Goal: Task Accomplishment & Management: Manage account settings

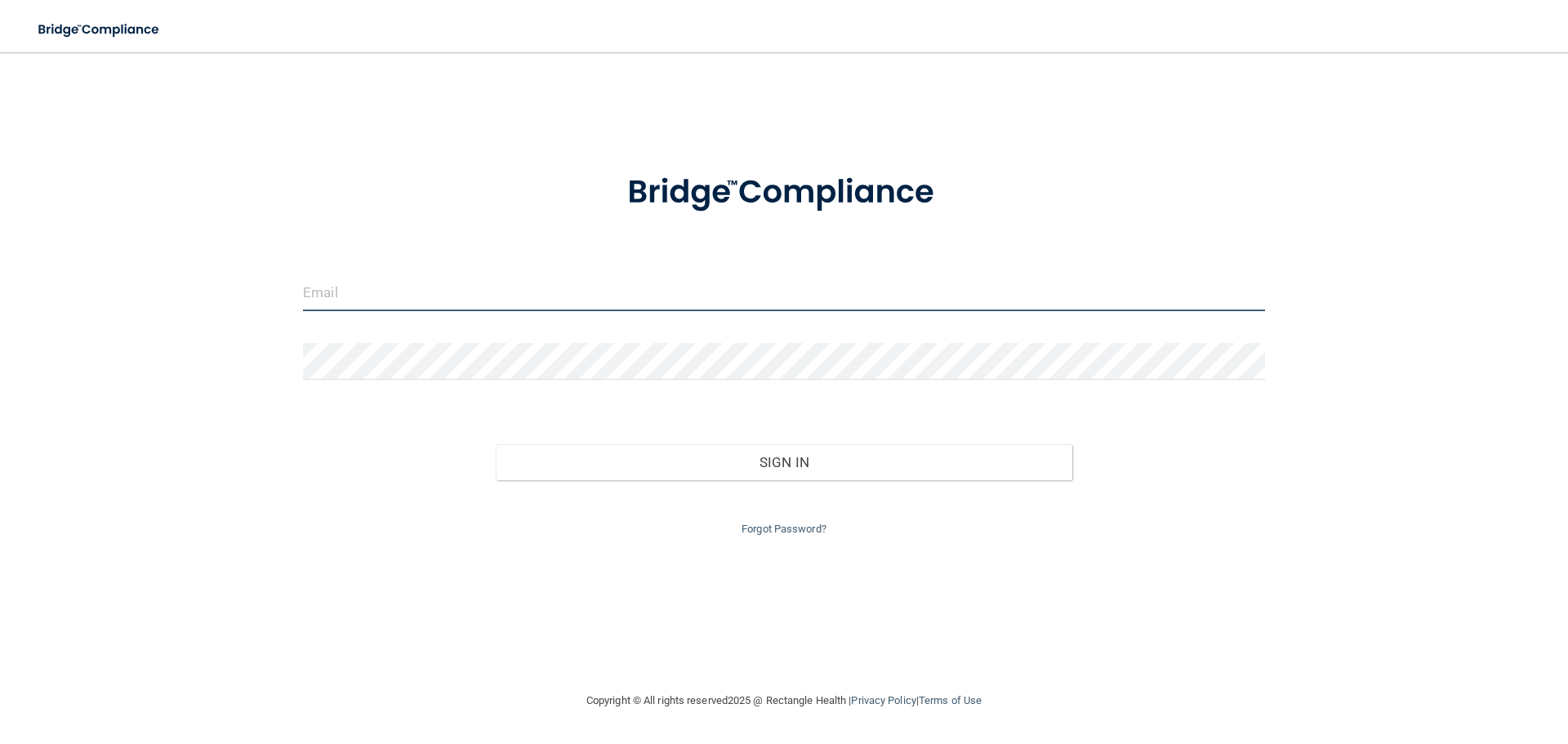
click at [458, 292] on input "email" at bounding box center [783, 293] width 962 height 37
type input "[EMAIL_ADDRESS][DOMAIN_NAME]"
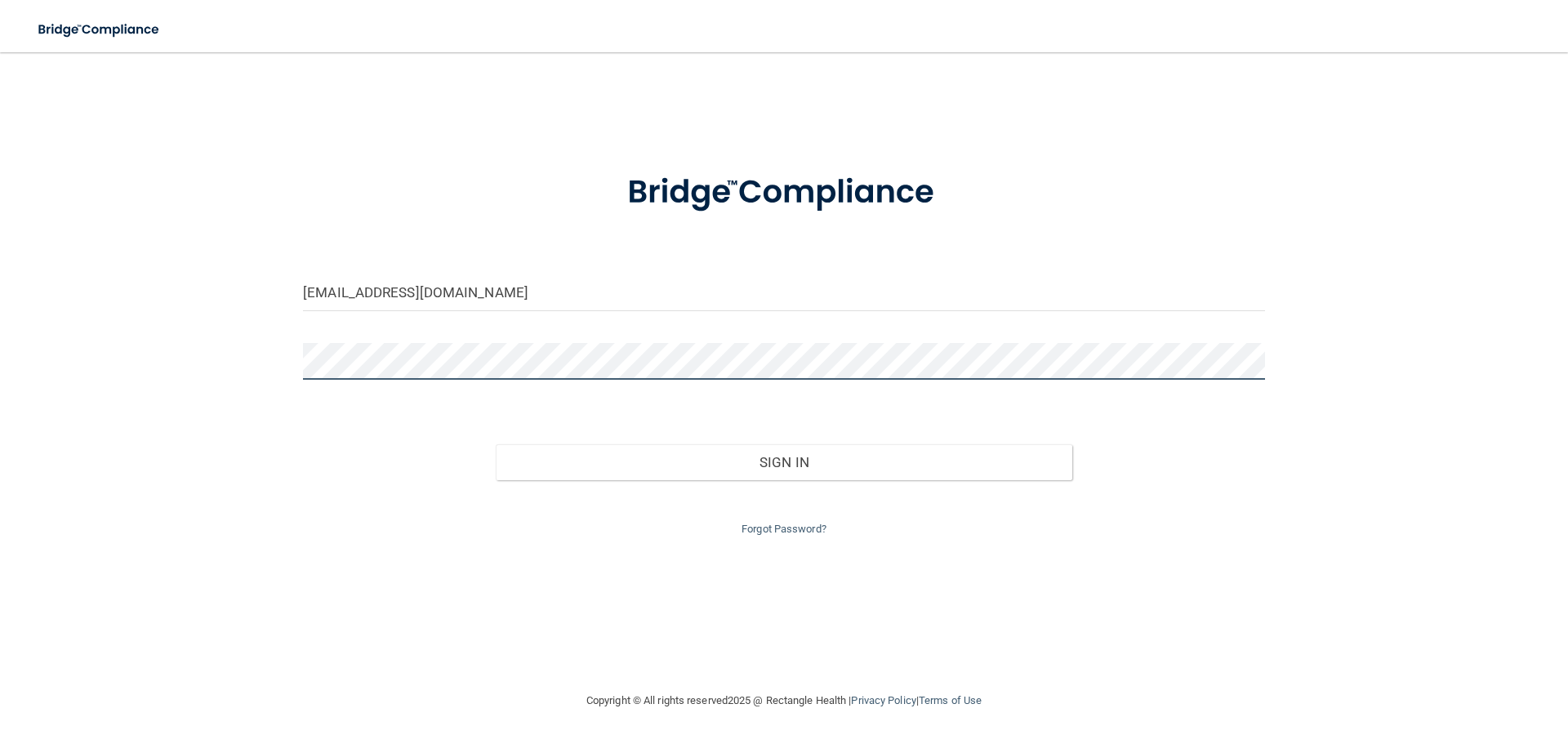
click at [496, 445] on button "Sign In" at bounding box center [784, 463] width 577 height 36
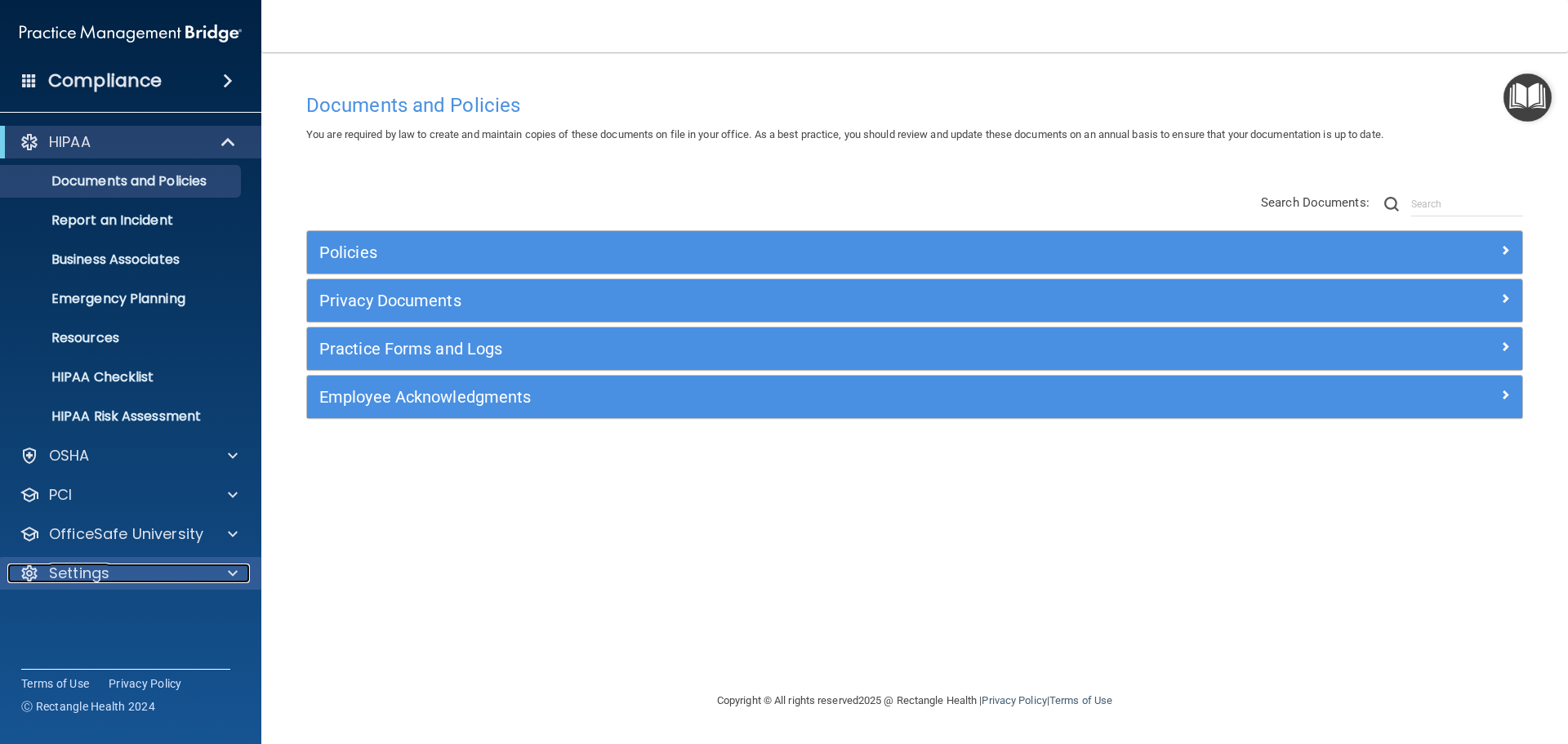
click at [85, 571] on p "Settings" at bounding box center [79, 573] width 60 height 20
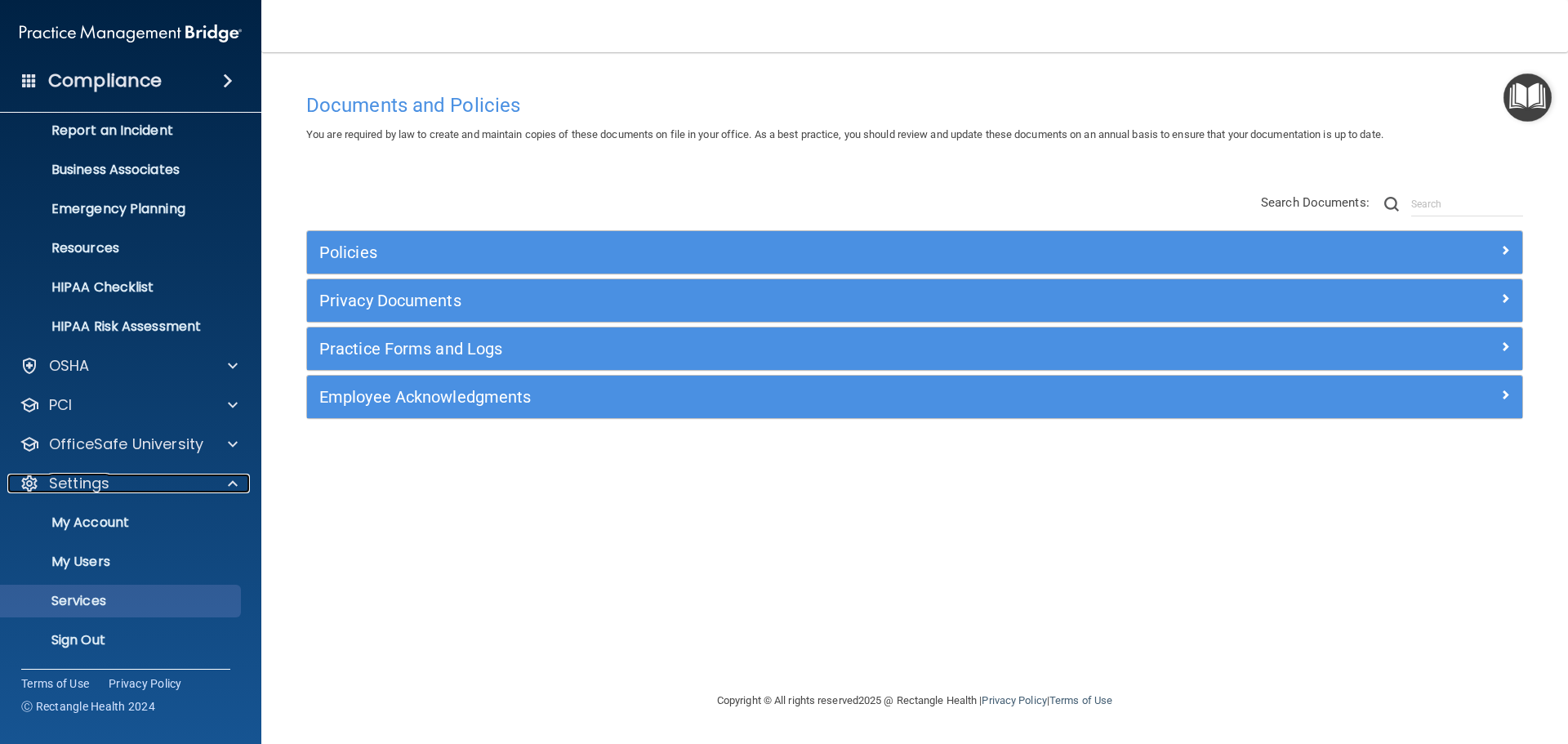
scroll to position [91, 0]
click at [103, 559] on p "My Users" at bounding box center [122, 562] width 223 height 16
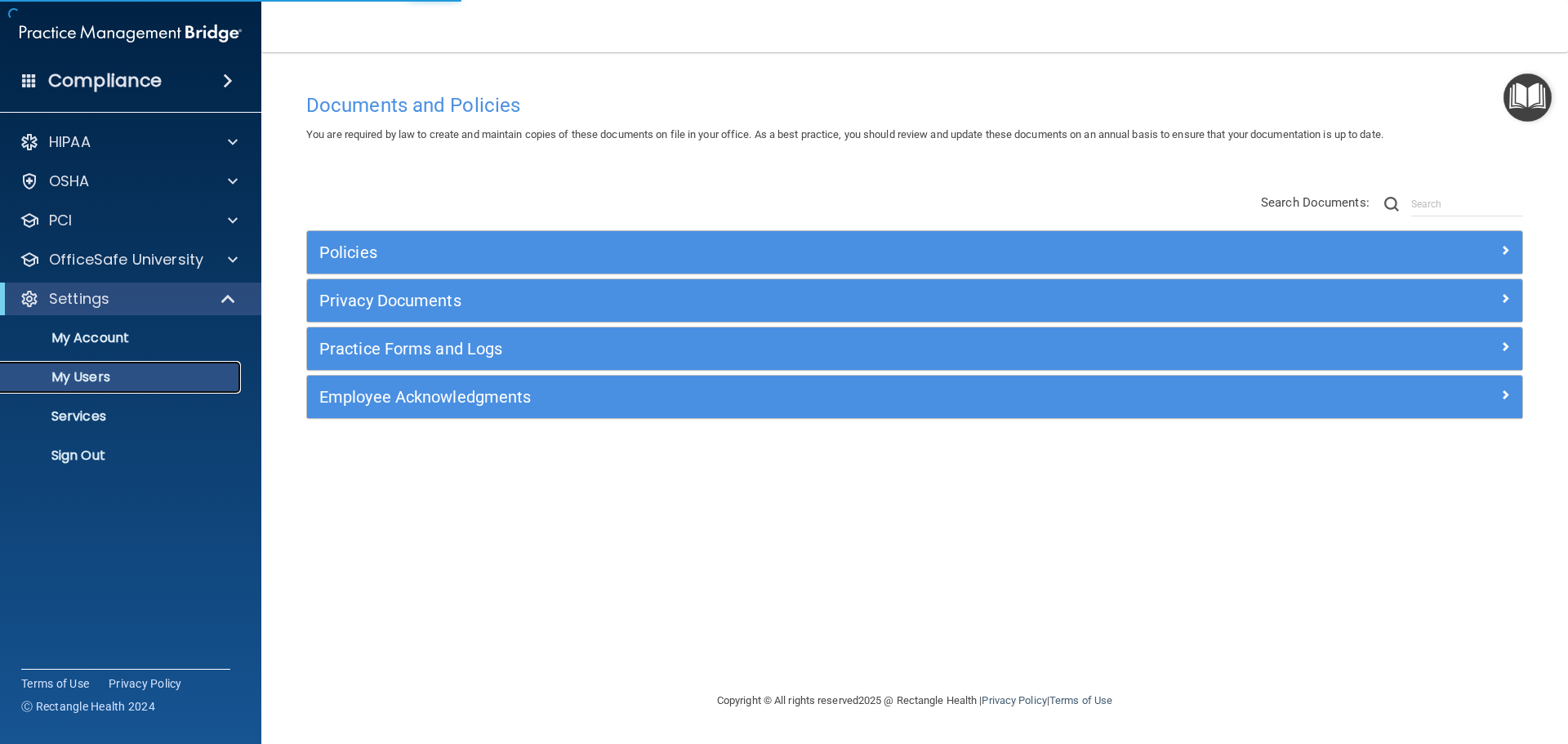
select select "20"
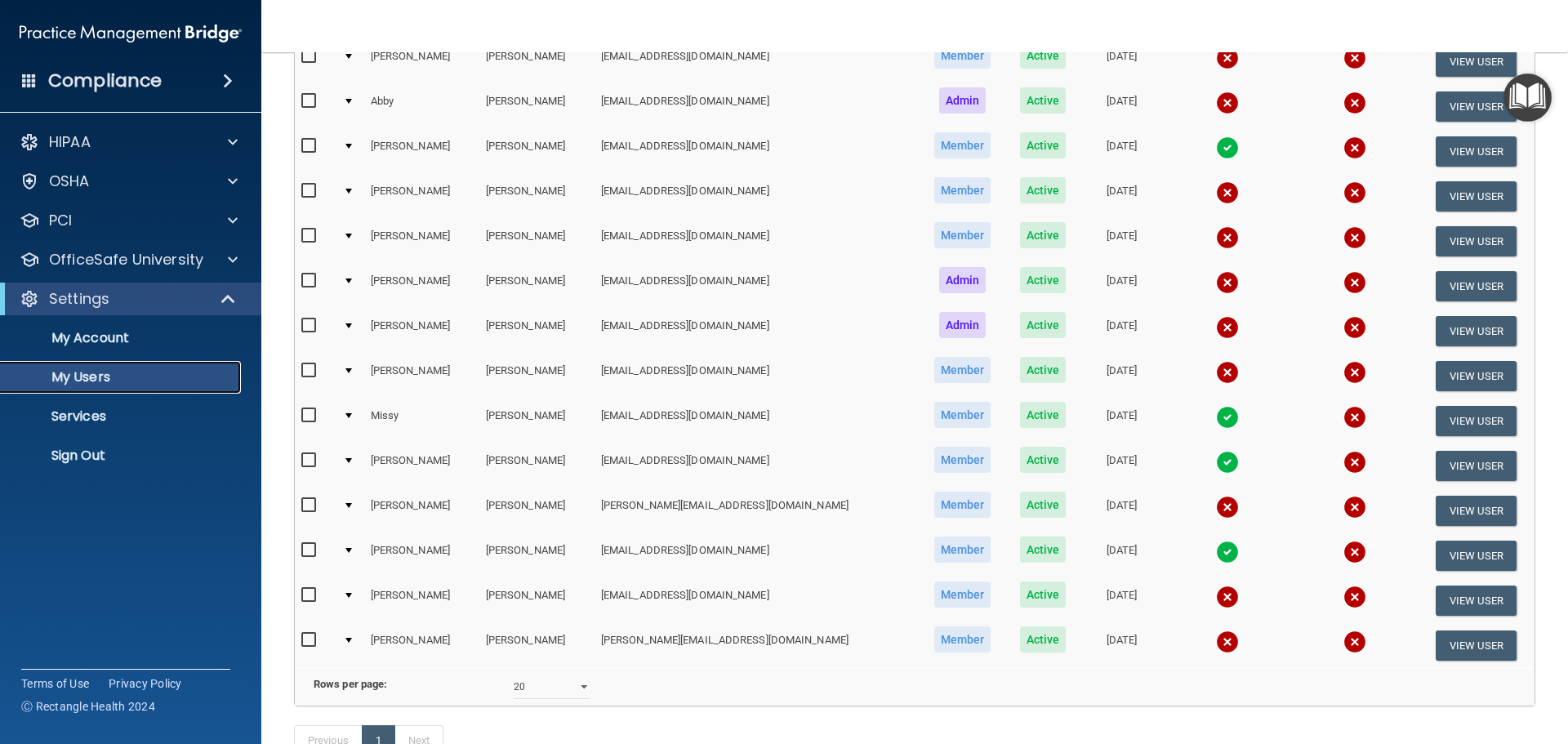
scroll to position [409, 0]
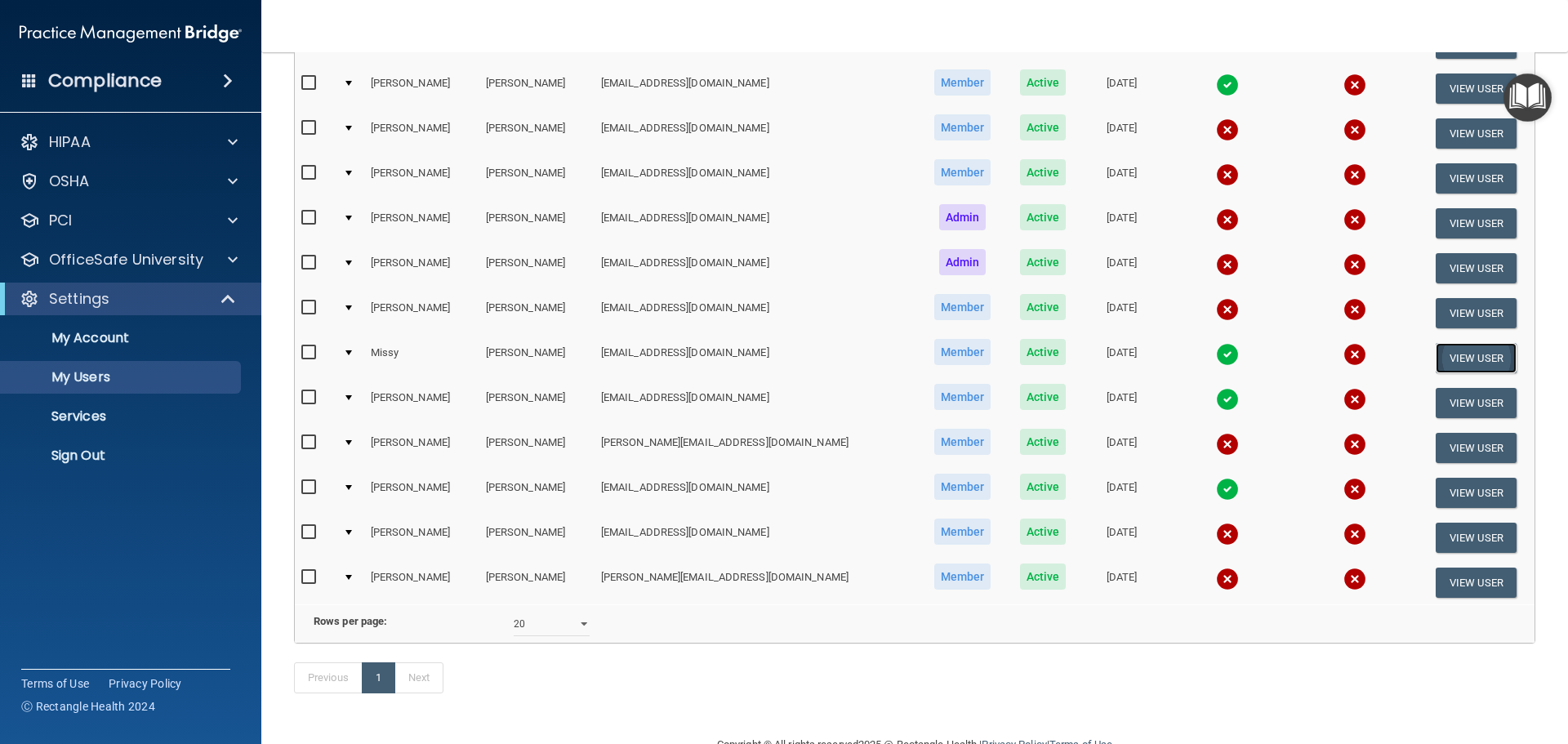
click at [1460, 355] on button "View User" at bounding box center [1476, 359] width 81 height 31
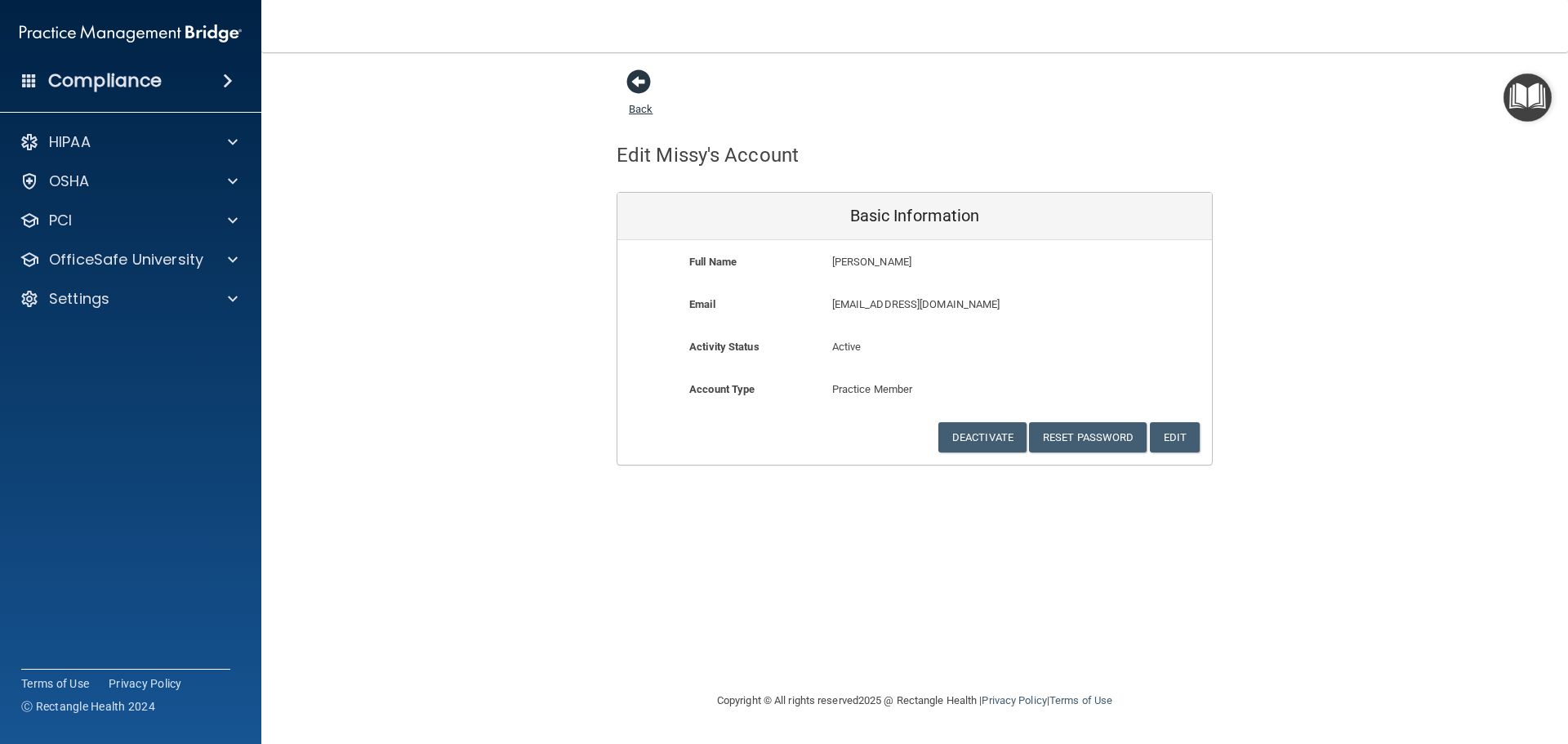
click at [635, 83] on span at bounding box center [638, 81] width 24 height 24
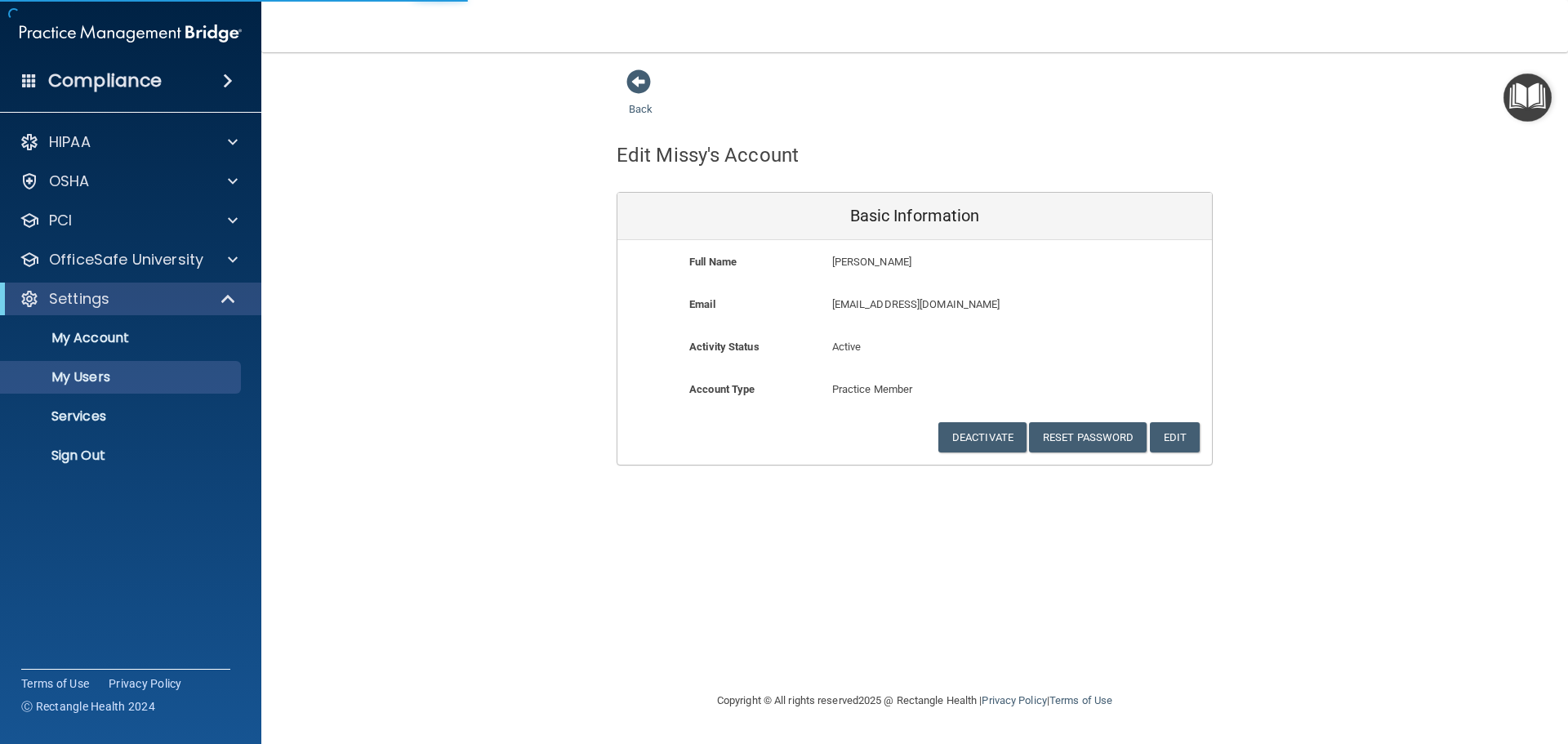
select select "20"
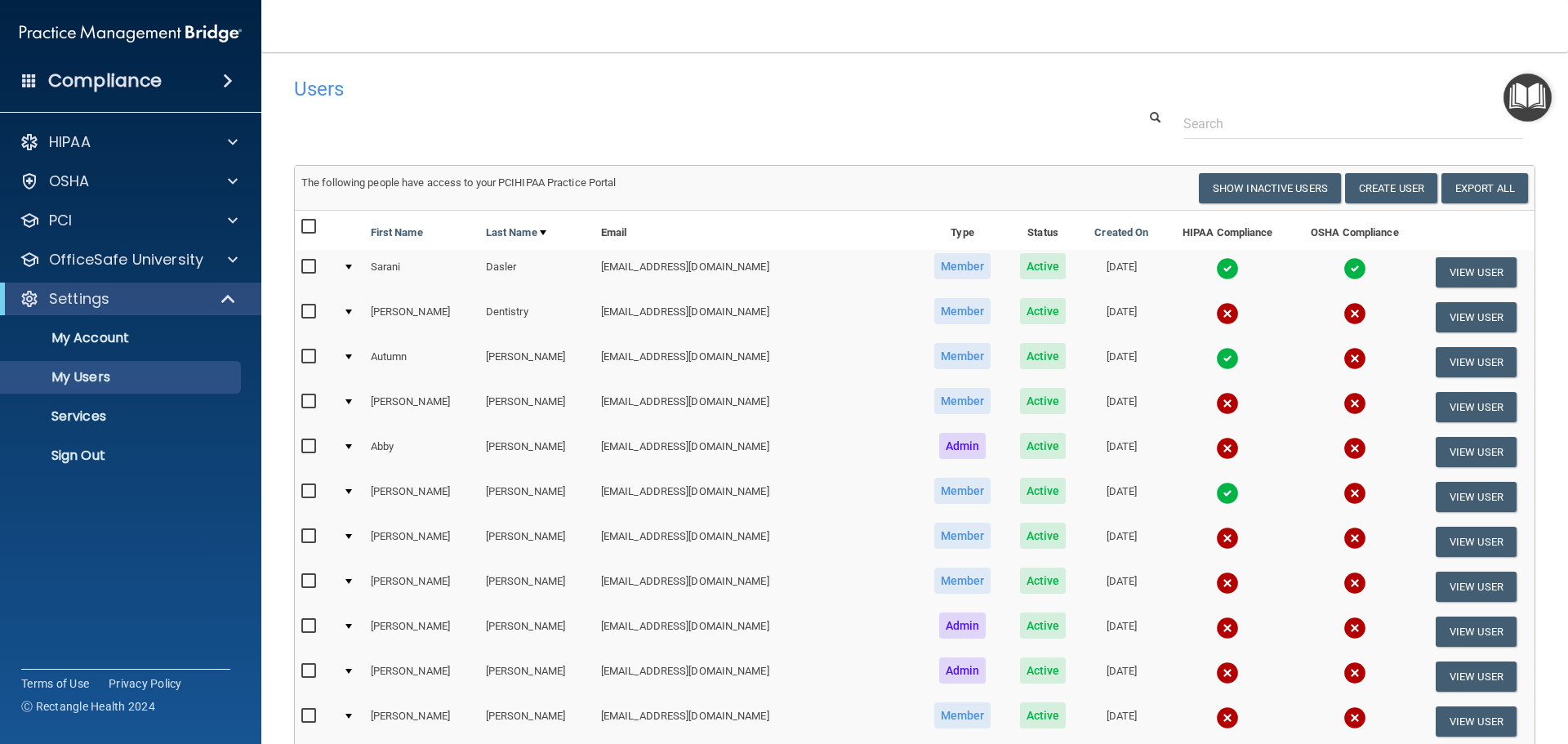
scroll to position [82, 0]
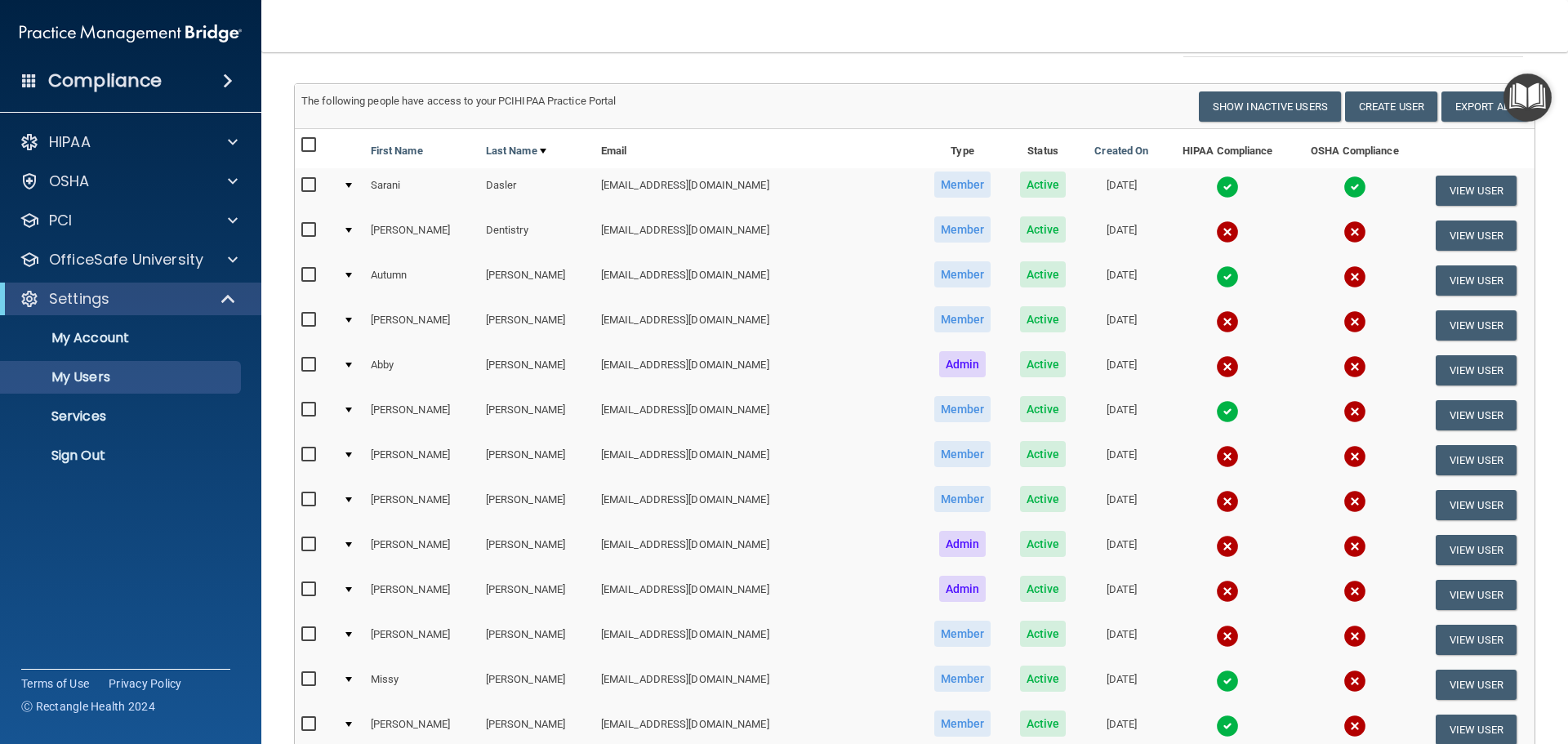
click at [1216, 276] on img at bounding box center [1227, 277] width 22 height 22
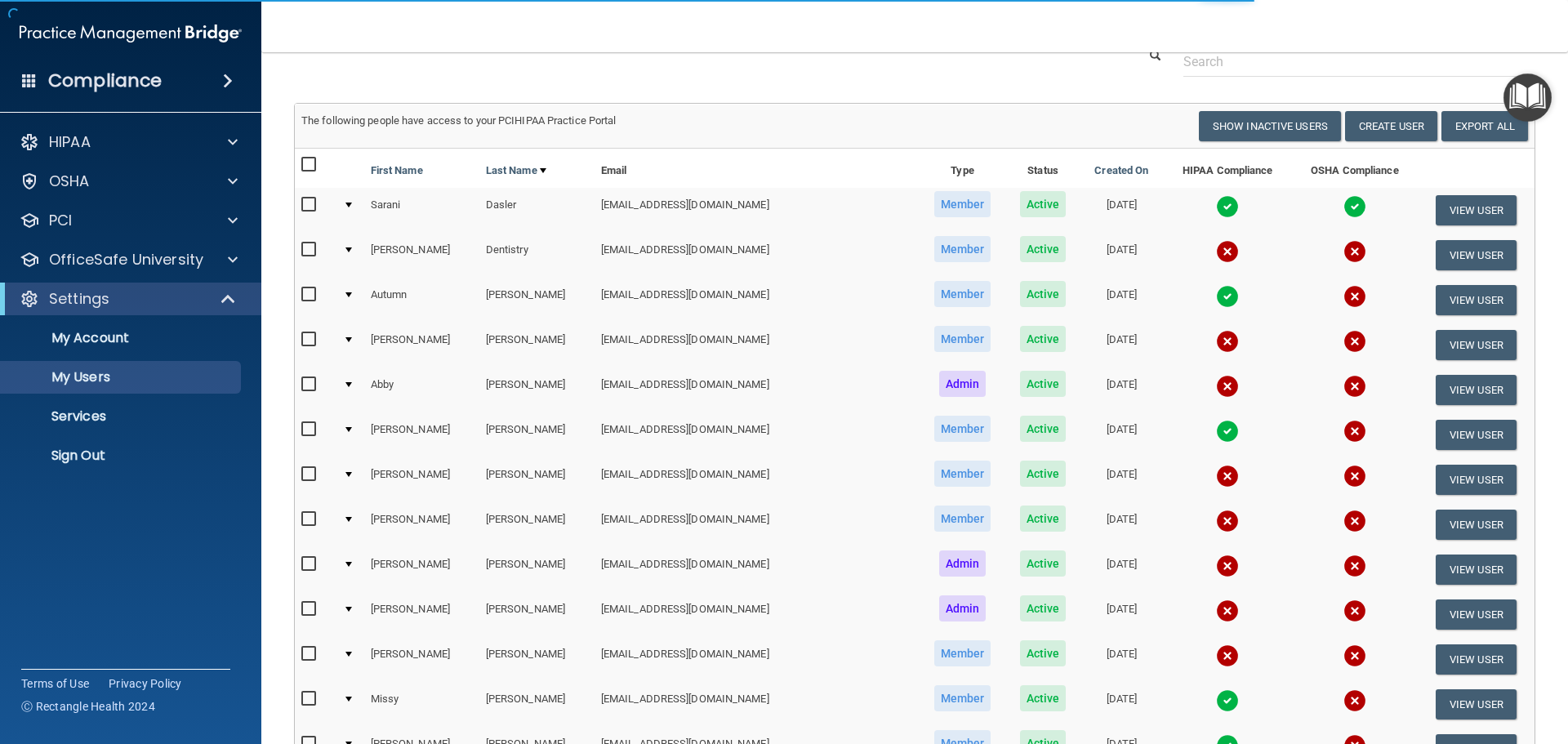
click at [1216, 288] on img at bounding box center [1227, 296] width 22 height 22
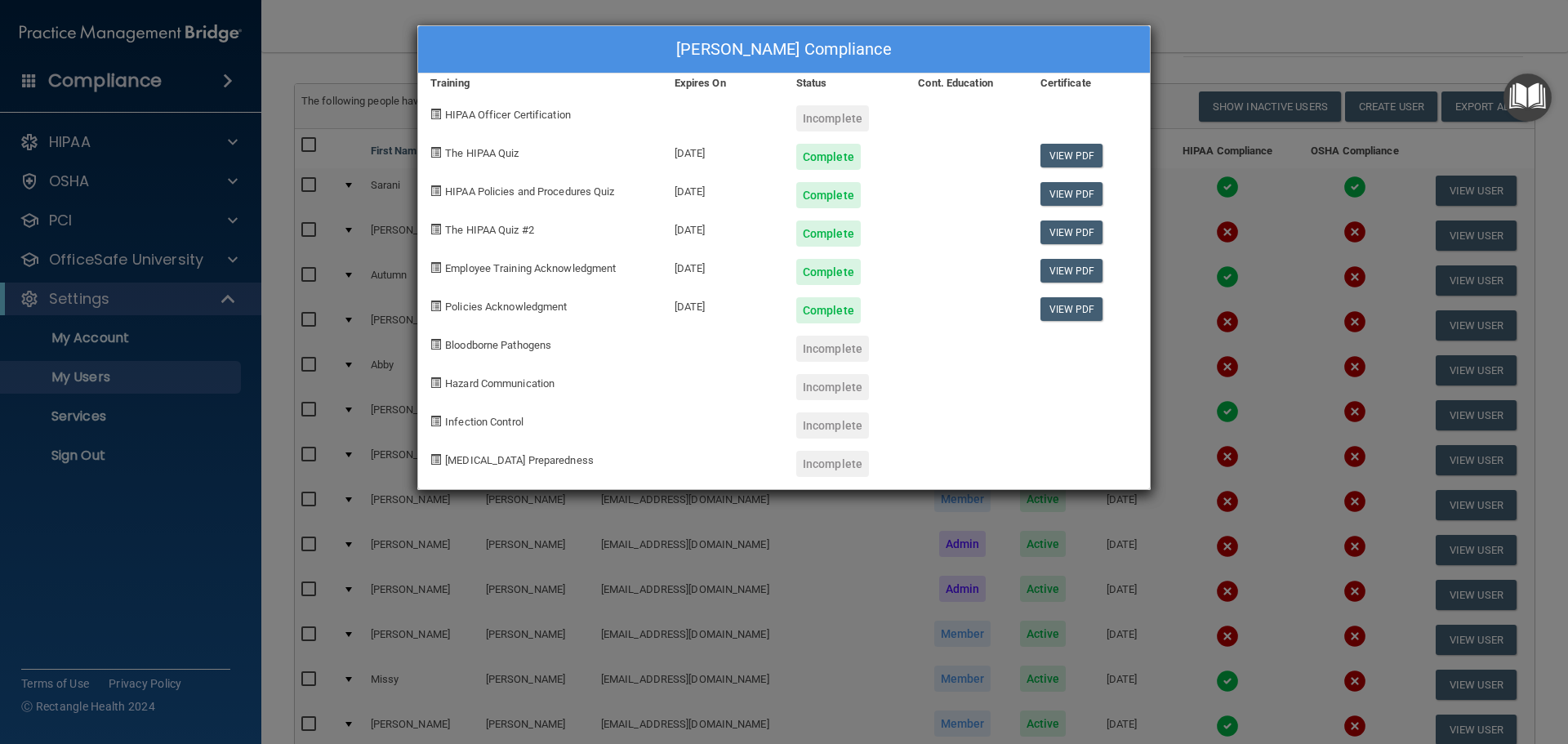
click at [1210, 35] on div "Autumn Duer's Compliance Training Expires On Status Cont. Education Certificate…" at bounding box center [784, 372] width 1568 height 744
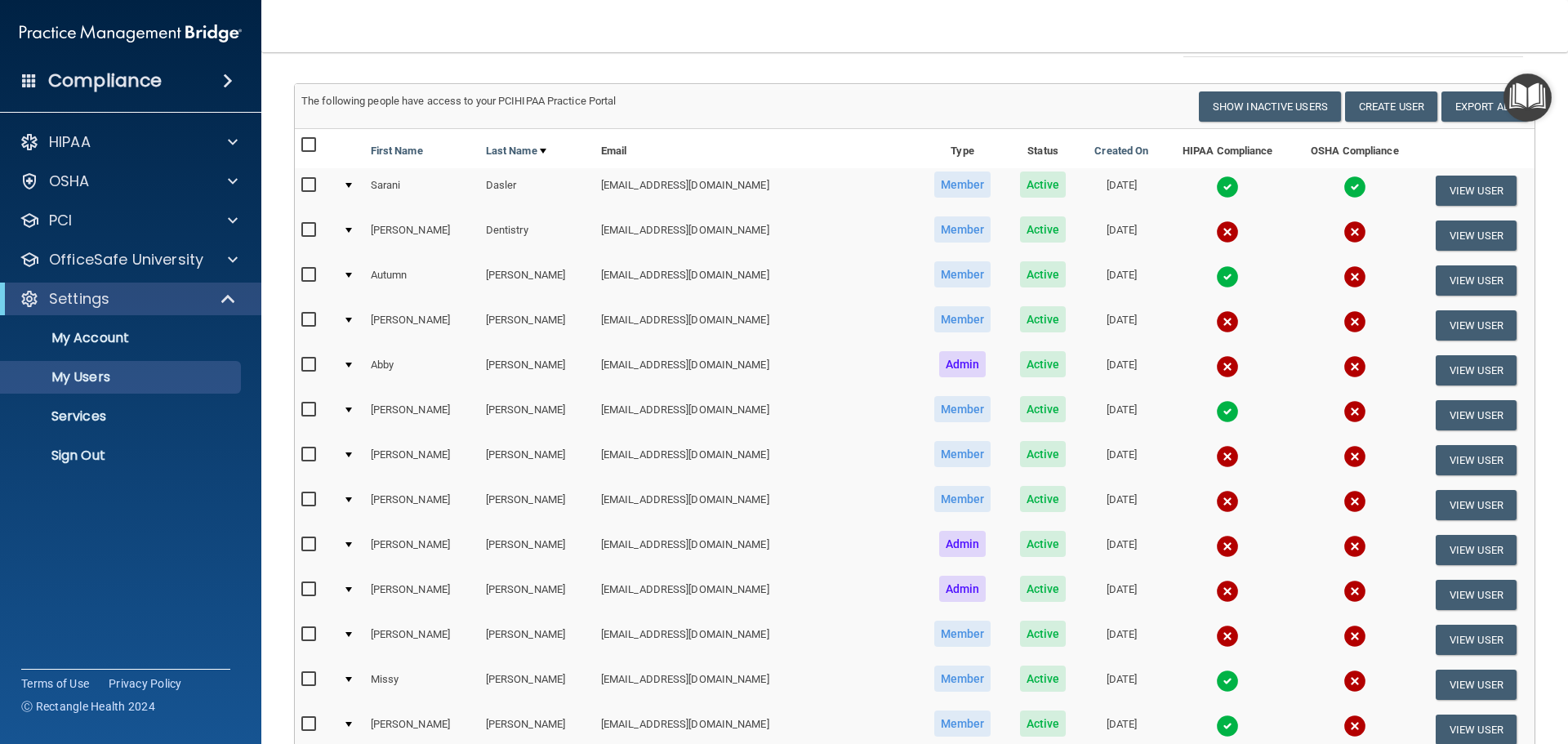
click at [1216, 185] on img at bounding box center [1227, 187] width 22 height 22
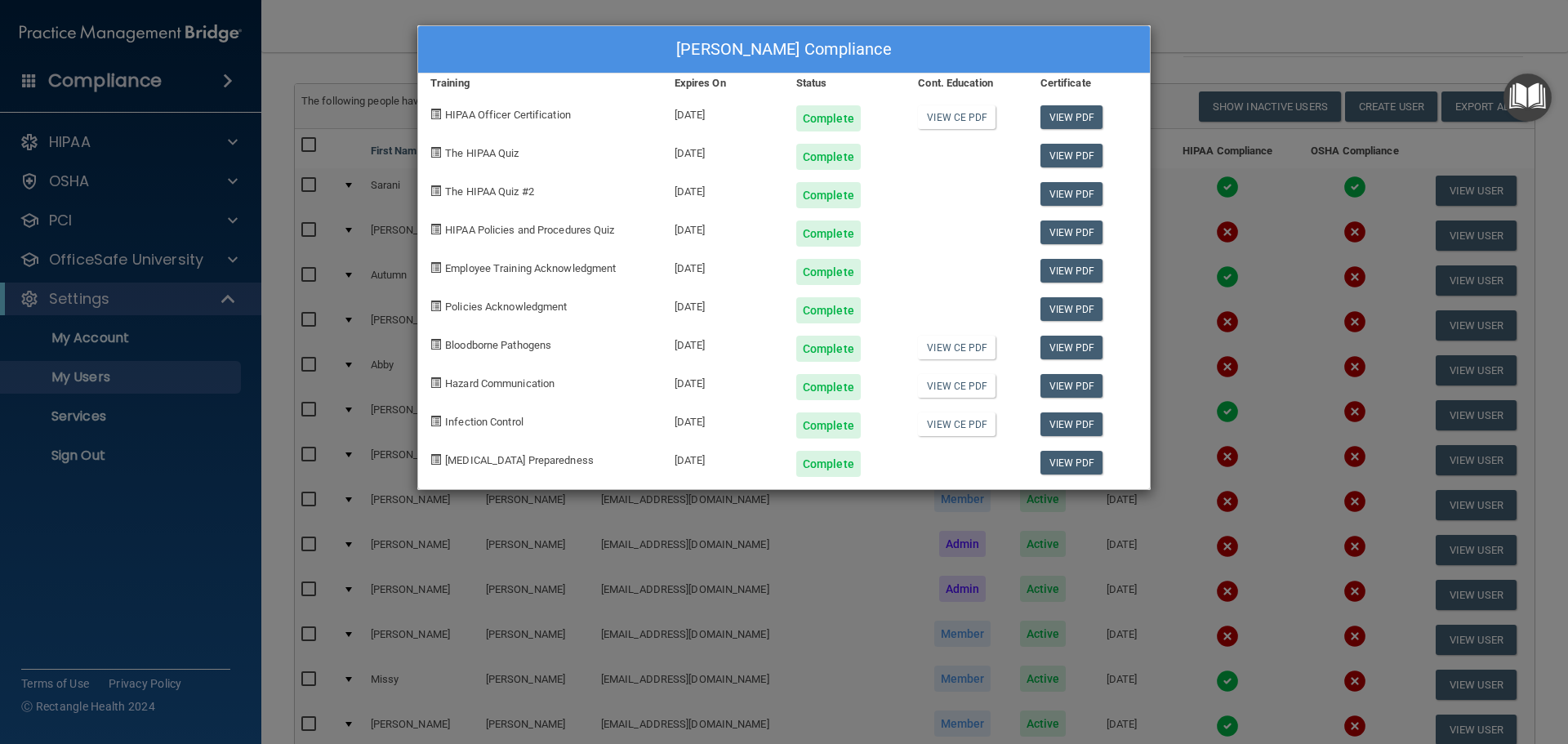
click at [1206, 30] on div "Sarani Dasler's Compliance Training Expires On Status Cont. Education Certifica…" at bounding box center [784, 372] width 1568 height 744
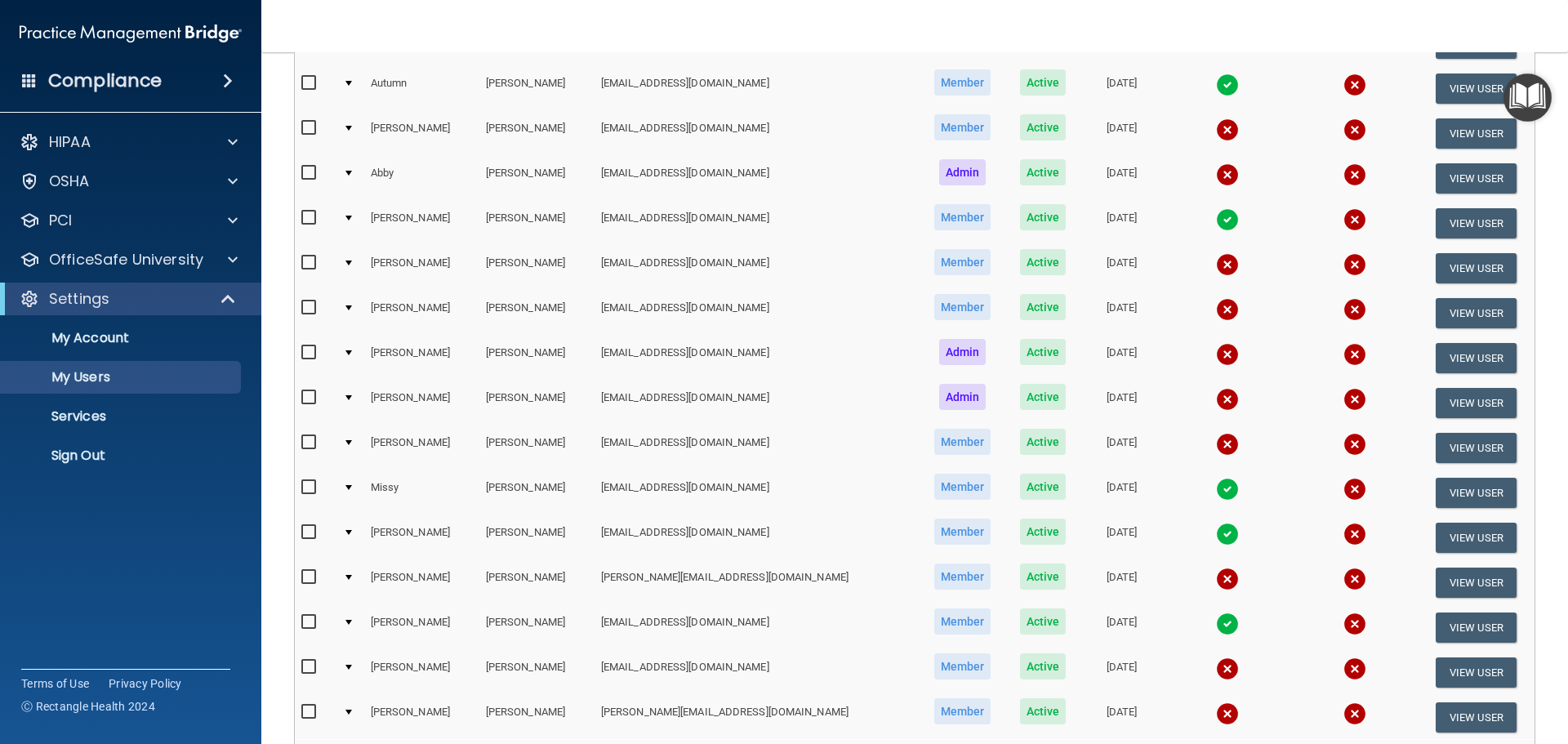
scroll to position [245, 0]
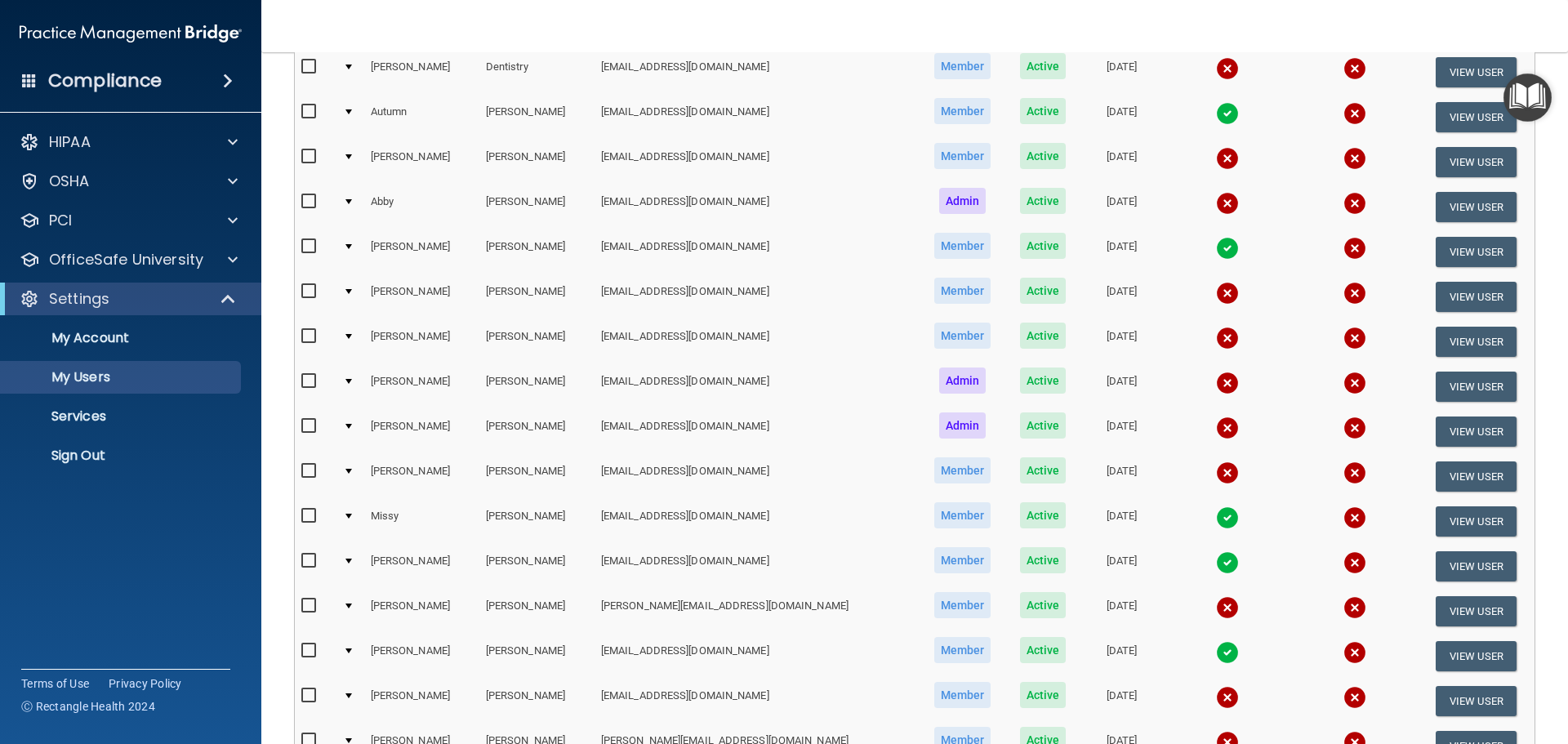
click at [1216, 202] on img at bounding box center [1227, 203] width 22 height 22
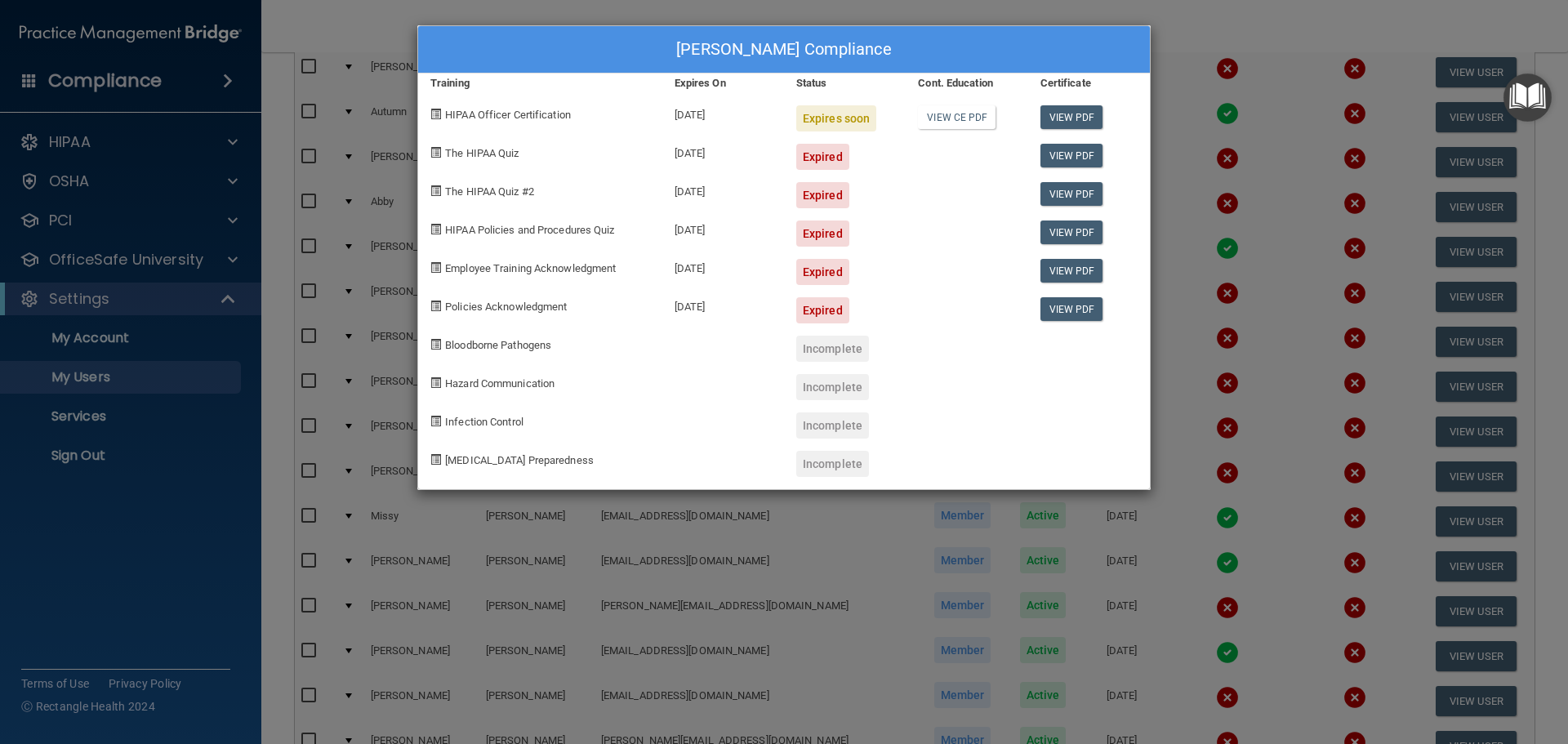
click at [1222, 21] on div "Abby Hanson's Compliance Training Expires On Status Cont. Education Certificate…" at bounding box center [784, 372] width 1568 height 744
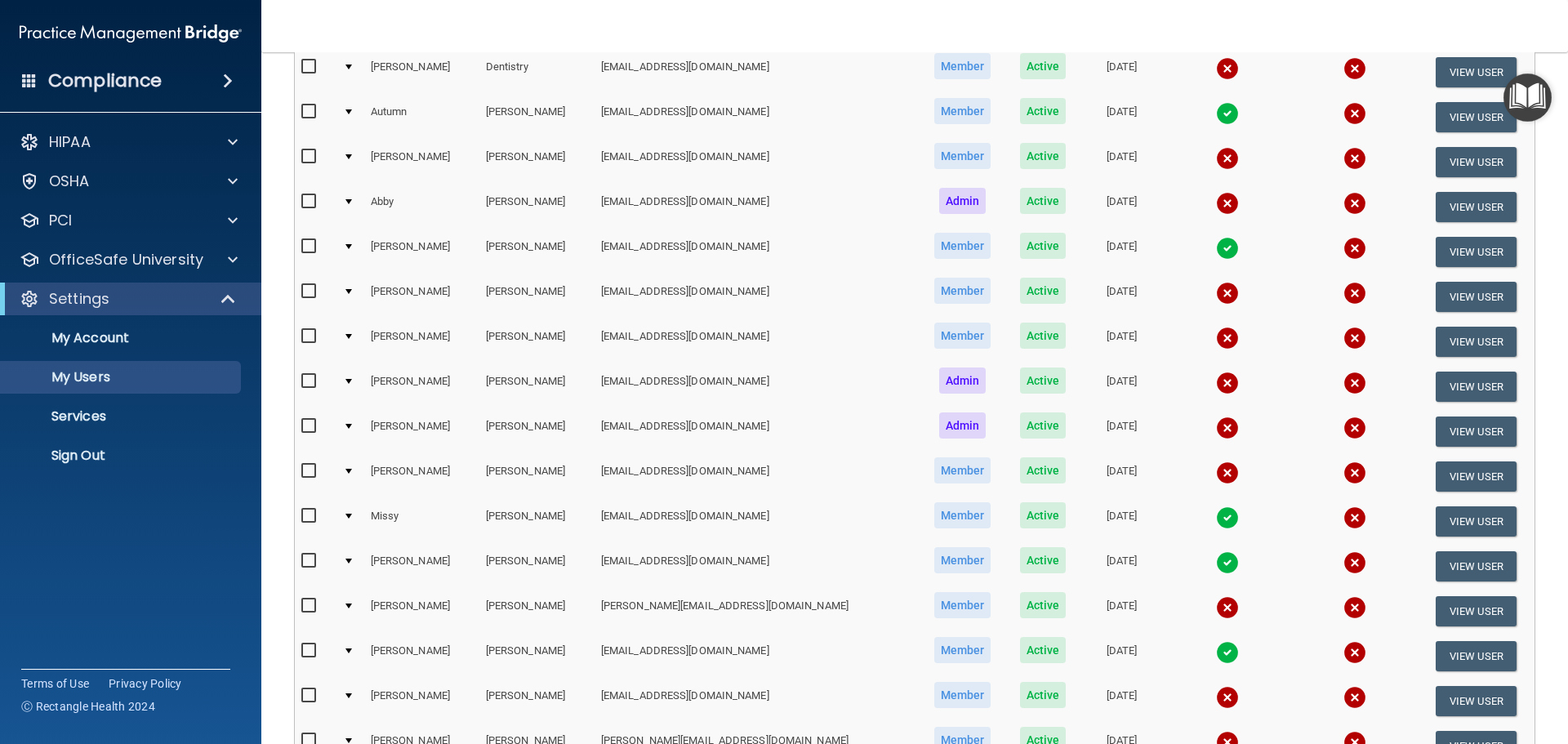
click at [1216, 293] on img at bounding box center [1227, 293] width 22 height 22
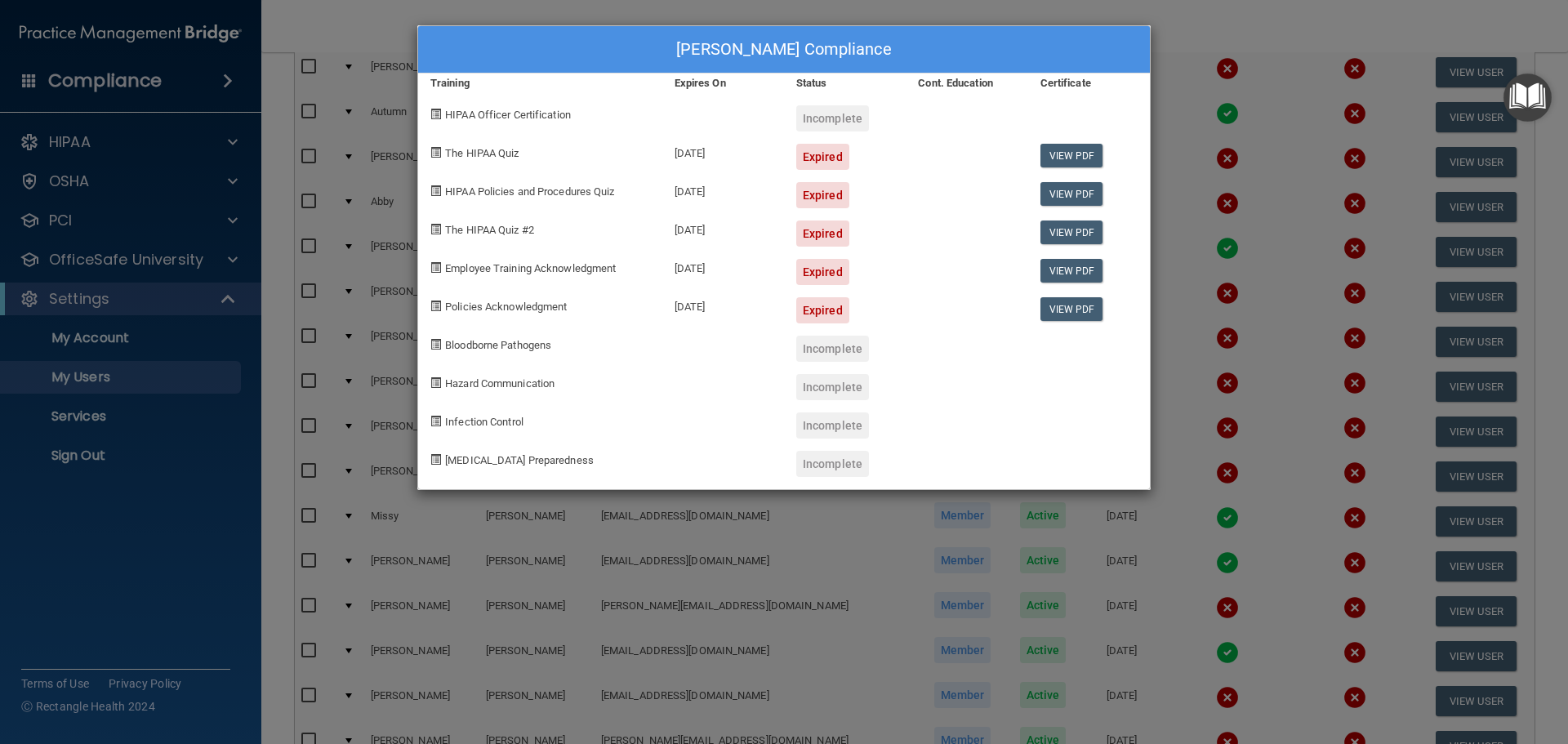
click at [1258, 44] on div "Deidre Kozlowski's Compliance Training Expires On Status Cont. Education Certif…" at bounding box center [784, 372] width 1568 height 744
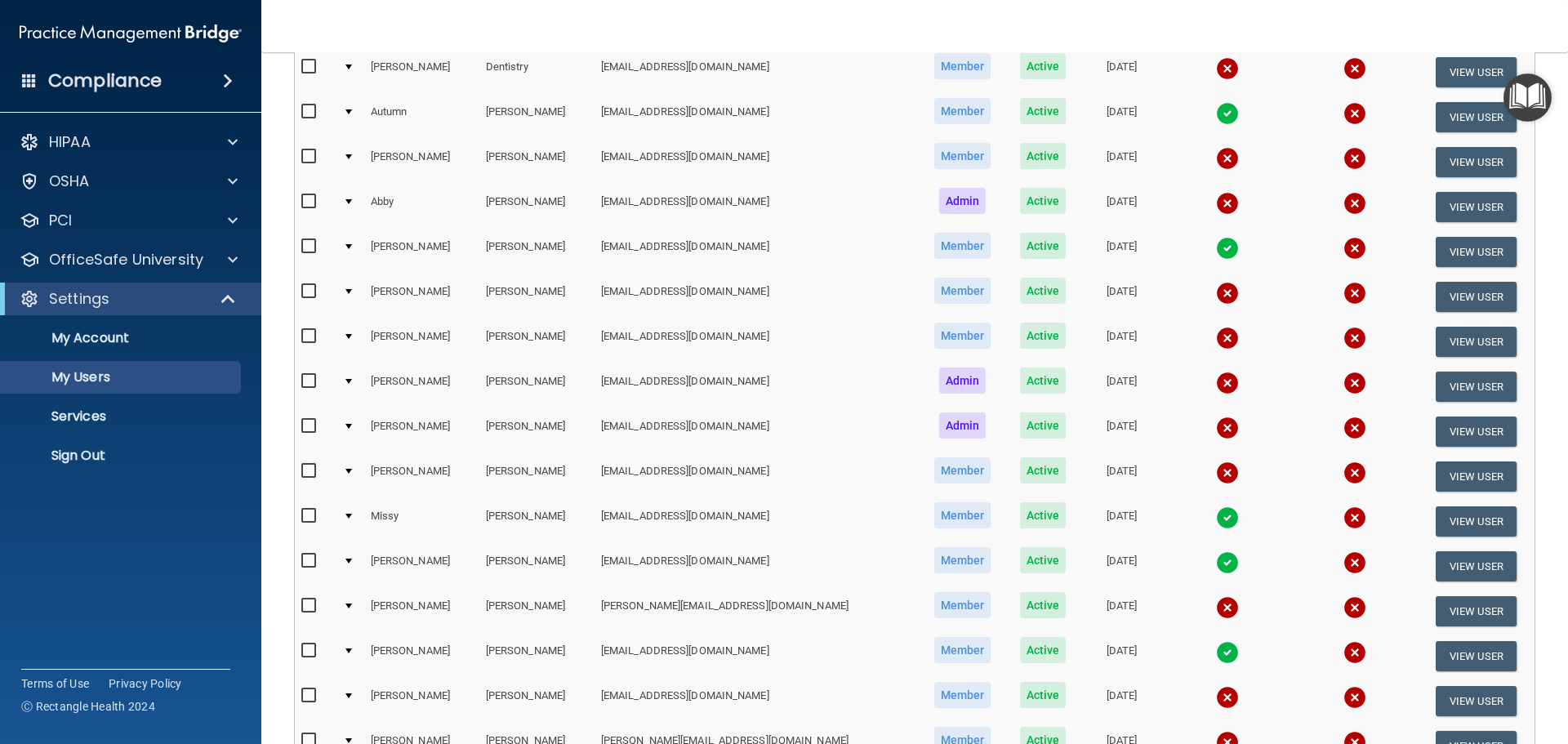
click at [1216, 334] on img at bounding box center [1227, 338] width 22 height 22
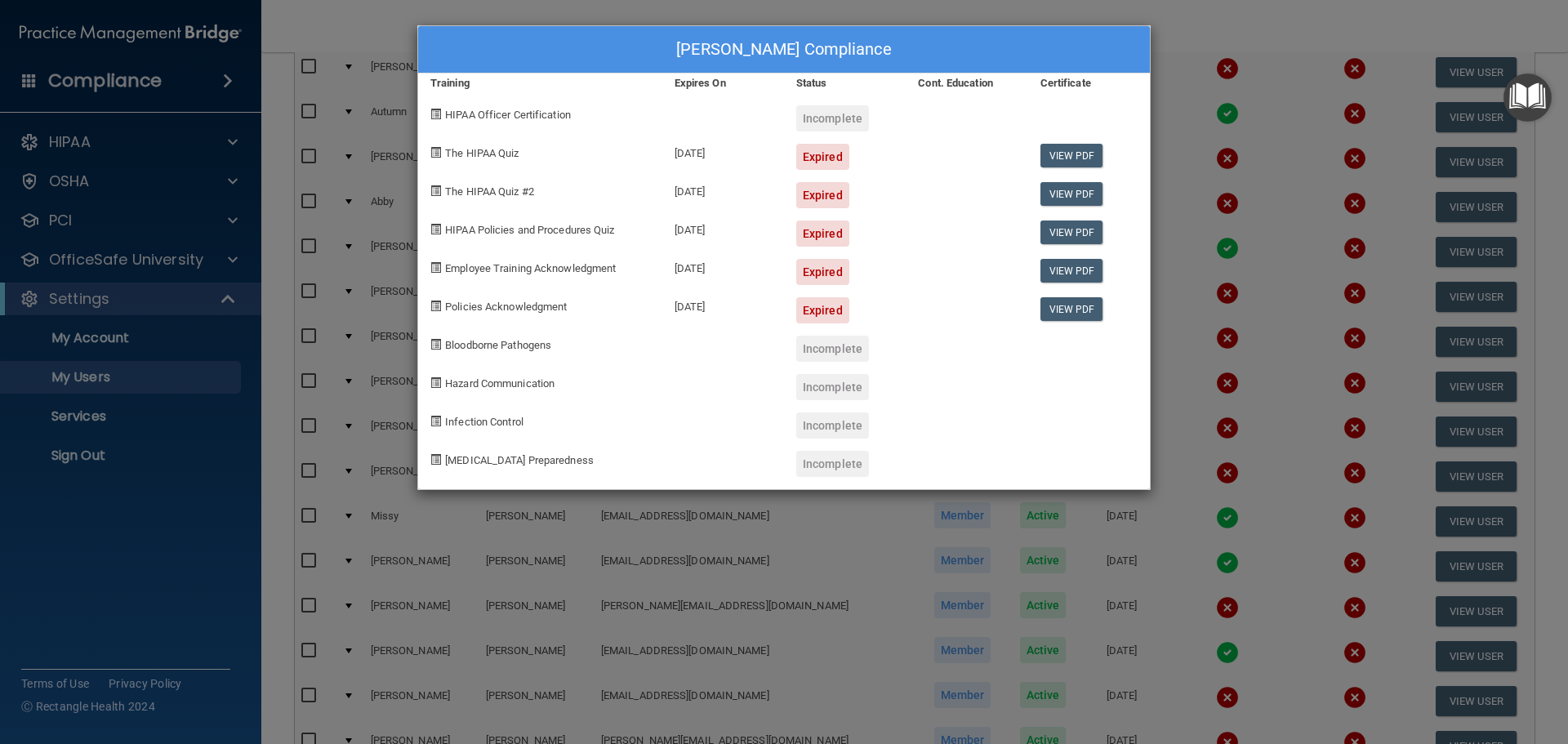
click at [1260, 99] on div "Payton Kramer's Compliance Training Expires On Status Cont. Education Certifica…" at bounding box center [784, 372] width 1568 height 744
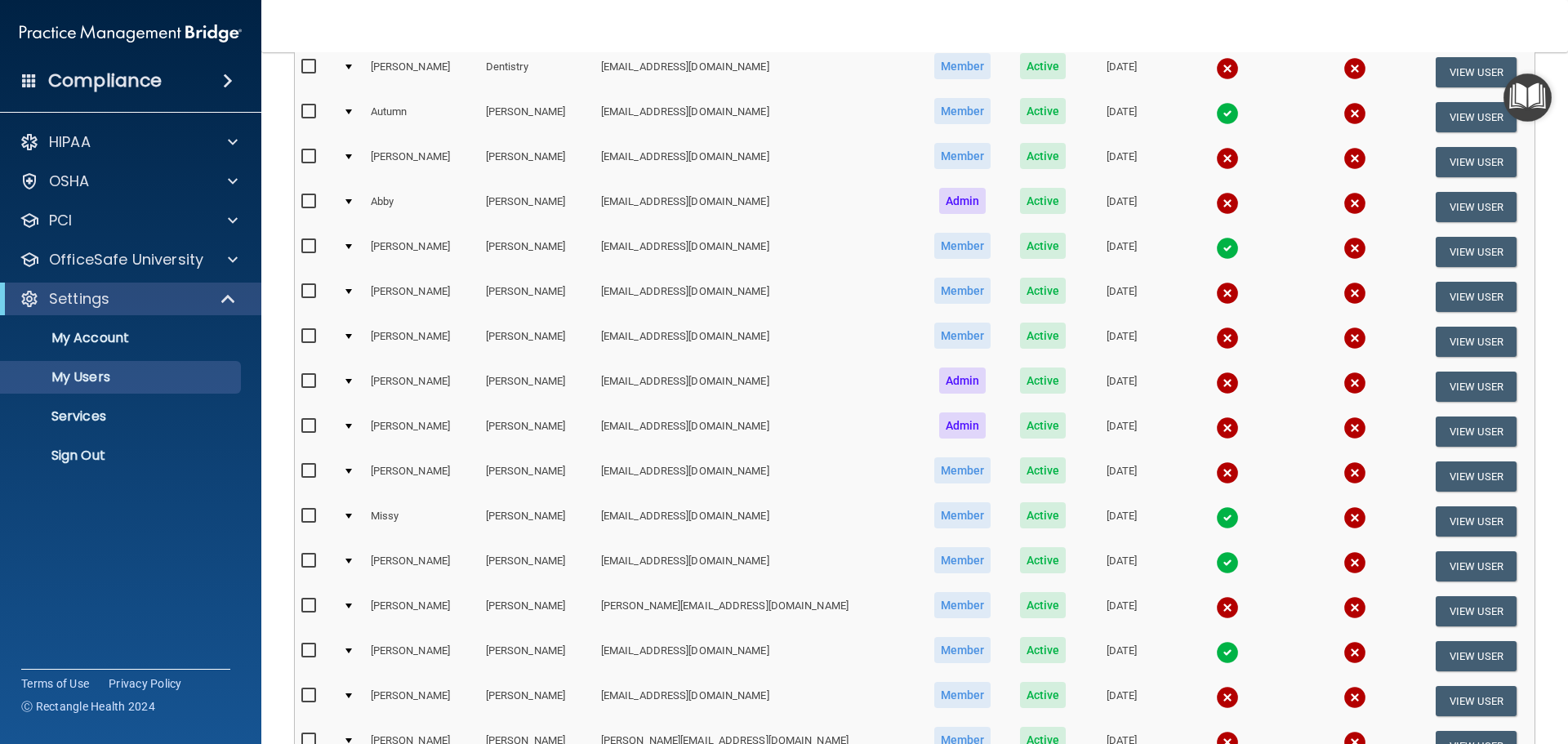
click at [1216, 384] on img at bounding box center [1227, 383] width 22 height 22
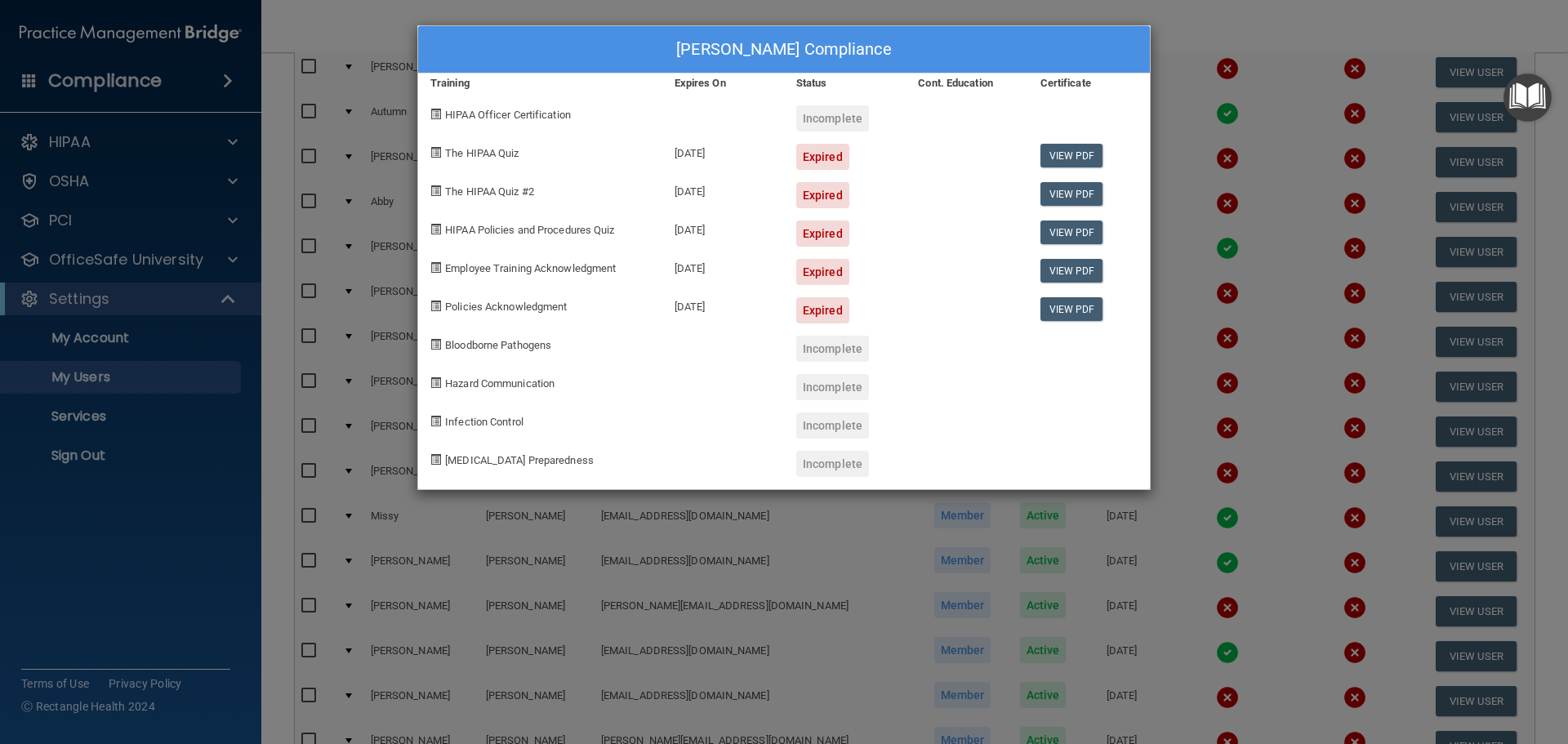
click at [1257, 58] on div "Stephanie Kramer's Compliance Training Expires On Status Cont. Education Certif…" at bounding box center [784, 372] width 1568 height 744
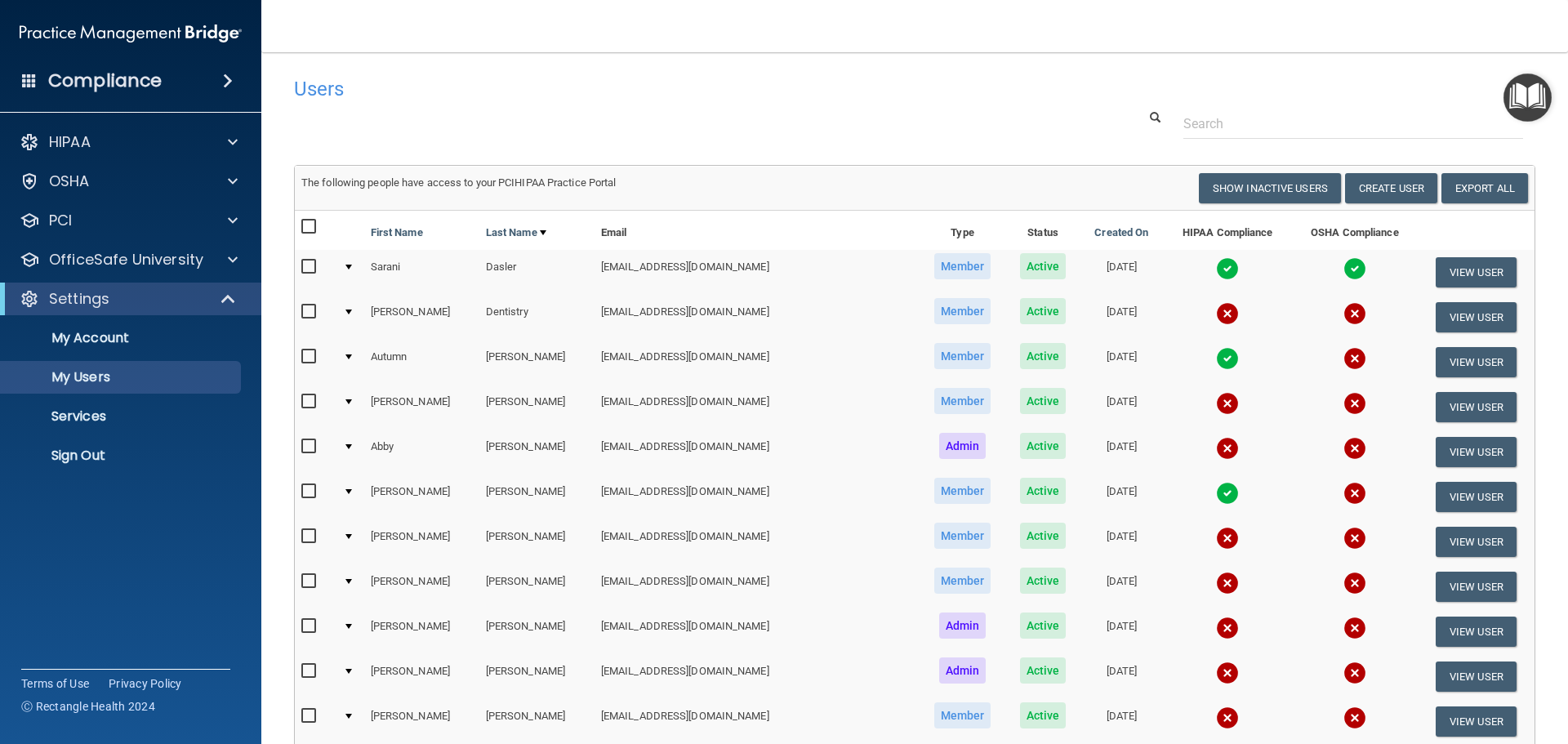
scroll to position [164, 0]
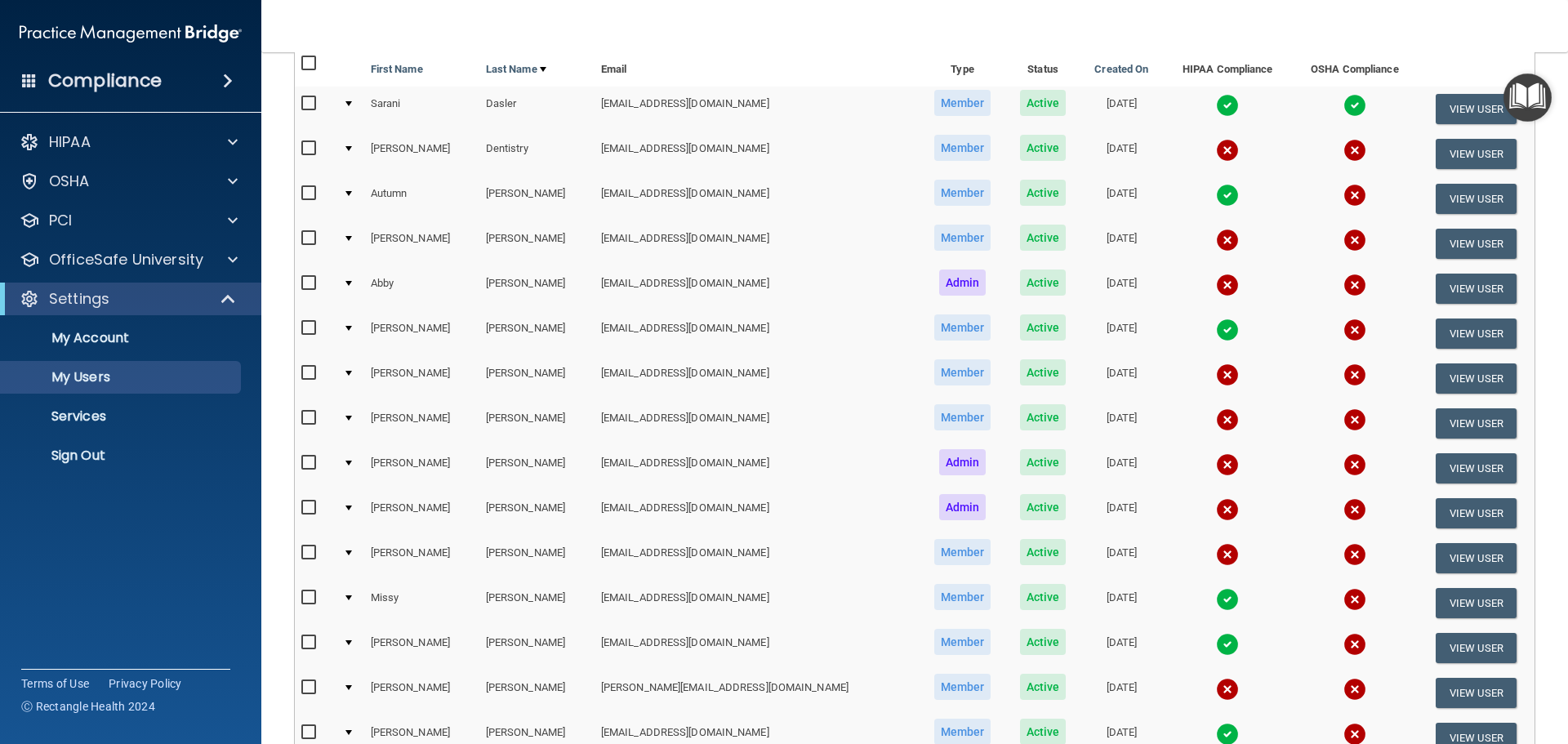
click at [1216, 241] on img at bounding box center [1227, 240] width 22 height 22
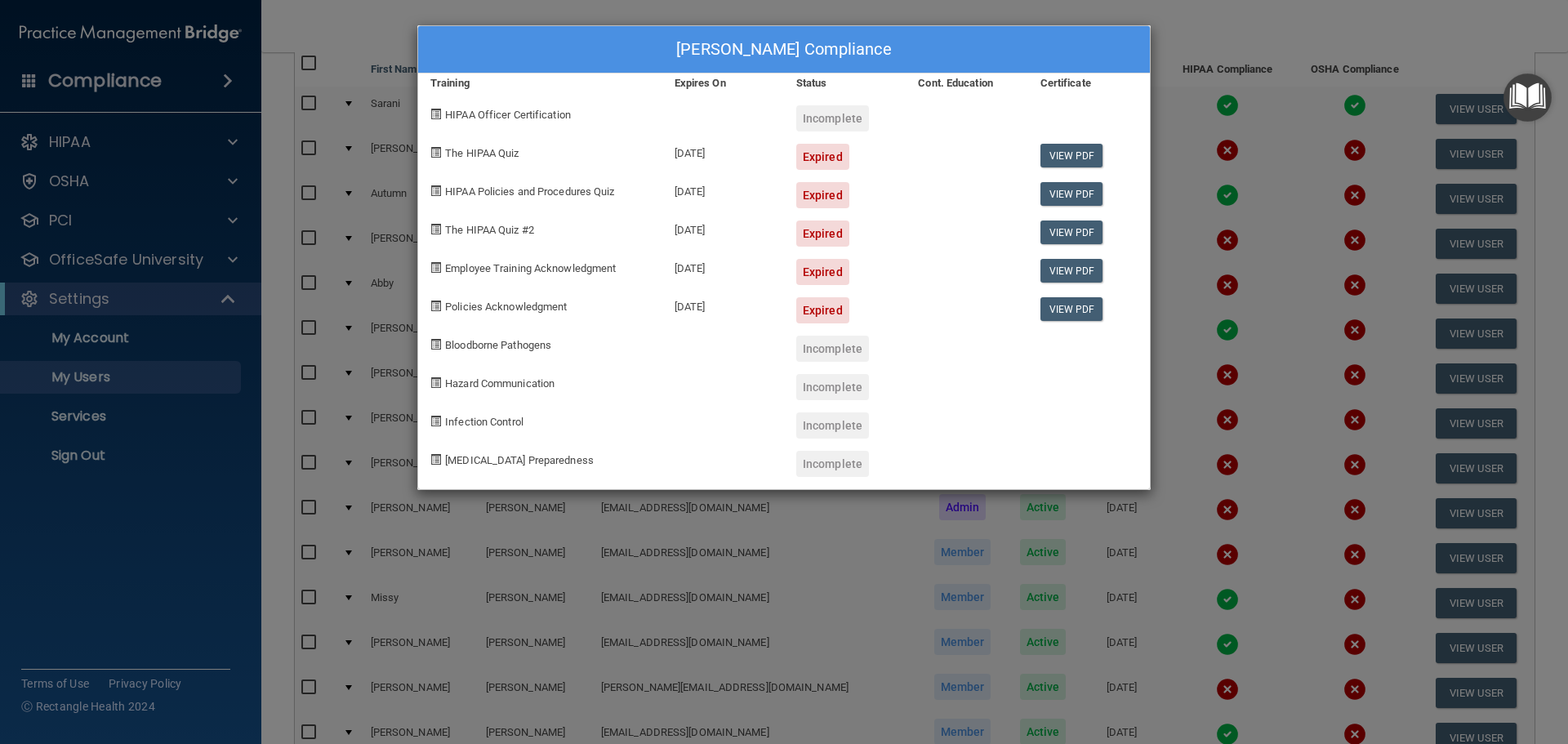
click at [1257, 261] on div "Brittany Elliott's Compliance Training Expires On Status Cont. Education Certif…" at bounding box center [784, 372] width 1568 height 744
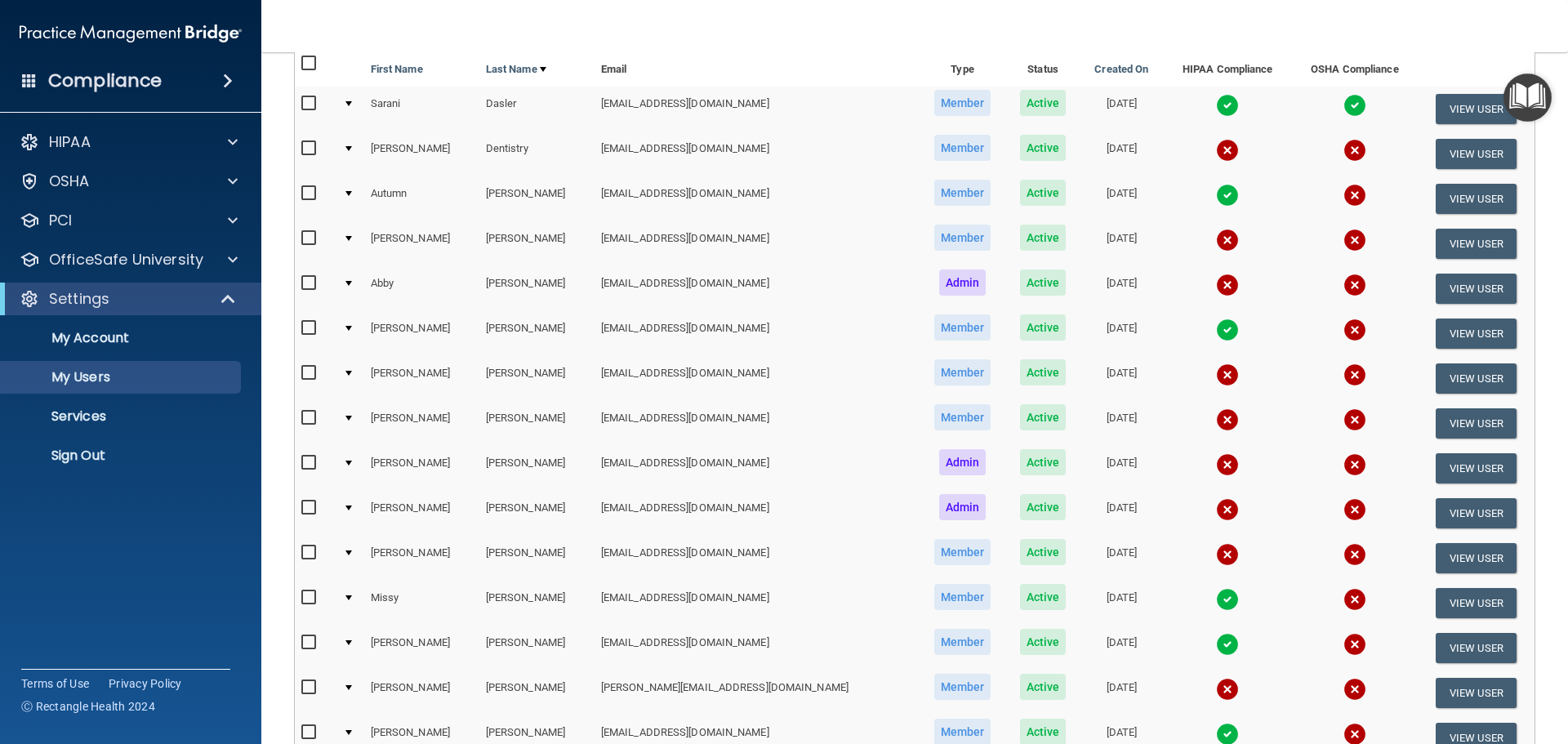
click at [1216, 329] on img at bounding box center [1227, 330] width 22 height 22
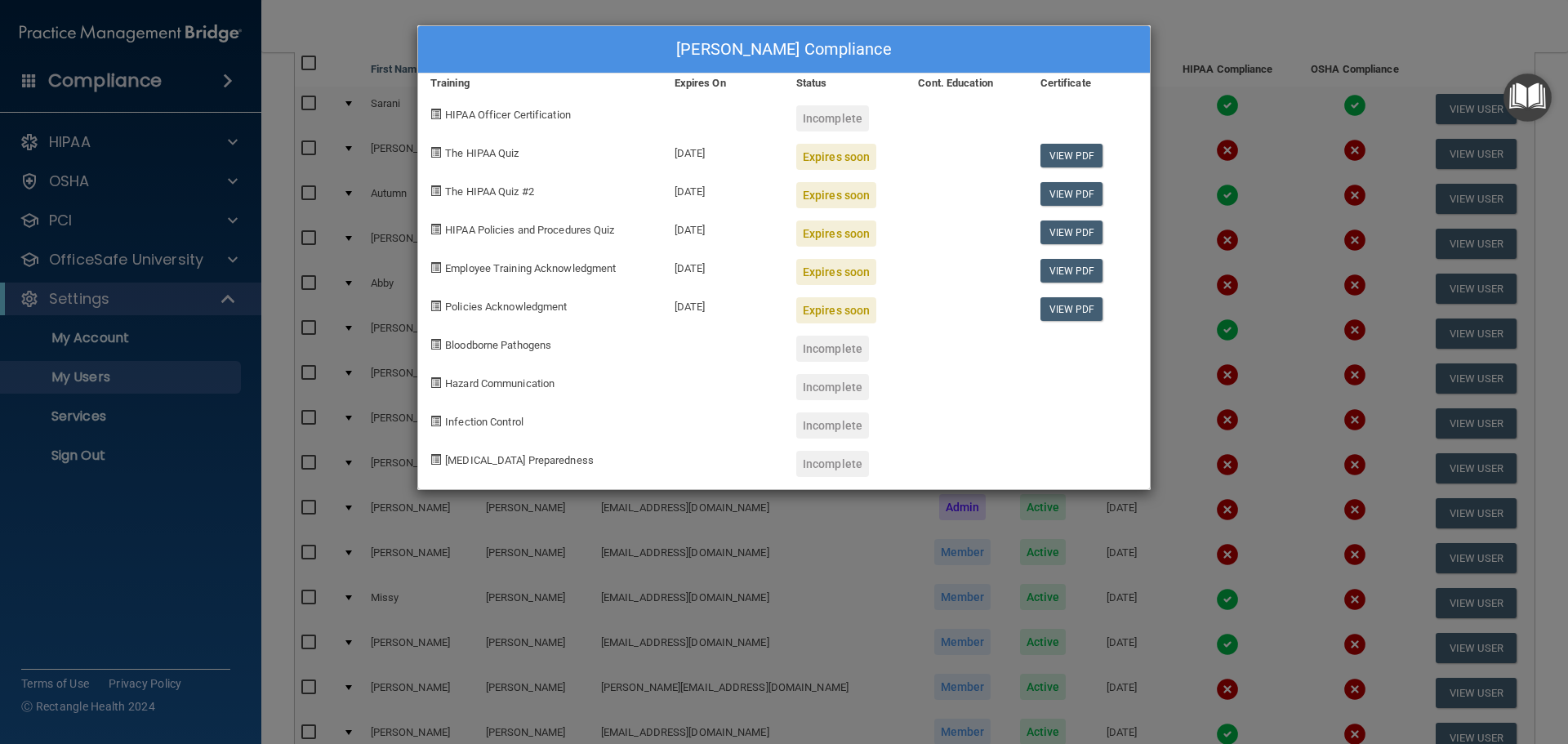
click at [1227, 67] on div "Olivia Hartz's Compliance Training Expires On Status Cont. Education Certificat…" at bounding box center [784, 372] width 1568 height 744
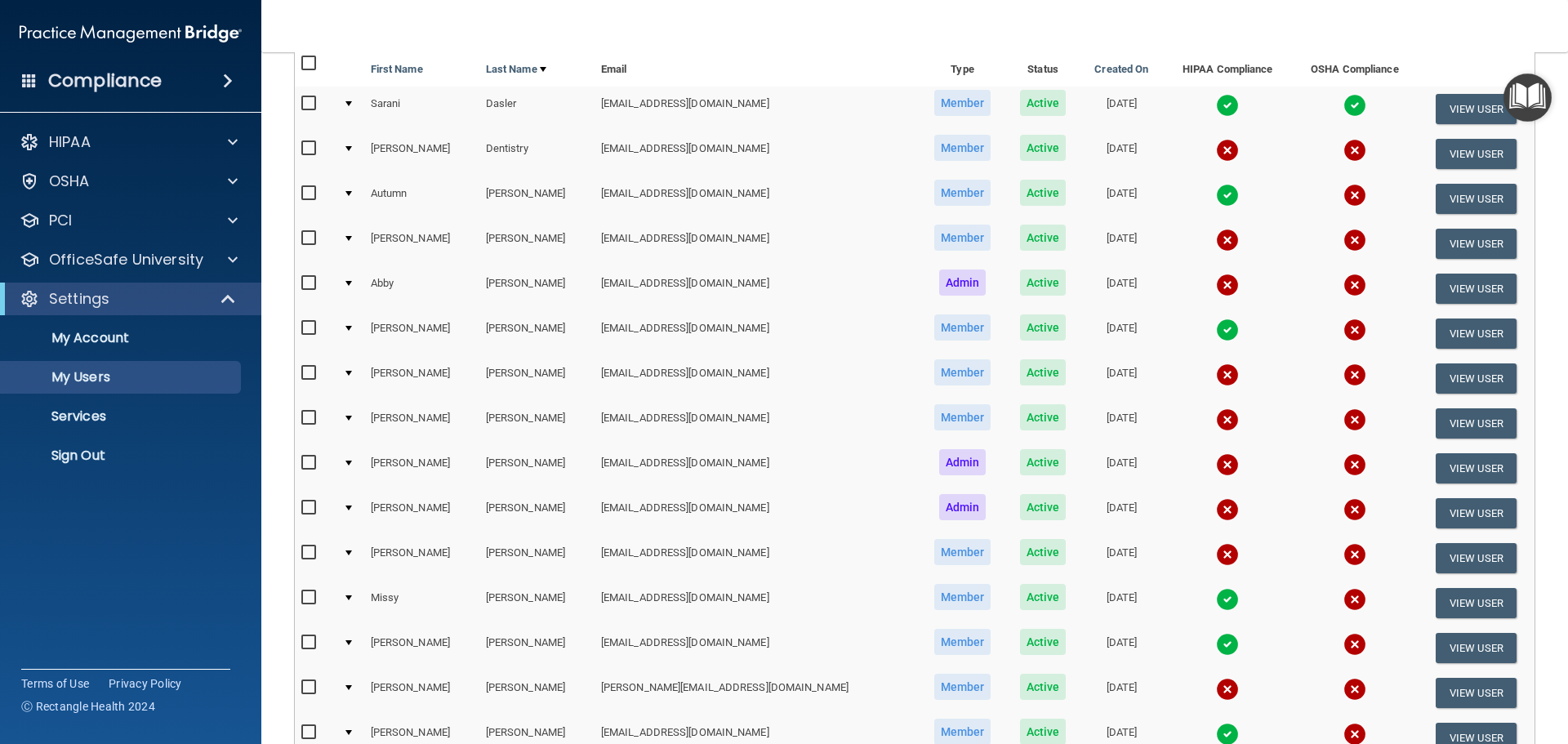
click at [1216, 103] on img at bounding box center [1227, 105] width 22 height 22
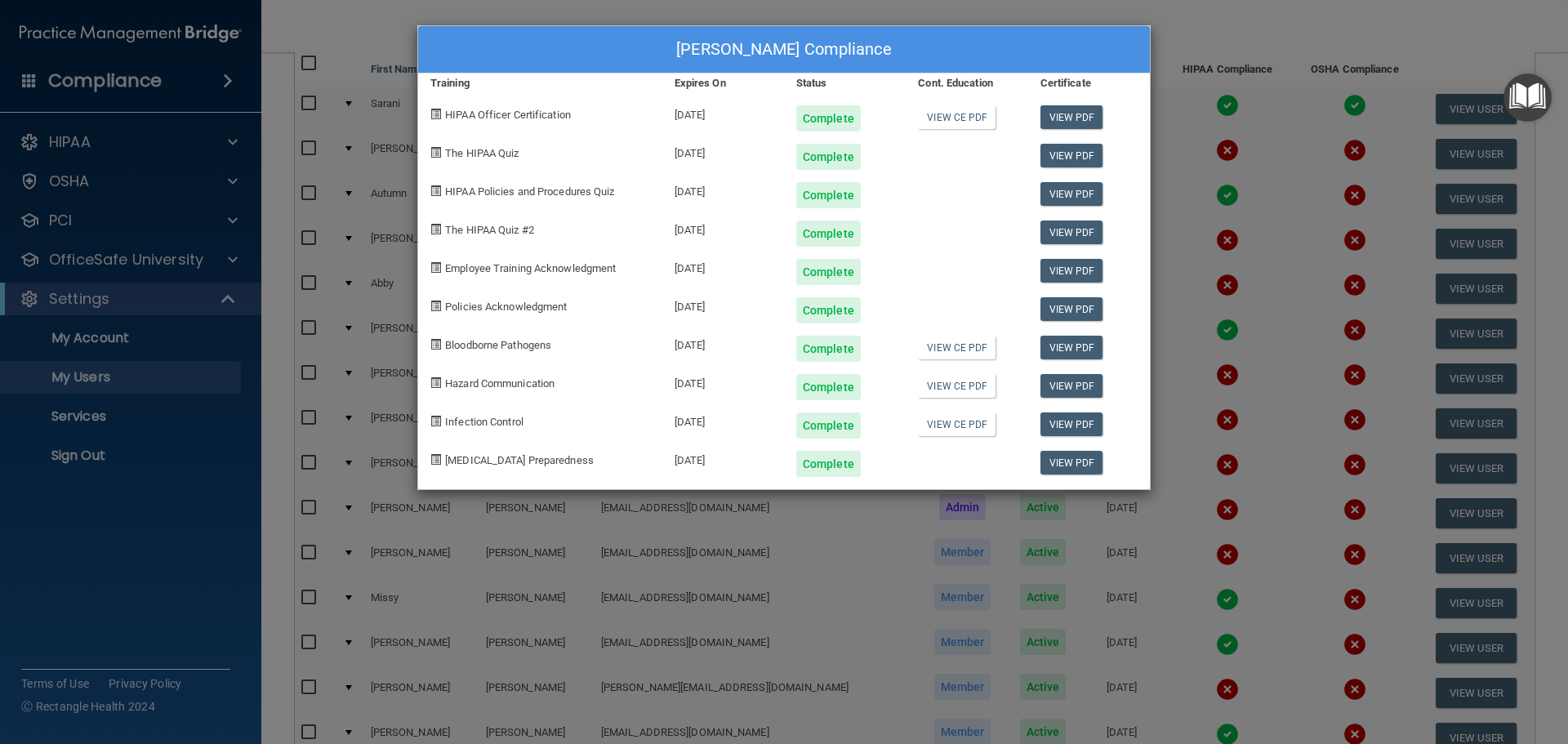
click at [1326, 13] on div "Sarani Dasler's Compliance Training Expires On Status Cont. Education Certifica…" at bounding box center [784, 372] width 1568 height 744
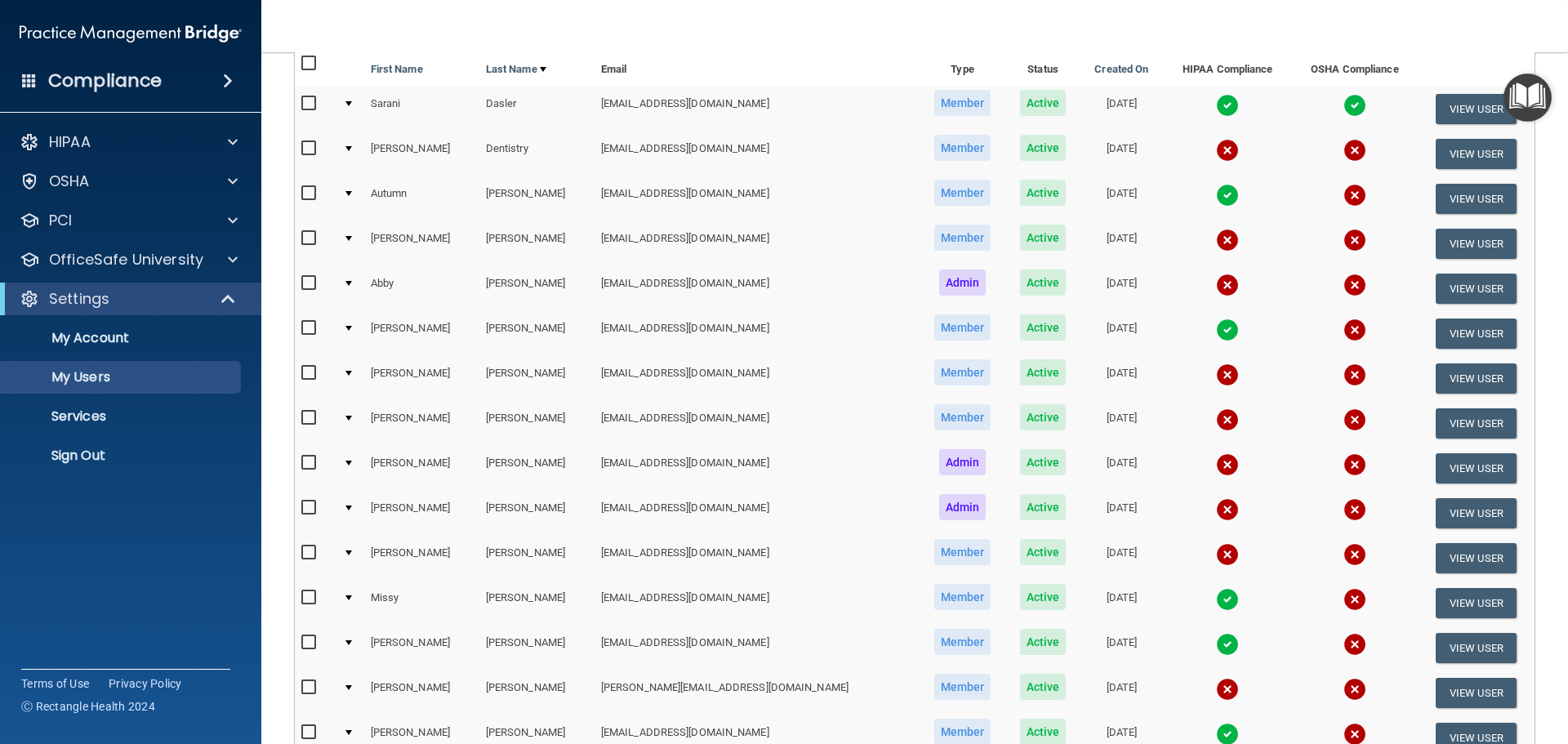
click at [1216, 192] on img at bounding box center [1227, 195] width 22 height 22
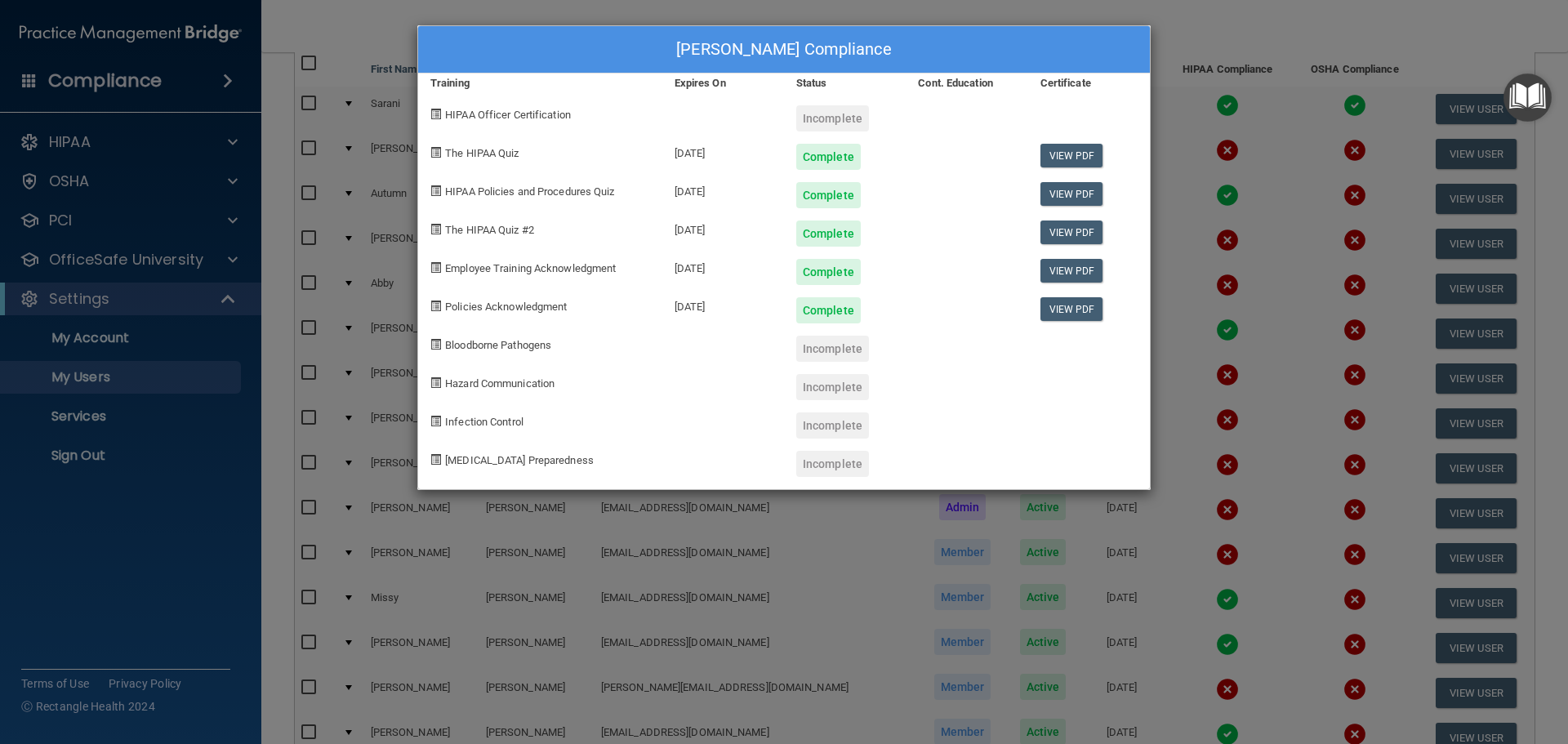
click at [1221, 155] on div "Autumn Duer's Compliance Training Expires On Status Cont. Education Certificate…" at bounding box center [784, 372] width 1568 height 744
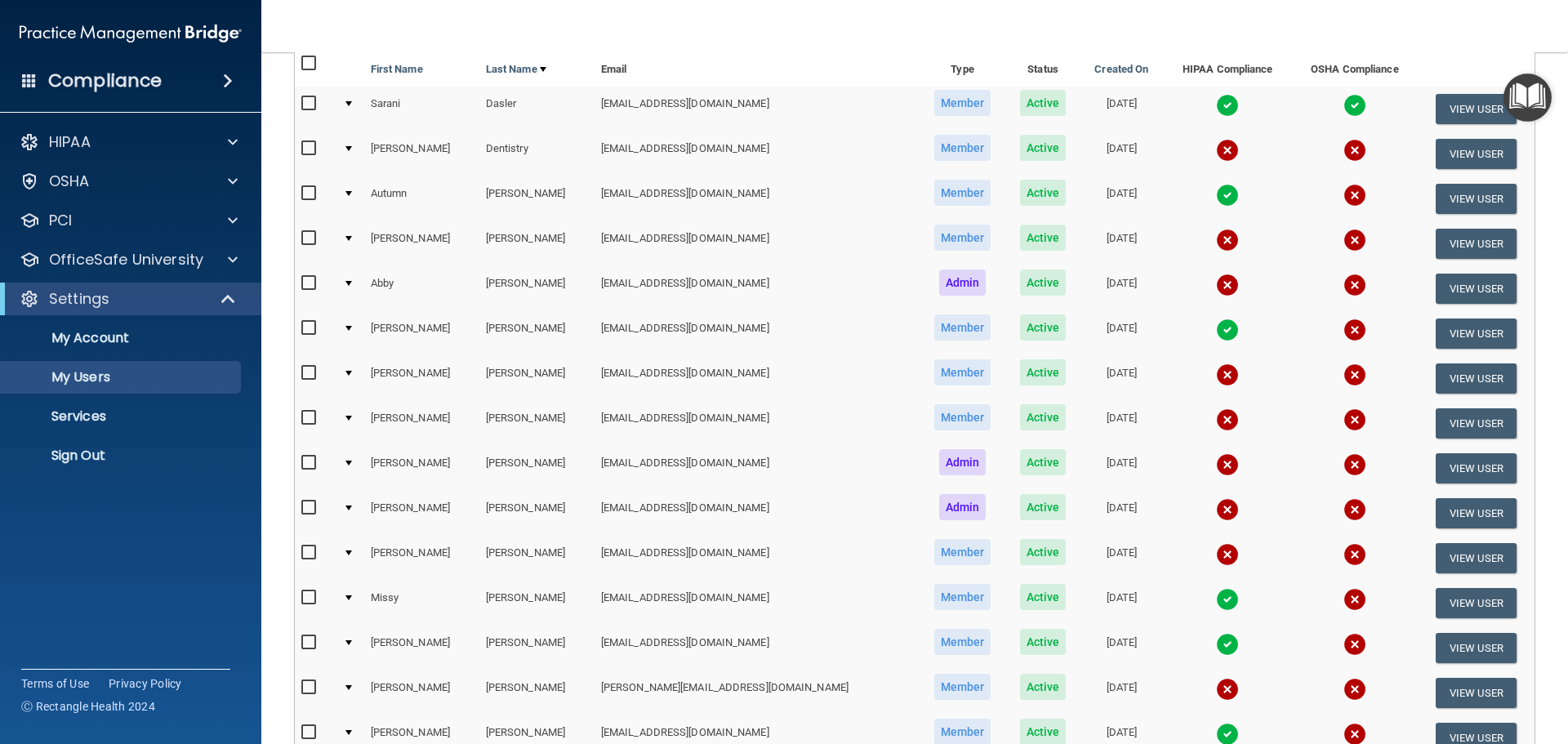
click at [1216, 236] on img at bounding box center [1227, 240] width 22 height 22
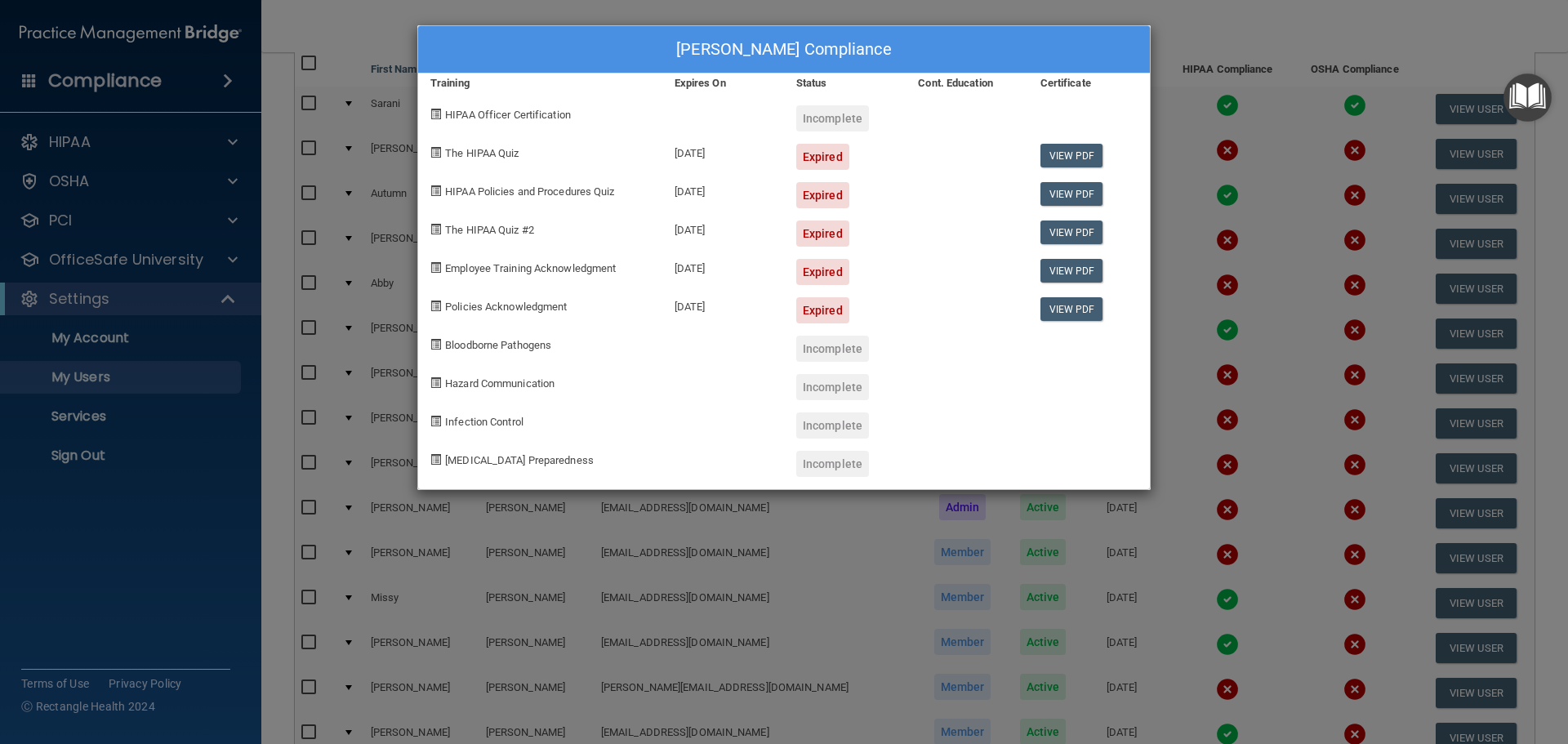
click at [1230, 121] on div "Brittany Elliott's Compliance Training Expires On Status Cont. Education Certif…" at bounding box center [784, 372] width 1568 height 744
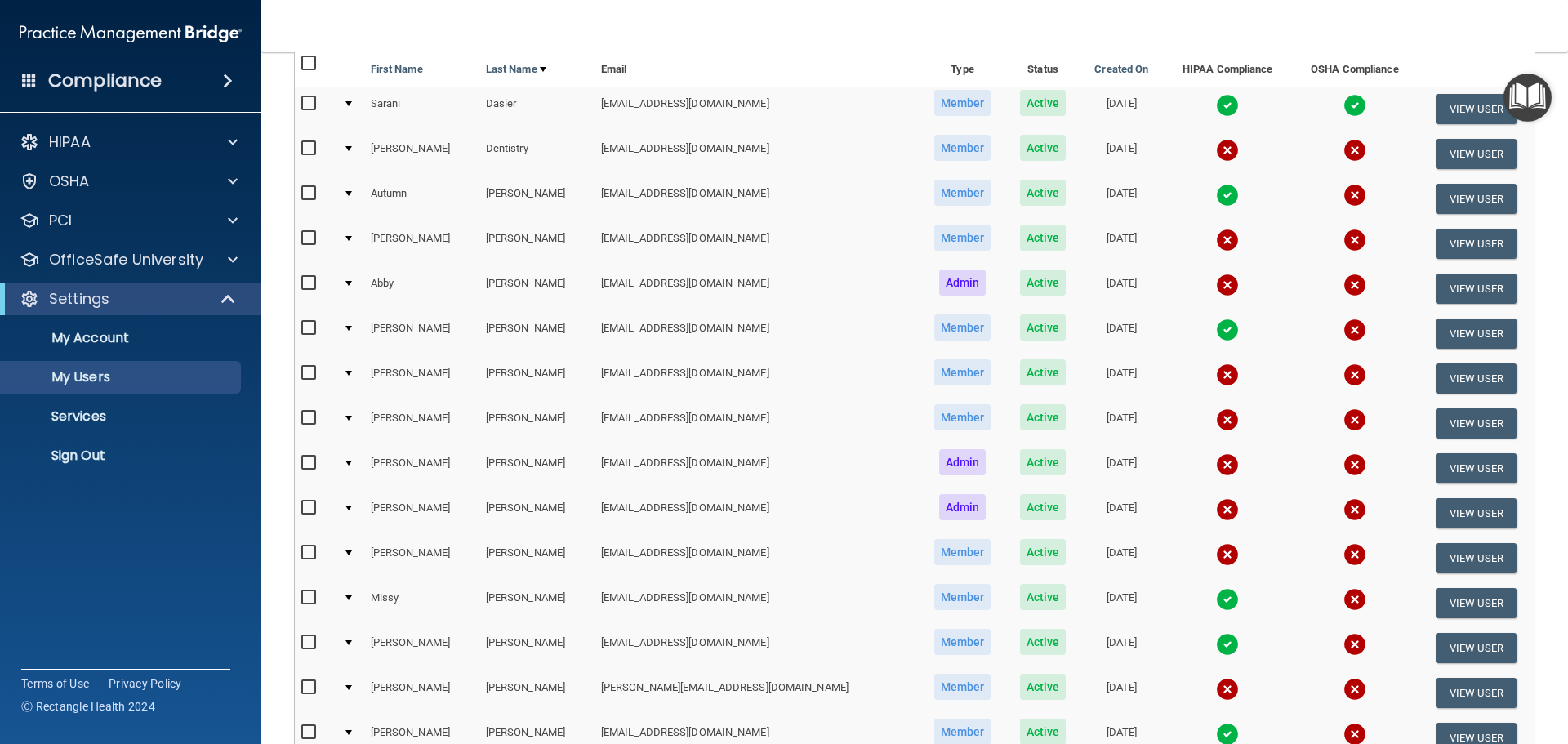
click at [1216, 380] on img at bounding box center [1227, 375] width 22 height 22
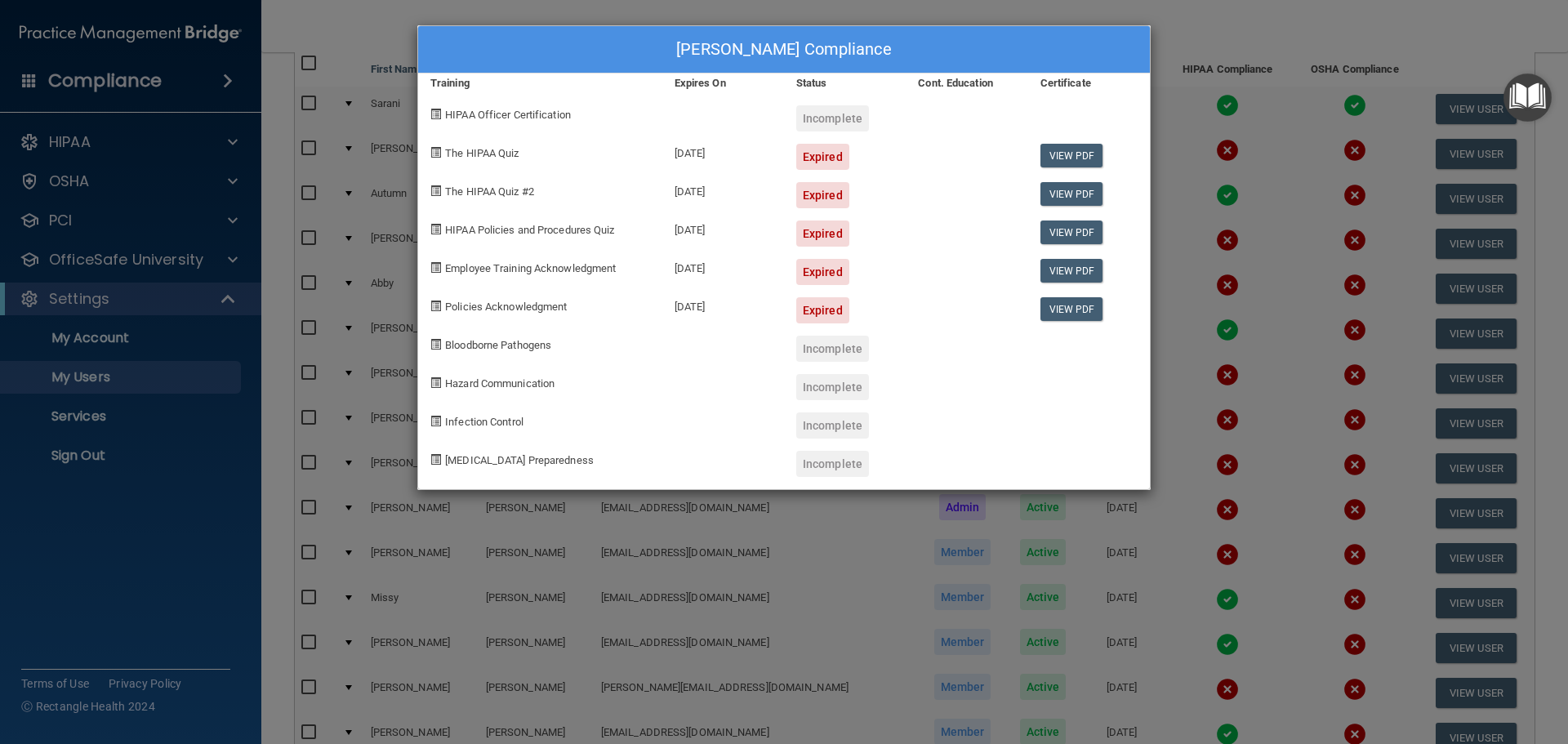
click at [1247, 246] on div "Deidre Kozlowski's Compliance Training Expires On Status Cont. Education Certif…" at bounding box center [784, 372] width 1568 height 744
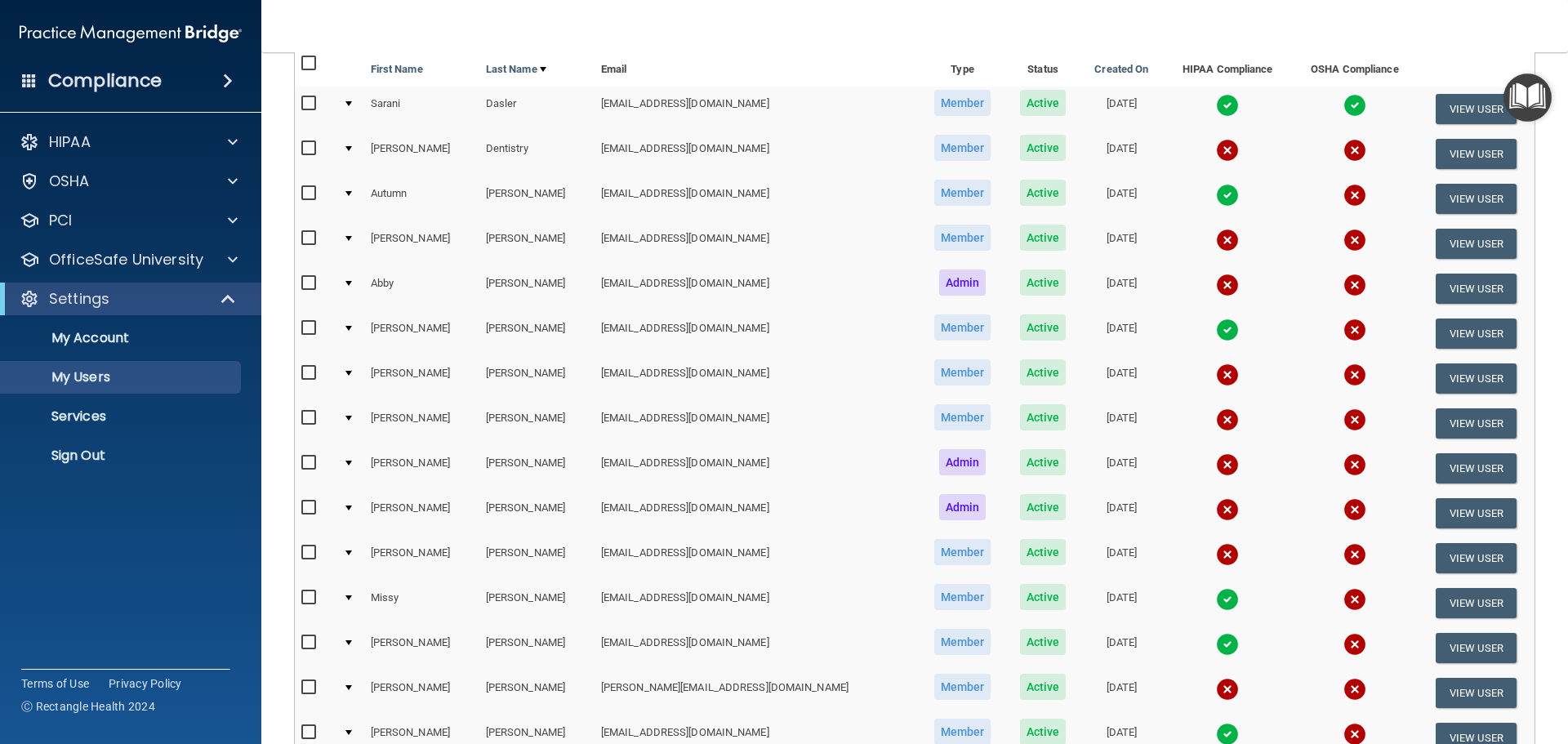
click at [1216, 417] on img at bounding box center [1227, 420] width 22 height 22
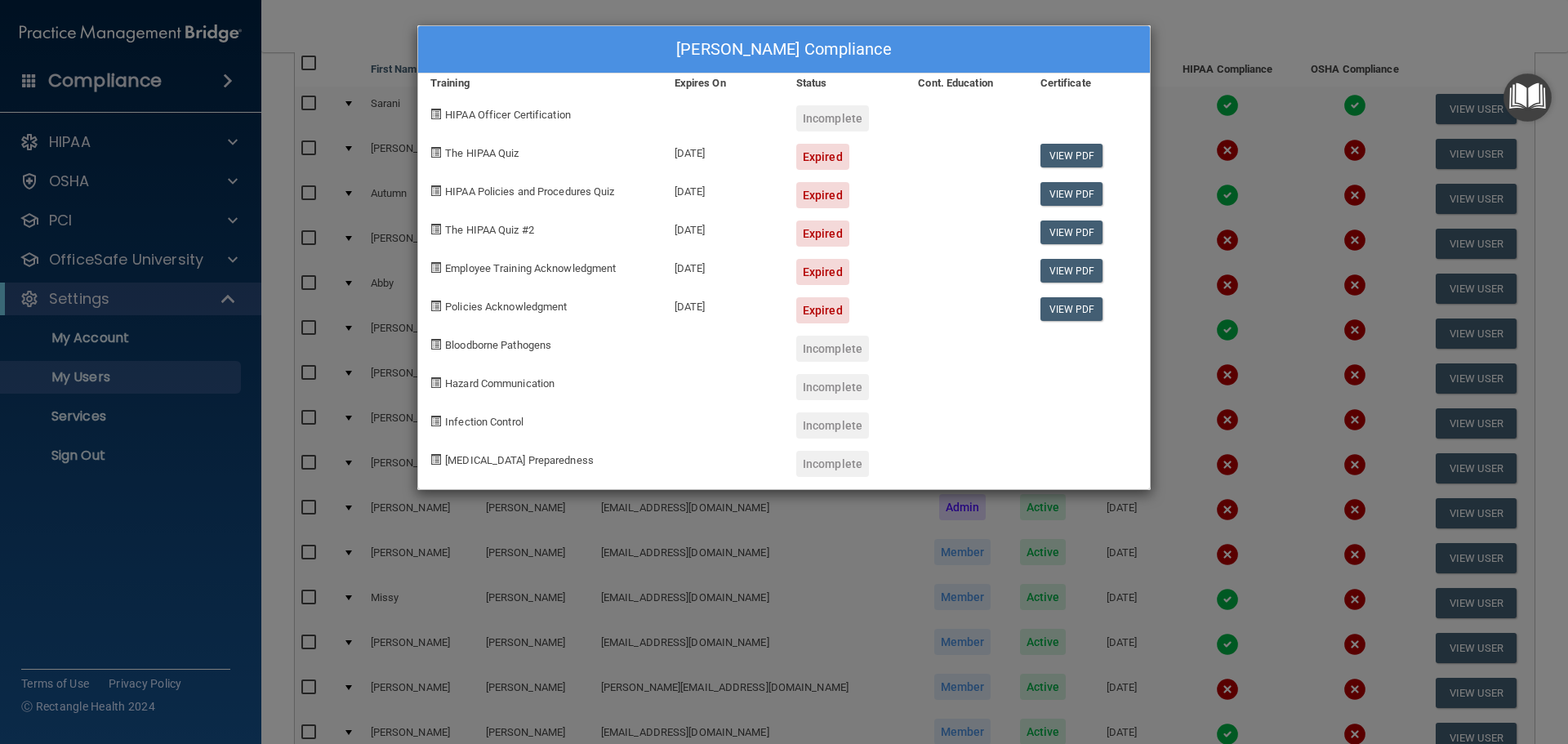
click at [1293, 33] on div "Payton Kramer's Compliance Training Expires On Status Cont. Education Certifica…" at bounding box center [784, 372] width 1568 height 744
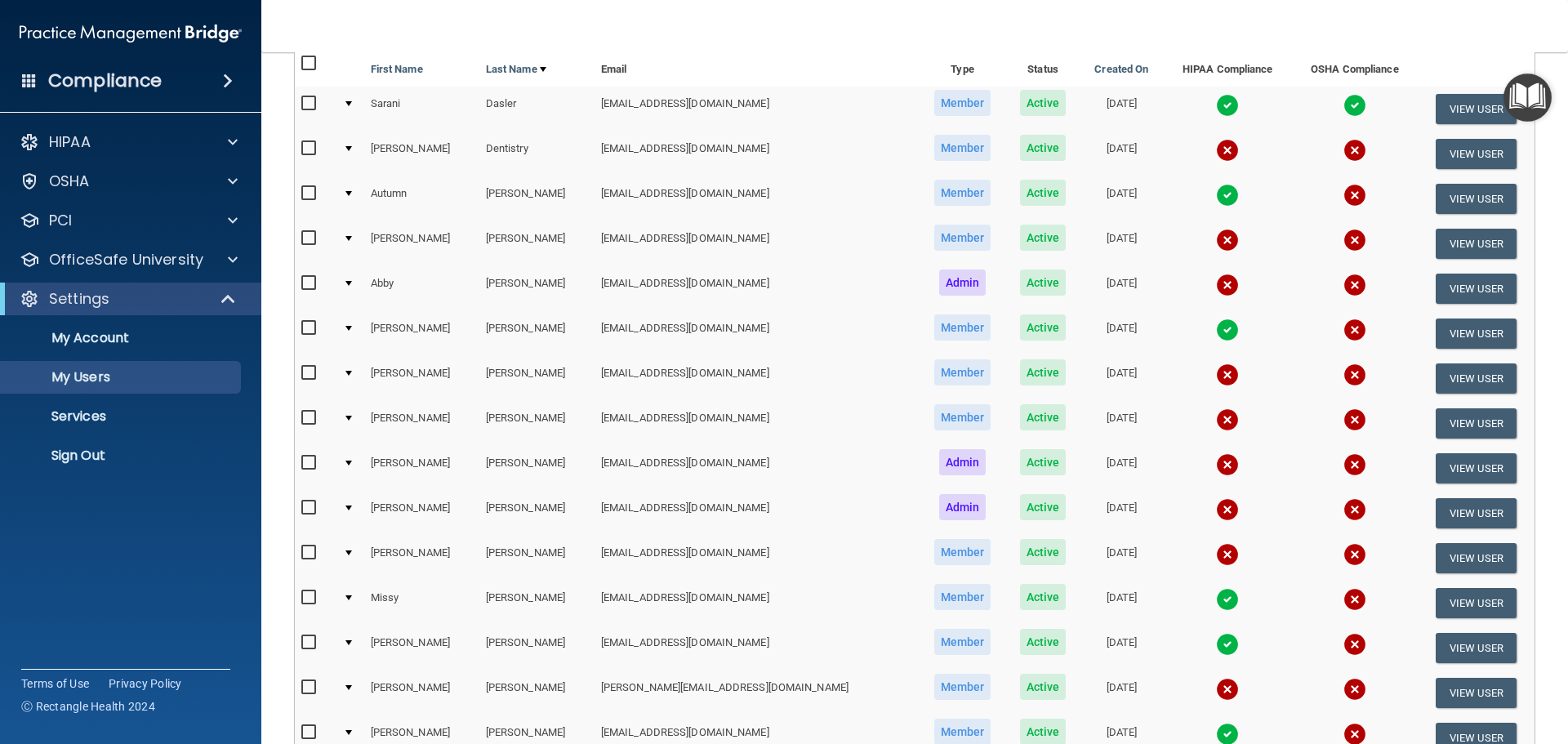
scroll to position [245, 0]
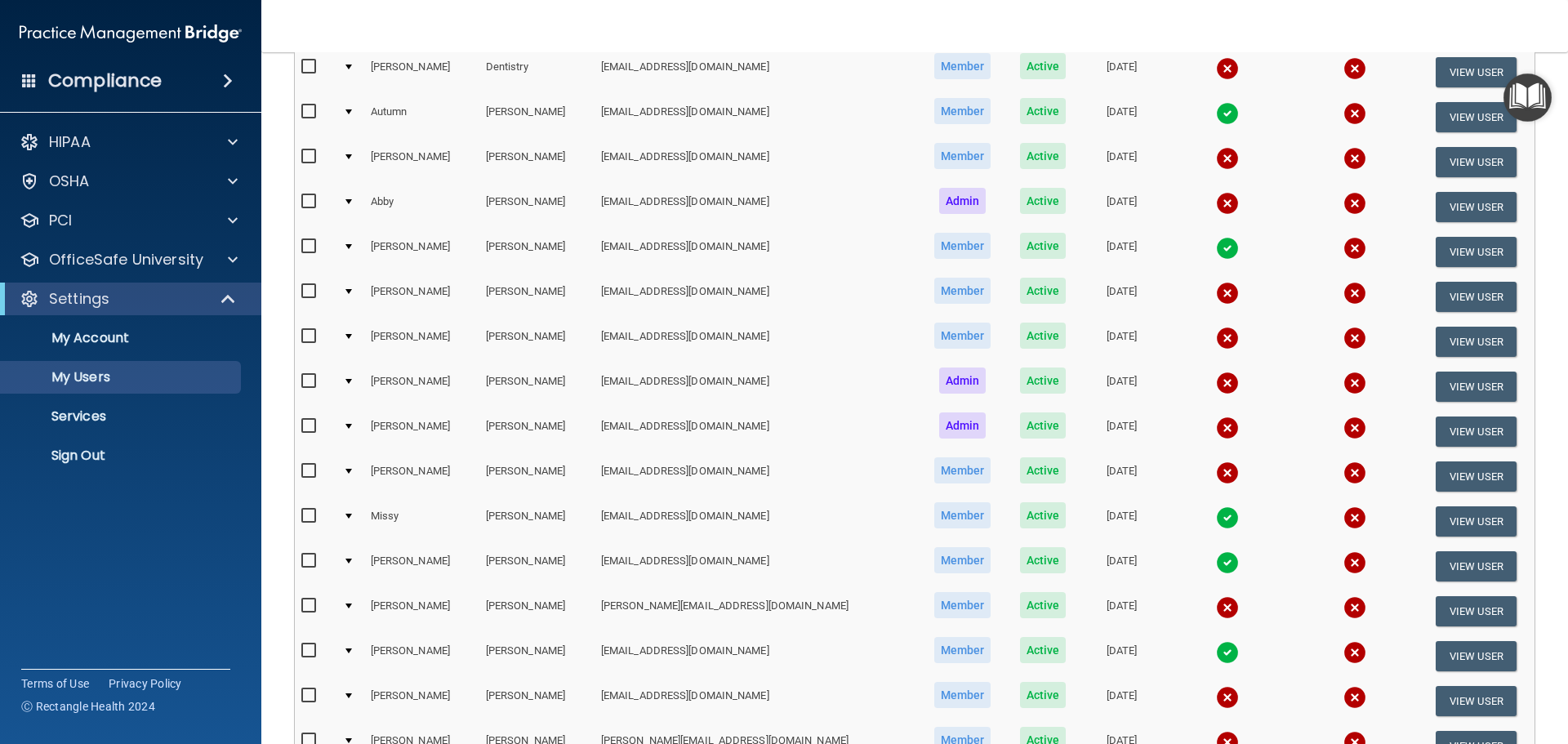
click at [1216, 376] on img at bounding box center [1227, 383] width 22 height 22
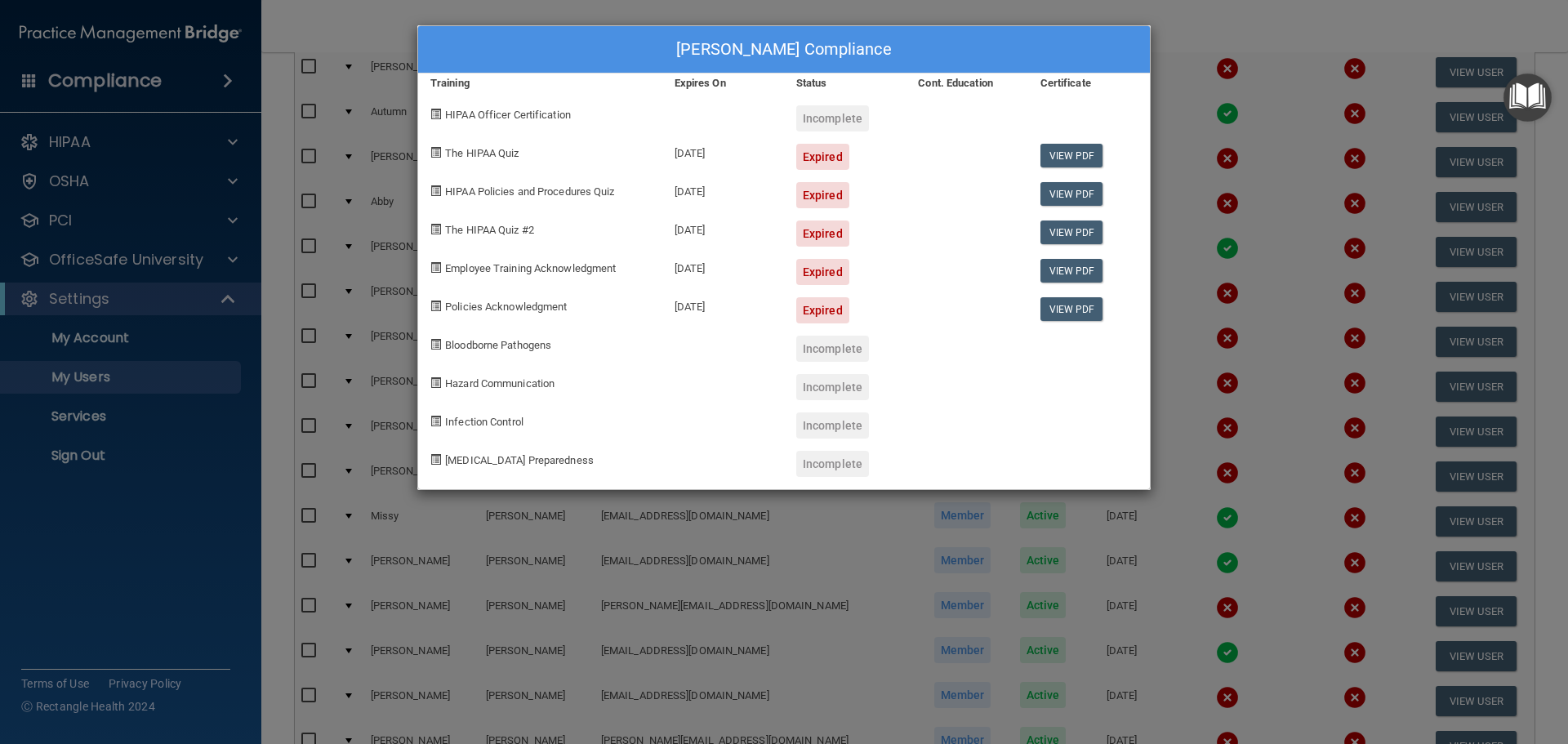
click at [1241, 158] on div "Stephanie Kramer's Compliance Training Expires On Status Cont. Education Certif…" at bounding box center [784, 372] width 1568 height 744
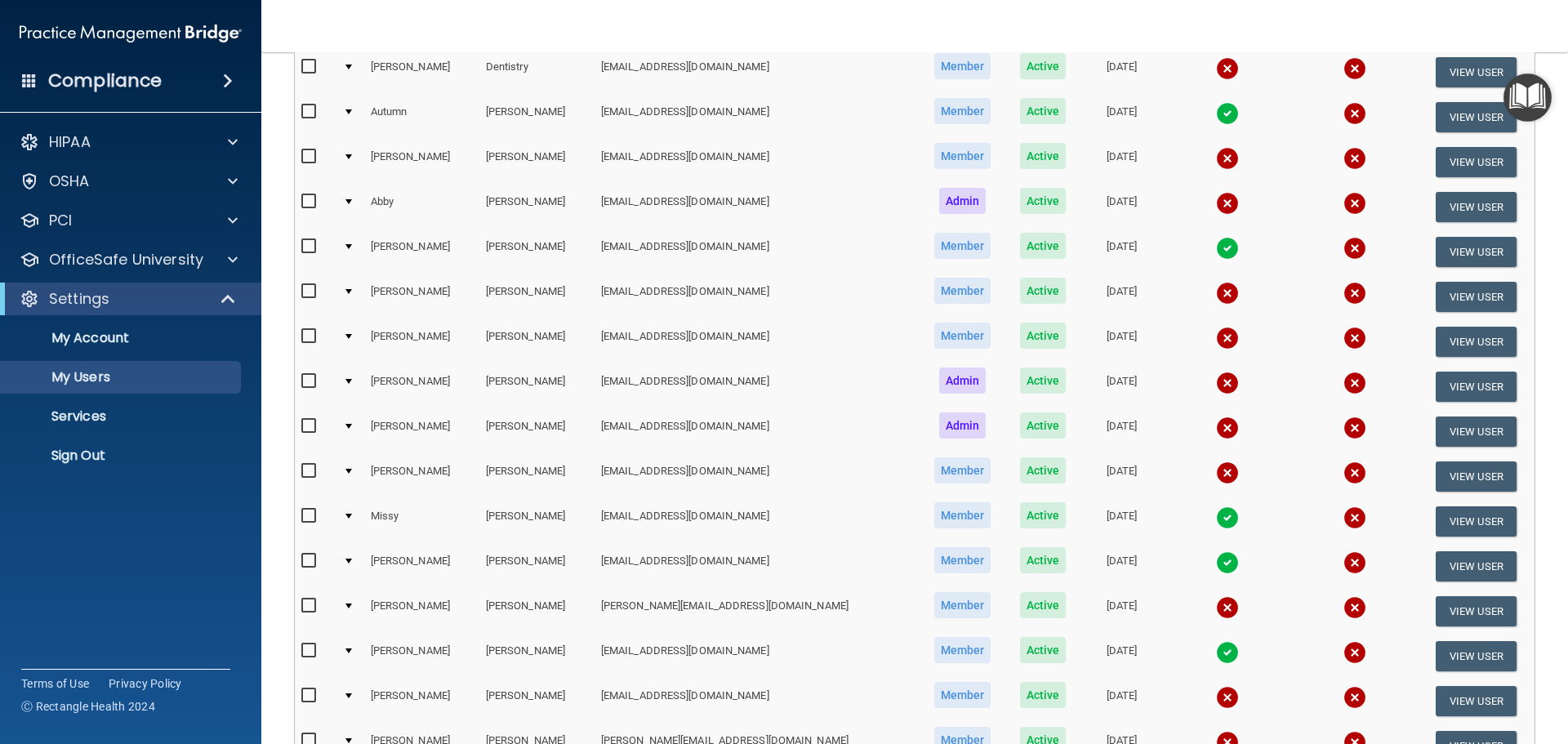
click at [1216, 429] on img at bounding box center [1227, 428] width 22 height 22
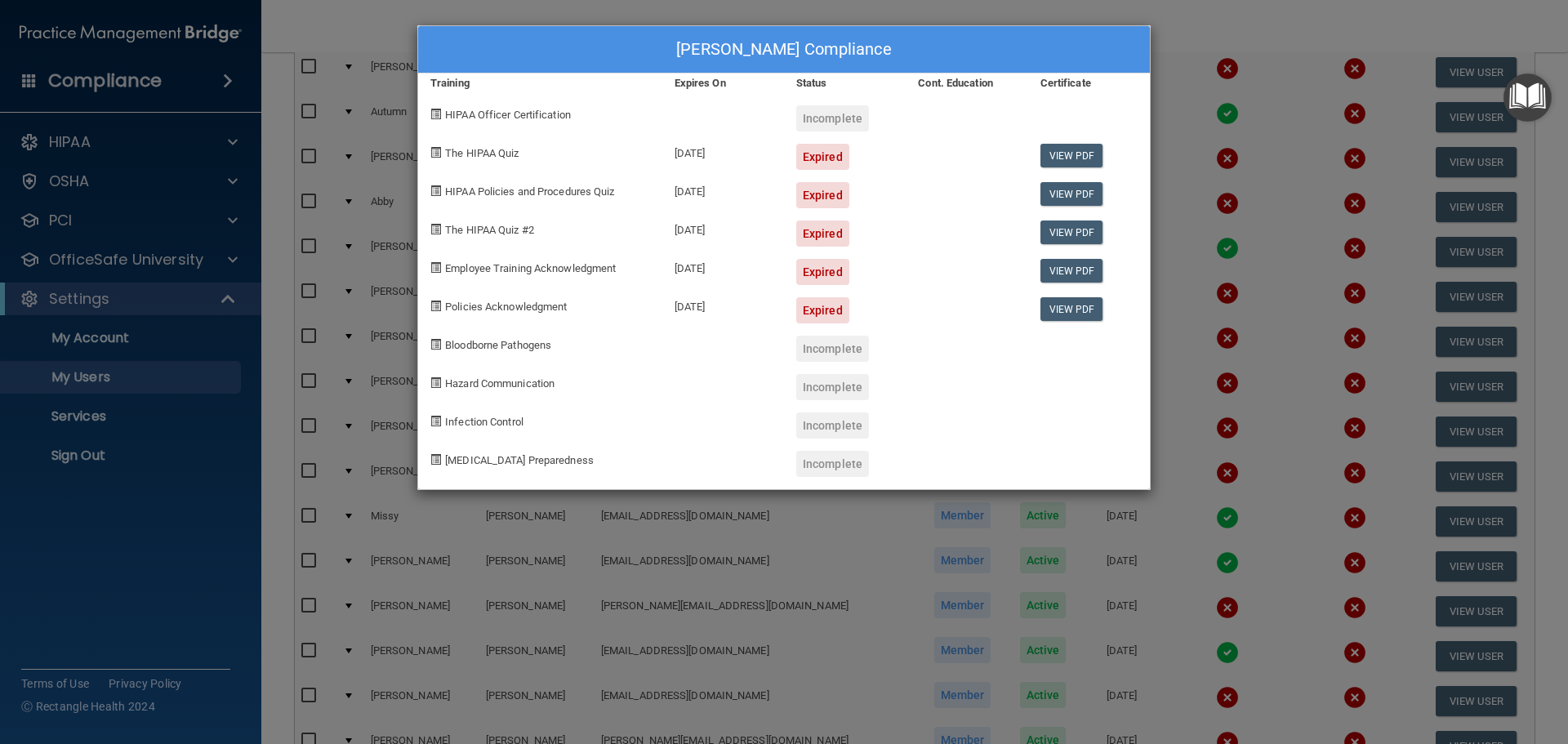
click at [1257, 50] on div "Jim Kramer's Compliance Training Expires On Status Cont. Education Certificate …" at bounding box center [784, 372] width 1568 height 744
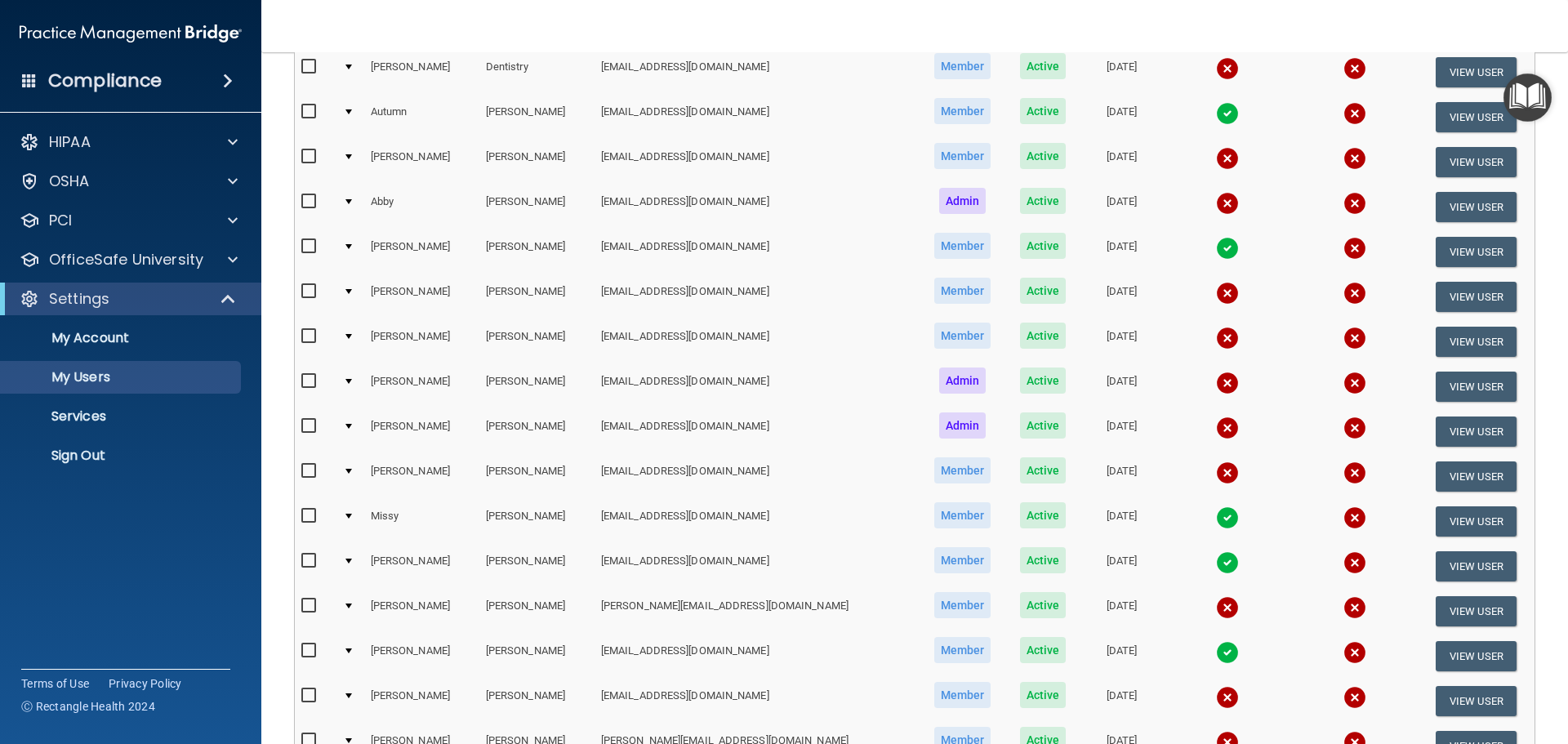
scroll to position [327, 0]
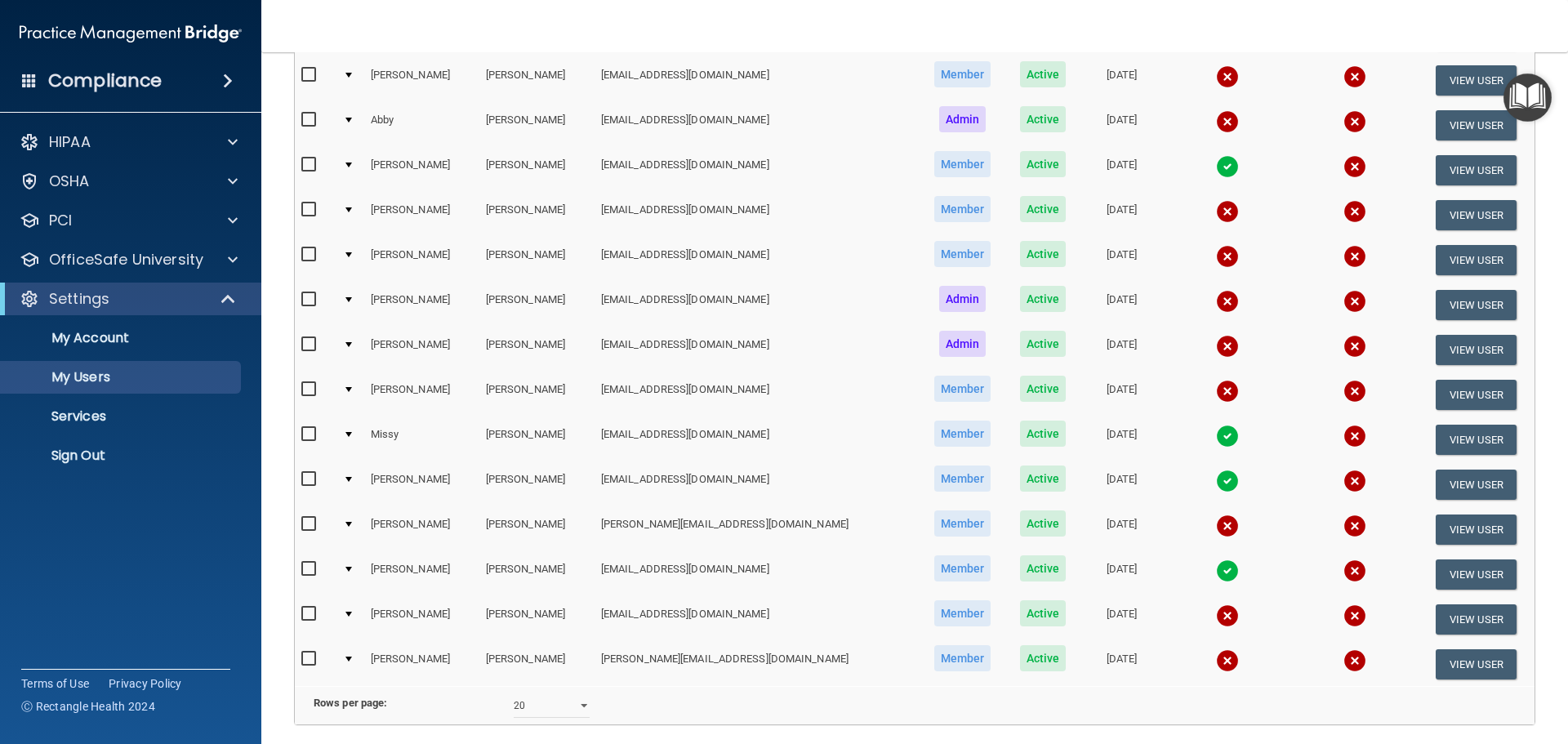
click at [1216, 385] on img at bounding box center [1227, 391] width 22 height 22
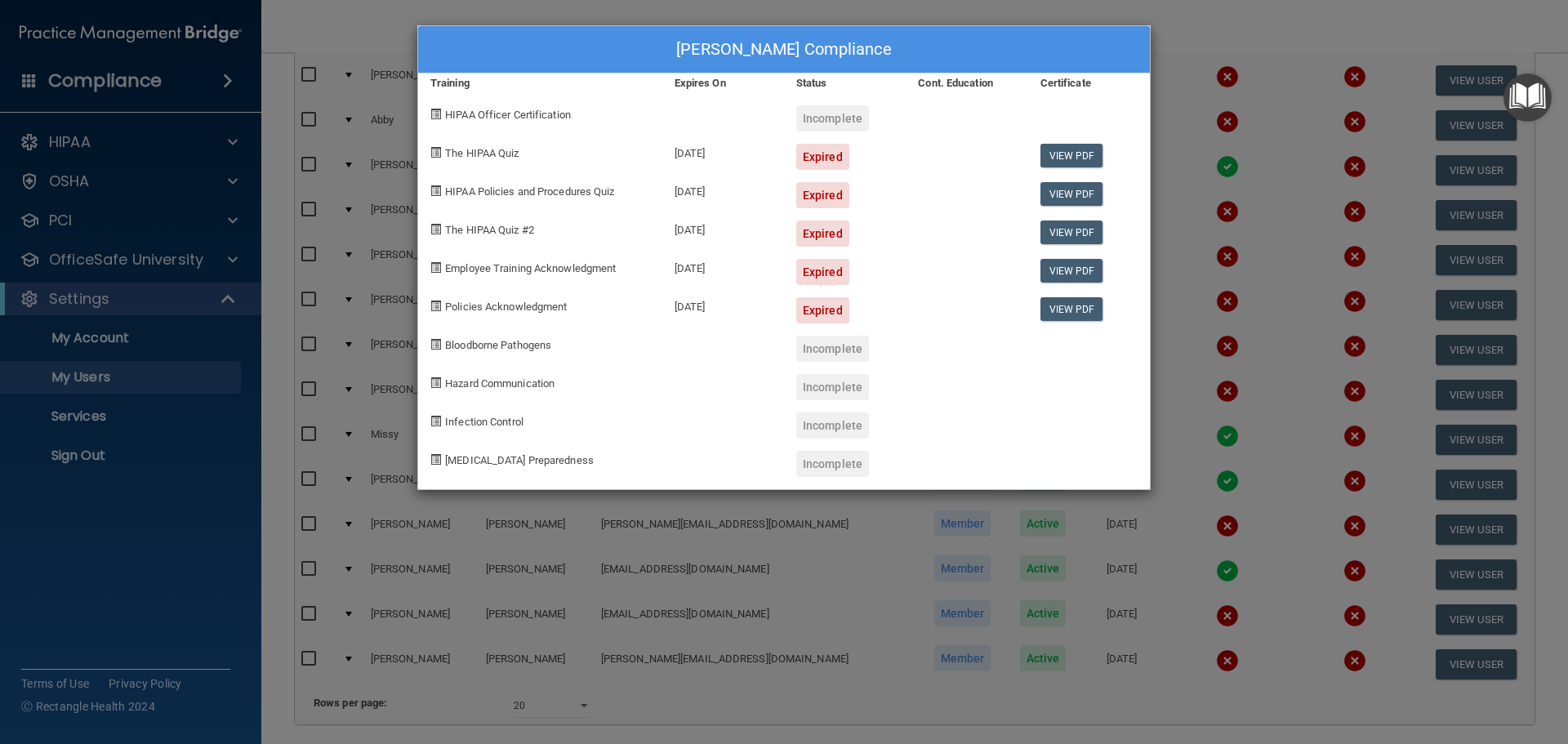
click at [1250, 22] on div "Heather Krueger's Compliance Training Expires On Status Cont. Education Certifi…" at bounding box center [784, 372] width 1568 height 744
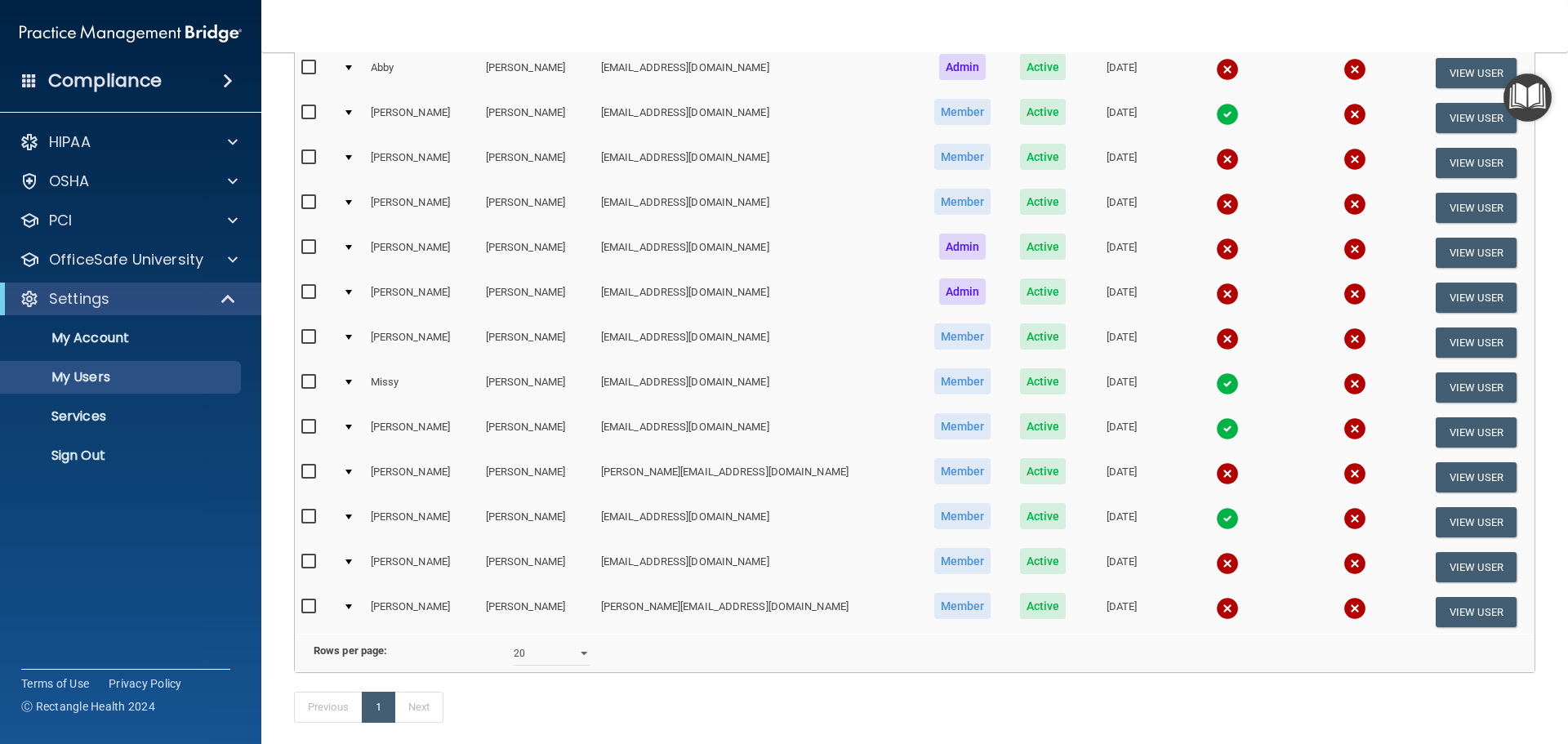
scroll to position [409, 0]
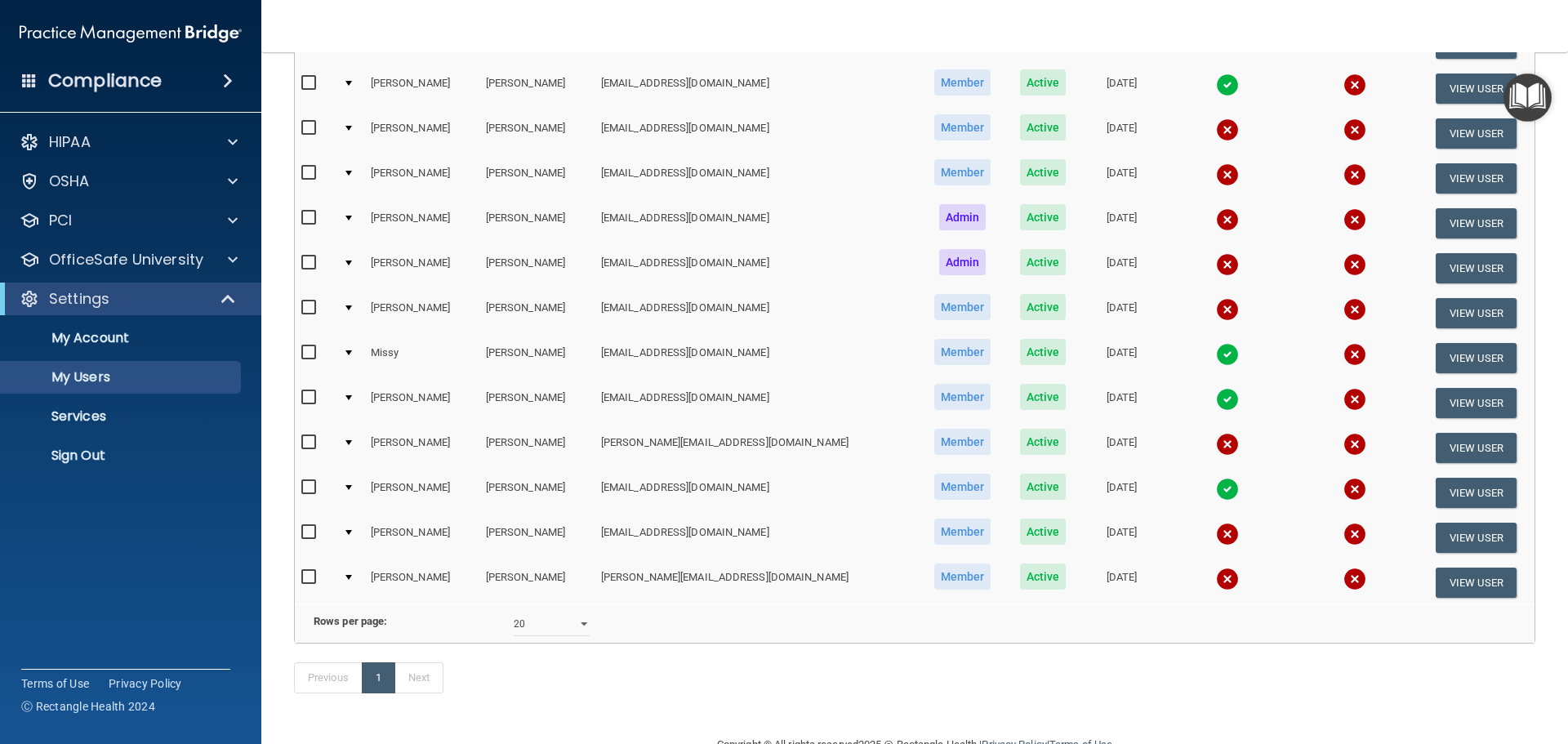
click at [1216, 352] on img at bounding box center [1227, 354] width 22 height 22
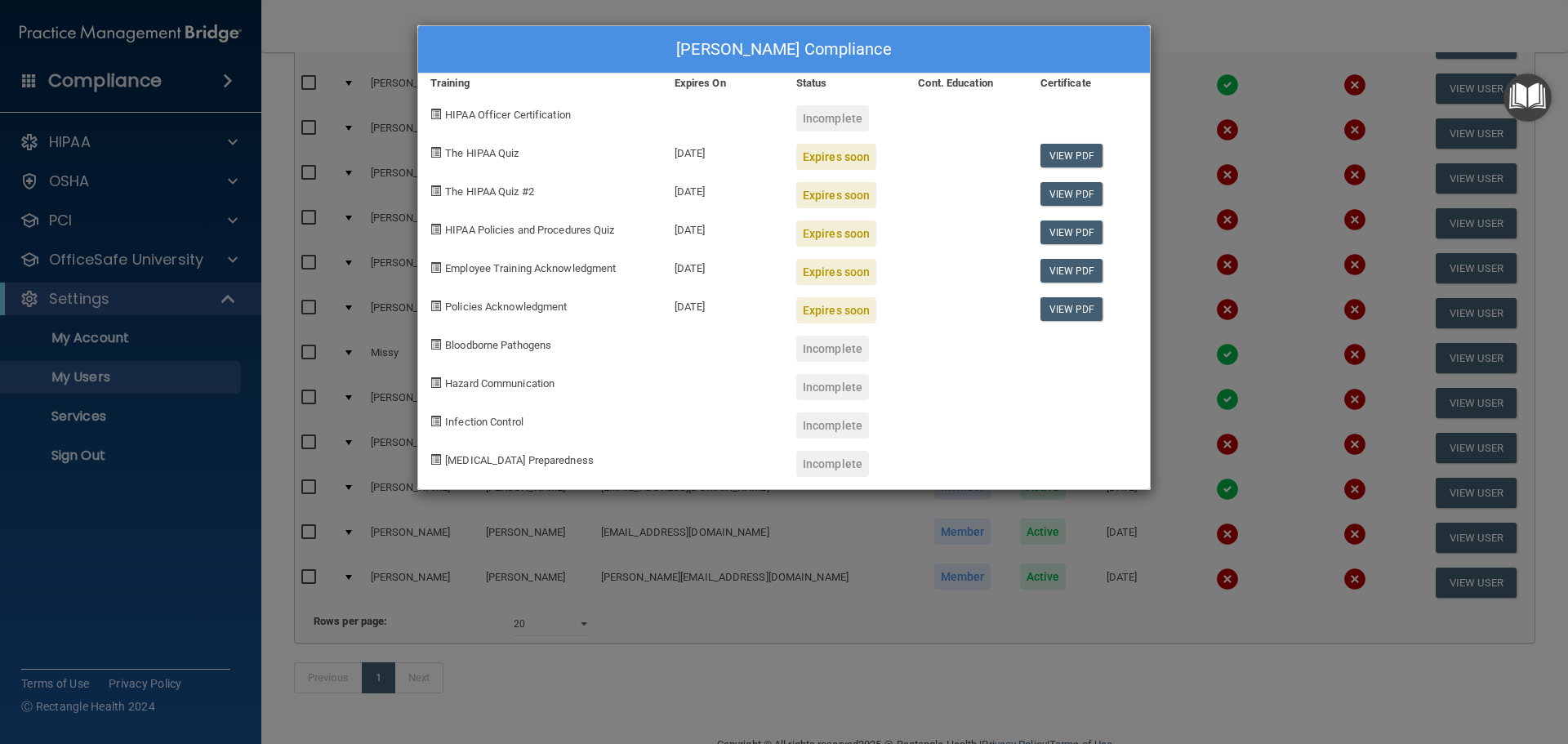
click at [1217, 31] on div "Missy Mercer's Compliance Training Expires On Status Cont. Education Certificat…" at bounding box center [784, 372] width 1568 height 744
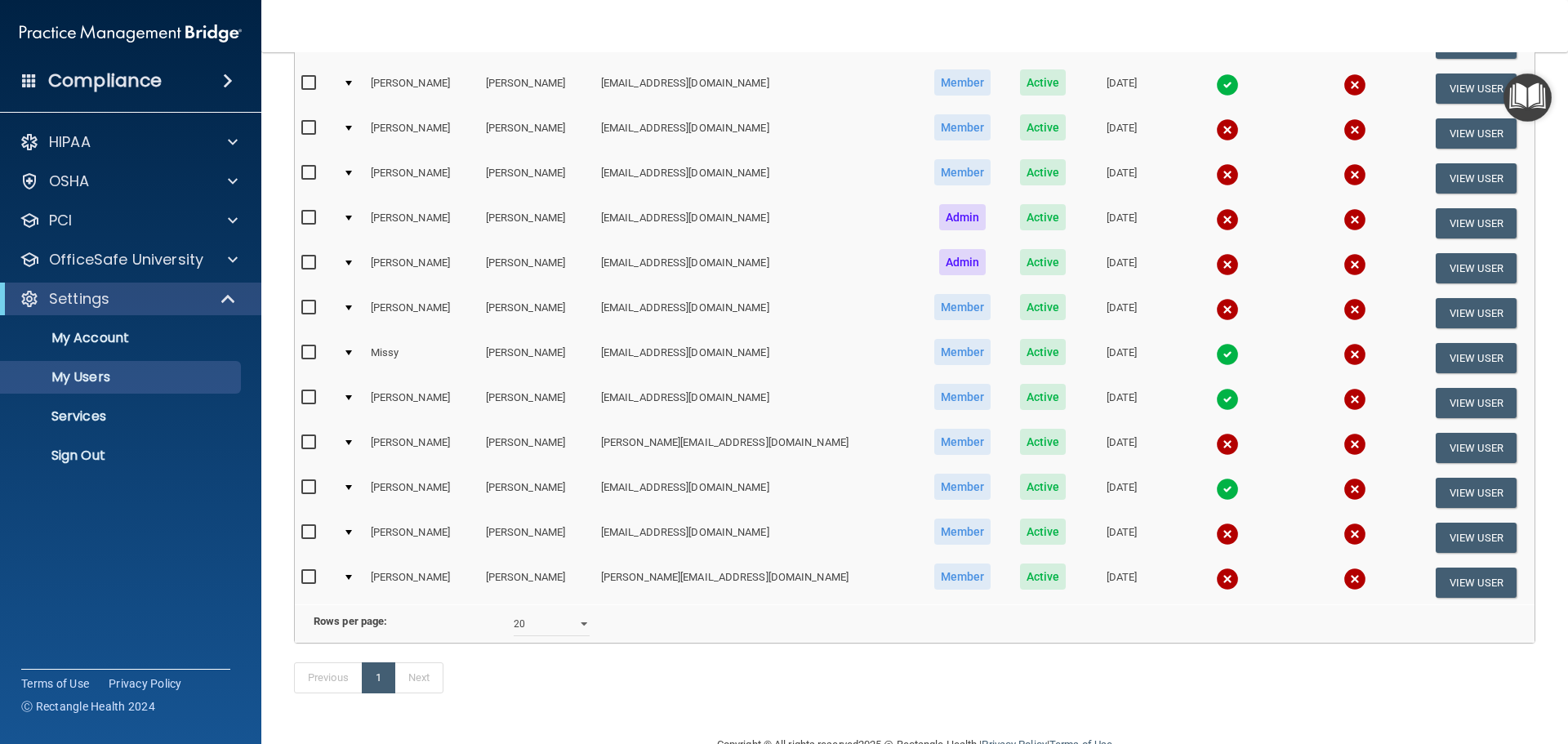
click at [1216, 397] on img at bounding box center [1227, 399] width 22 height 22
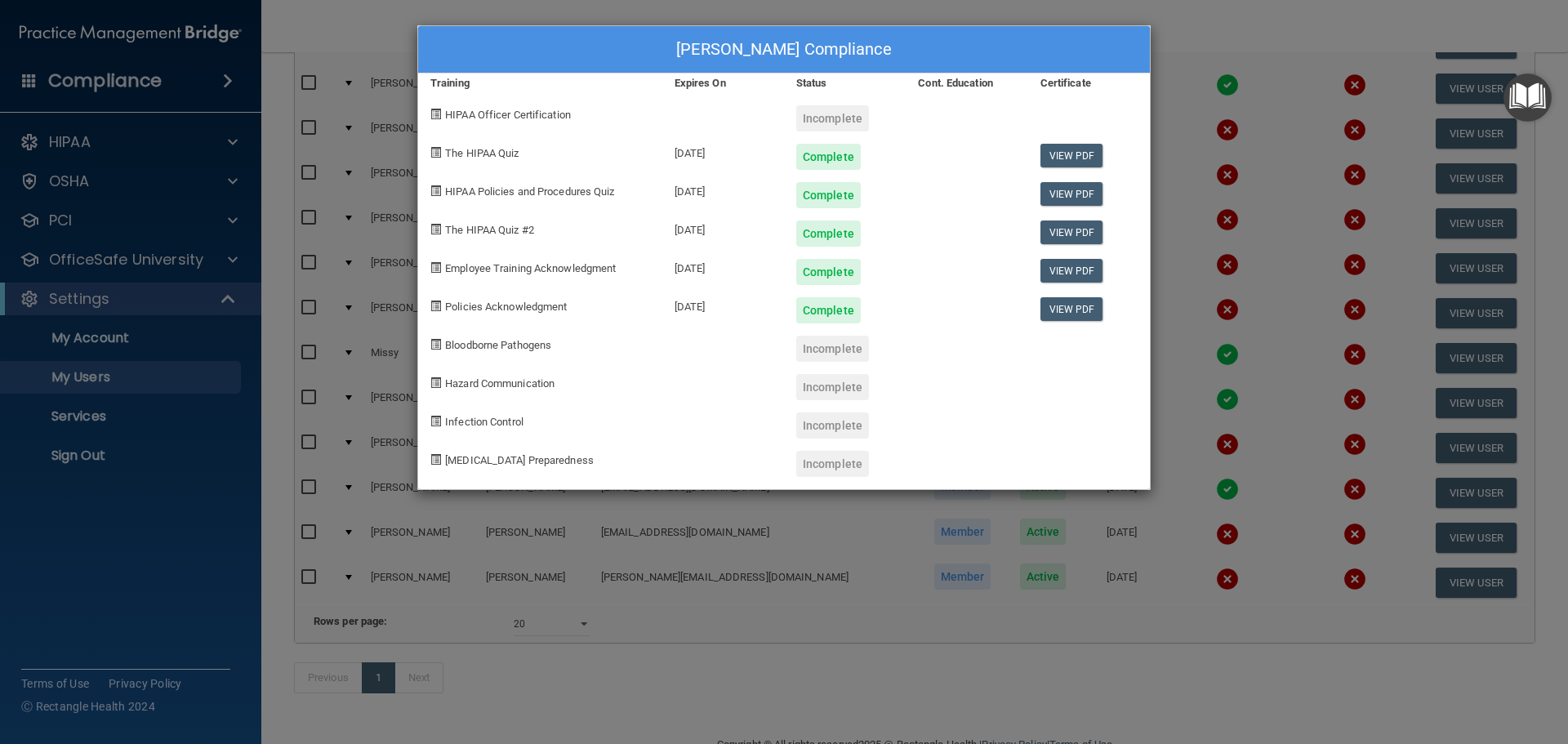
click at [1252, 17] on div "Teresa Morris's Compliance Training Expires On Status Cont. Education Certifica…" at bounding box center [784, 372] width 1568 height 744
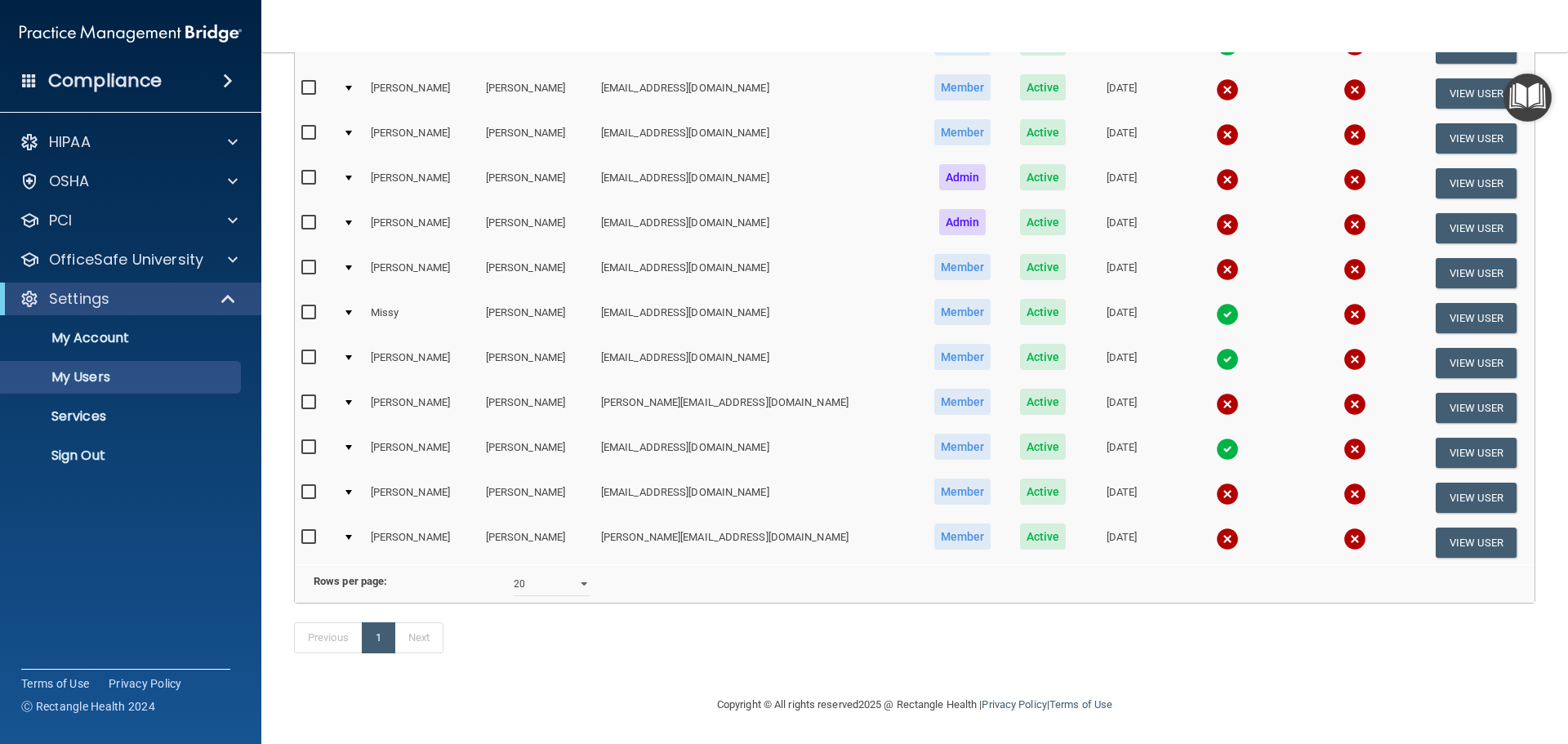
scroll to position [474, 0]
click at [1216, 393] on img at bounding box center [1227, 403] width 22 height 22
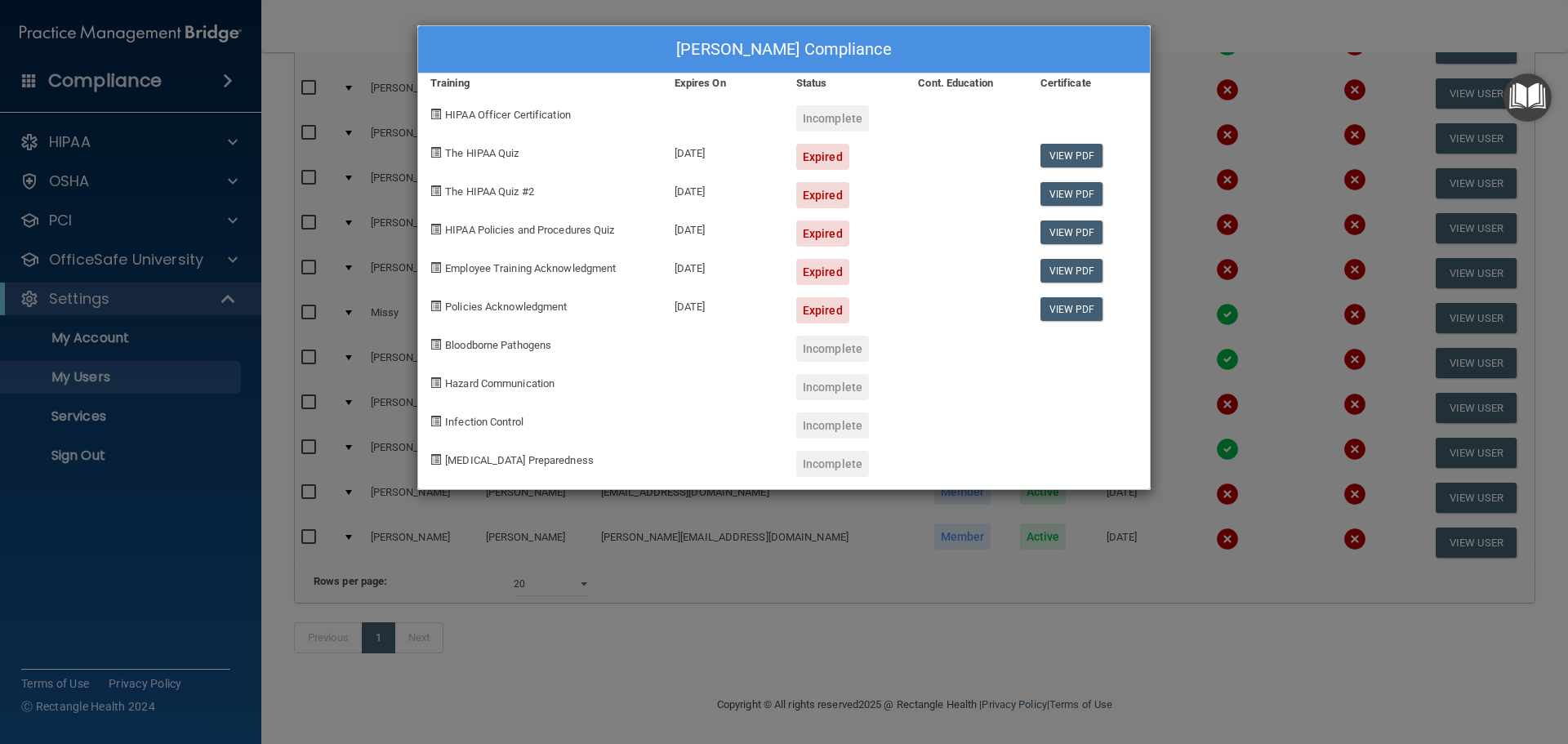
click at [1233, 50] on div "Marleen Olson's Compliance Training Expires On Status Cont. Education Certifica…" at bounding box center [784, 372] width 1568 height 744
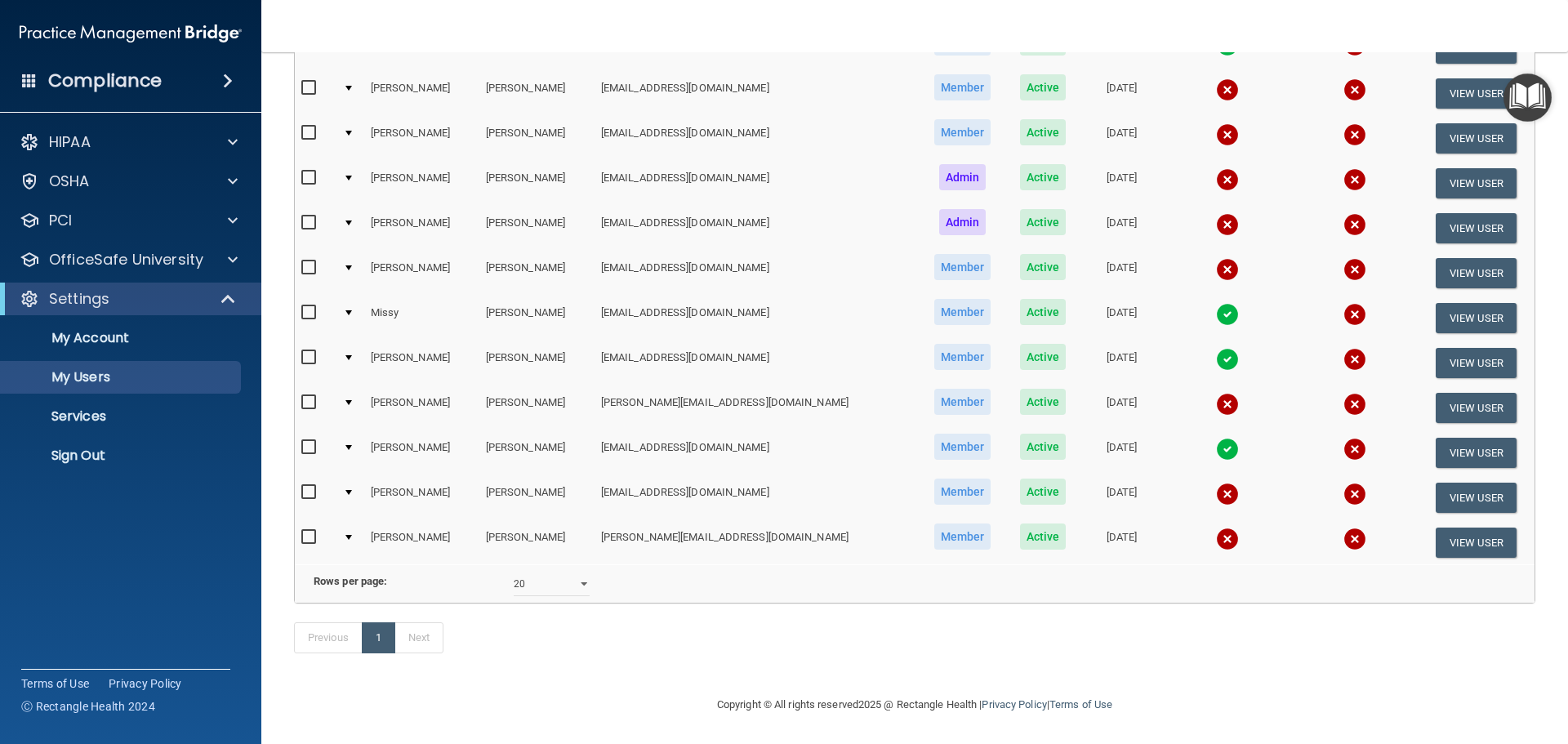
click at [1216, 438] on img at bounding box center [1227, 448] width 22 height 22
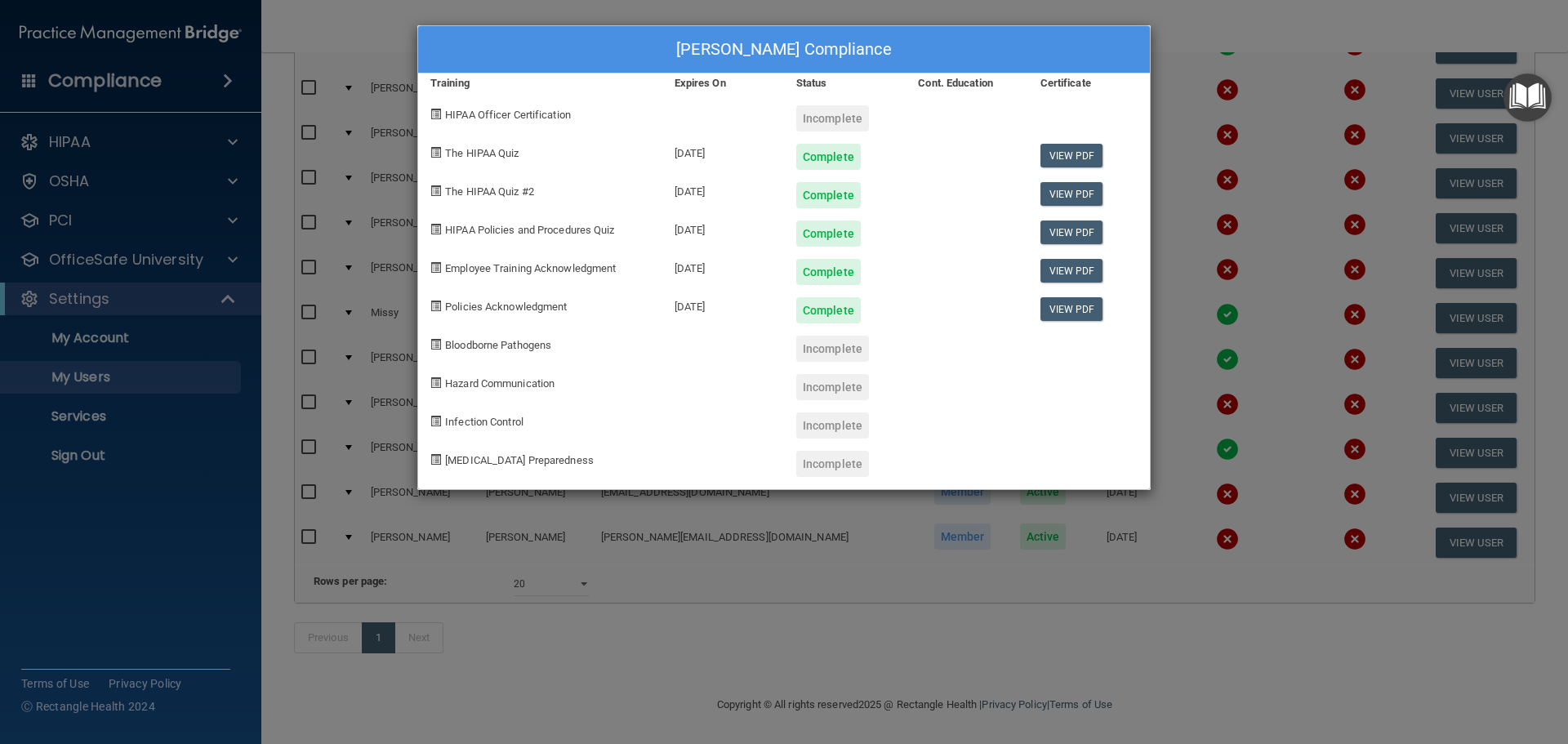
click at [1260, 16] on div "Ashley Panici's Compliance Training Expires On Status Cont. Education Certifica…" at bounding box center [784, 372] width 1568 height 744
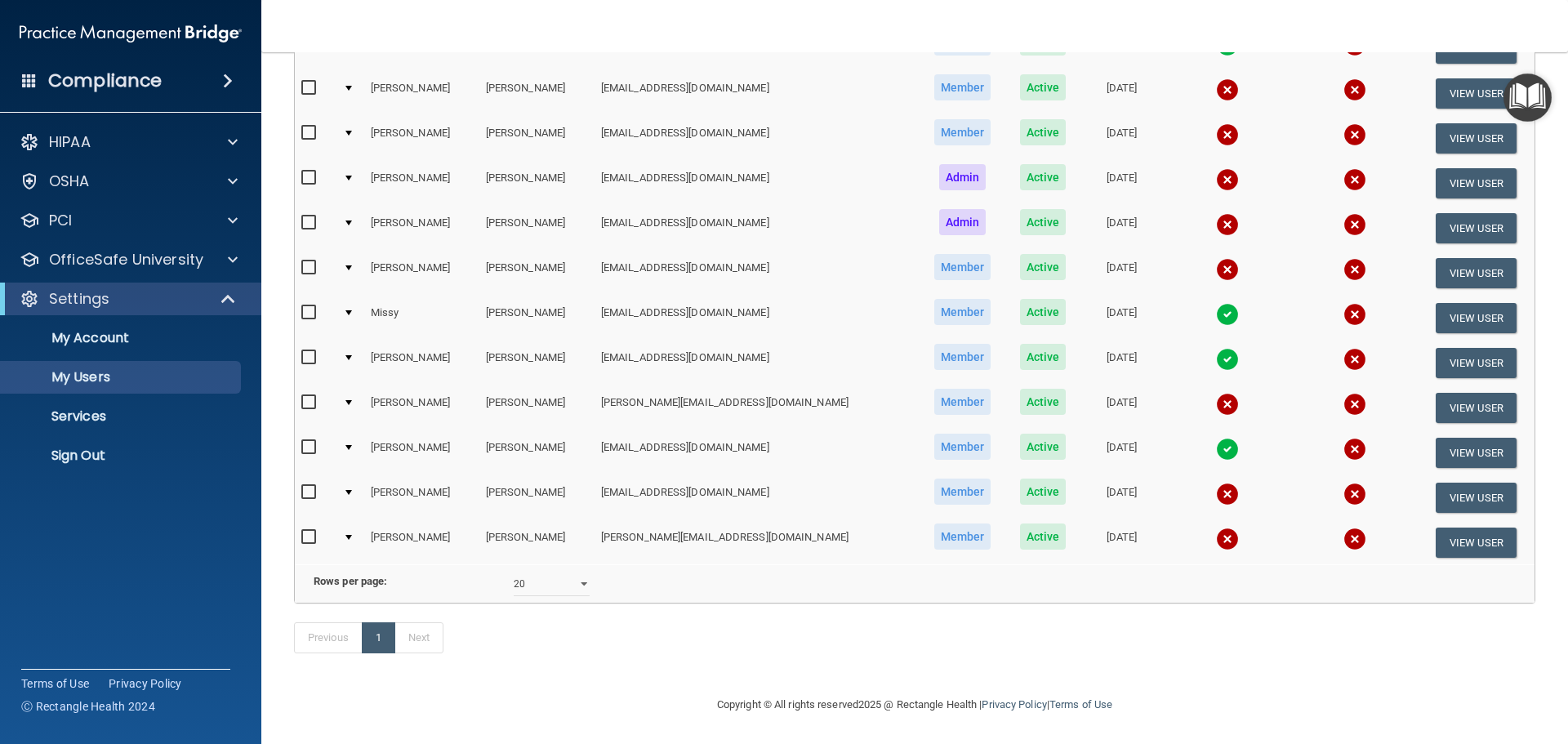
click at [1216, 483] on img at bounding box center [1227, 493] width 22 height 22
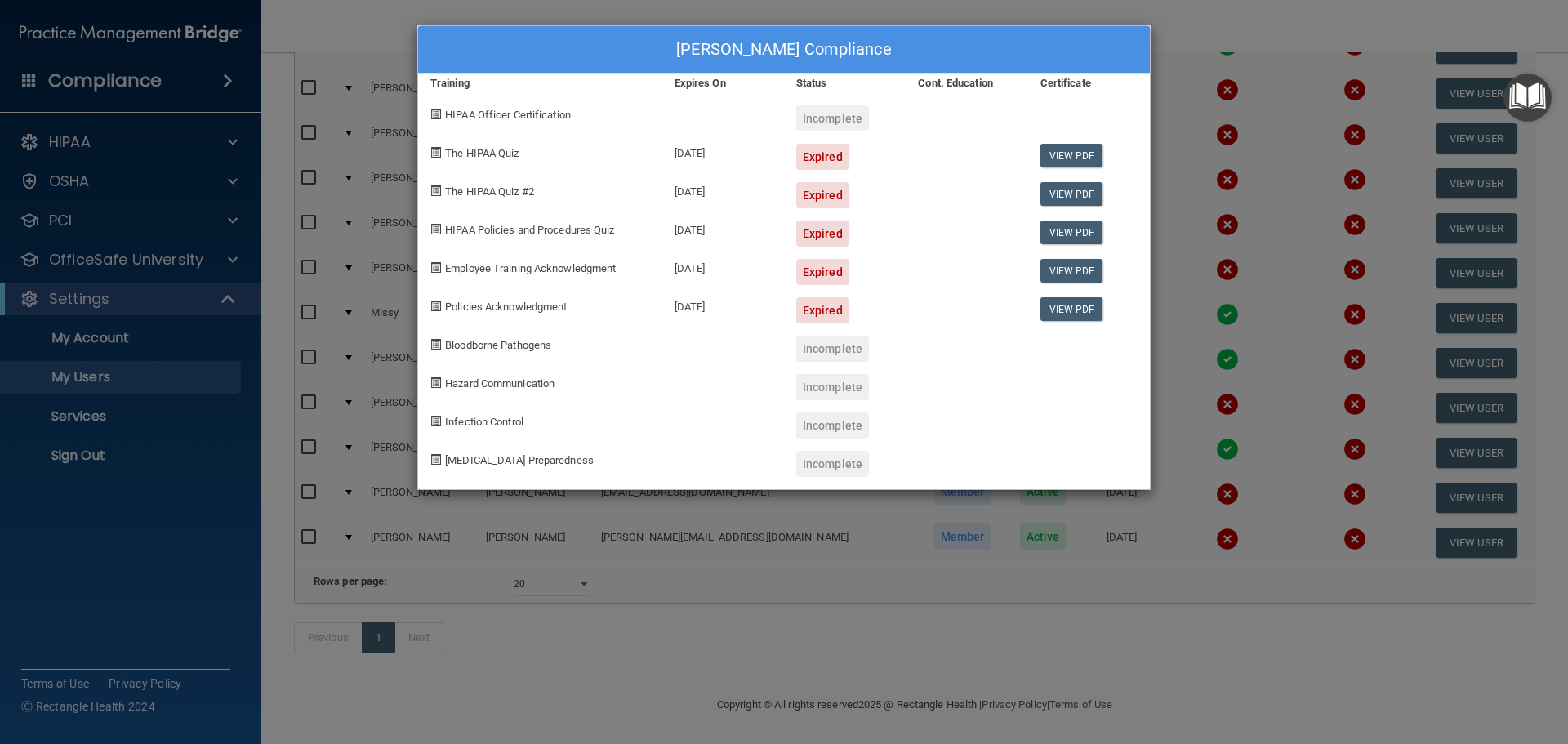
click at [1248, 25] on div "Desiree Ray's Compliance Training Expires On Status Cont. Education Certificate…" at bounding box center [784, 372] width 1568 height 744
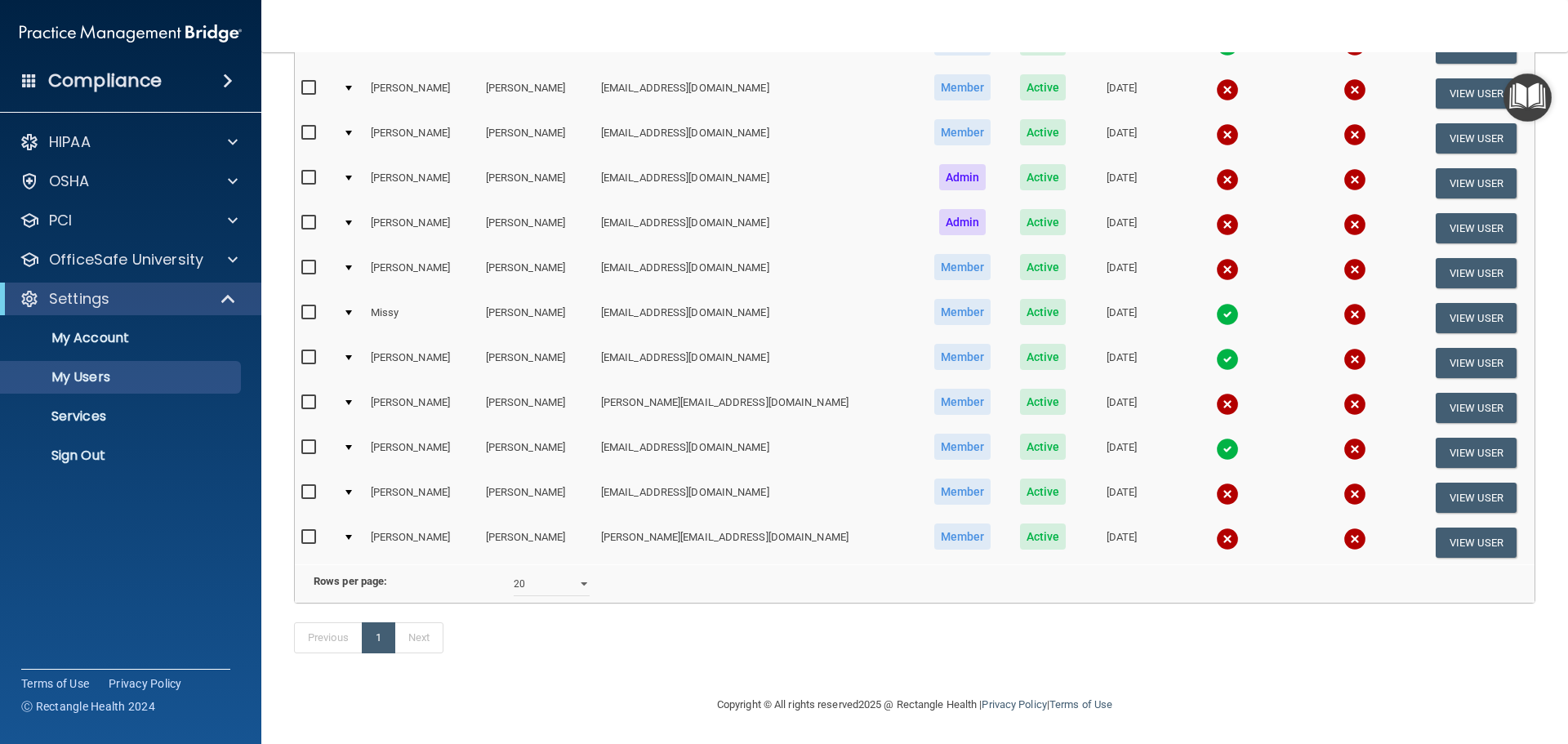
click at [1216, 527] on img at bounding box center [1227, 538] width 22 height 22
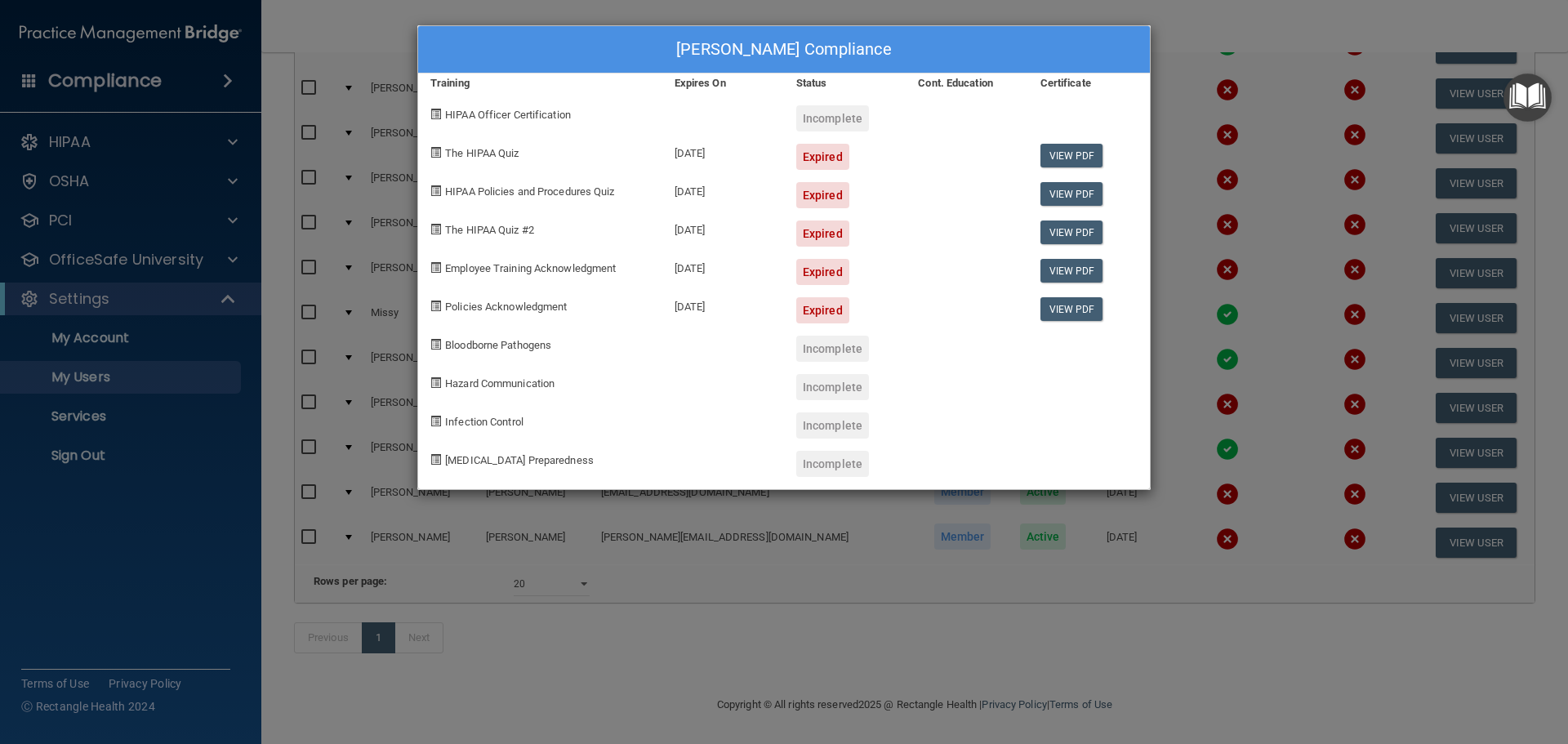
click at [1250, 20] on div "Kelly Schuchart's Compliance Training Expires On Status Cont. Education Certifi…" at bounding box center [784, 372] width 1568 height 744
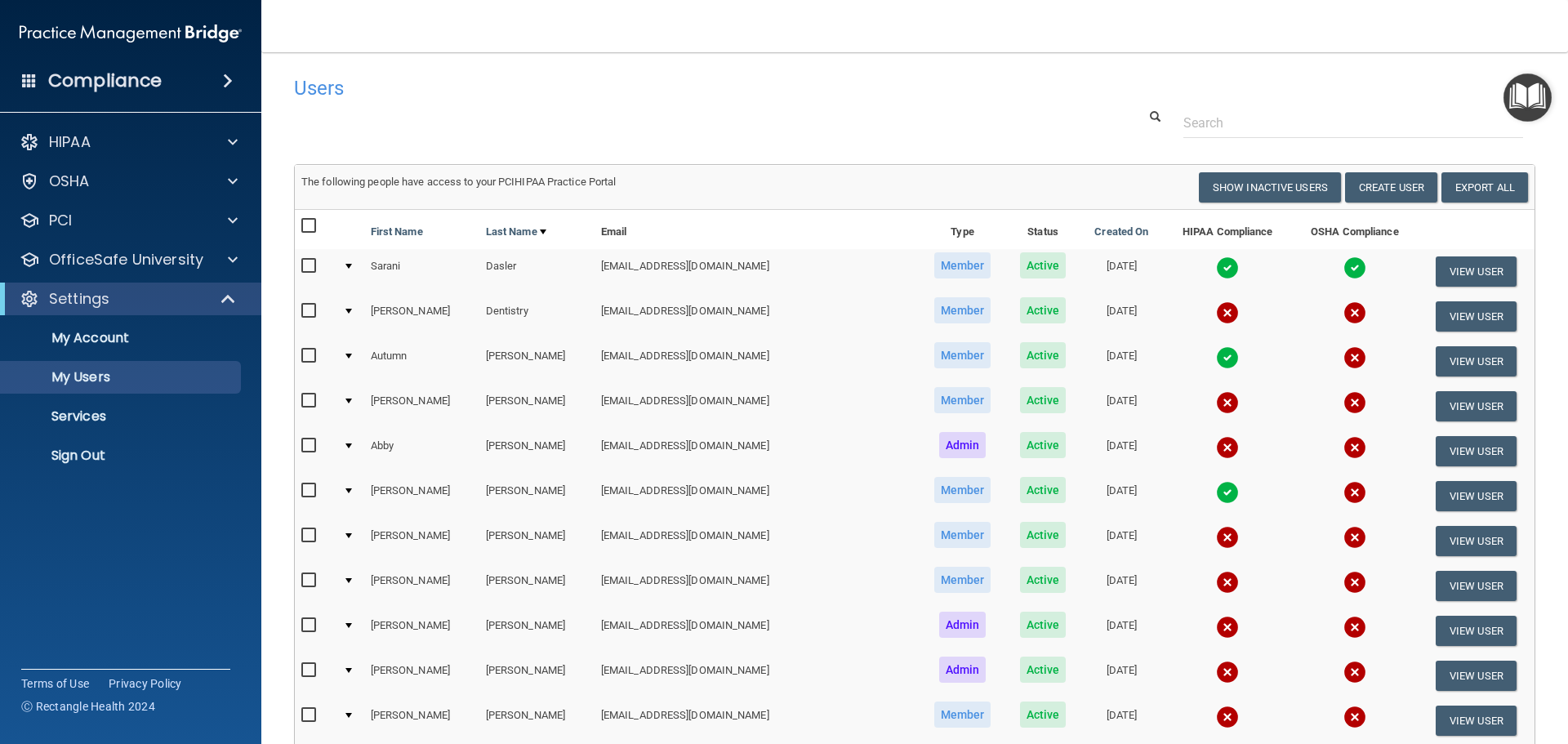
scroll to position [0, 0]
click at [233, 139] on span at bounding box center [233, 142] width 10 height 20
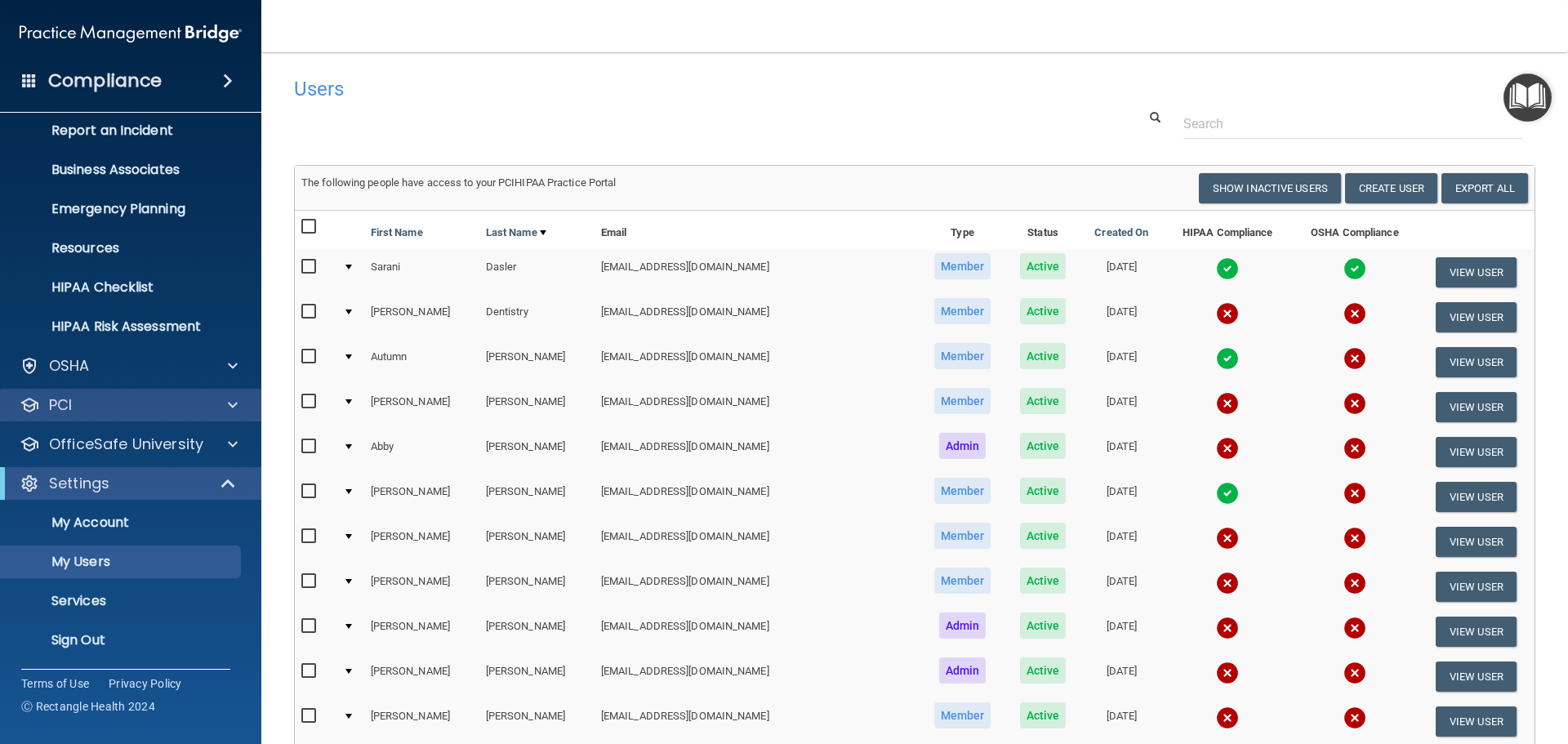
scroll to position [91, 0]
click at [121, 601] on p "Services" at bounding box center [122, 600] width 223 height 16
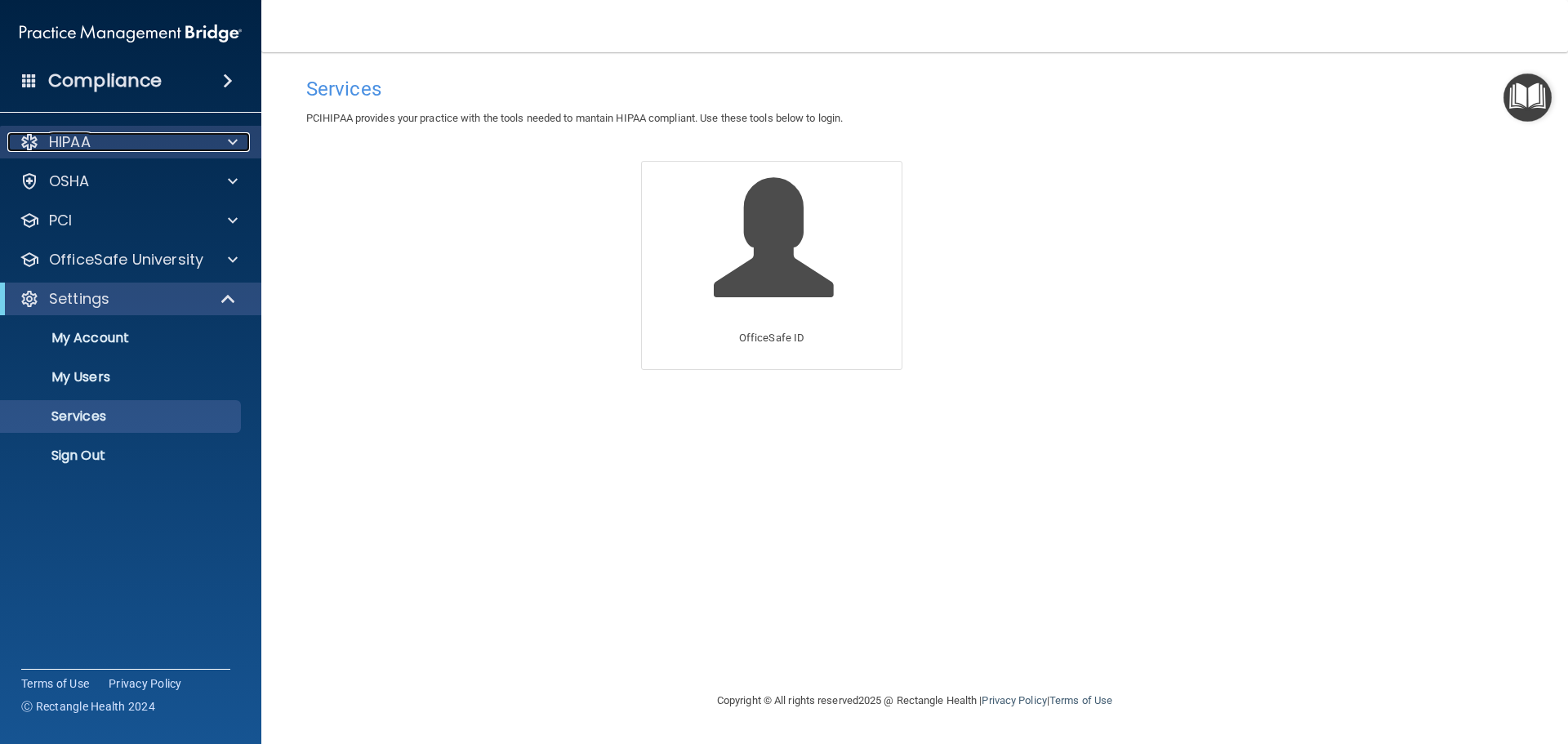
click at [99, 135] on div "HIPAA" at bounding box center [109, 142] width 203 height 20
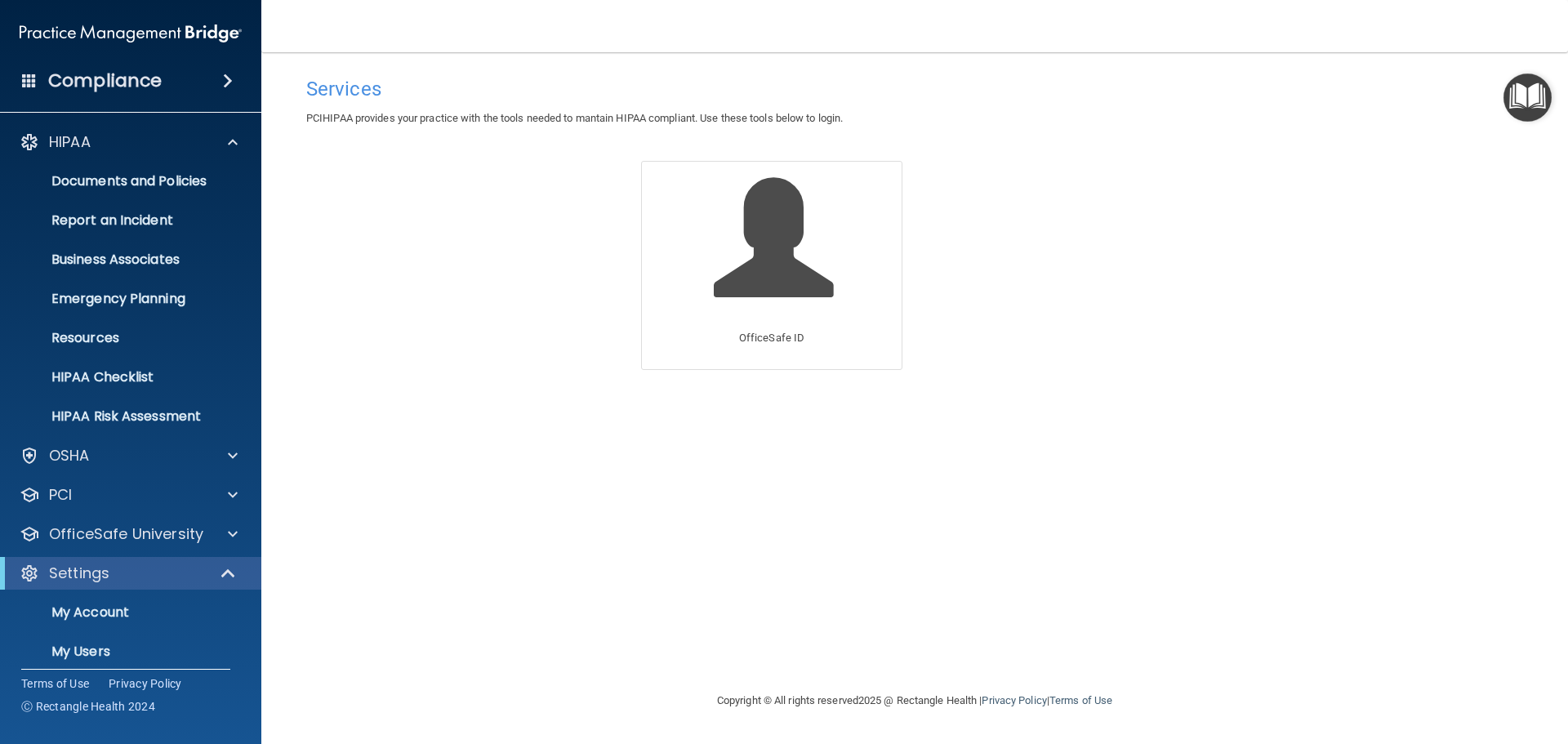
click at [117, 76] on h4 "Compliance" at bounding box center [105, 80] width 113 height 22
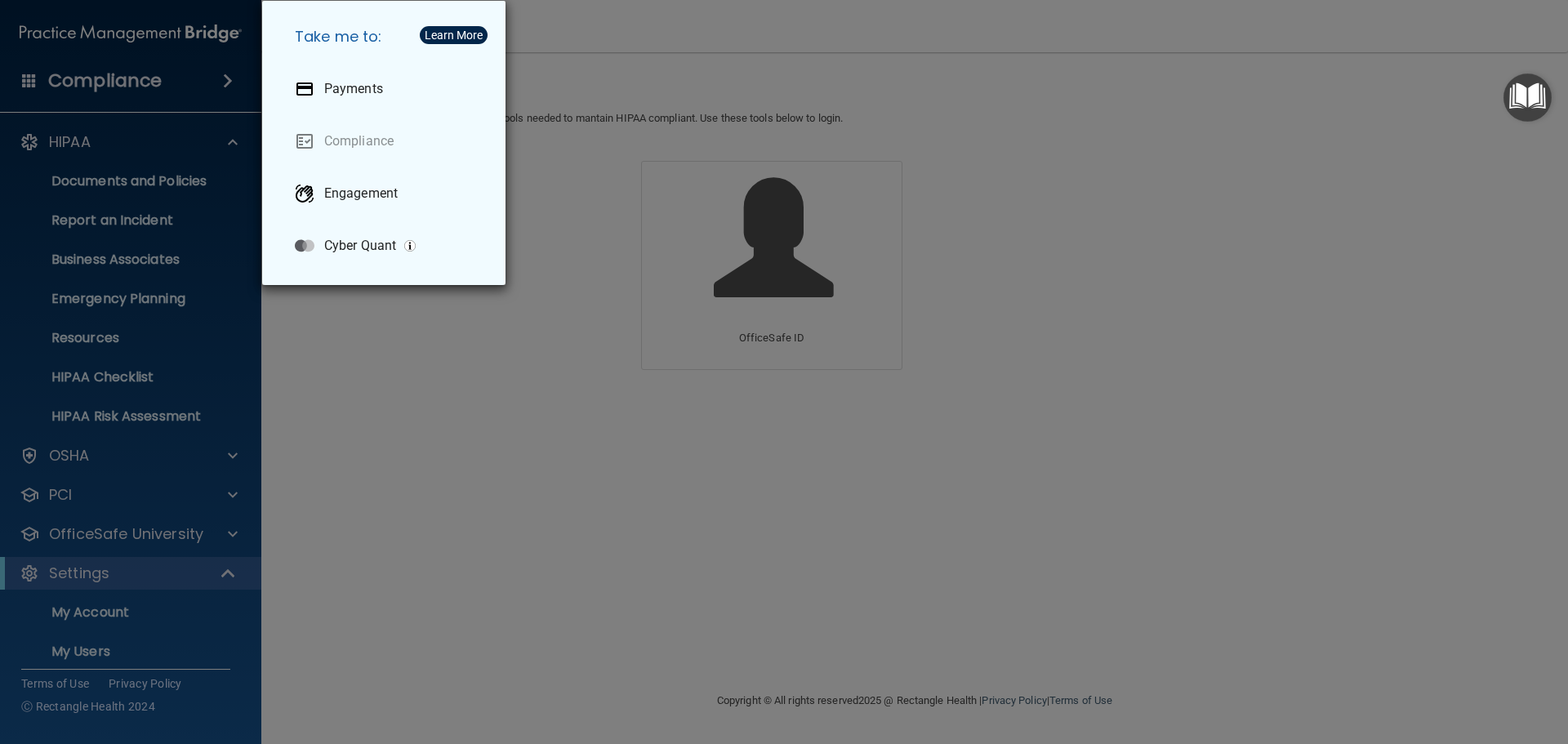
click at [66, 143] on div "Take me to: Payments Compliance Engagement Cyber Quant" at bounding box center [784, 372] width 1568 height 744
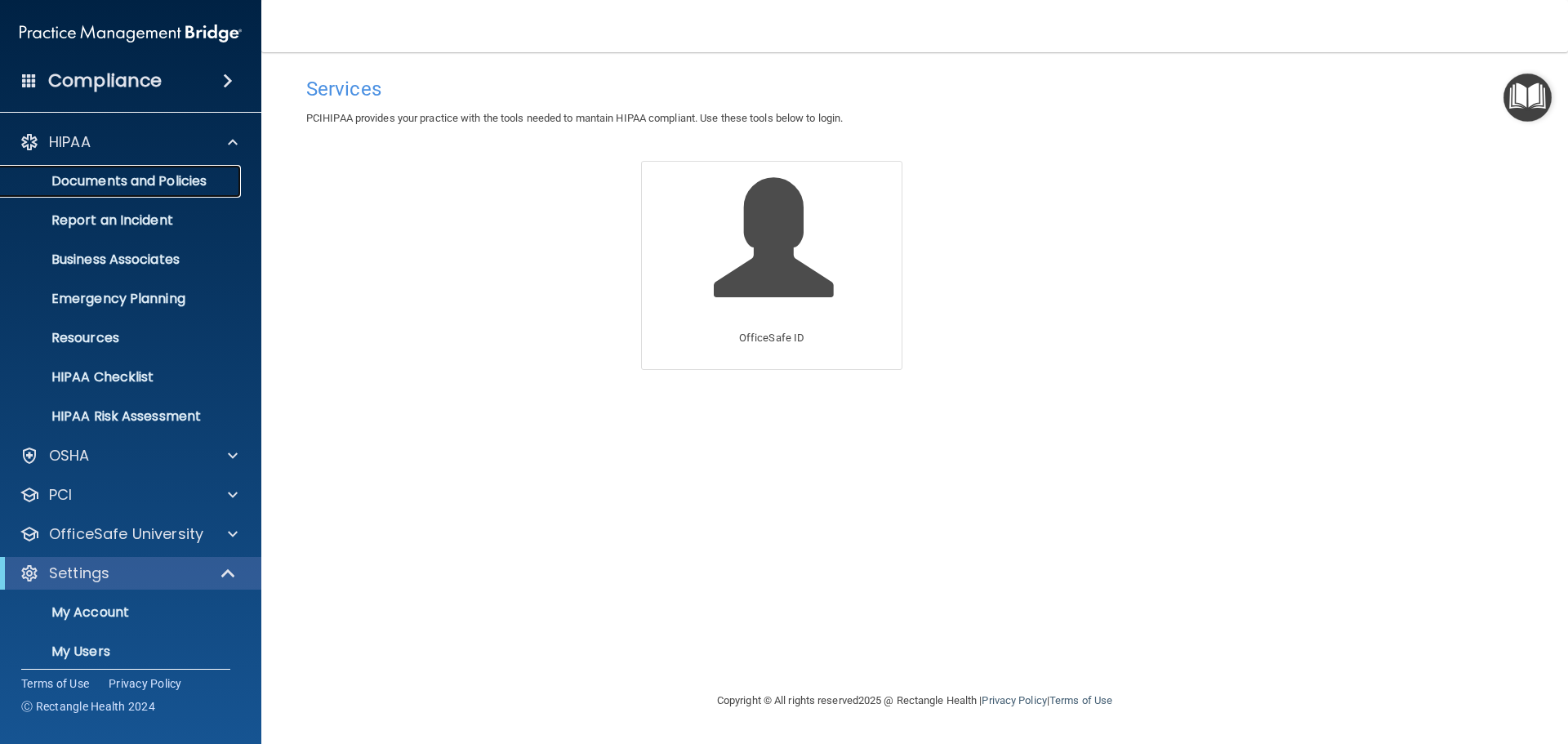
click at [90, 179] on p "Documents and Policies" at bounding box center [122, 182] width 223 height 16
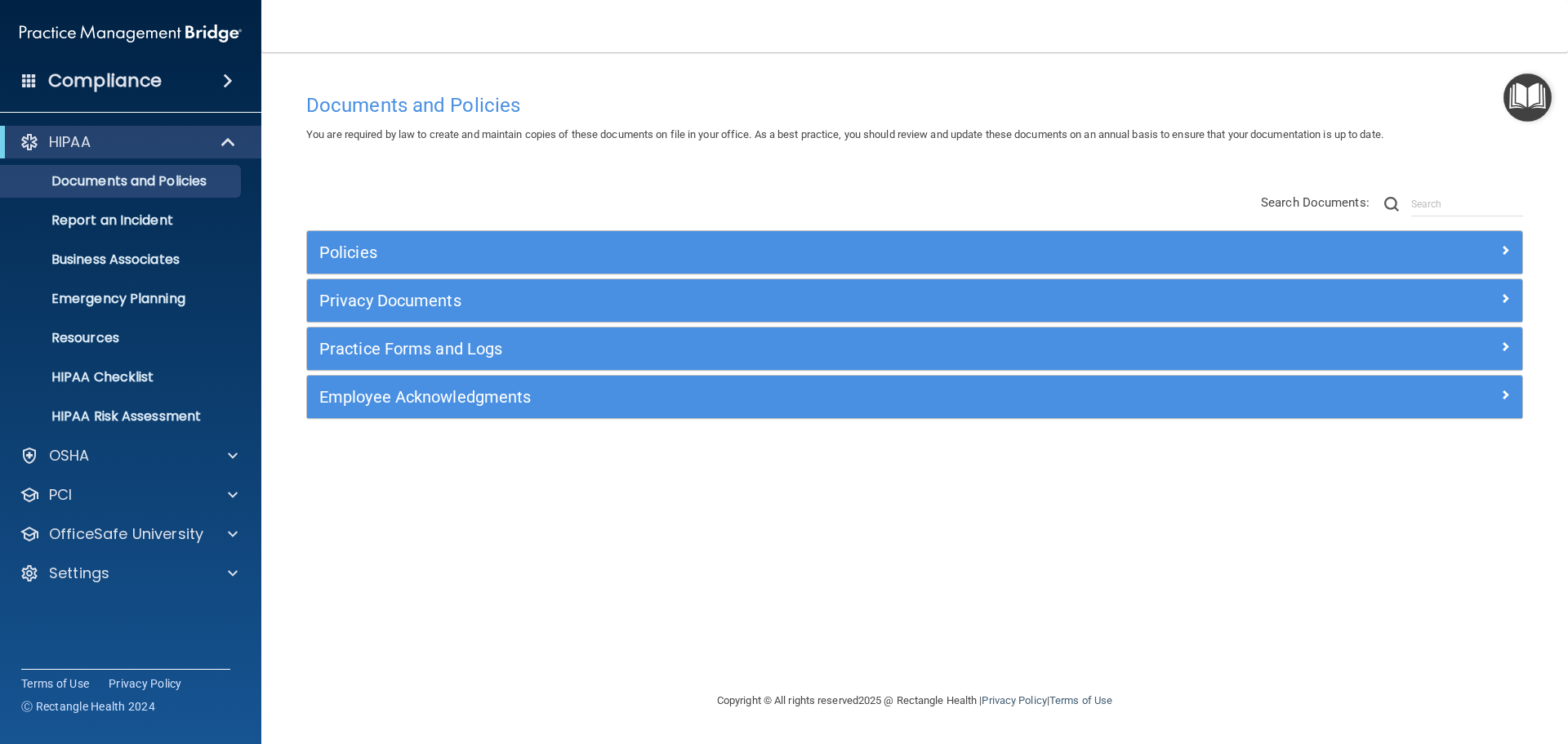
drag, startPoint x: 1185, startPoint y: 489, endPoint x: 1170, endPoint y: 490, distance: 15.0
click at [1185, 489] on div "Documents and Policies You are required by law to create and maintain copies of…" at bounding box center [914, 388] width 1241 height 607
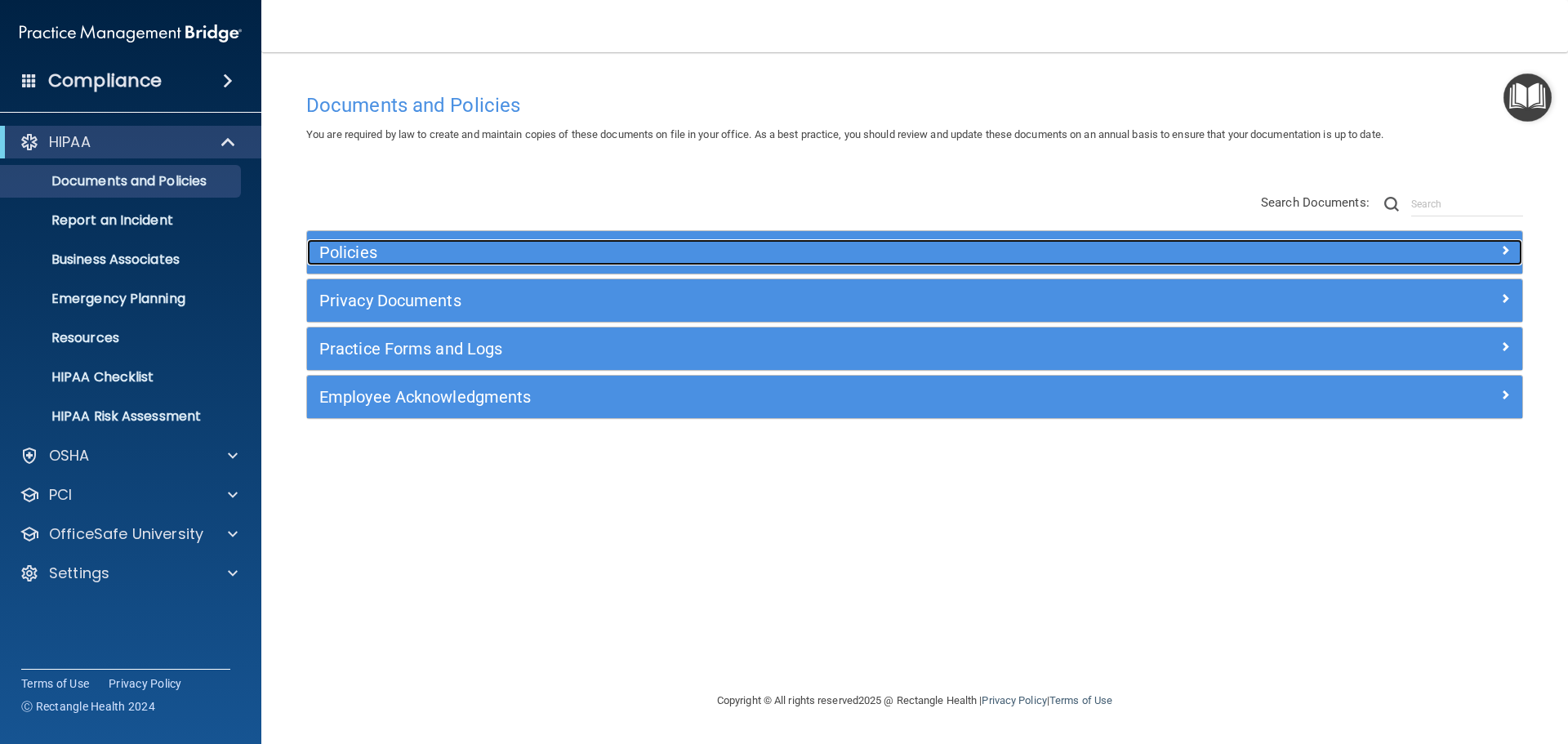
click at [395, 257] on h5 "Policies" at bounding box center [763, 252] width 887 height 18
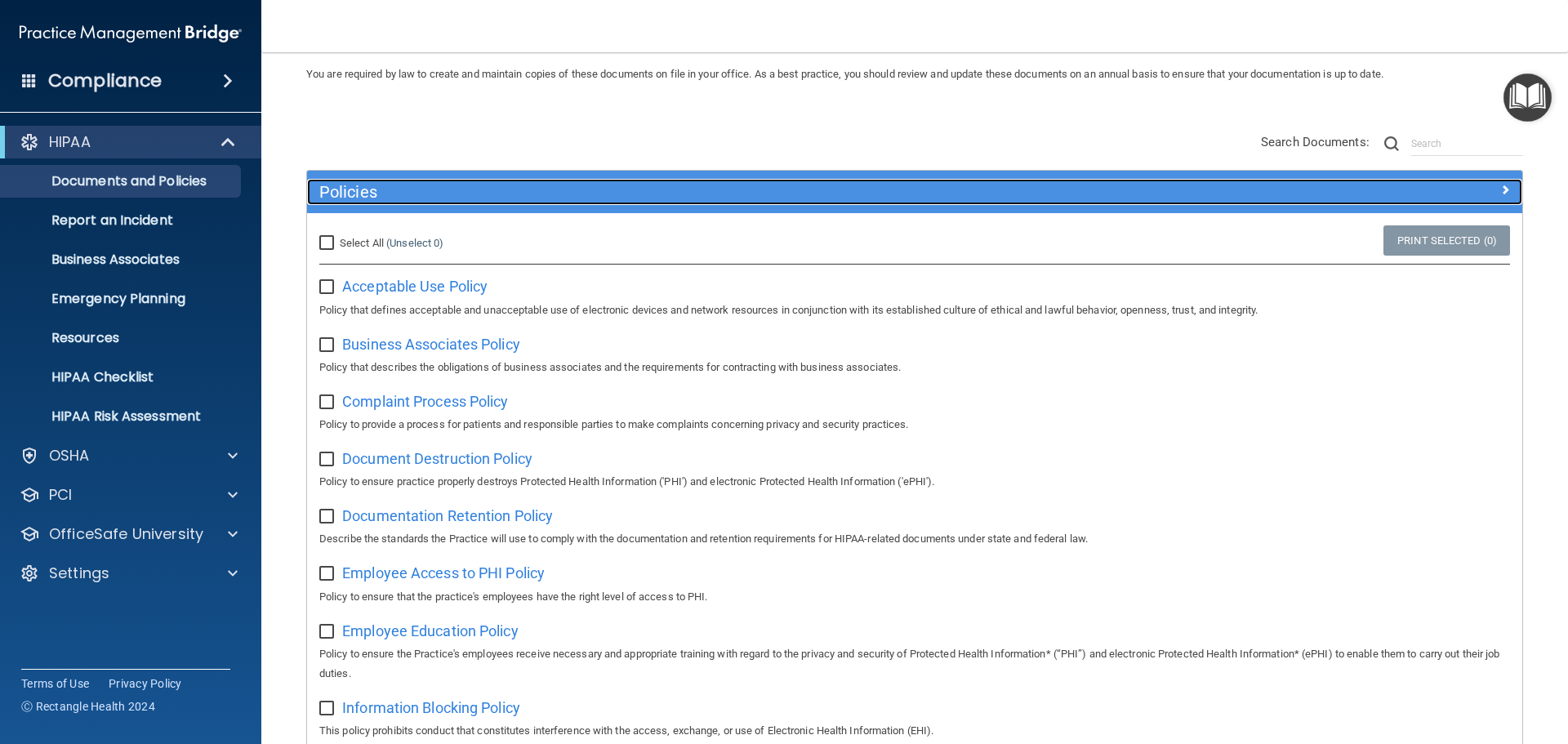
scroll to position [164, 0]
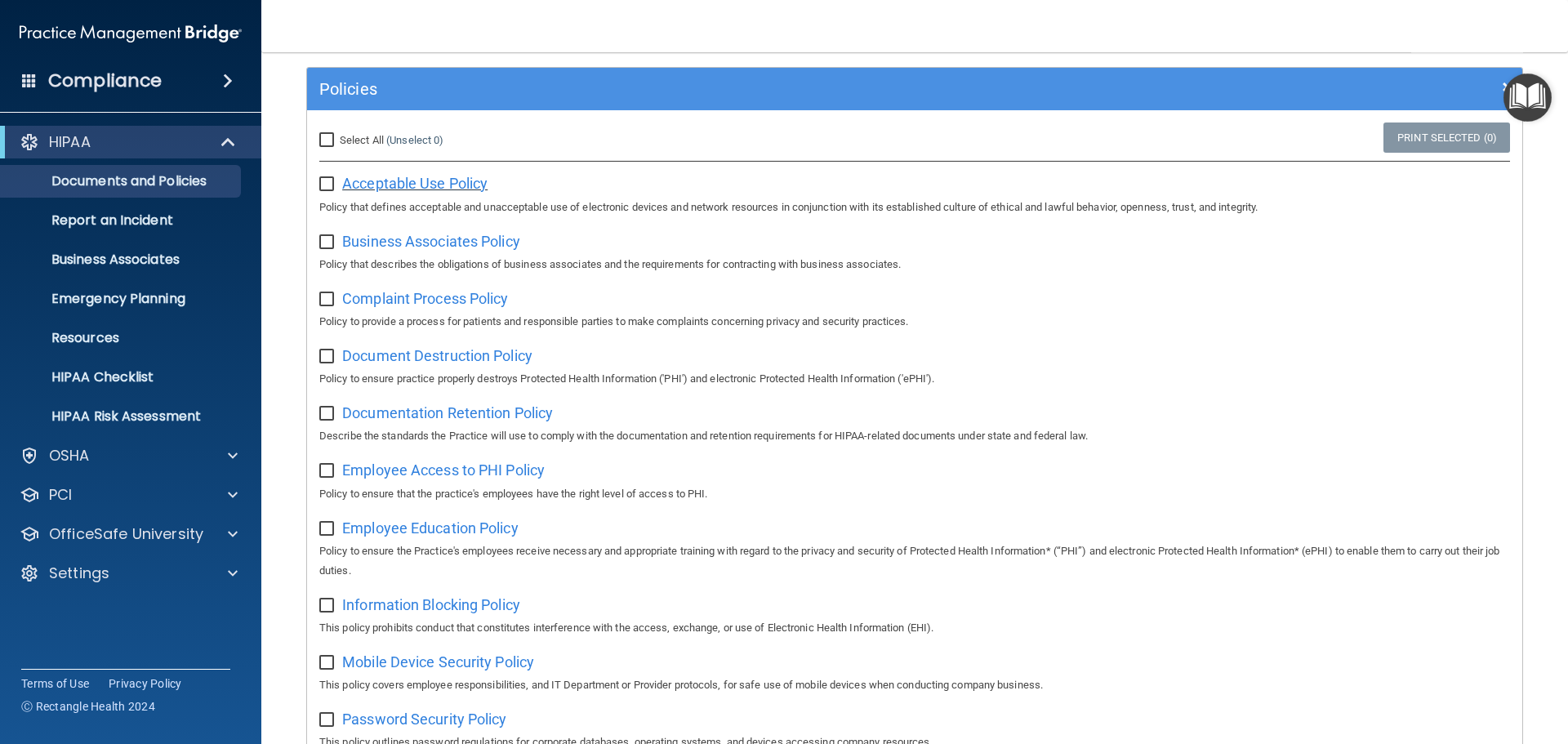
click at [411, 179] on span "Acceptable Use Policy" at bounding box center [415, 183] width 145 height 17
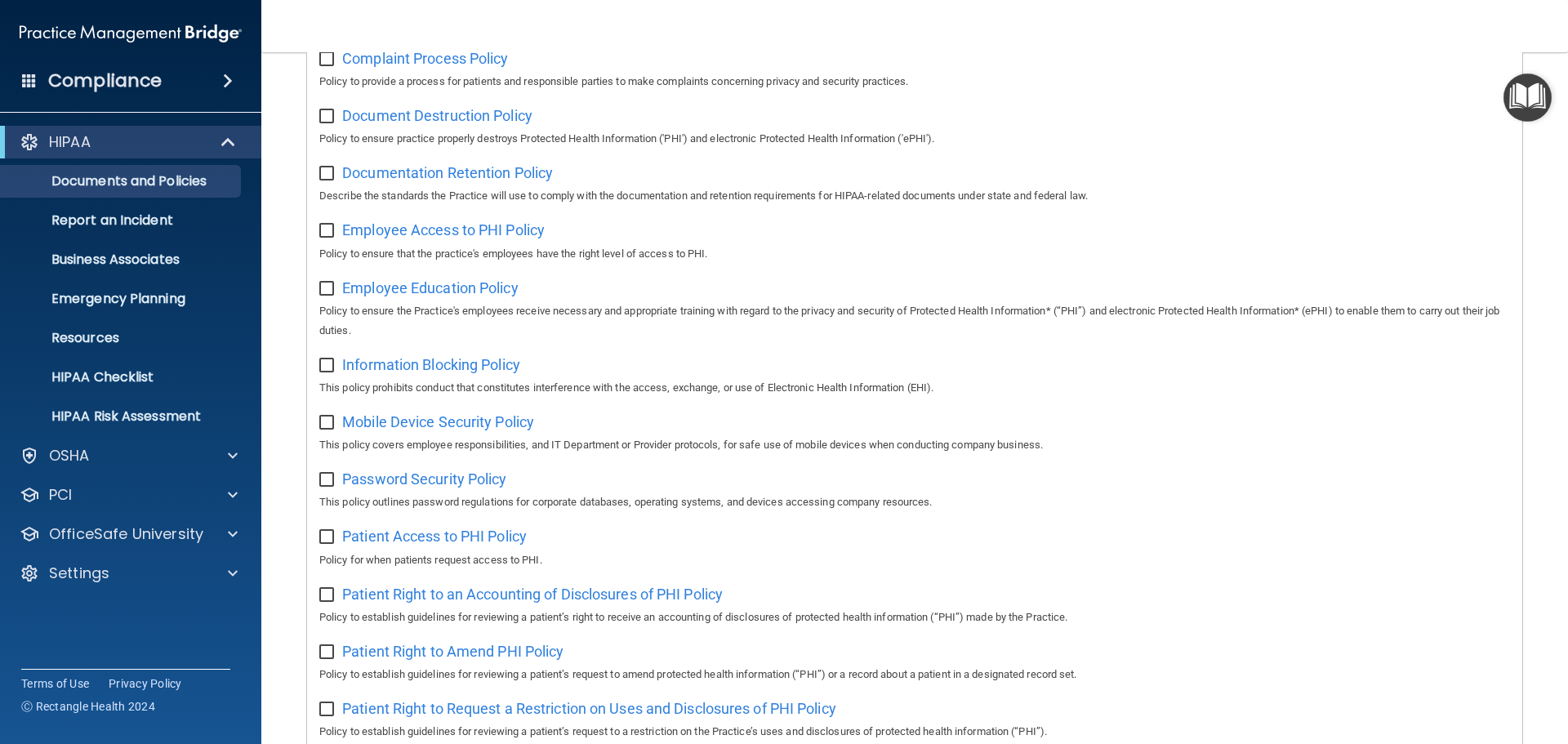
scroll to position [409, 0]
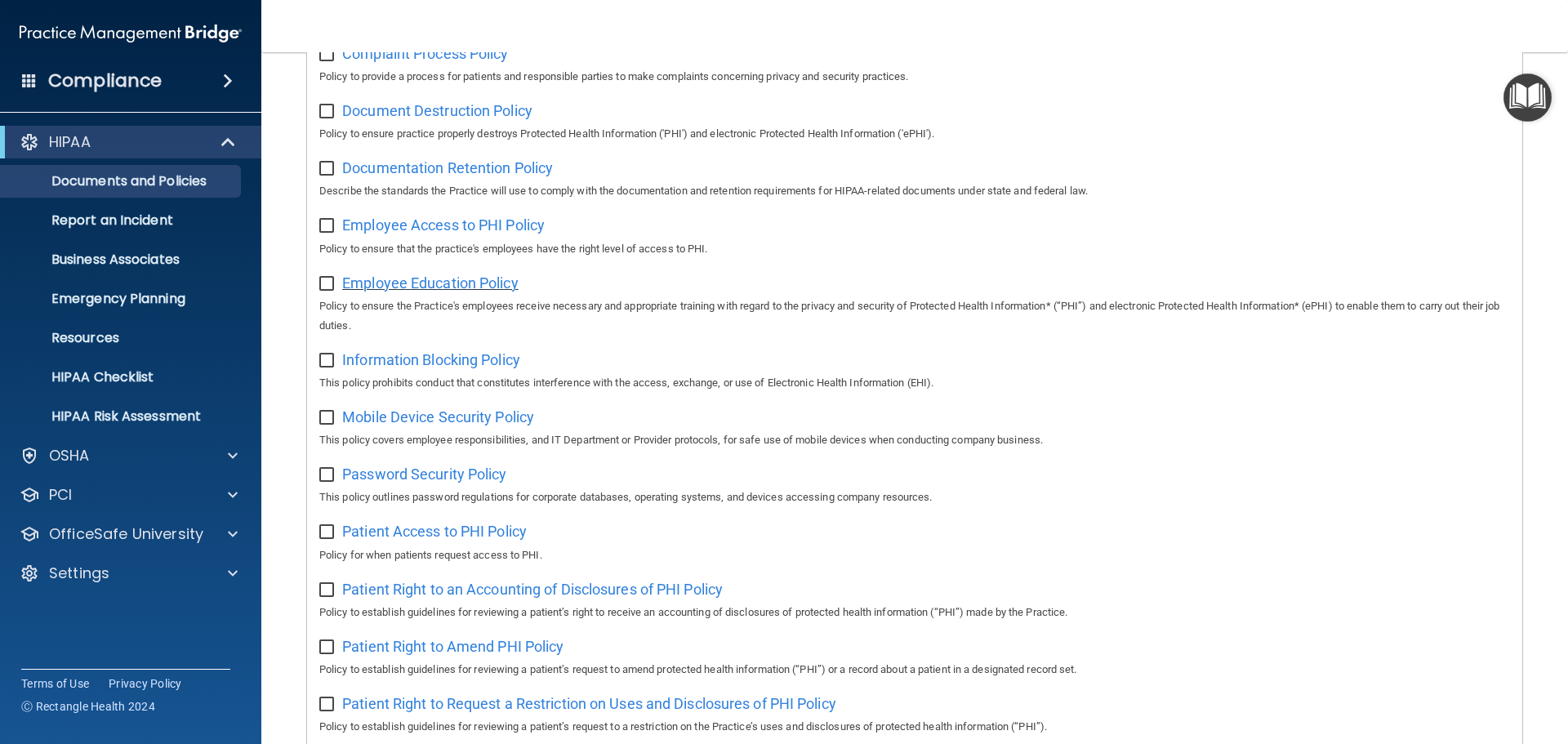
click at [458, 291] on span "Employee Education Policy" at bounding box center [430, 283] width 176 height 17
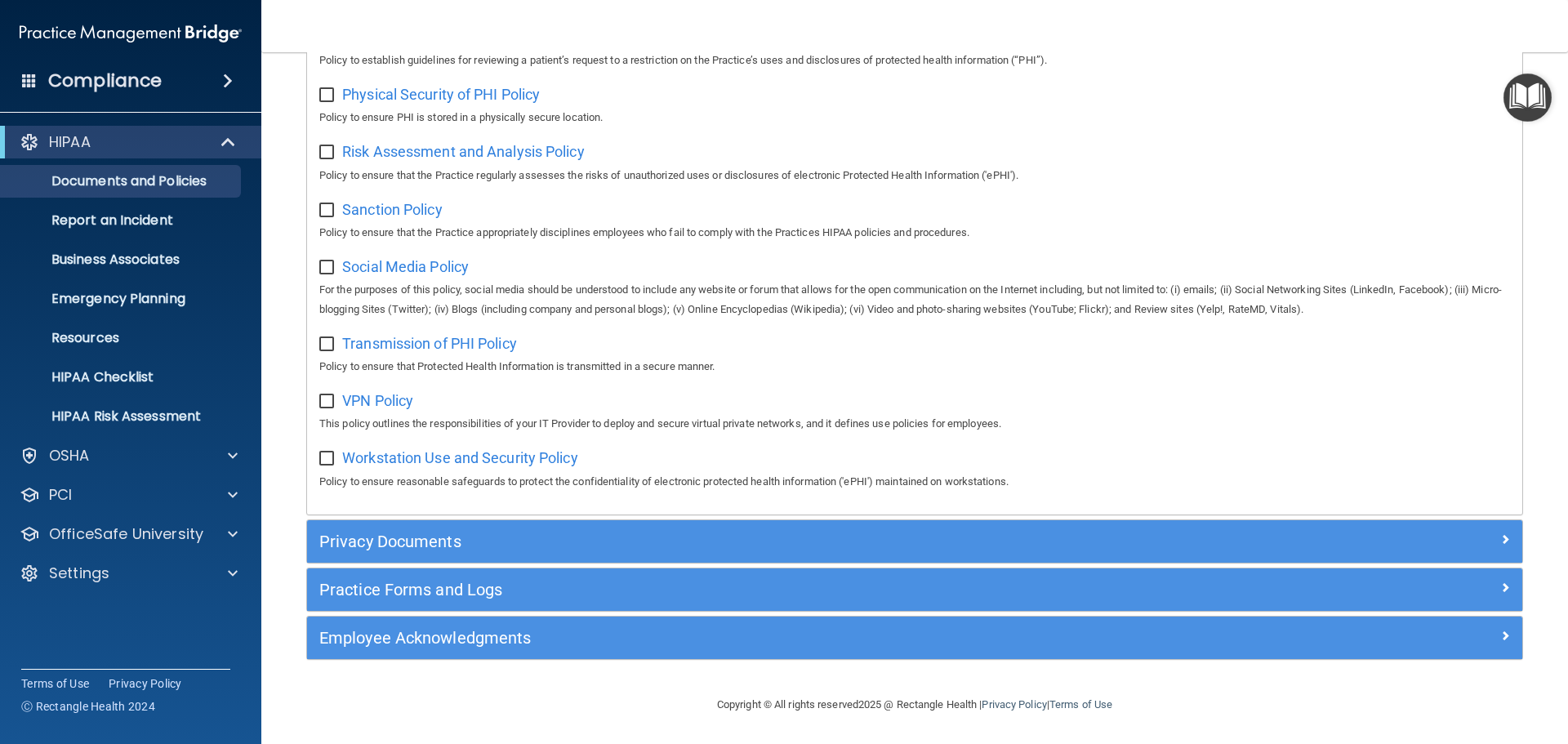
scroll to position [1093, 0]
click at [519, 456] on span "Workstation Use and Security Policy" at bounding box center [460, 457] width 236 height 17
click at [129, 294] on p "Emergency Planning" at bounding box center [122, 299] width 223 height 16
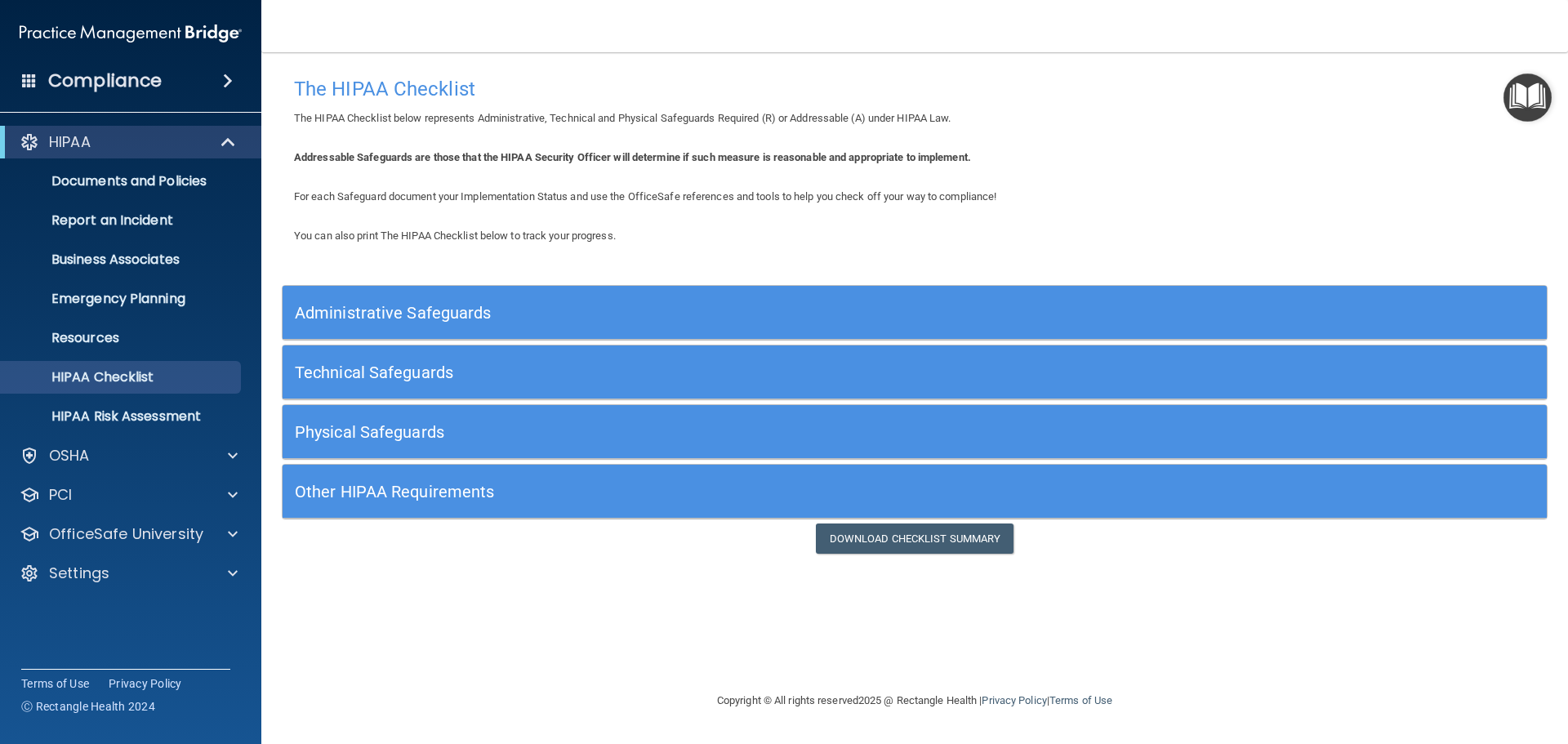
click at [517, 310] on h5 "Administrative Safeguards" at bounding box center [756, 313] width 923 height 18
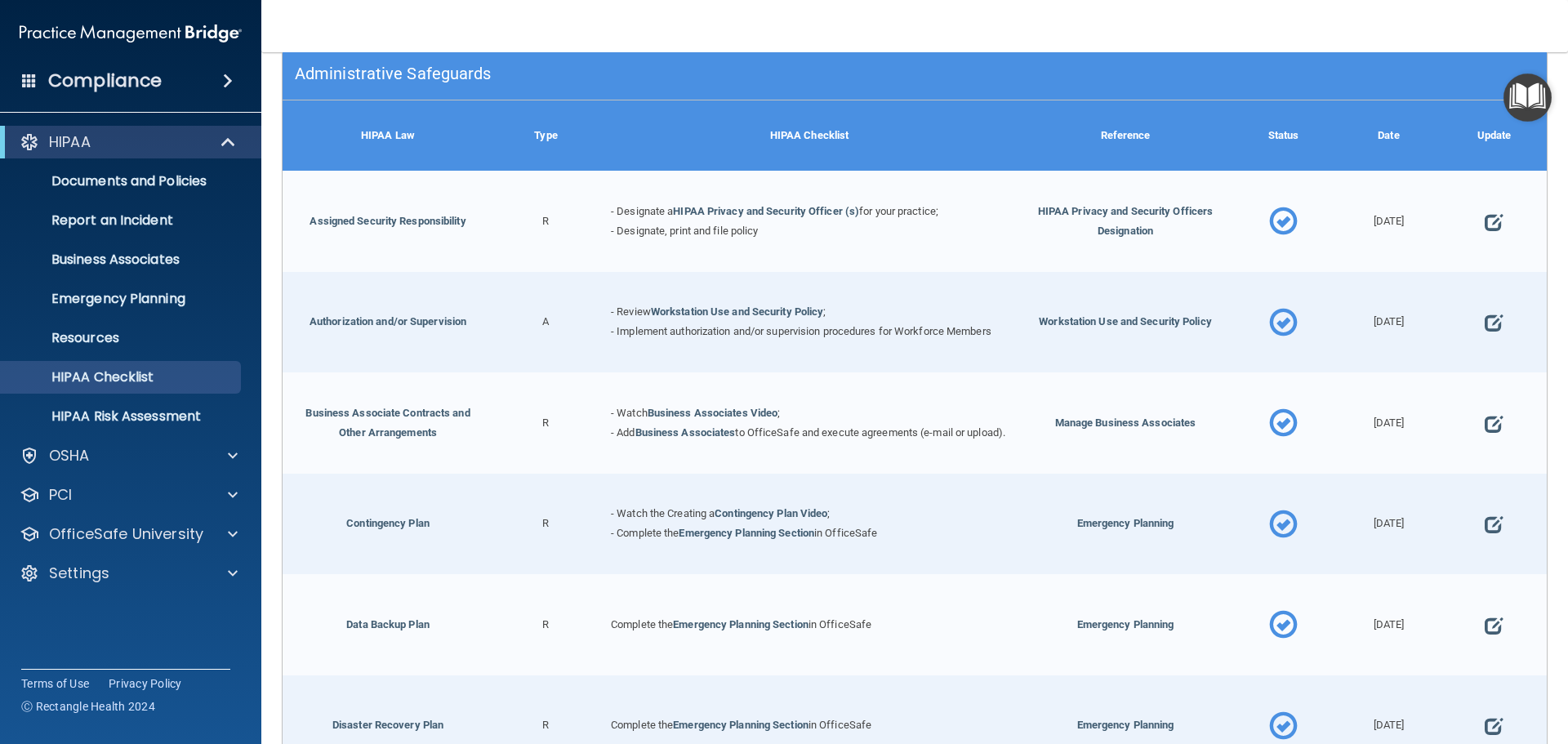
scroll to position [245, 0]
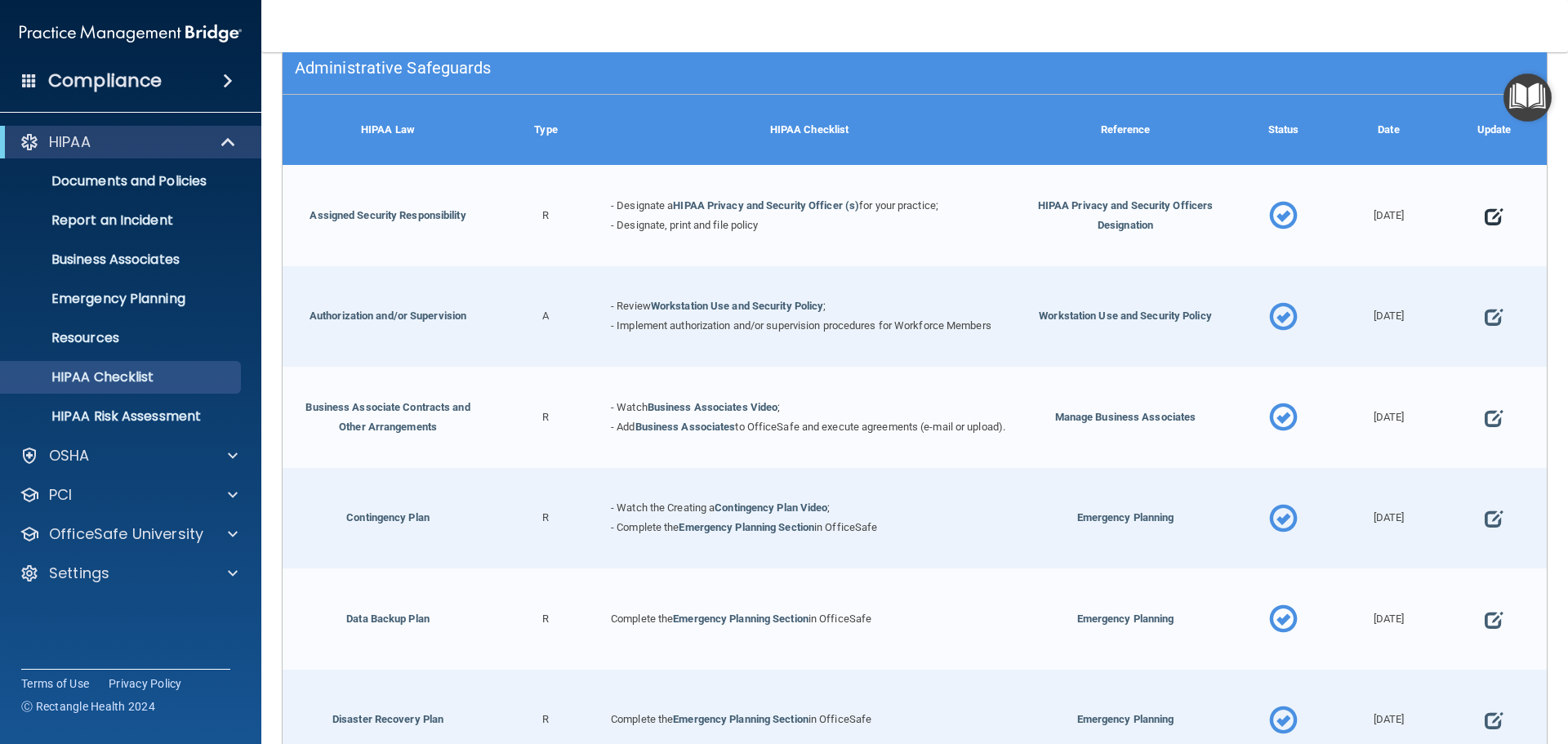
click at [1484, 212] on span at bounding box center [1493, 217] width 18 height 50
select select "completed"
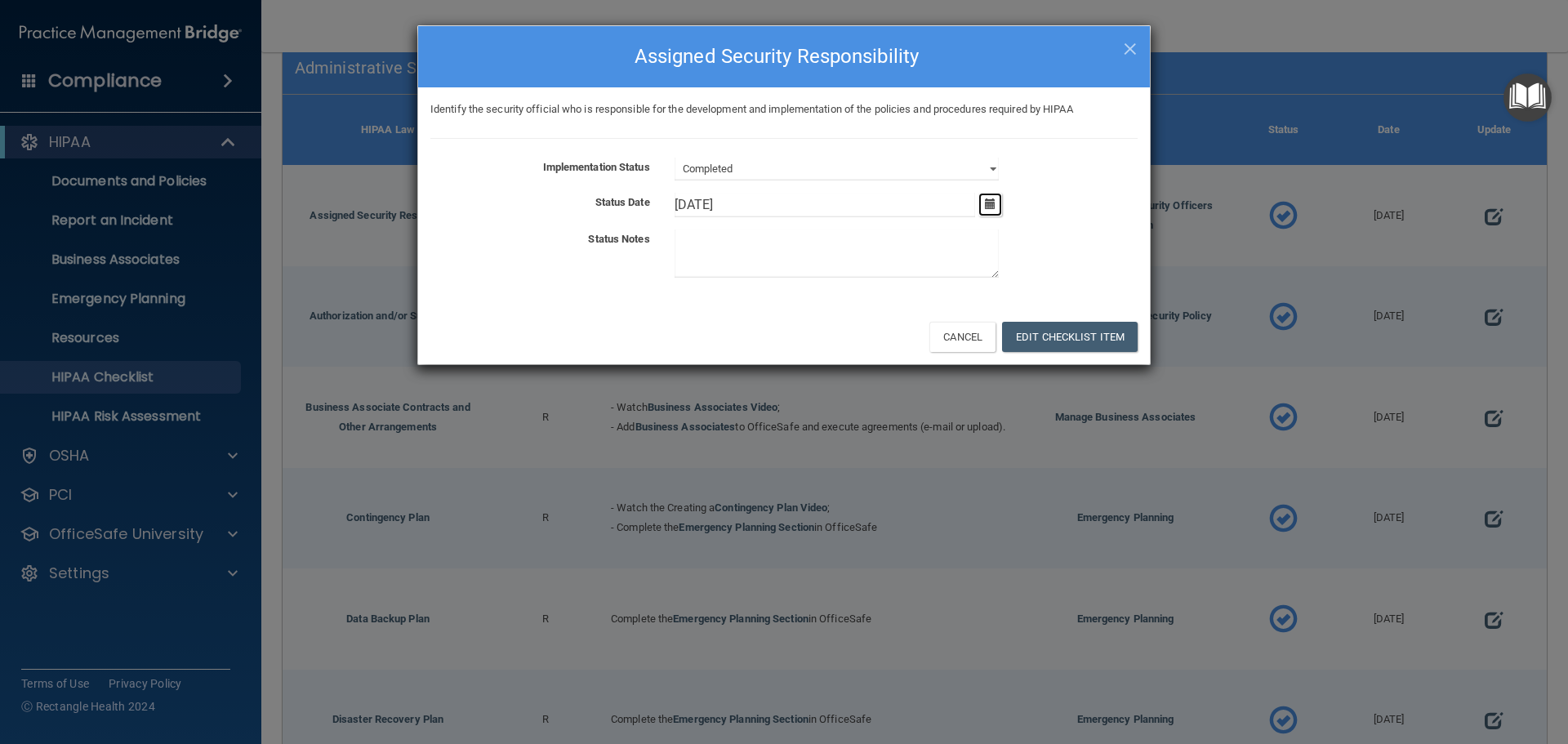
click at [995, 202] on icon "button" at bounding box center [991, 204] width 11 height 11
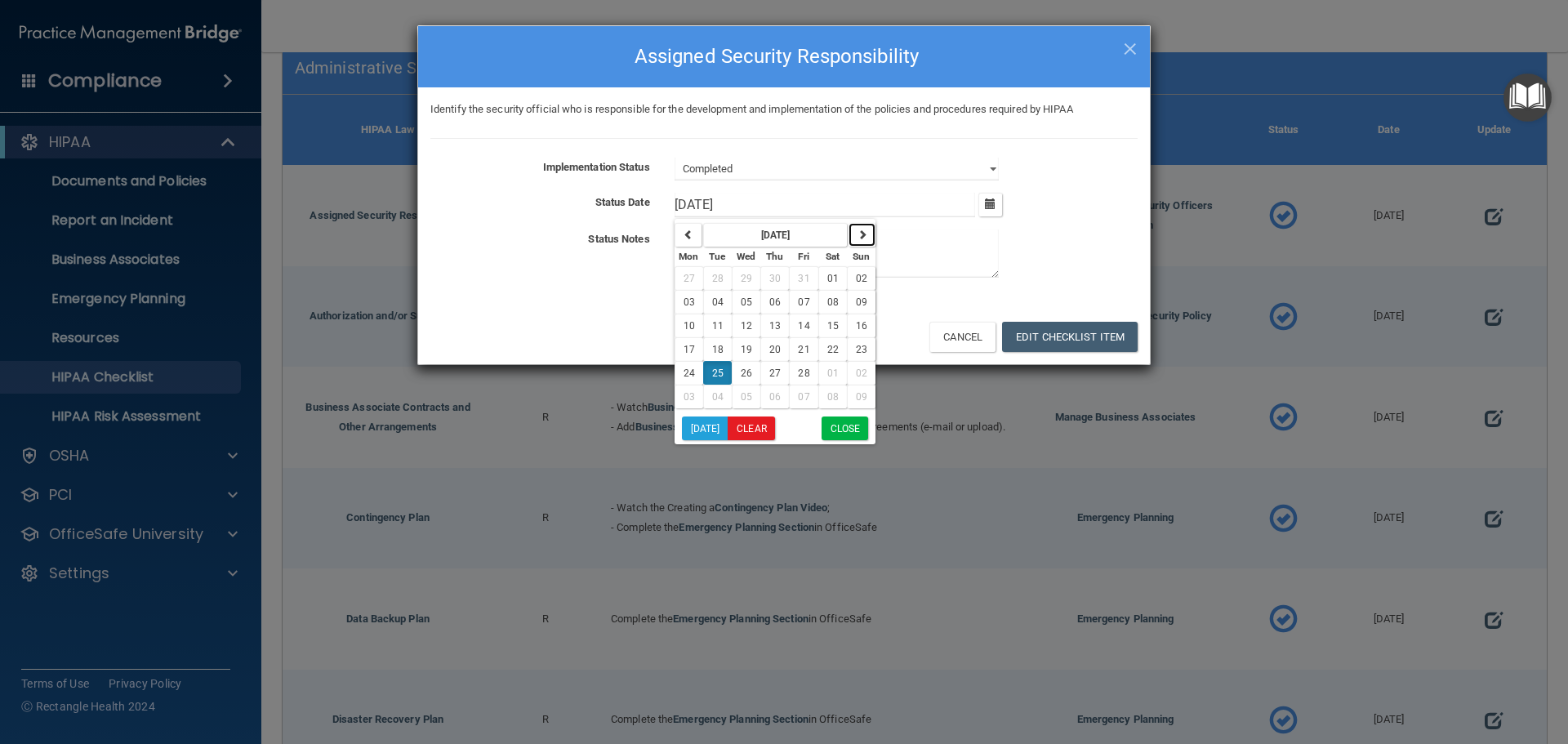
click at [861, 234] on icon "button" at bounding box center [862, 235] width 10 height 10
click at [862, 233] on icon "button" at bounding box center [862, 235] width 10 height 10
click at [863, 232] on icon "button" at bounding box center [862, 235] width 10 height 10
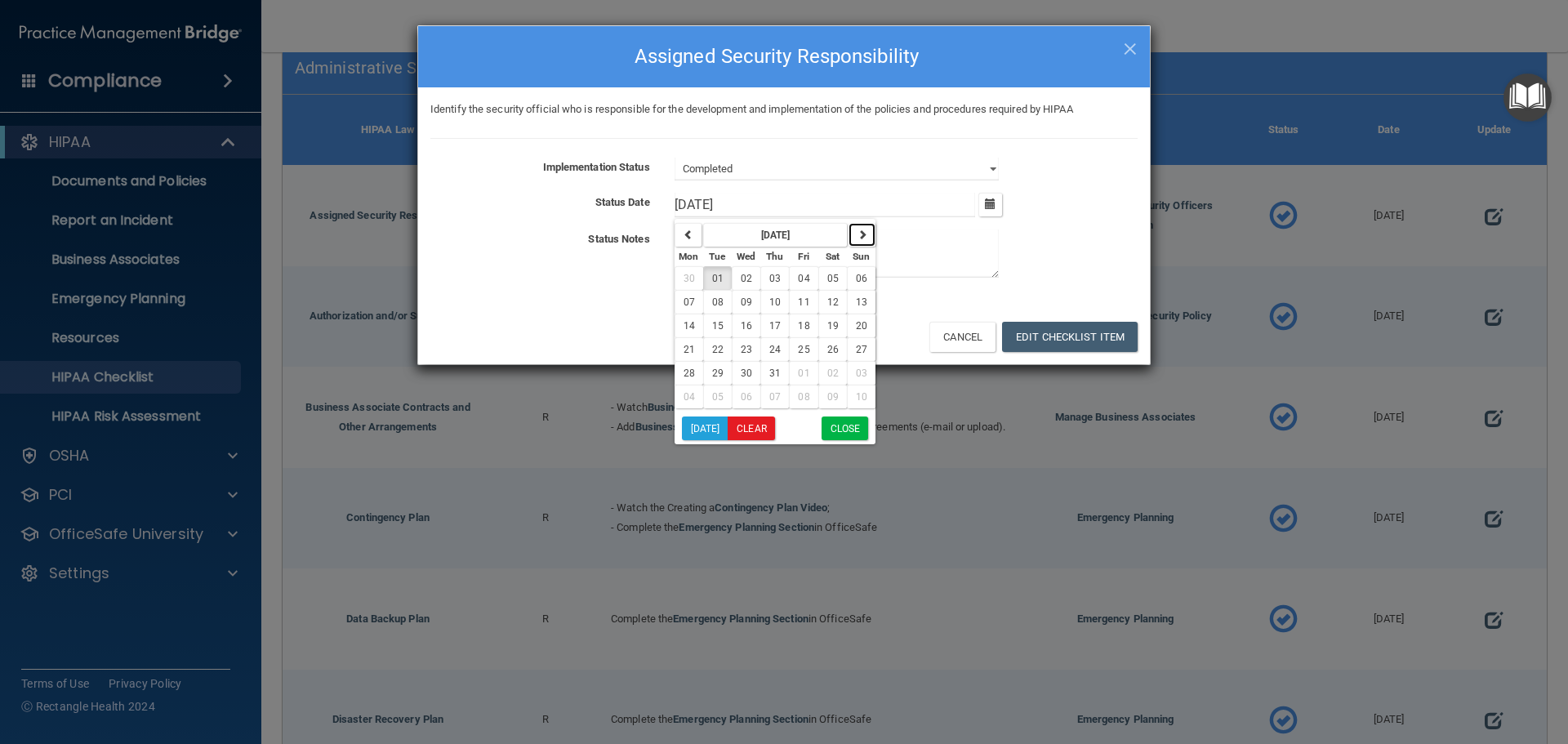
click at [863, 231] on icon "button" at bounding box center [862, 235] width 10 height 10
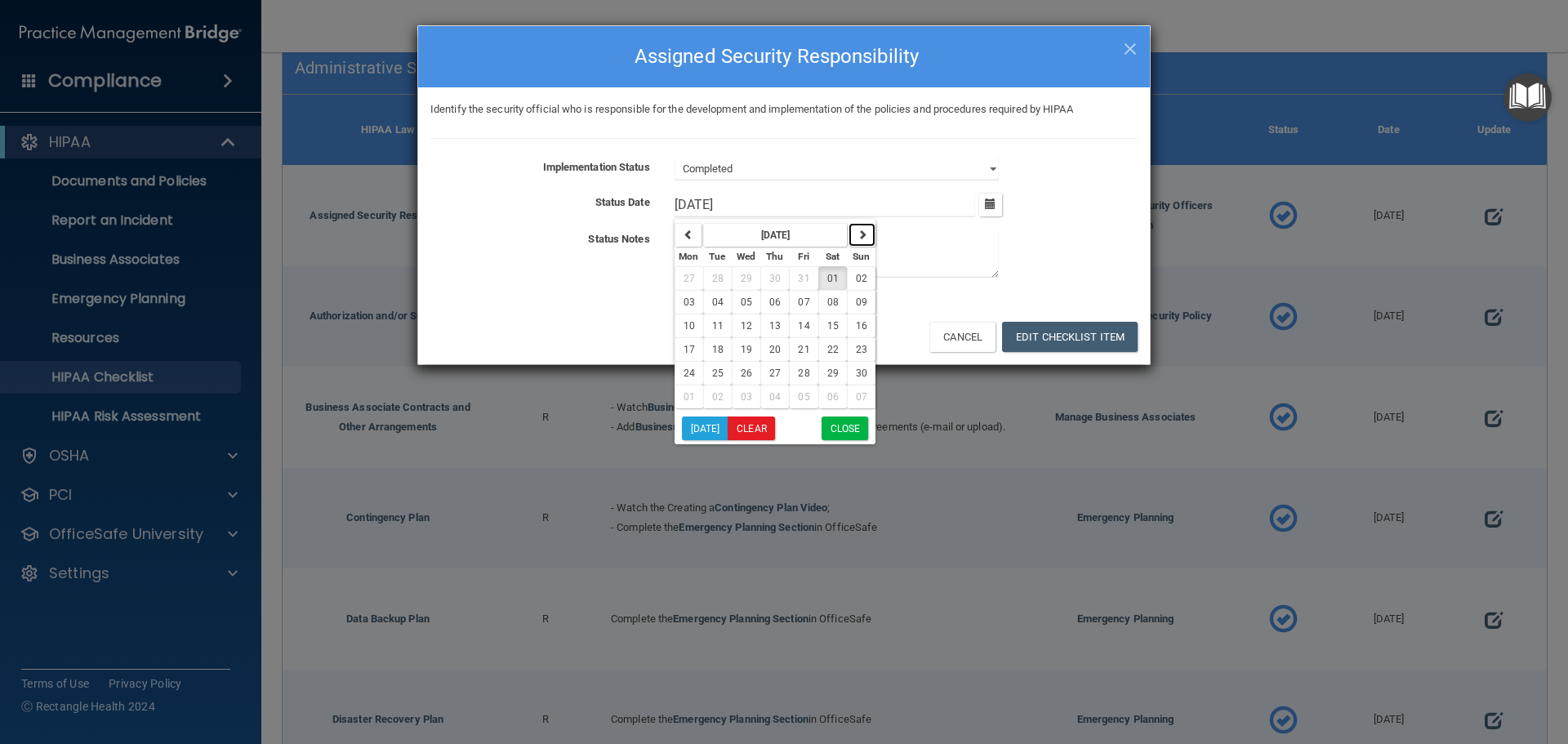
click at [863, 231] on icon "button" at bounding box center [862, 235] width 10 height 10
click at [688, 232] on icon "button" at bounding box center [688, 235] width 10 height 10
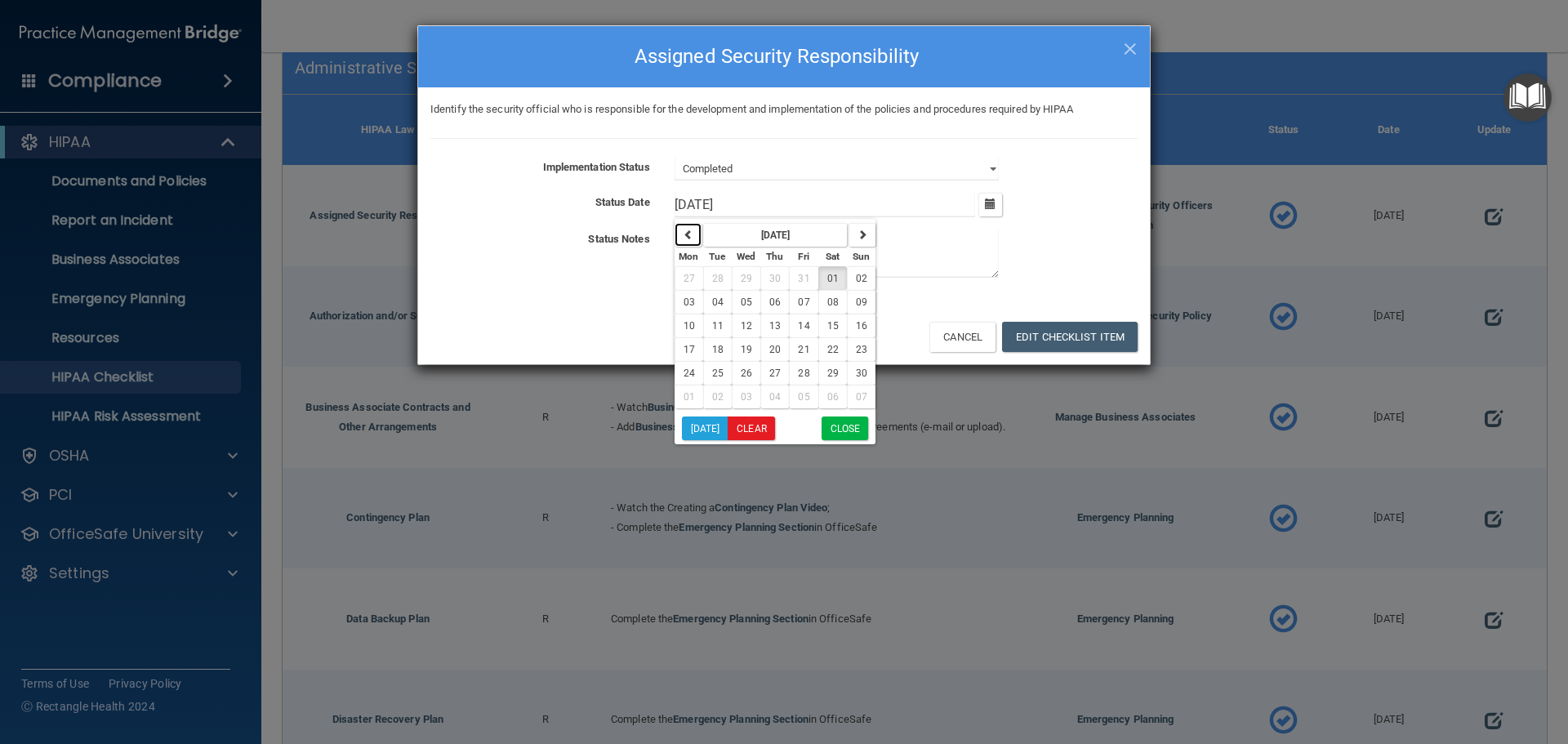
click at [688, 232] on icon "button" at bounding box center [688, 235] width 10 height 10
click at [827, 370] on span "30" at bounding box center [832, 373] width 12 height 12
type input "[DATE]"
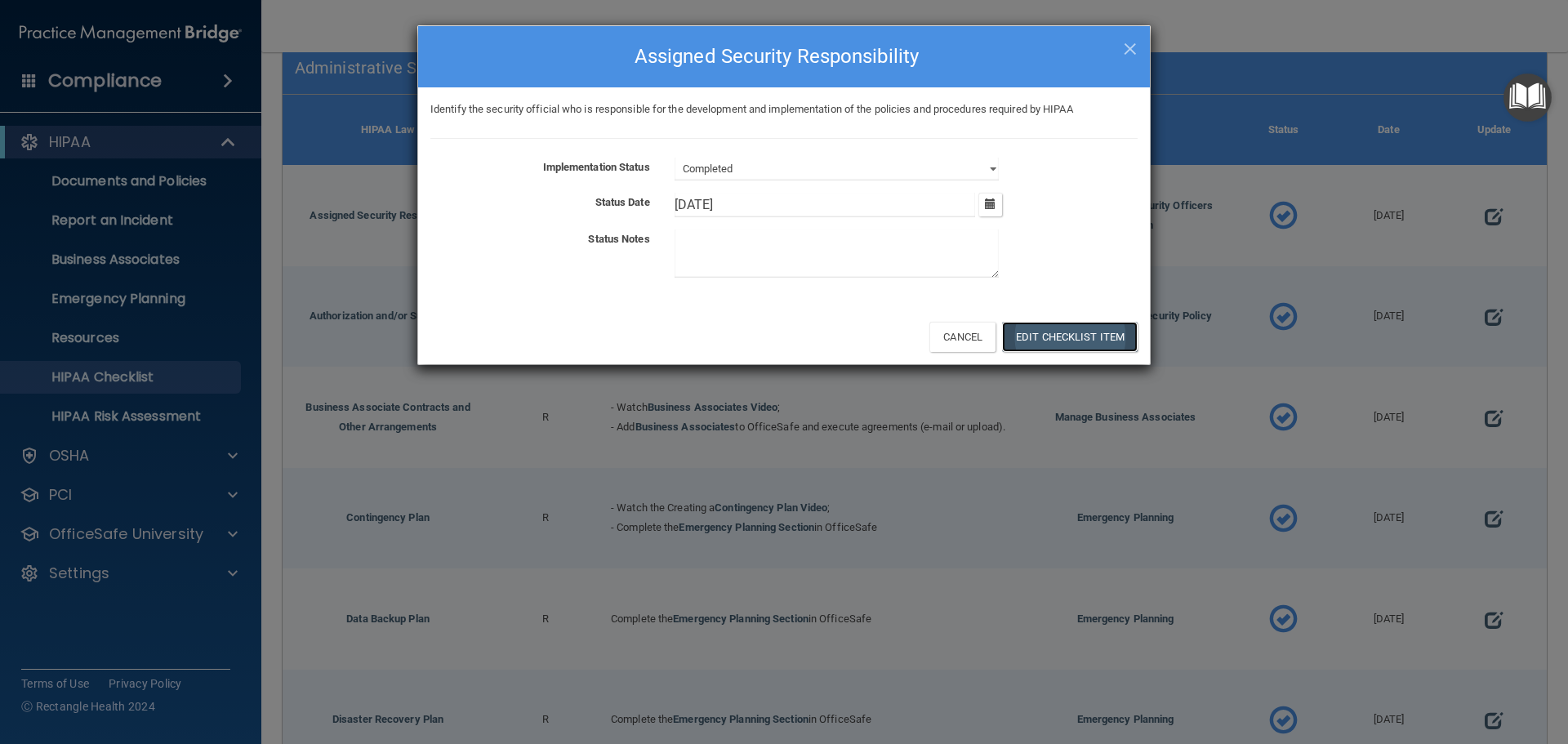
click at [1077, 338] on button "Edit Checklist Item" at bounding box center [1070, 337] width 136 height 31
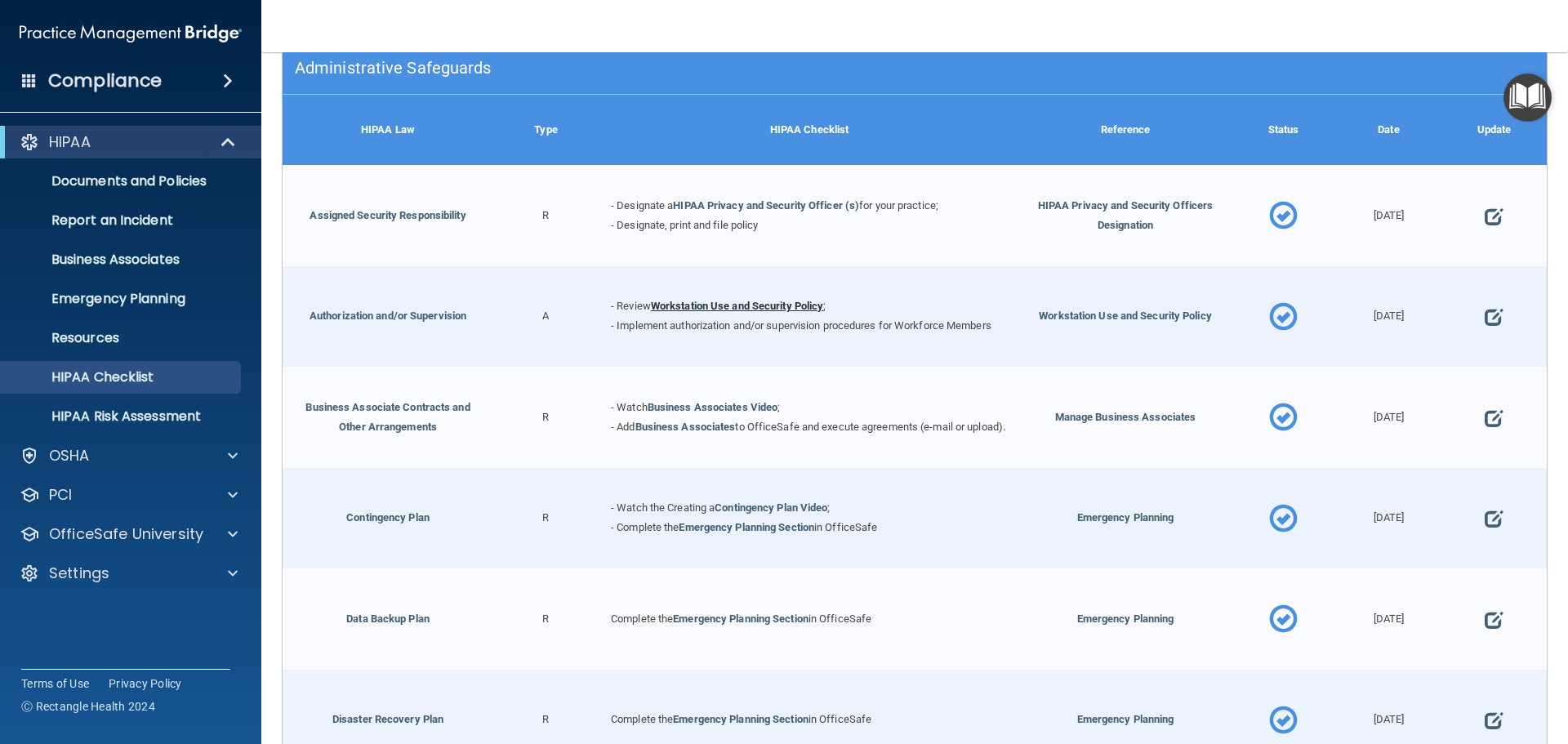
click at [739, 306] on link "Workstation Use and Security Policy" at bounding box center [737, 306] width 173 height 13
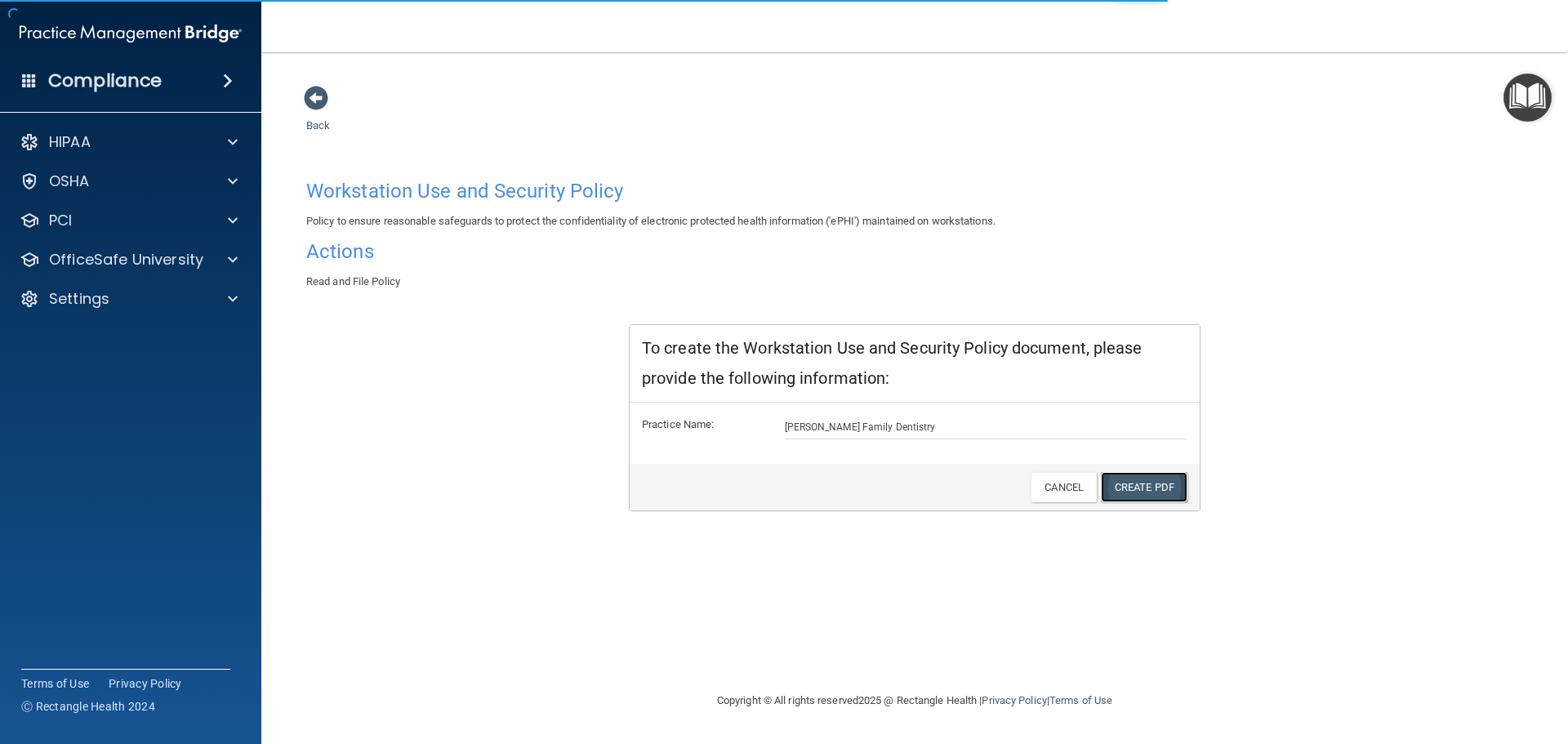
click at [1136, 482] on link "Create PDF" at bounding box center [1144, 488] width 86 height 31
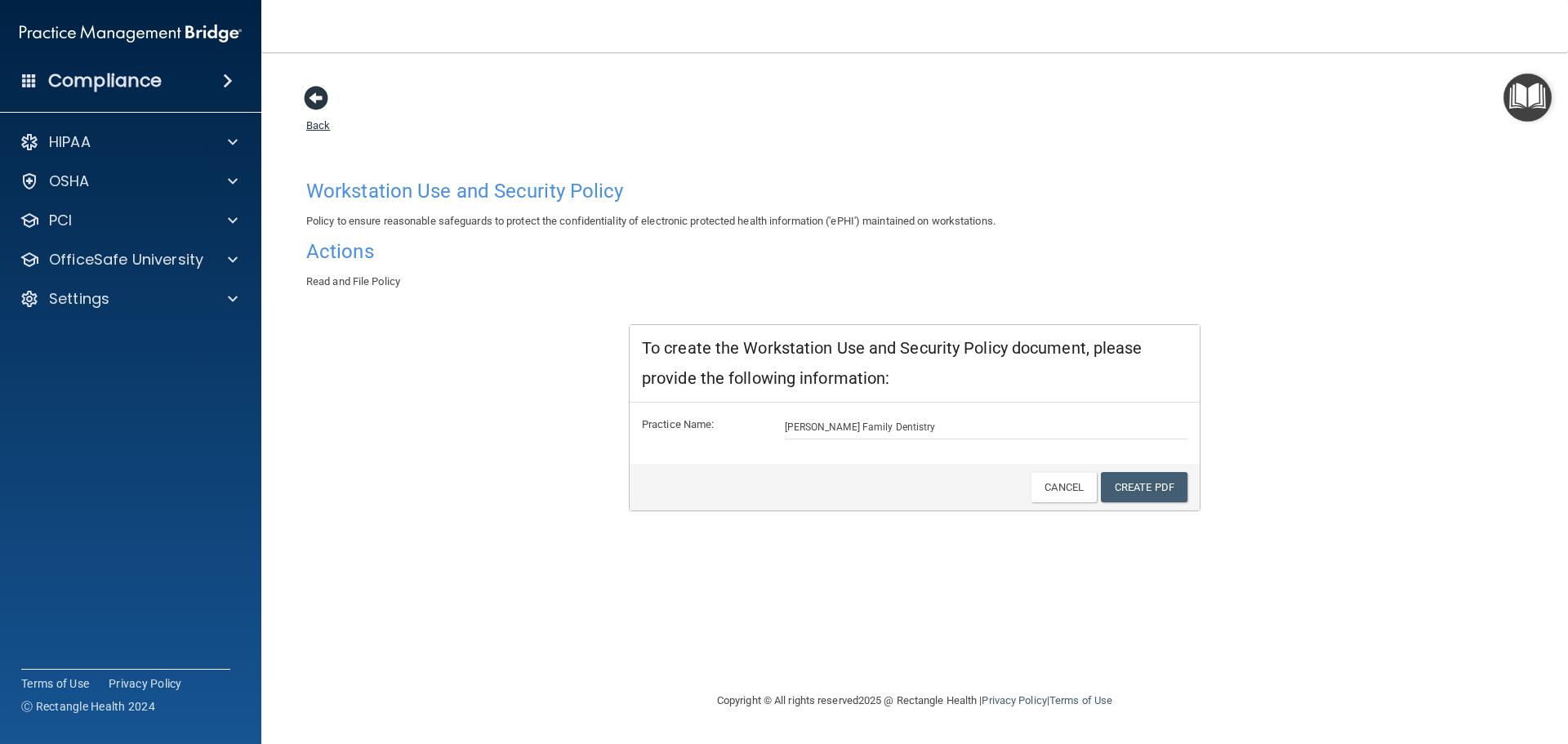
click at [311, 94] on span at bounding box center [315, 97] width 24 height 24
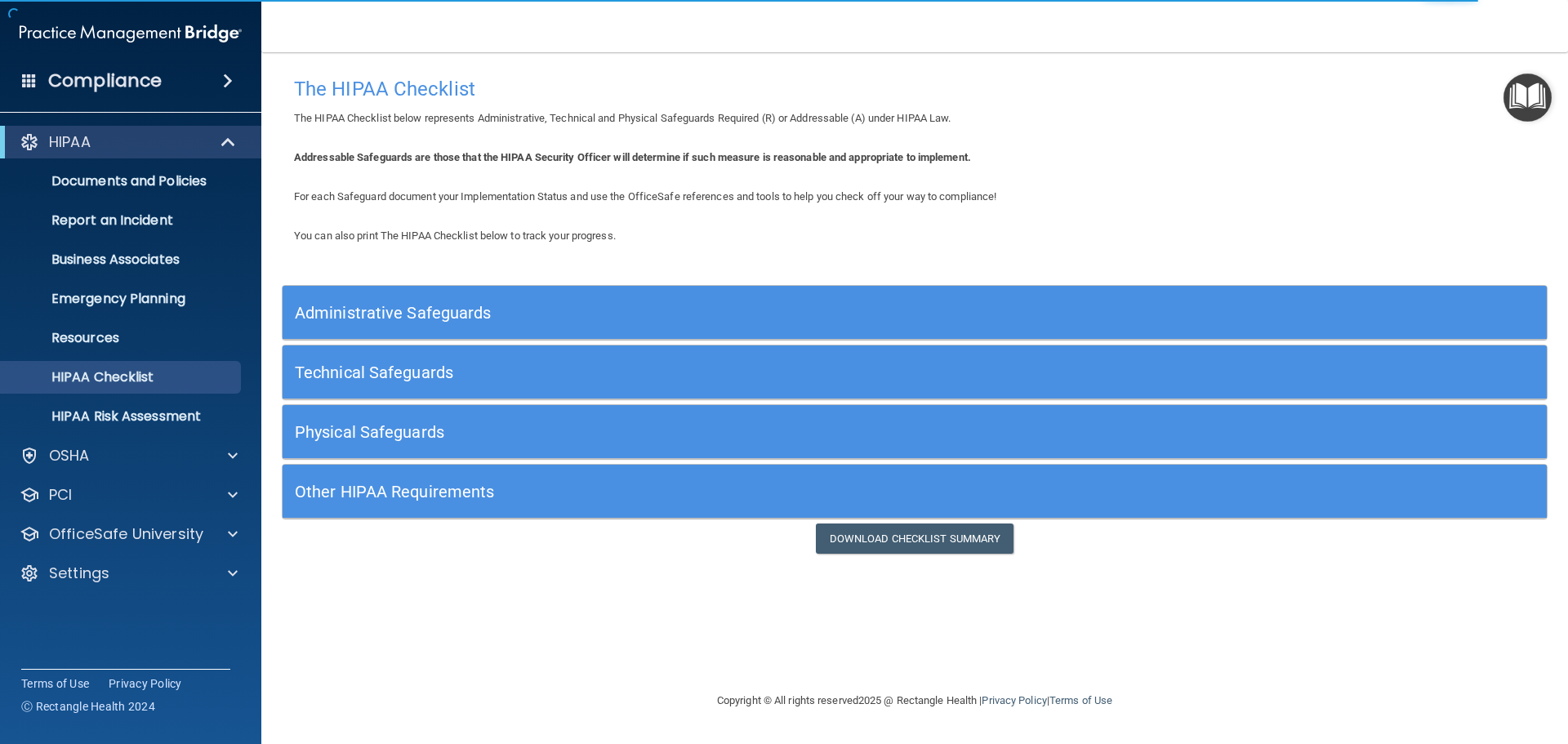
click at [841, 314] on h5 "Administrative Safeguards" at bounding box center [756, 313] width 923 height 18
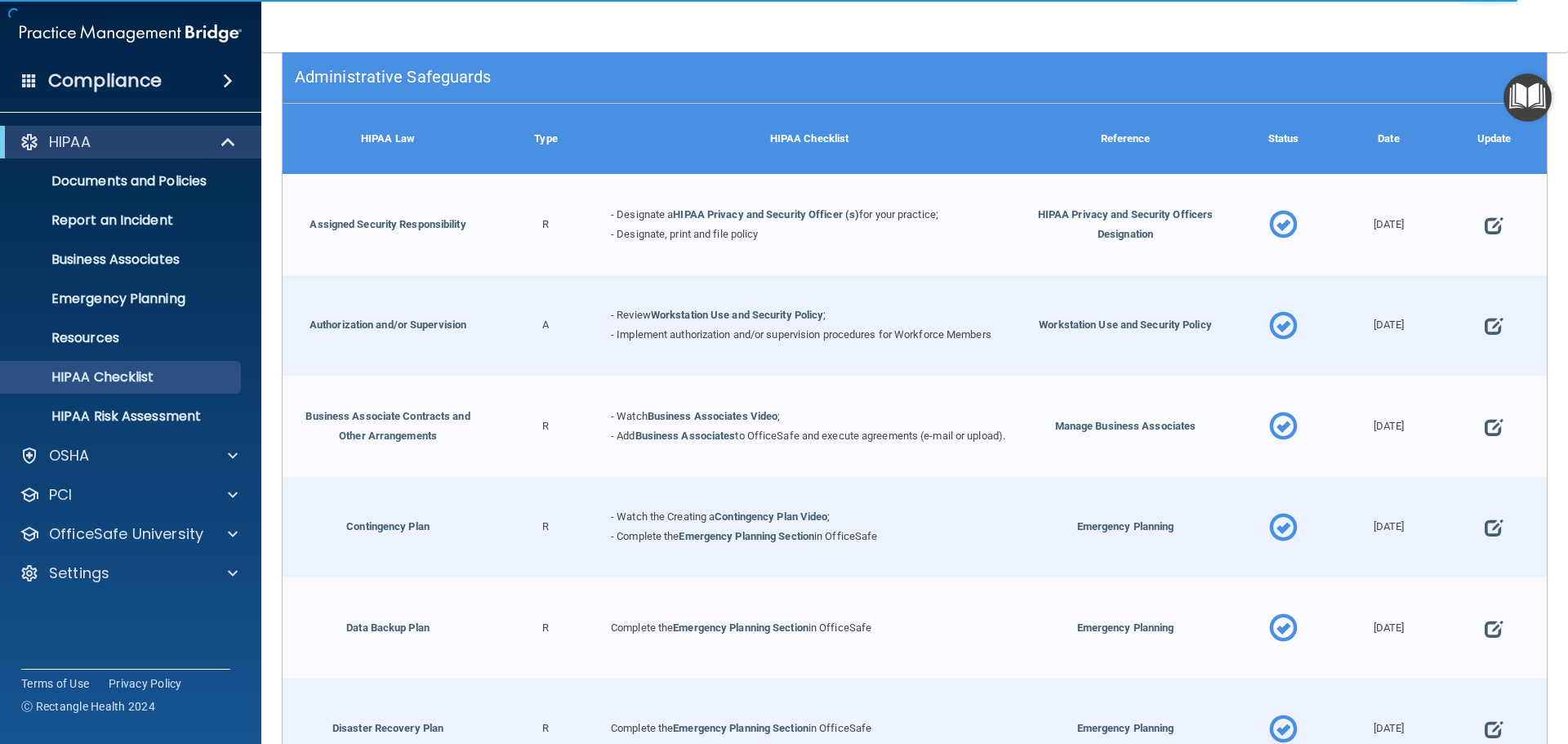
scroll to position [245, 0]
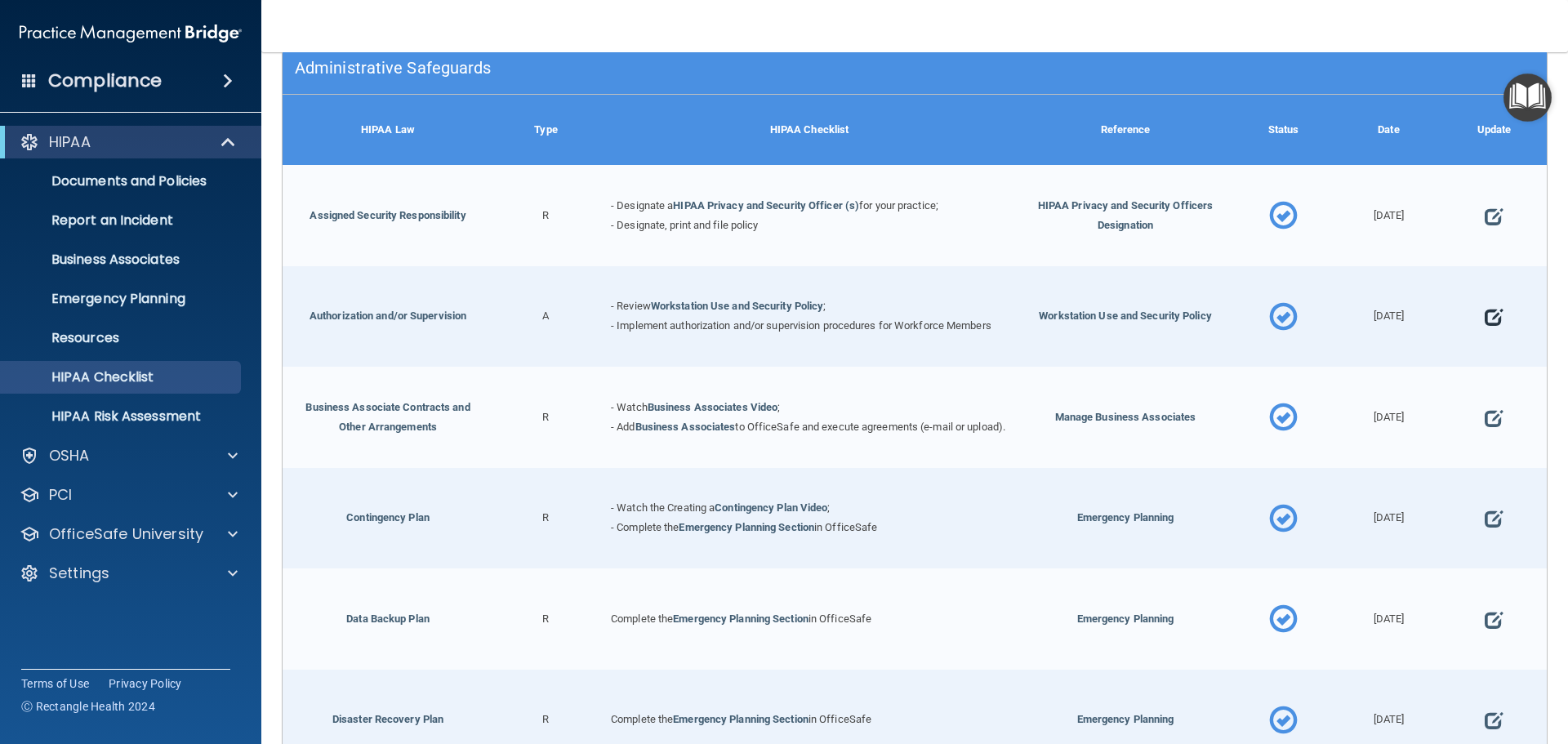
click at [1485, 312] on span at bounding box center [1493, 318] width 18 height 50
select select "completed"
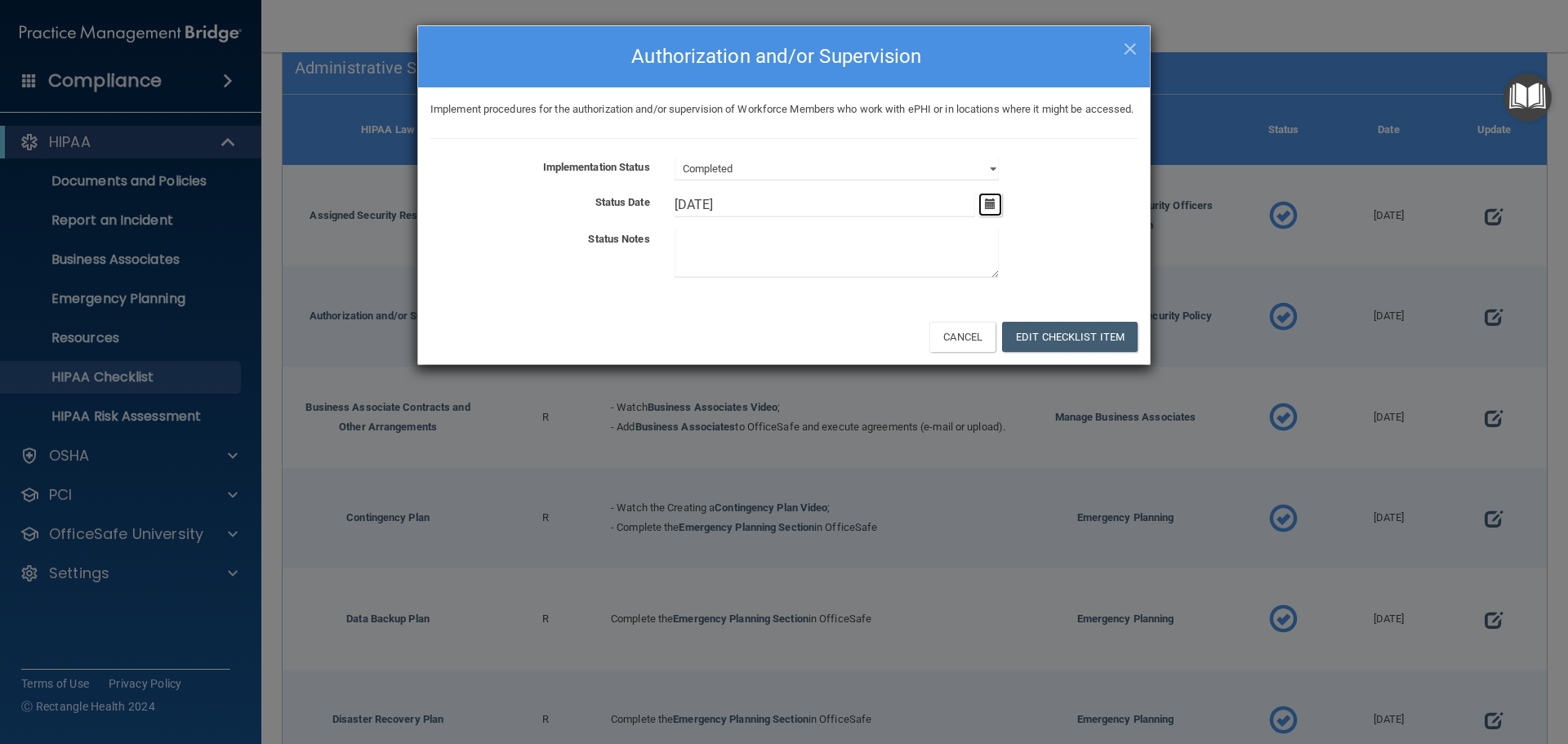
click at [999, 217] on button "button" at bounding box center [990, 205] width 23 height 23
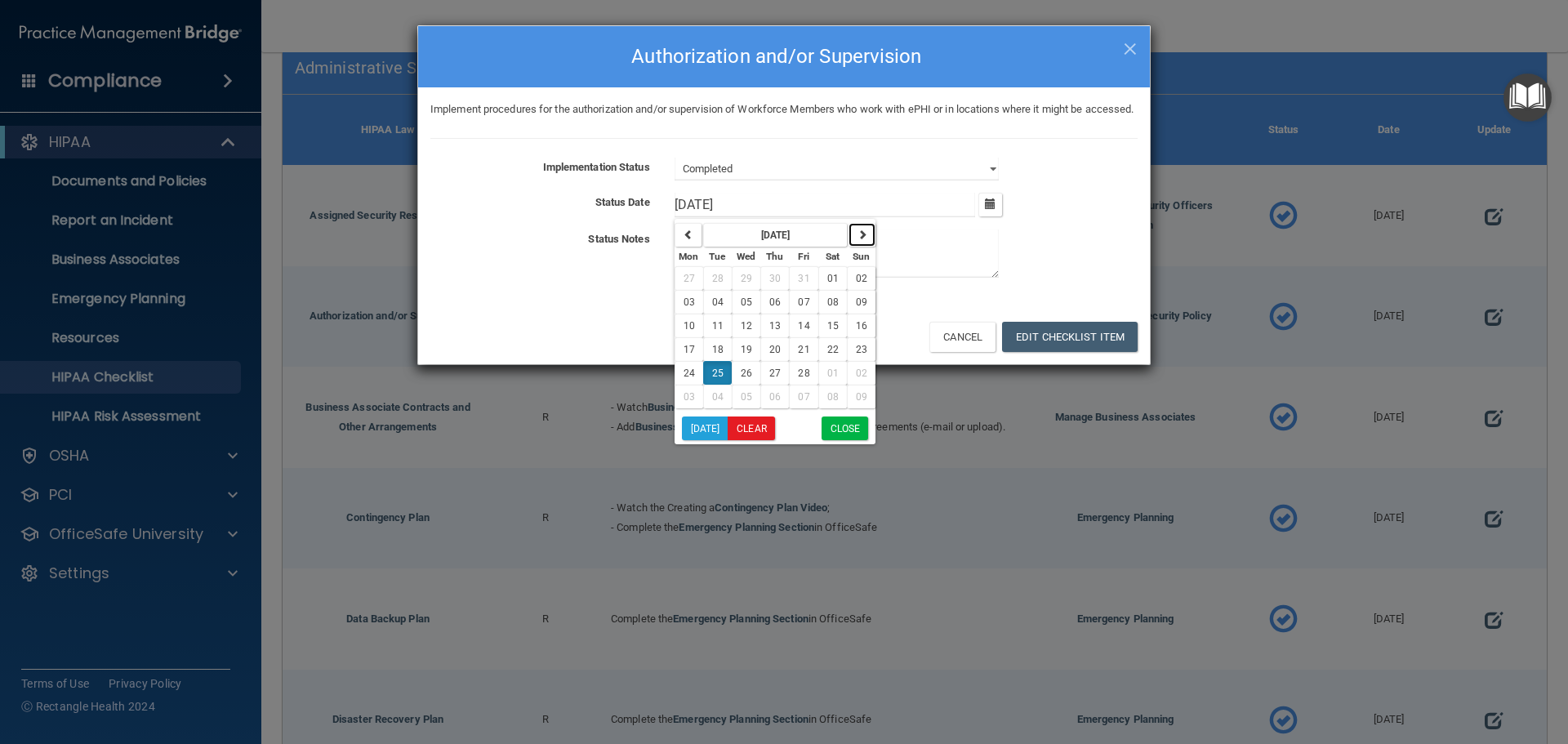
click at [861, 239] on icon "button" at bounding box center [862, 235] width 10 height 10
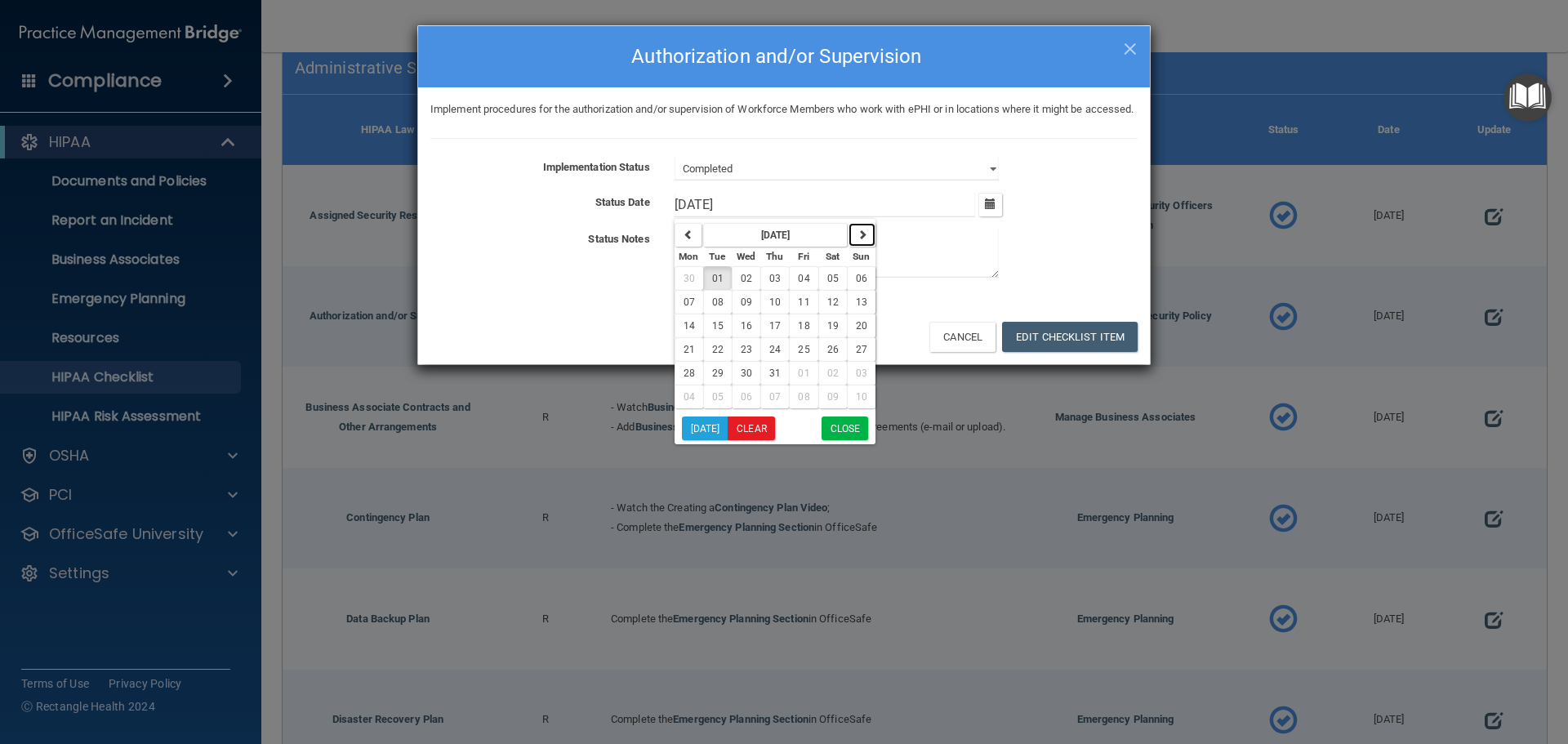
click at [861, 239] on icon "button" at bounding box center [862, 235] width 10 height 10
click at [824, 385] on button "30" at bounding box center [832, 373] width 29 height 23
type input "[DATE]"
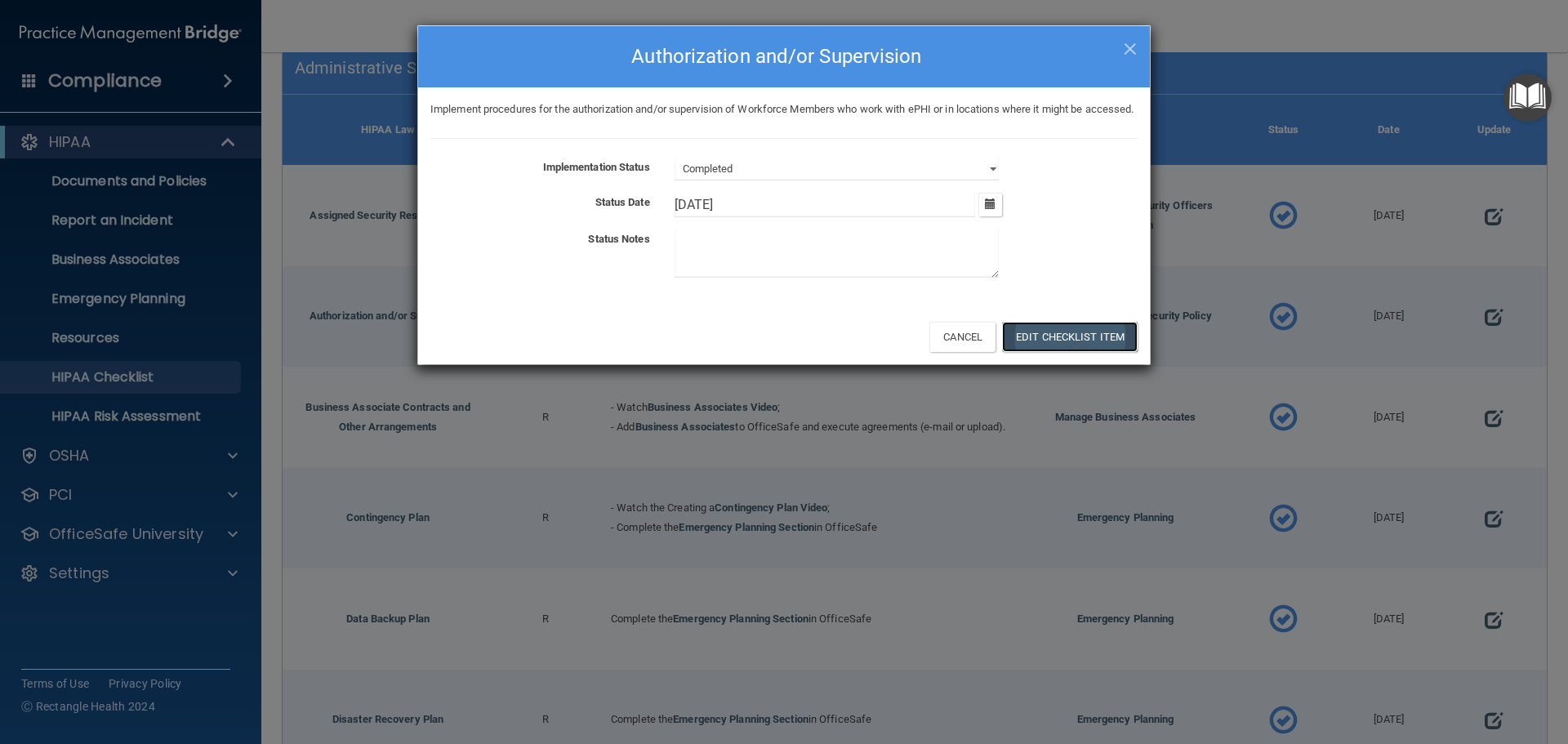
click at [1042, 352] on button "Edit Checklist Item" at bounding box center [1070, 337] width 136 height 31
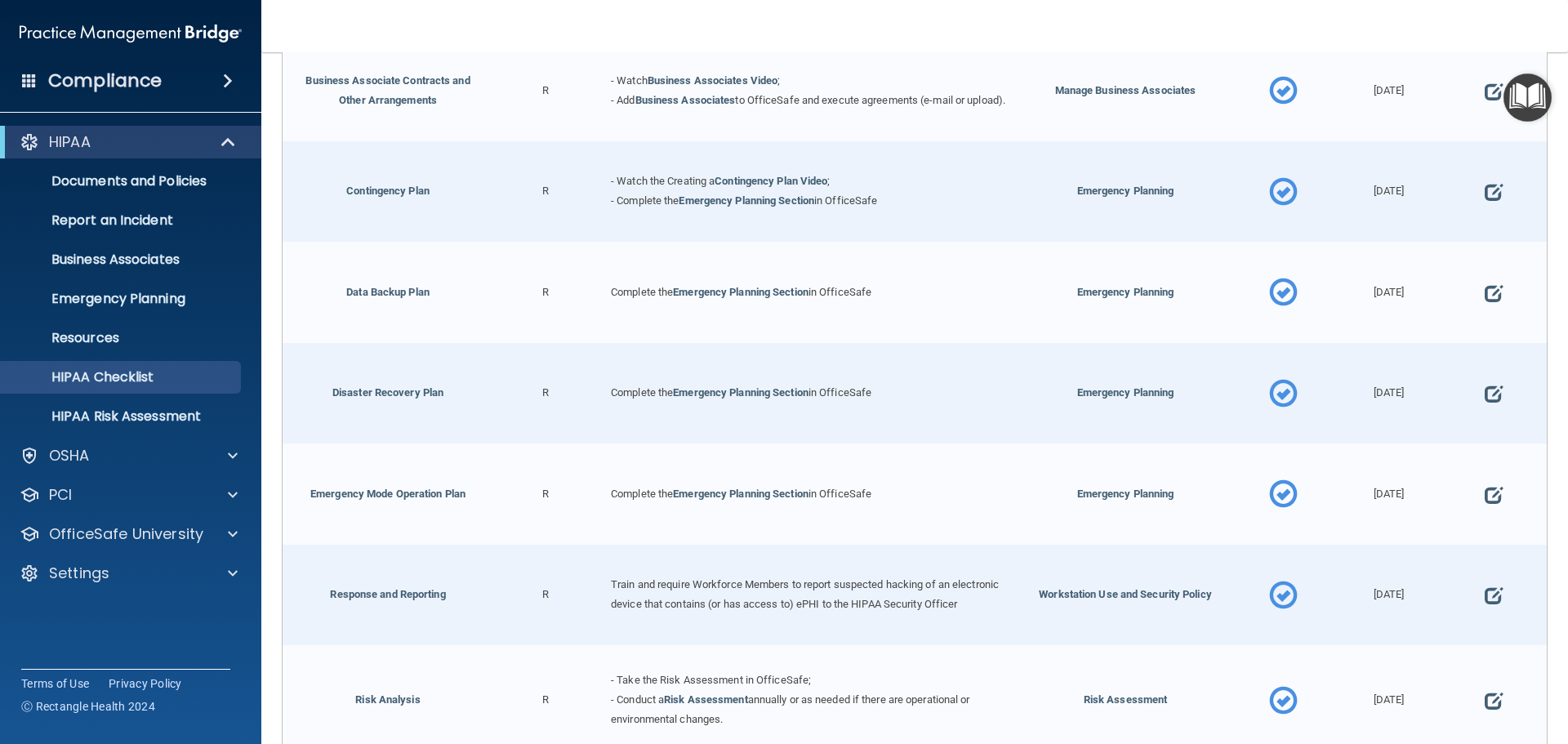
scroll to position [653, 0]
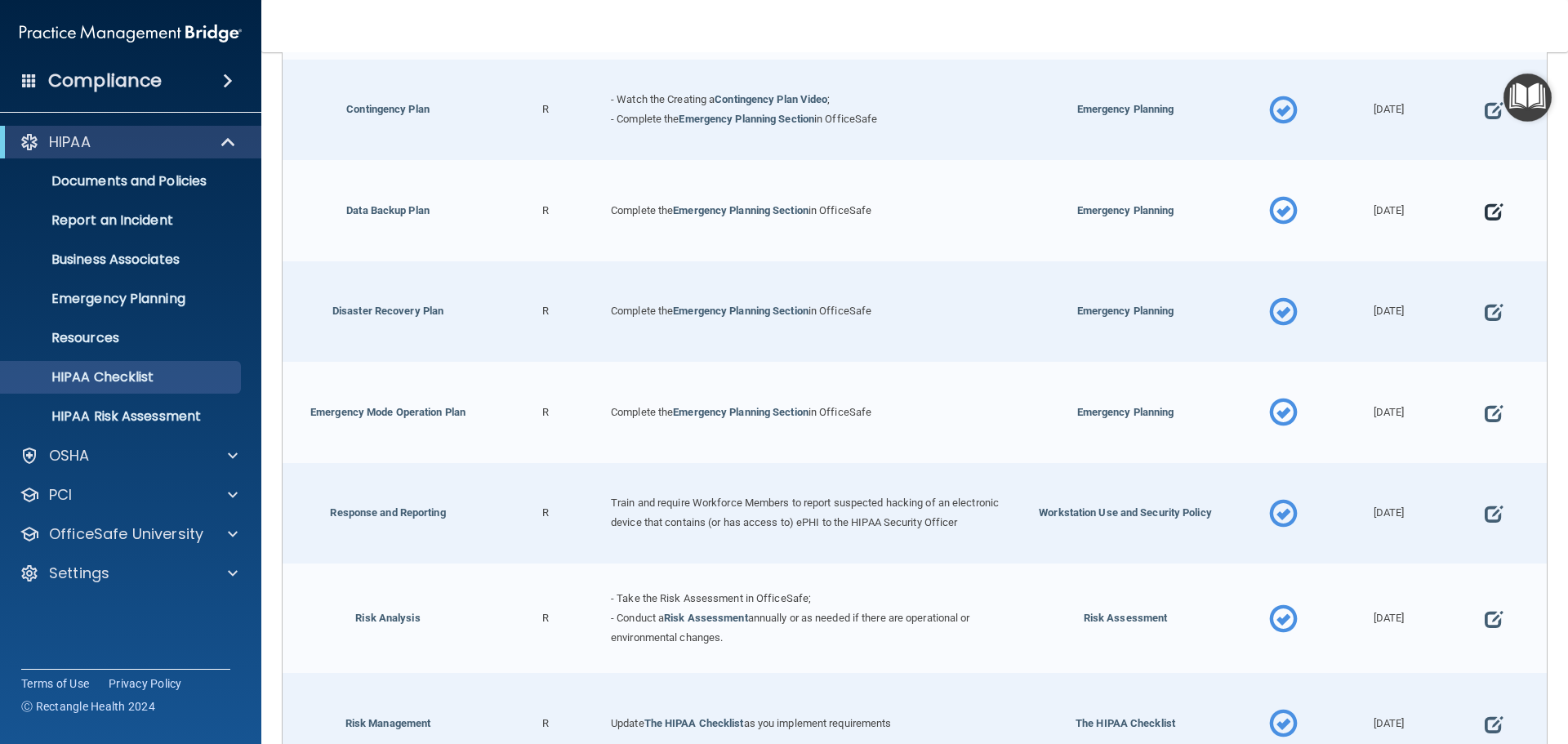
click at [1484, 214] on span at bounding box center [1493, 211] width 18 height 50
select select "completed"
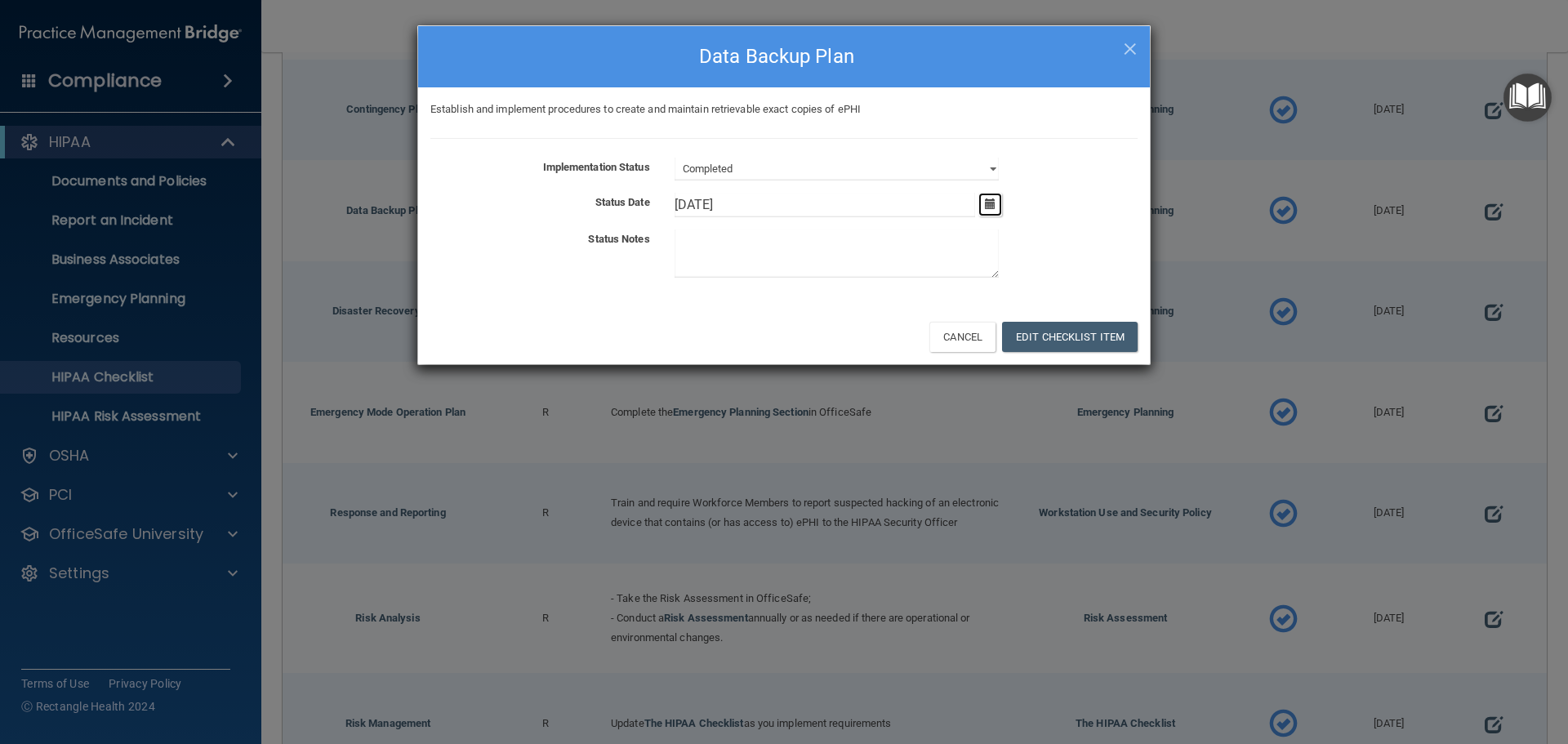
click at [989, 208] on icon "button" at bounding box center [991, 204] width 11 height 11
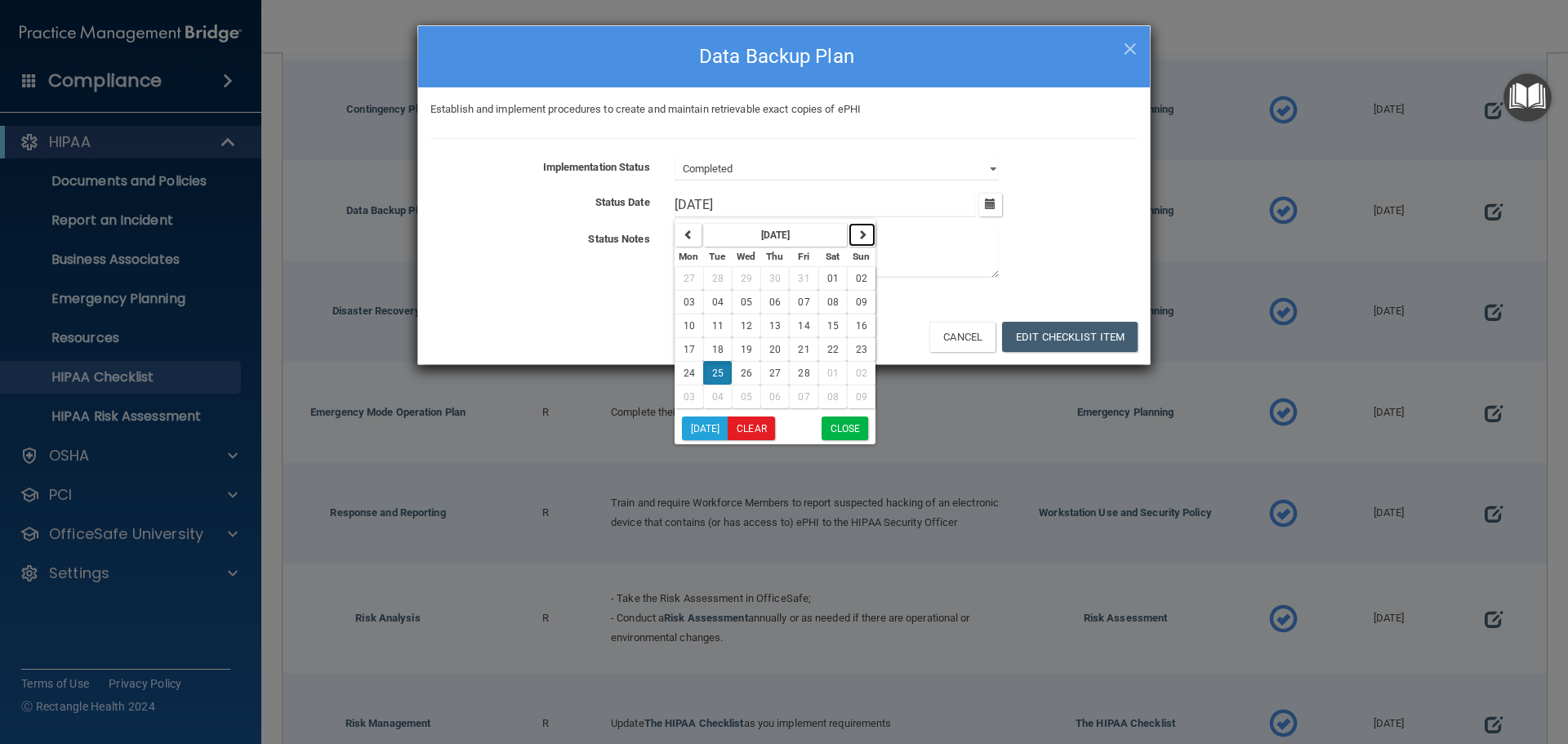
click at [859, 233] on icon "button" at bounding box center [862, 235] width 10 height 10
click at [859, 233] on icon "button" at bounding box center [862, 235] width 10 height 10
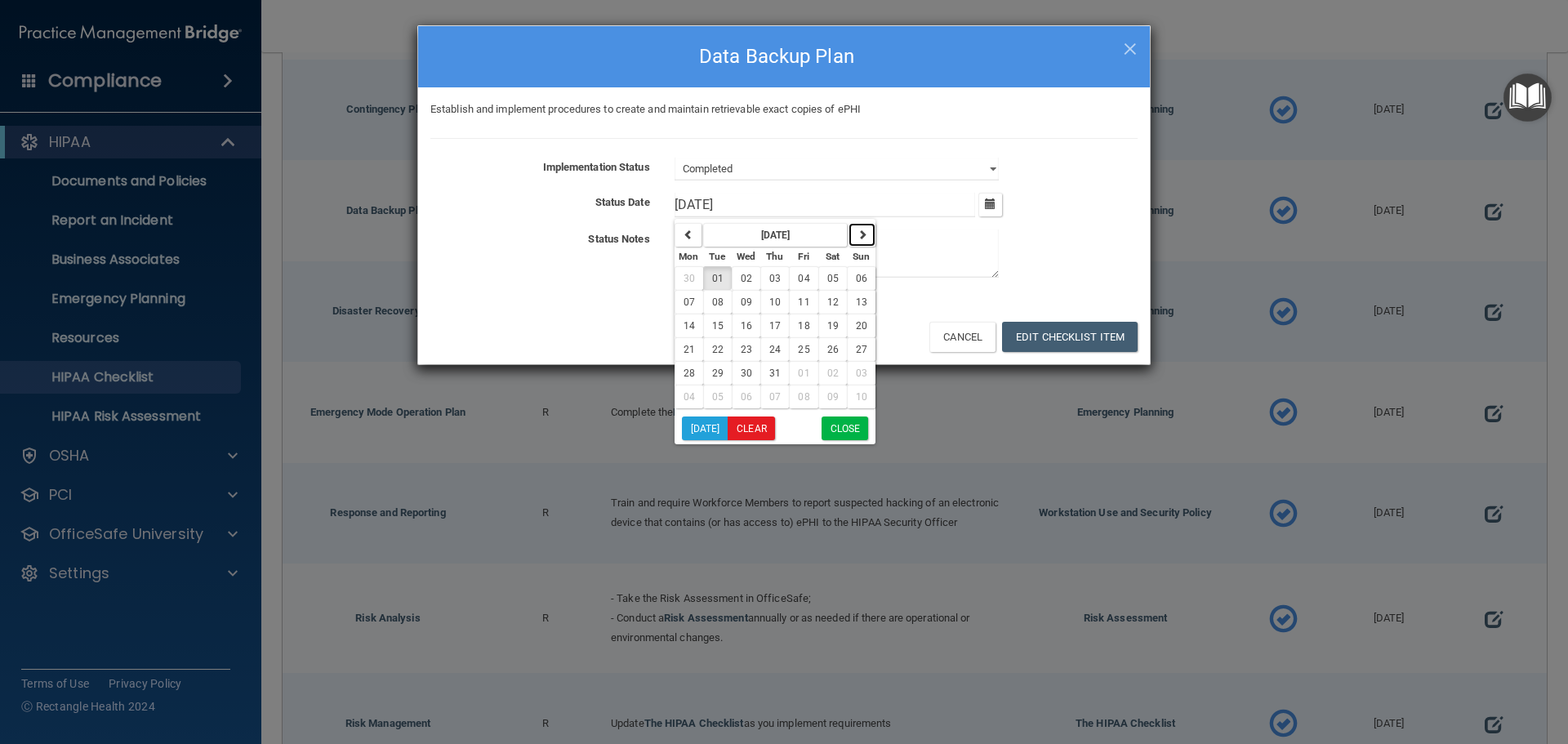
click at [859, 233] on icon "button" at bounding box center [862, 235] width 10 height 10
click at [827, 375] on span "30" at bounding box center [832, 373] width 12 height 12
type input "8/30/25"
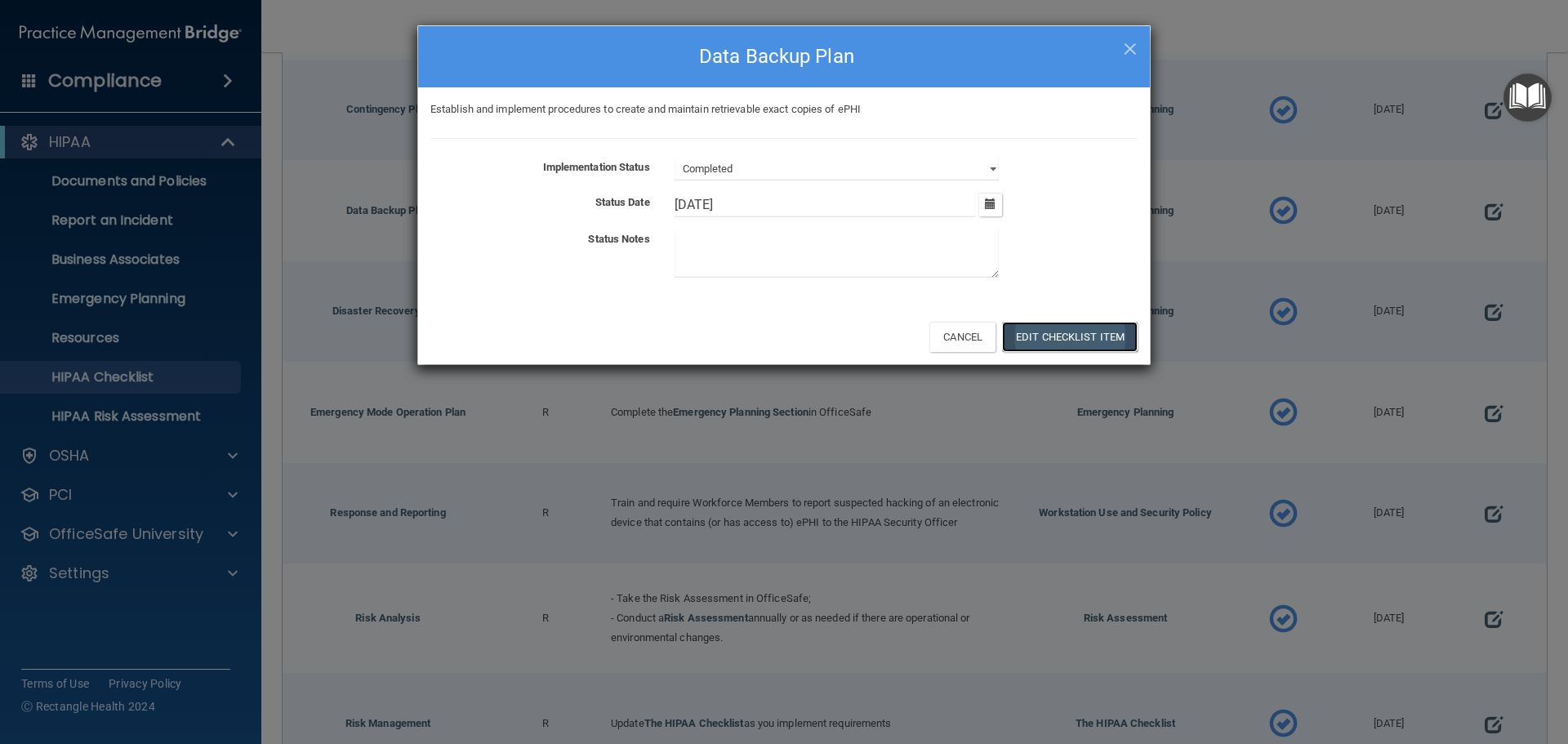
click at [1032, 343] on button "Edit Checklist Item" at bounding box center [1070, 337] width 136 height 31
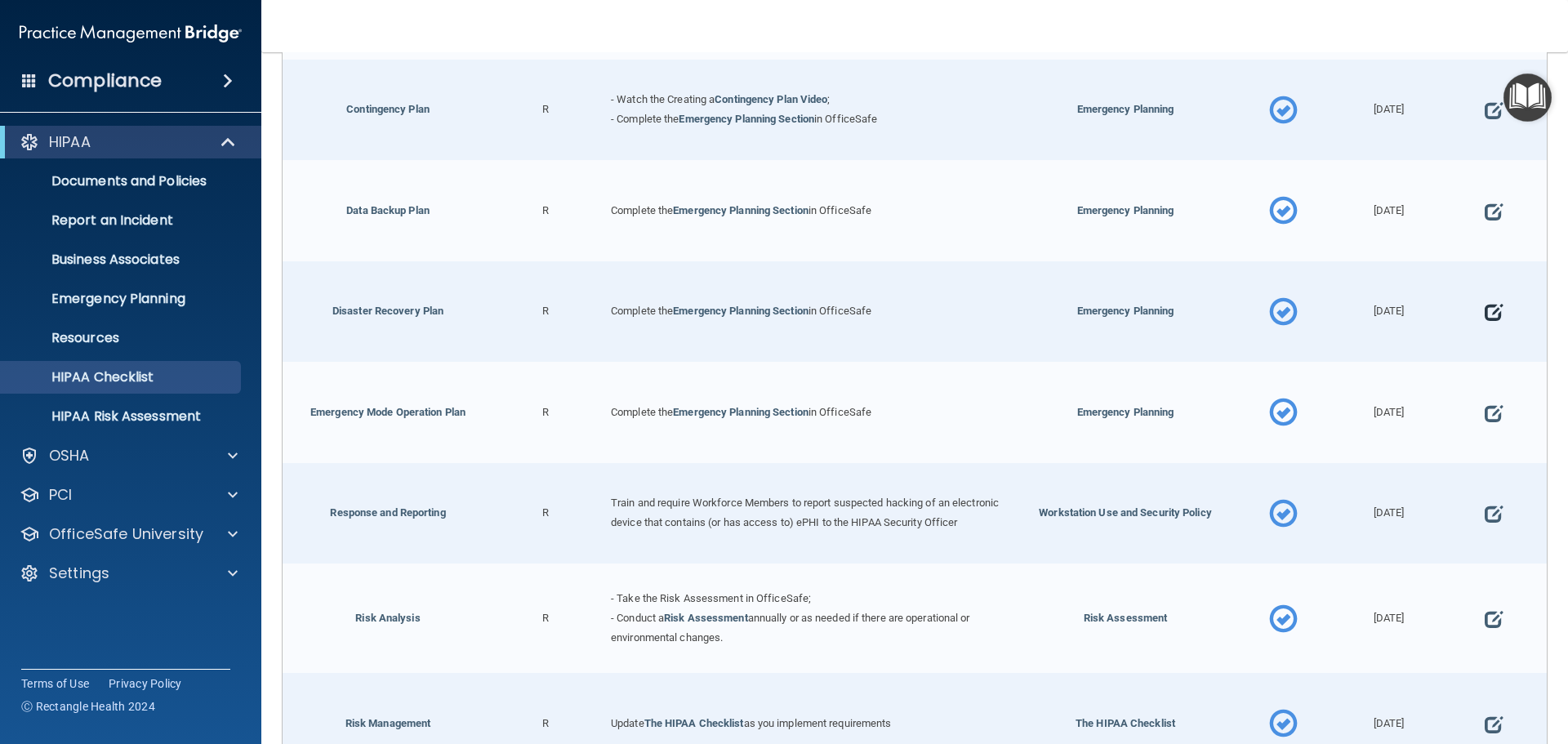
click at [1486, 312] on span at bounding box center [1493, 313] width 18 height 50
select select "completed"
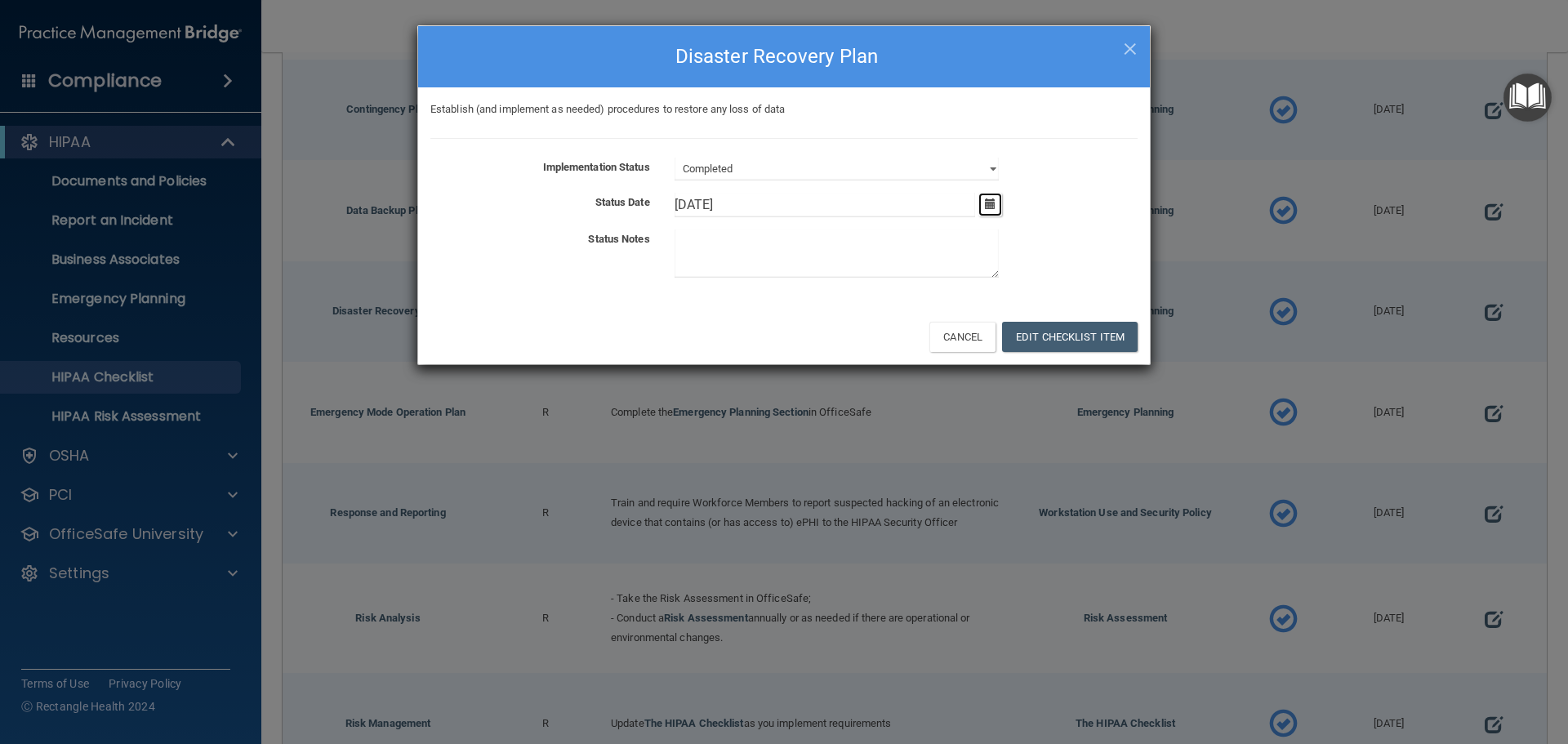
click at [992, 204] on icon "button" at bounding box center [991, 204] width 11 height 11
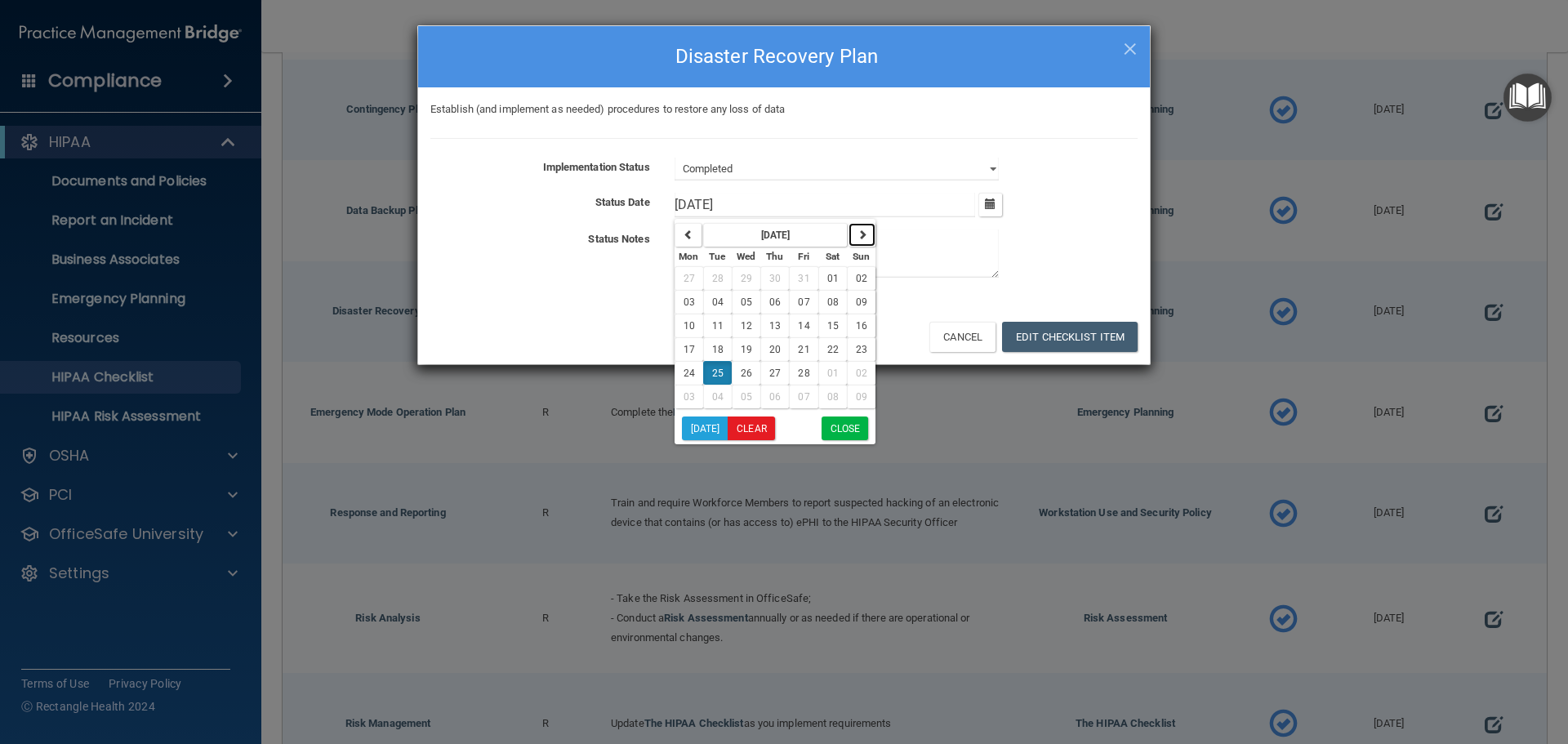
click at [859, 235] on icon "button" at bounding box center [862, 235] width 10 height 10
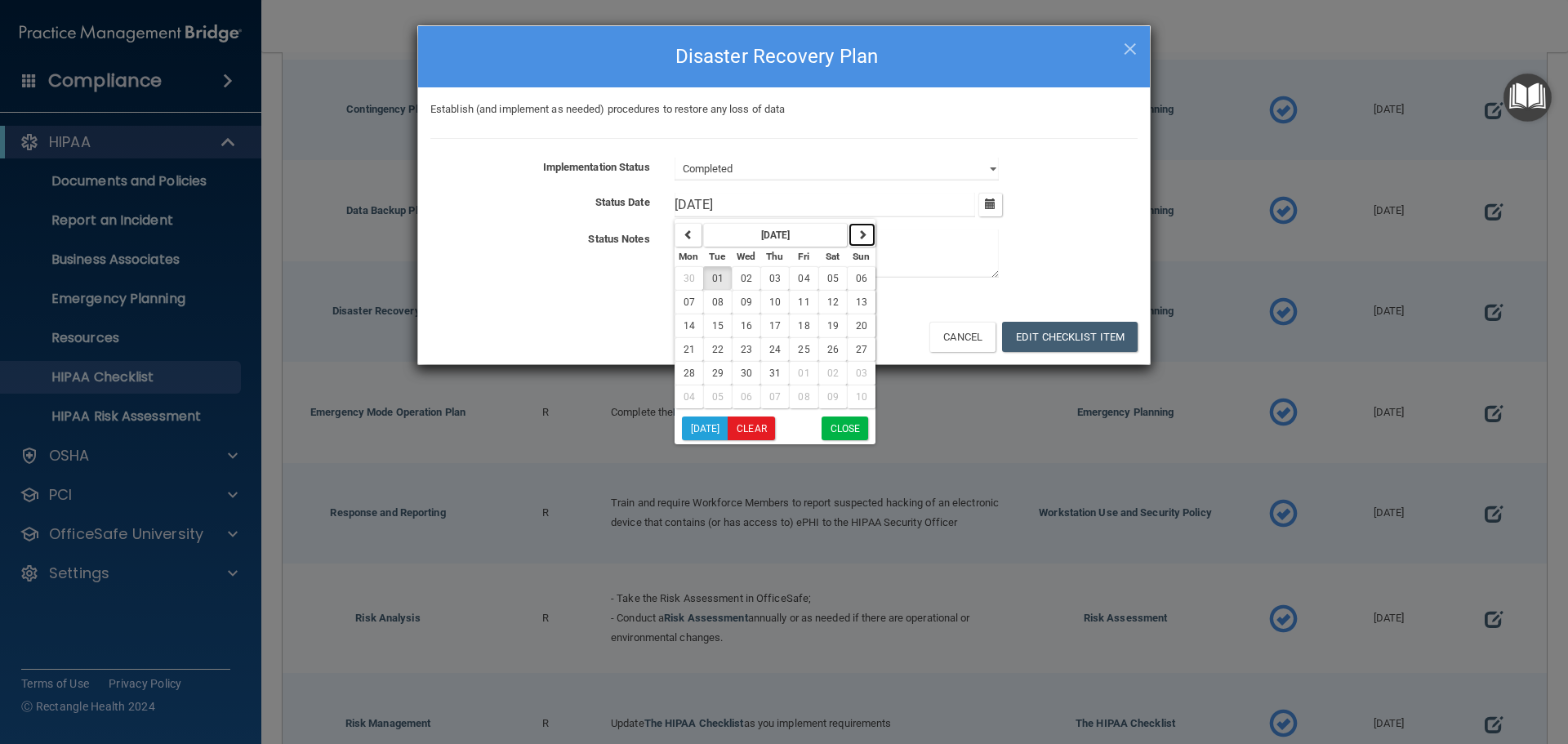
click at [859, 235] on icon "button" at bounding box center [862, 235] width 10 height 10
click at [827, 368] on span "30" at bounding box center [832, 373] width 12 height 12
type input "8/30/25"
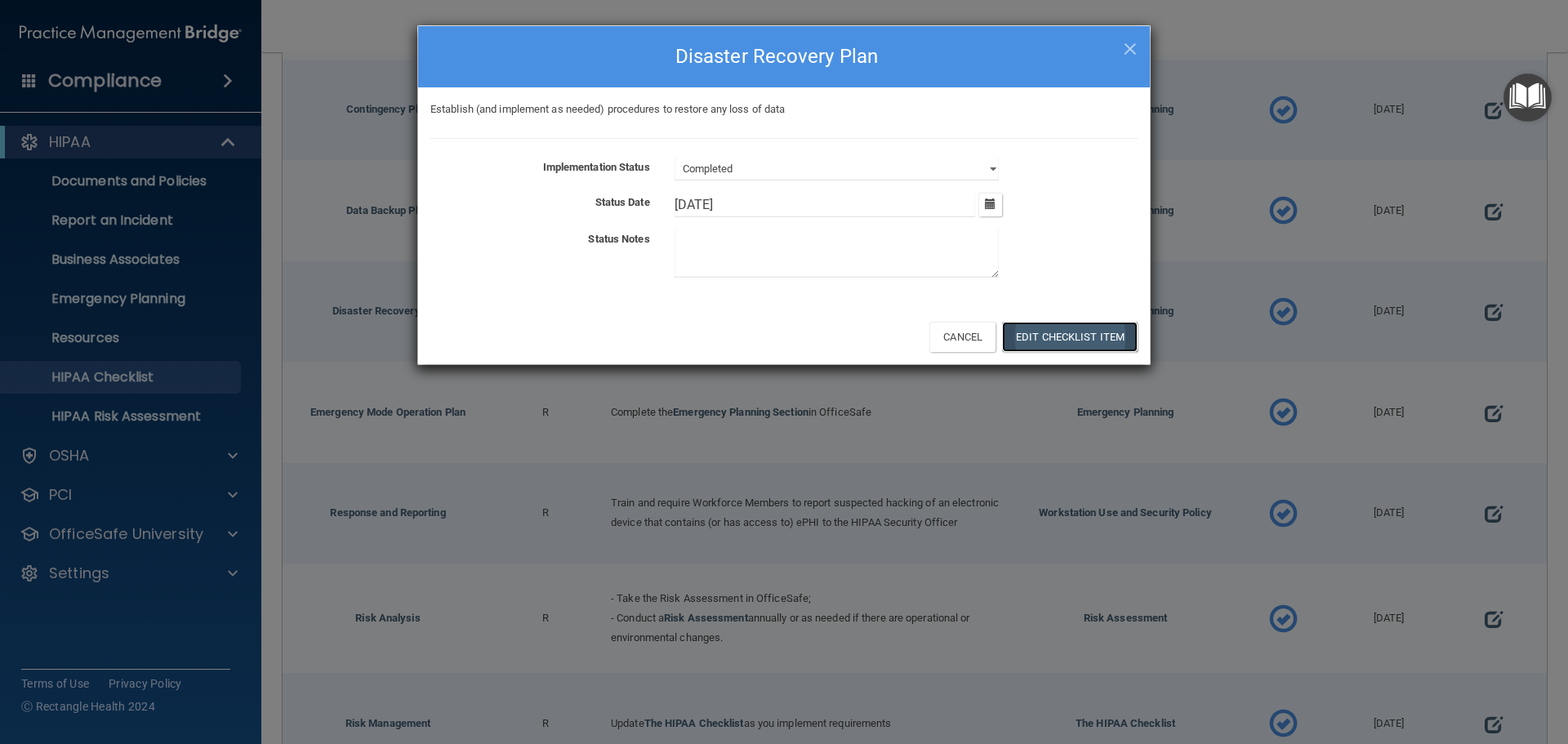
click at [1045, 341] on button "Edit Checklist Item" at bounding box center [1070, 337] width 136 height 31
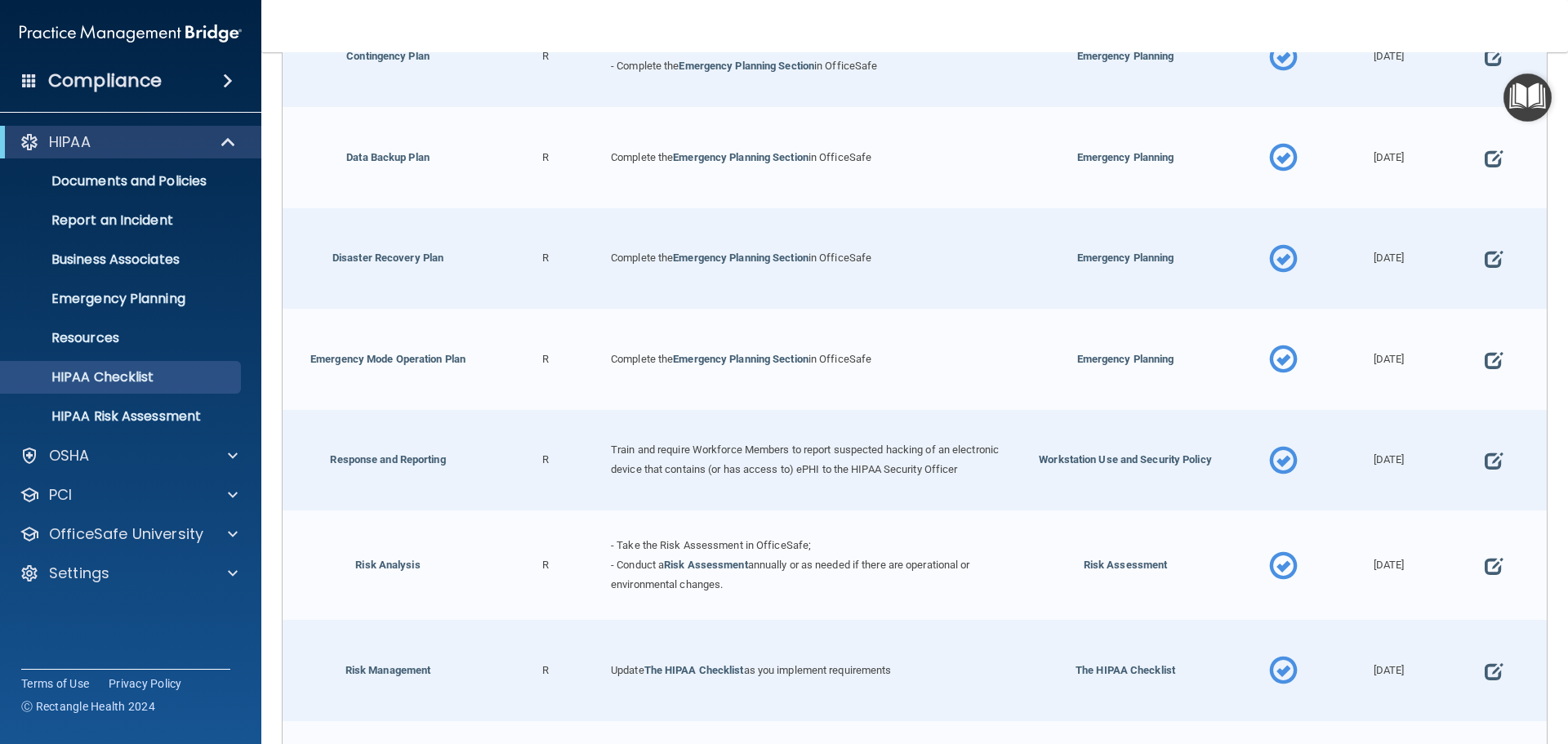
scroll to position [735, 0]
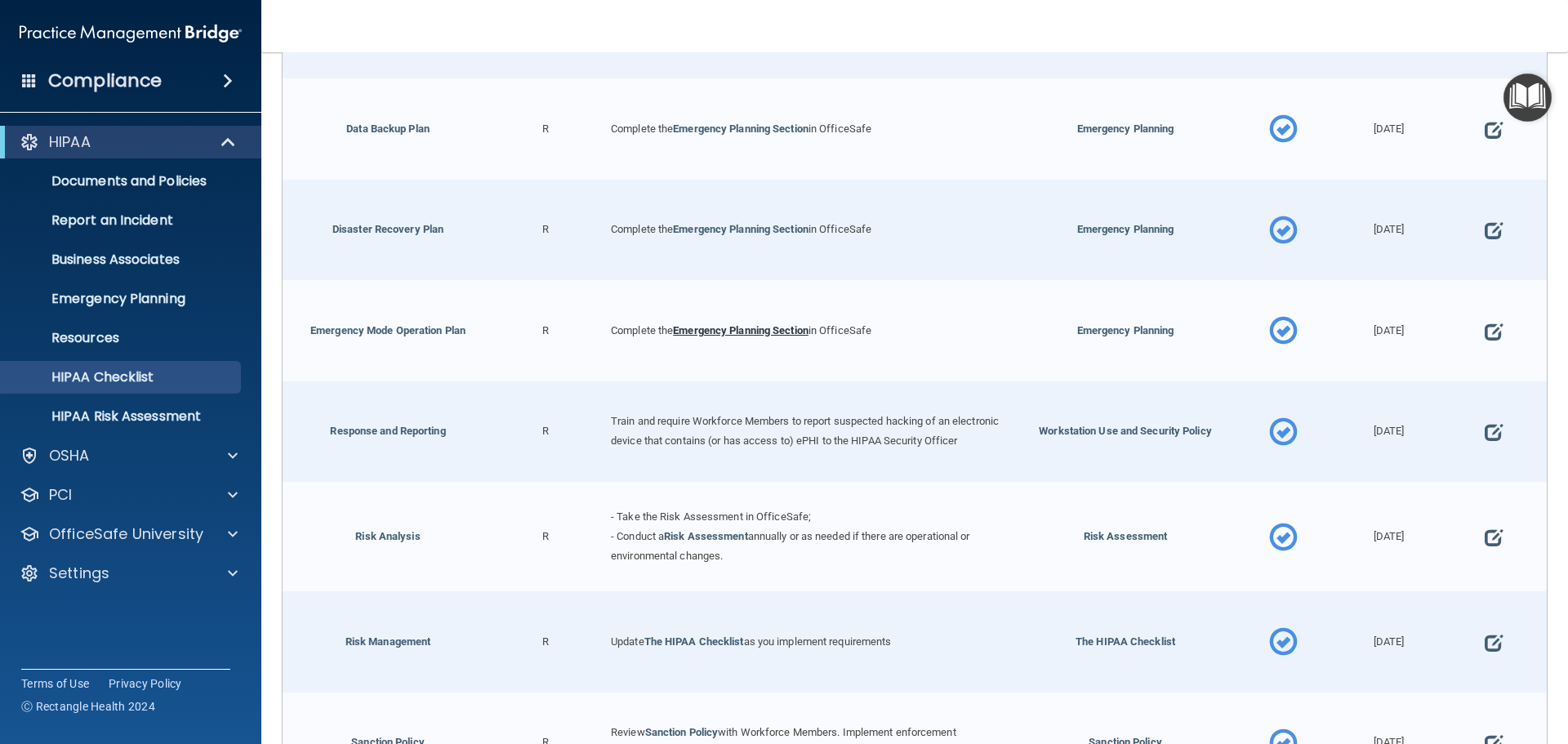
click at [751, 331] on link "Emergency Planning Section" at bounding box center [740, 331] width 136 height 13
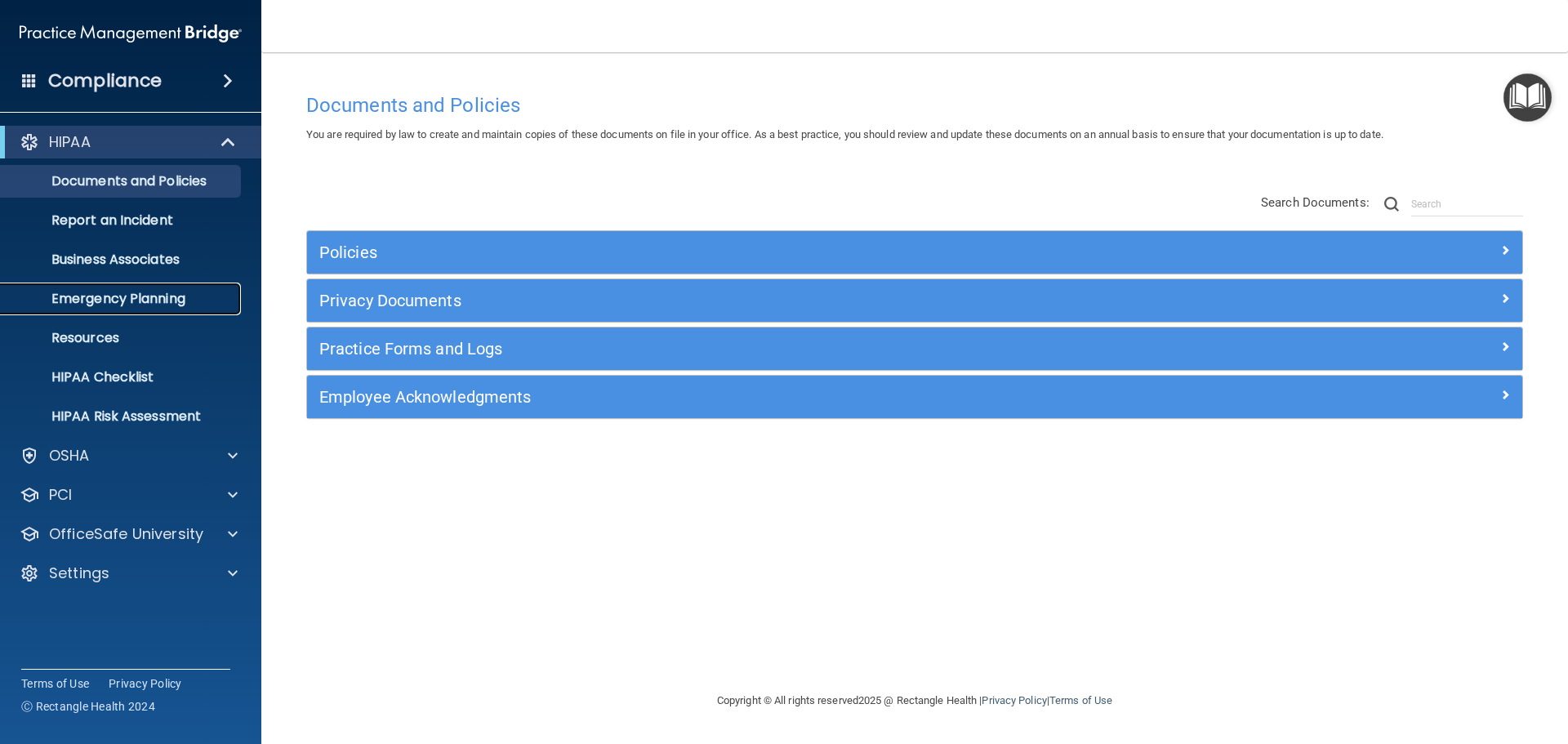
click at [156, 296] on p "Emergency Planning" at bounding box center [122, 299] width 223 height 16
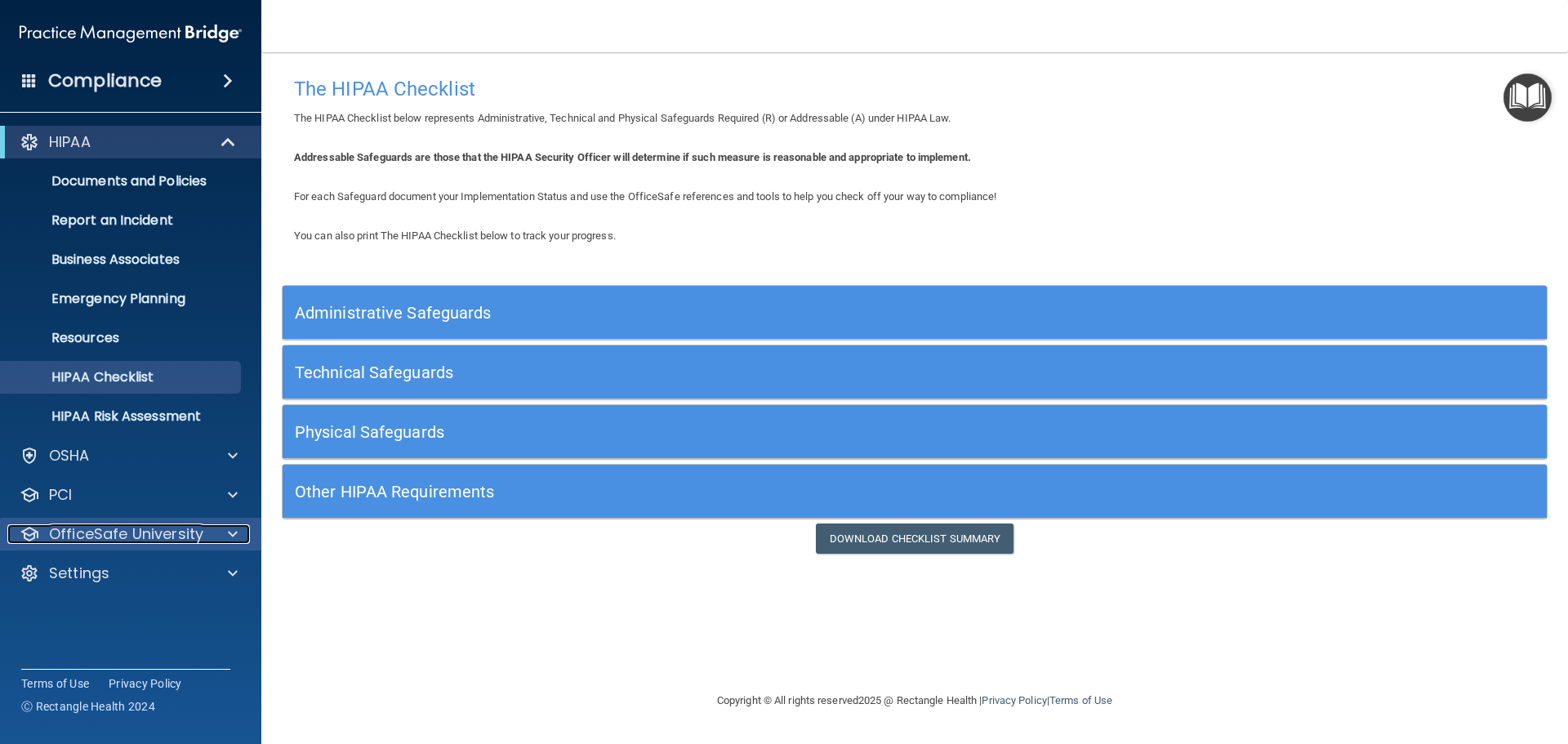
click at [156, 535] on p "OfficeSafe University" at bounding box center [127, 535] width 154 height 20
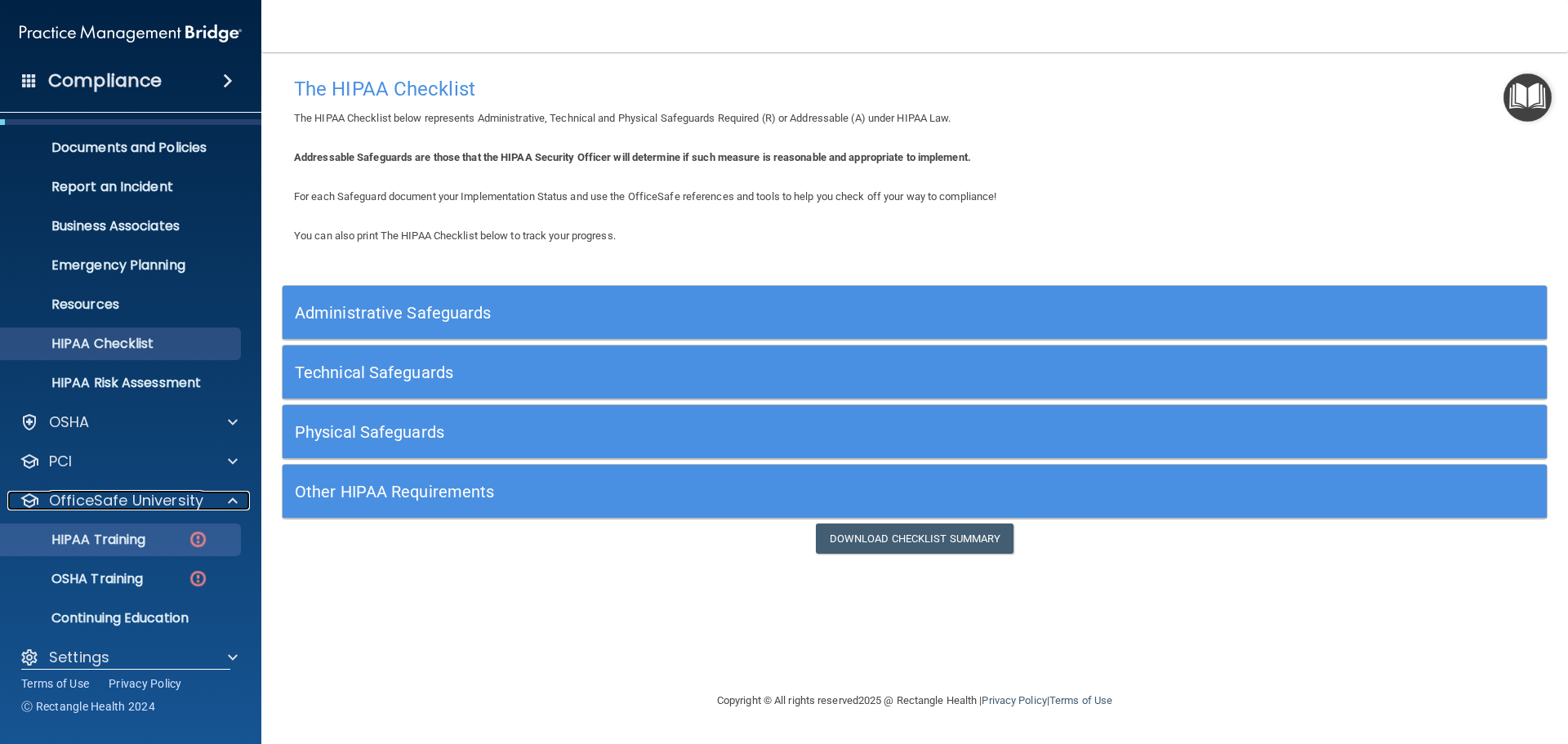
scroll to position [51, 0]
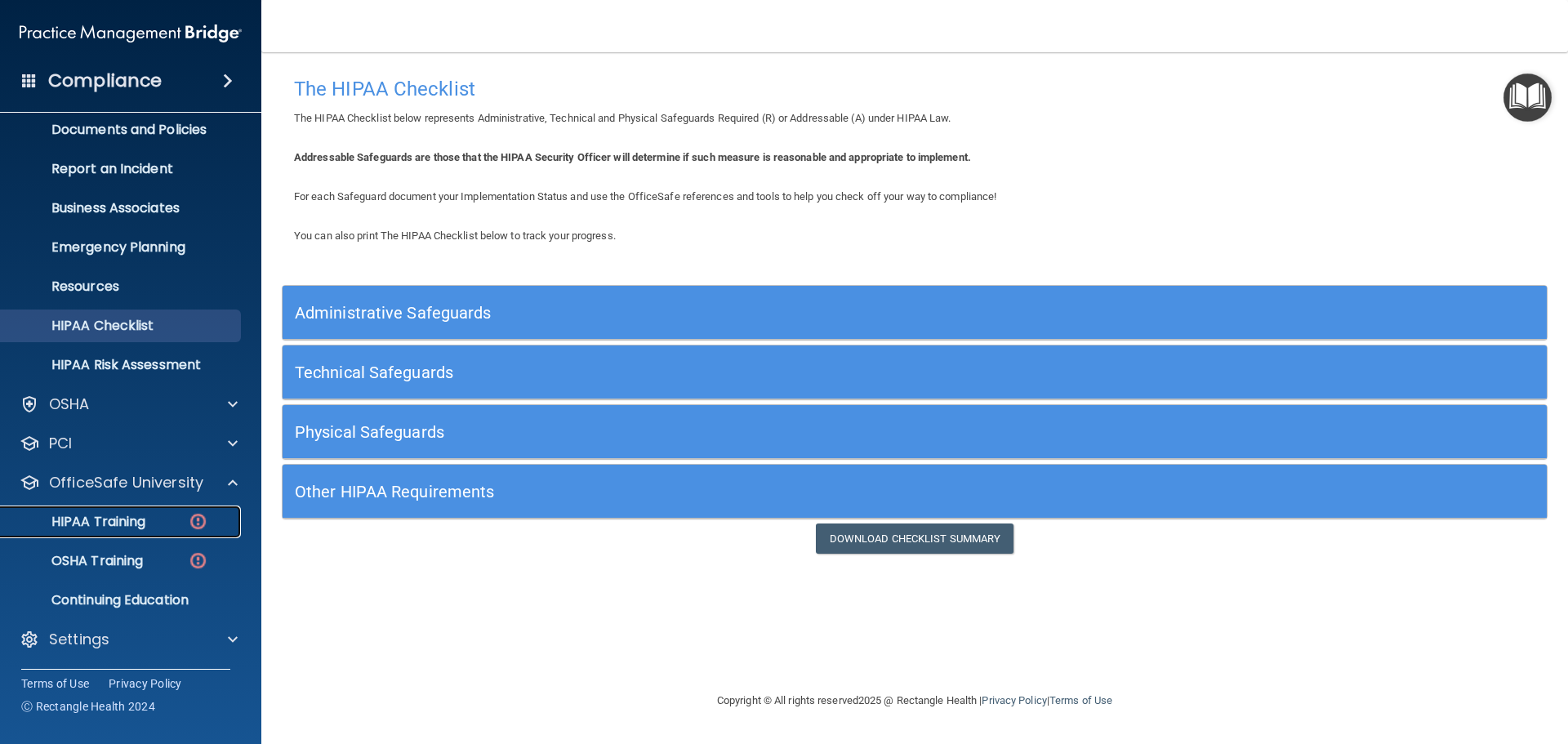
click at [119, 523] on p "HIPAA Training" at bounding box center [78, 522] width 135 height 16
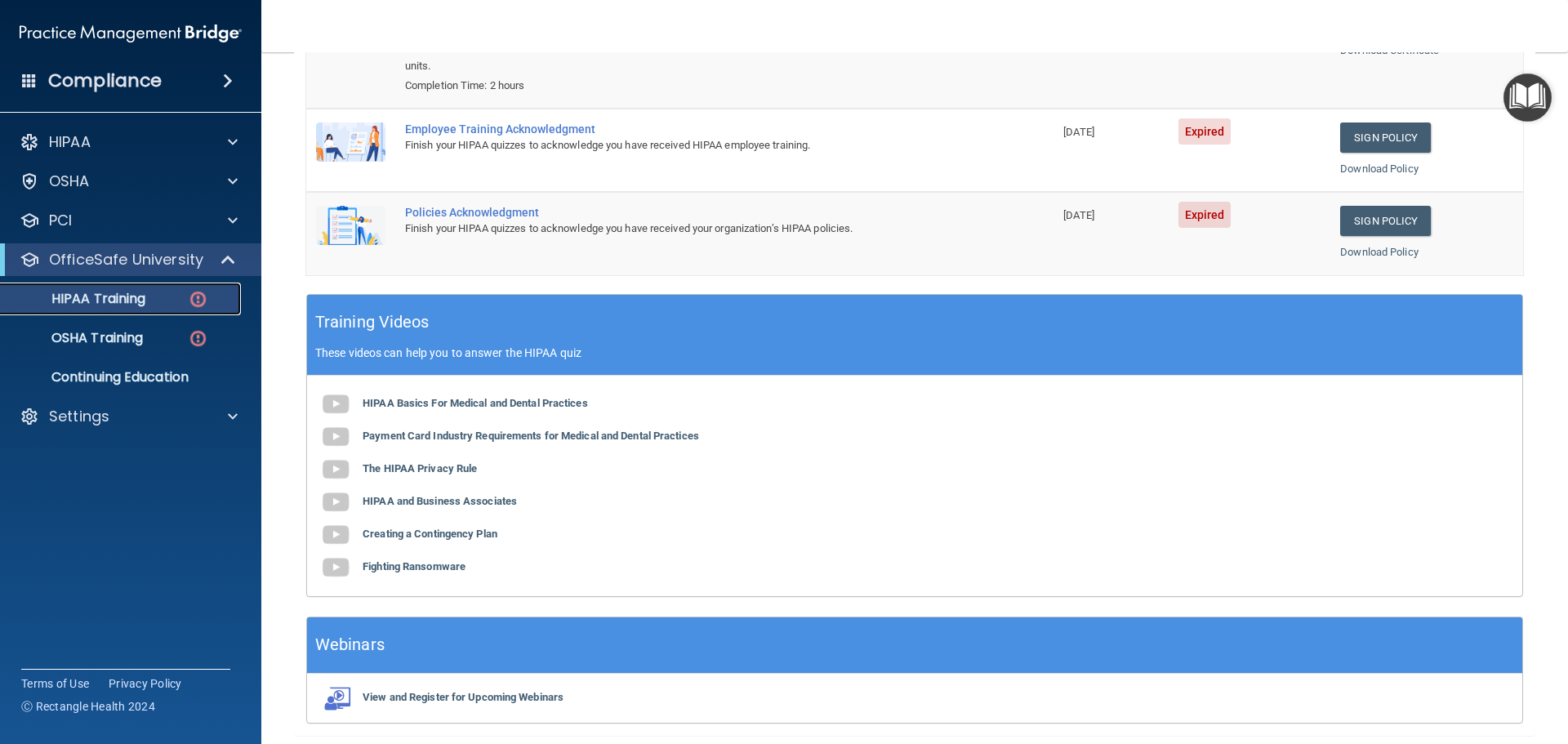
scroll to position [327, 0]
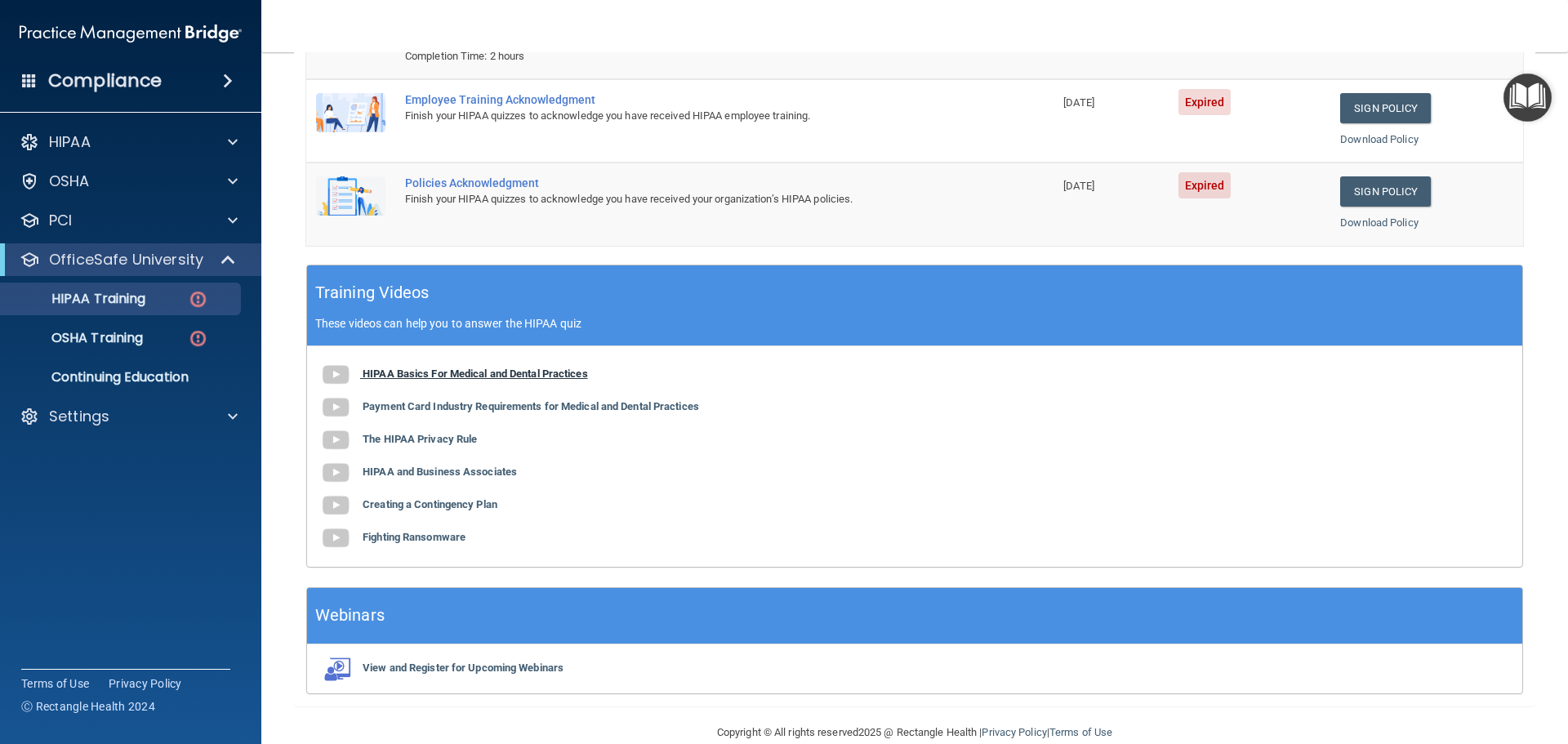
click at [494, 376] on b "HIPAA Basics For Medical and Dental Practices" at bounding box center [475, 374] width 225 height 13
click at [455, 411] on b "Payment Card Industry Requirements for Medical and Dental Practices" at bounding box center [531, 407] width 337 height 13
click at [427, 442] on b "The HIPAA Privacy Rule" at bounding box center [419, 439] width 114 height 13
click at [498, 474] on b "HIPAA and Business Associates" at bounding box center [440, 472] width 154 height 13
click at [497, 471] on b "HIPAA and Business Associates" at bounding box center [440, 472] width 154 height 13
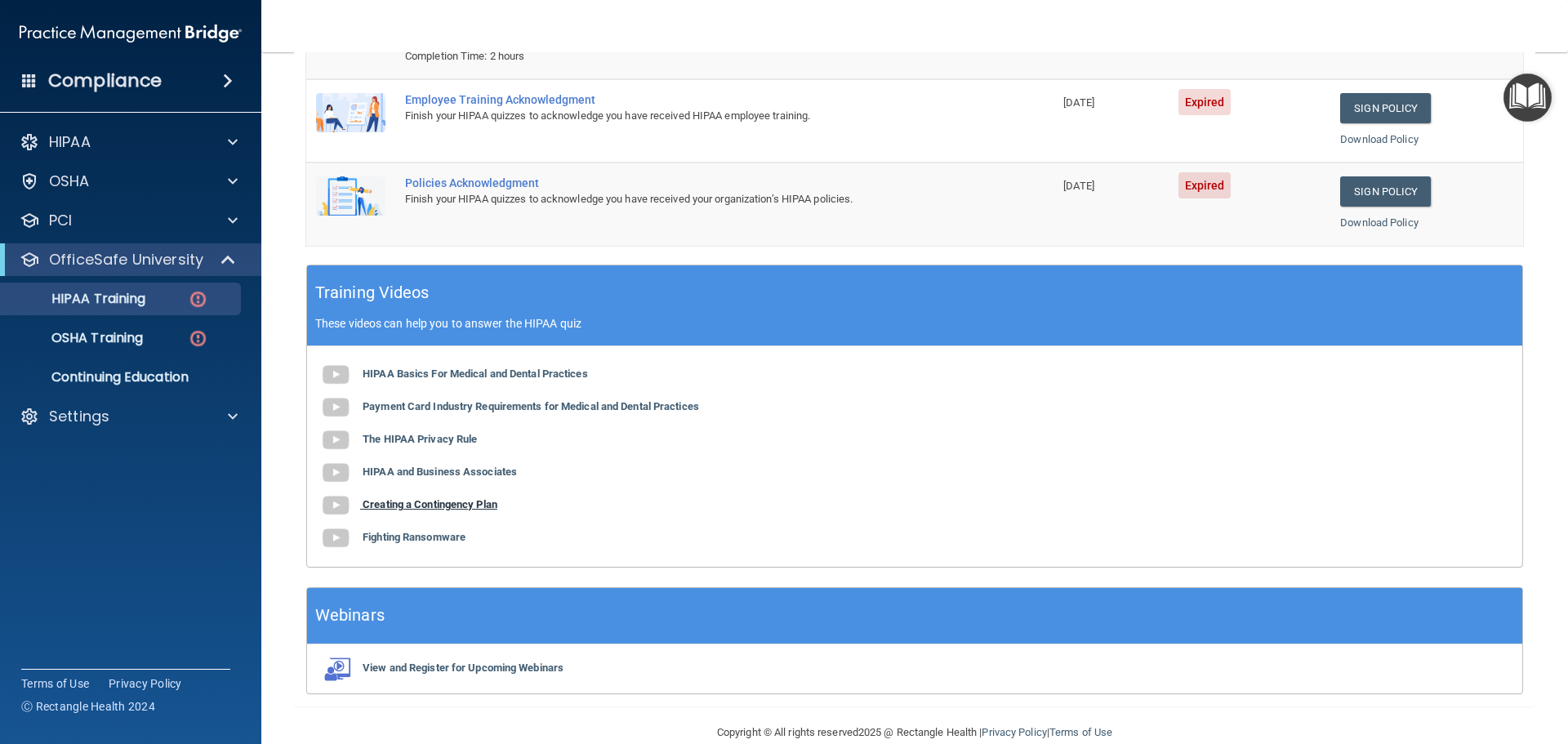
click at [475, 501] on b "Creating a Contingency Plan" at bounding box center [430, 505] width 135 height 13
click at [443, 538] on b "Fighting Ransomware" at bounding box center [414, 537] width 103 height 13
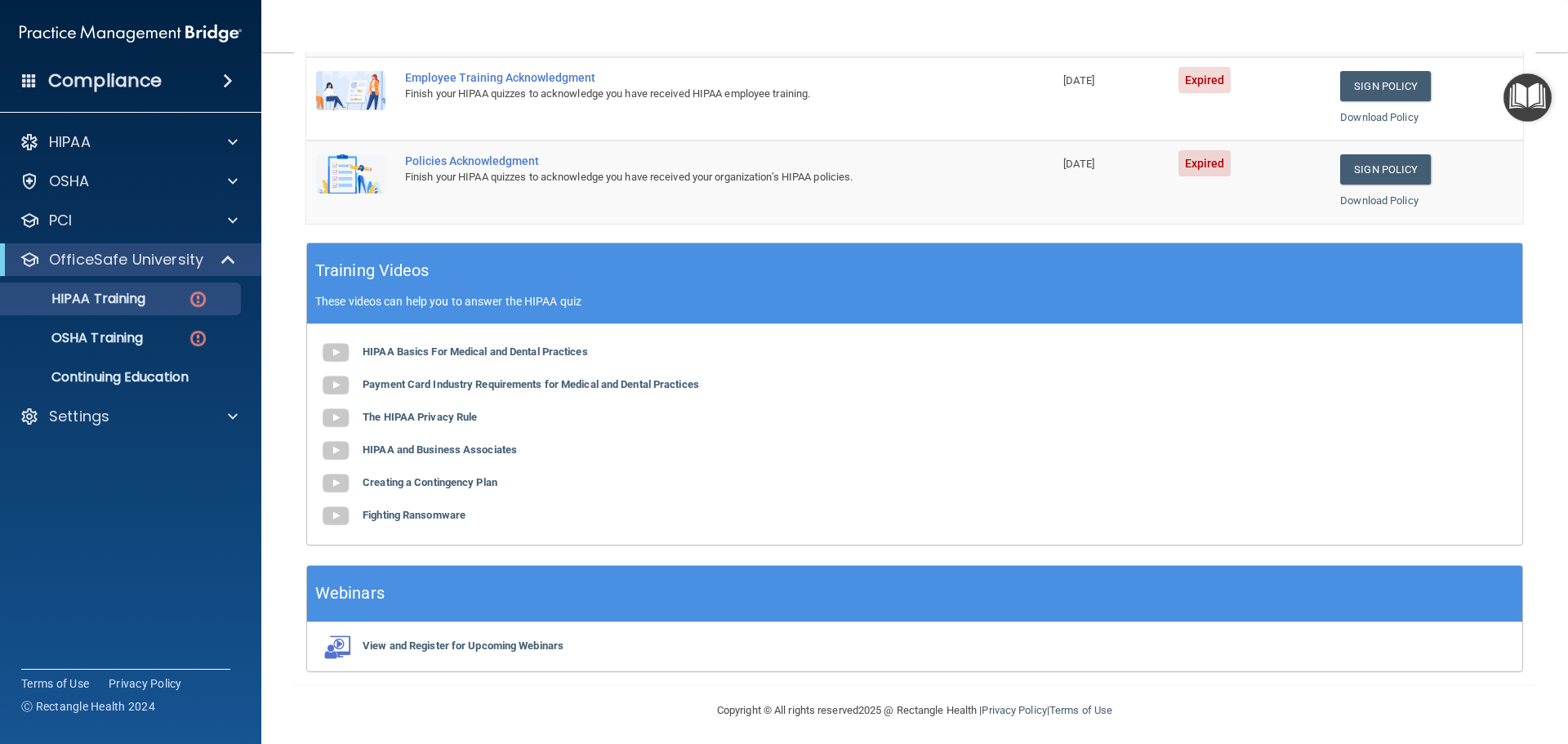
scroll to position [356, 0]
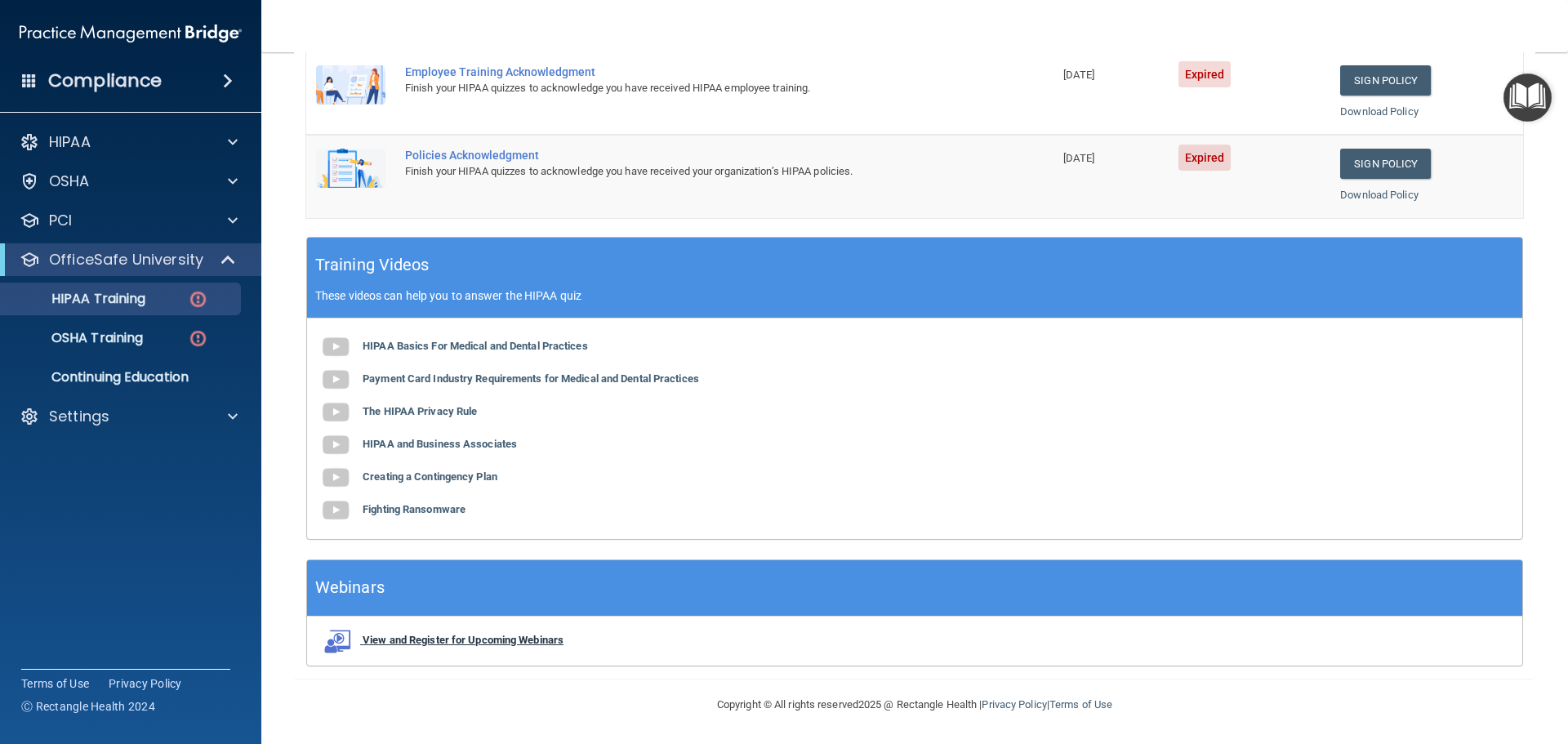
click at [538, 641] on b "View and Register for Upcoming Webinars" at bounding box center [463, 641] width 201 height 13
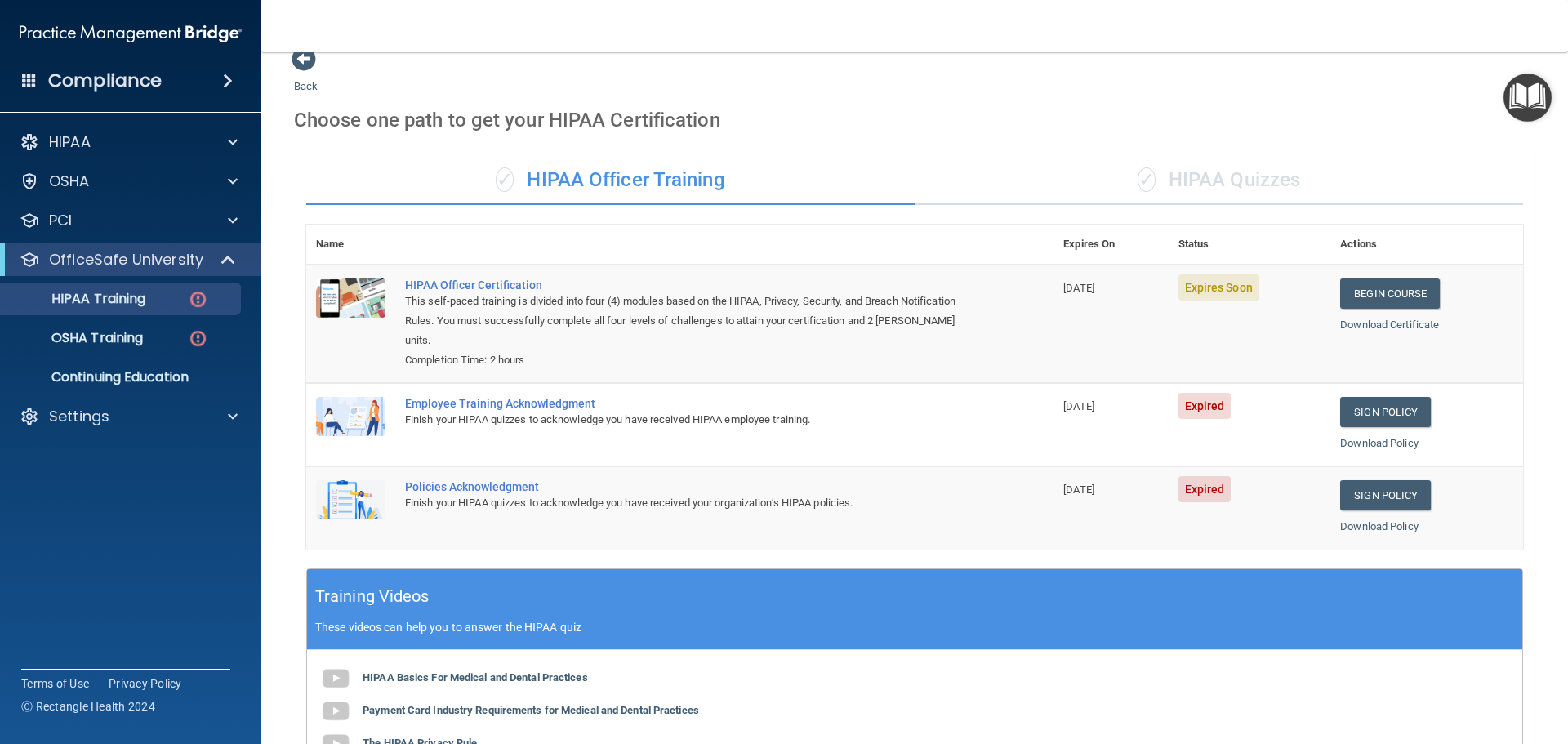
scroll to position [0, 0]
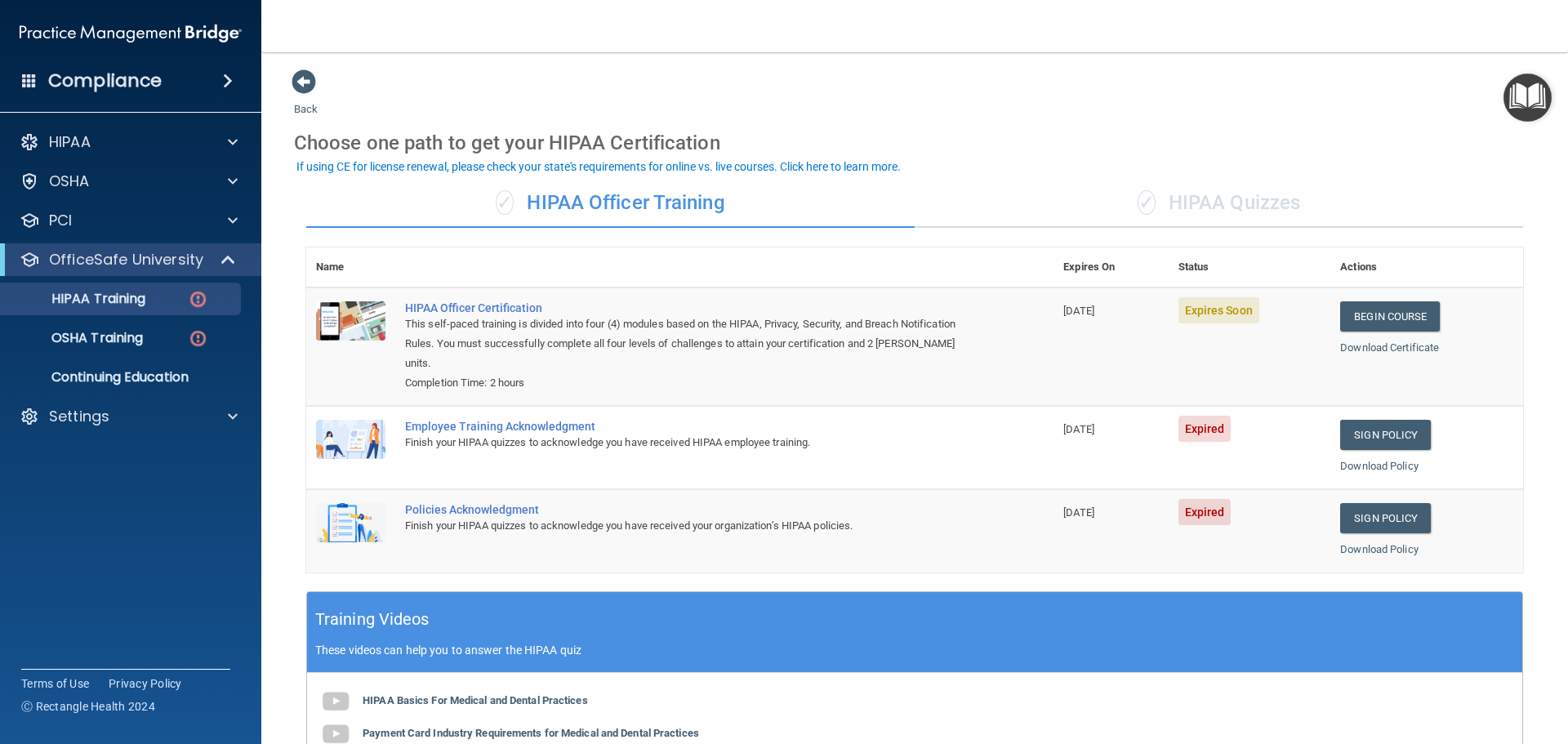
click at [1198, 201] on div "✓ HIPAA Quizzes" at bounding box center [1218, 203] width 608 height 49
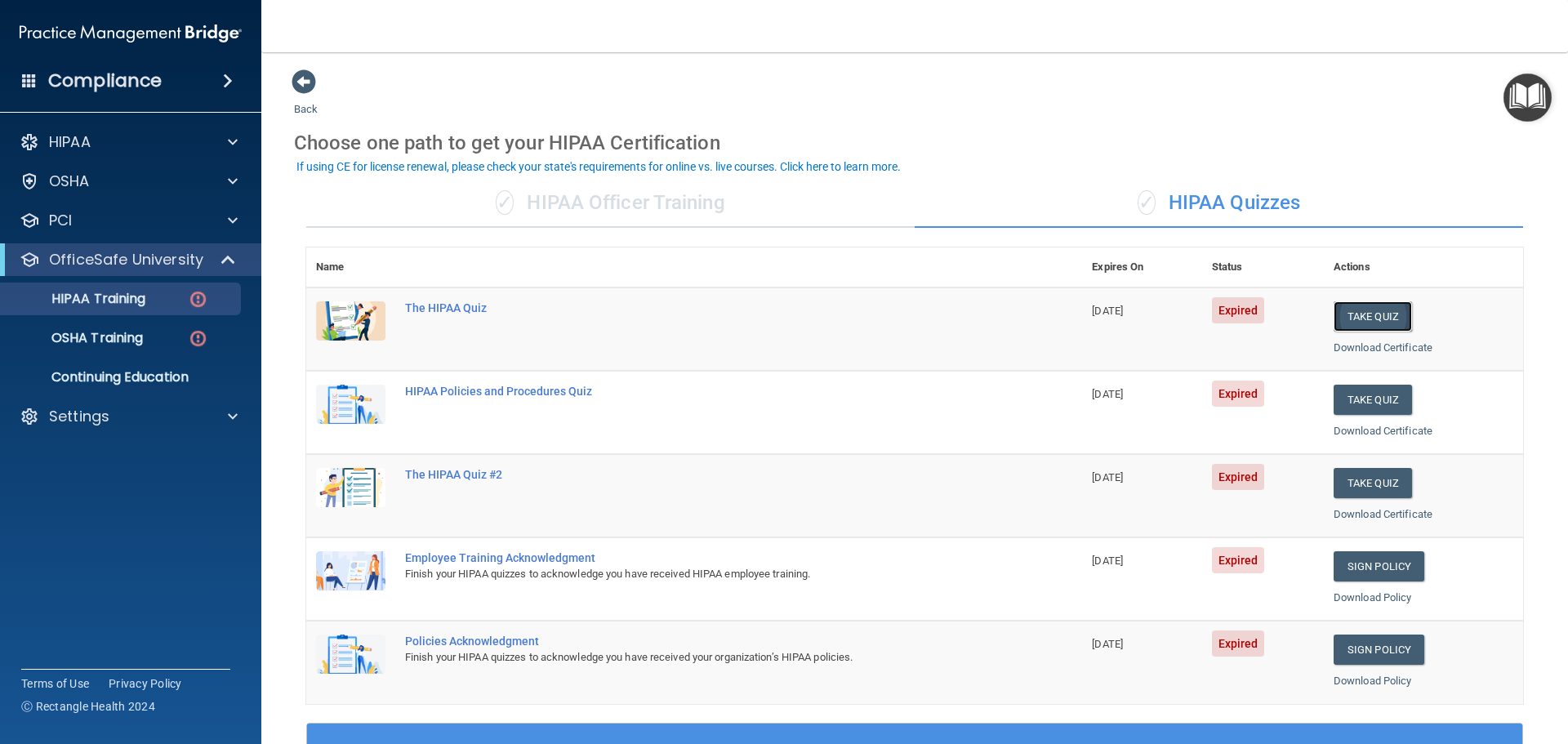
click at [1371, 316] on button "Take Quiz" at bounding box center [1372, 317] width 78 height 31
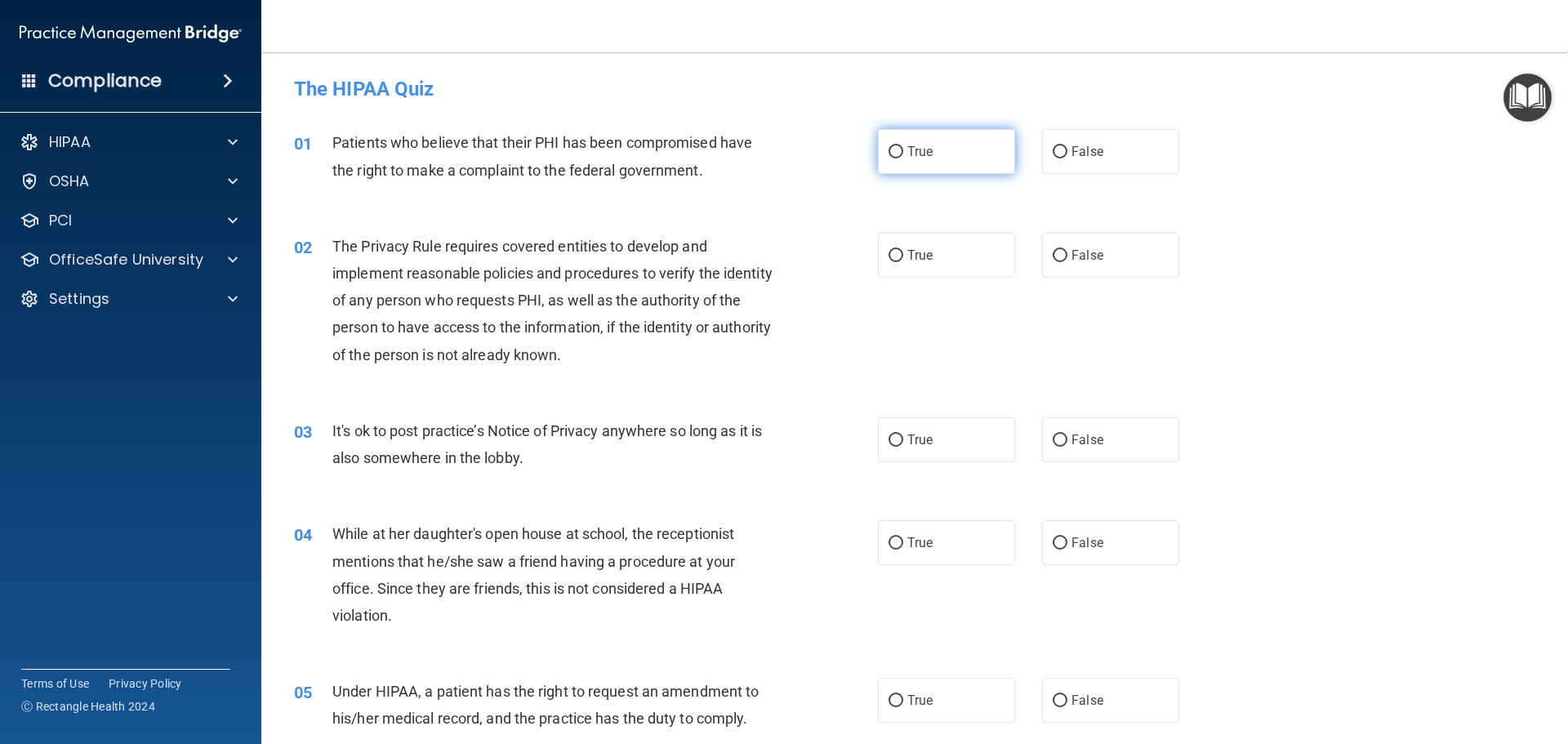
click at [888, 151] on input "True" at bounding box center [895, 153] width 14 height 13
radio input "true"
click at [888, 250] on input "True" at bounding box center [895, 256] width 14 height 13
radio input "true"
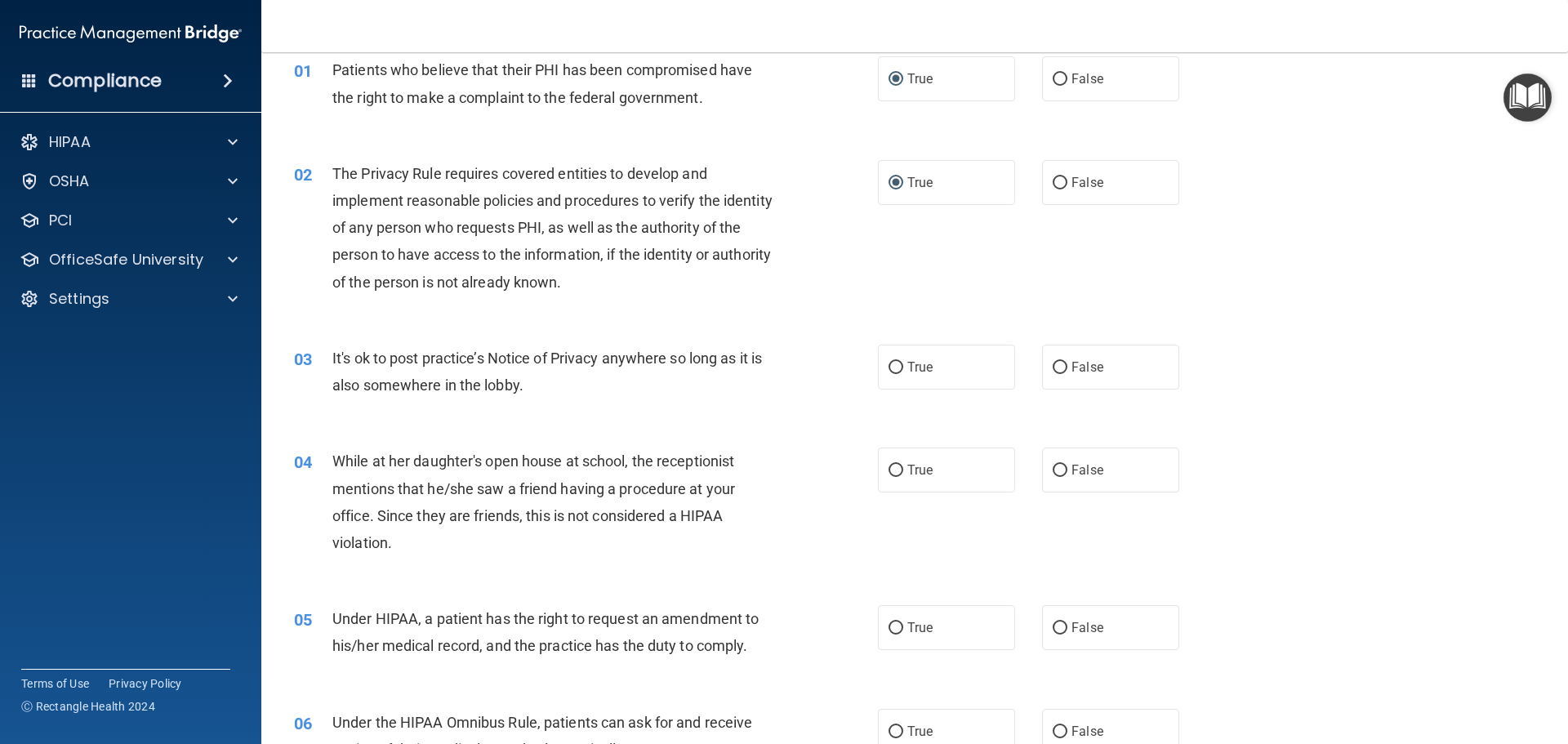
scroll to position [164, 0]
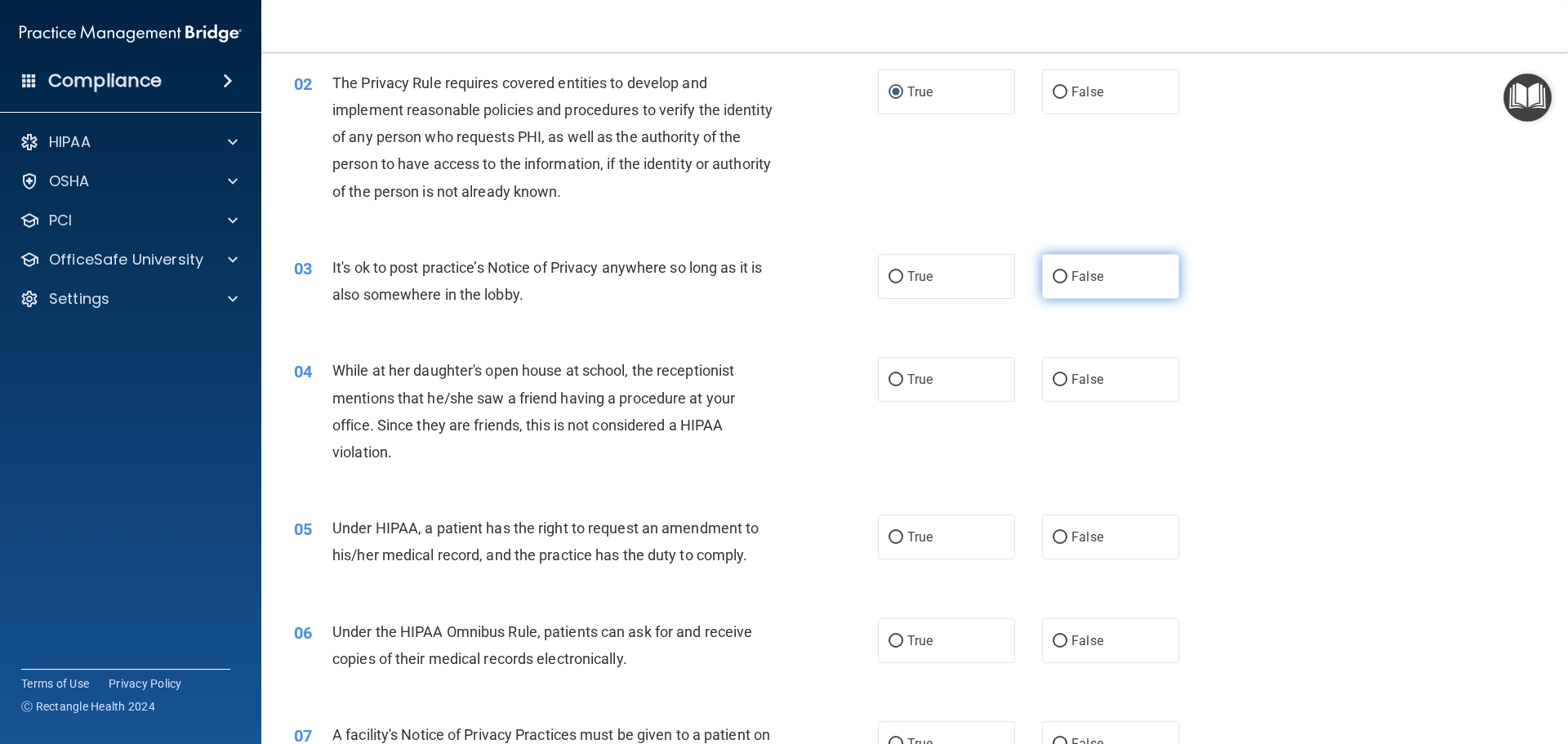
click at [1043, 276] on label "False" at bounding box center [1110, 277] width 137 height 45
click at [1053, 276] on input "False" at bounding box center [1060, 278] width 14 height 13
radio input "true"
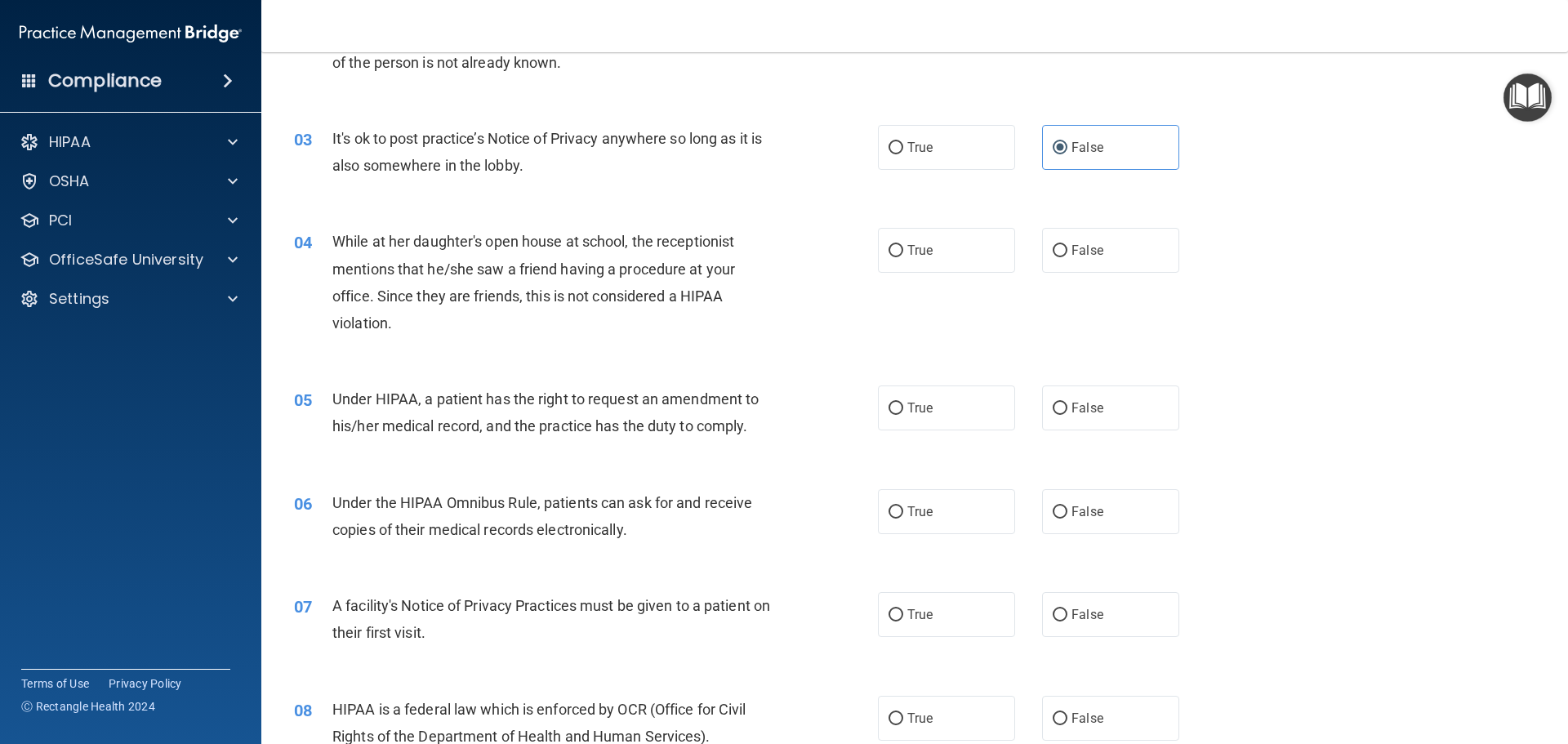
scroll to position [327, 0]
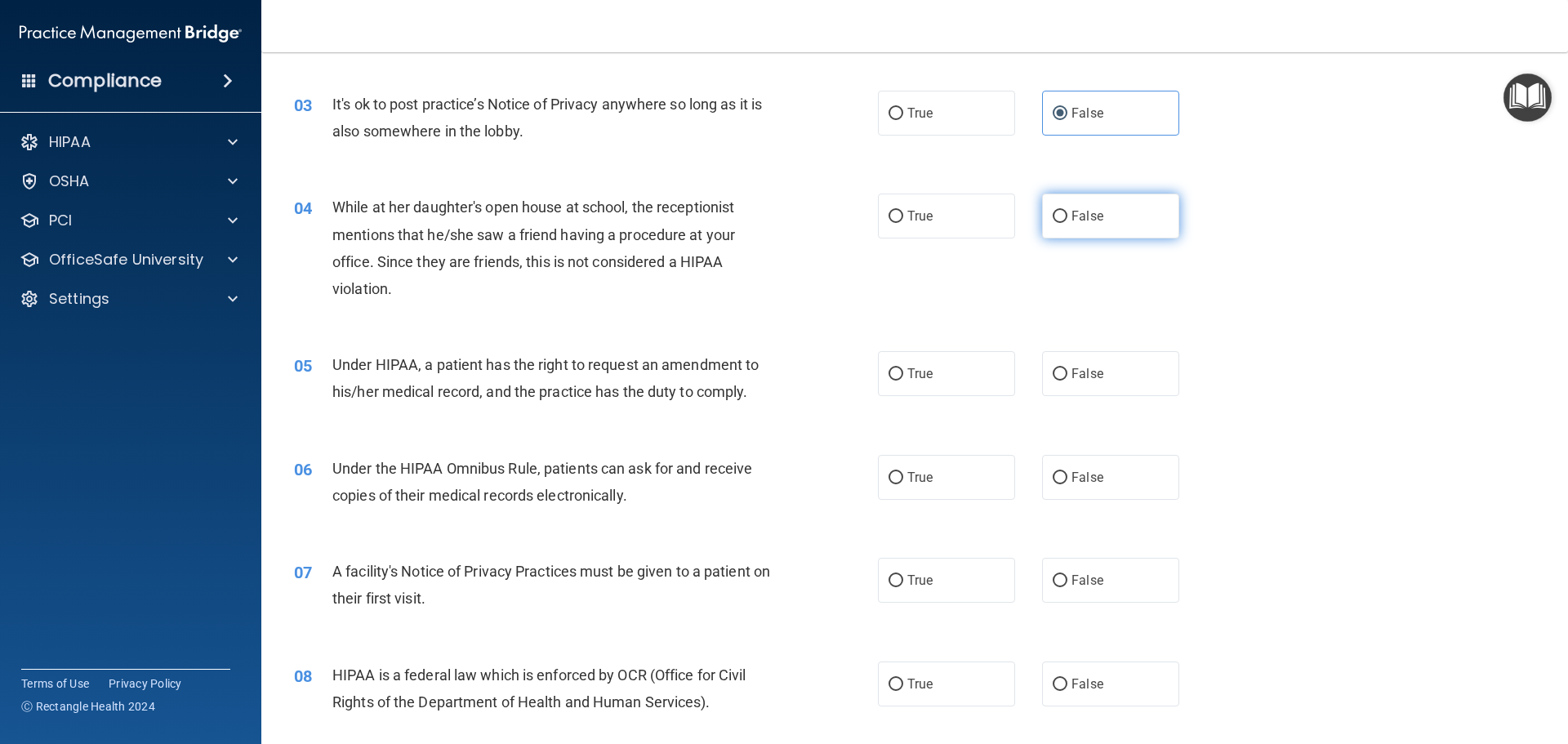
click at [1053, 223] on input "False" at bounding box center [1060, 217] width 14 height 13
radio input "true"
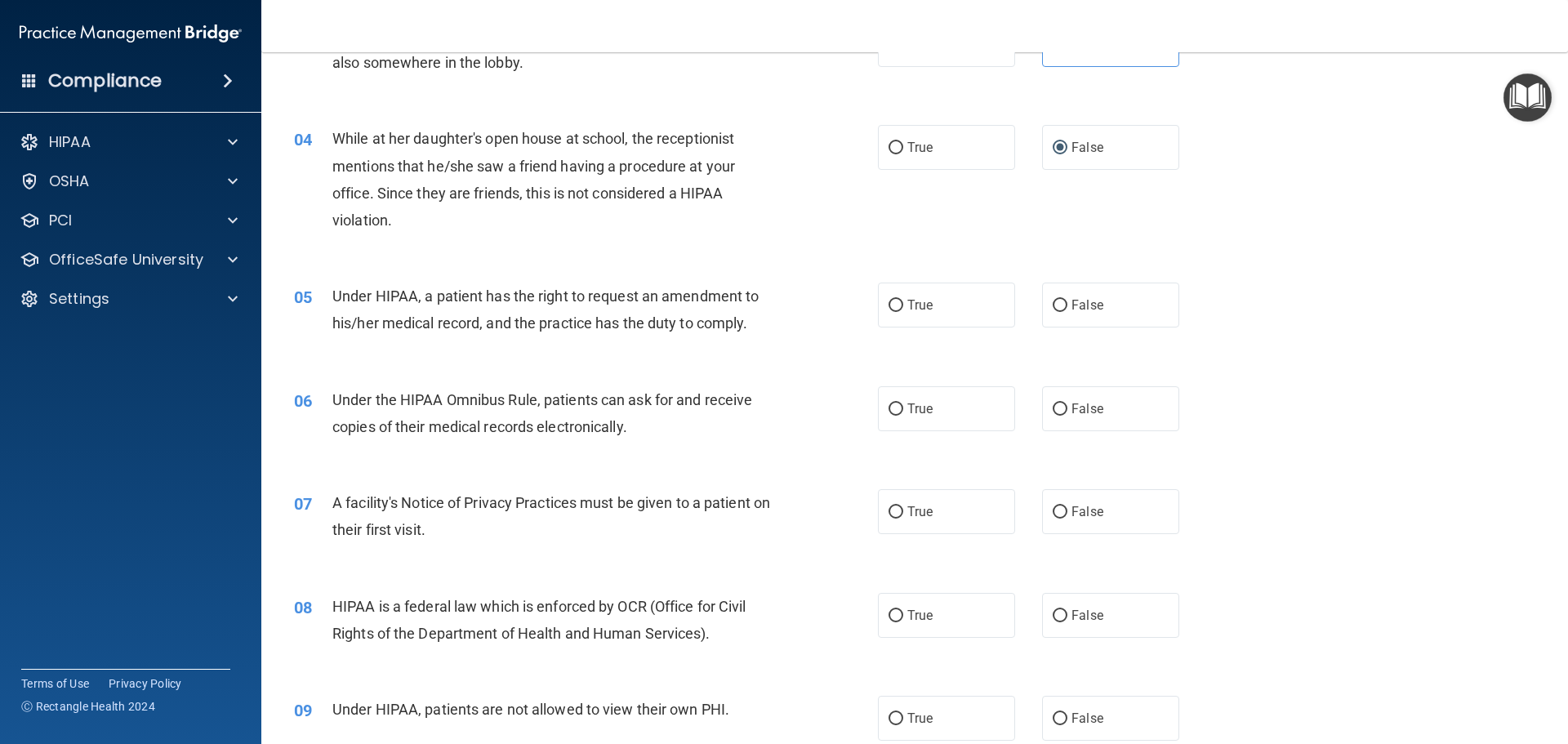
scroll to position [491, 0]
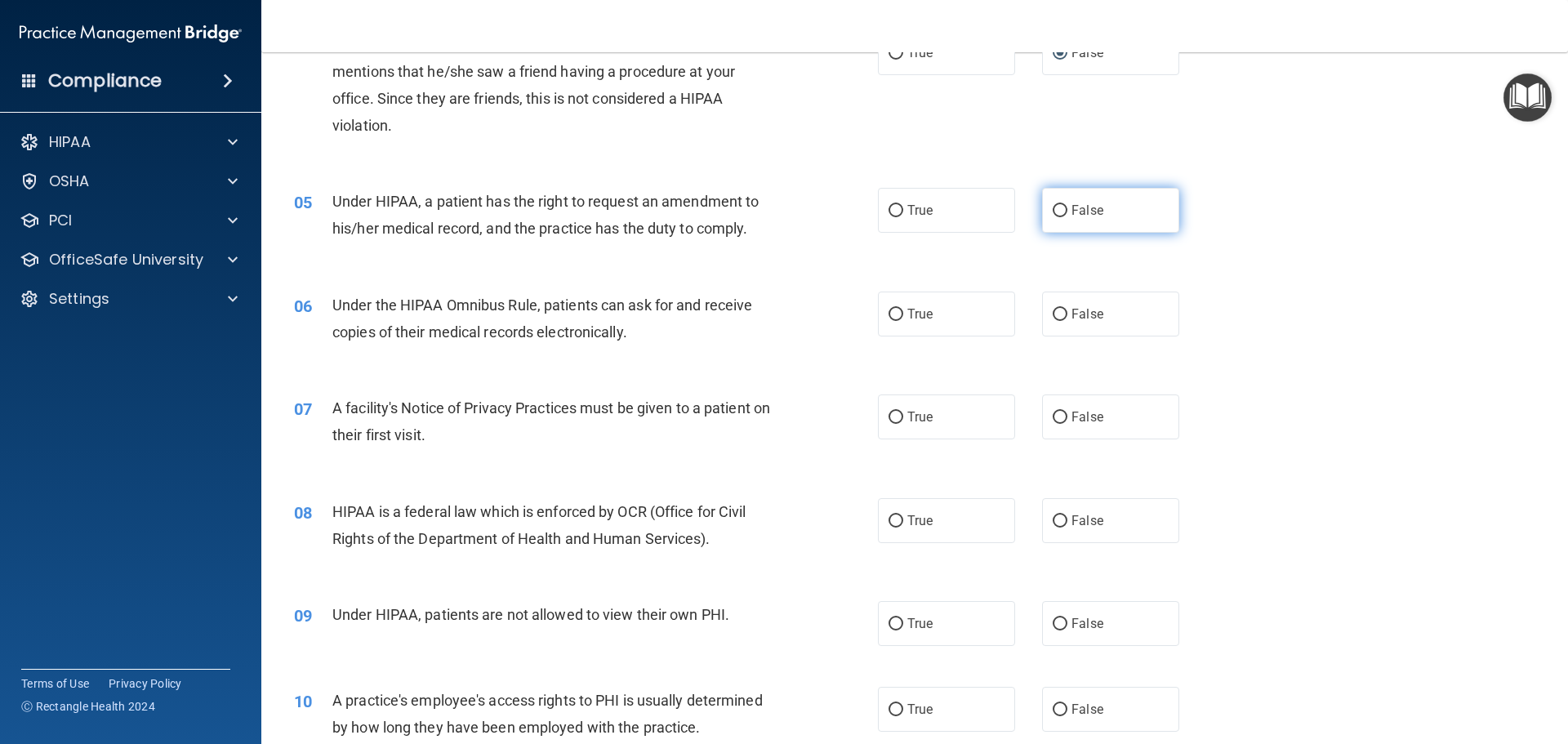
click at [1071, 216] on span "False" at bounding box center [1087, 210] width 31 height 15
click at [1068, 216] on input "False" at bounding box center [1060, 211] width 14 height 13
radio input "true"
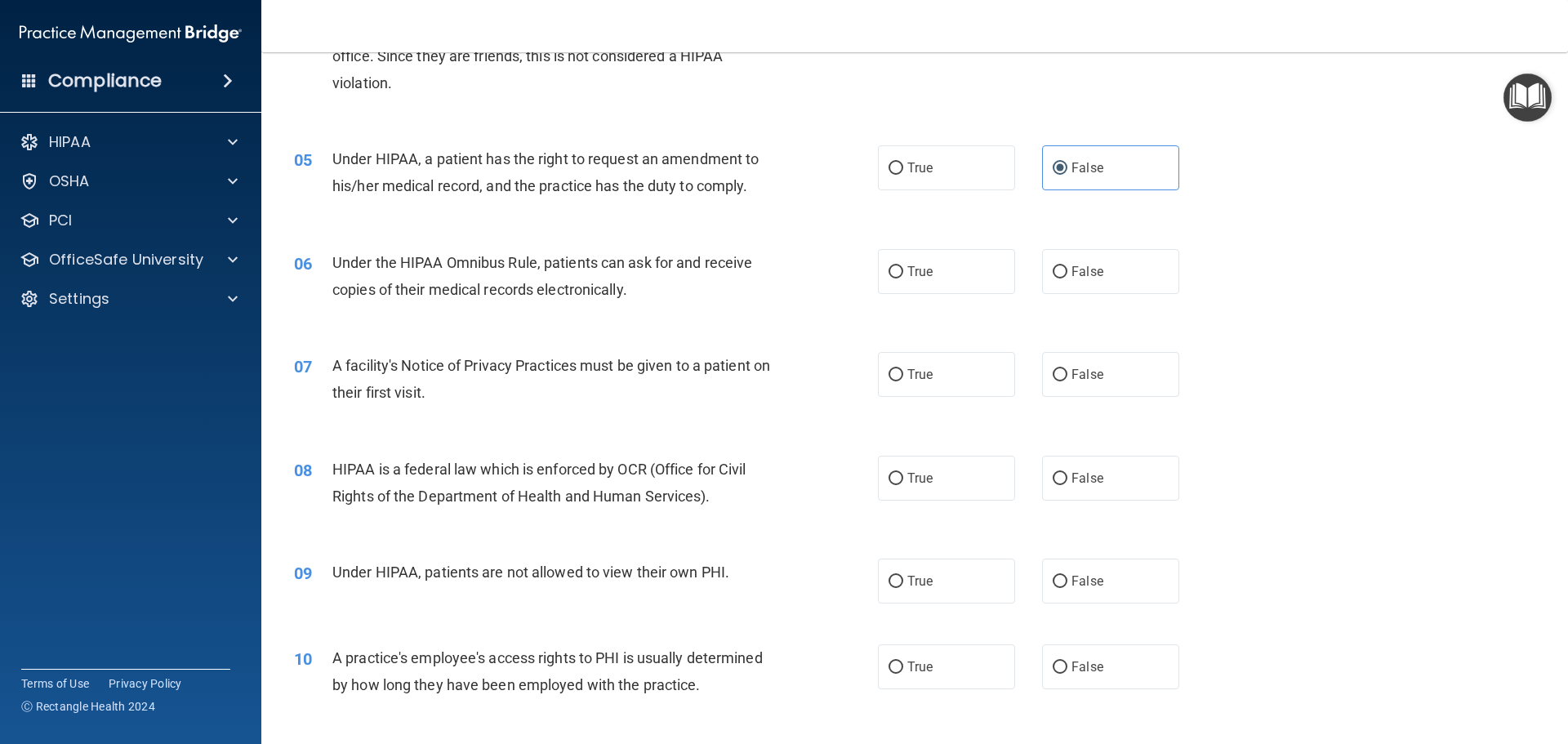
scroll to position [572, 0]
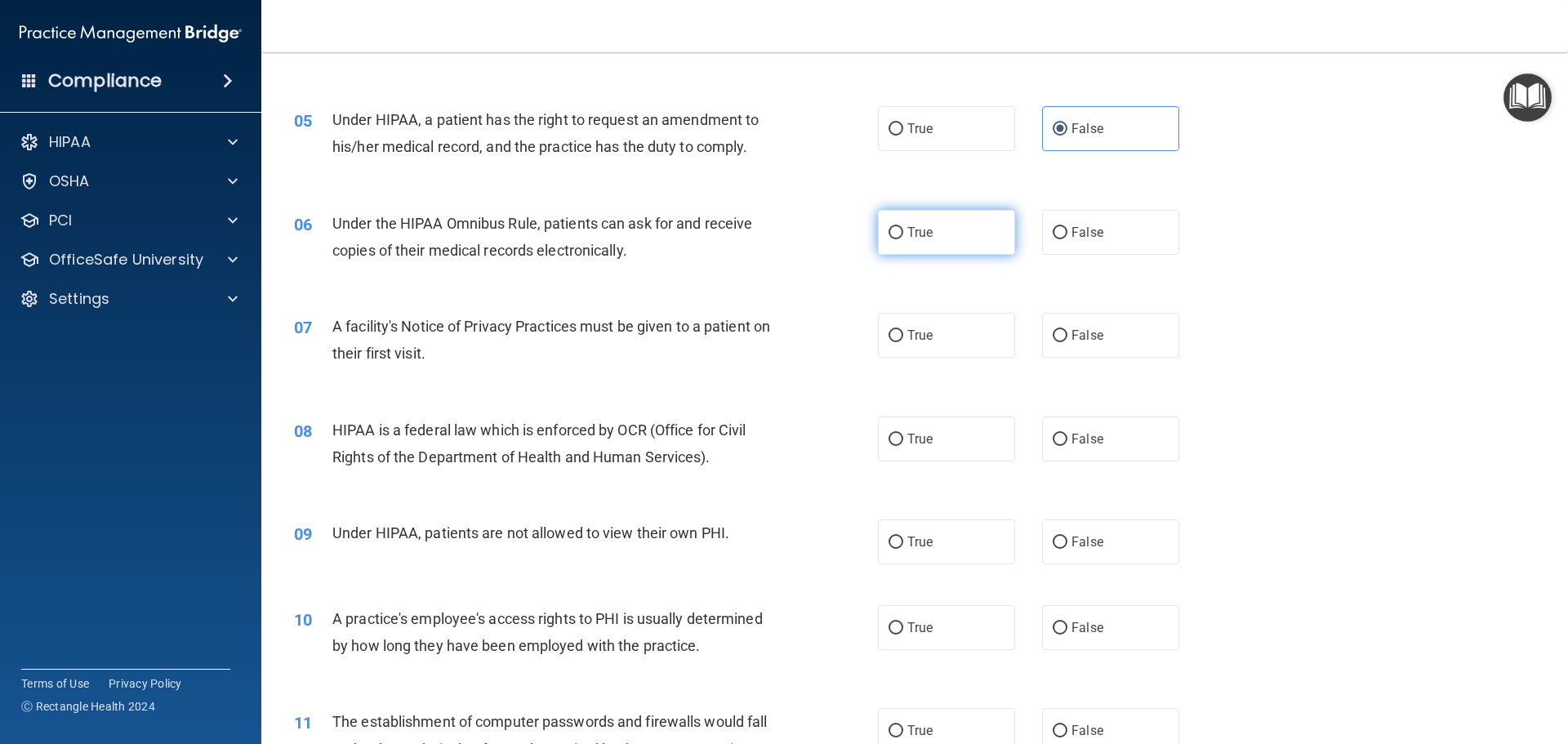
click at [897, 239] on label "True" at bounding box center [947, 233] width 137 height 45
click at [897, 239] on input "True" at bounding box center [895, 234] width 14 height 13
radio input "true"
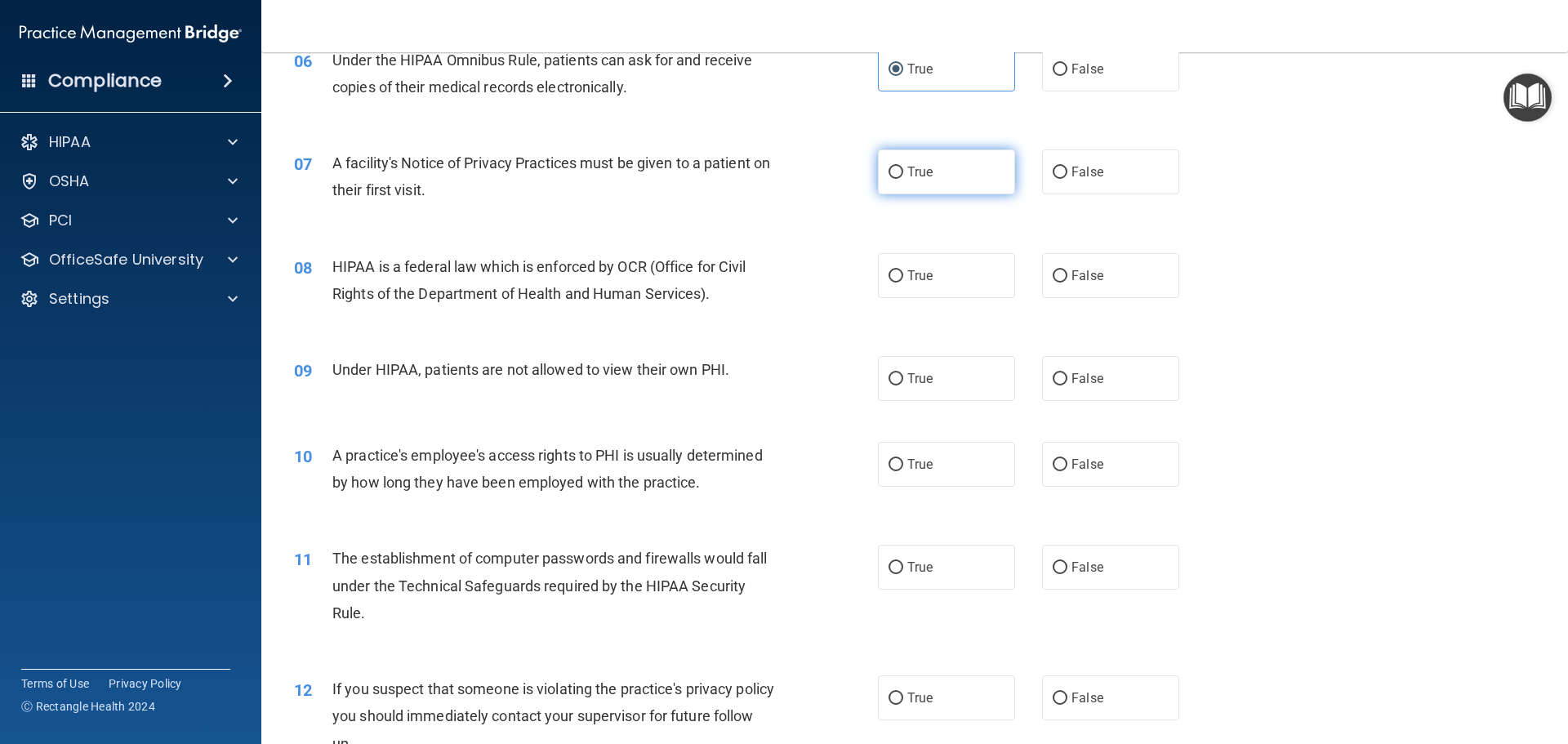
click at [894, 173] on input "True" at bounding box center [895, 173] width 14 height 13
radio input "true"
click at [898, 279] on label "True" at bounding box center [947, 276] width 137 height 45
click at [898, 279] on input "True" at bounding box center [895, 277] width 14 height 13
radio input "true"
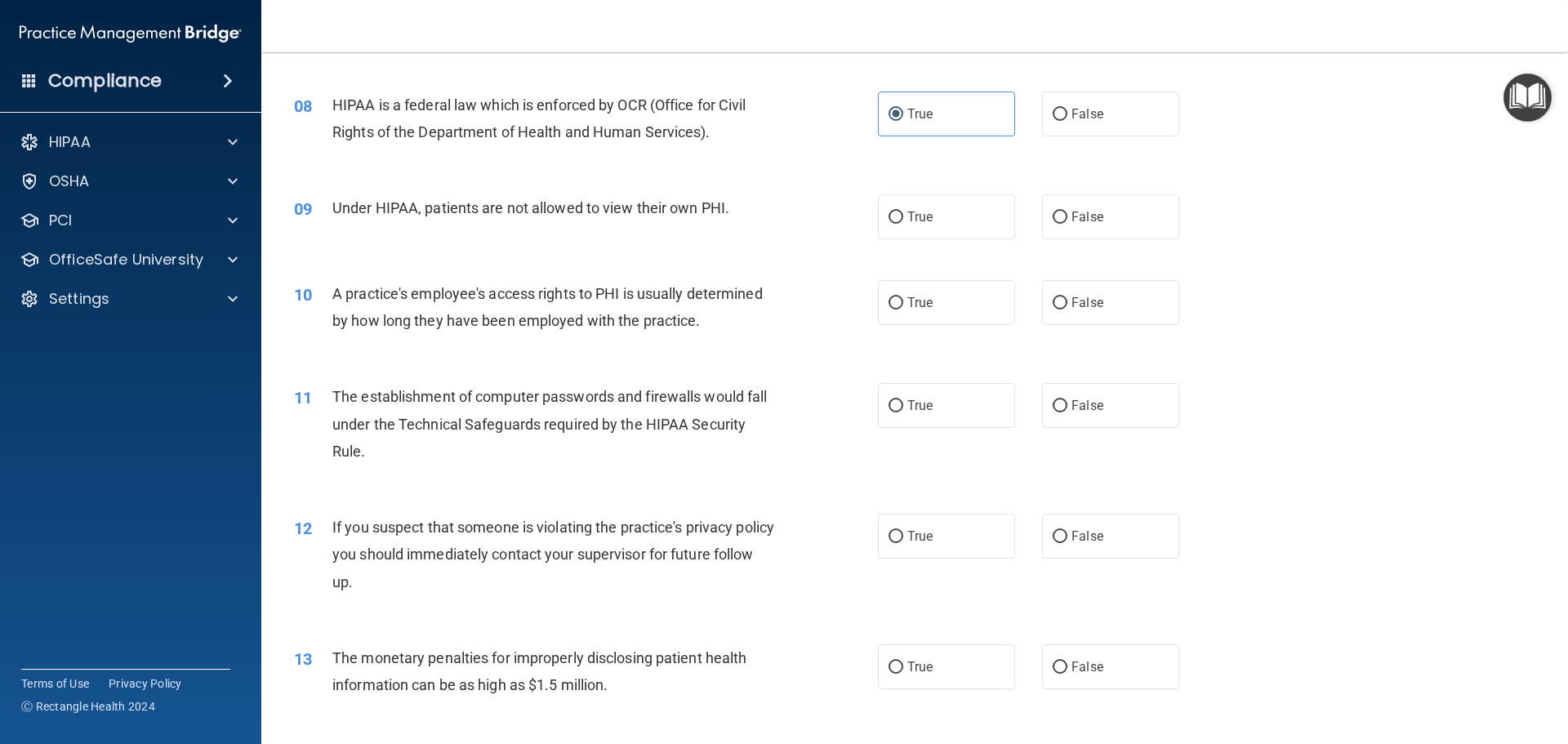
scroll to position [899, 0]
click at [1062, 226] on label "False" at bounding box center [1110, 216] width 137 height 45
click at [1062, 222] on input "False" at bounding box center [1060, 217] width 14 height 13
radio input "true"
click at [1070, 293] on label "False" at bounding box center [1110, 301] width 137 height 45
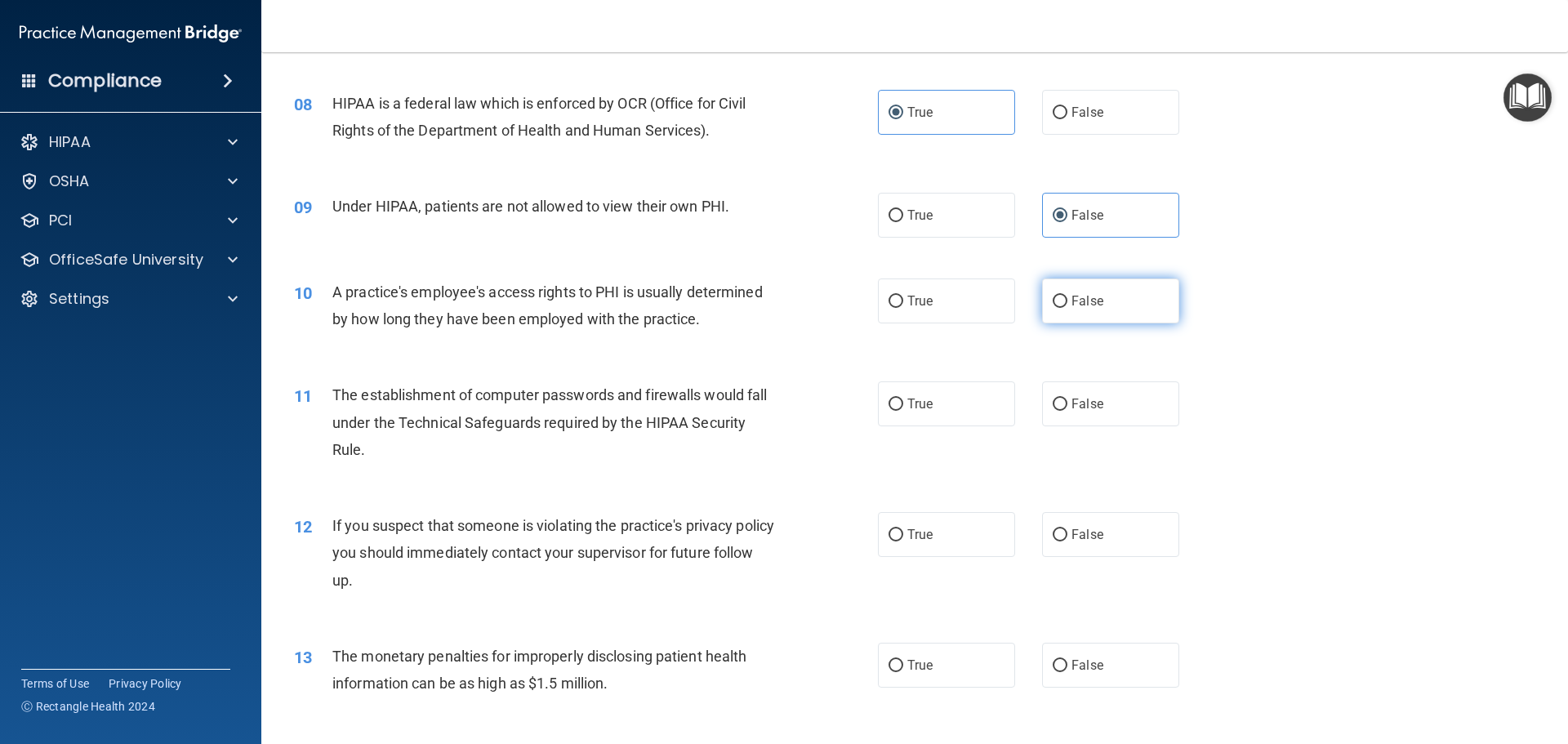
click at [1068, 296] on input "False" at bounding box center [1060, 302] width 14 height 13
radio input "true"
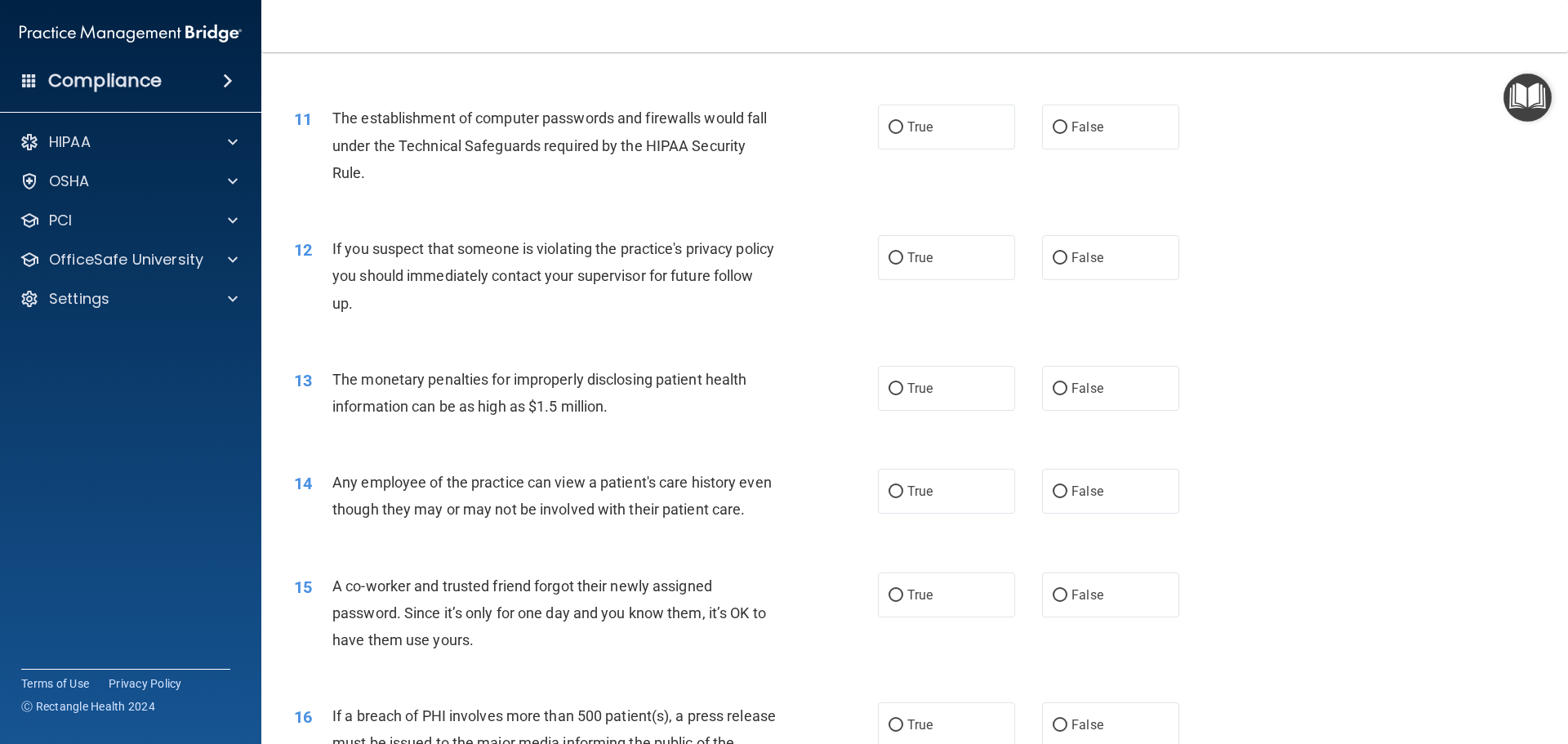
scroll to position [1062, 0]
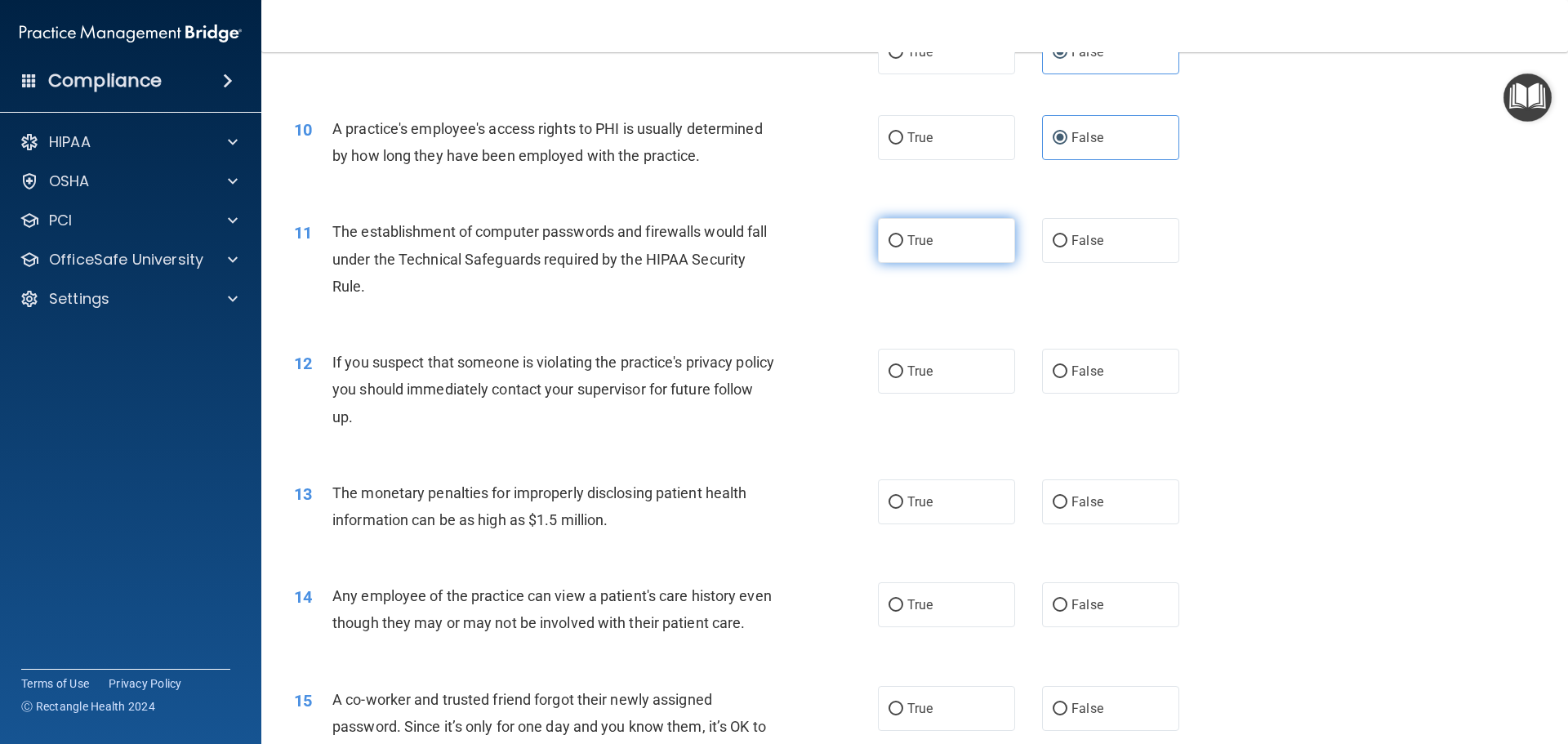
click at [927, 242] on span "True" at bounding box center [920, 240] width 25 height 15
click at [903, 242] on input "True" at bounding box center [895, 242] width 14 height 13
radio input "true"
click at [929, 381] on label "True" at bounding box center [947, 371] width 137 height 45
click at [903, 378] on input "True" at bounding box center [895, 372] width 14 height 13
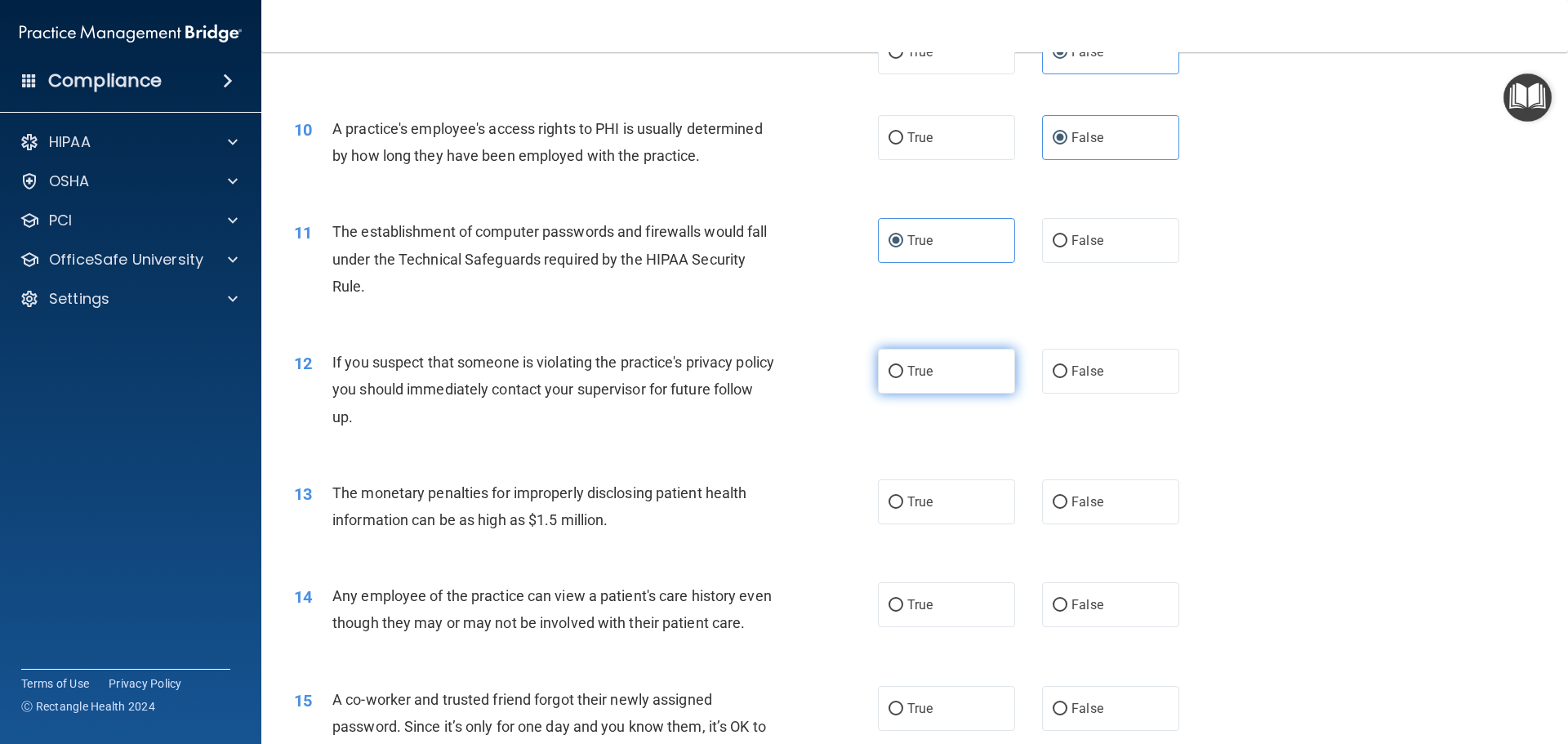
radio input "true"
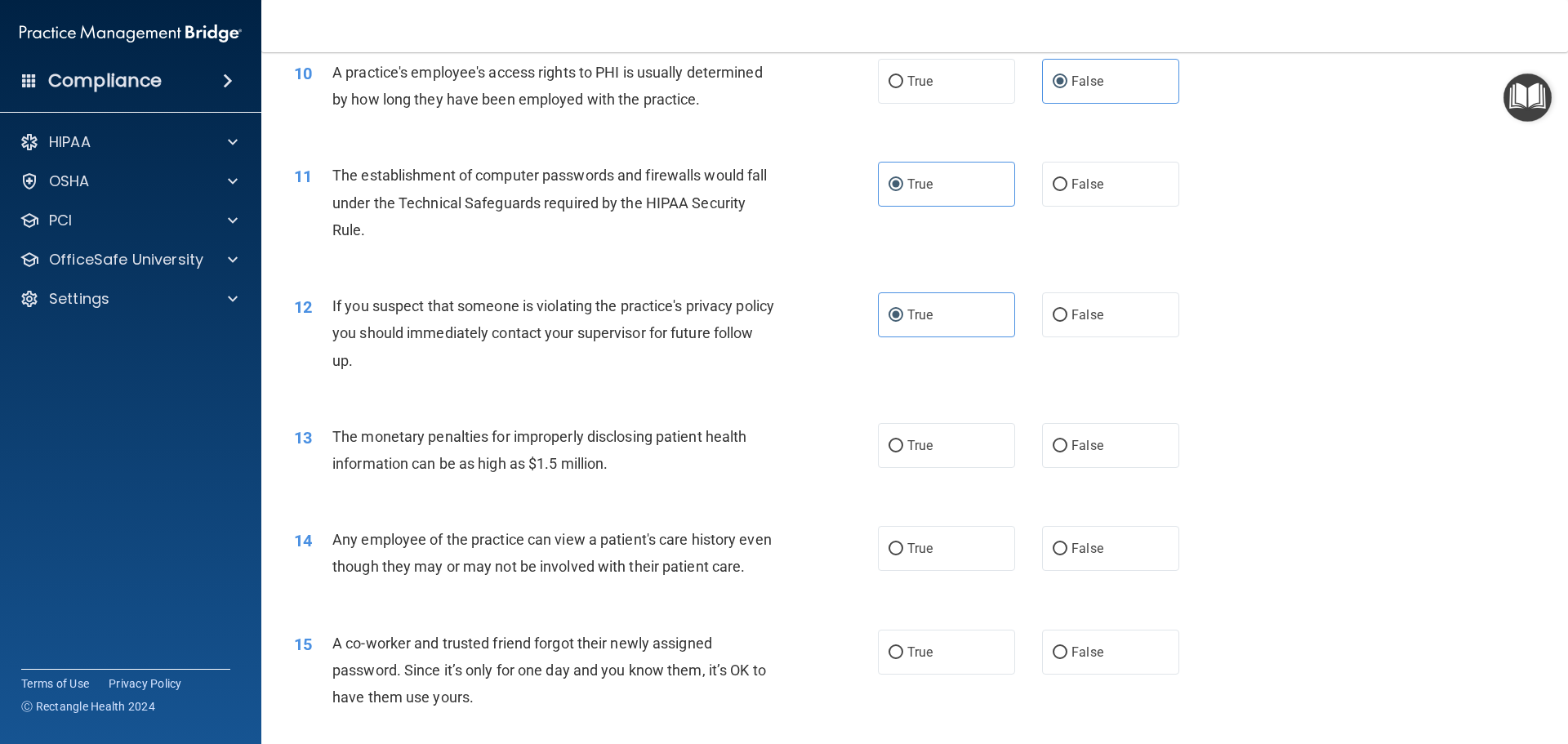
scroll to position [1226, 0]
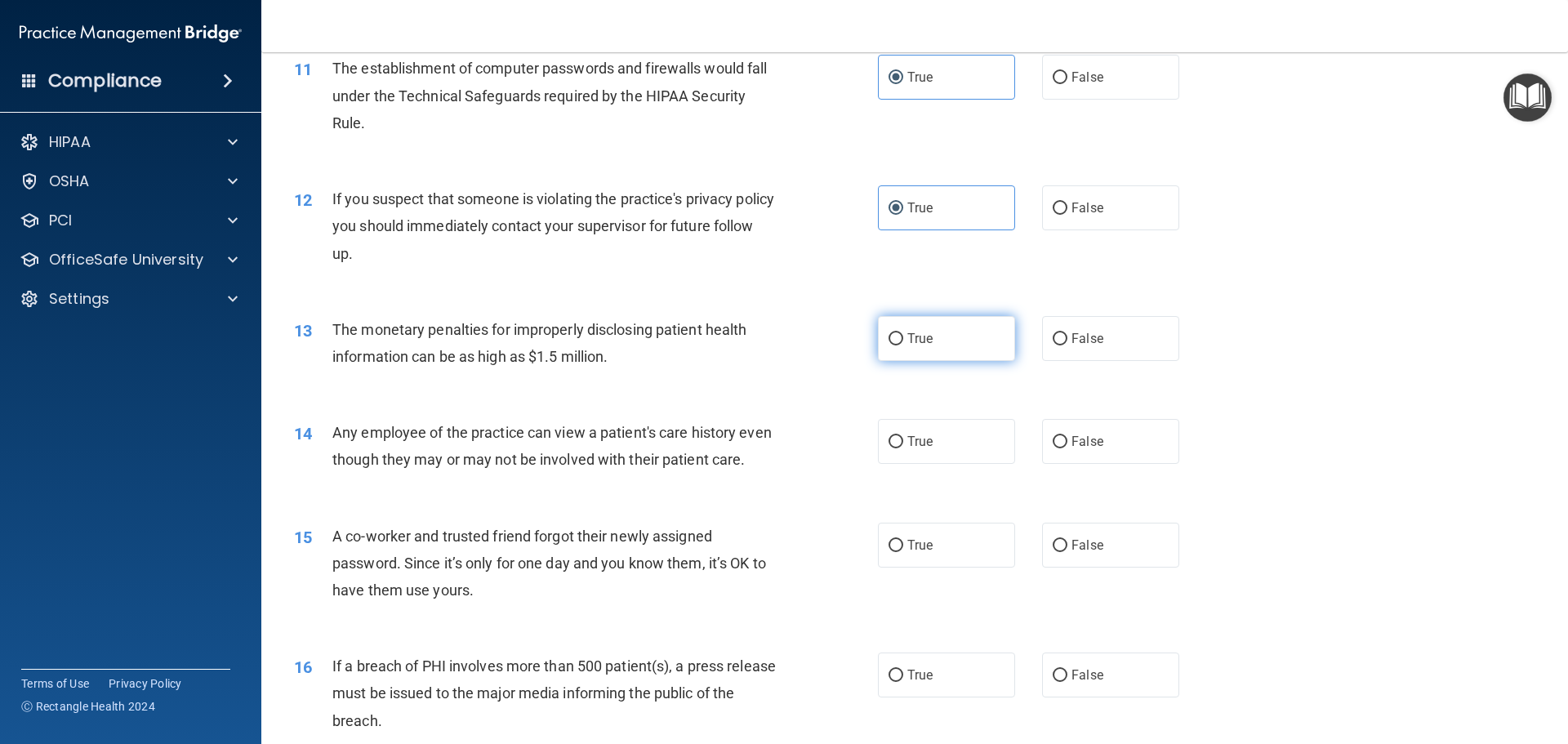
click at [922, 336] on span "True" at bounding box center [920, 338] width 25 height 15
click at [903, 336] on input "True" at bounding box center [895, 340] width 14 height 13
radio input "true"
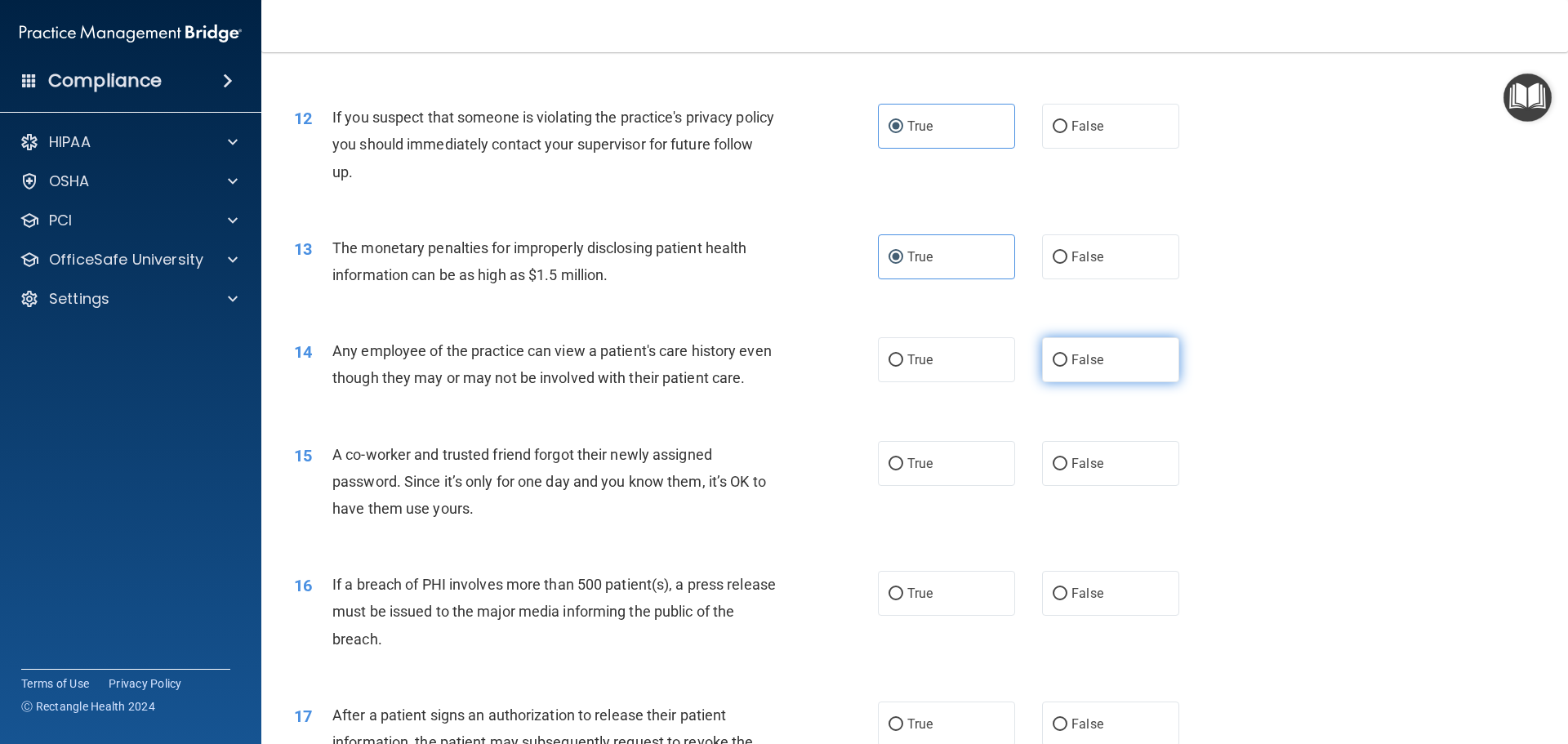
click at [1093, 365] on span "False" at bounding box center [1087, 359] width 31 height 15
click at [1068, 365] on input "False" at bounding box center [1060, 361] width 14 height 13
radio input "true"
click at [1068, 486] on label "False" at bounding box center [1110, 464] width 137 height 45
click at [1068, 471] on input "False" at bounding box center [1060, 465] width 14 height 13
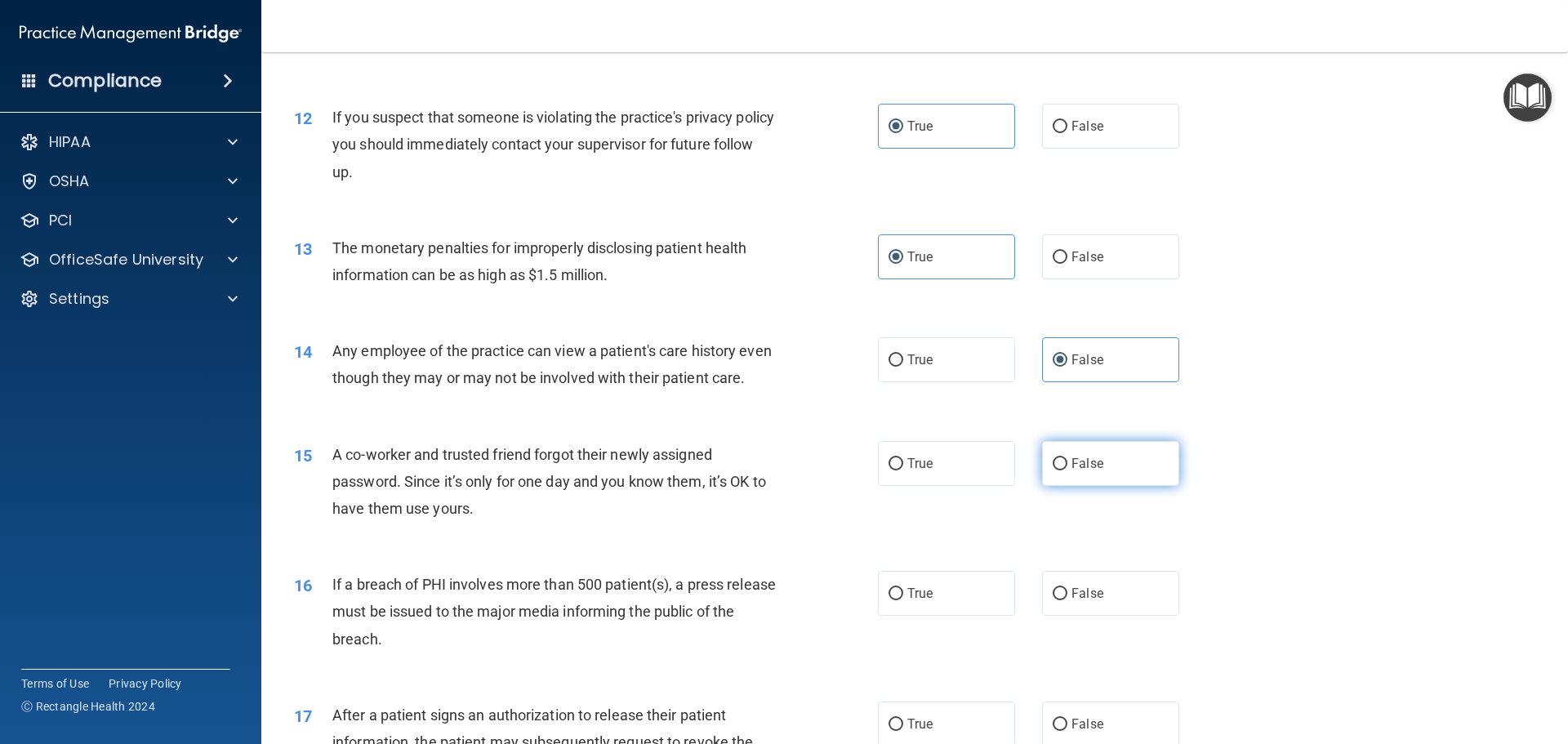
radio input "true"
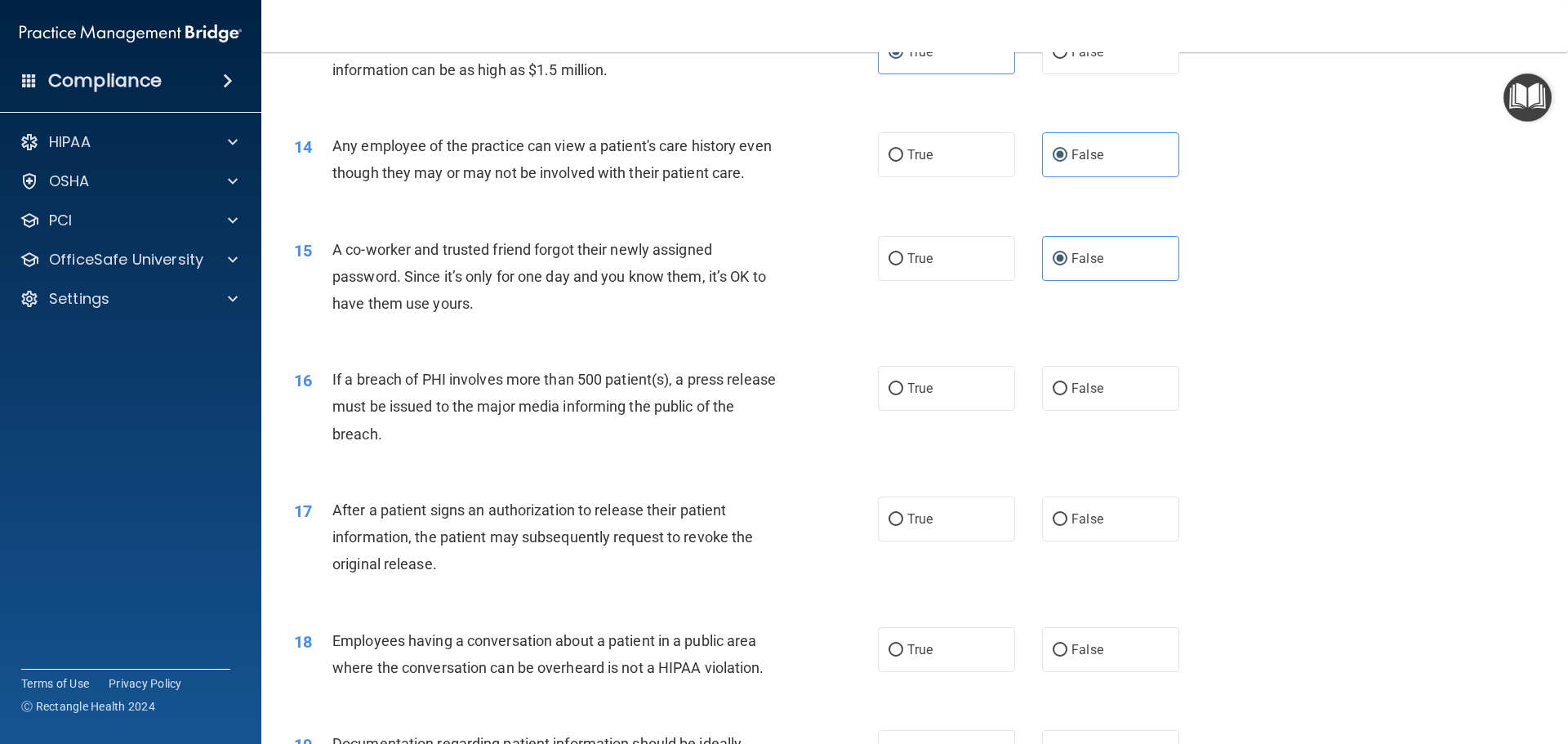
scroll to position [1553, 0]
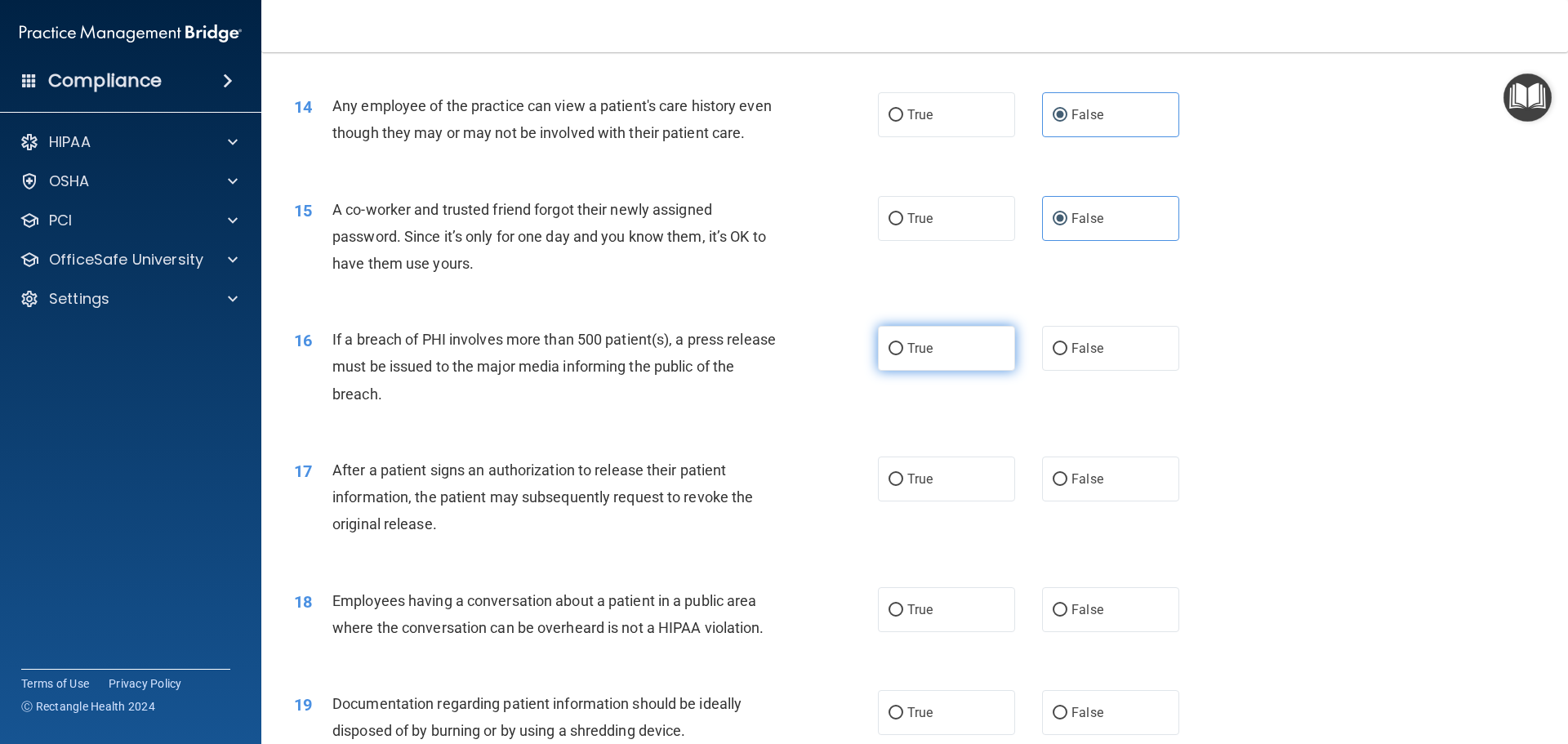
click at [907, 356] on span "True" at bounding box center [920, 348] width 25 height 15
click at [903, 356] on input "True" at bounding box center [895, 350] width 14 height 13
radio input "true"
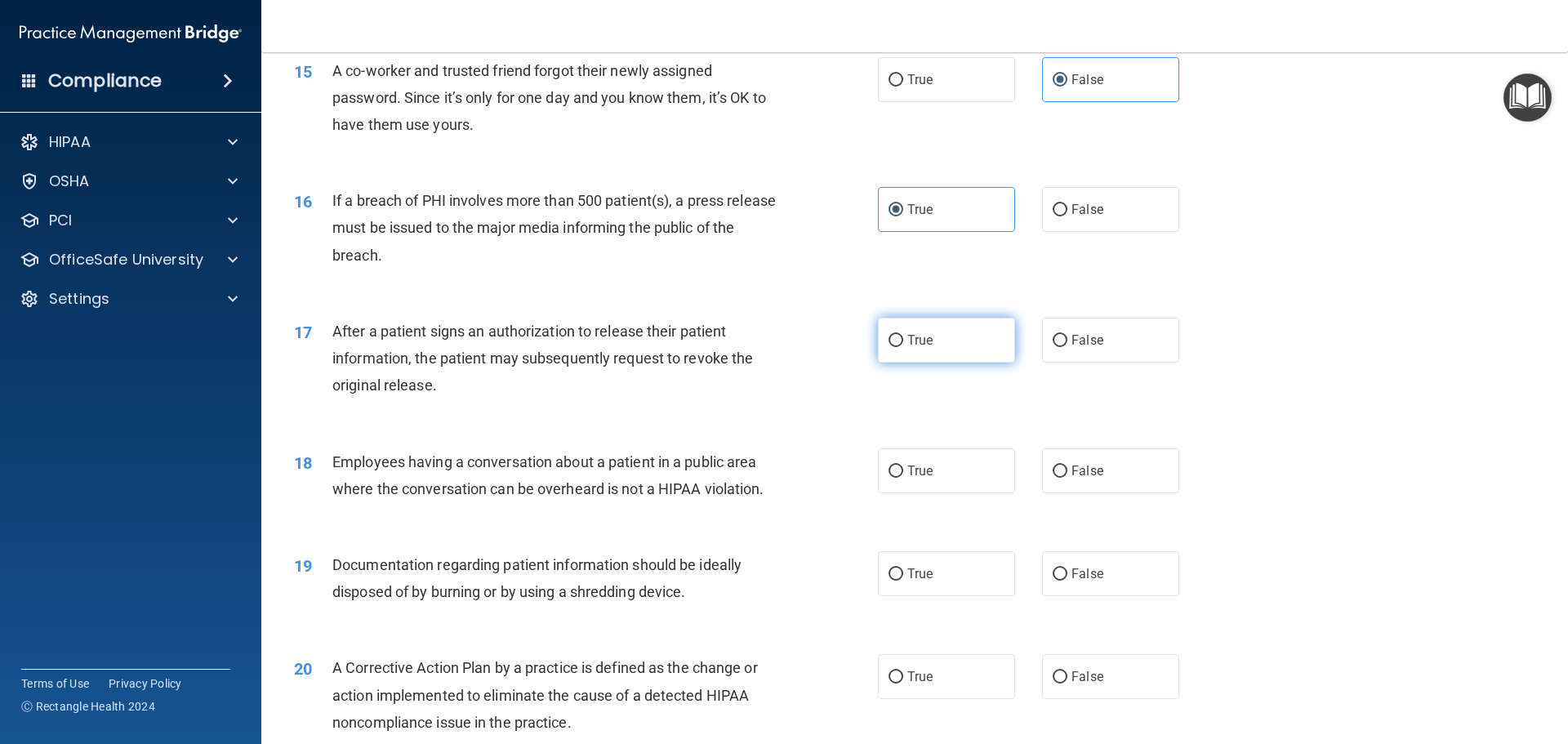
scroll to position [1716, 0]
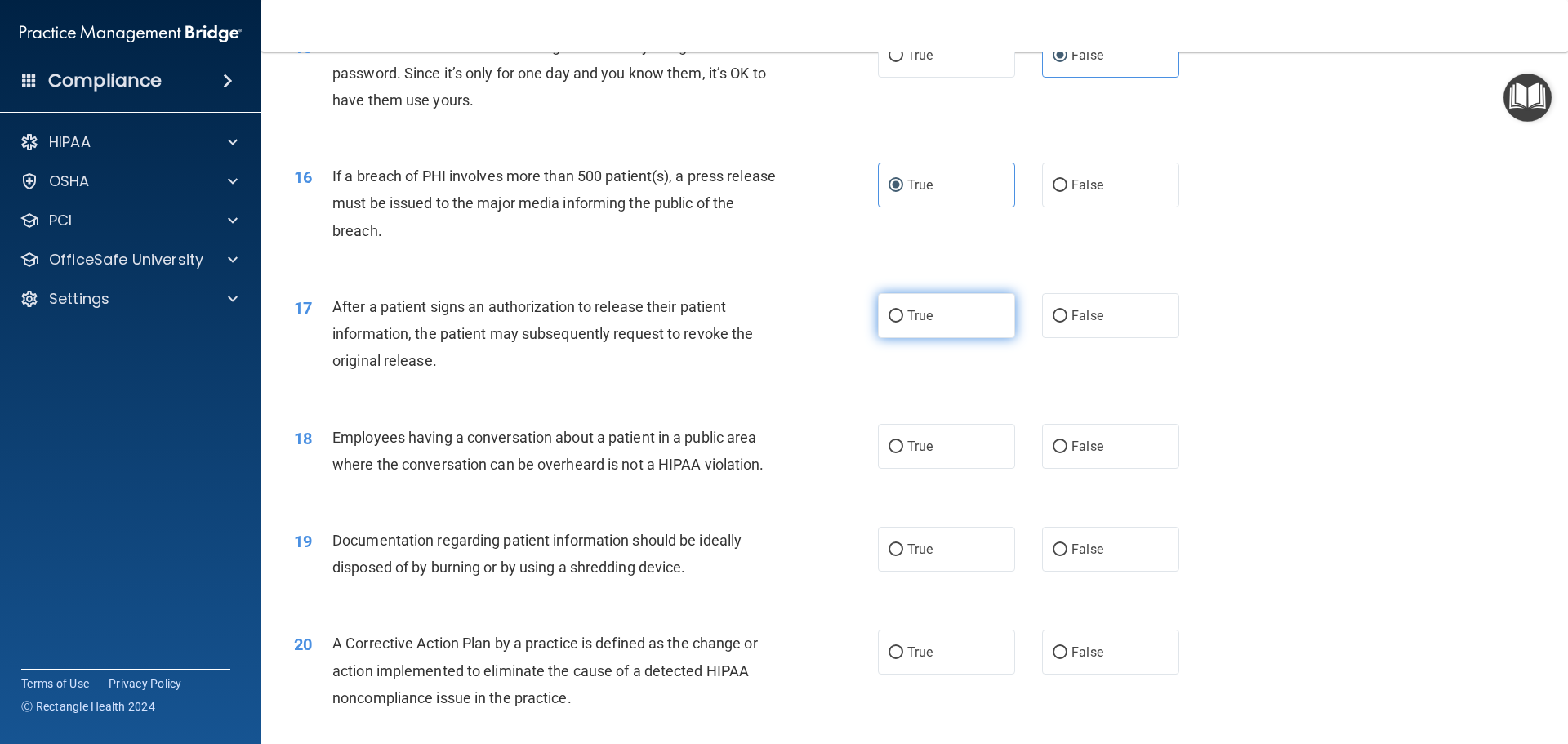
click at [914, 338] on label "True" at bounding box center [947, 315] width 137 height 45
click at [903, 323] on input "True" at bounding box center [895, 317] width 14 height 13
radio input "true"
click at [1079, 455] on span "False" at bounding box center [1087, 446] width 31 height 15
click at [1068, 454] on input "False" at bounding box center [1060, 447] width 14 height 13
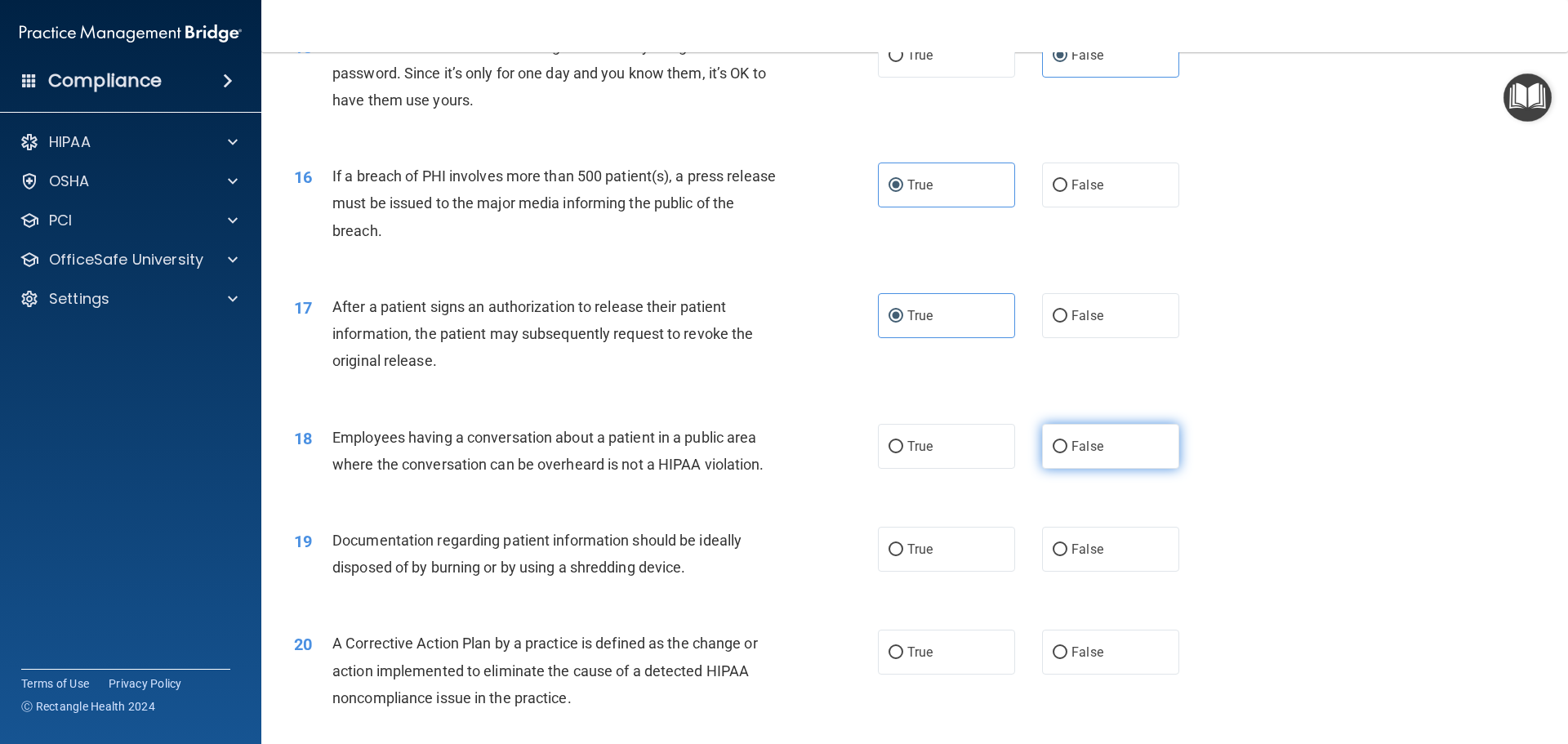
radio input "true"
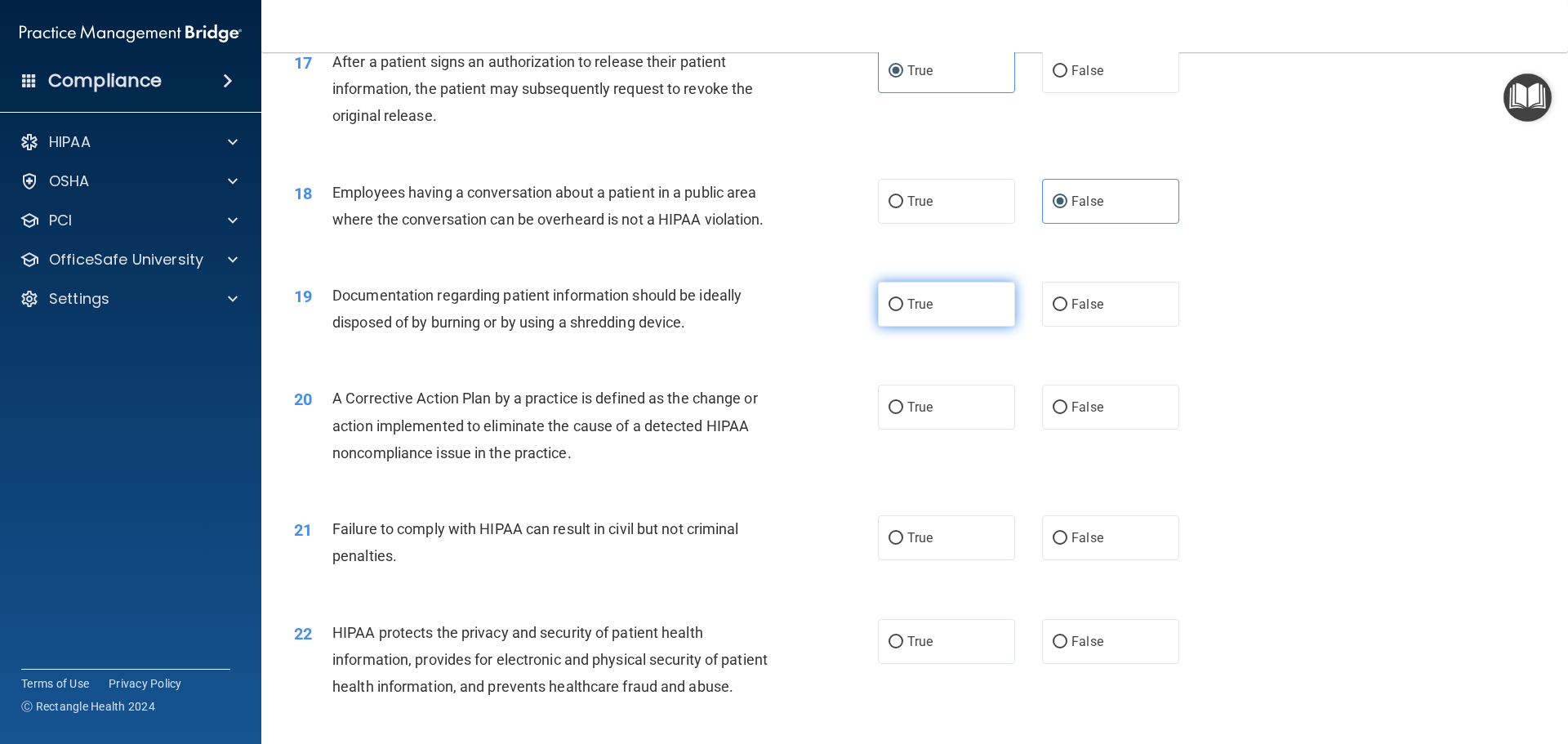
click at [918, 312] on span "True" at bounding box center [920, 304] width 25 height 15
click at [903, 311] on input "True" at bounding box center [895, 306] width 14 height 13
radio input "true"
click at [914, 415] on span "True" at bounding box center [920, 407] width 25 height 15
click at [903, 414] on input "True" at bounding box center [895, 408] width 14 height 13
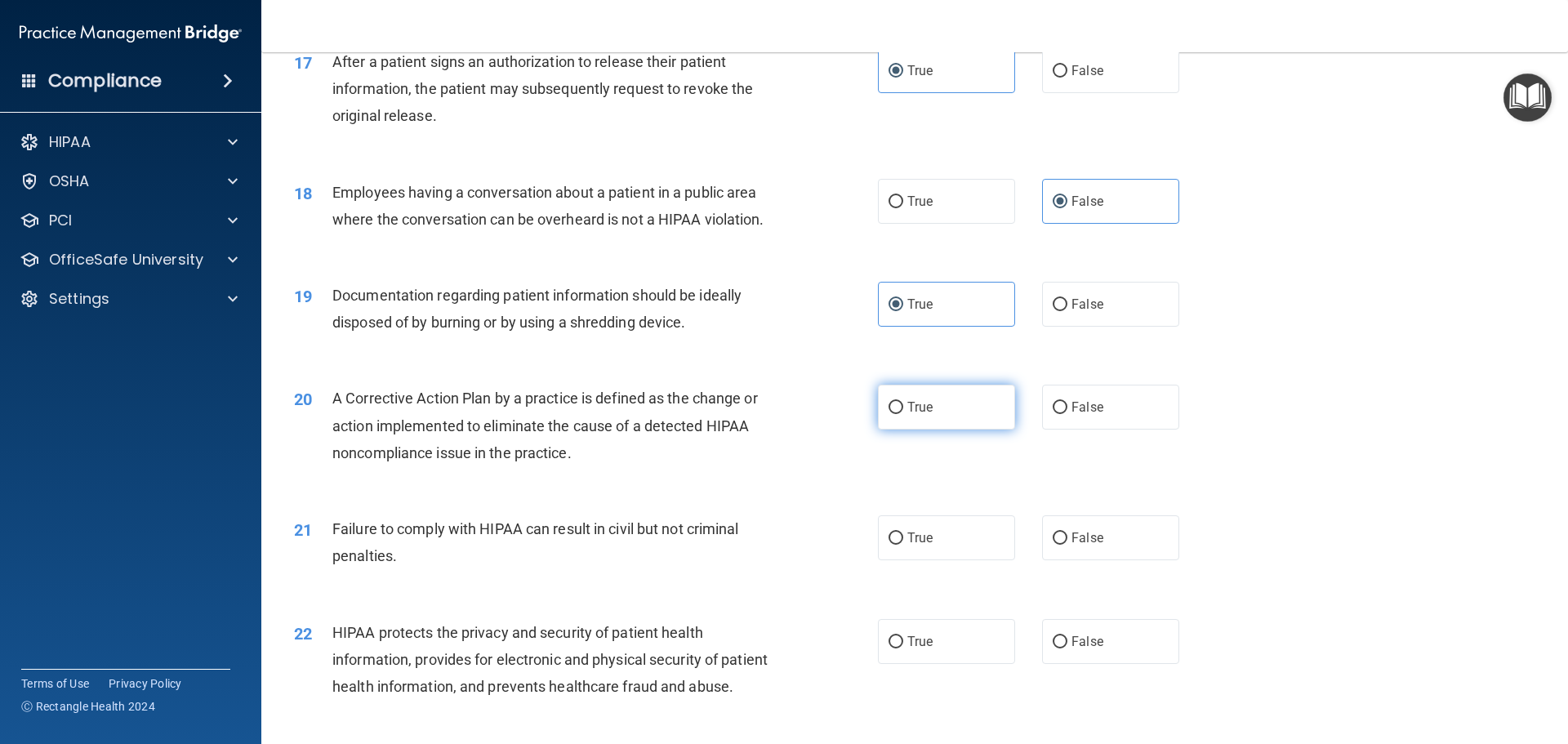
radio input "true"
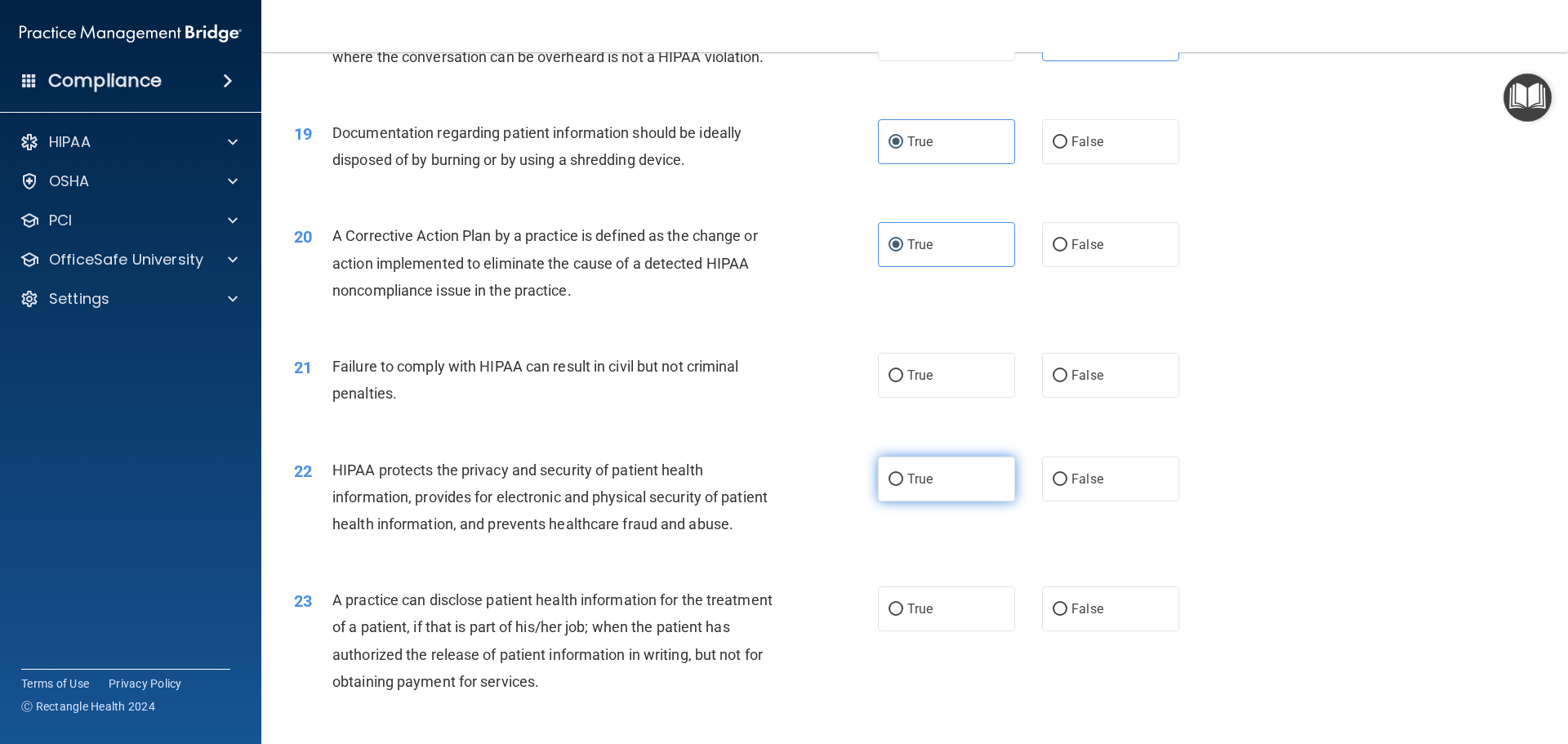
scroll to position [2124, 0]
click at [1092, 383] on span "False" at bounding box center [1087, 374] width 31 height 15
click at [1068, 382] on input "False" at bounding box center [1060, 376] width 14 height 13
radio input "true"
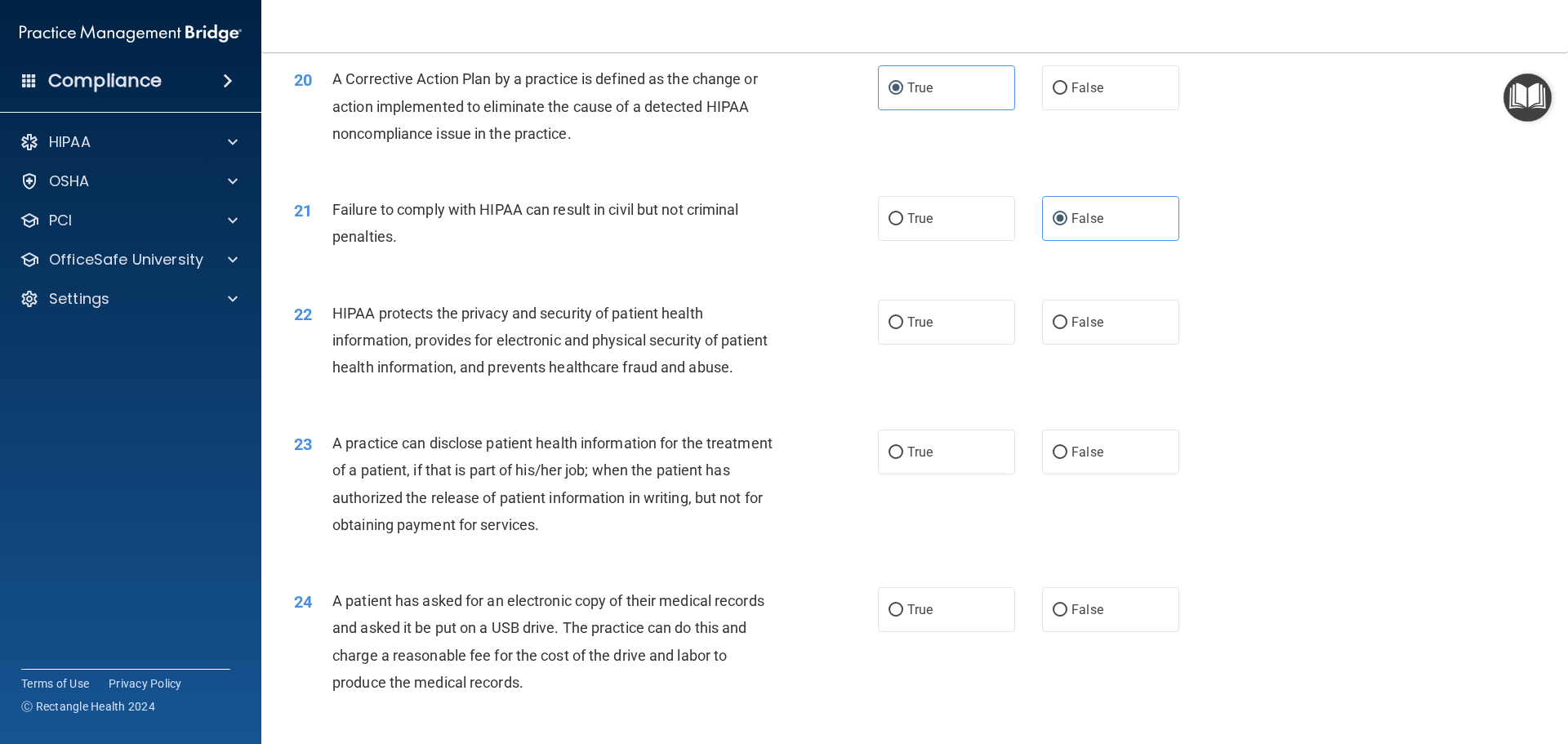
scroll to position [2288, 0]
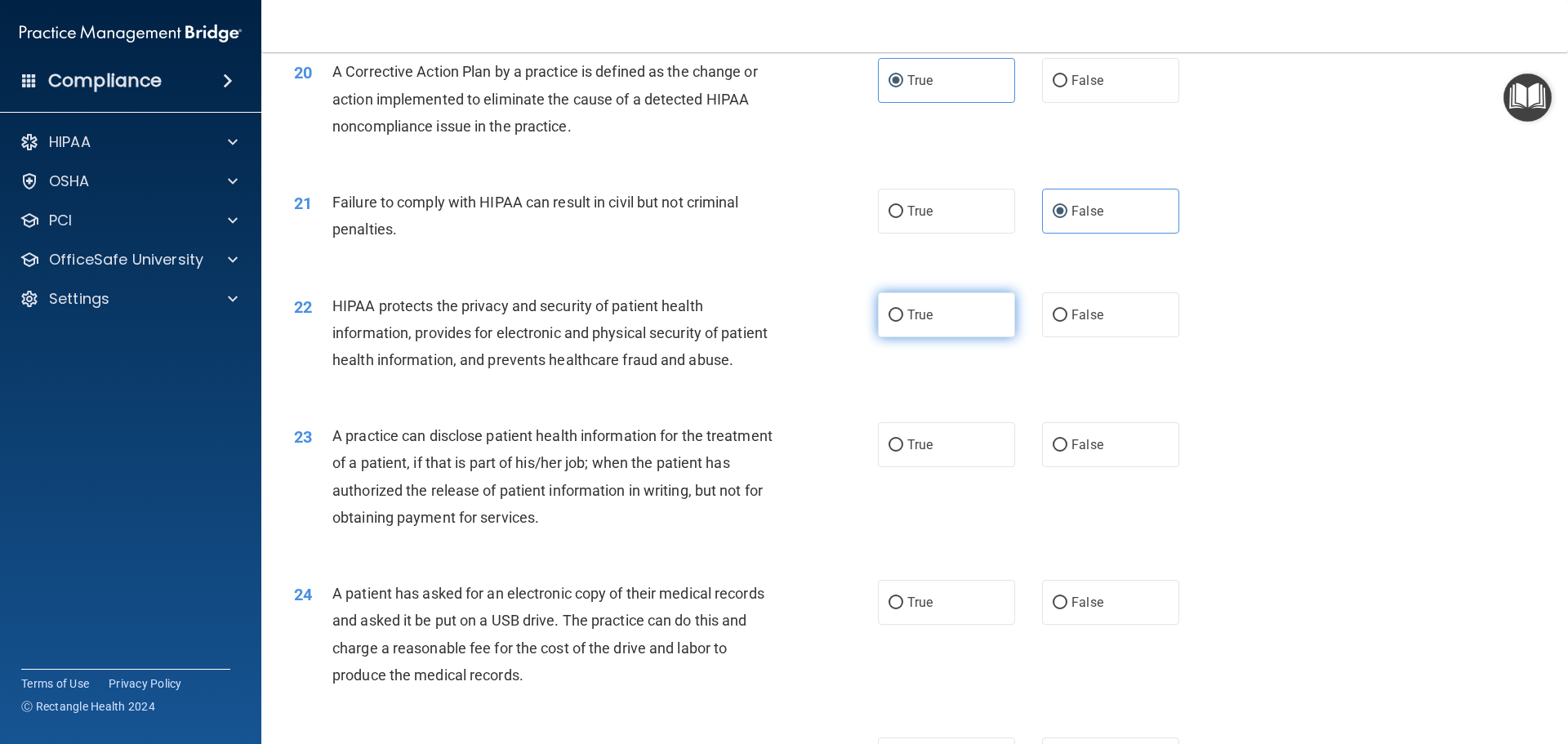
click at [908, 338] on label "True" at bounding box center [947, 315] width 137 height 45
click at [903, 322] on input "True" at bounding box center [895, 316] width 14 height 13
radio input "true"
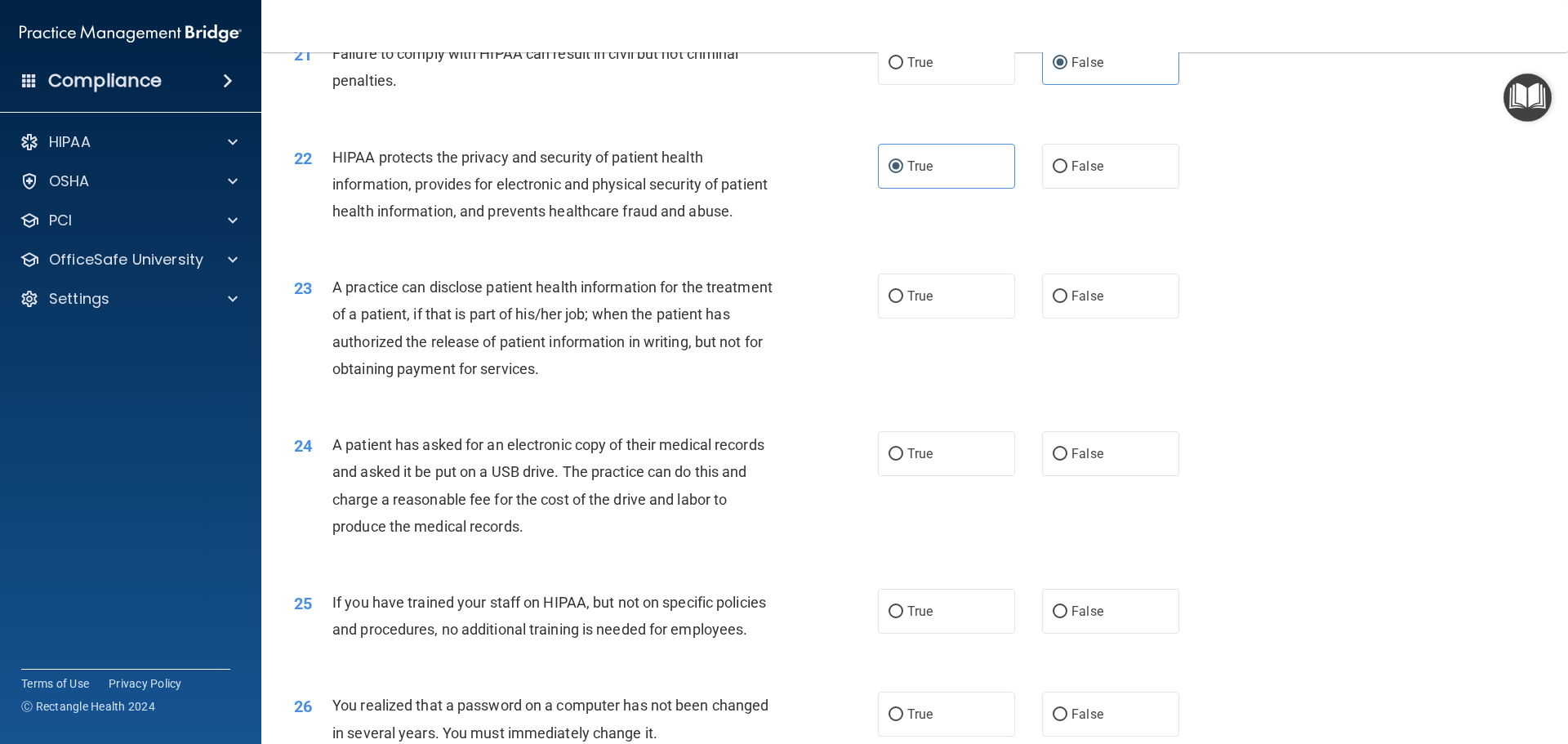
scroll to position [2451, 0]
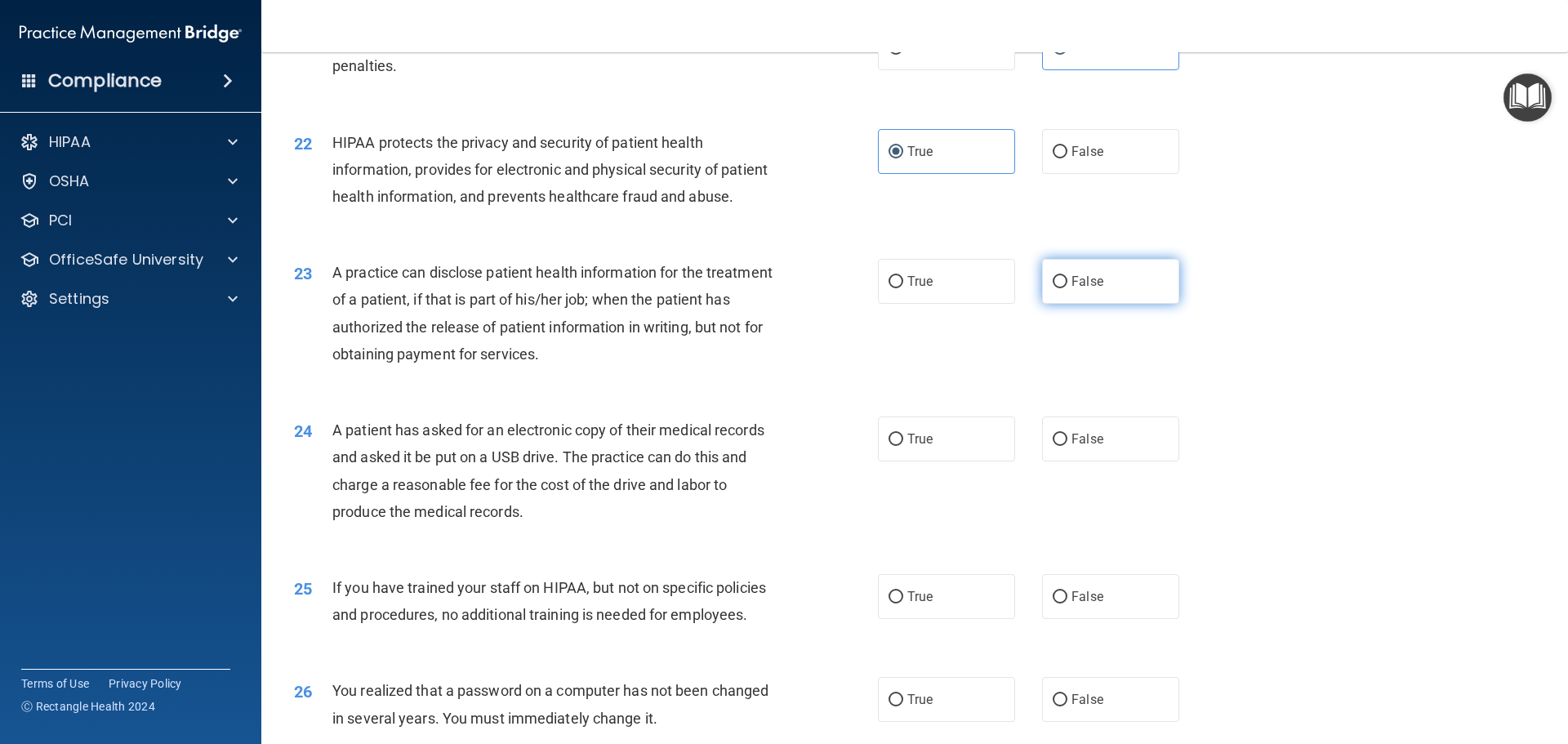
click at [1053, 288] on input "False" at bounding box center [1060, 282] width 14 height 13
radio input "true"
click at [899, 462] on label "True" at bounding box center [947, 439] width 137 height 45
click at [899, 447] on input "True" at bounding box center [895, 440] width 14 height 13
radio input "true"
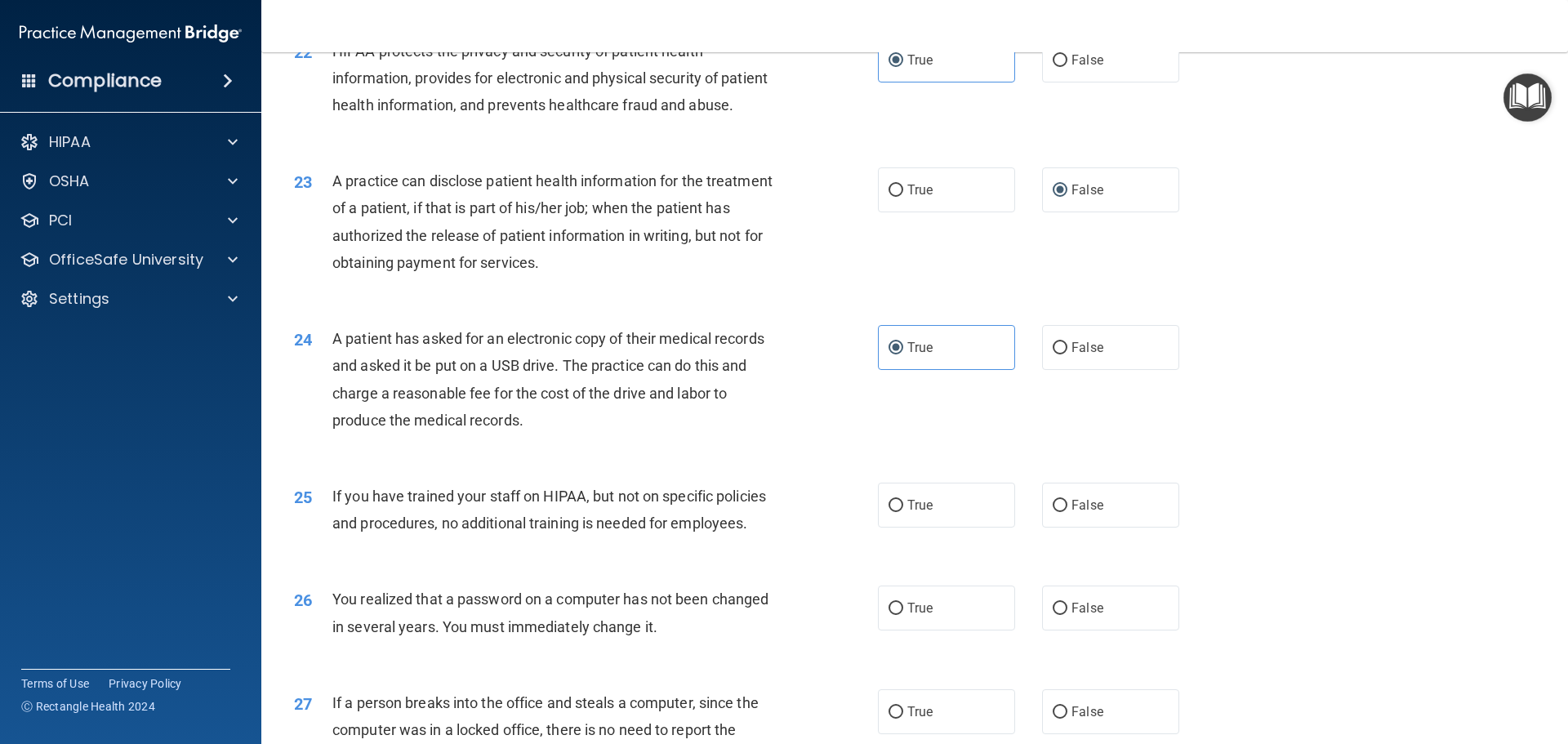
scroll to position [2615, 0]
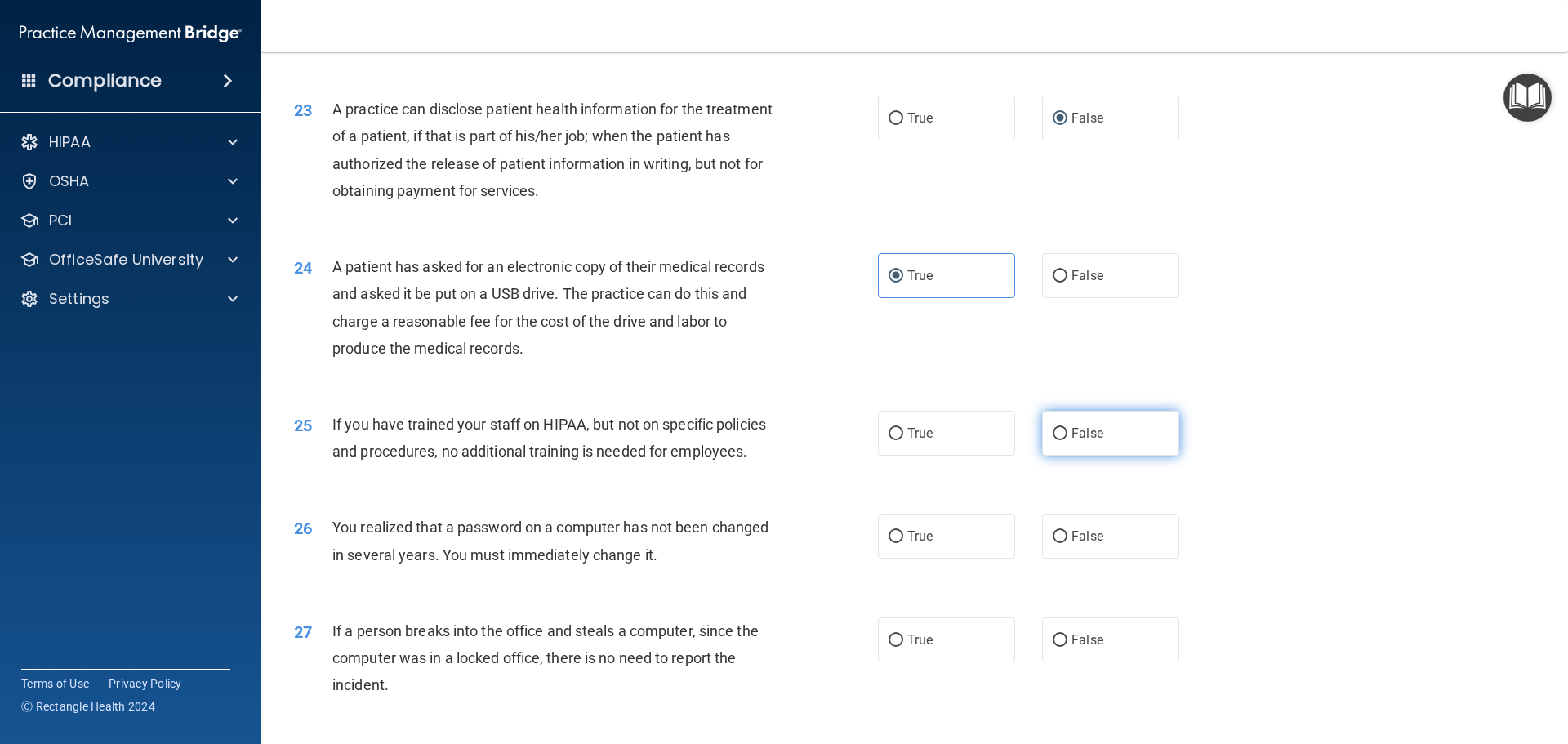
click at [1047, 456] on label "False" at bounding box center [1110, 433] width 137 height 45
click at [1053, 440] on input "False" at bounding box center [1060, 435] width 14 height 13
radio input "true"
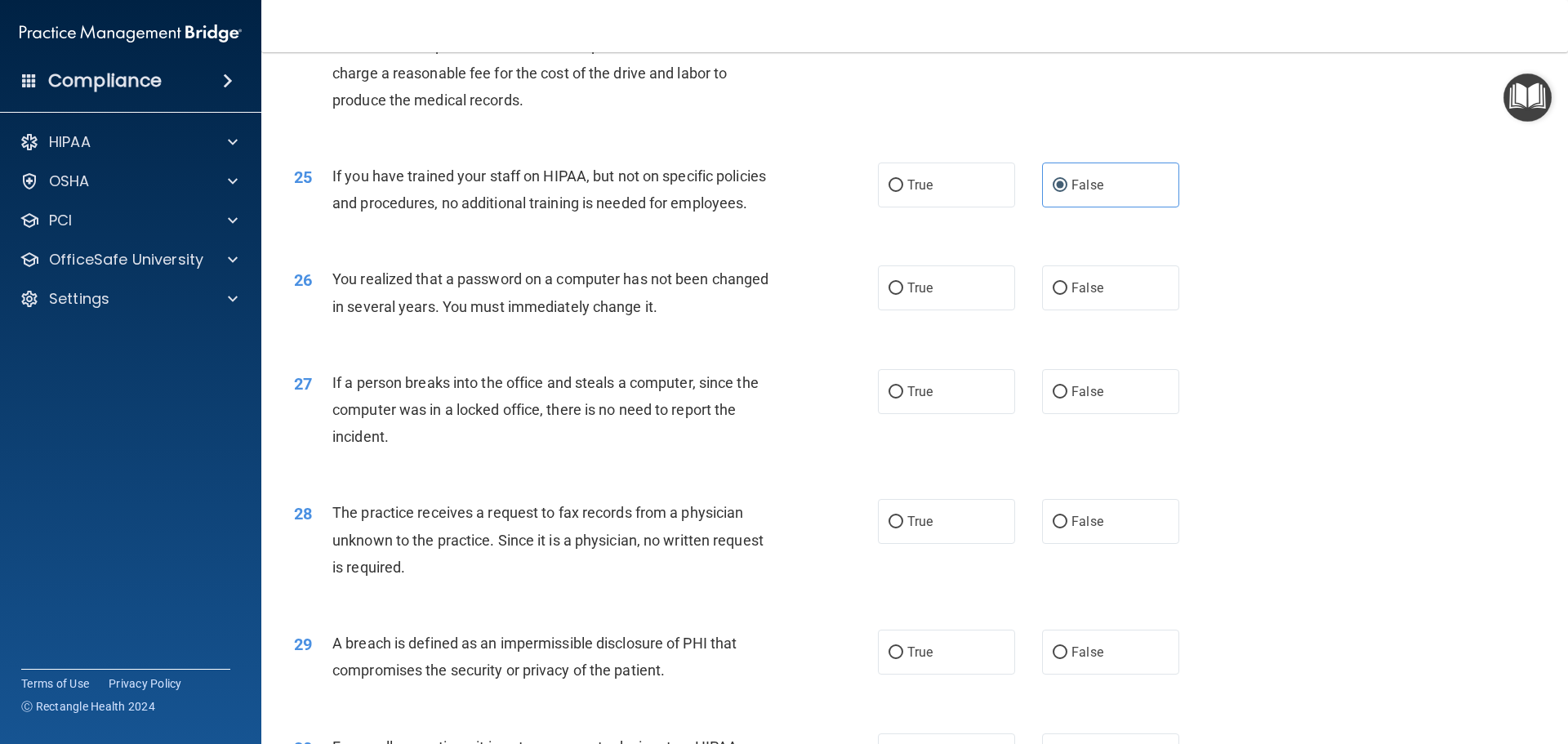
scroll to position [2942, 0]
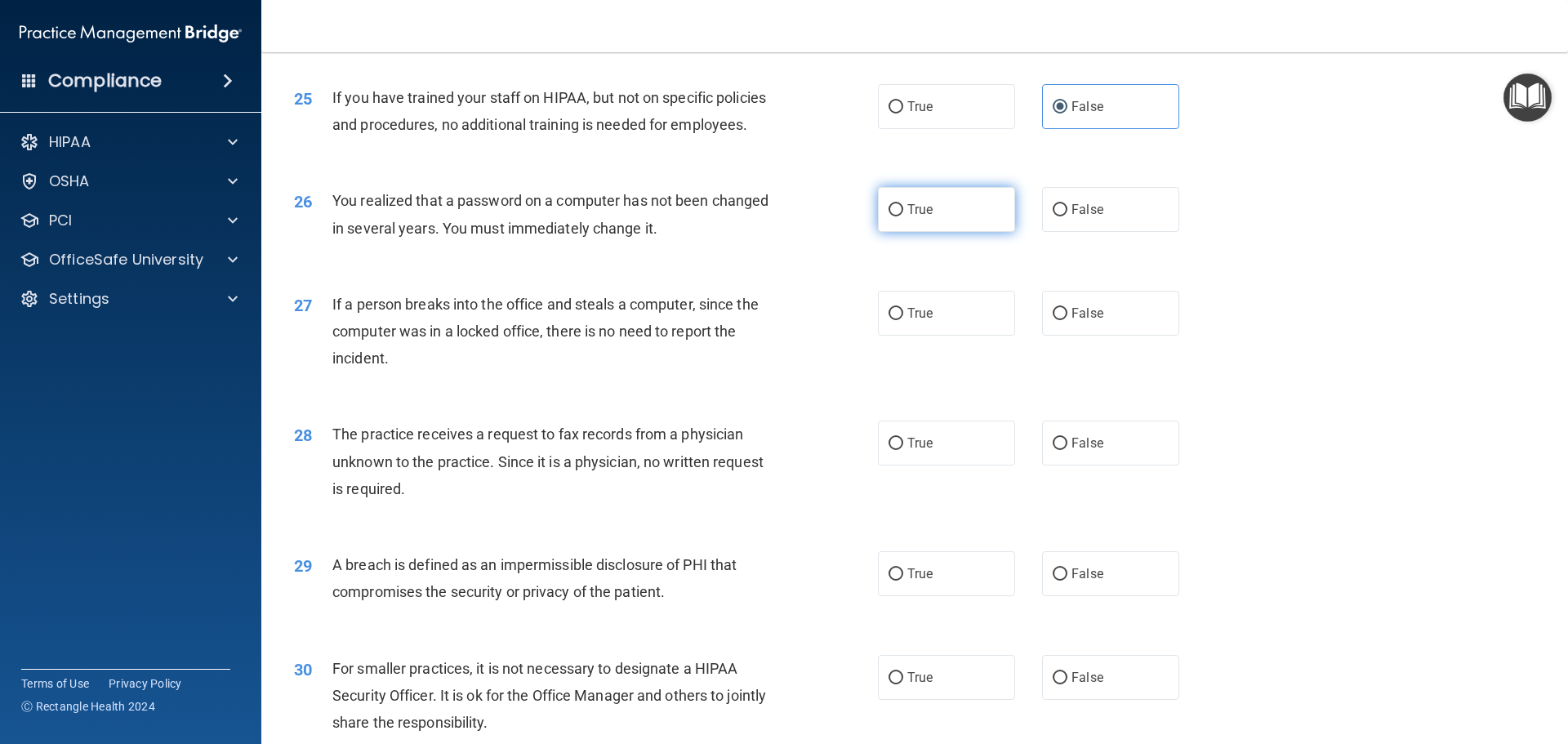
click at [931, 232] on label "True" at bounding box center [947, 209] width 137 height 45
click at [903, 217] on input "True" at bounding box center [895, 210] width 14 height 13
radio input "true"
click at [1071, 321] on span "False" at bounding box center [1087, 313] width 31 height 15
click at [1066, 320] on input "False" at bounding box center [1060, 314] width 14 height 13
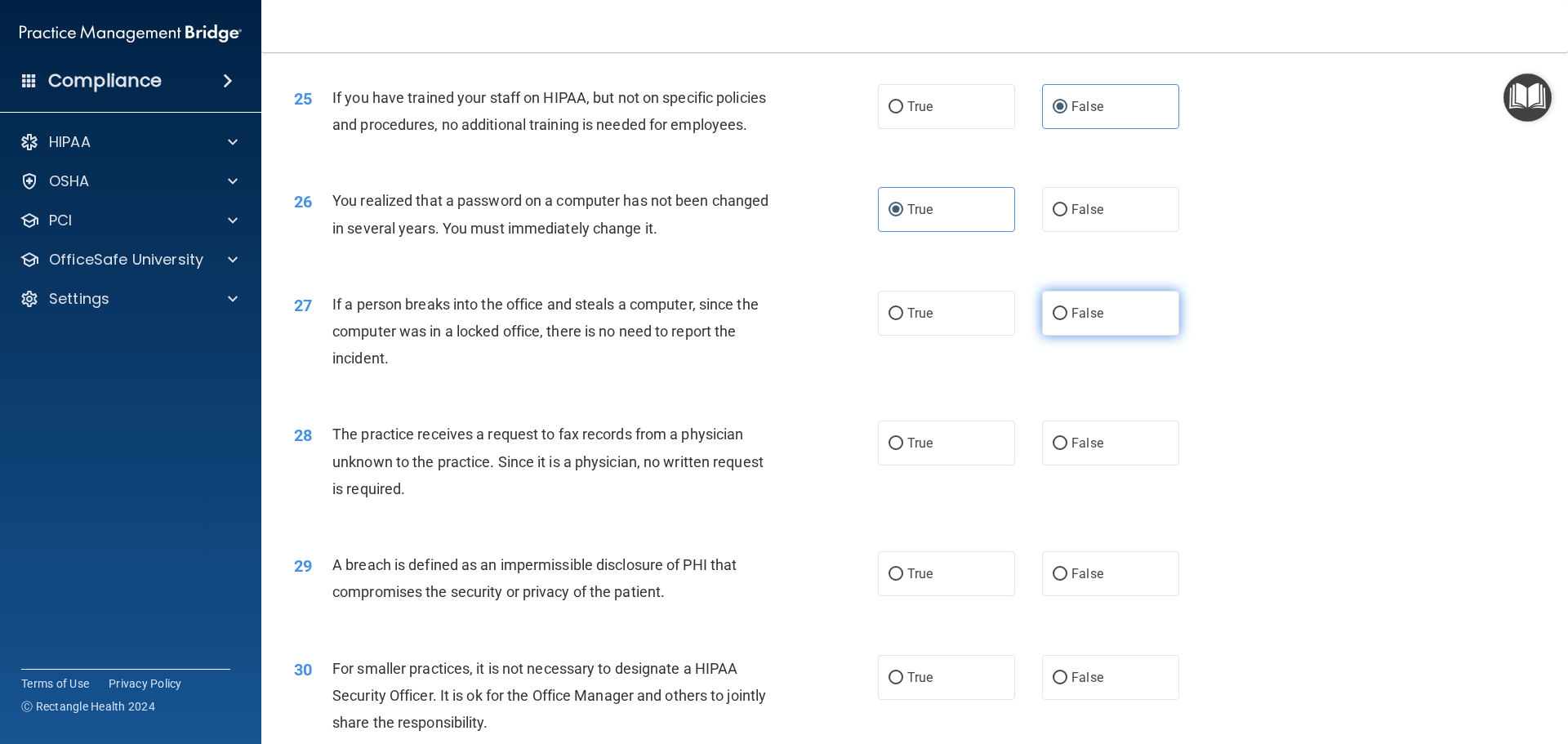
radio input "true"
drag, startPoint x: 1066, startPoint y: 499, endPoint x: 1054, endPoint y: 496, distance: 12.4
click at [1071, 451] on span "False" at bounding box center [1087, 443] width 31 height 15
click at [1064, 450] on input "False" at bounding box center [1060, 444] width 14 height 13
radio input "true"
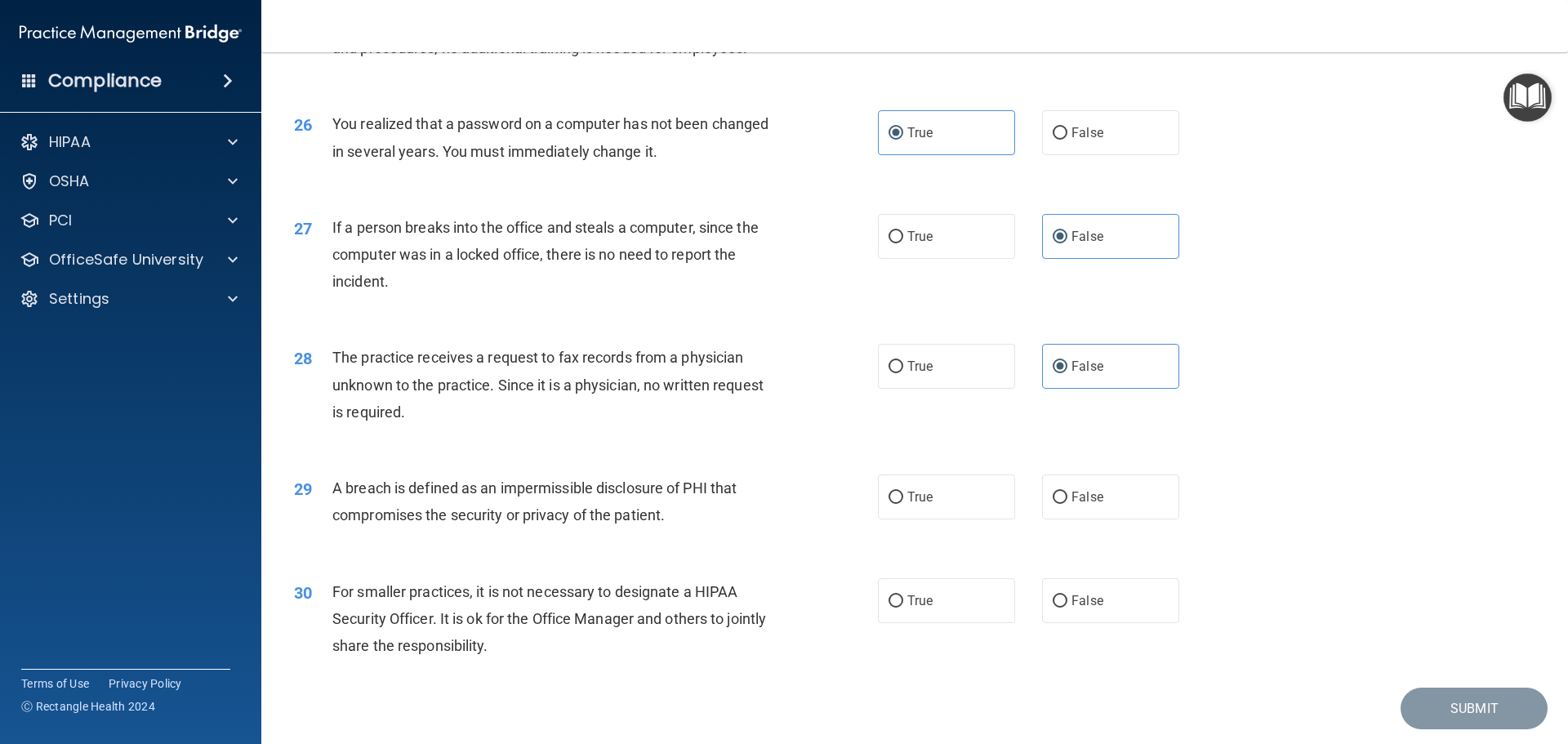
scroll to position [3123, 0]
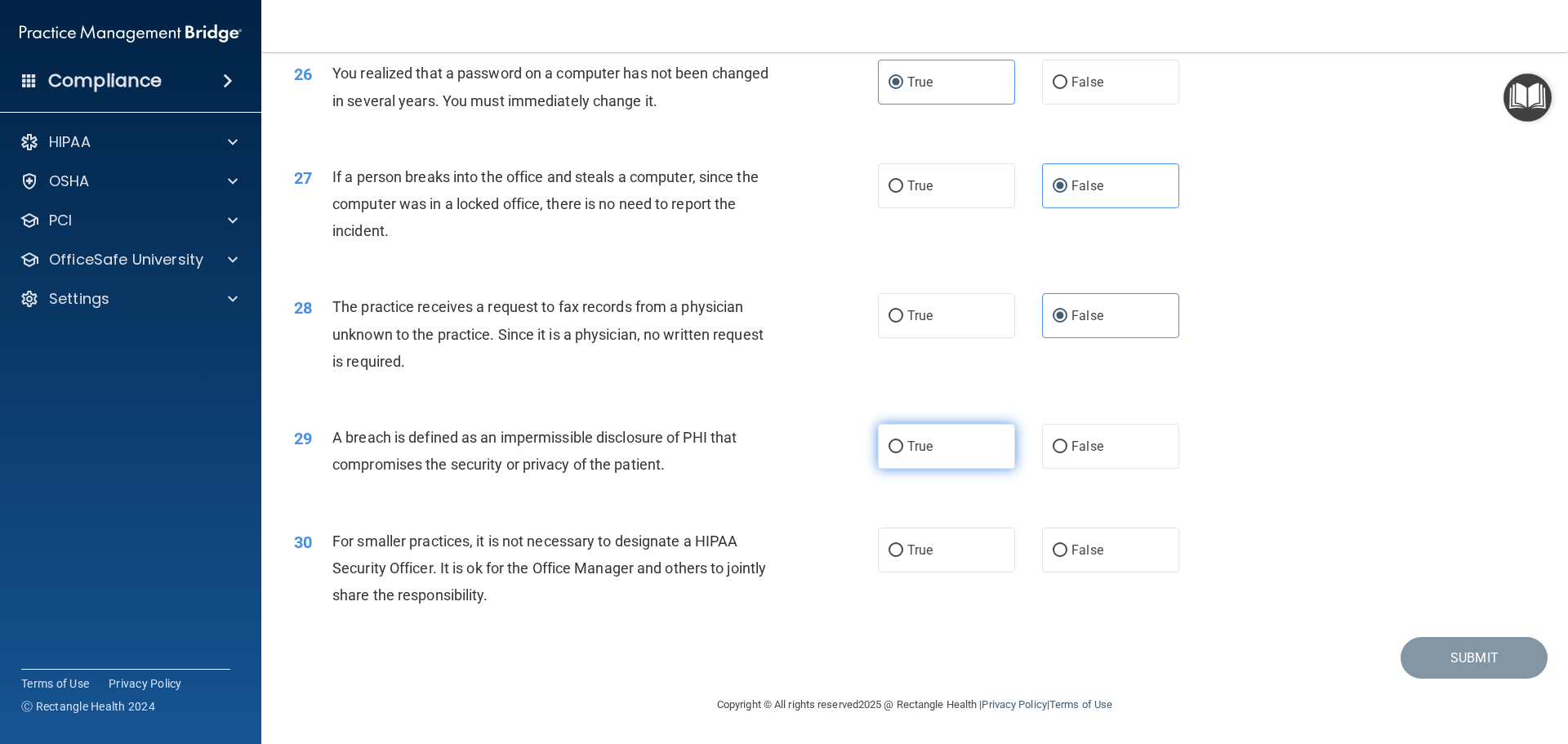
click at [896, 447] on input "True" at bounding box center [895, 447] width 14 height 13
radio input "true"
click at [1060, 550] on label "False" at bounding box center [1110, 550] width 137 height 45
click at [1060, 550] on input "False" at bounding box center [1060, 552] width 14 height 13
radio input "true"
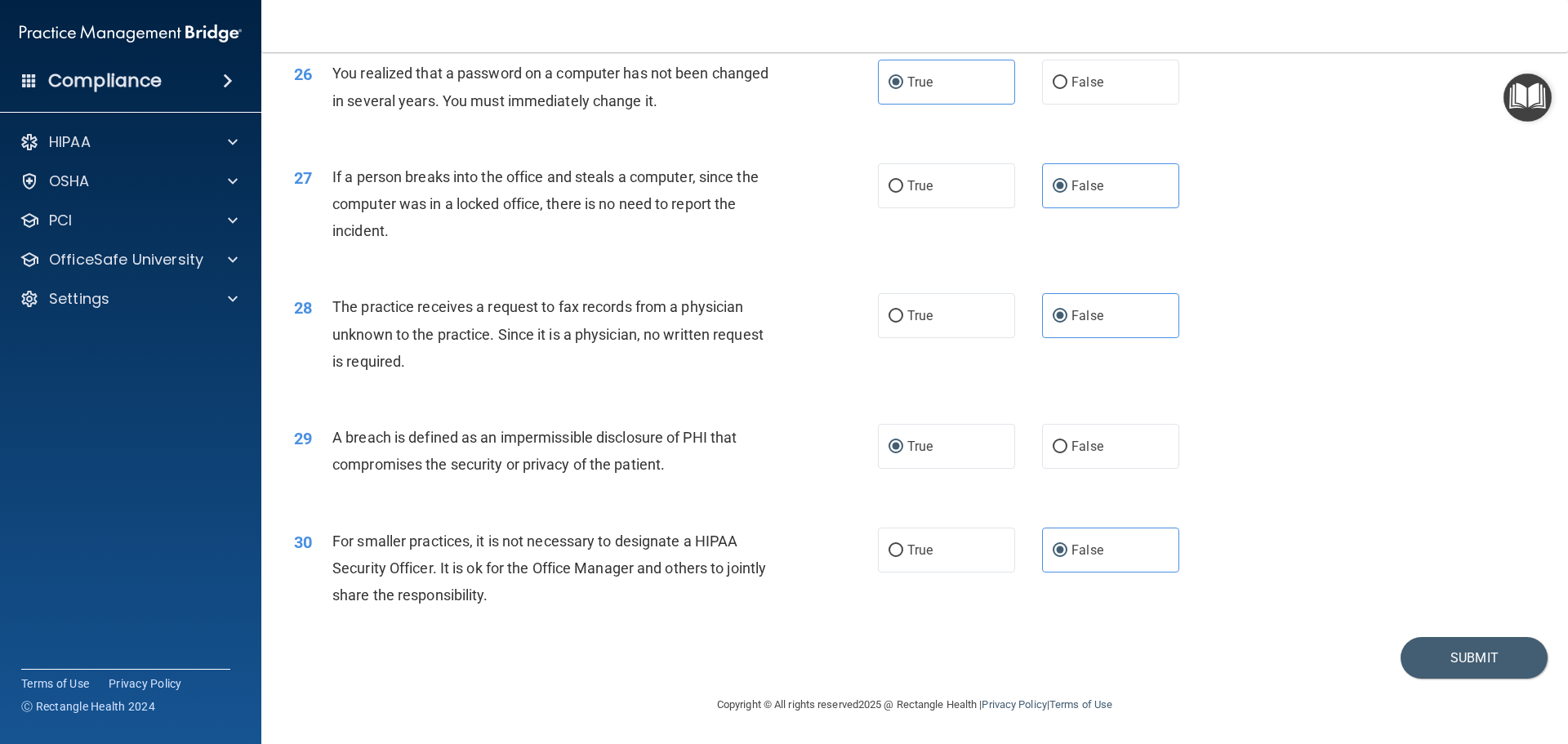
click at [1378, 475] on div "29 A breach is defined as an impermissible disclosure of PHI that compromises t…" at bounding box center [915, 455] width 1266 height 103
drag, startPoint x: 1438, startPoint y: 658, endPoint x: 1415, endPoint y: 634, distance: 33.2
click at [1433, 654] on button "Submit" at bounding box center [1475, 658] width 147 height 41
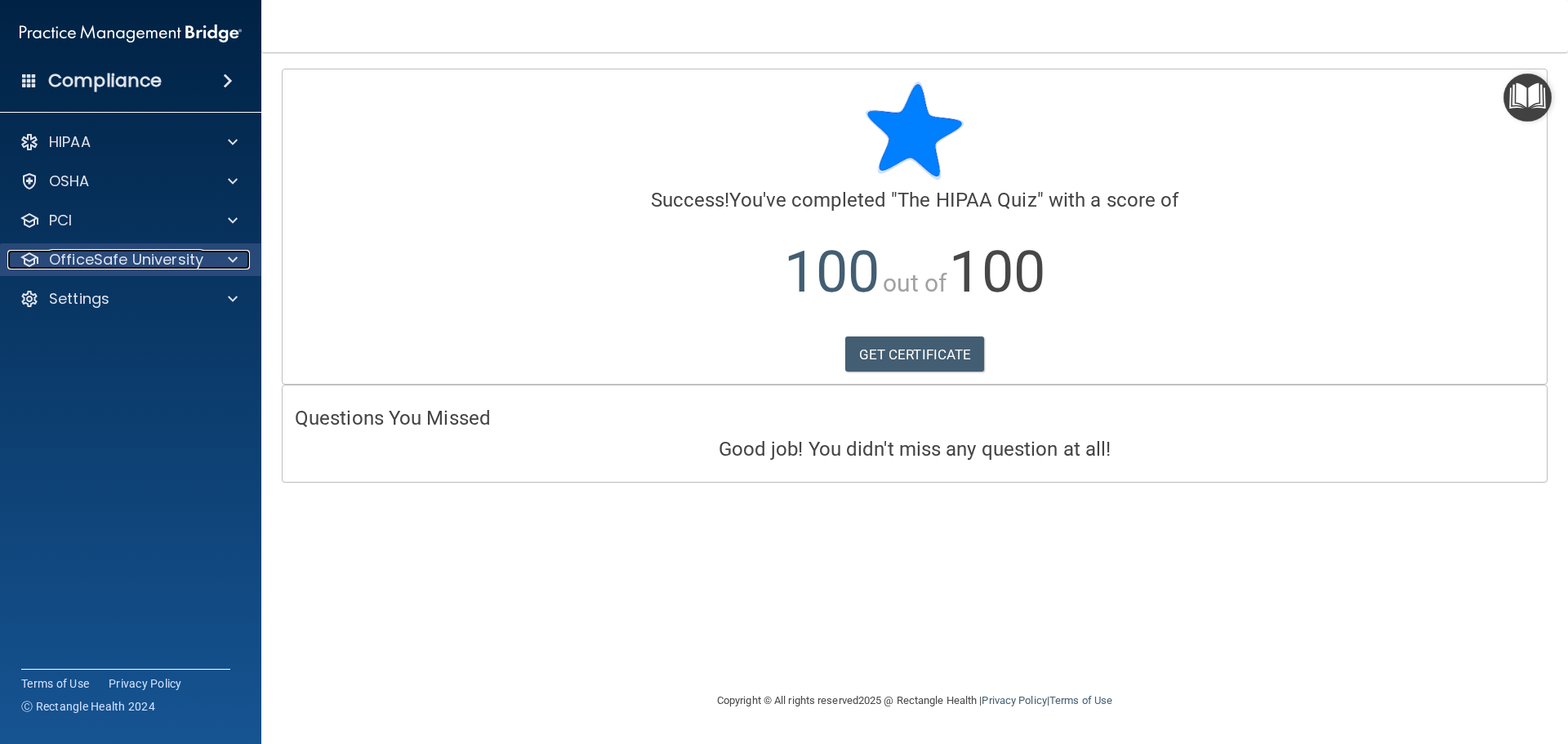
click at [181, 257] on p "OfficeSafe University" at bounding box center [127, 260] width 154 height 20
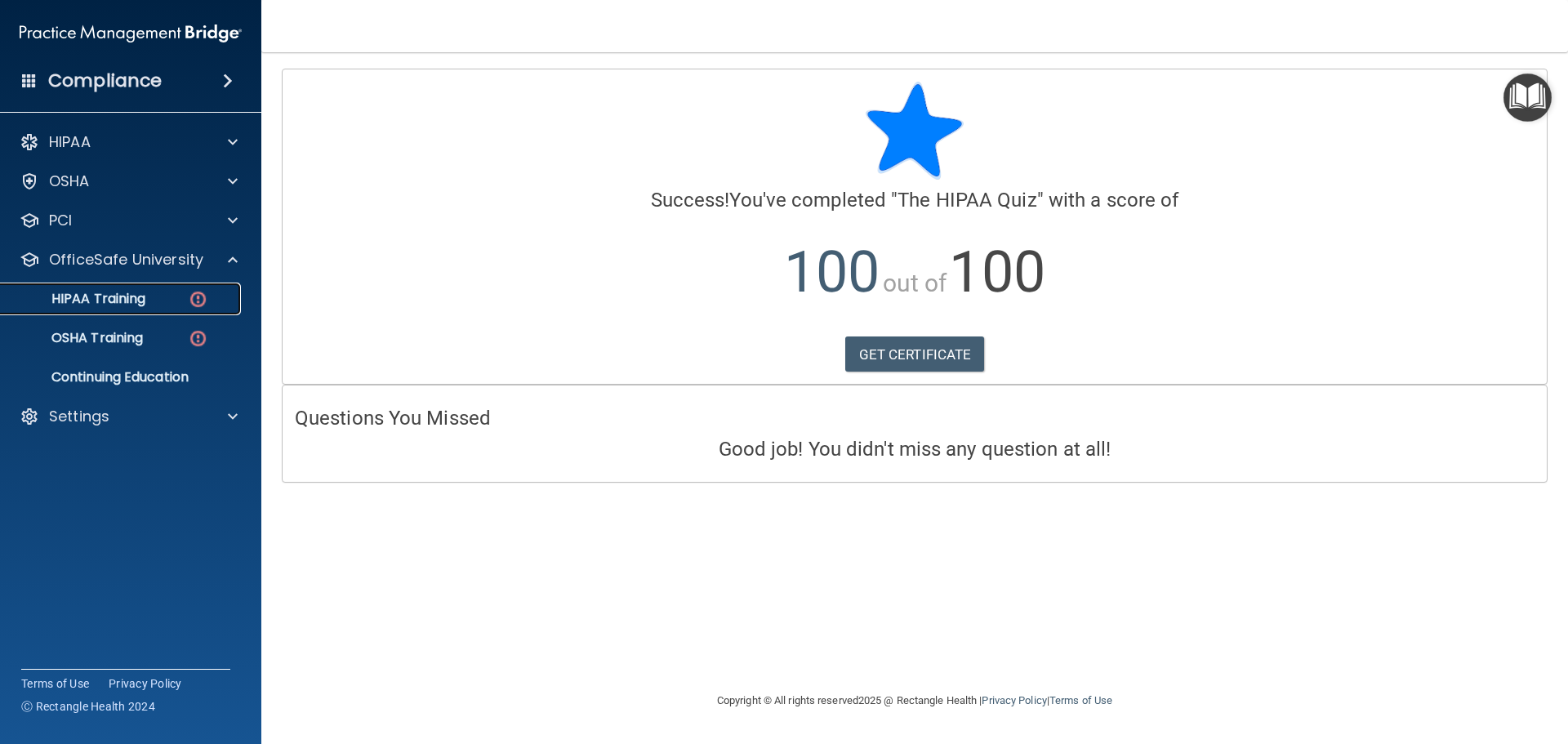
click at [141, 298] on p "HIPAA Training" at bounding box center [78, 299] width 135 height 16
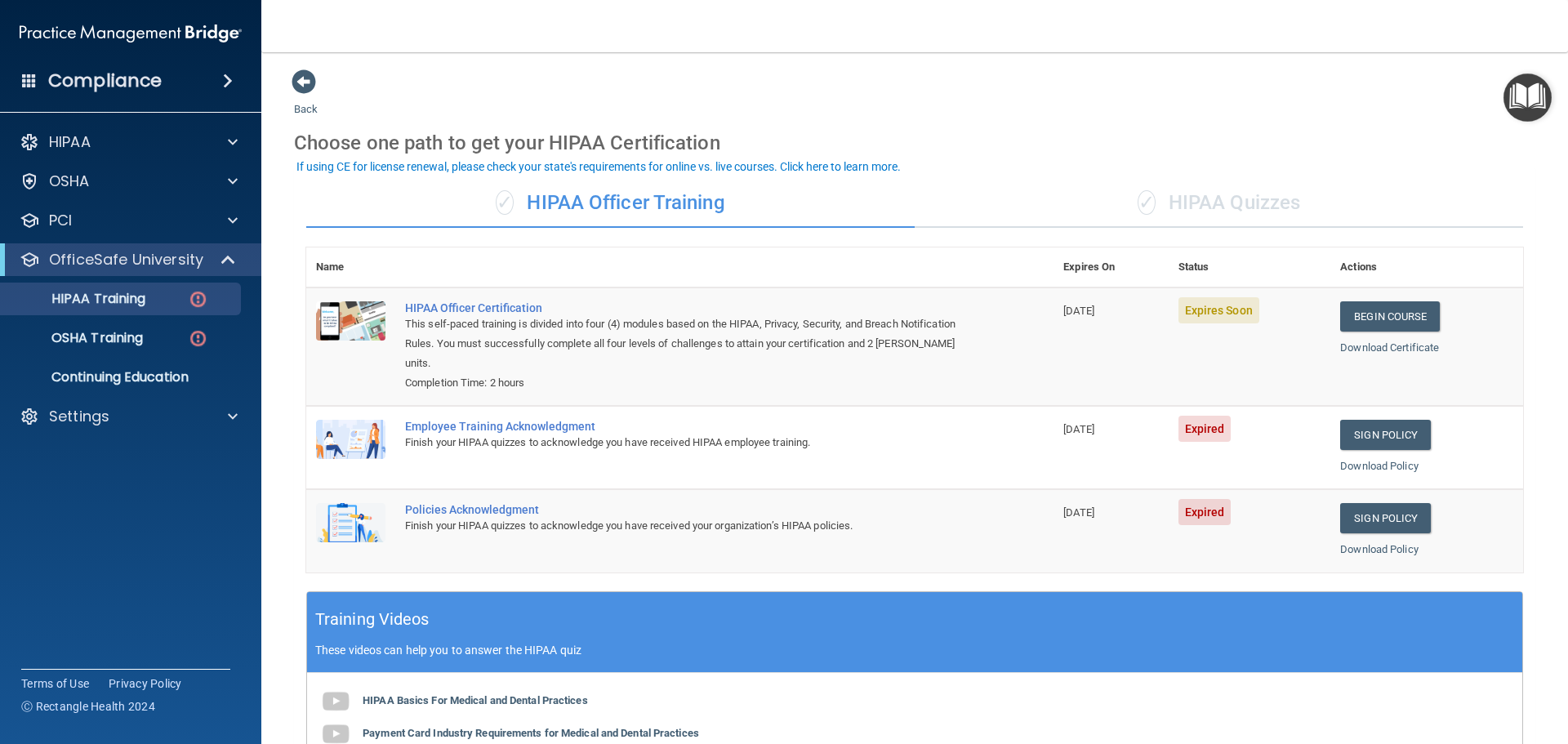
click at [1211, 194] on div "✓ HIPAA Quizzes" at bounding box center [1218, 203] width 608 height 49
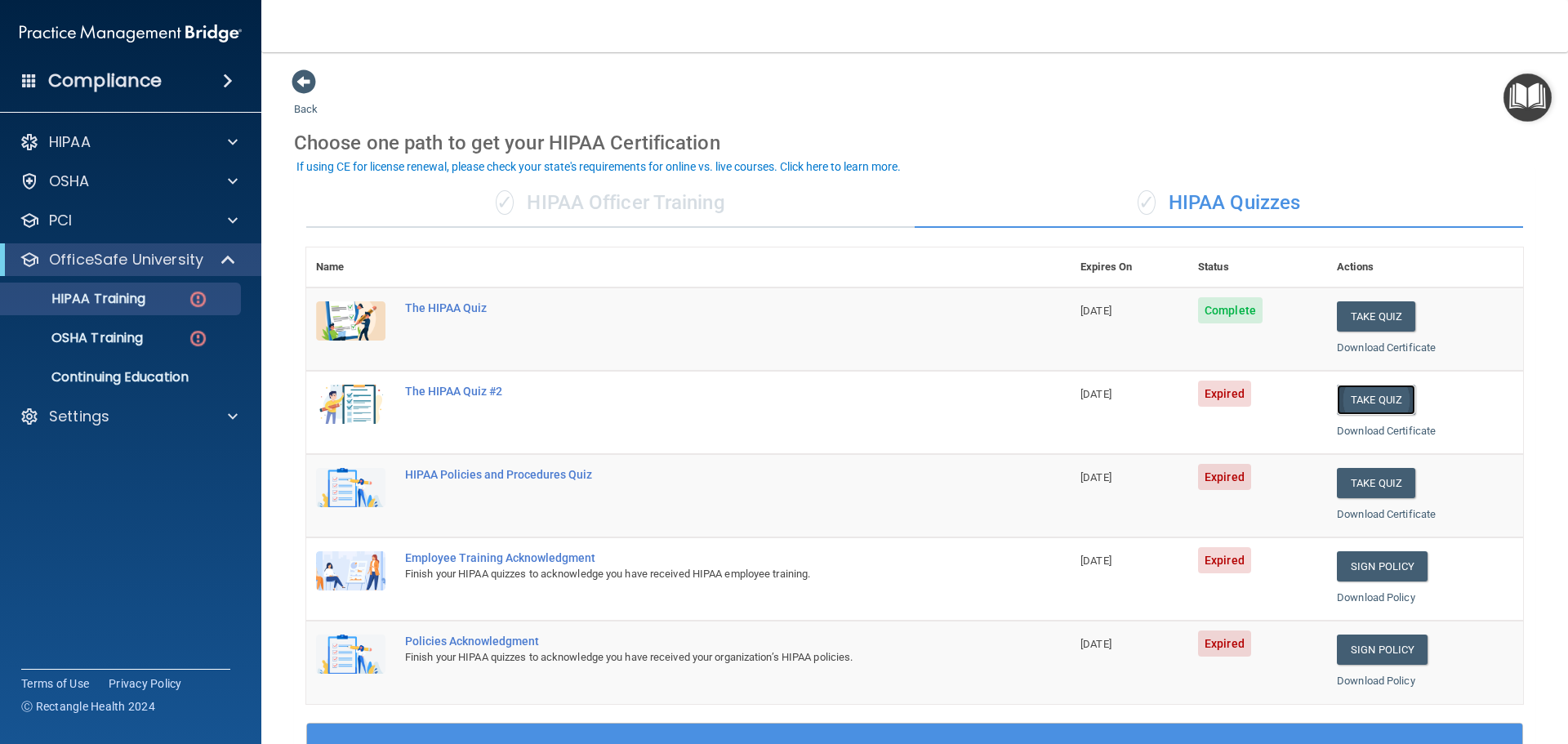
click at [1360, 401] on button "Take Quiz" at bounding box center [1376, 400] width 78 height 31
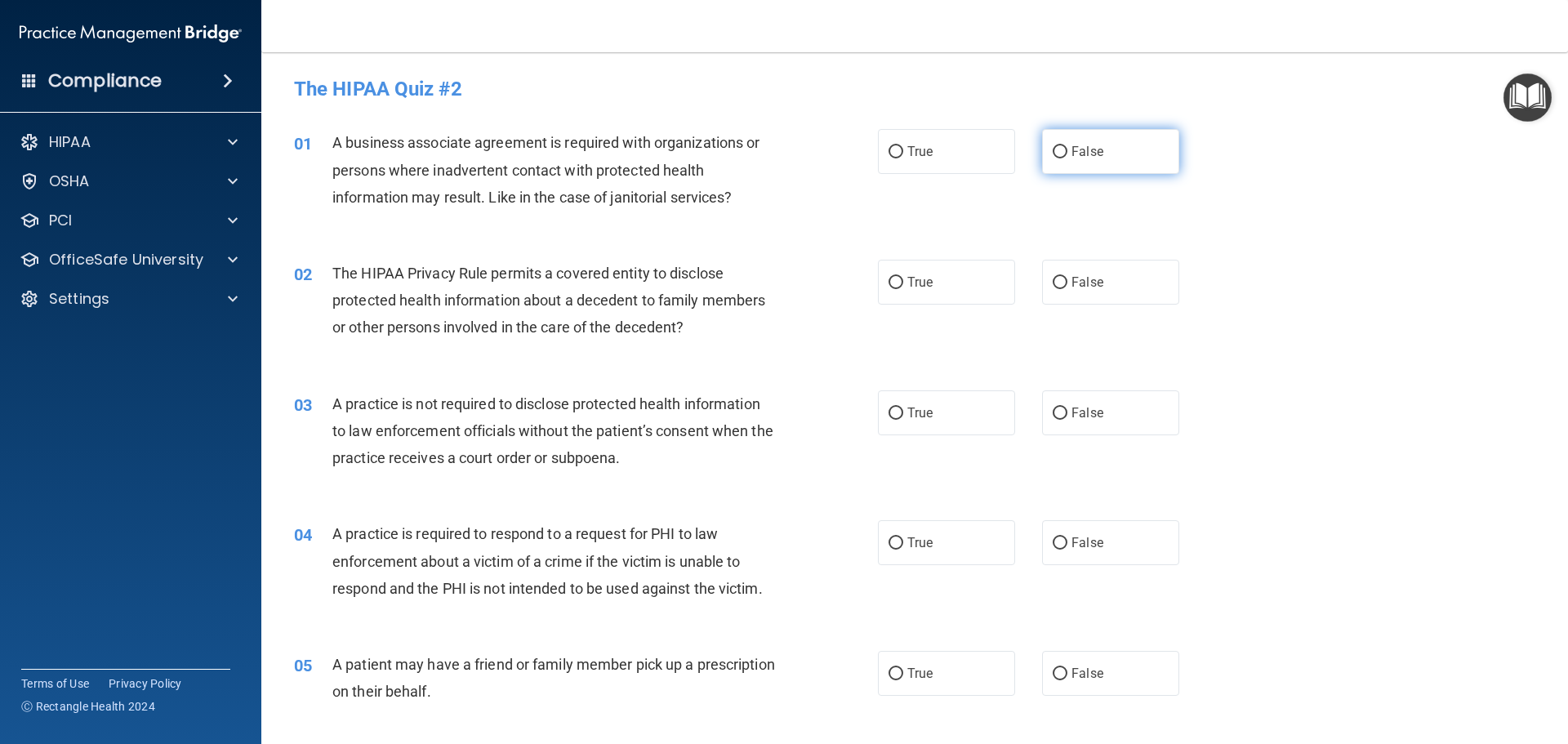
click at [1057, 146] on input "False" at bounding box center [1060, 153] width 14 height 13
radio input "true"
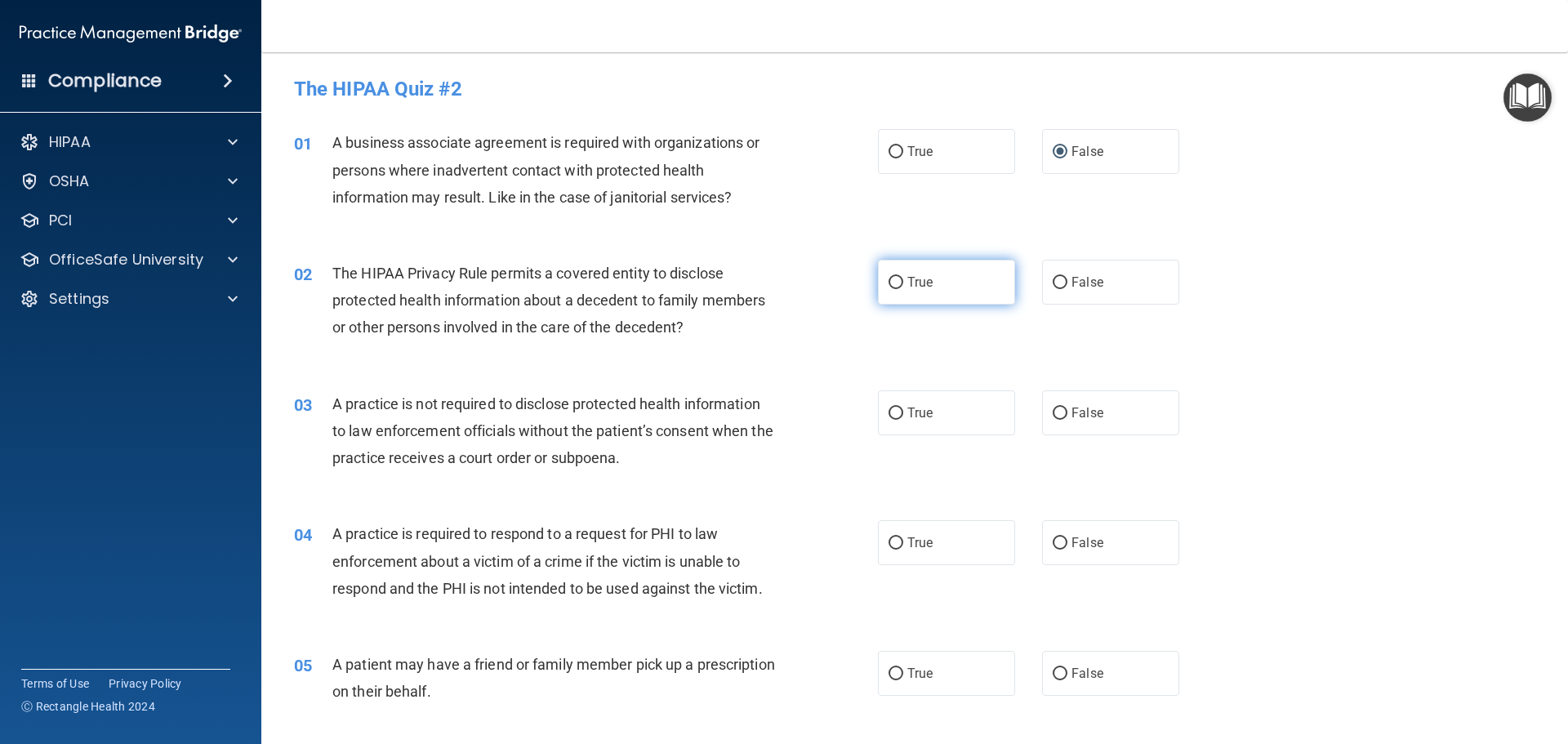
click at [907, 280] on span "True" at bounding box center [920, 282] width 25 height 15
click at [902, 280] on input "True" at bounding box center [895, 283] width 14 height 13
radio input "true"
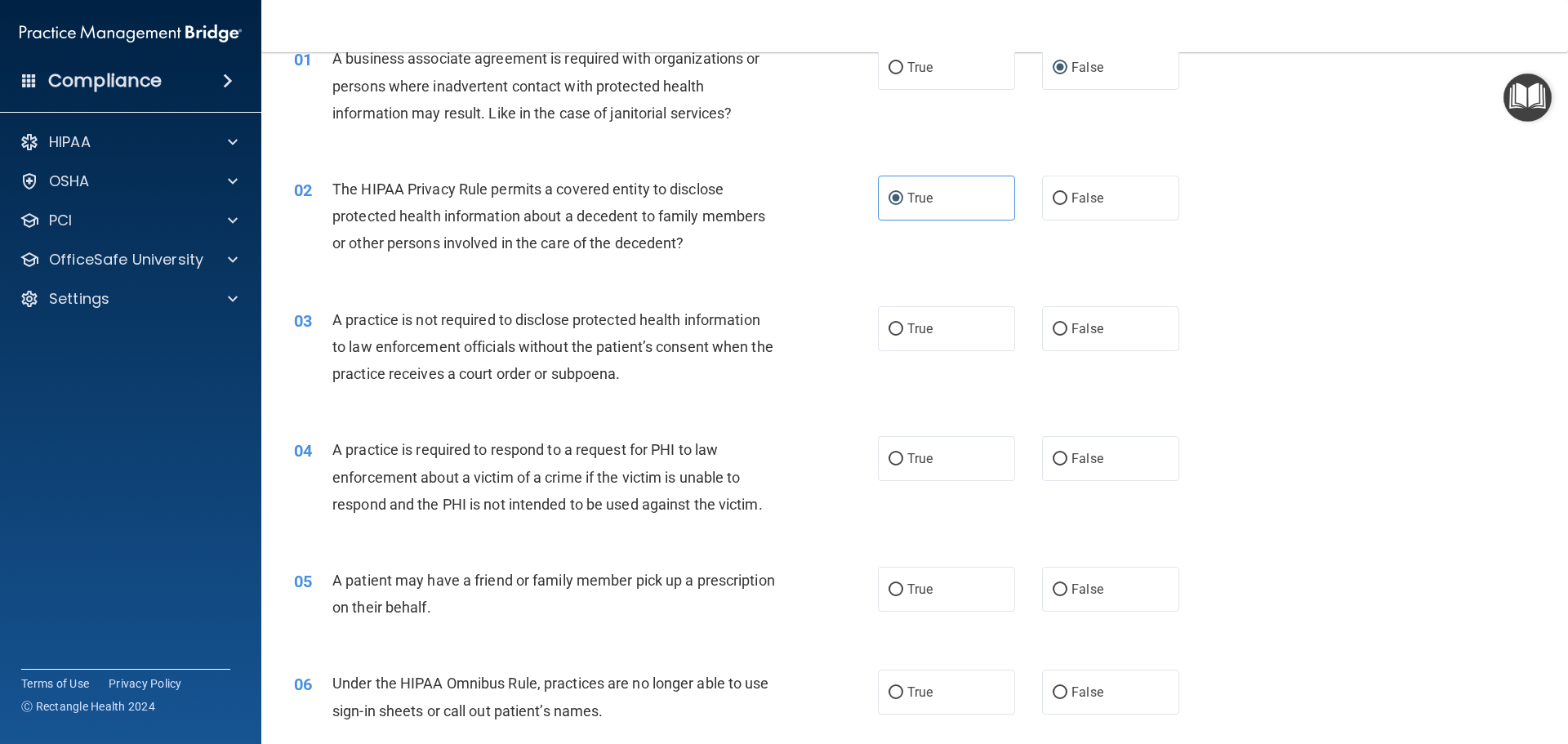
scroll to position [82, 0]
click at [1057, 331] on input "False" at bounding box center [1060, 332] width 14 height 13
radio input "true"
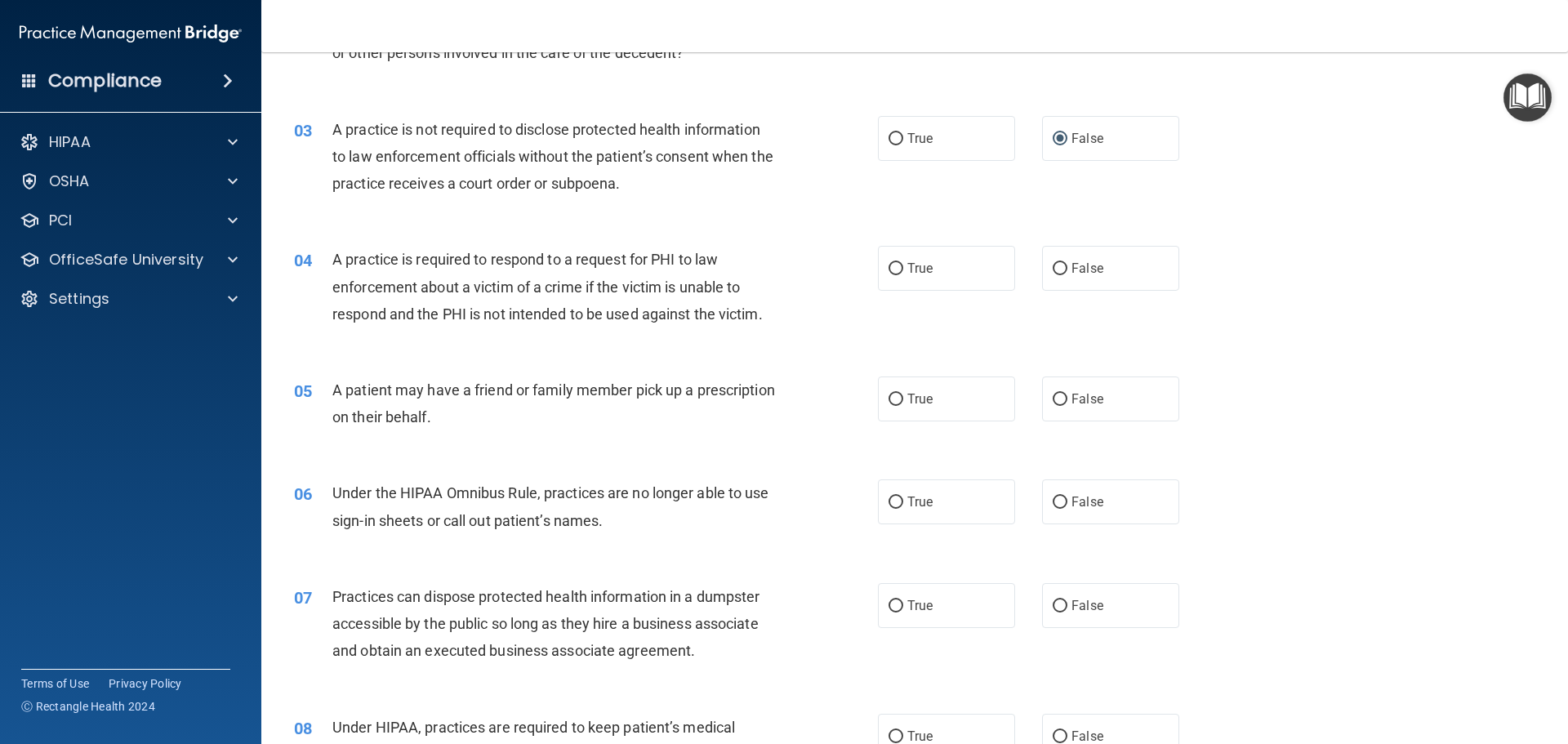
scroll to position [327, 0]
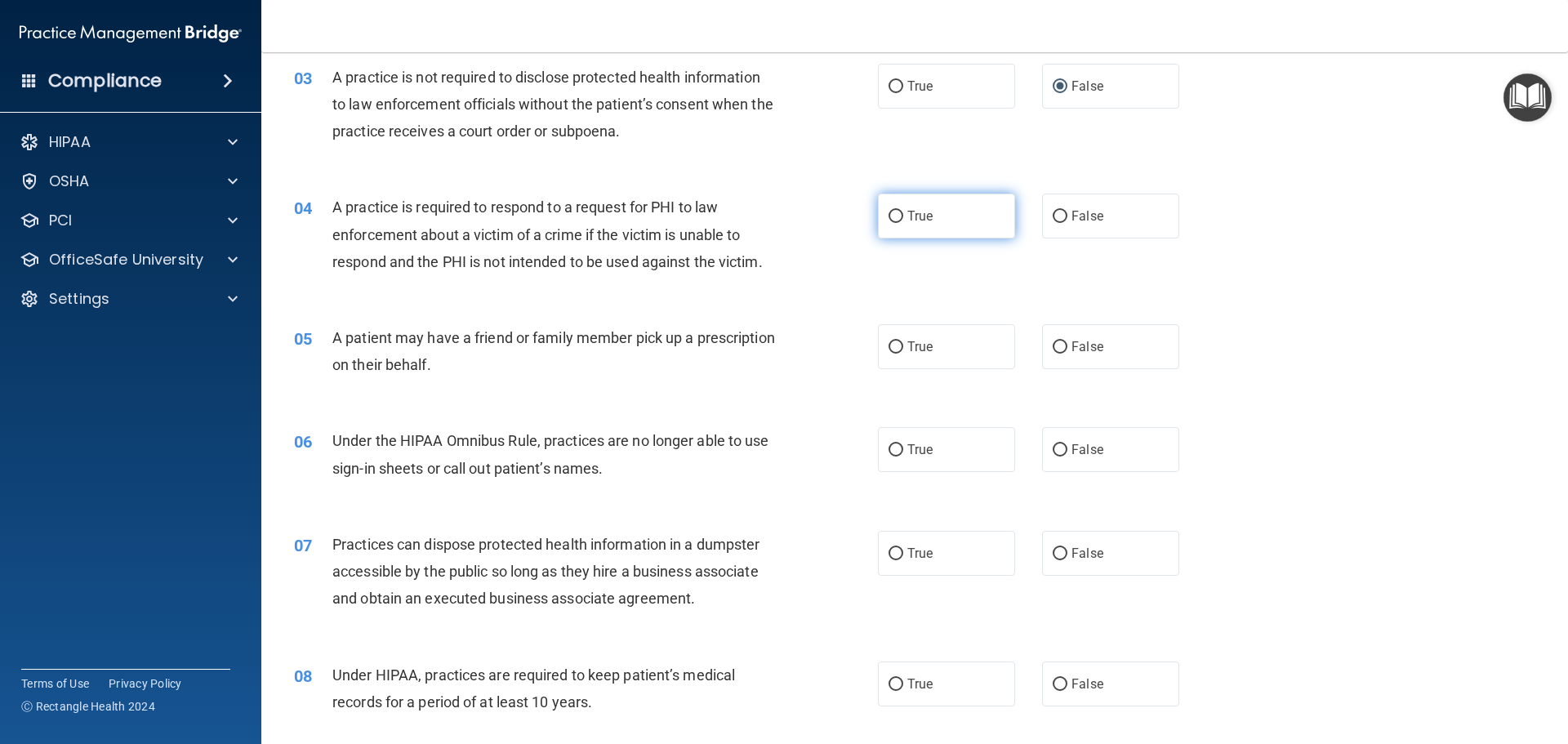
click at [917, 221] on span "True" at bounding box center [920, 216] width 25 height 15
click at [903, 221] on input "True" at bounding box center [895, 217] width 14 height 13
radio input "true"
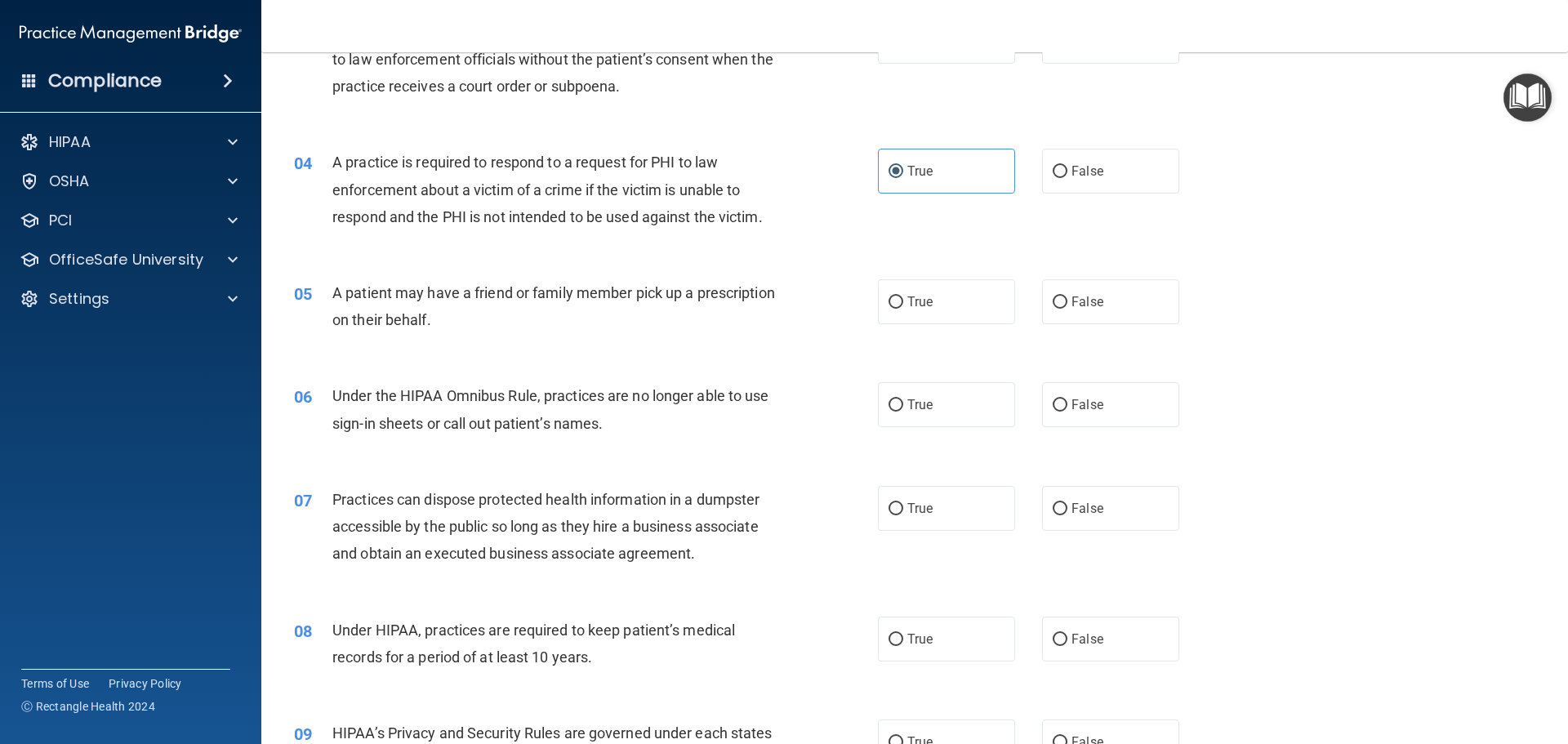
scroll to position [409, 0]
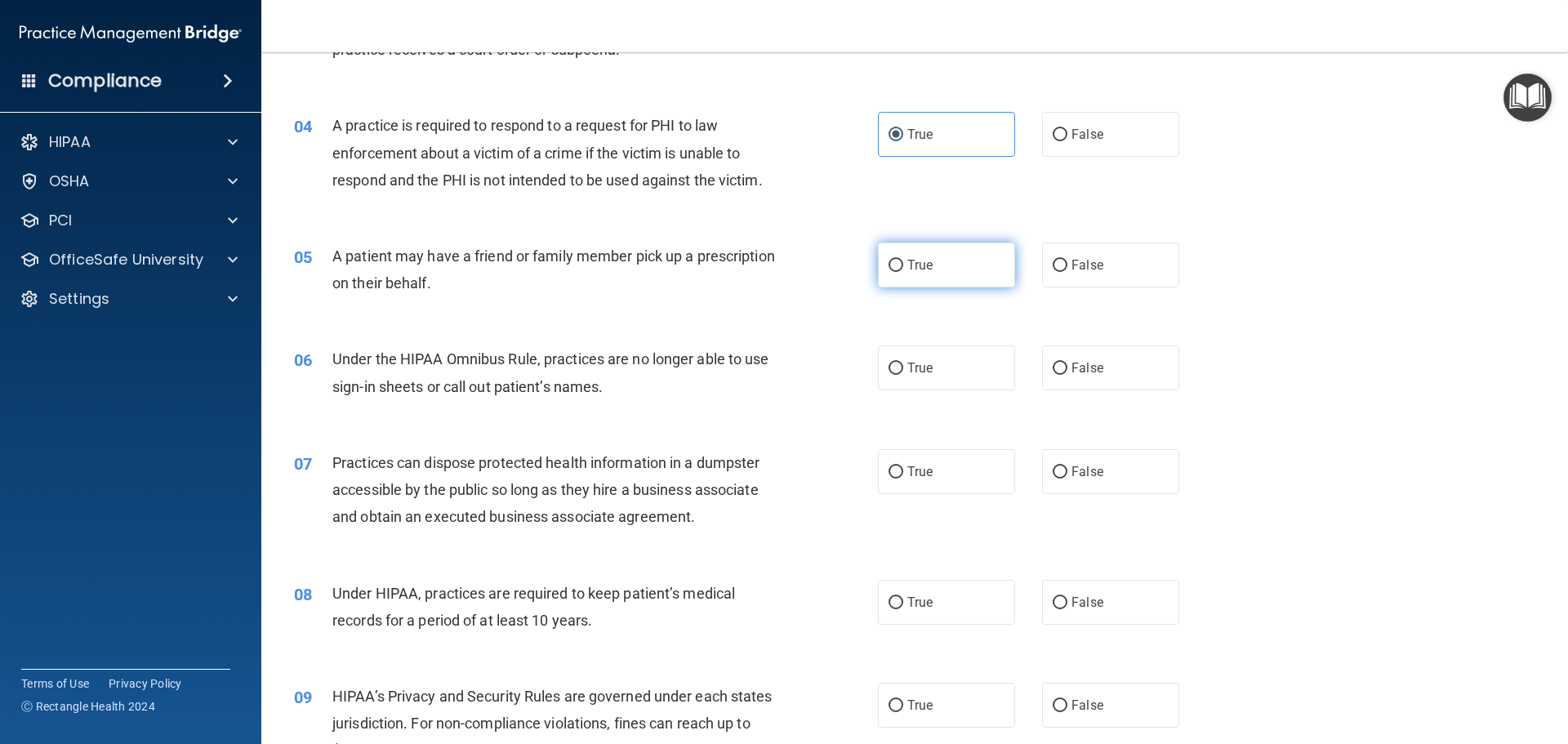
click at [918, 260] on span "True" at bounding box center [920, 264] width 25 height 15
click at [903, 260] on input "True" at bounding box center [895, 266] width 14 height 13
radio input "true"
click at [1053, 368] on input "False" at bounding box center [1060, 369] width 14 height 13
radio input "true"
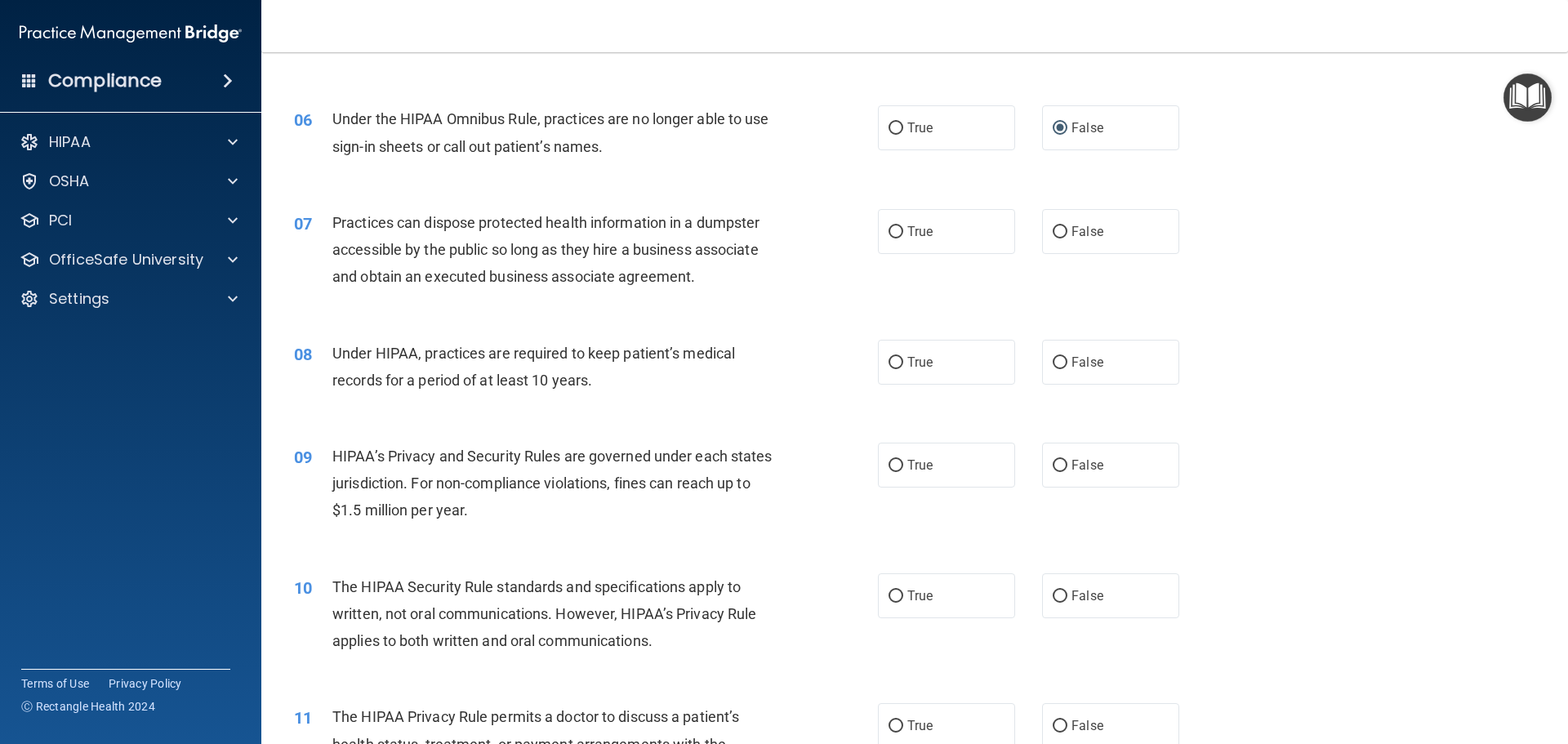
scroll to position [653, 0]
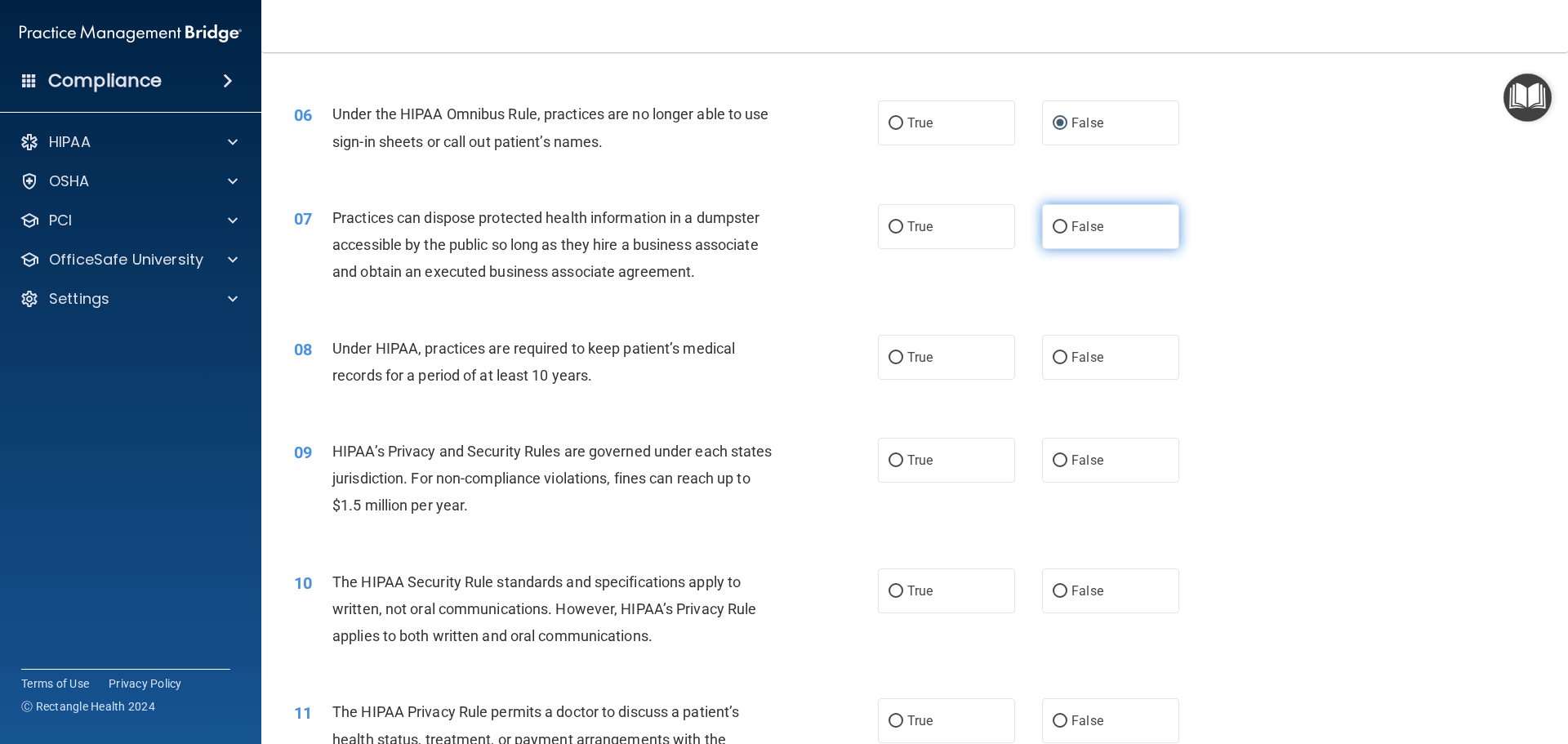
click at [1053, 227] on input "False" at bounding box center [1060, 227] width 14 height 13
radio input "true"
click at [1071, 356] on span "False" at bounding box center [1087, 357] width 31 height 15
click at [1067, 356] on input "False" at bounding box center [1060, 359] width 14 height 13
radio input "true"
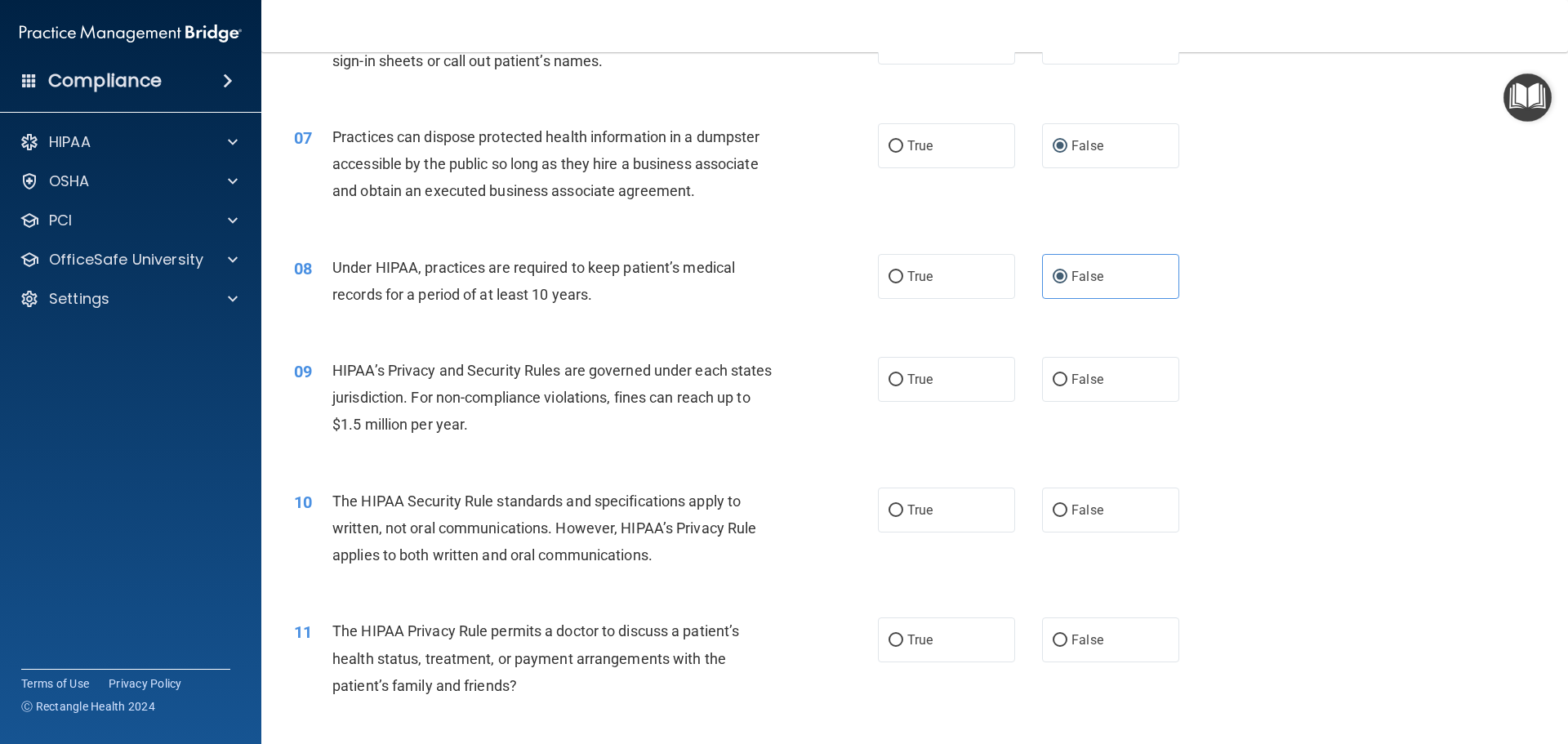
scroll to position [735, 0]
click at [1053, 375] on input "False" at bounding box center [1060, 380] width 14 height 13
radio input "true"
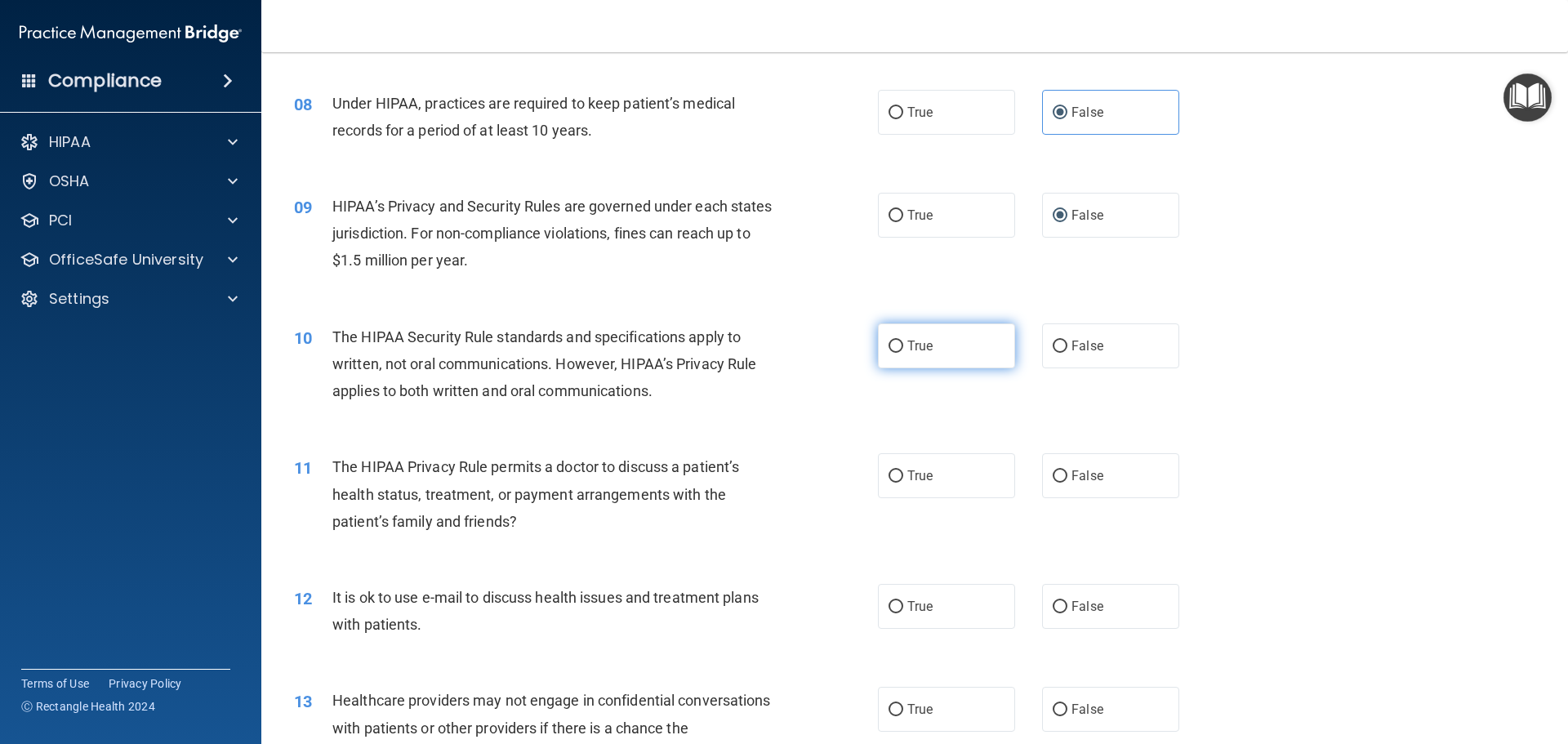
click at [896, 355] on label "True" at bounding box center [947, 346] width 137 height 45
click at [896, 353] on input "True" at bounding box center [895, 347] width 14 height 13
radio input "true"
click at [907, 474] on span "True" at bounding box center [920, 475] width 25 height 15
click at [903, 474] on input "True" at bounding box center [895, 477] width 14 height 13
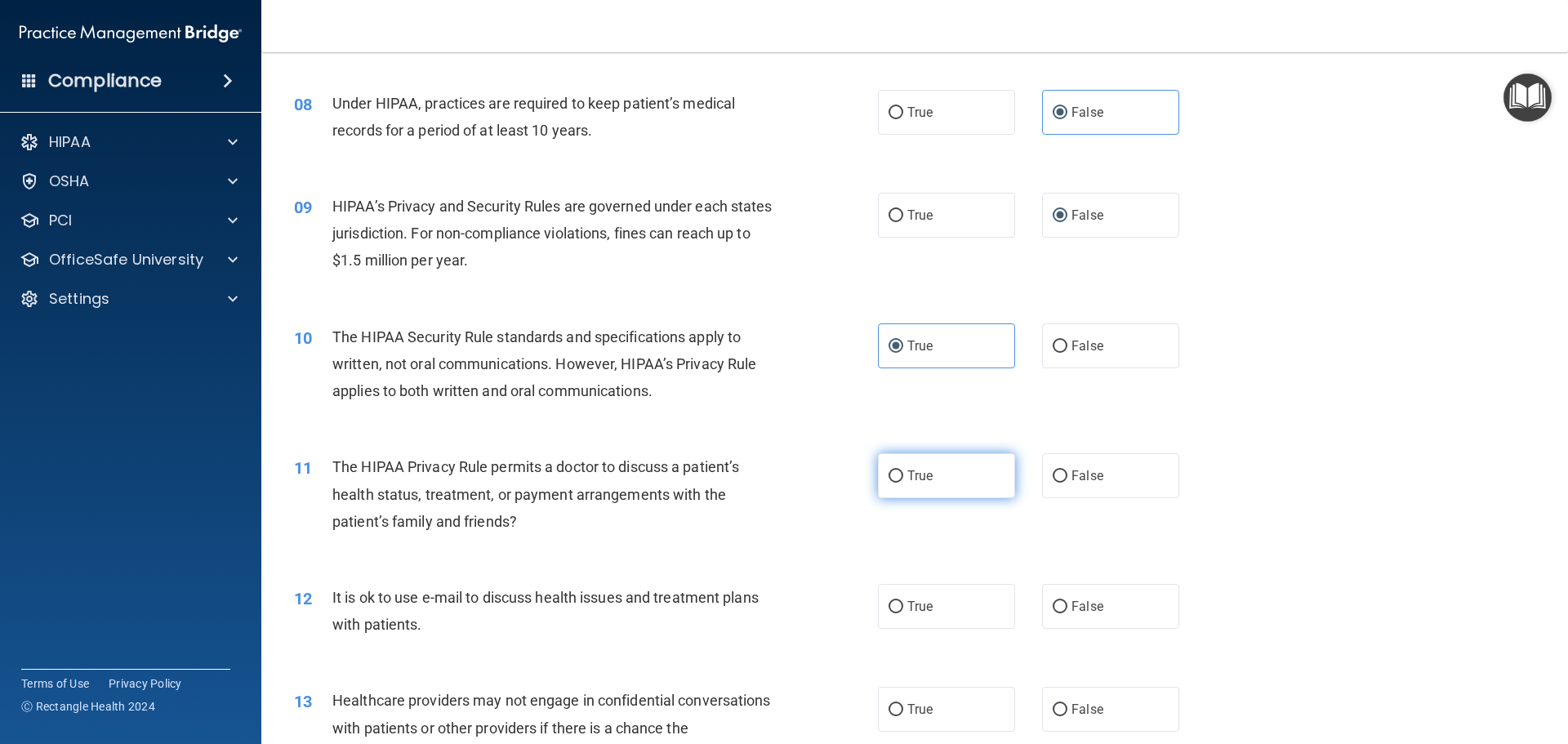
radio input "true"
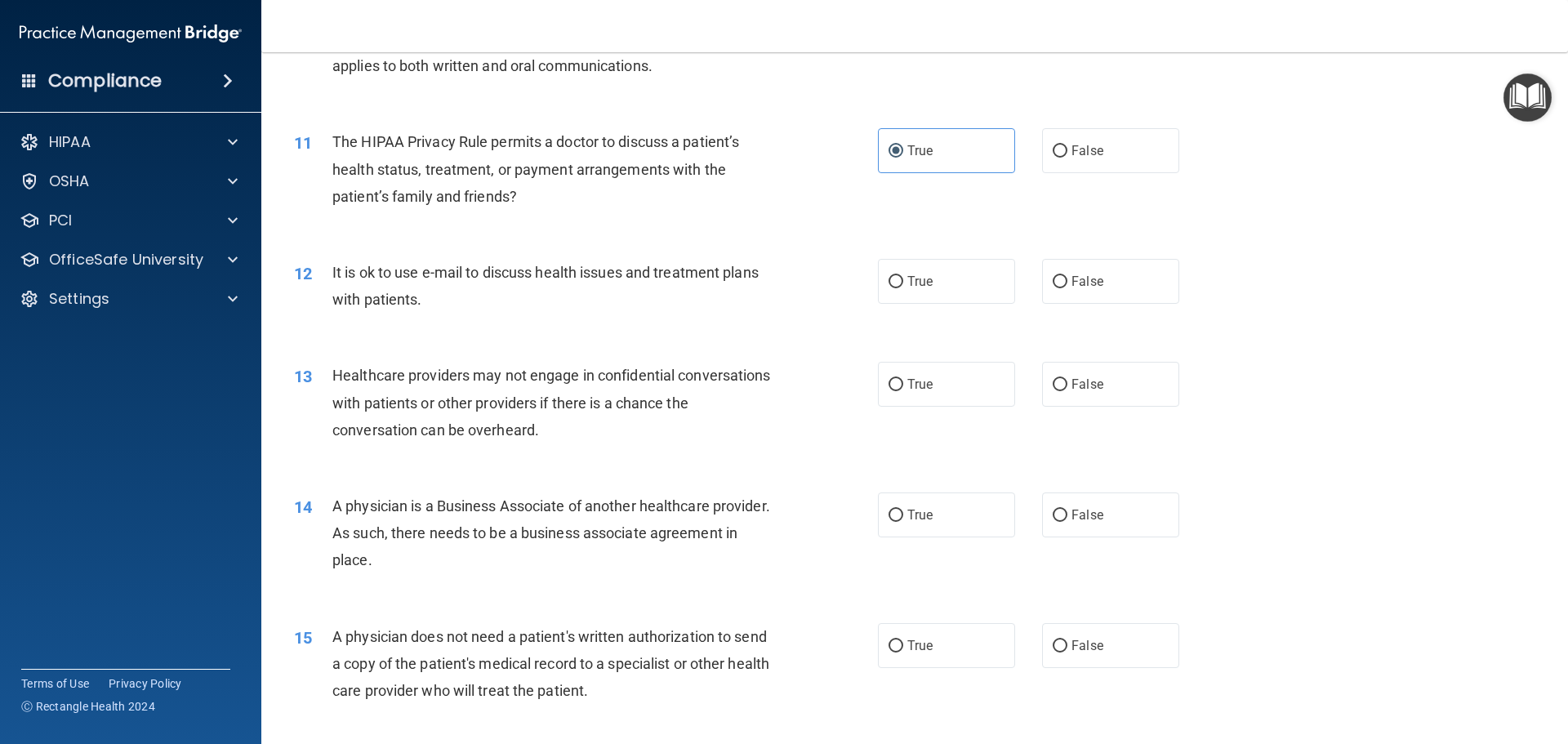
scroll to position [1226, 0]
click at [888, 284] on input "True" at bounding box center [895, 281] width 14 height 13
radio input "true"
click at [1055, 382] on input "False" at bounding box center [1060, 384] width 14 height 13
radio input "true"
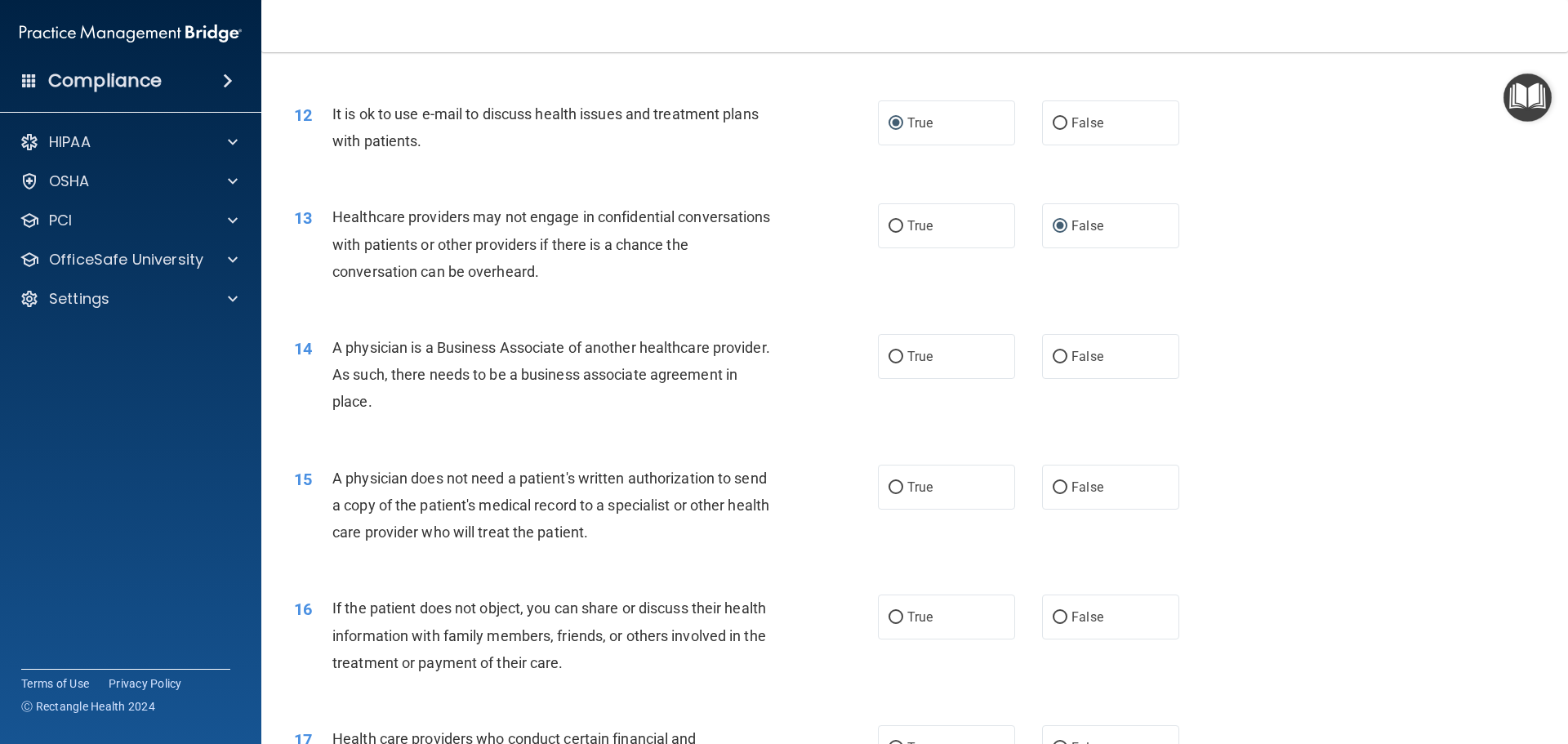
scroll to position [1389, 0]
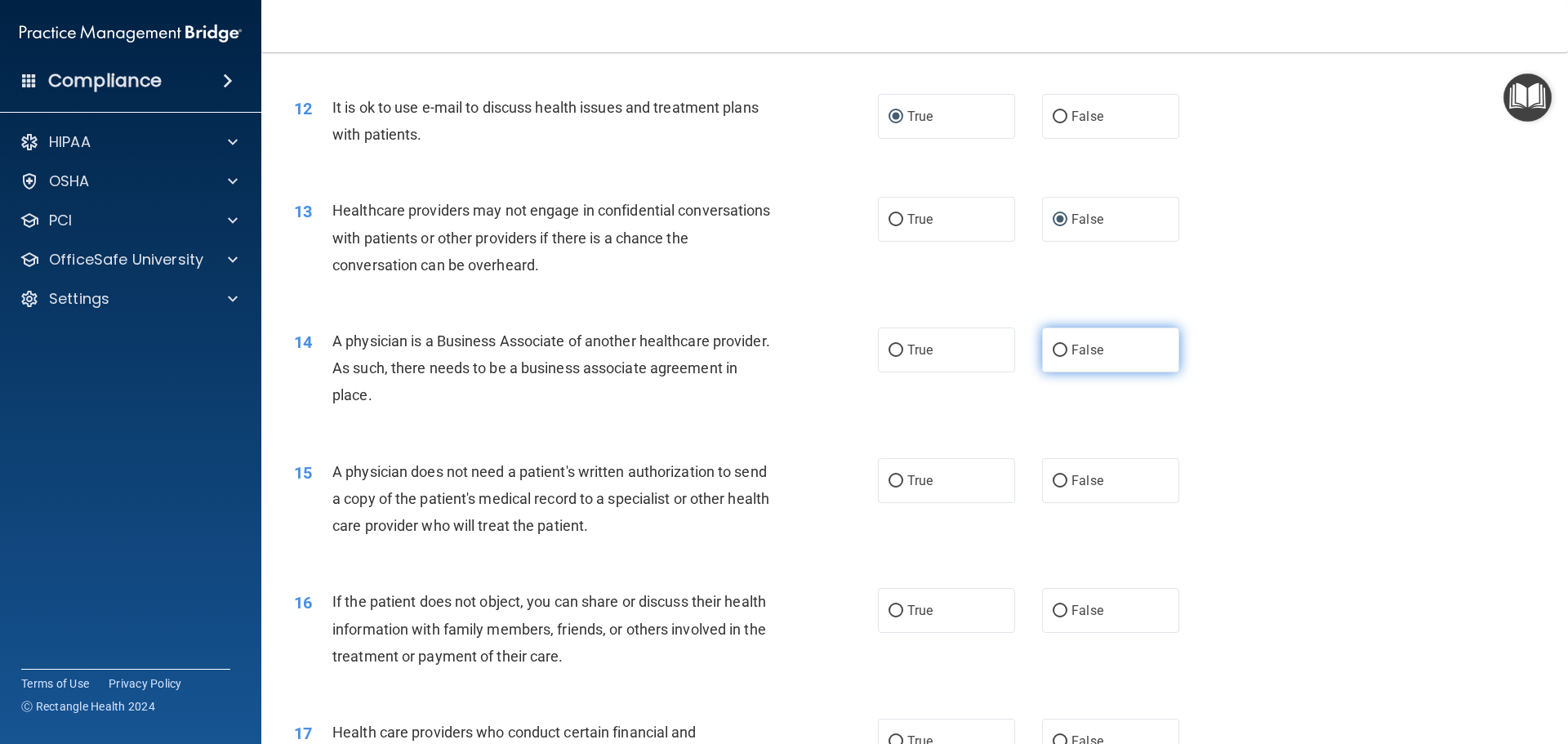
click at [1053, 351] on input "False" at bounding box center [1060, 351] width 14 height 13
radio input "true"
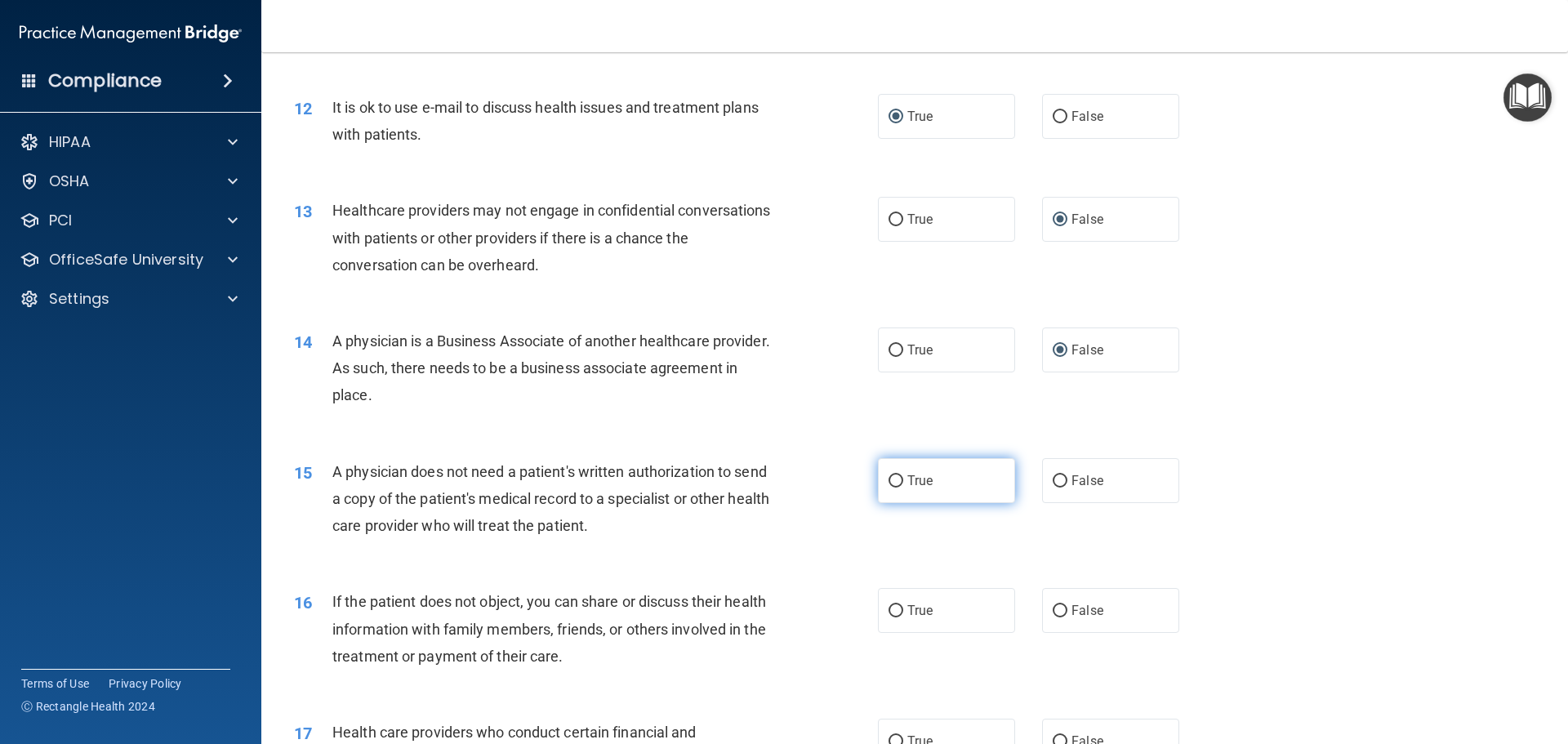
click at [894, 476] on input "True" at bounding box center [895, 482] width 14 height 13
radio input "true"
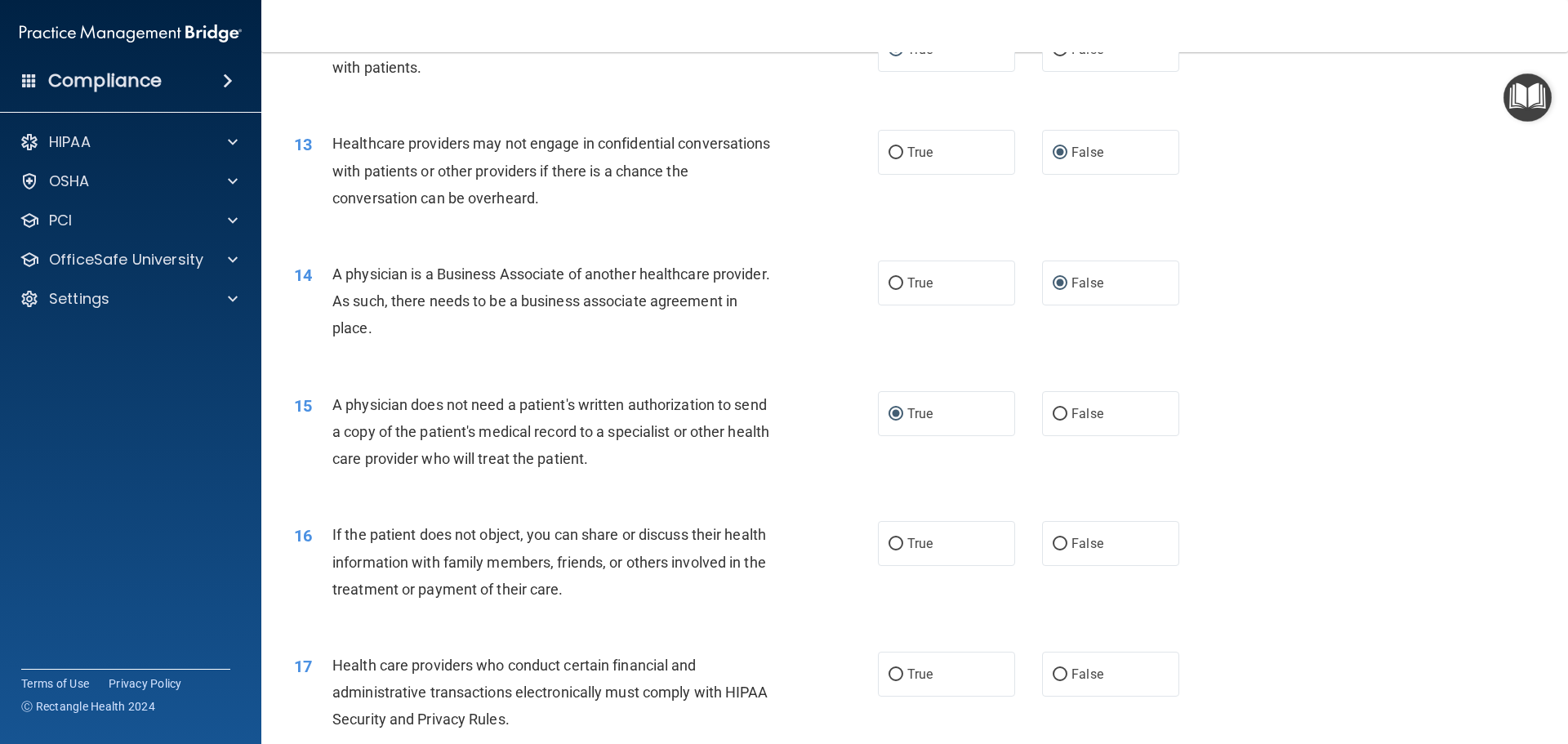
scroll to position [1634, 0]
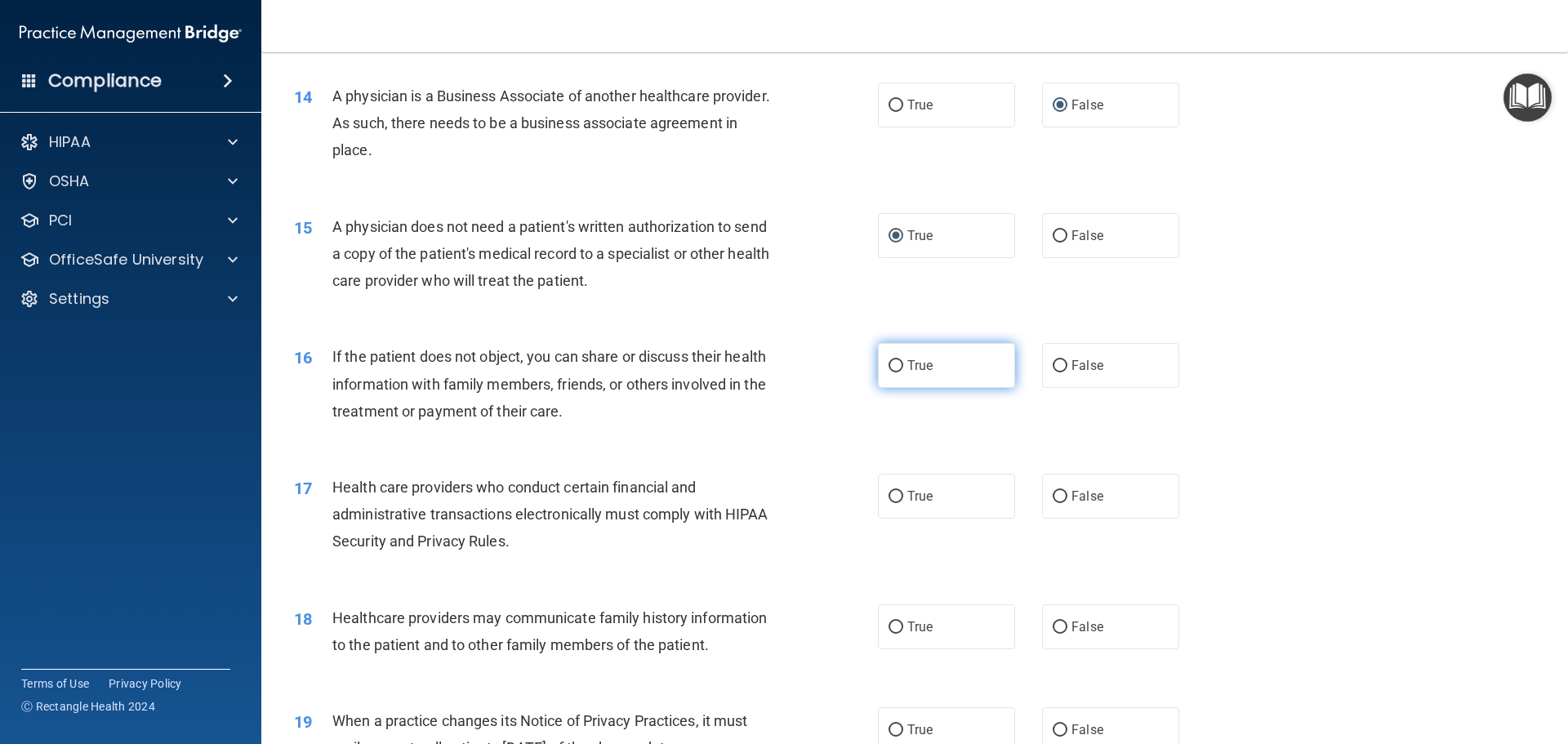
click at [895, 361] on input "True" at bounding box center [895, 367] width 14 height 13
radio input "true"
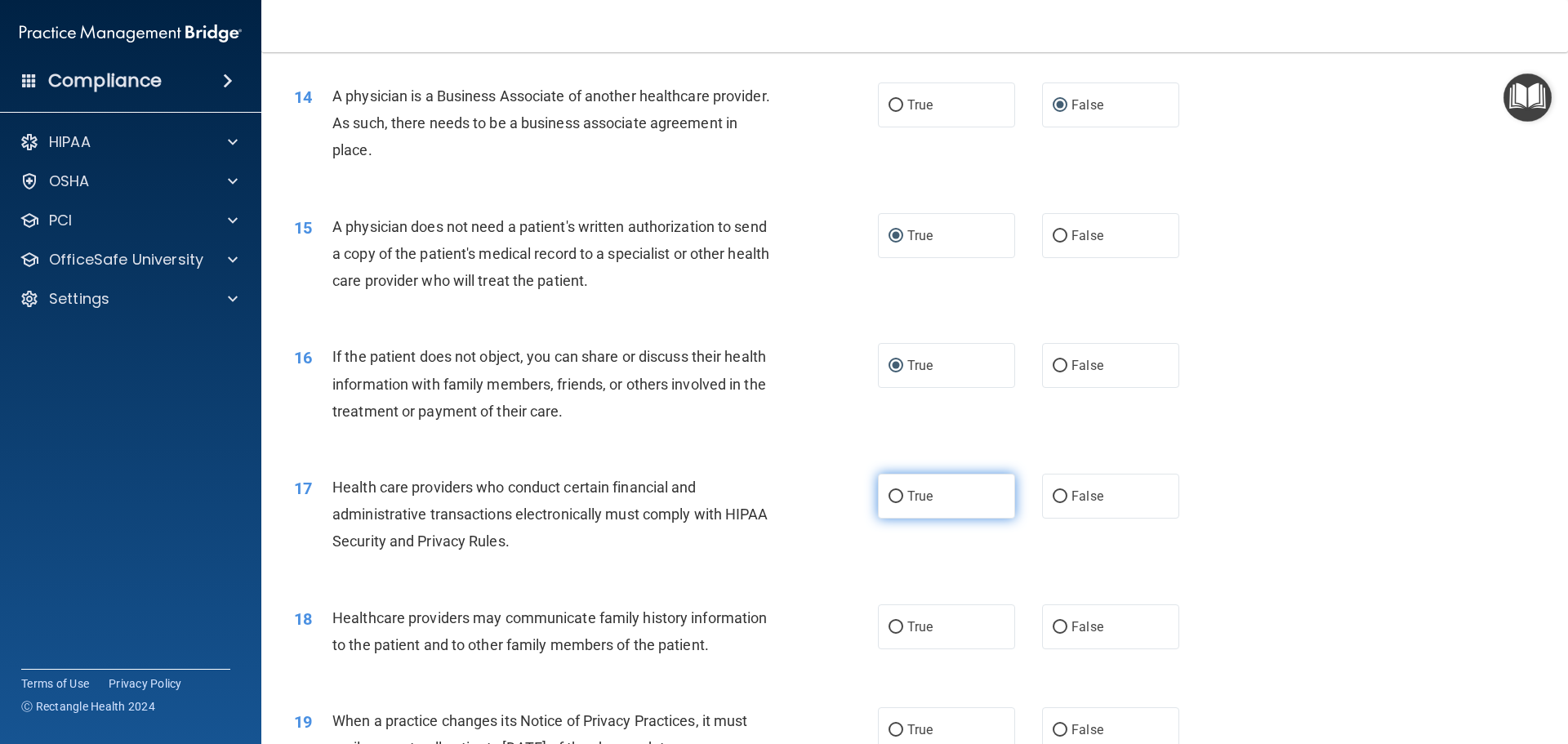
click at [893, 492] on input "True" at bounding box center [895, 498] width 14 height 13
radio input "true"
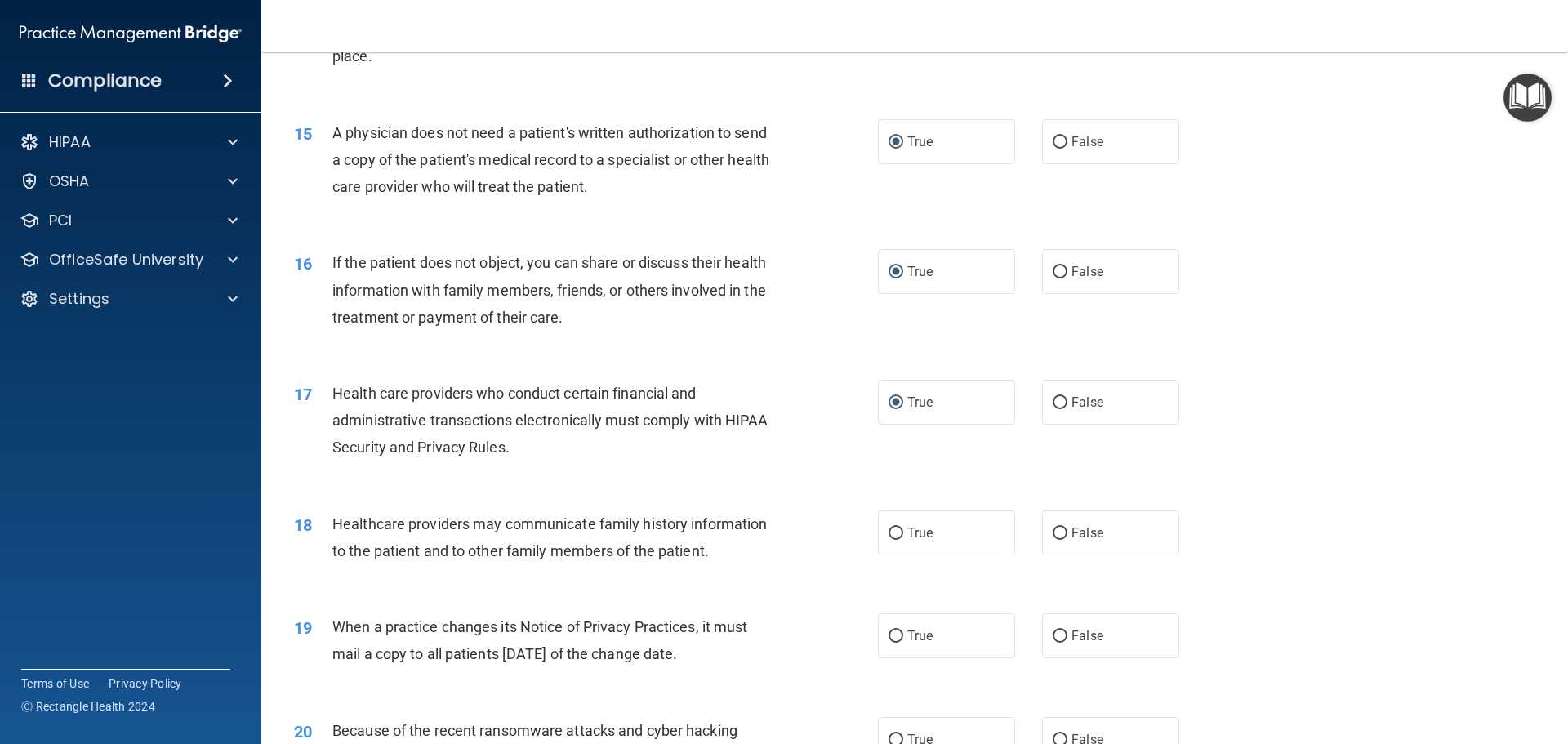
scroll to position [1961, 0]
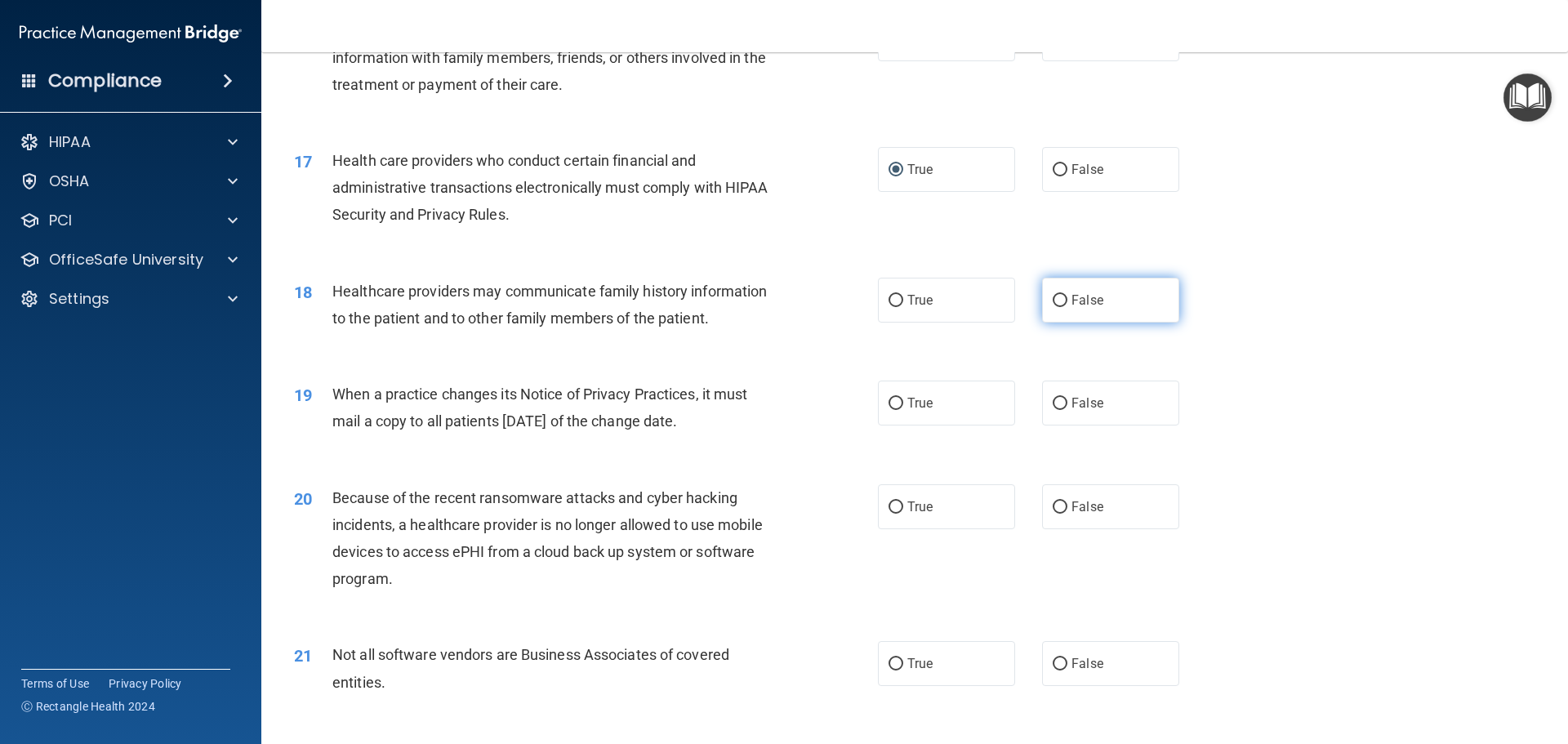
click at [1054, 300] on input "False" at bounding box center [1060, 301] width 14 height 13
radio input "true"
click at [1053, 400] on input "False" at bounding box center [1060, 404] width 14 height 13
radio input "true"
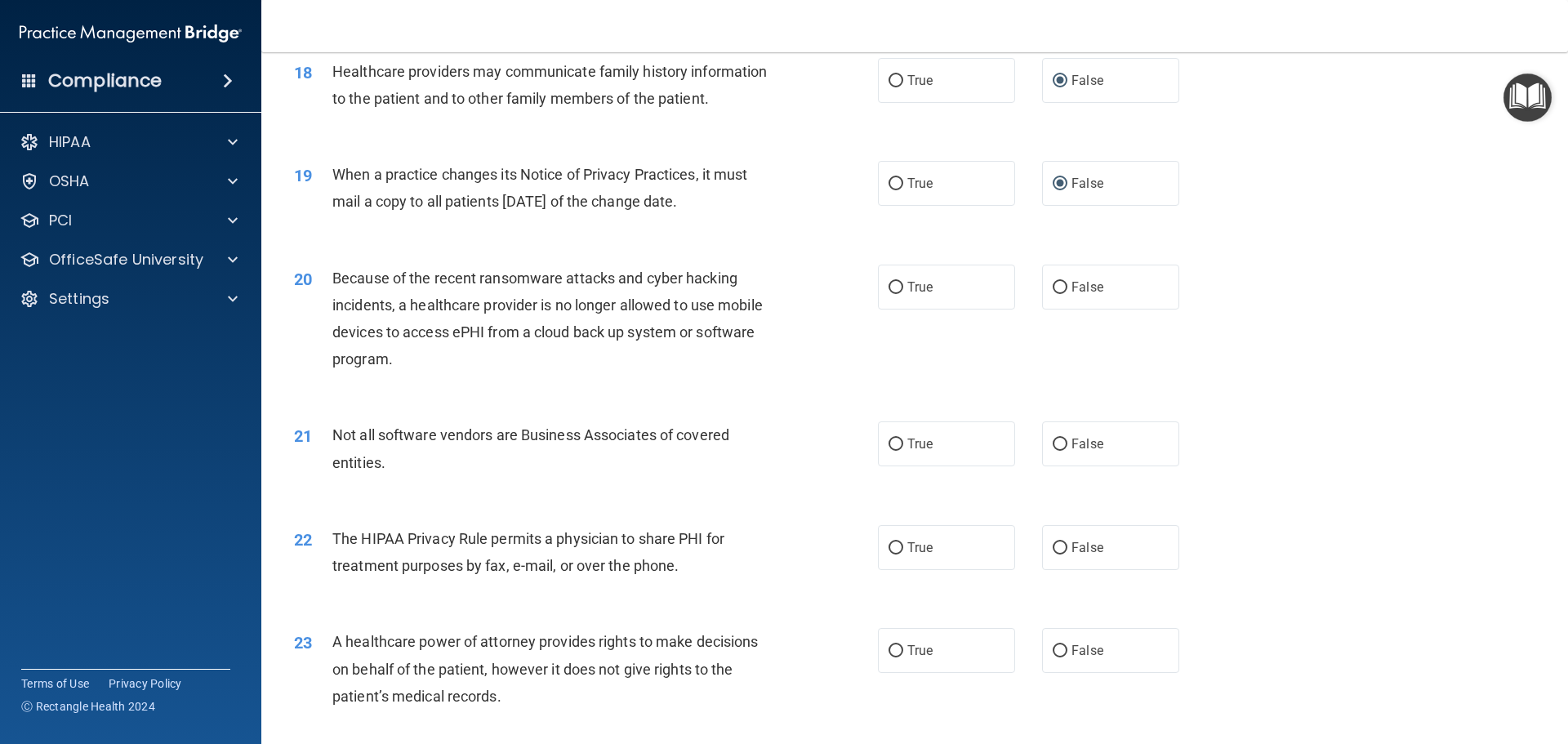
scroll to position [2206, 0]
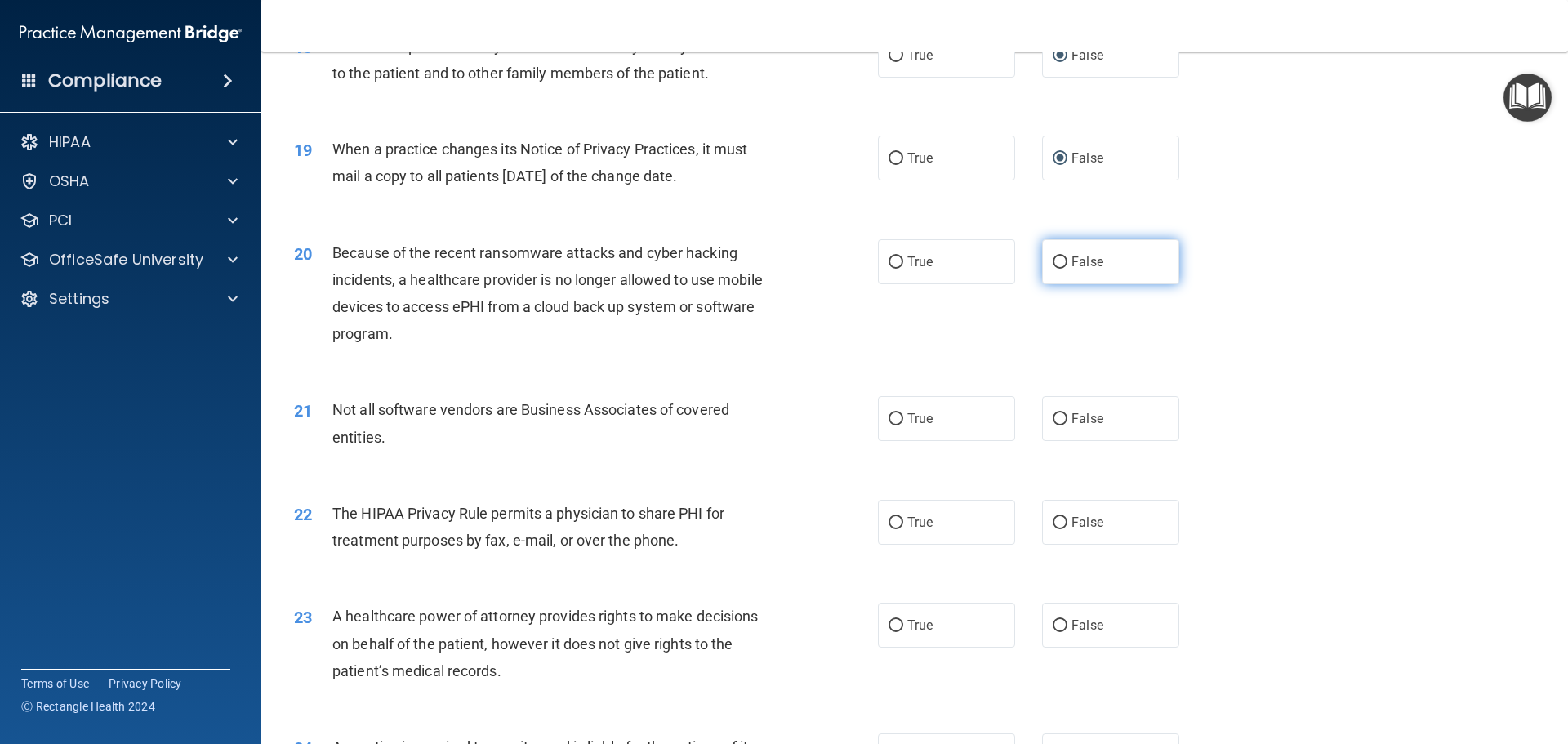
click at [1053, 261] on input "False" at bounding box center [1060, 263] width 14 height 13
radio input "true"
click at [894, 423] on input "True" at bounding box center [895, 420] width 14 height 13
radio input "true"
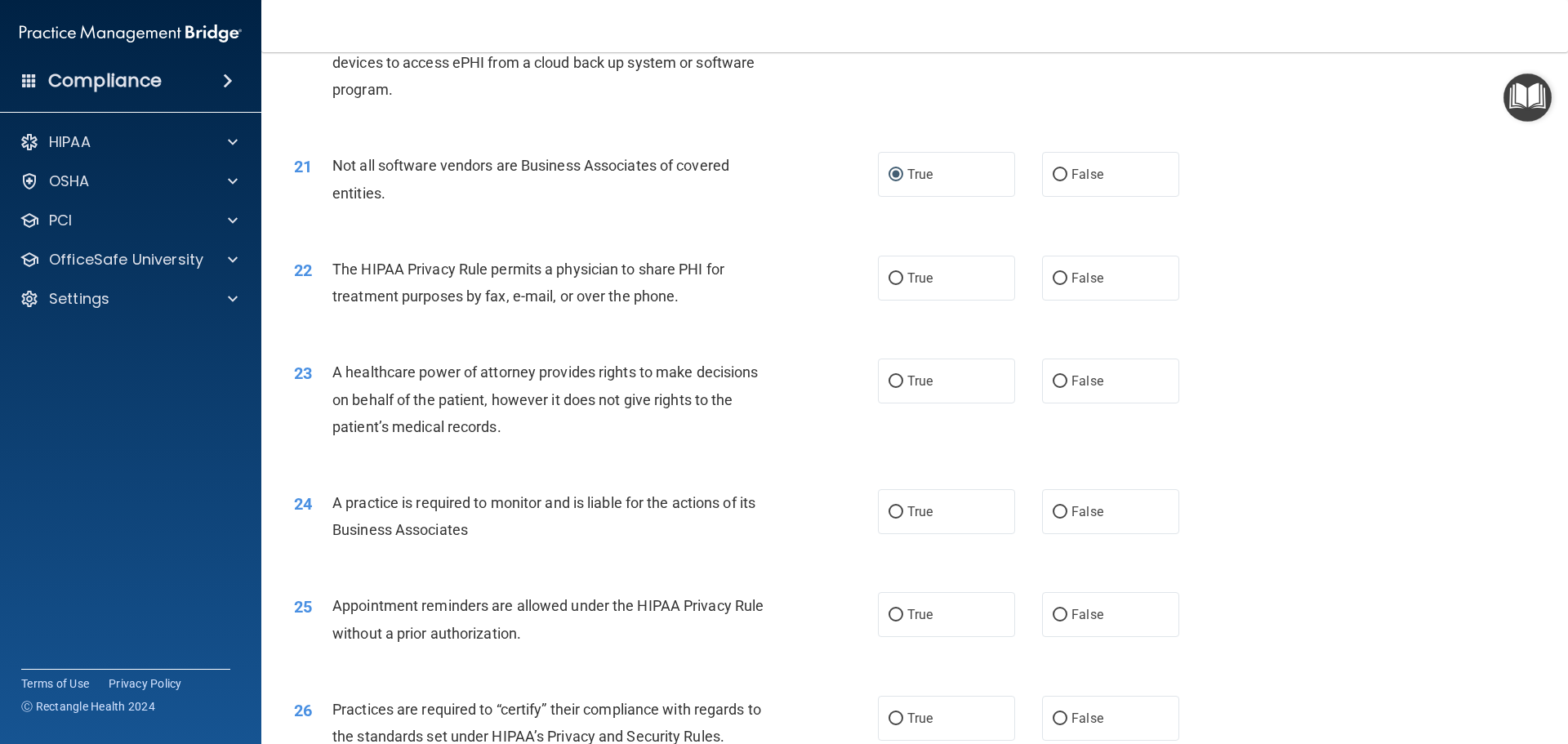
scroll to position [2451, 0]
click at [894, 278] on input "True" at bounding box center [895, 279] width 14 height 13
radio input "true"
click at [1054, 381] on input "False" at bounding box center [1060, 381] width 14 height 13
radio input "true"
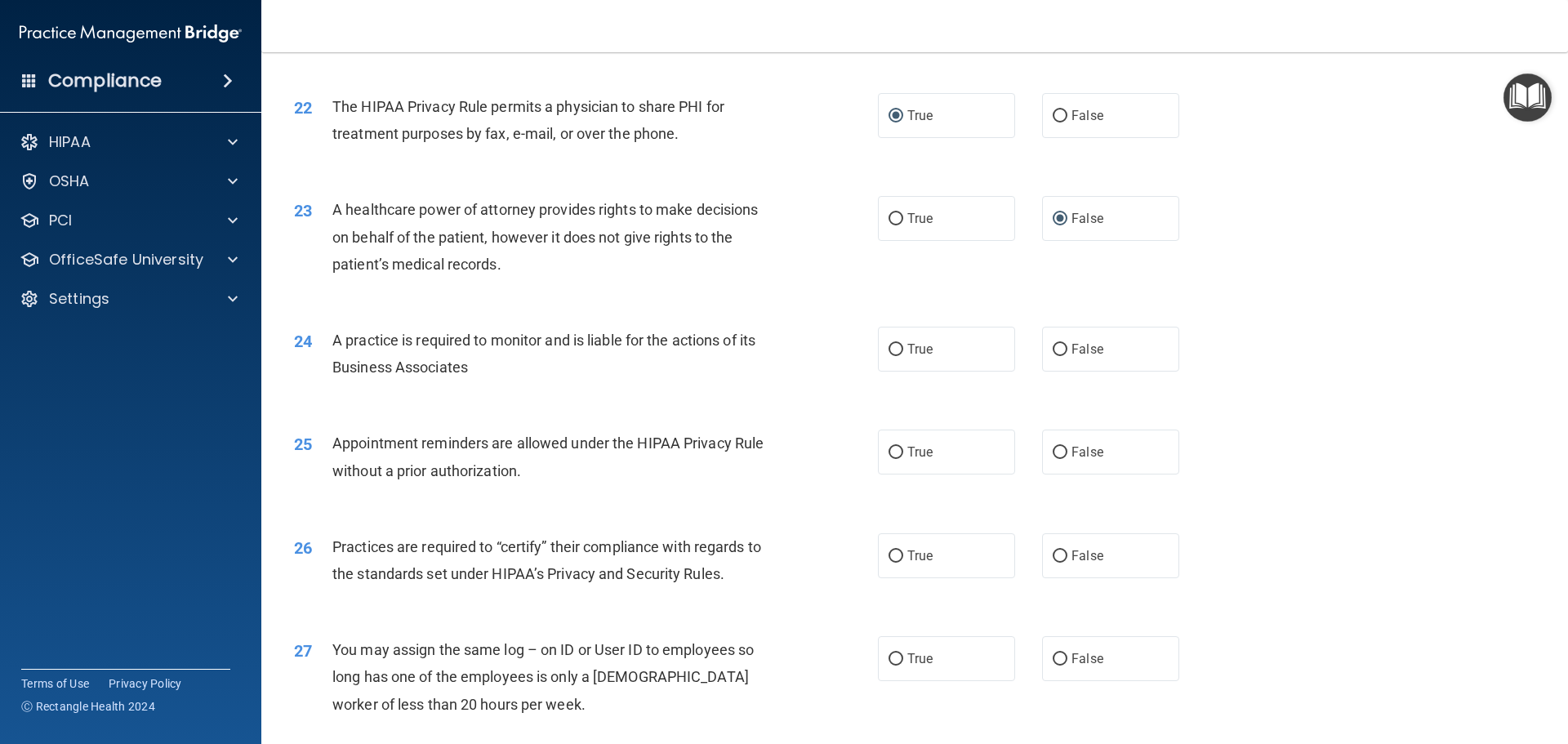
scroll to position [2615, 0]
click at [1053, 349] on input "False" at bounding box center [1060, 349] width 14 height 13
radio input "true"
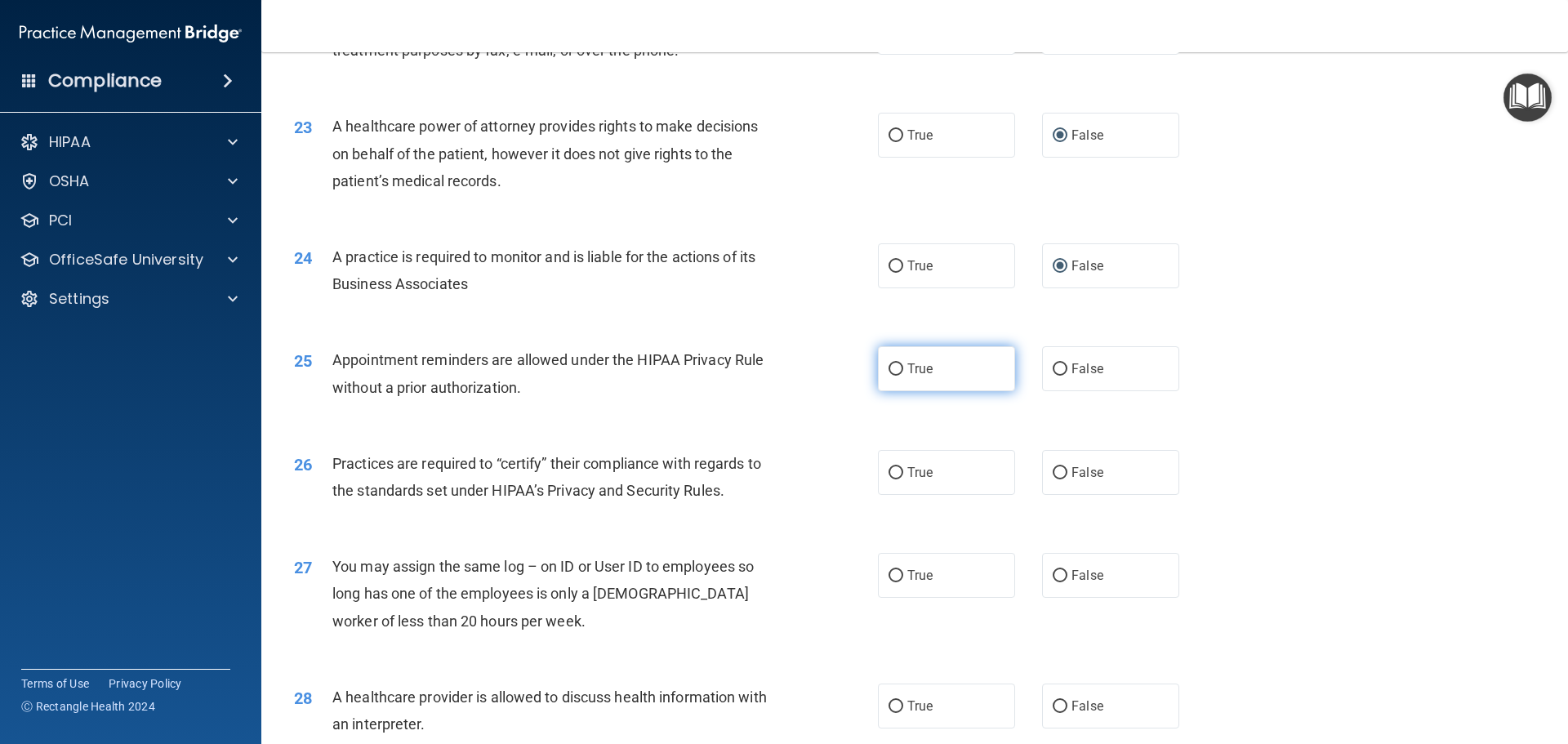
click at [888, 369] on input "True" at bounding box center [895, 370] width 14 height 13
radio input "true"
click at [1053, 474] on input "False" at bounding box center [1060, 474] width 14 height 13
radio input "true"
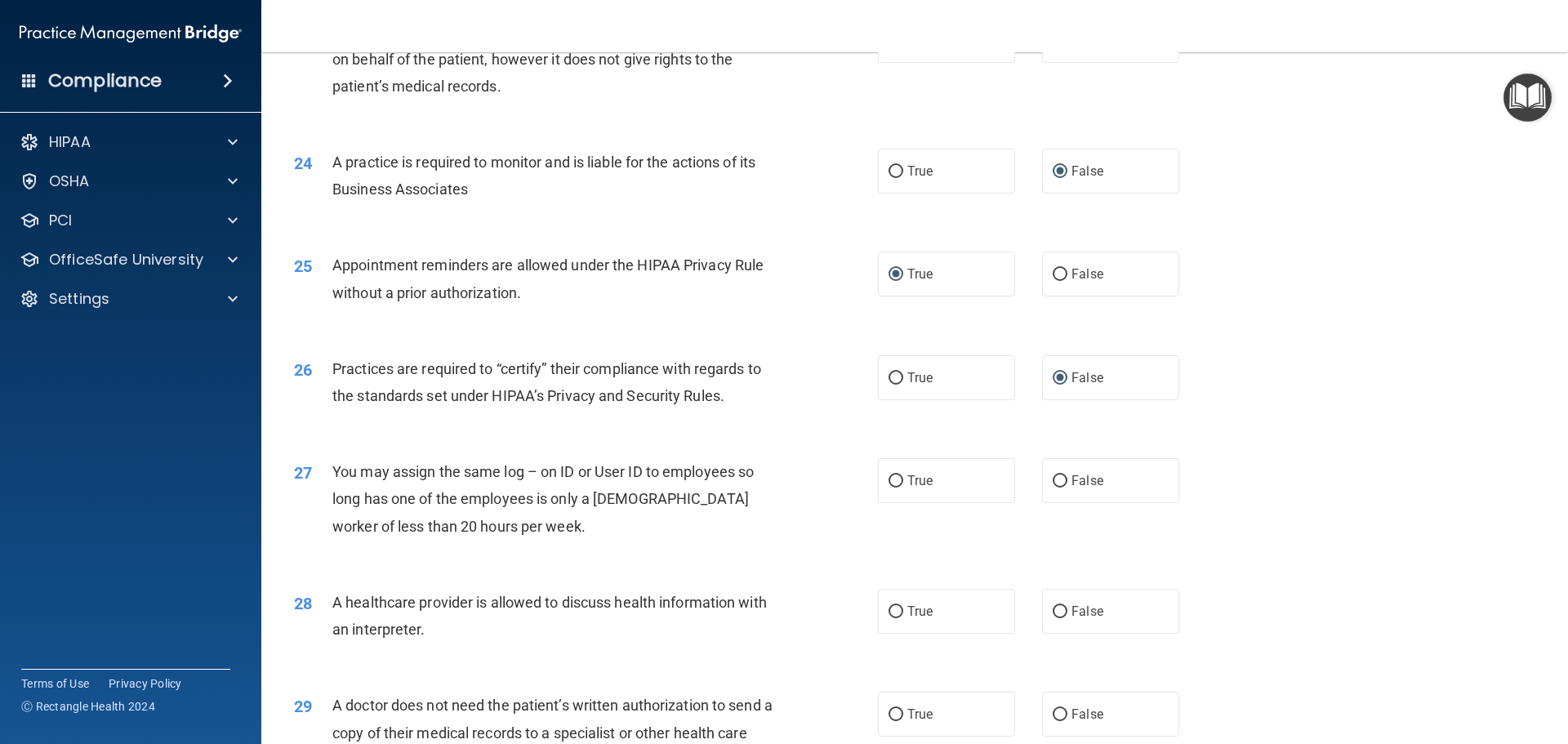
scroll to position [3024, 0]
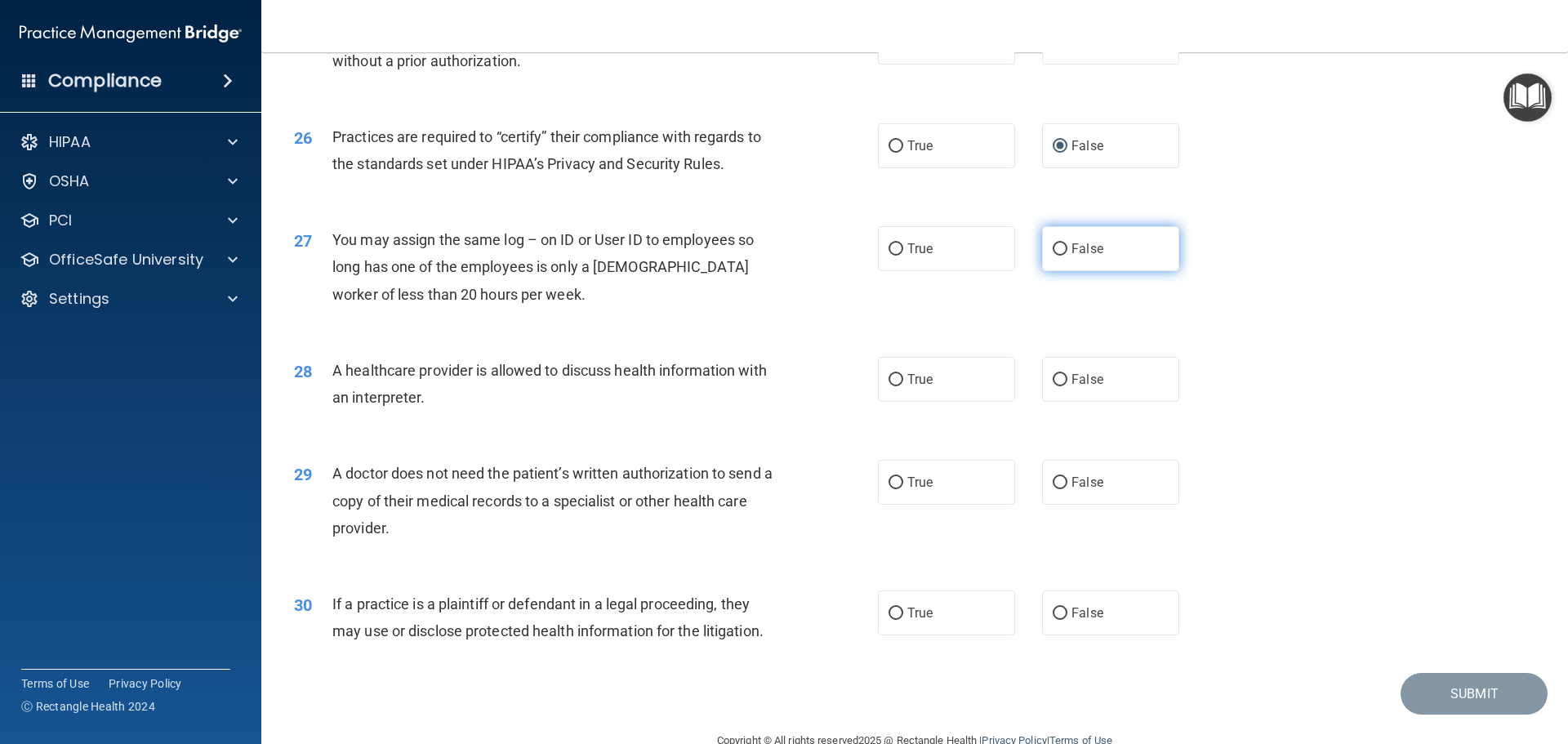
click at [1053, 252] on input "False" at bounding box center [1060, 250] width 14 height 13
radio input "true"
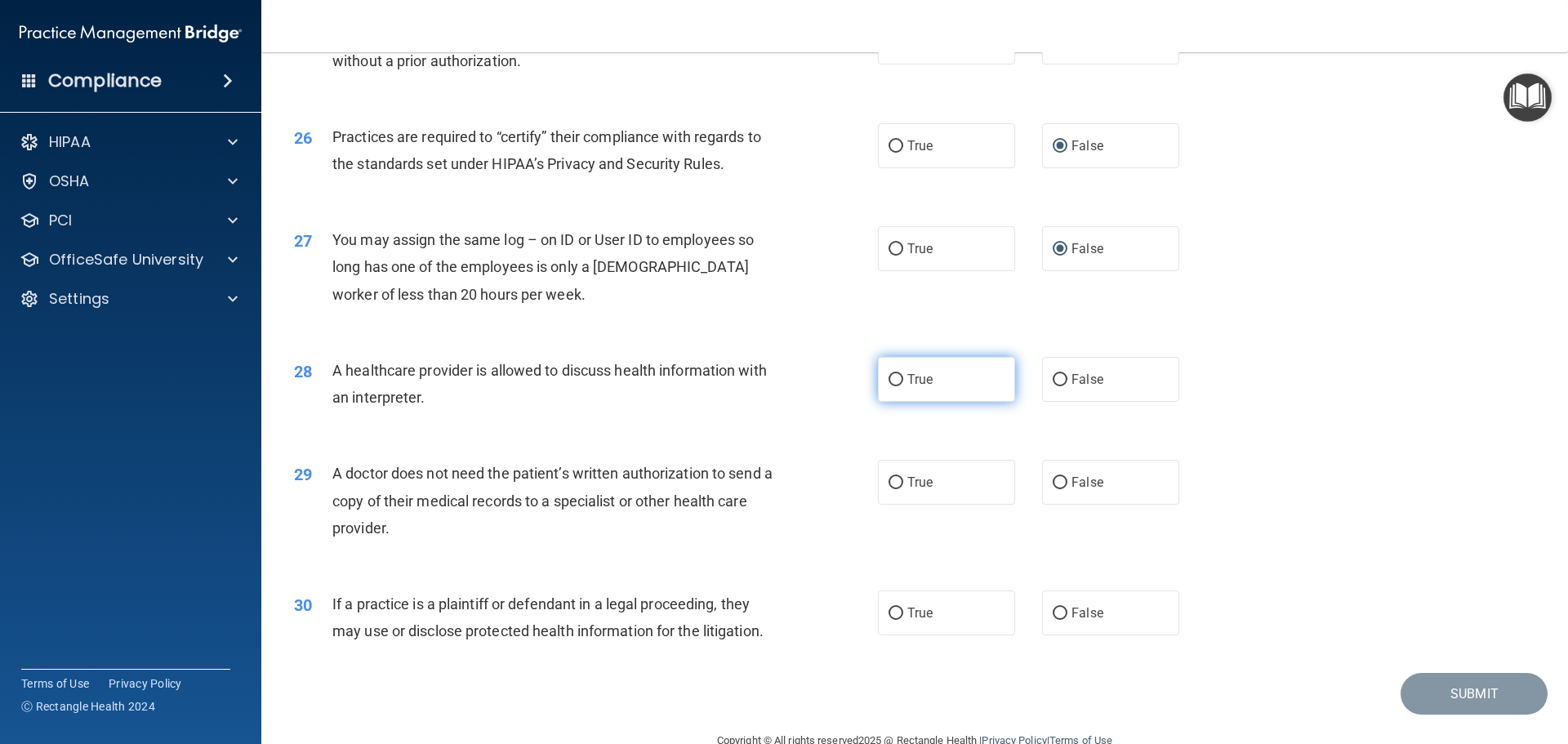
click at [890, 374] on input "True" at bounding box center [895, 380] width 14 height 13
radio input "true"
drag, startPoint x: 902, startPoint y: 480, endPoint x: 868, endPoint y: 469, distance: 35.7
click at [907, 480] on span "True" at bounding box center [920, 482] width 25 height 15
click at [902, 480] on input "True" at bounding box center [895, 483] width 14 height 13
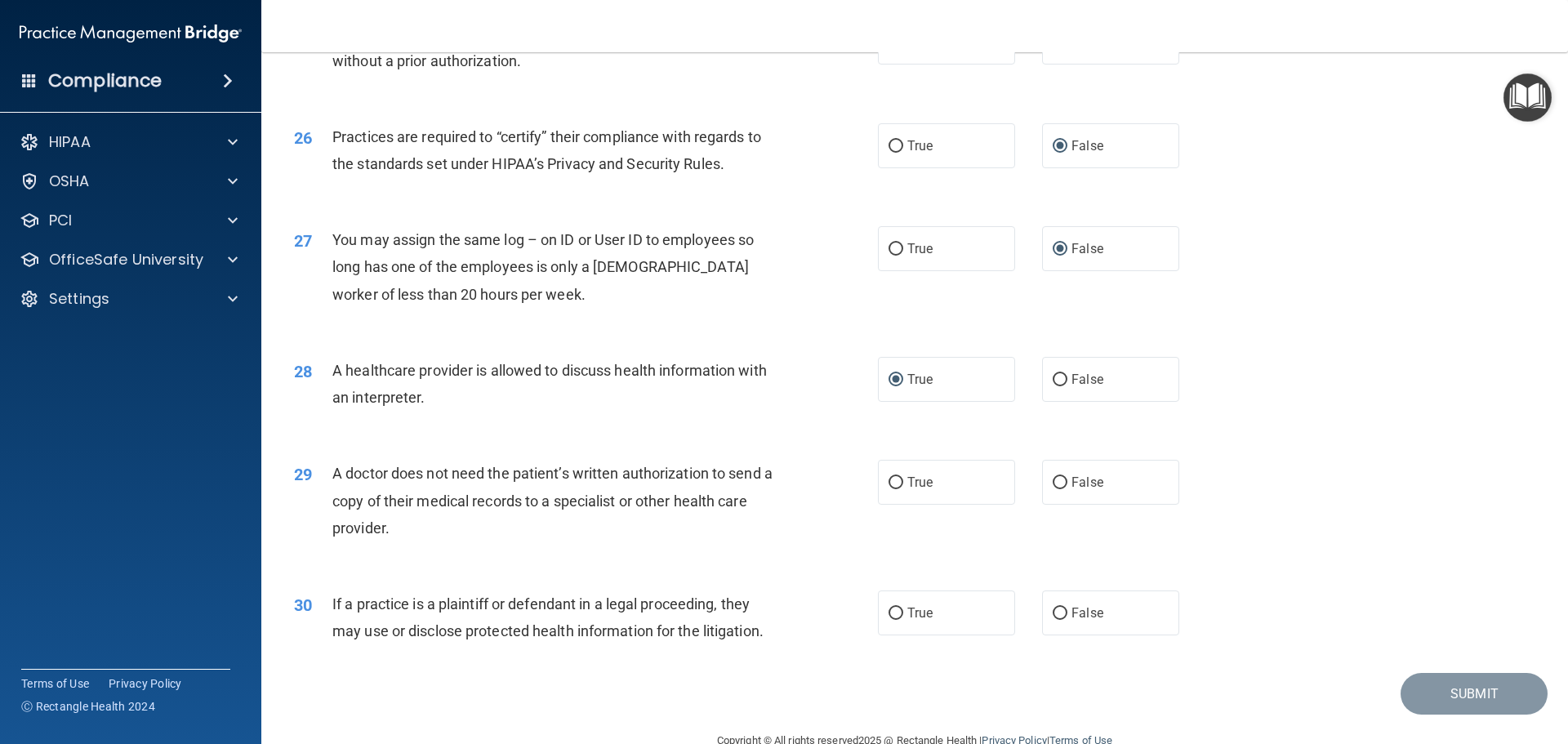
radio input "true"
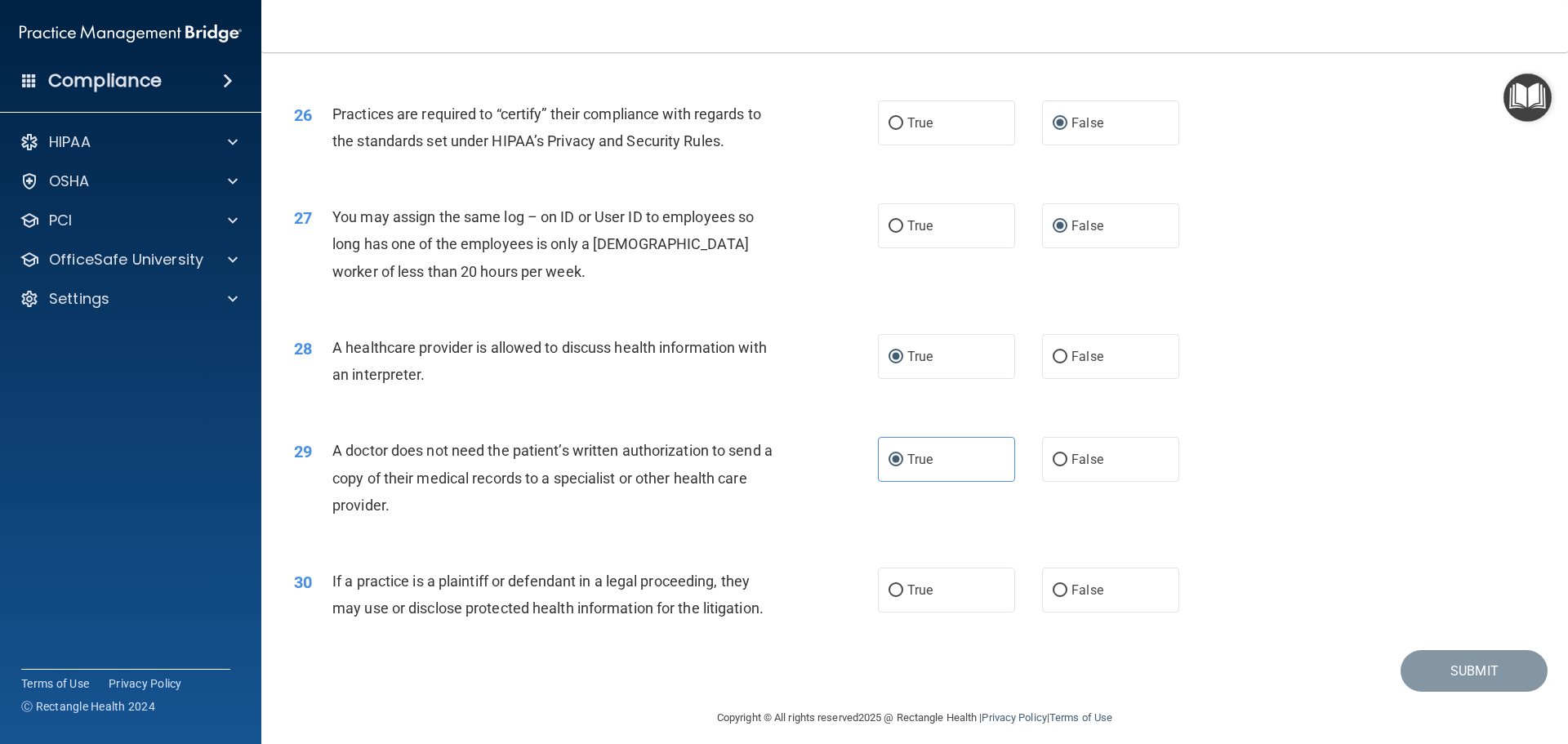
scroll to position [3060, 0]
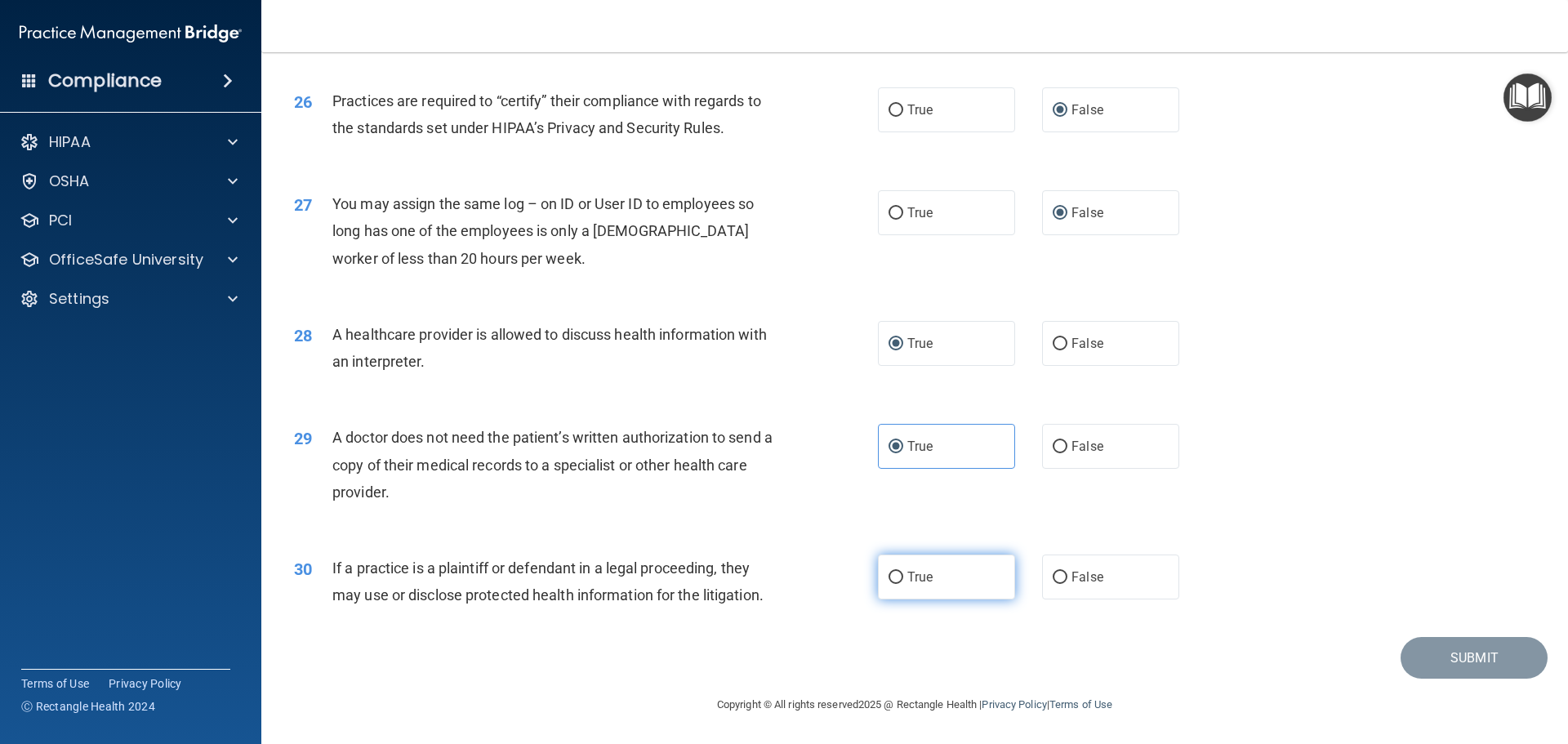
click at [897, 573] on label "True" at bounding box center [947, 577] width 137 height 45
click at [897, 573] on input "True" at bounding box center [895, 579] width 14 height 13
radio input "true"
click at [1426, 659] on button "Submit" at bounding box center [1475, 658] width 147 height 41
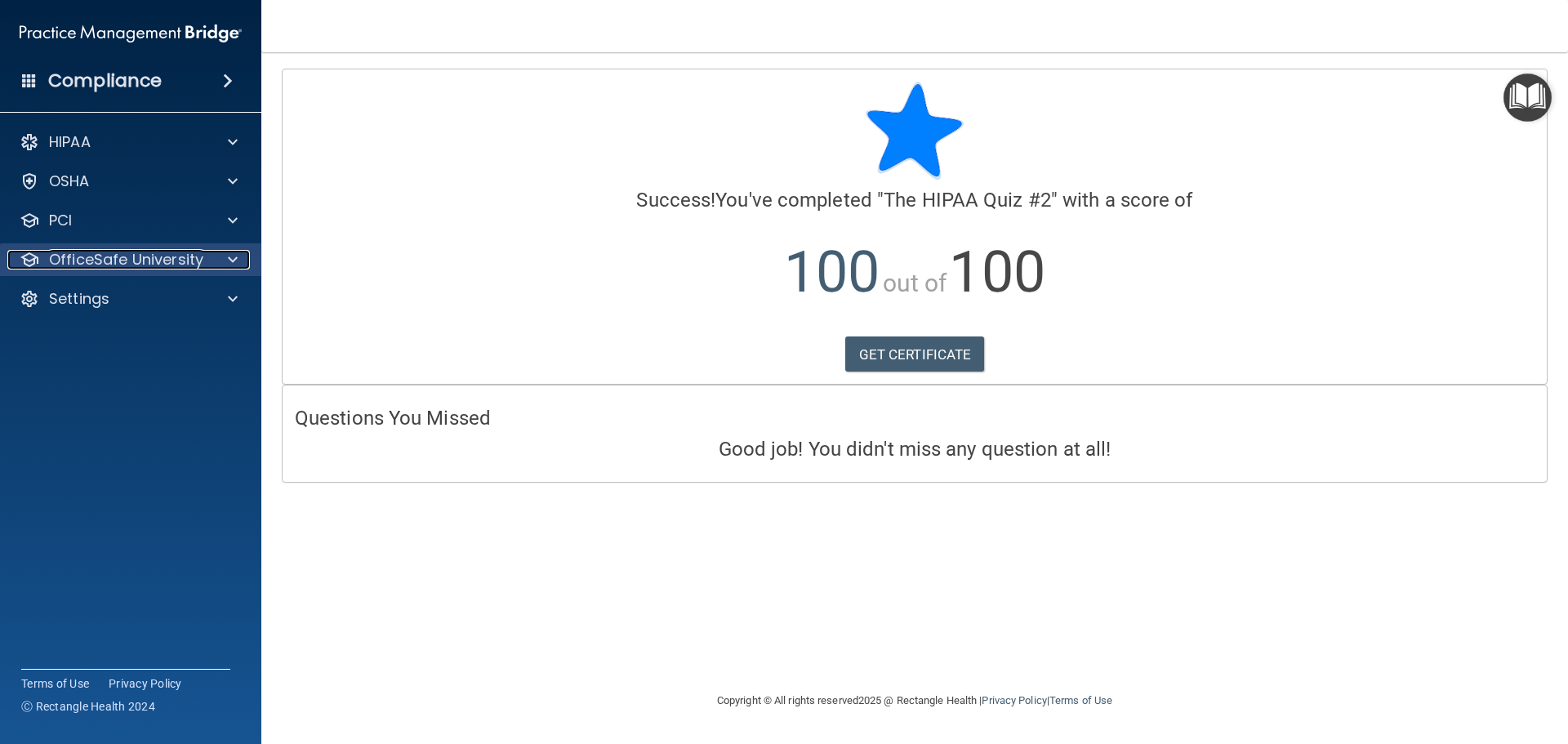
click at [112, 259] on p "OfficeSafe University" at bounding box center [127, 260] width 154 height 20
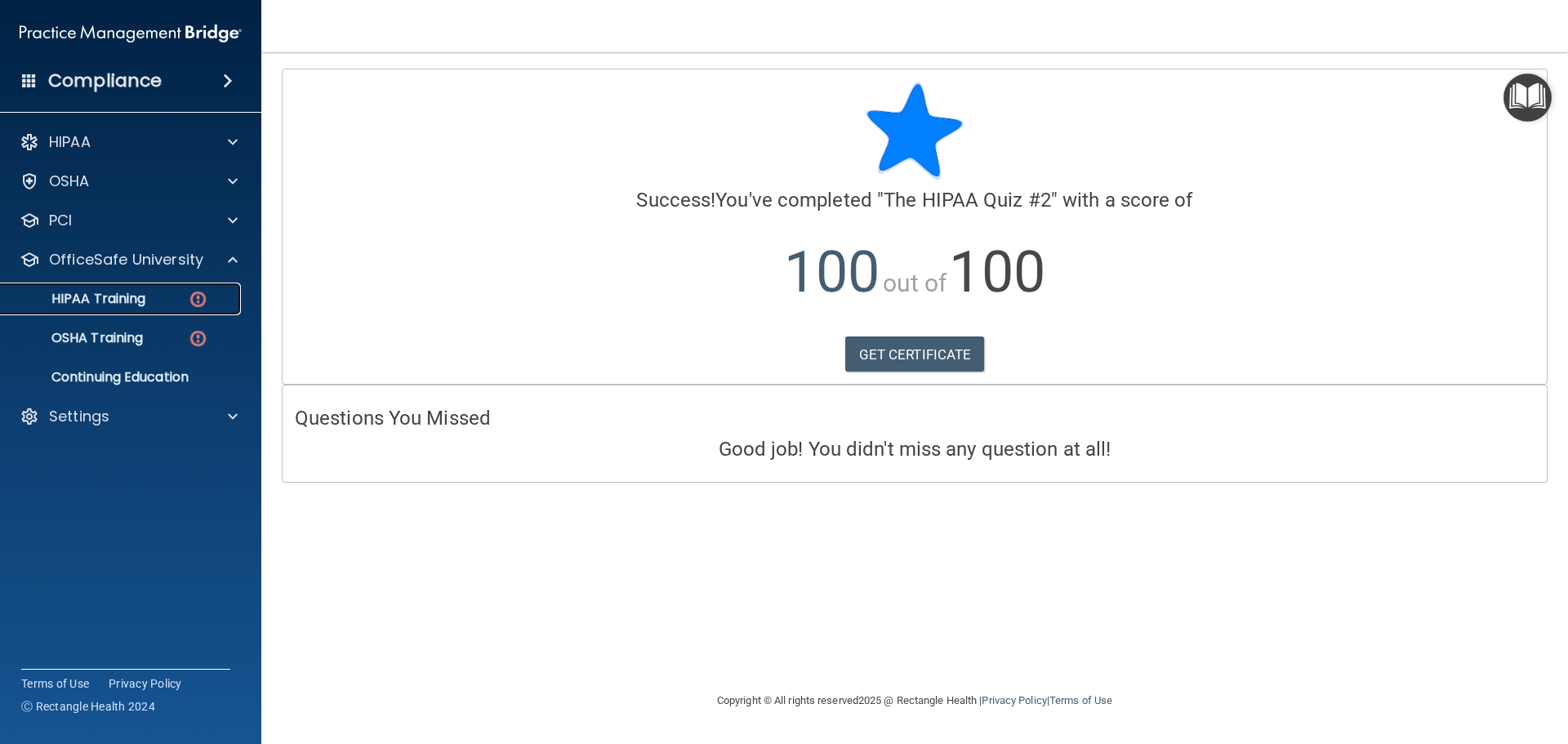
click at [126, 297] on p "HIPAA Training" at bounding box center [78, 299] width 135 height 16
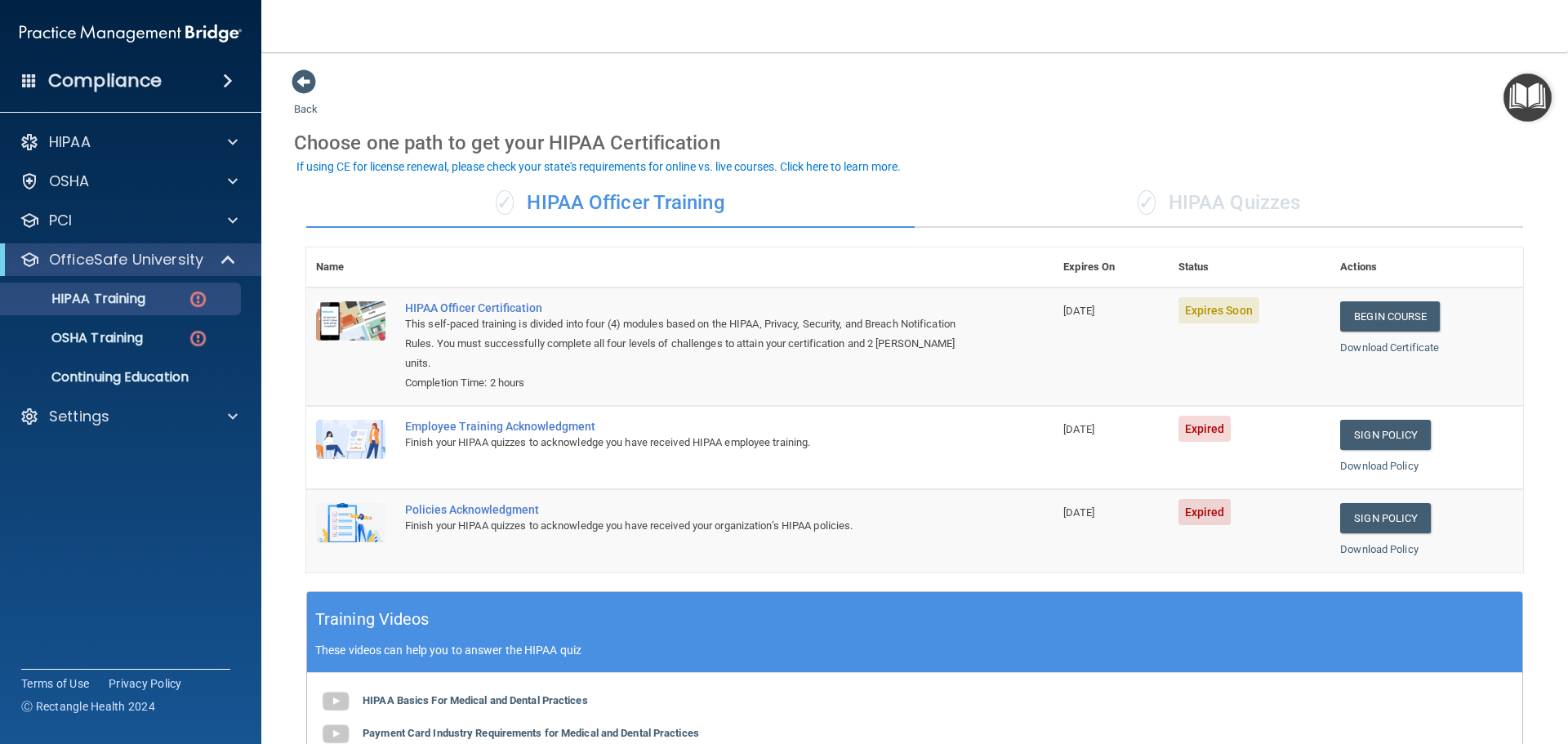
click at [1210, 204] on div "✓ HIPAA Quizzes" at bounding box center [1218, 203] width 608 height 49
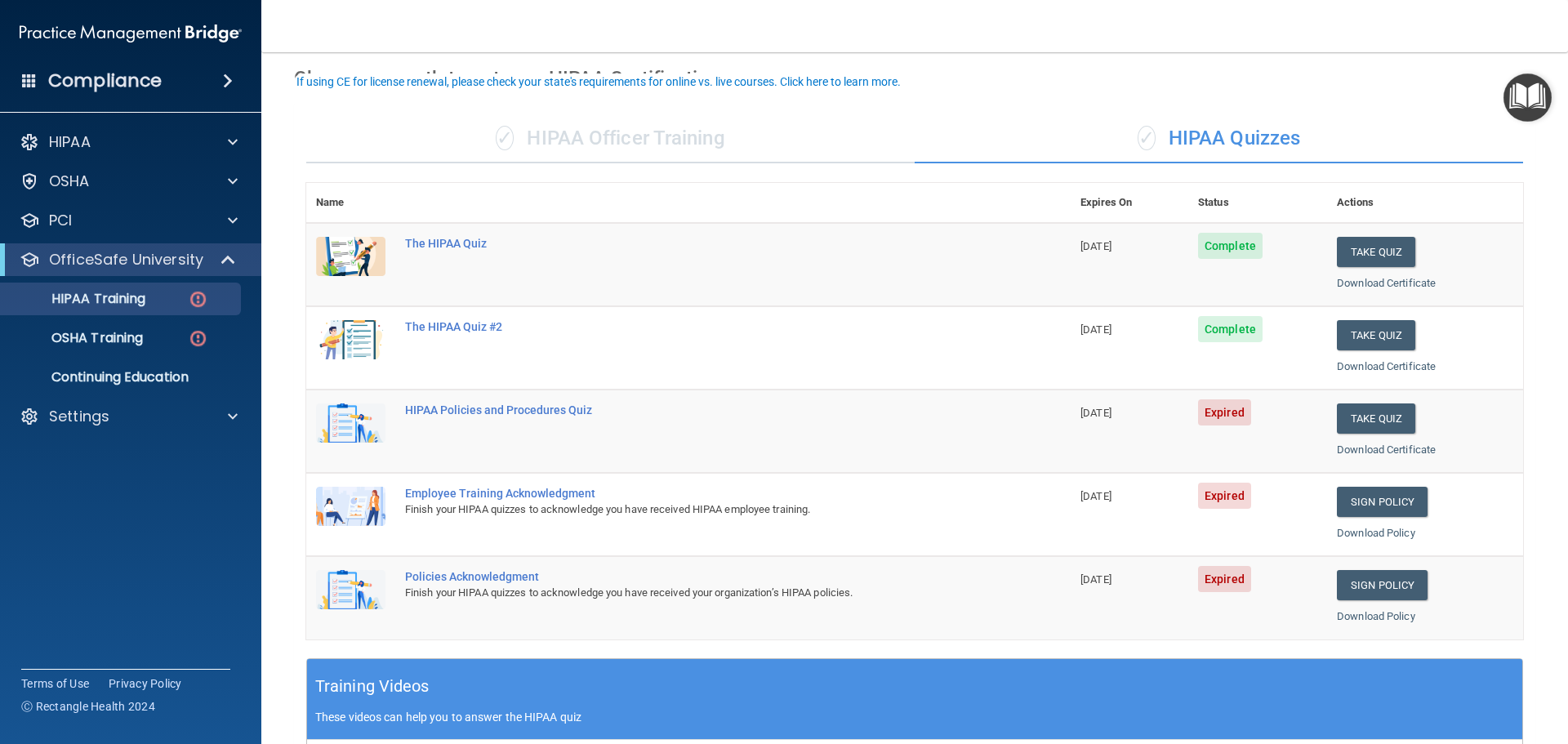
scroll to position [164, 0]
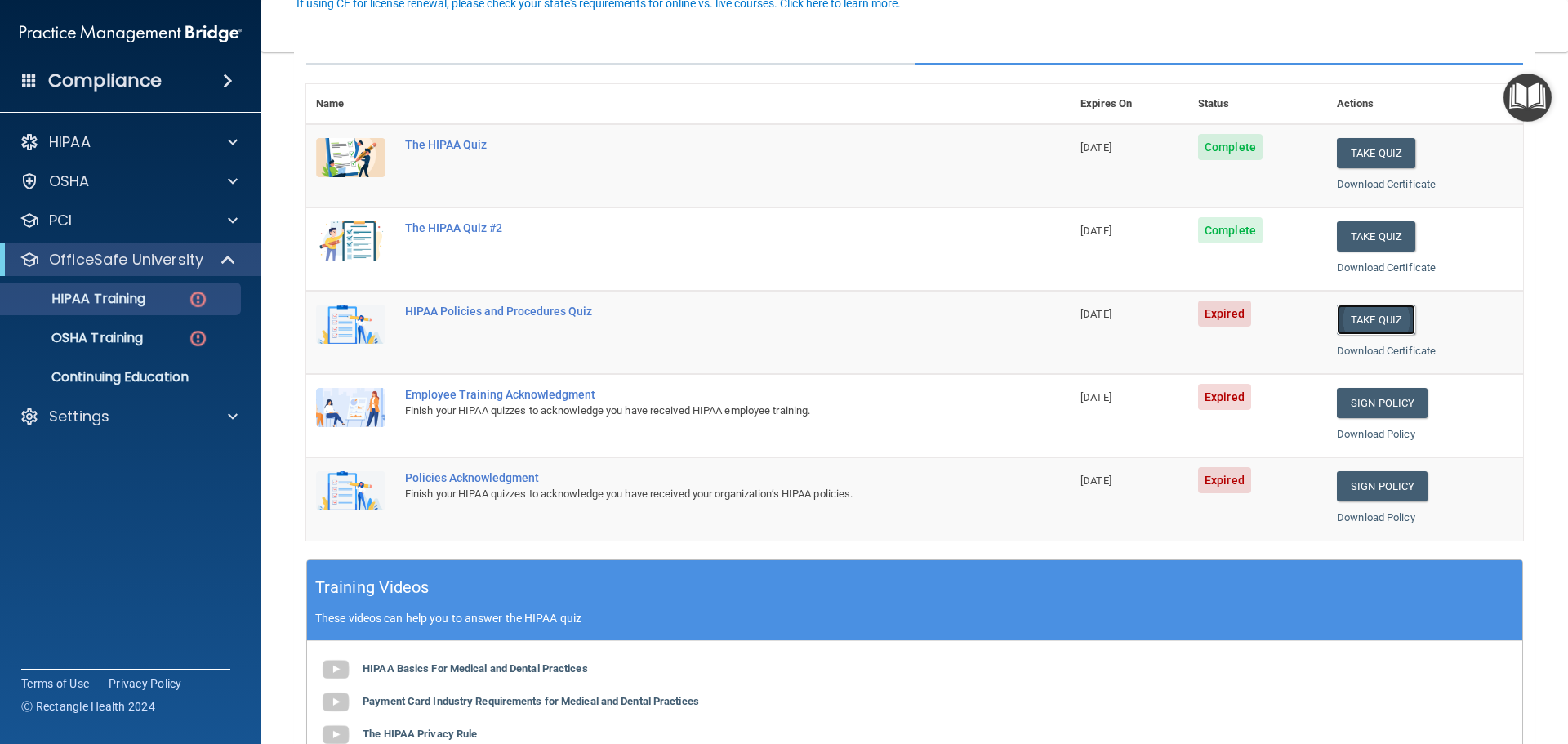
click at [1365, 313] on button "Take Quiz" at bounding box center [1376, 320] width 78 height 31
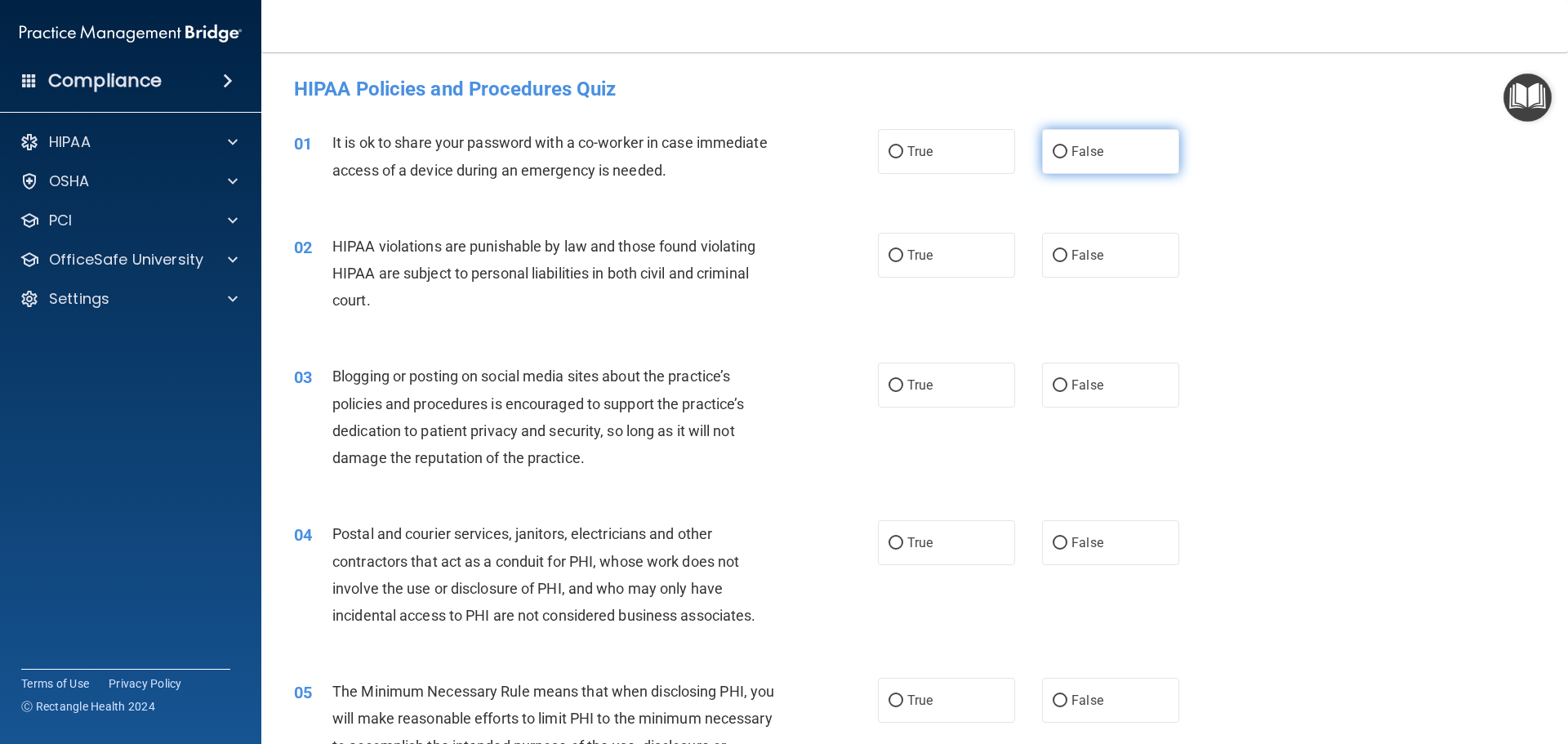
click at [1075, 159] on label "False" at bounding box center [1110, 152] width 137 height 45
click at [1068, 158] on input "False" at bounding box center [1060, 153] width 14 height 13
radio input "true"
click at [895, 264] on label "True" at bounding box center [947, 255] width 137 height 45
click at [895, 262] on input "True" at bounding box center [895, 256] width 14 height 13
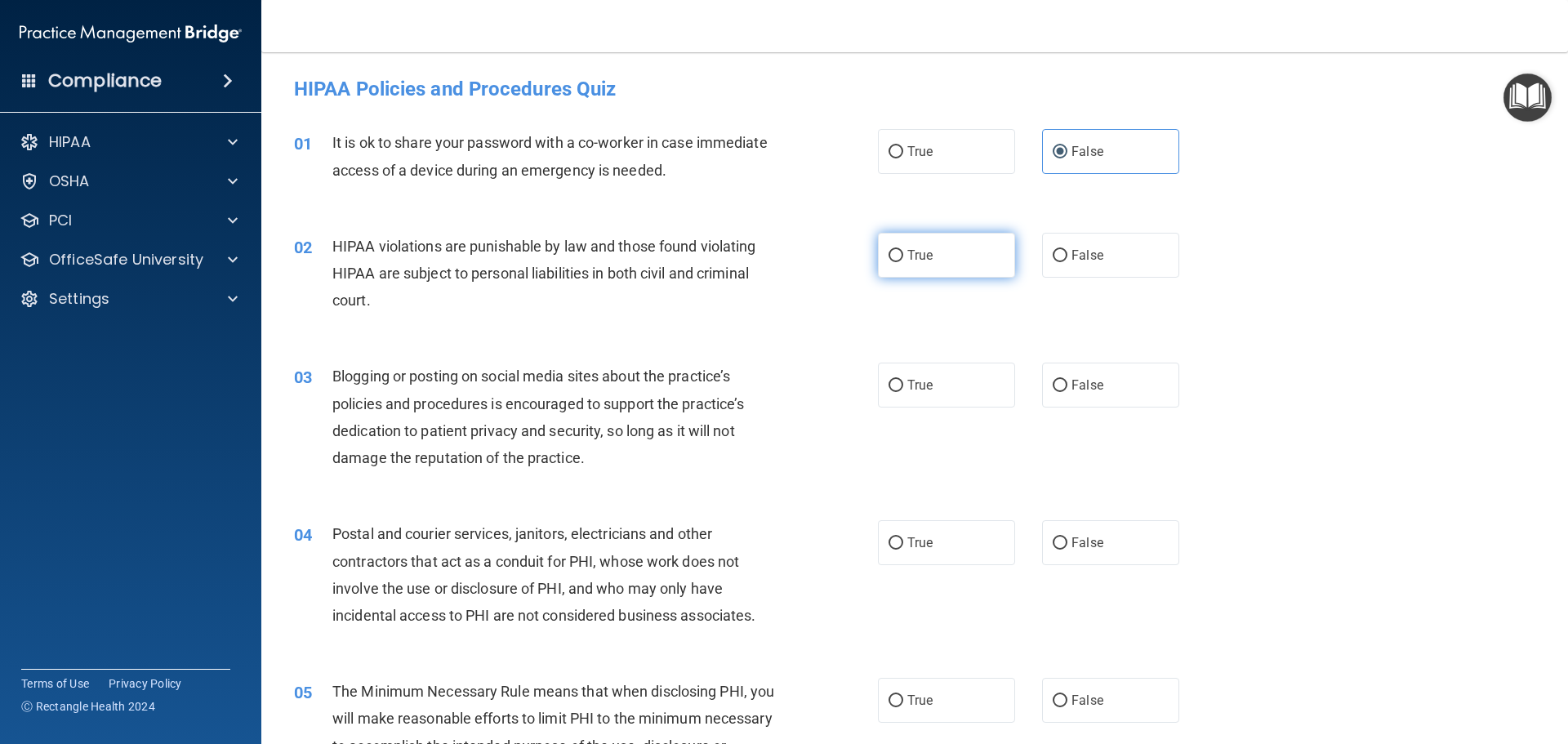
radio input "true"
click at [1056, 390] on input "False" at bounding box center [1060, 386] width 14 height 13
radio input "true"
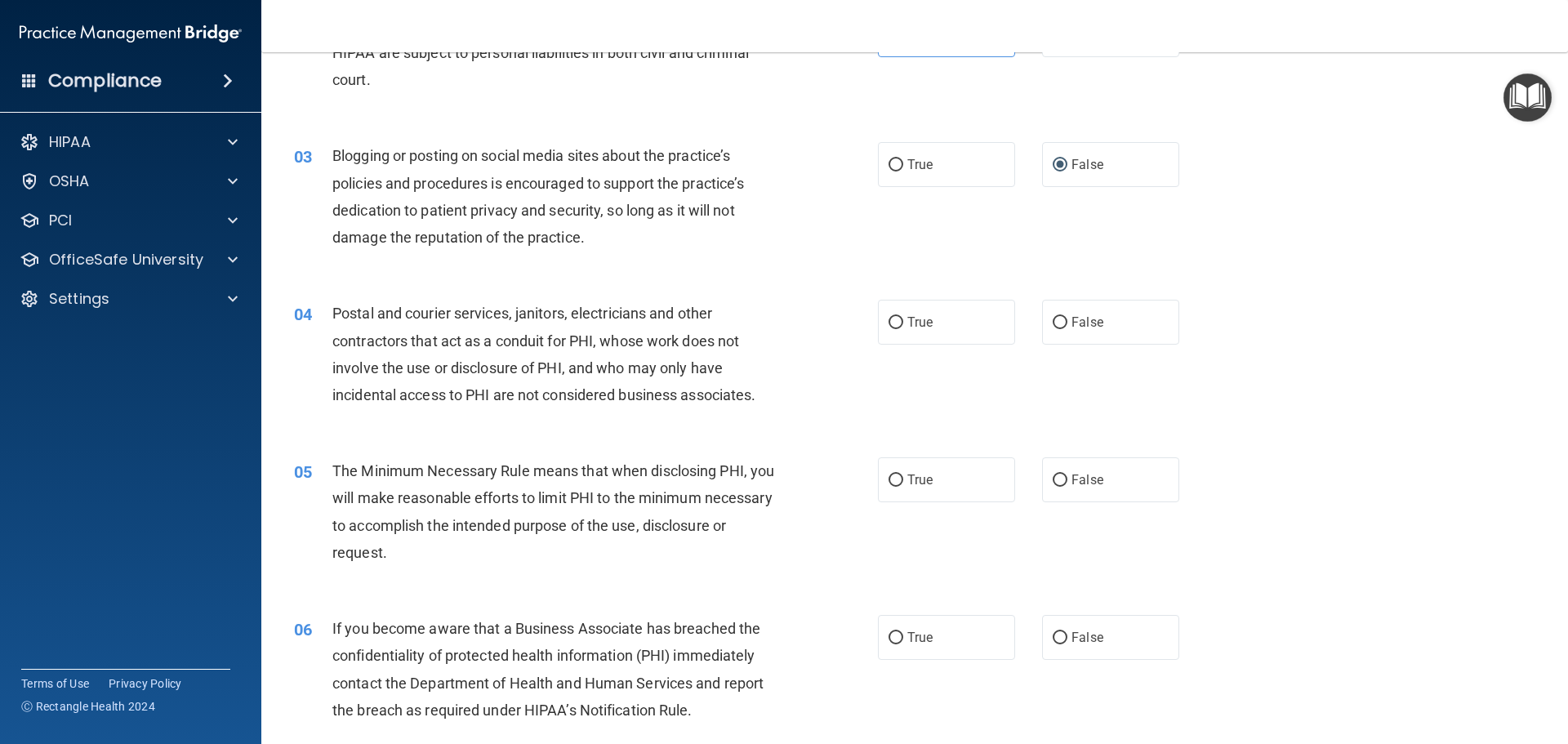
scroll to position [245, 0]
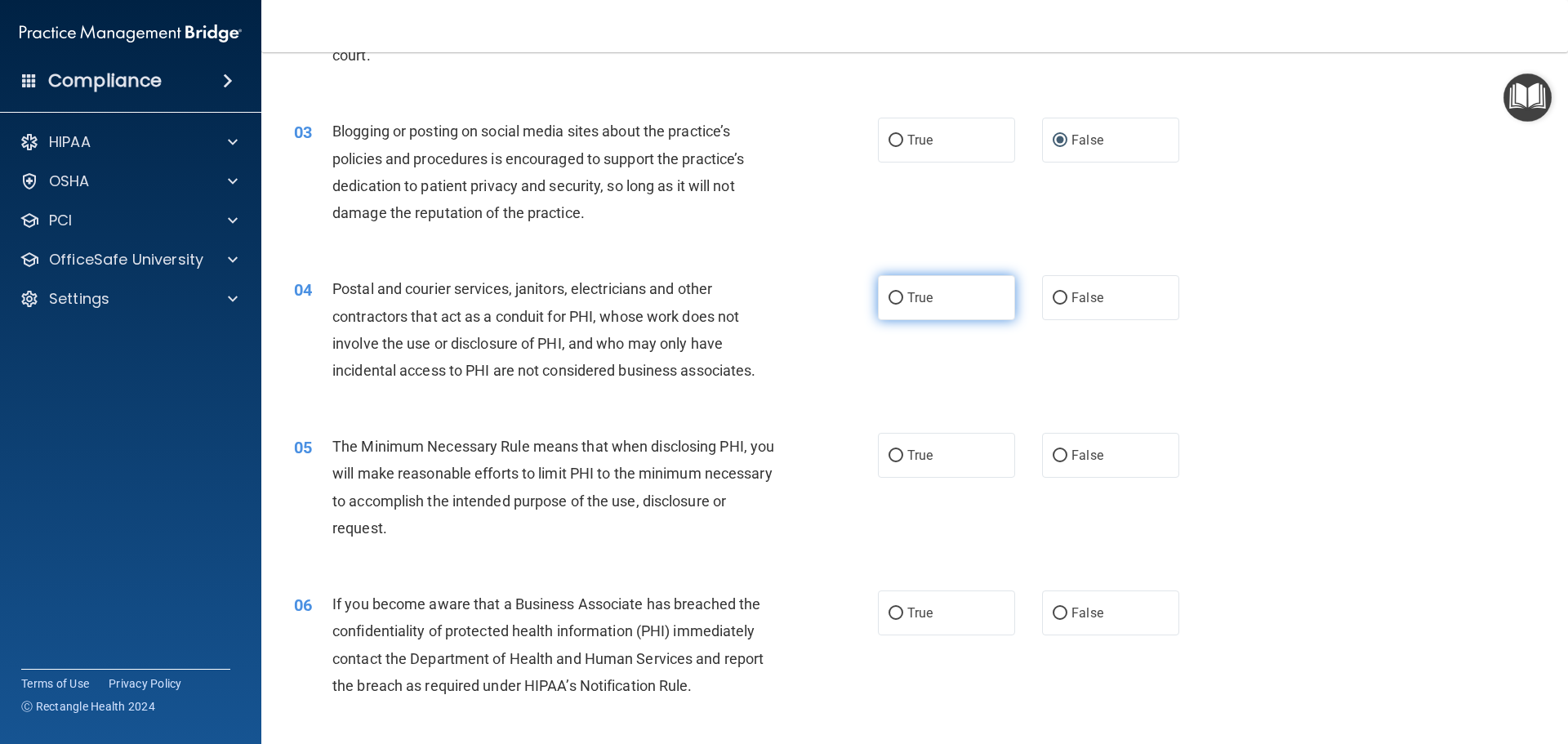
click at [888, 298] on input "True" at bounding box center [895, 299] width 14 height 13
radio input "true"
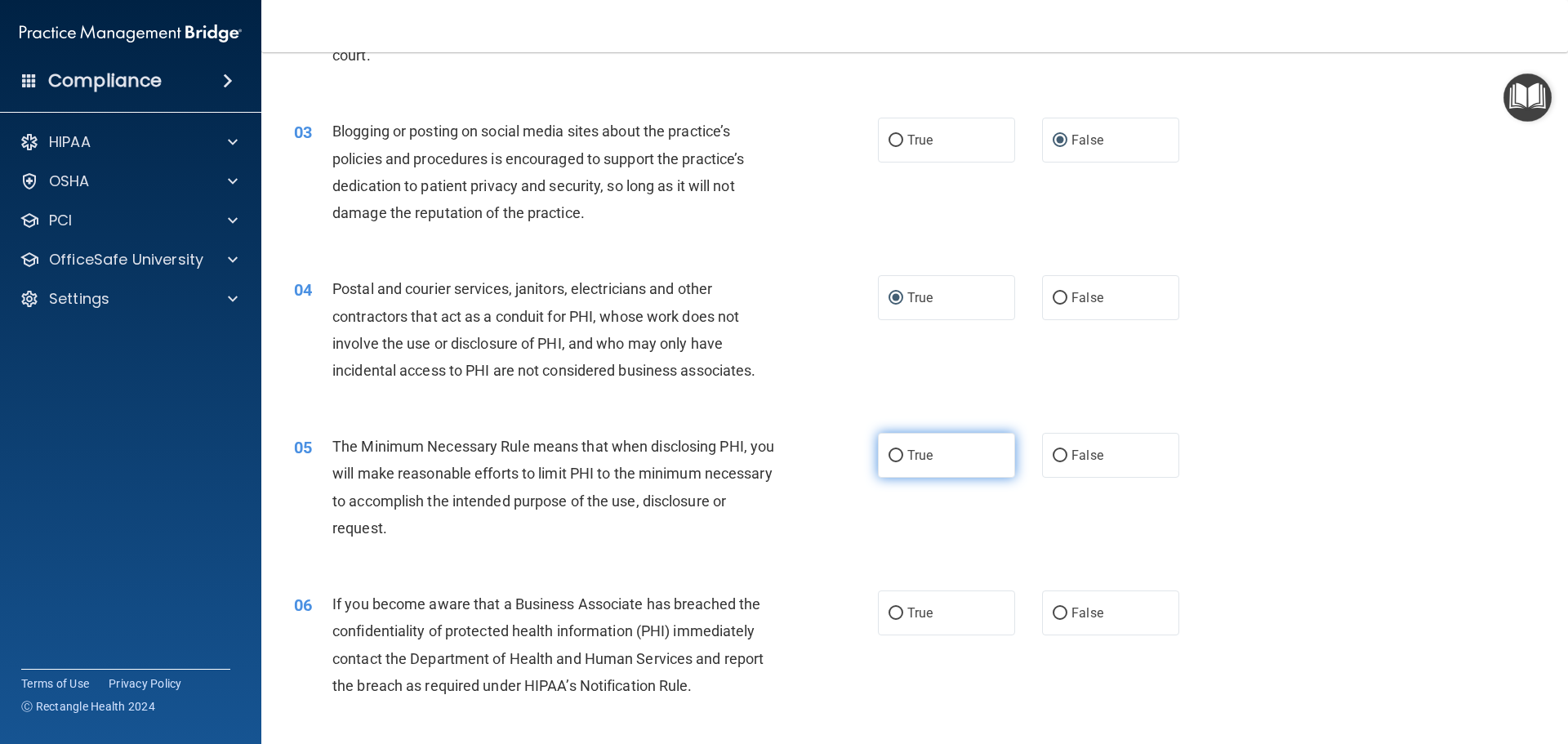
click at [888, 460] on input "True" at bounding box center [895, 456] width 14 height 13
radio input "true"
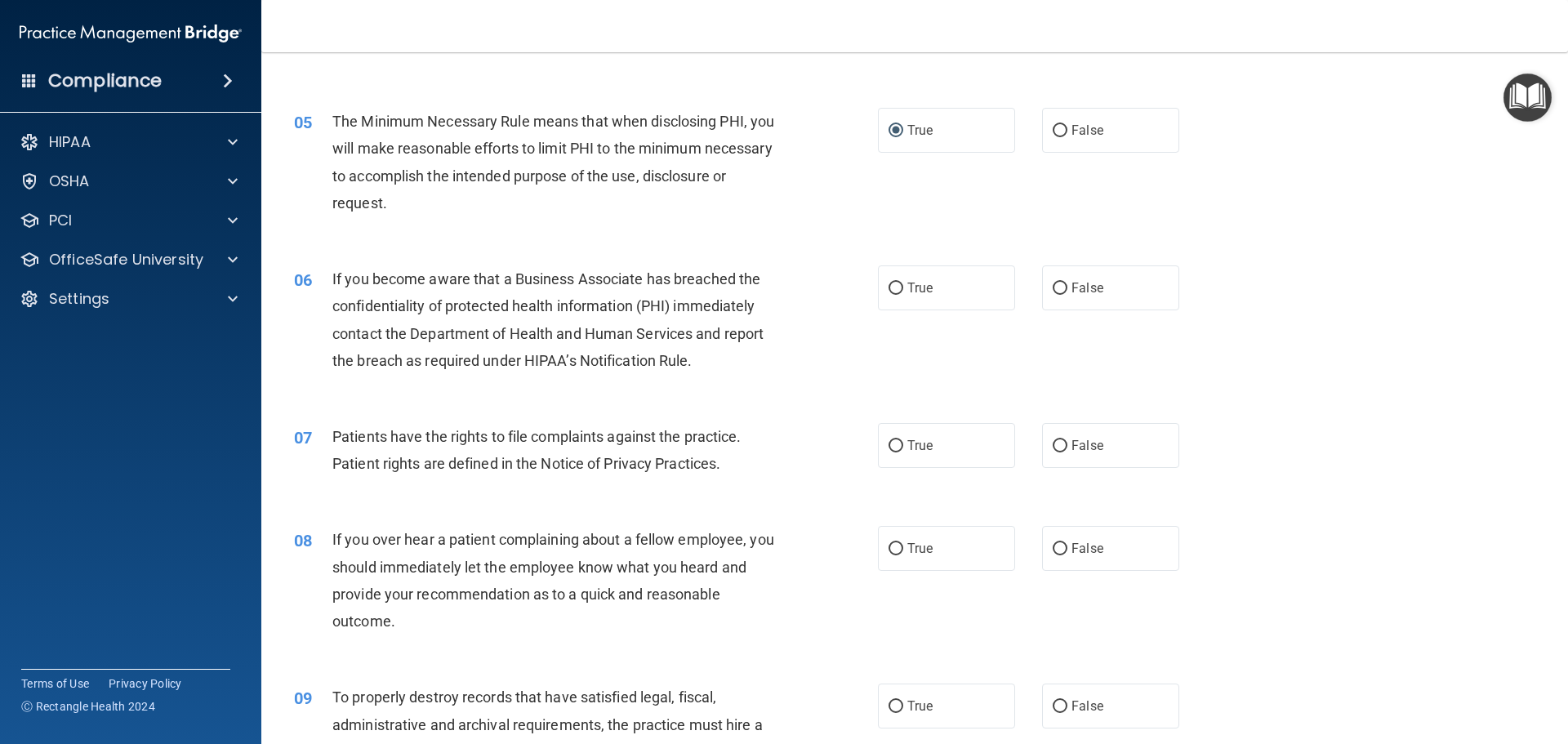
scroll to position [572, 0]
click at [1053, 282] on input "False" at bounding box center [1060, 288] width 14 height 13
radio input "true"
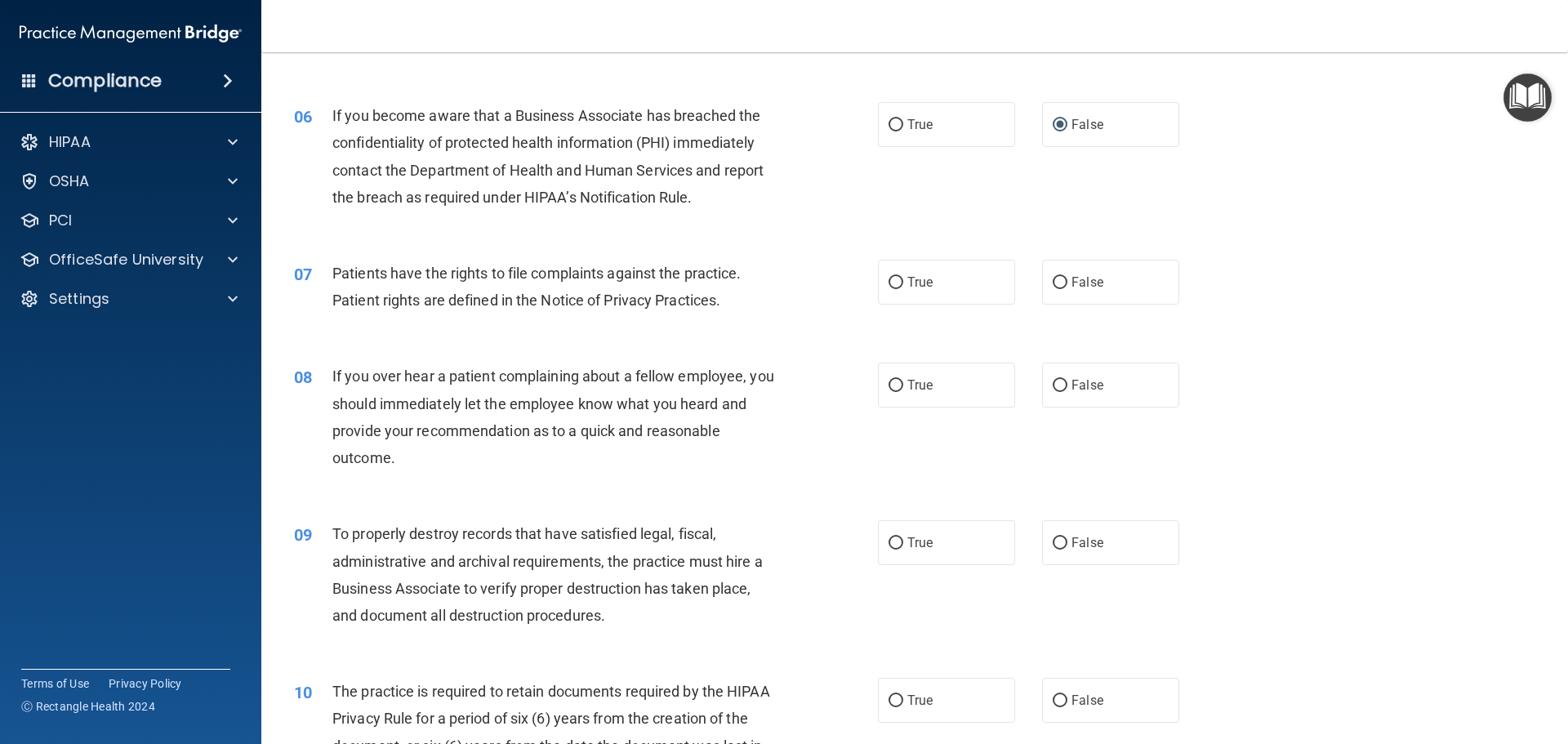
scroll to position [735, 0]
click at [911, 282] on span "True" at bounding box center [920, 280] width 25 height 15
click at [903, 282] on input "True" at bounding box center [895, 281] width 14 height 13
radio input "true"
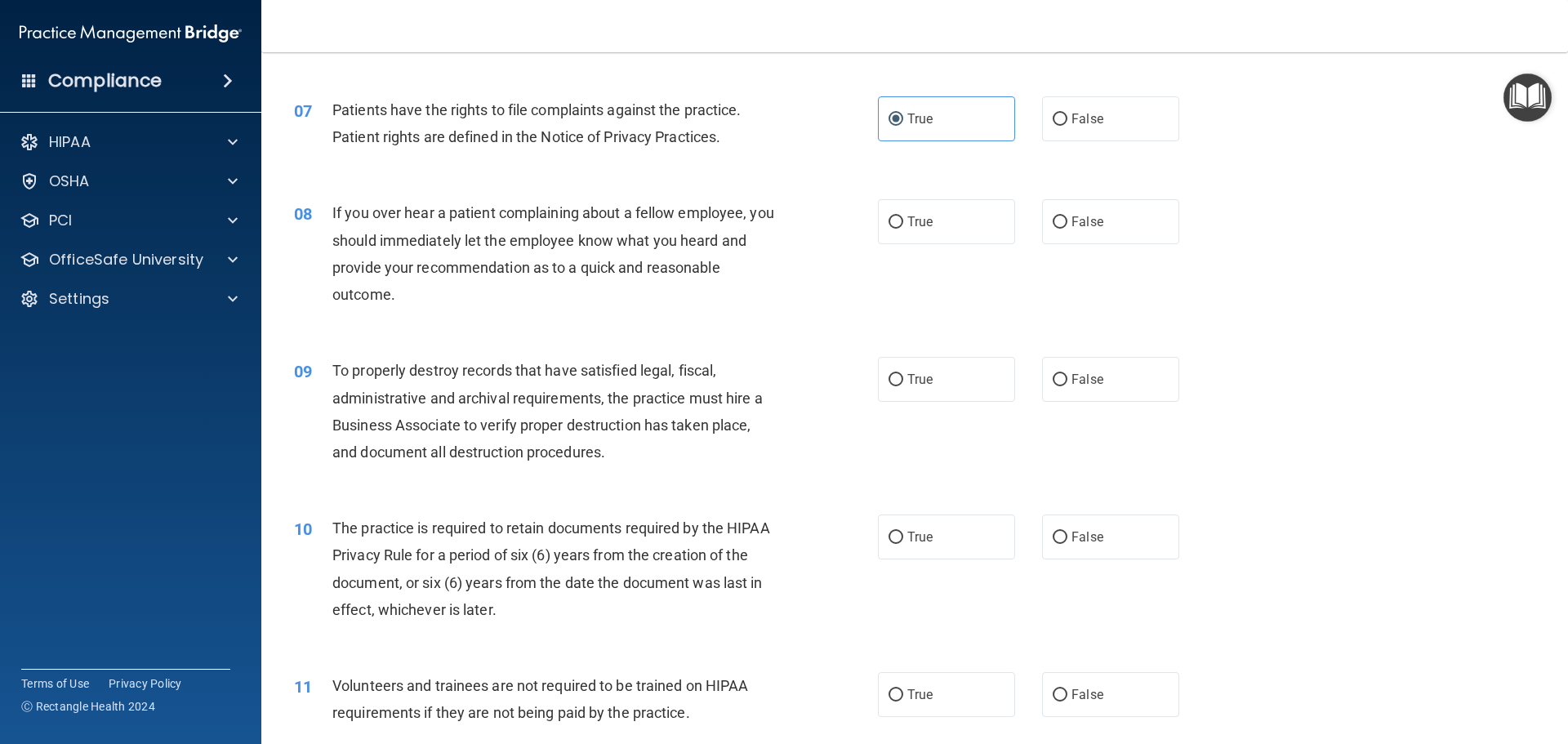
scroll to position [899, 0]
click at [1042, 222] on label "False" at bounding box center [1110, 220] width 137 height 45
click at [1053, 222] on input "False" at bounding box center [1060, 221] width 14 height 13
radio input "true"
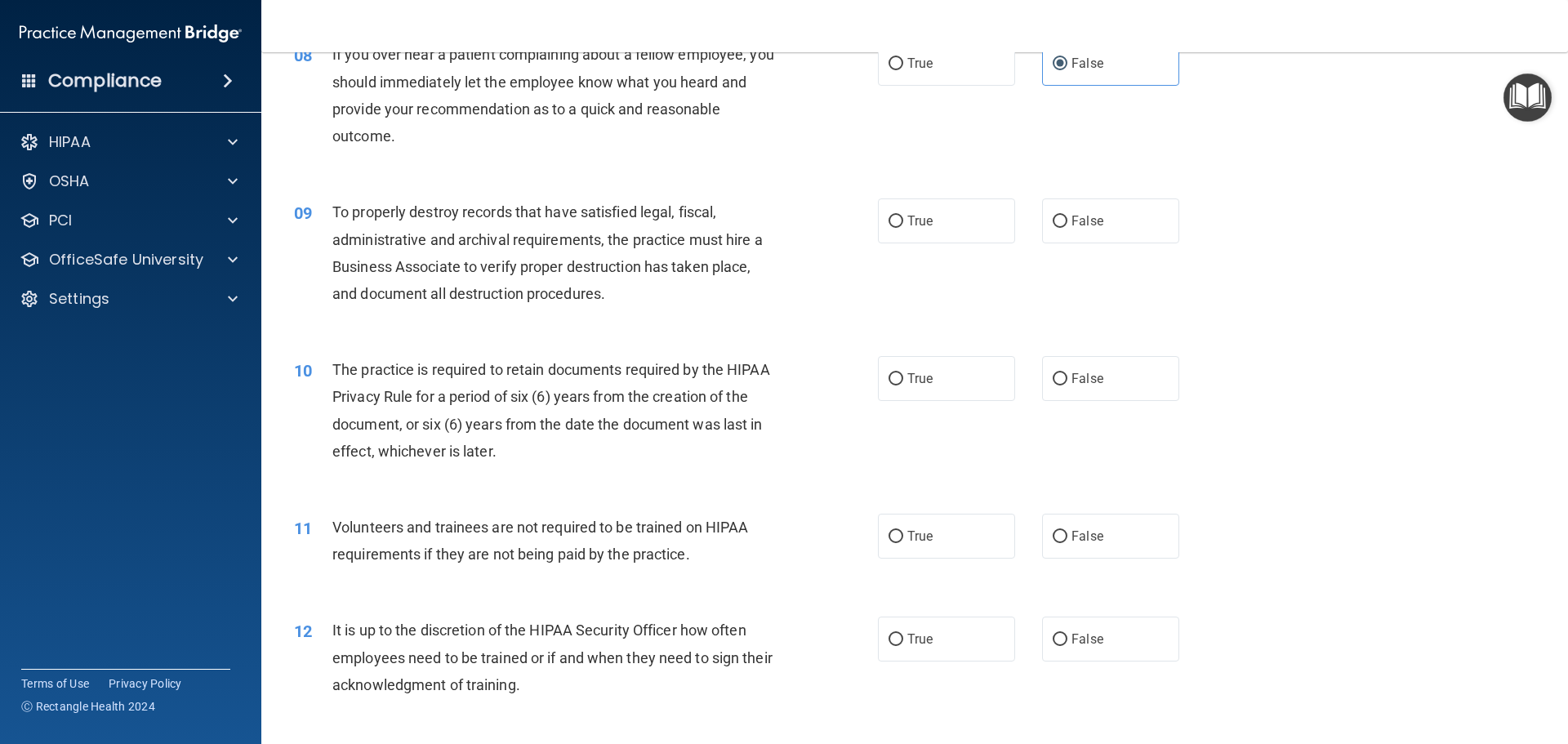
scroll to position [1062, 0]
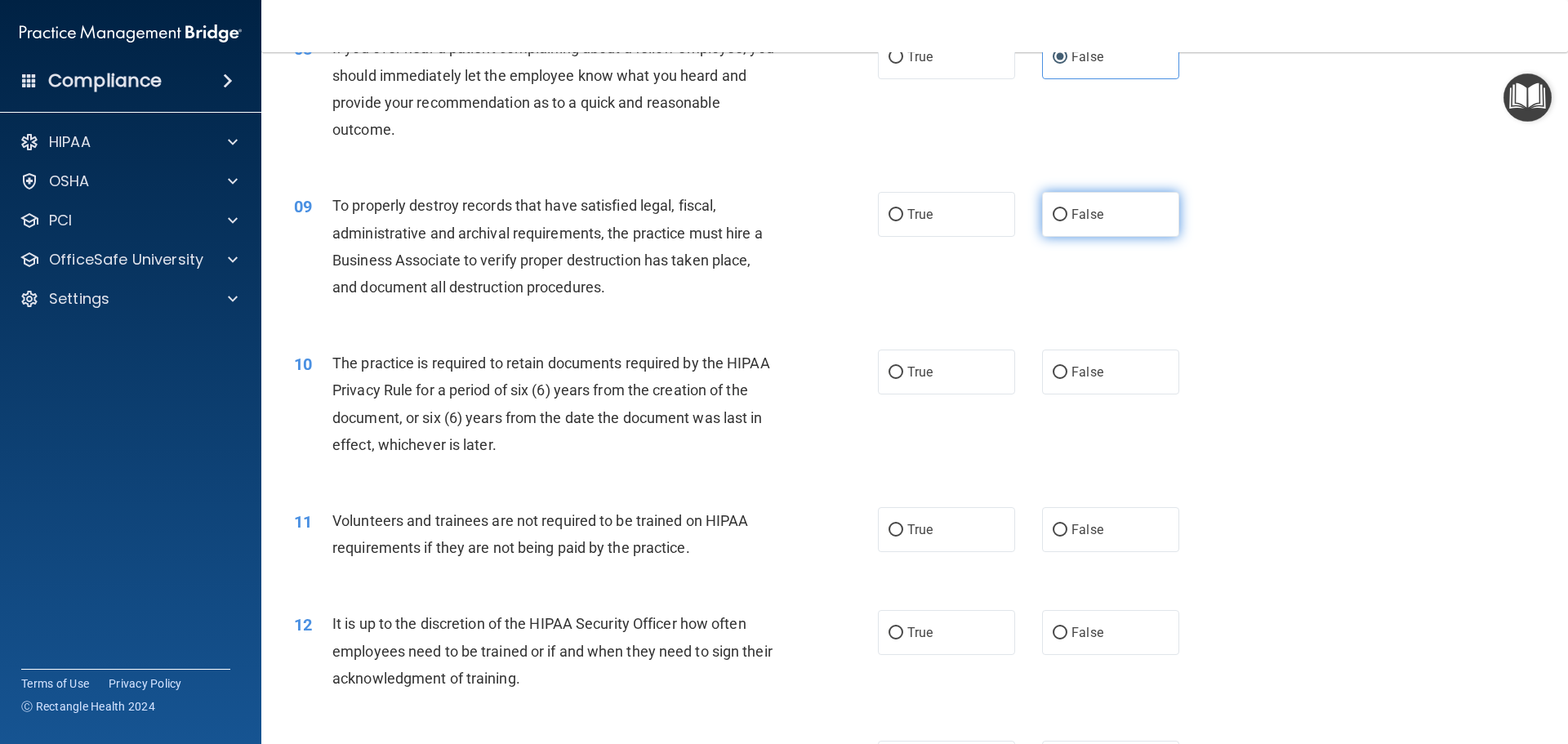
click at [1053, 220] on input "False" at bounding box center [1060, 216] width 14 height 13
radio input "true"
click at [892, 367] on input "True" at bounding box center [895, 373] width 14 height 13
radio input "true"
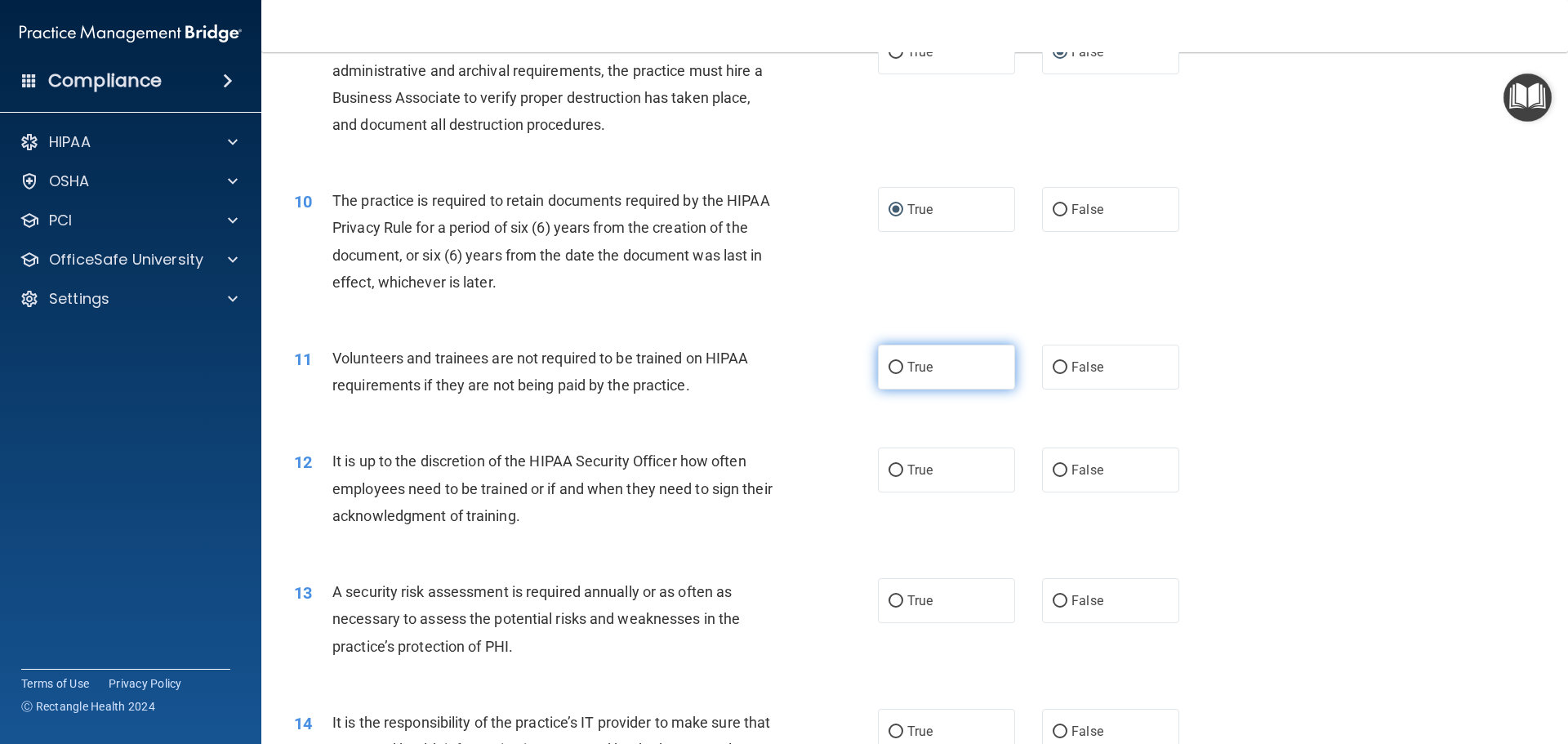
scroll to position [1226, 0]
click at [1053, 367] on input "False" at bounding box center [1060, 368] width 14 height 13
radio input "true"
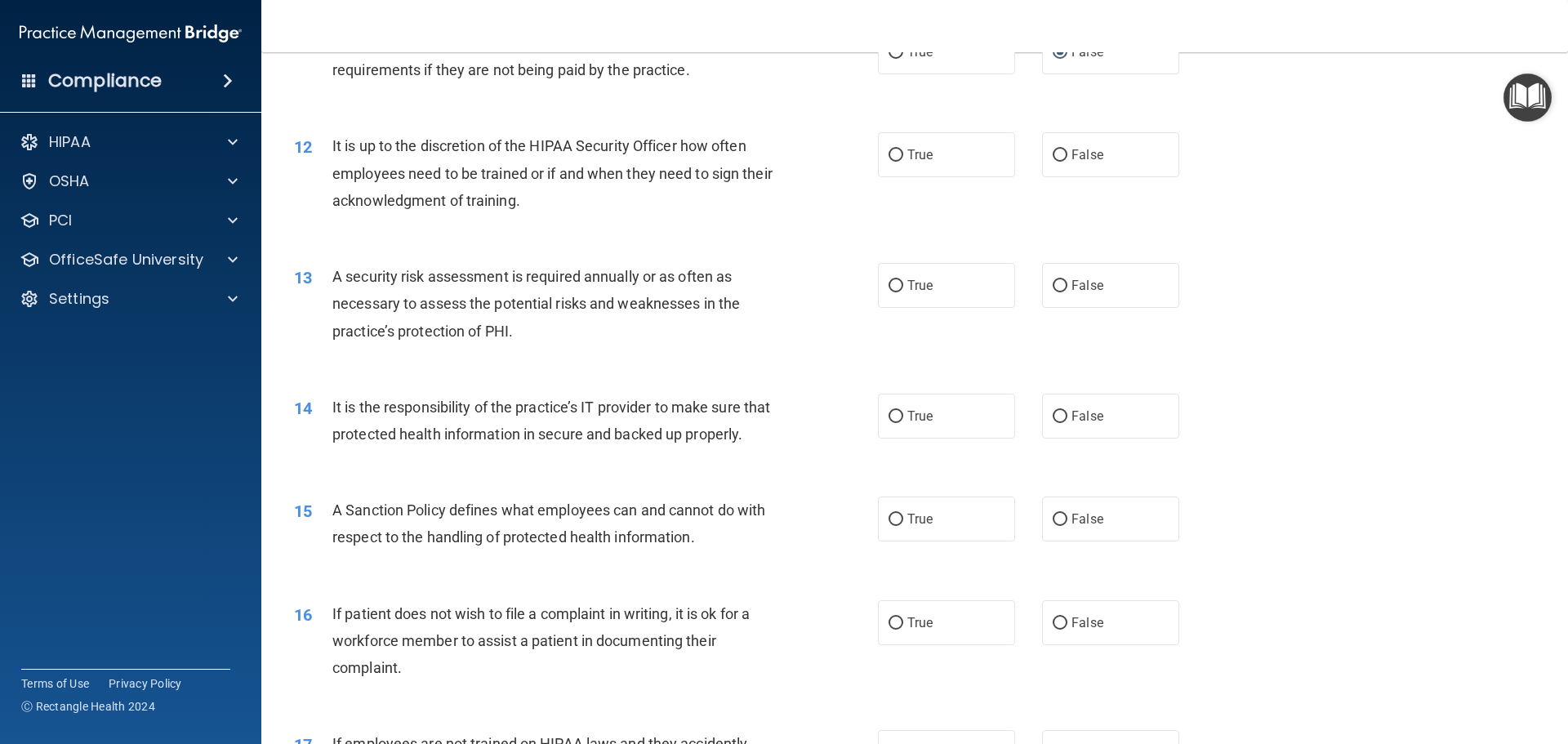
scroll to position [1553, 0]
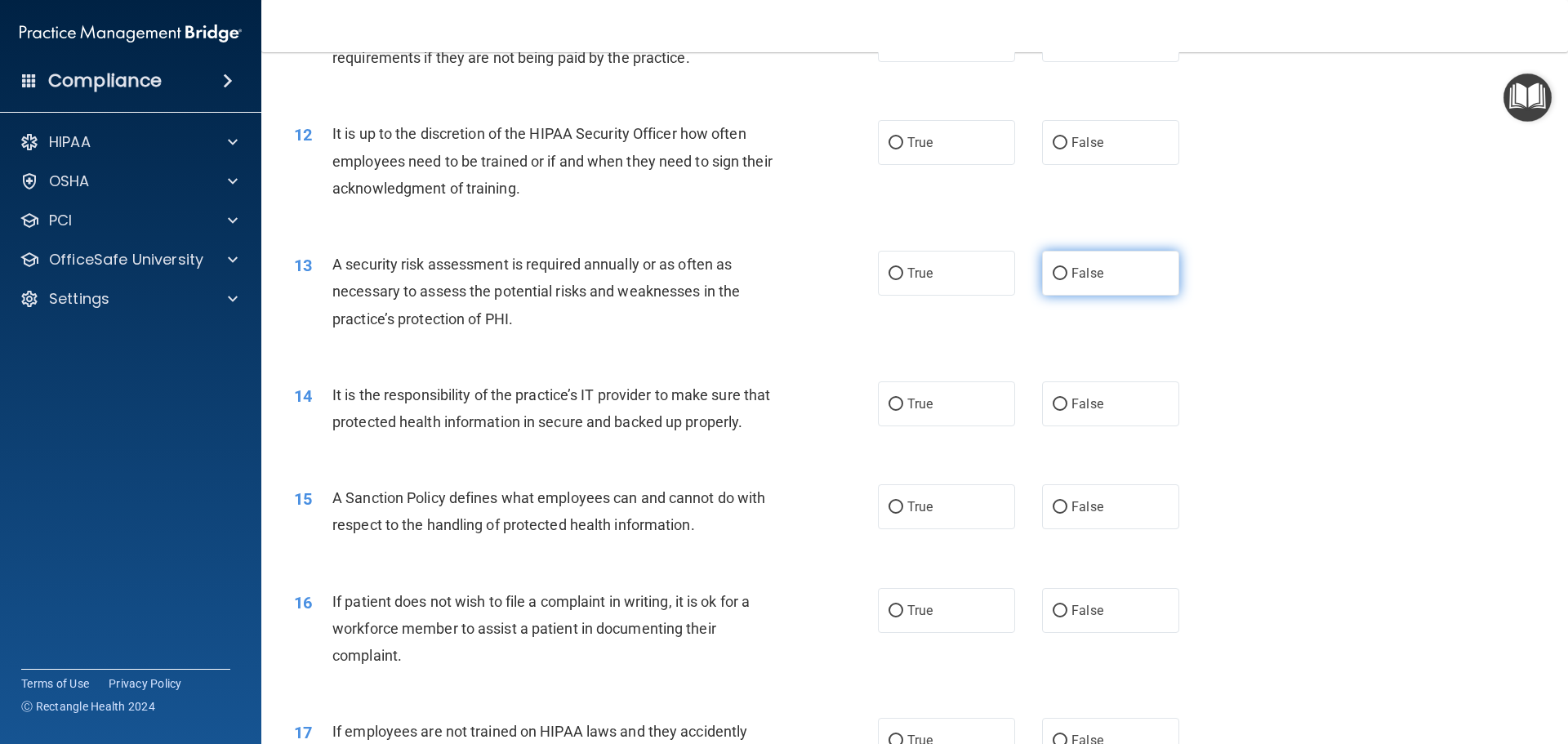
click at [1047, 282] on label "False" at bounding box center [1110, 273] width 137 height 45
click at [1053, 280] on input "False" at bounding box center [1060, 274] width 14 height 13
radio input "true"
click at [1053, 142] on input "False" at bounding box center [1060, 144] width 14 height 13
radio input "true"
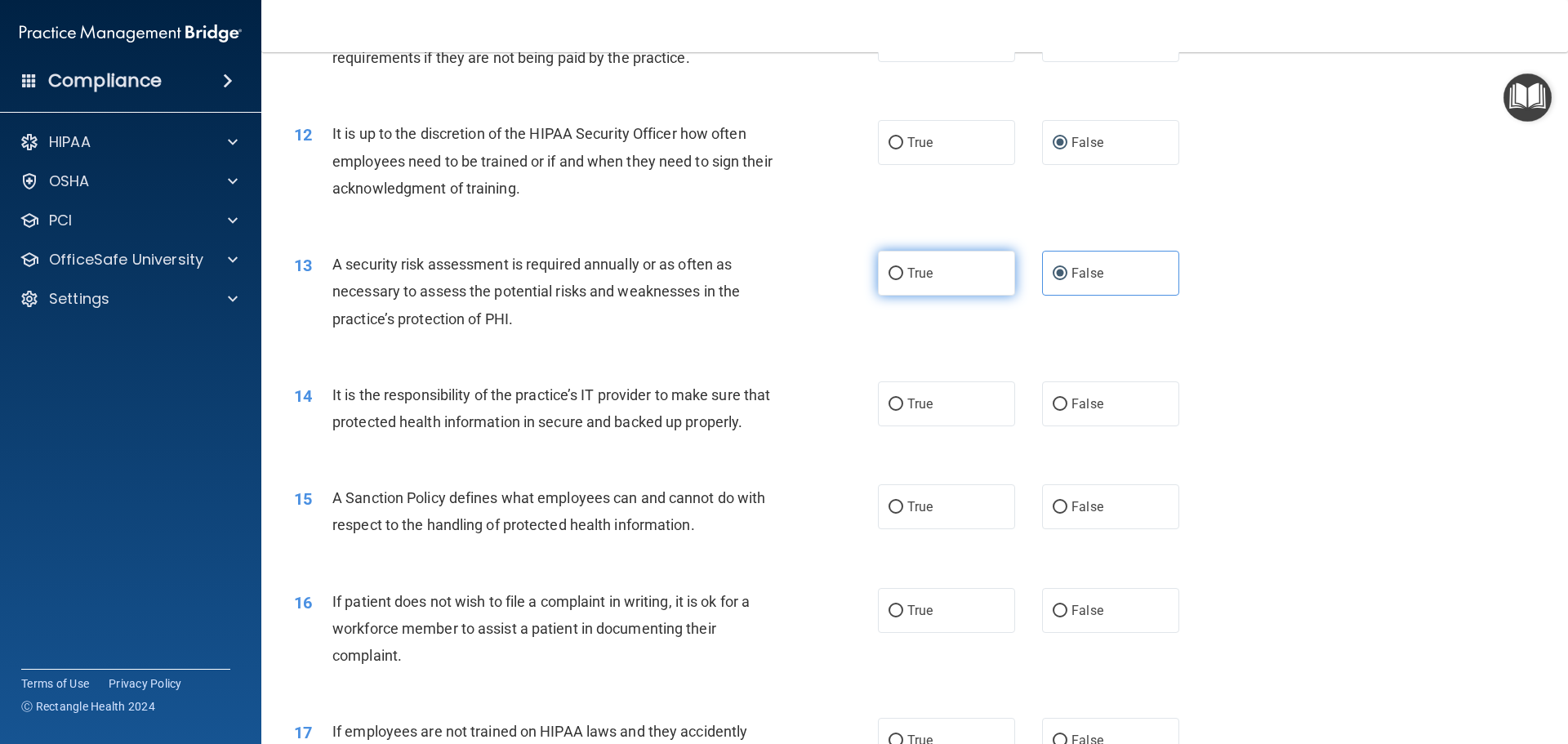
click at [889, 271] on input "True" at bounding box center [895, 274] width 14 height 13
radio input "true"
radio input "false"
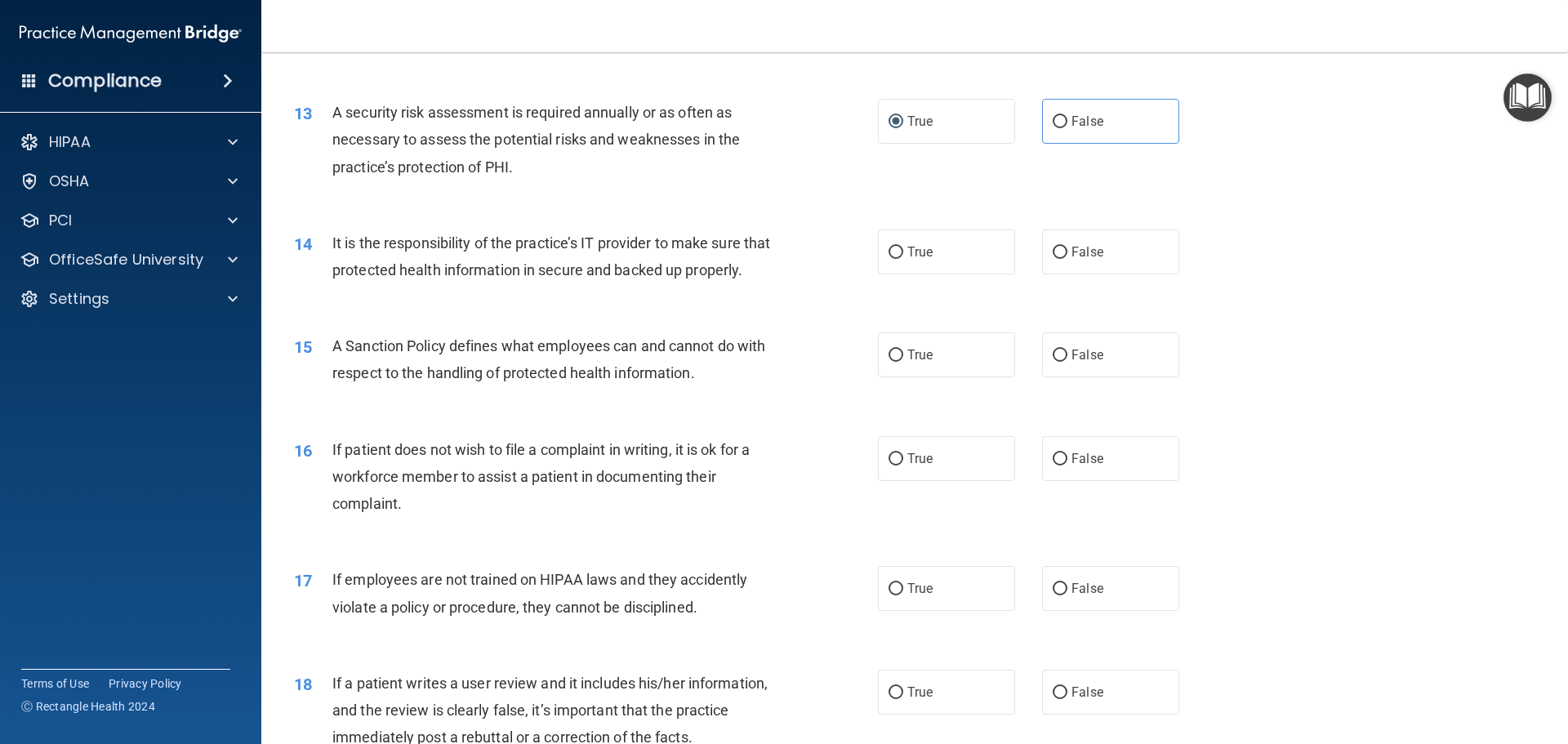
scroll to position [1716, 0]
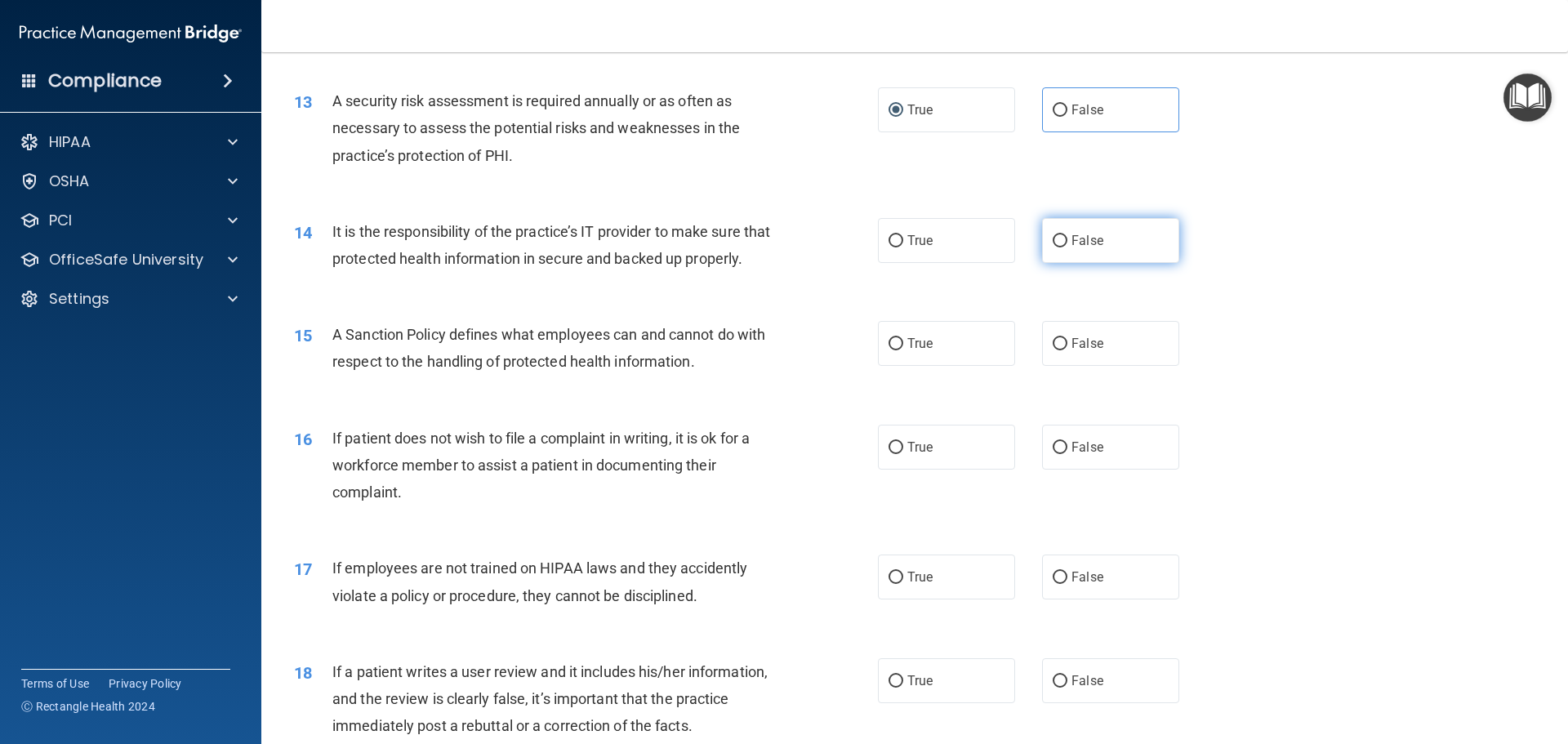
click at [1054, 239] on input "False" at bounding box center [1060, 242] width 14 height 13
radio input "true"
click at [1055, 350] on input "False" at bounding box center [1060, 344] width 14 height 13
radio input "true"
click at [888, 455] on input "True" at bounding box center [895, 448] width 14 height 13
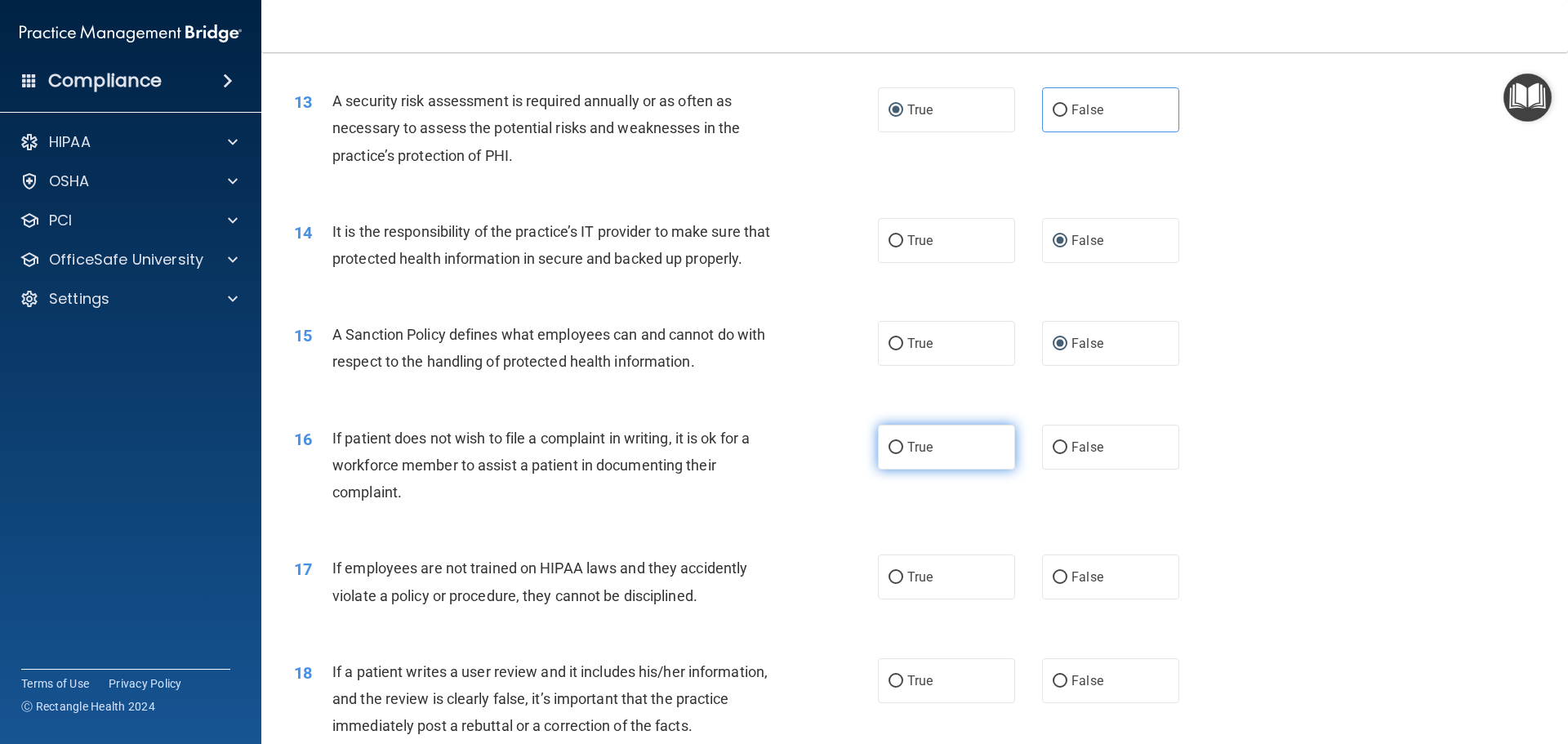
radio input "true"
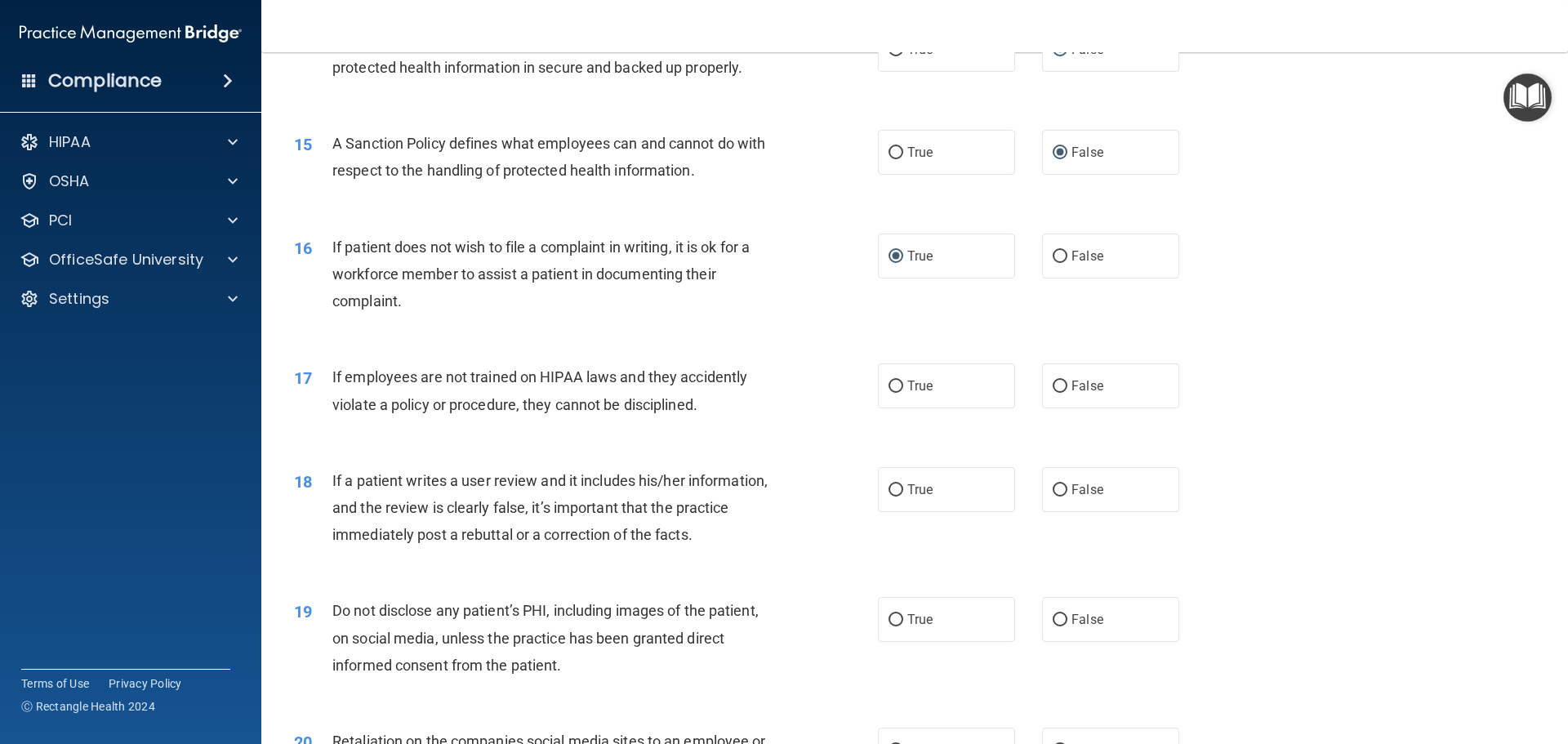
scroll to position [1961, 0]
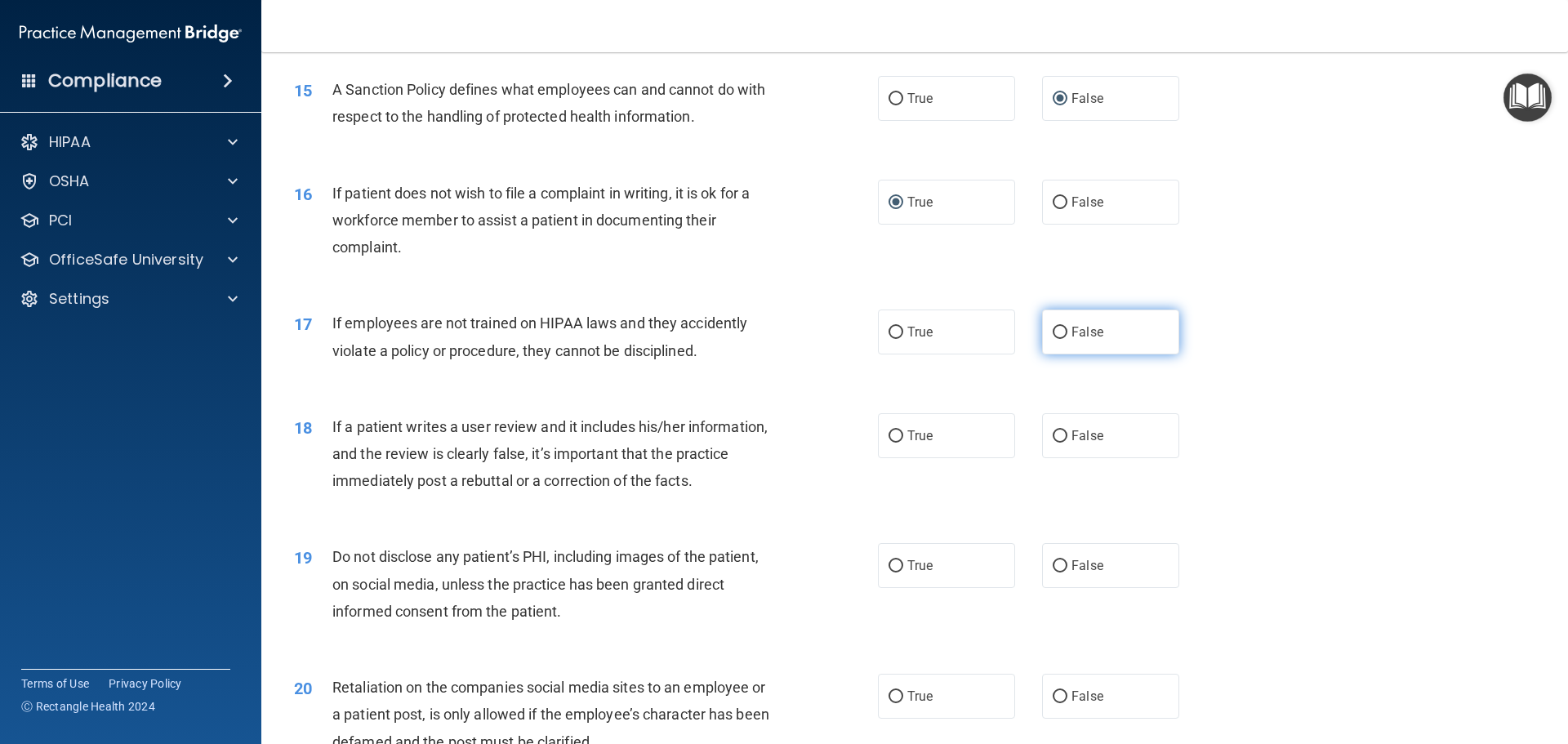
click at [1056, 339] on input "False" at bounding box center [1060, 333] width 14 height 13
radio input "true"
click at [1056, 443] on input "False" at bounding box center [1060, 437] width 14 height 13
radio input "true"
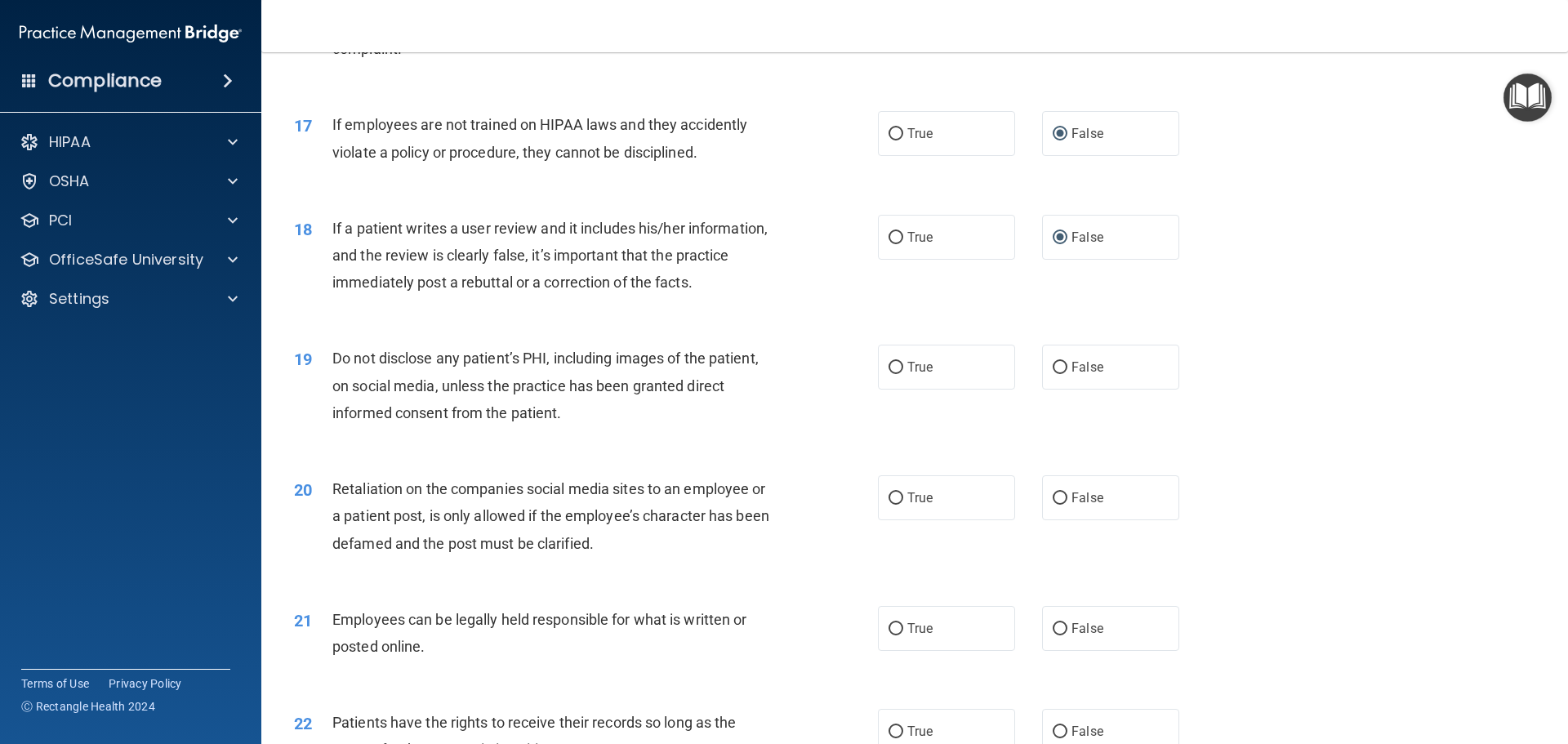
scroll to position [2206, 0]
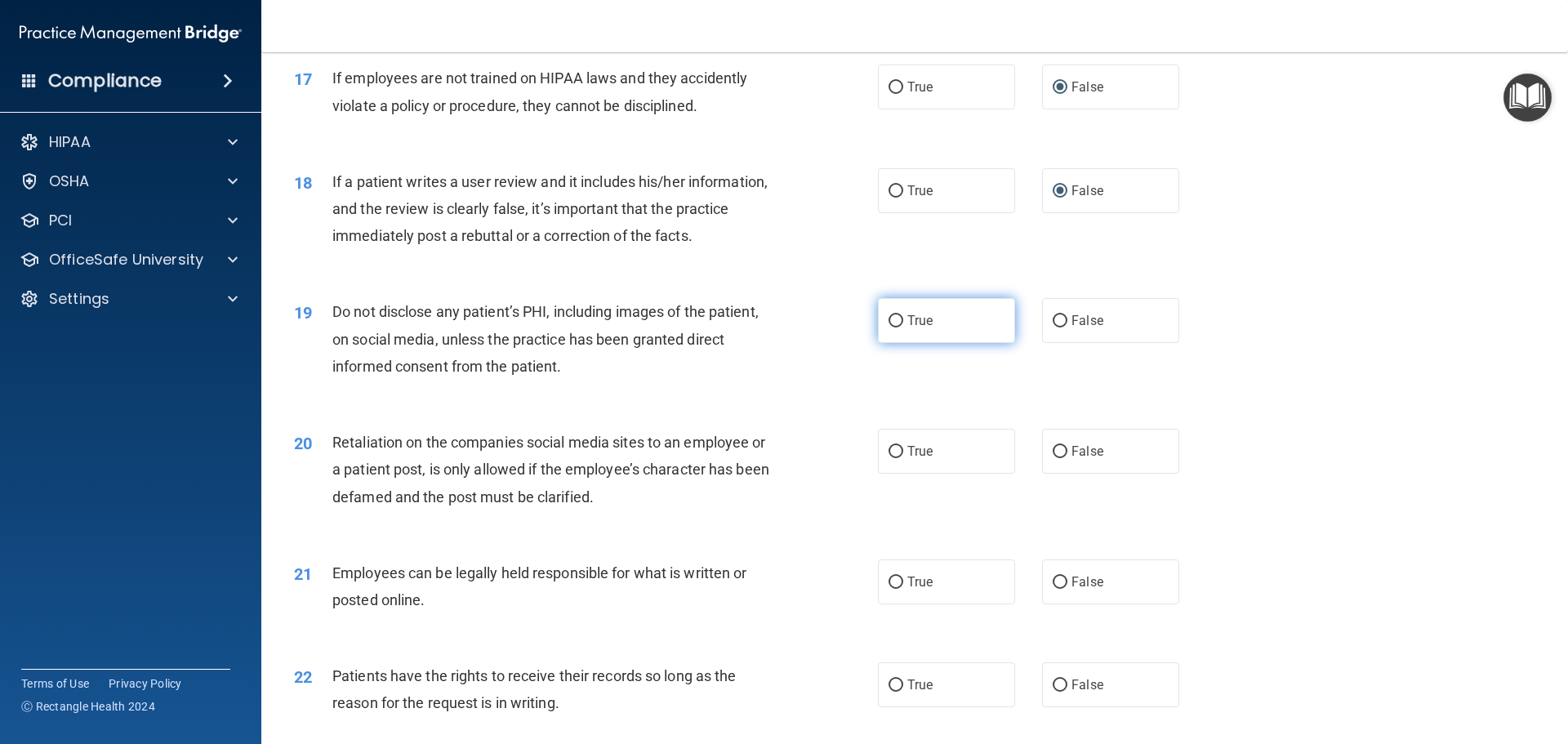
click at [894, 328] on input "True" at bounding box center [895, 322] width 14 height 13
radio input "true"
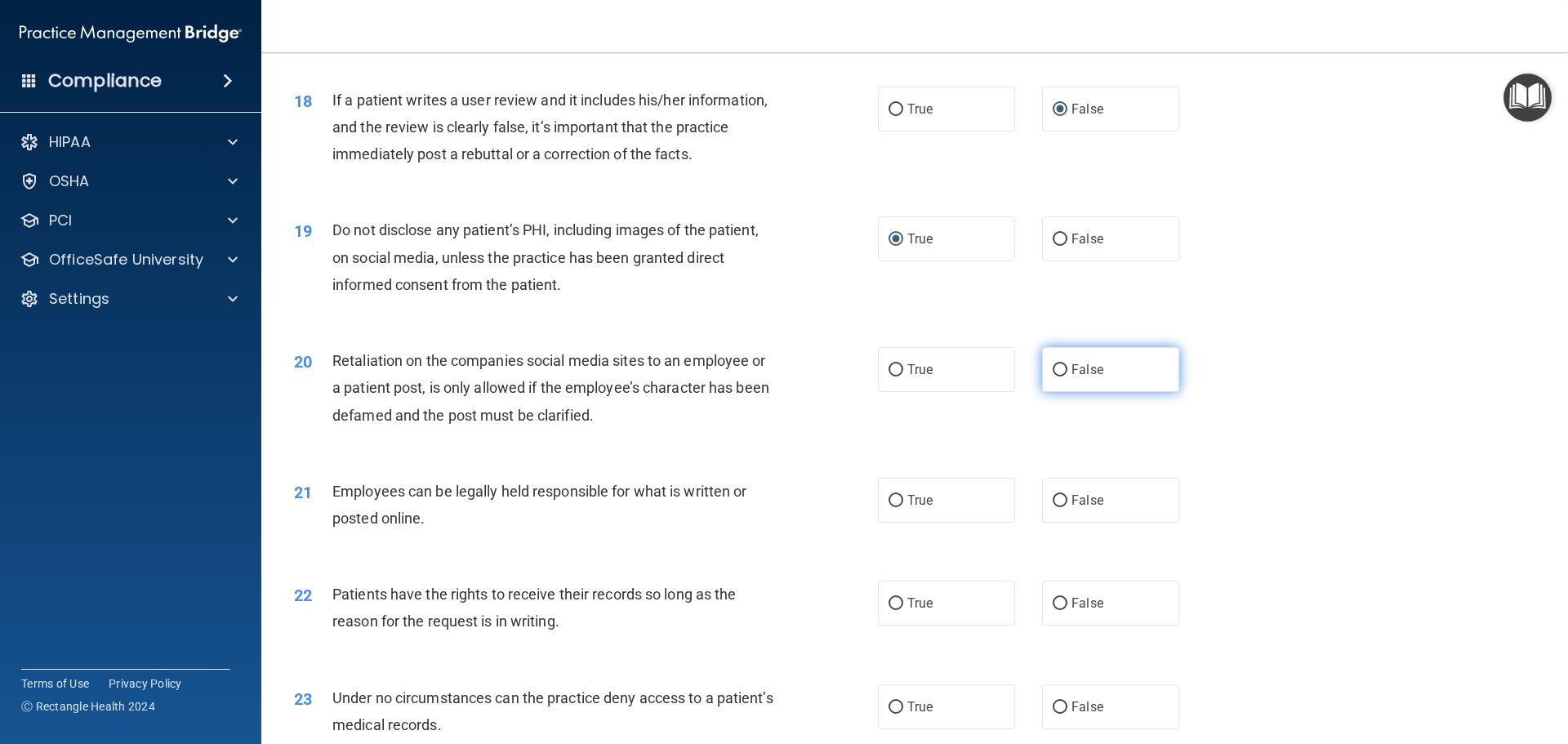
click at [1053, 376] on input "False" at bounding box center [1060, 371] width 14 height 13
radio input "true"
click at [888, 508] on input "True" at bounding box center [895, 501] width 14 height 13
radio input "true"
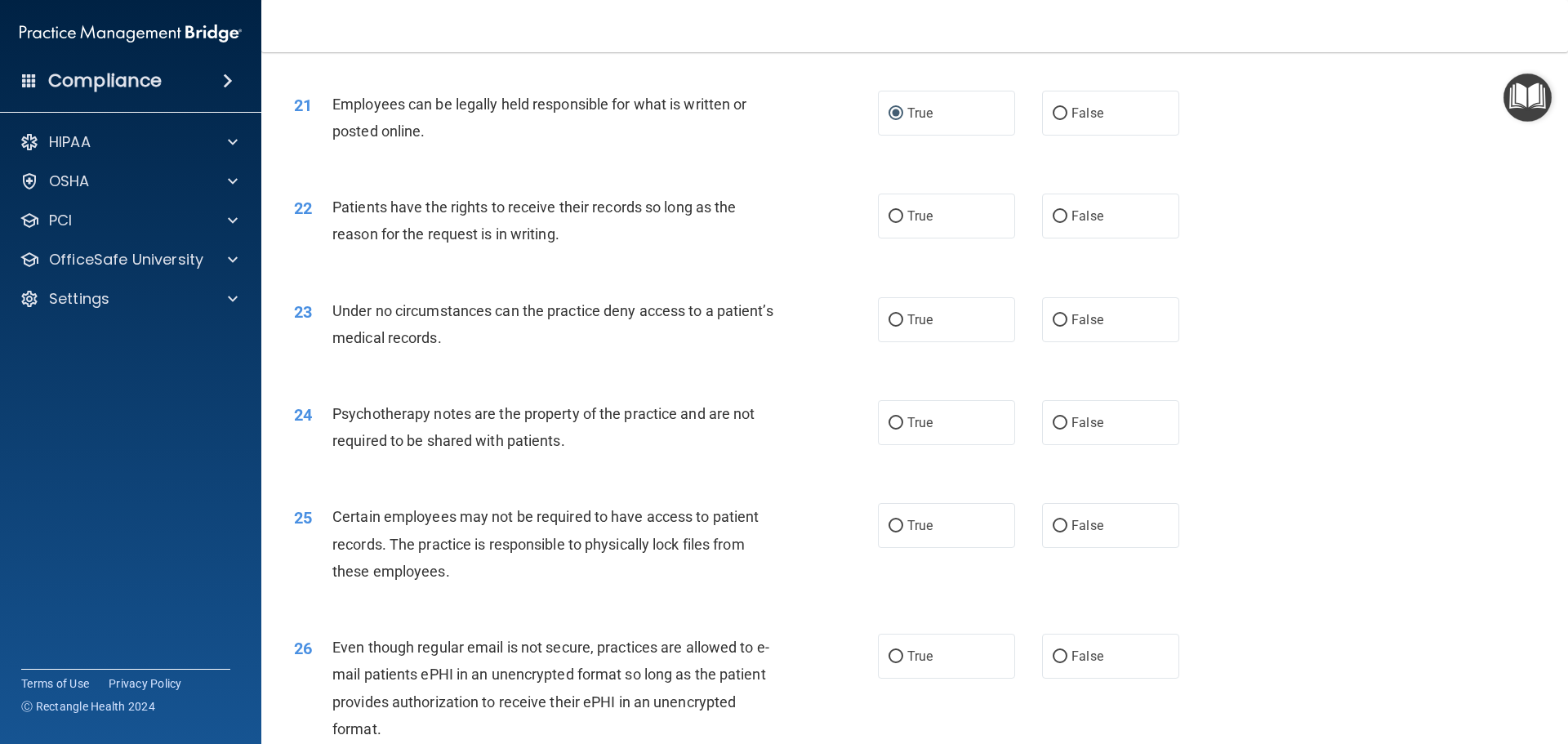
scroll to position [2697, 0]
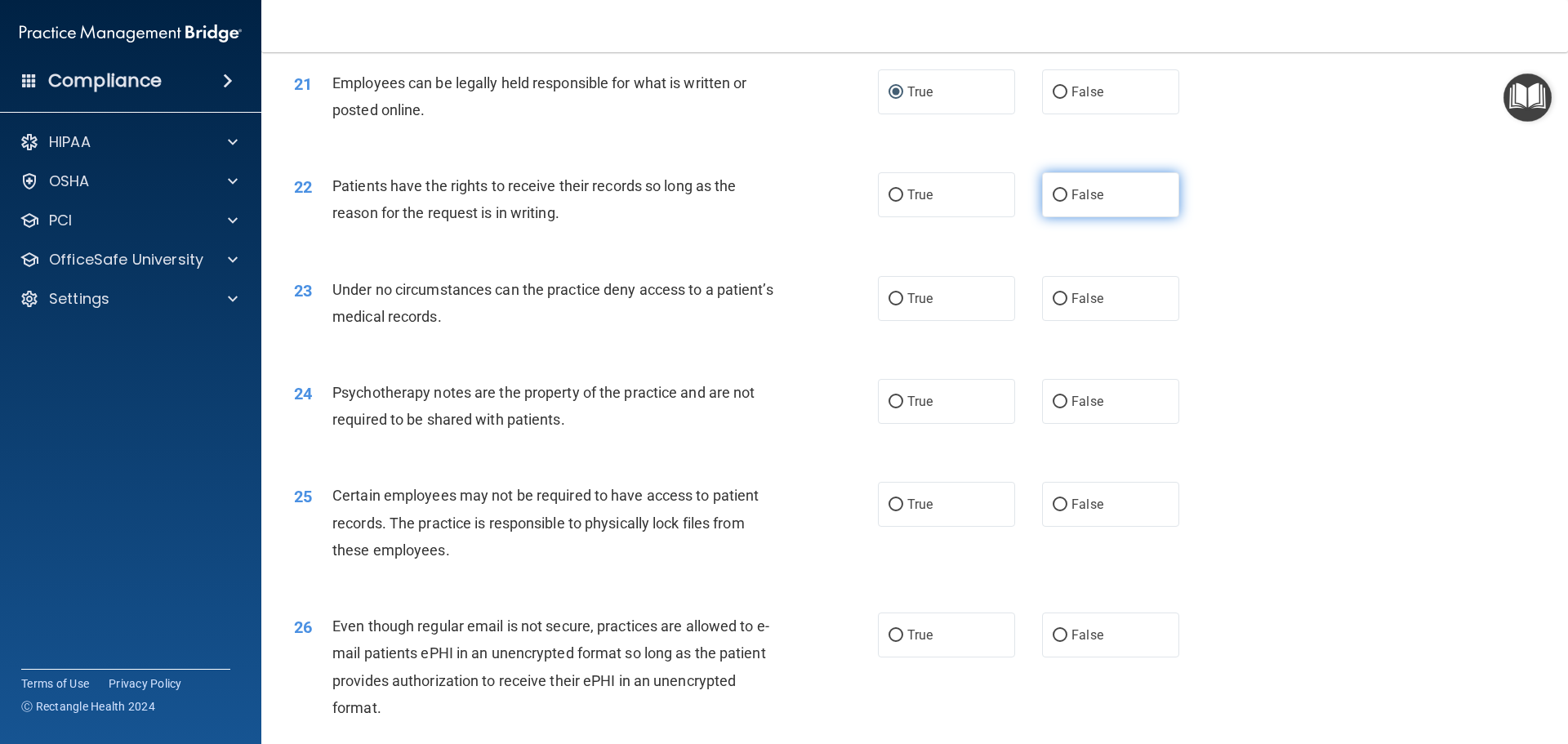
click at [1056, 202] on input "False" at bounding box center [1060, 196] width 14 height 13
radio input "true"
click at [1060, 321] on label "False" at bounding box center [1110, 298] width 137 height 45
click at [1060, 306] on input "False" at bounding box center [1060, 299] width 14 height 13
radio input "true"
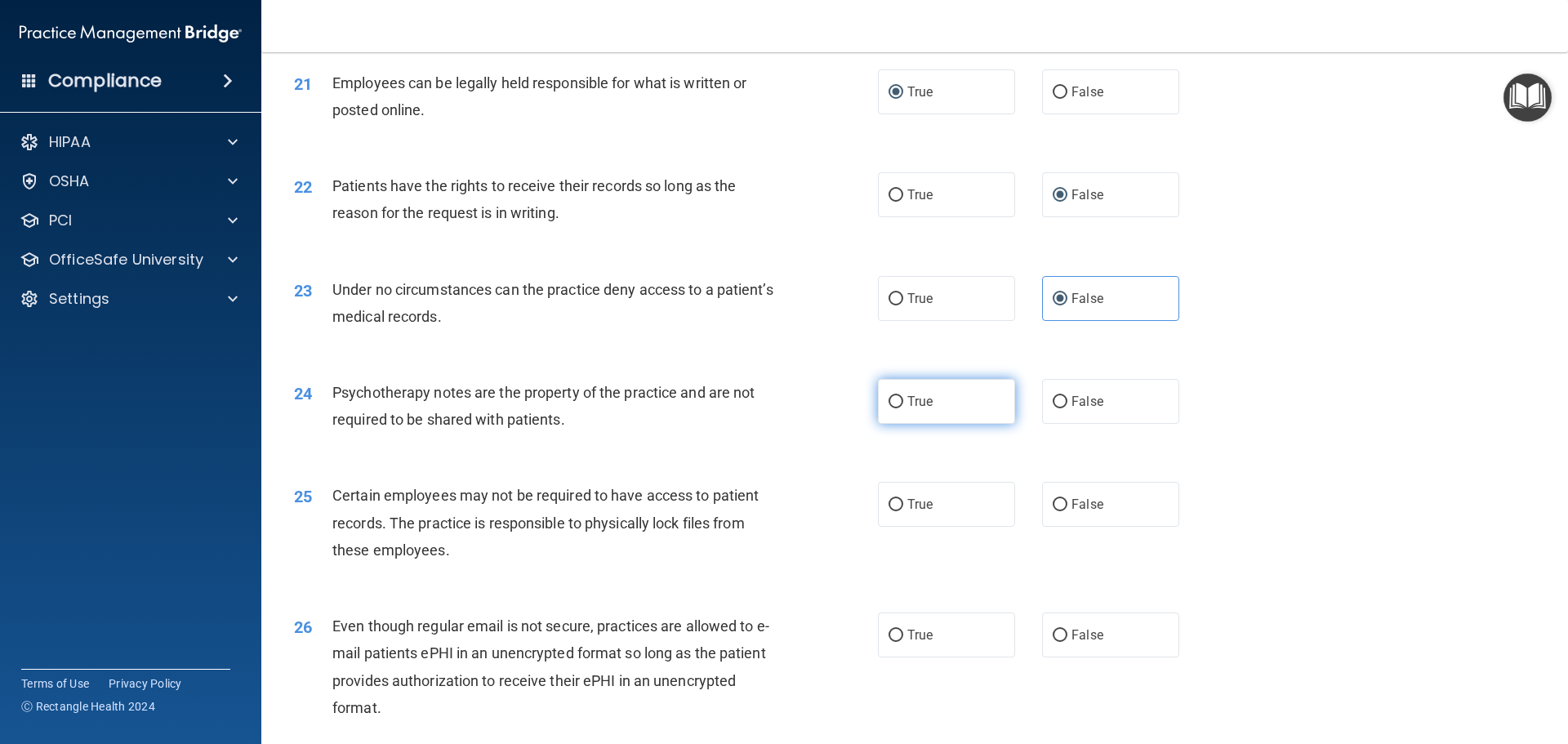
click at [907, 410] on span "True" at bounding box center [920, 401] width 25 height 15
click at [903, 409] on input "True" at bounding box center [895, 403] width 14 height 13
radio input "true"
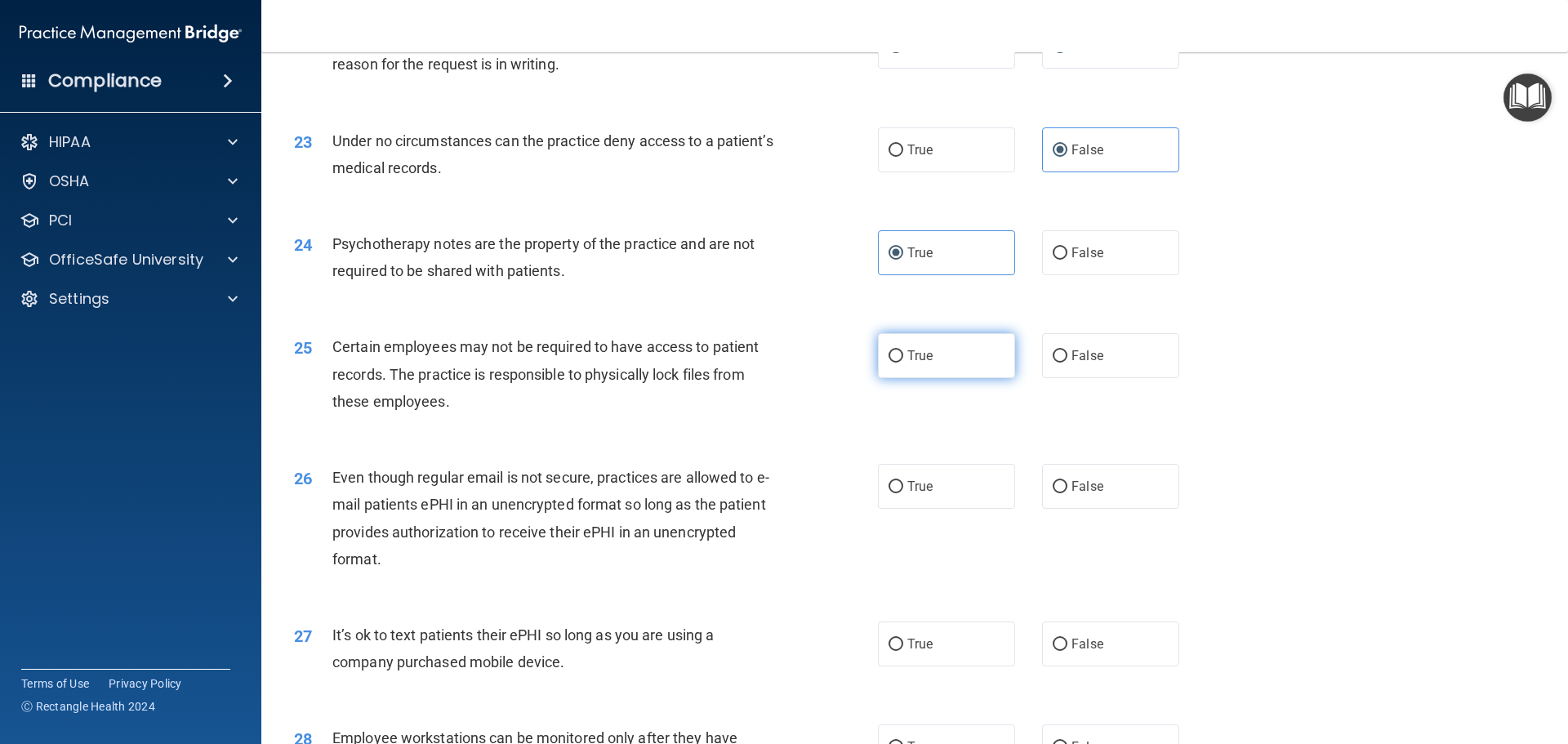
scroll to position [2860, 0]
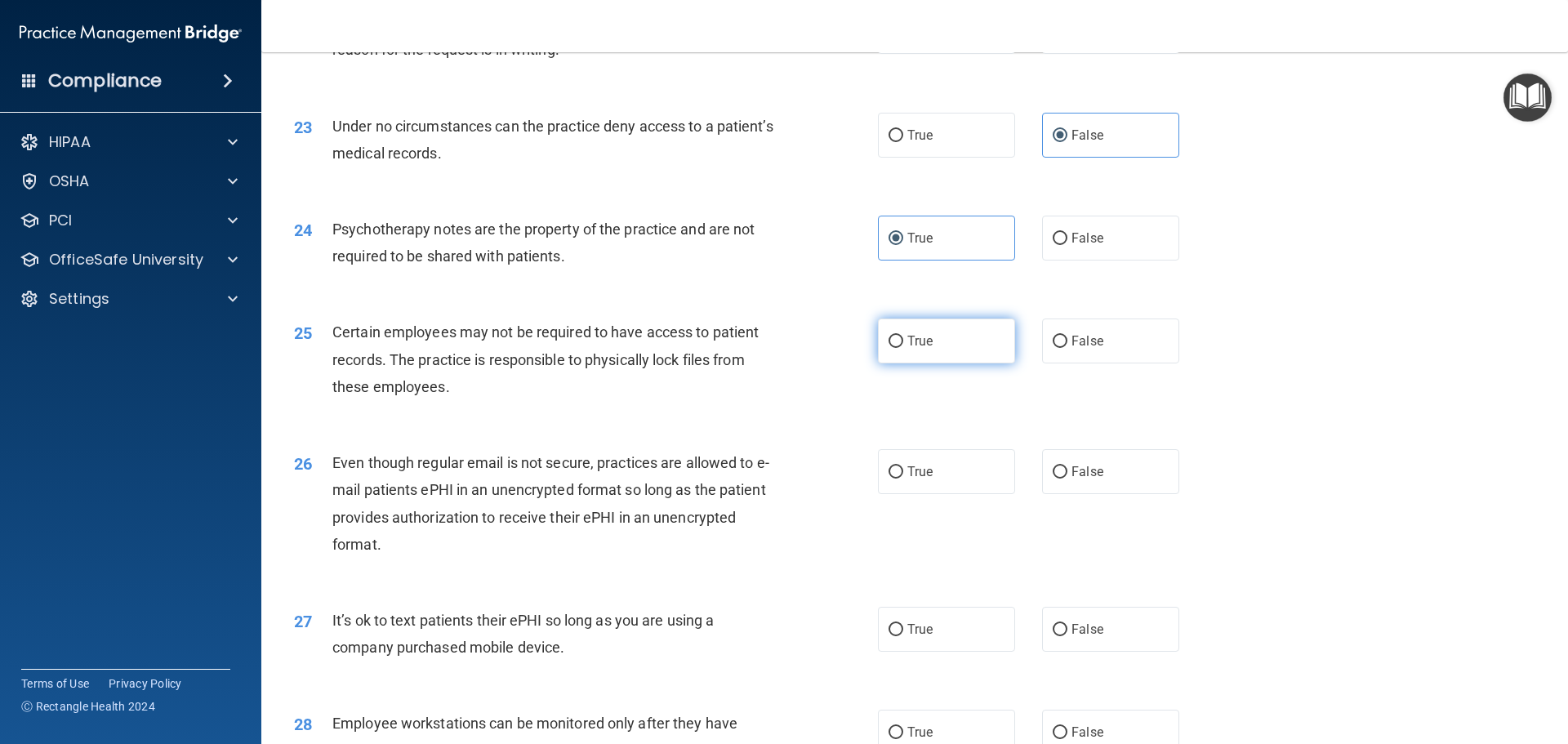
click at [906, 364] on label "True" at bounding box center [947, 341] width 137 height 45
click at [903, 348] on input "True" at bounding box center [895, 342] width 14 height 13
radio input "true"
click at [905, 494] on label "True" at bounding box center [947, 472] width 137 height 45
click at [903, 479] on input "True" at bounding box center [895, 473] width 14 height 13
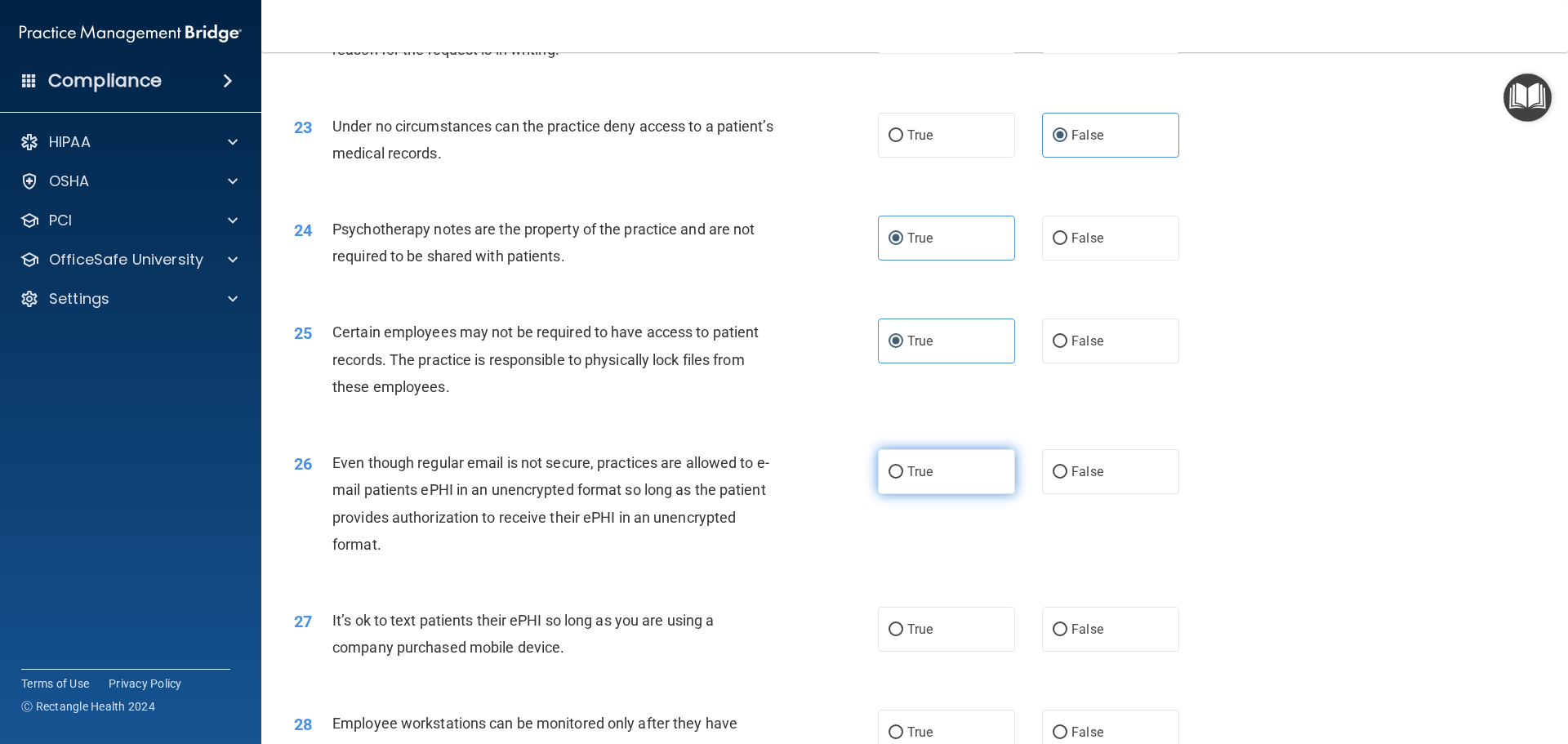
radio input "true"
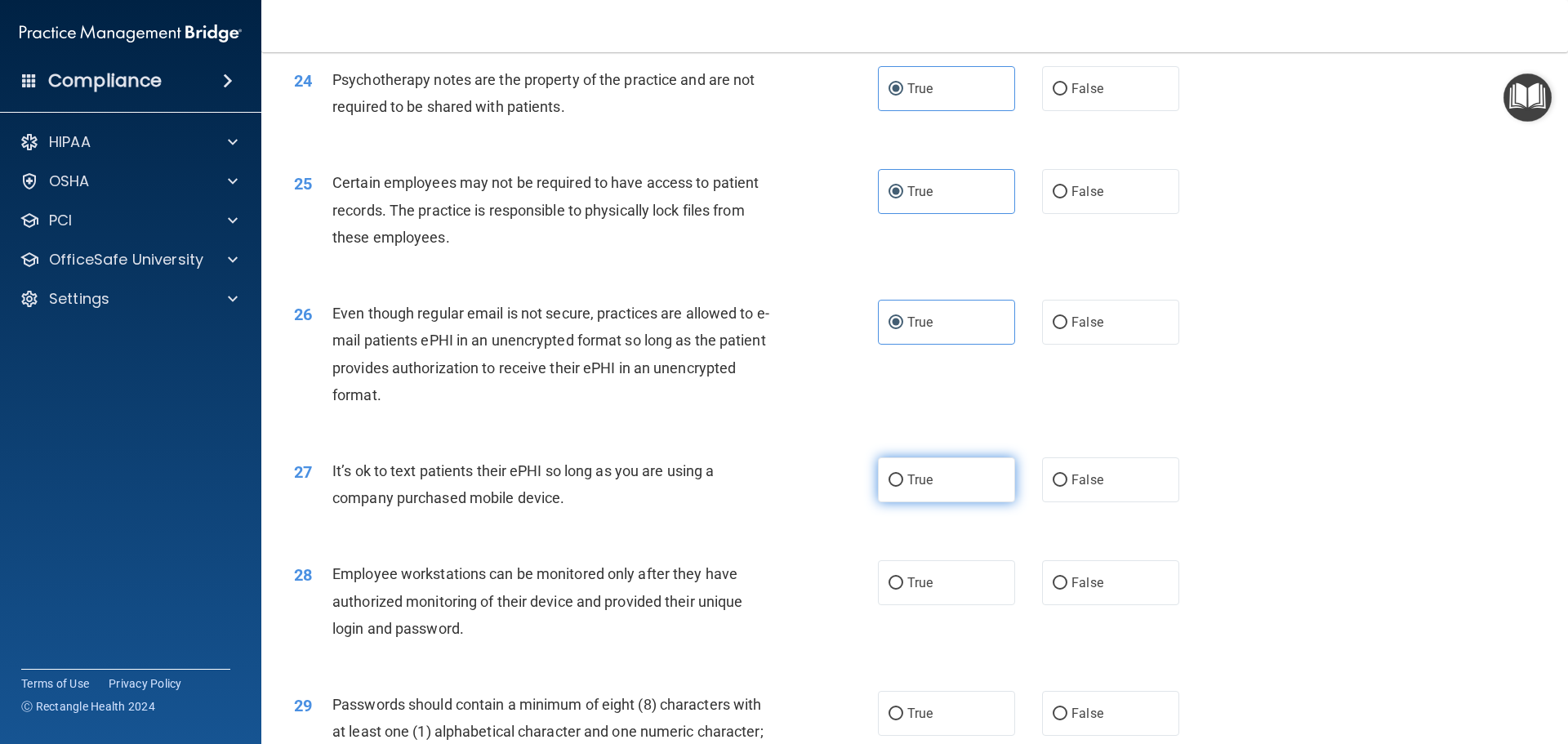
scroll to position [3024, 0]
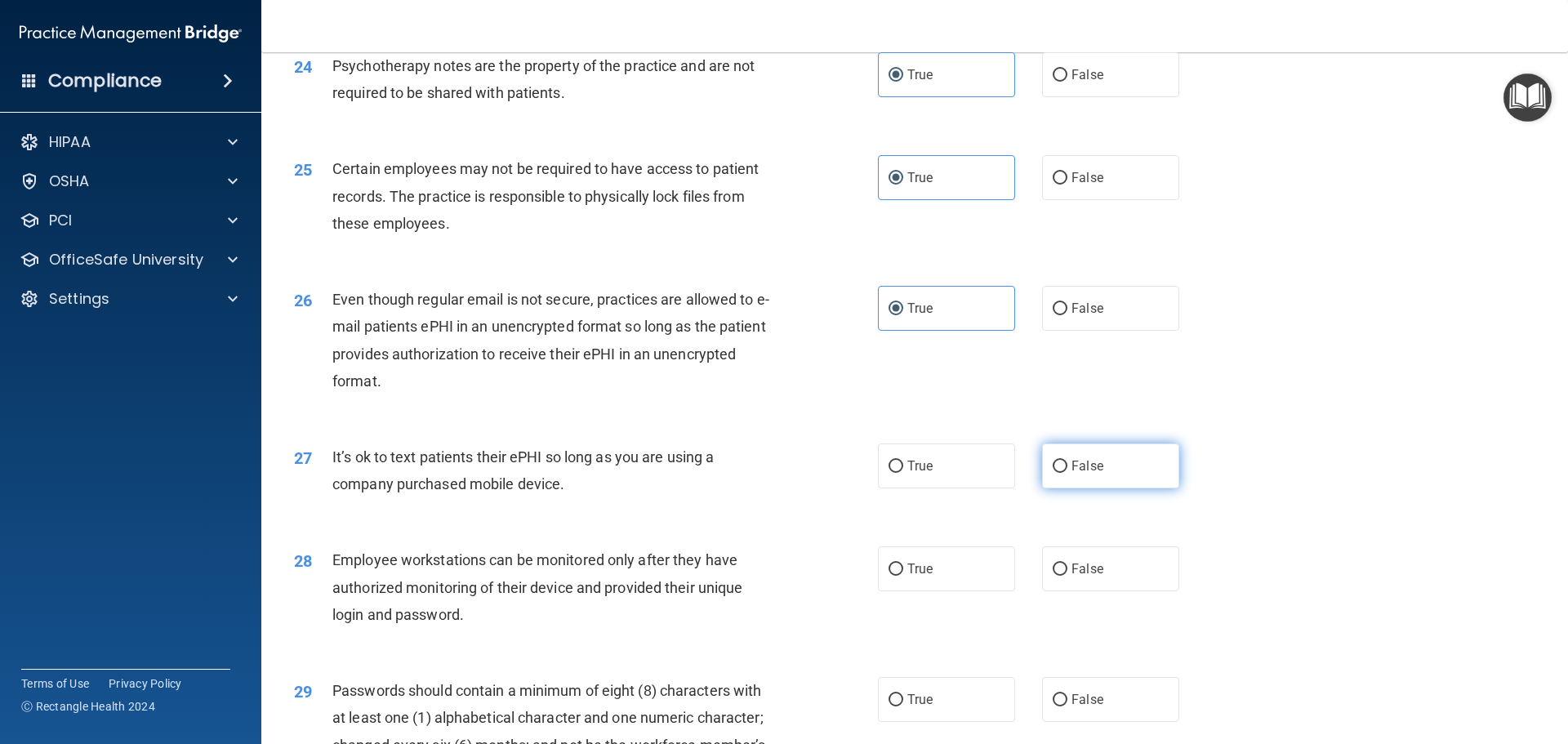
click at [1072, 474] on span "False" at bounding box center [1087, 465] width 31 height 15
click at [1068, 474] on input "False" at bounding box center [1060, 467] width 14 height 13
radio input "true"
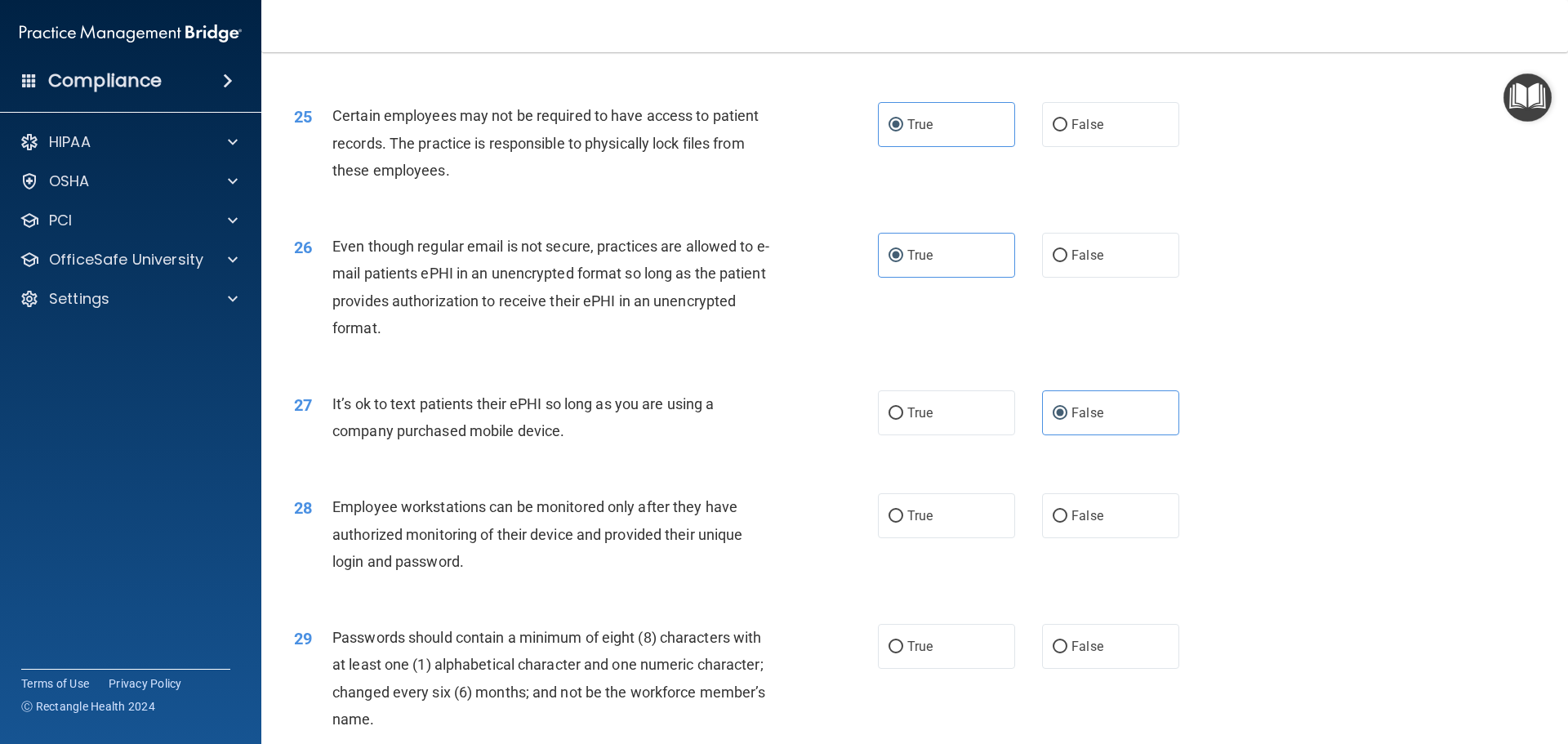
scroll to position [3105, 0]
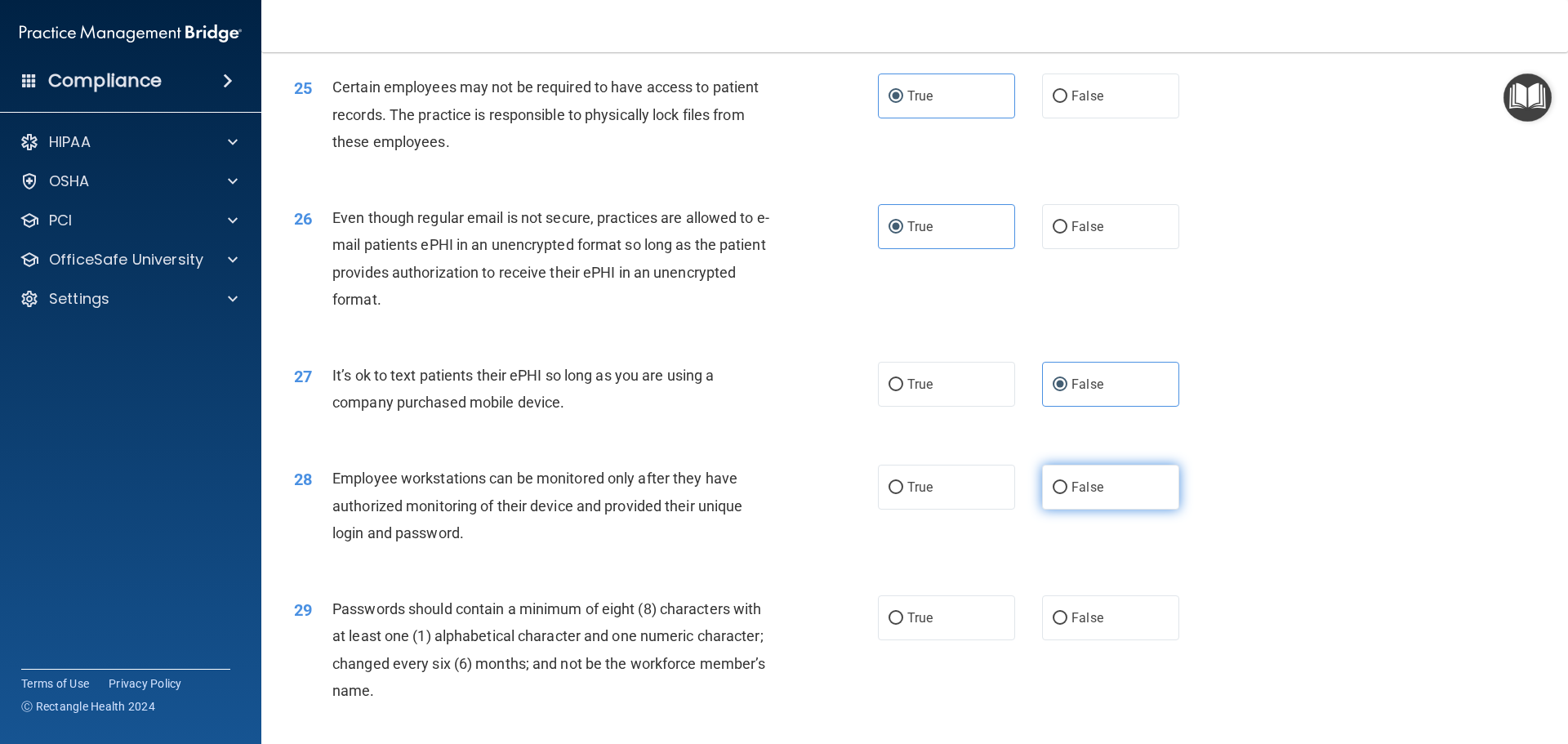
click at [1051, 506] on label "False" at bounding box center [1110, 487] width 137 height 45
click at [1053, 494] on input "False" at bounding box center [1060, 489] width 14 height 13
radio input "true"
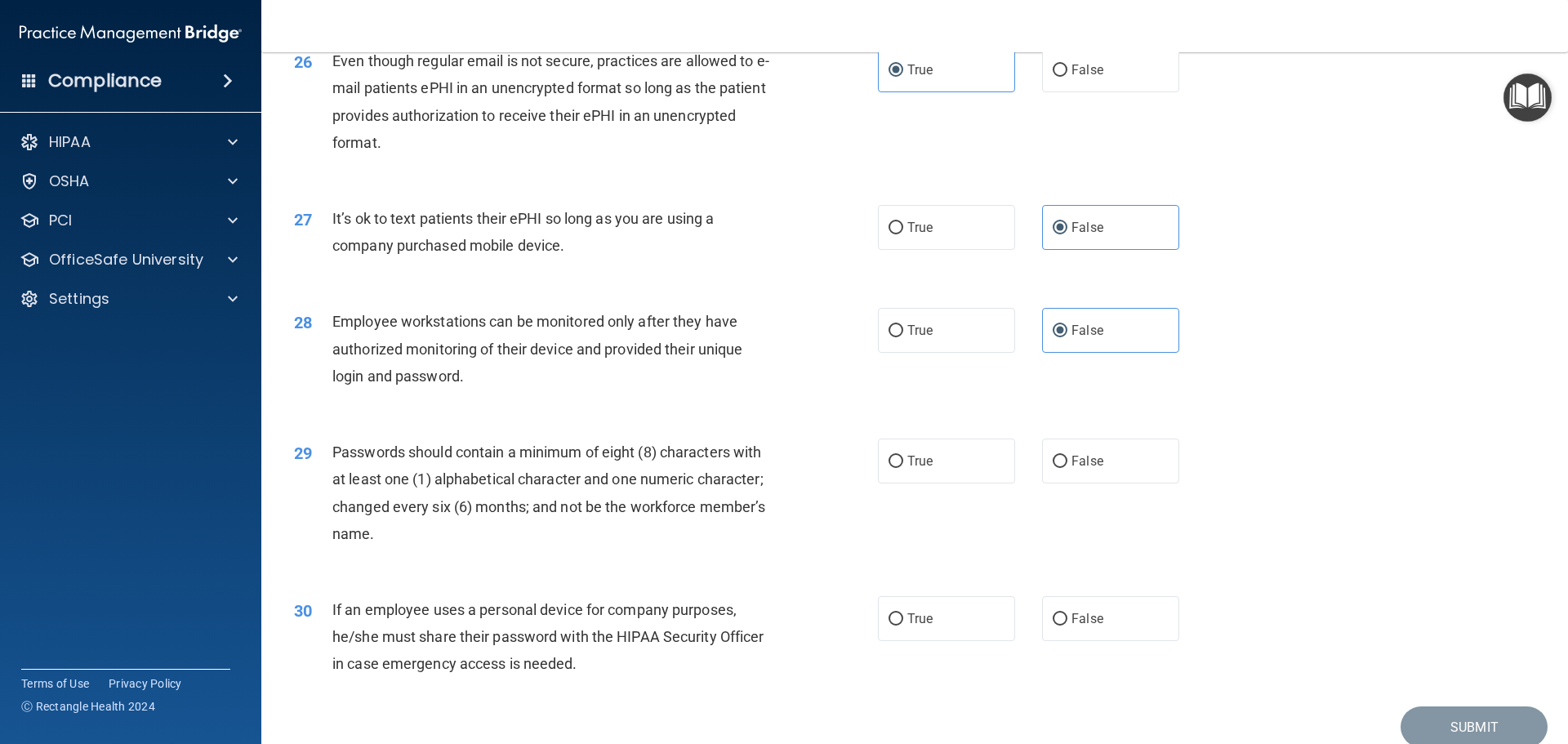
scroll to position [3268, 0]
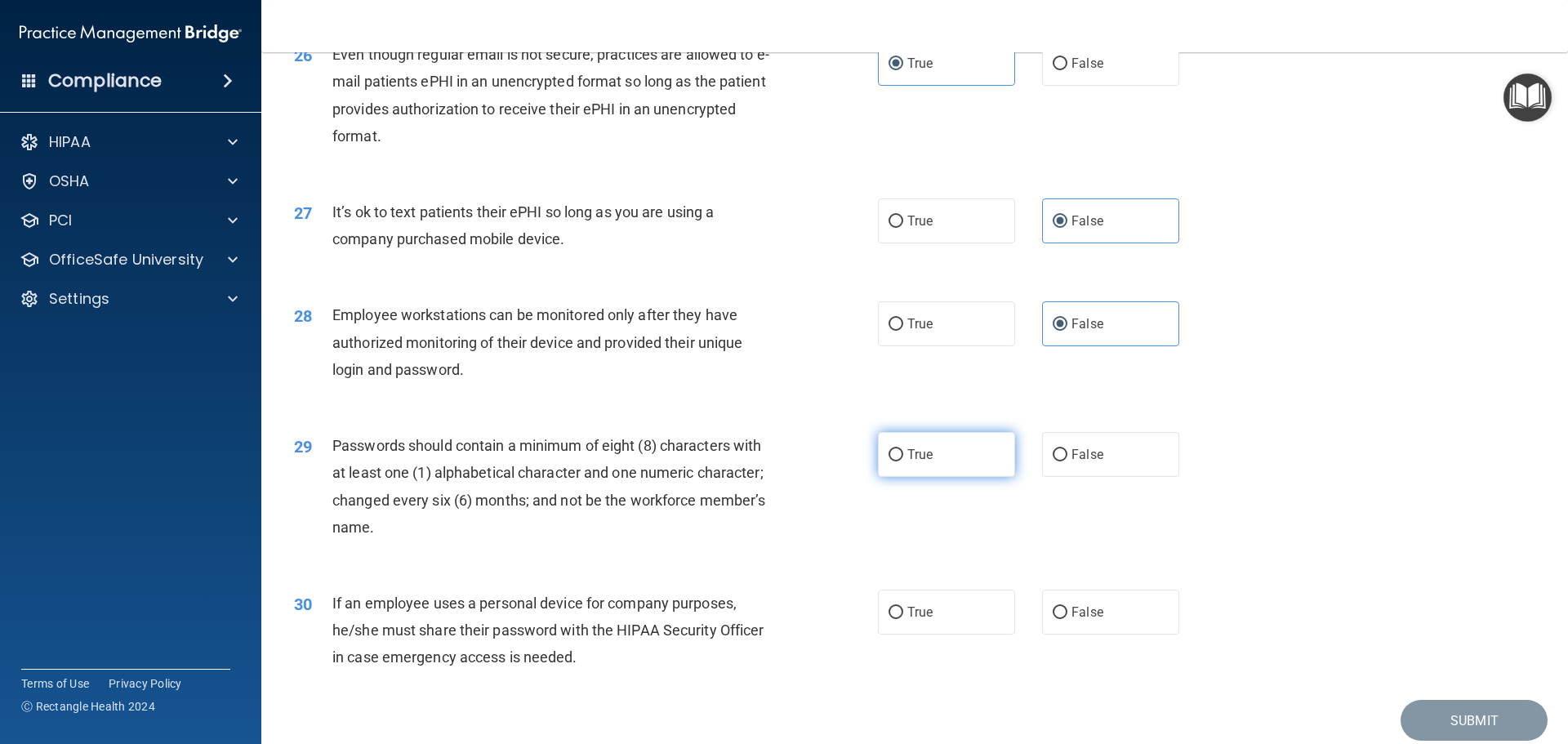
click at [891, 462] on input "True" at bounding box center [895, 456] width 14 height 13
radio input "true"
click at [1054, 619] on input "False" at bounding box center [1060, 614] width 14 height 13
radio input "true"
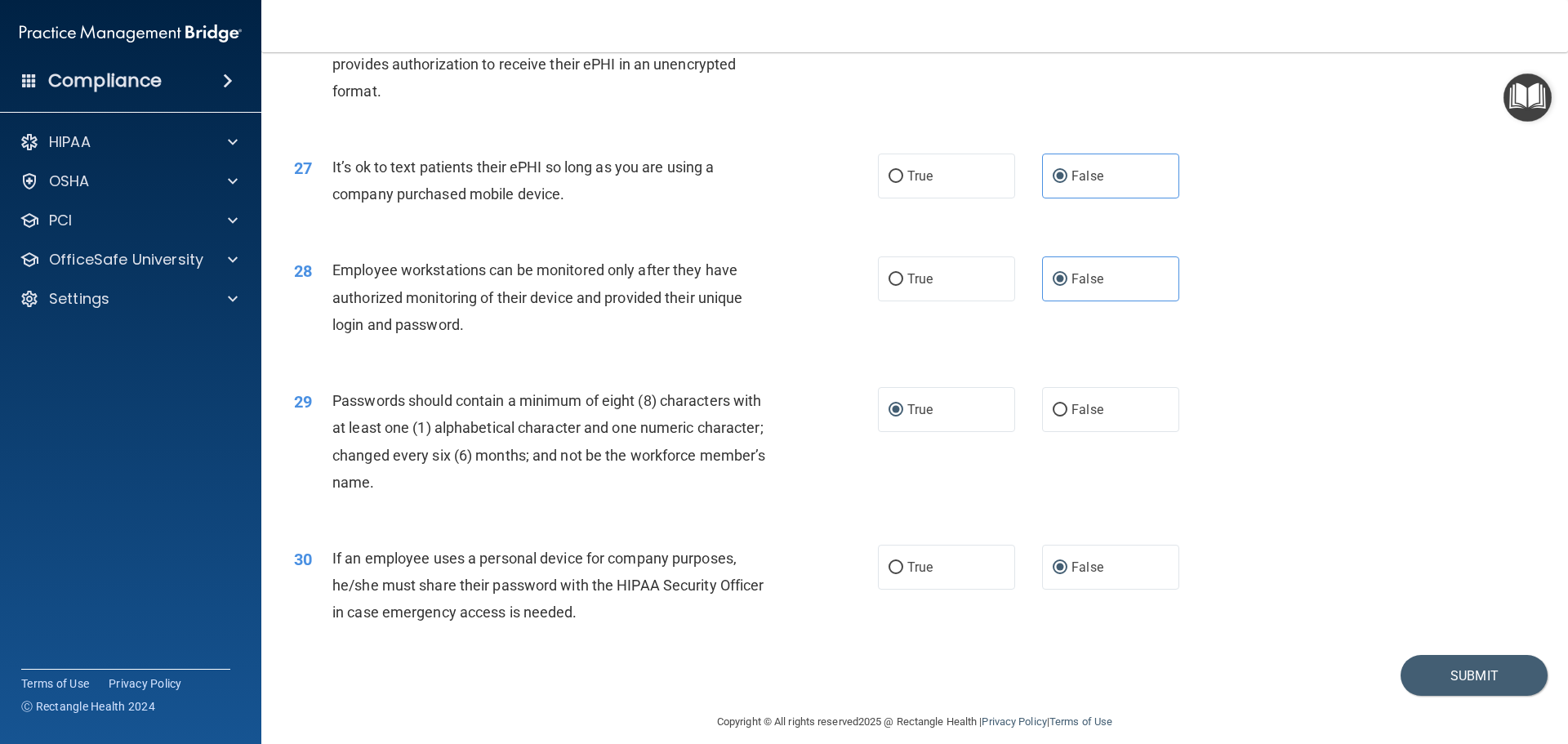
scroll to position [3358, 0]
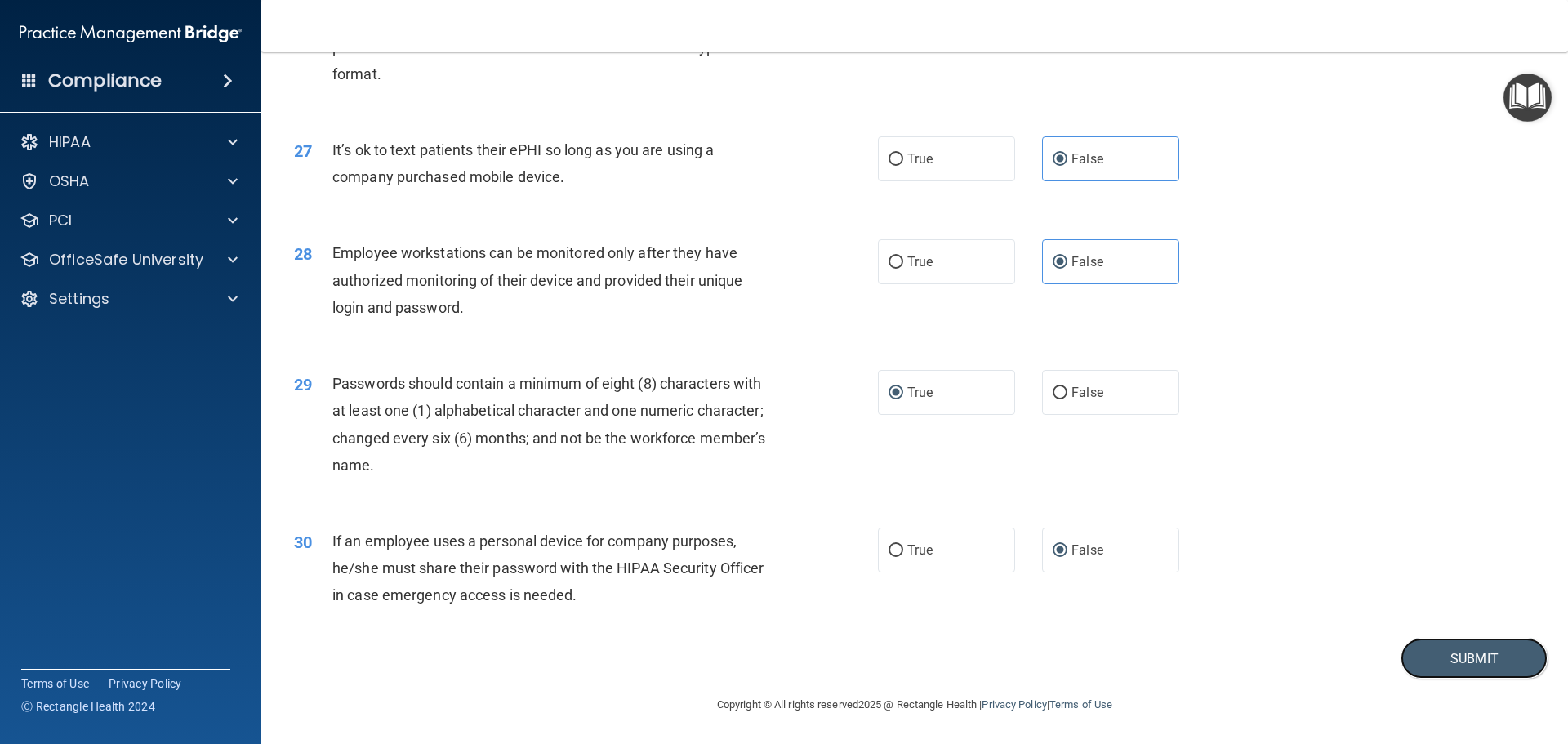
drag, startPoint x: 1425, startPoint y: 658, endPoint x: 1365, endPoint y: 599, distance: 84.1
click at [1419, 654] on button "Submit" at bounding box center [1475, 659] width 147 height 41
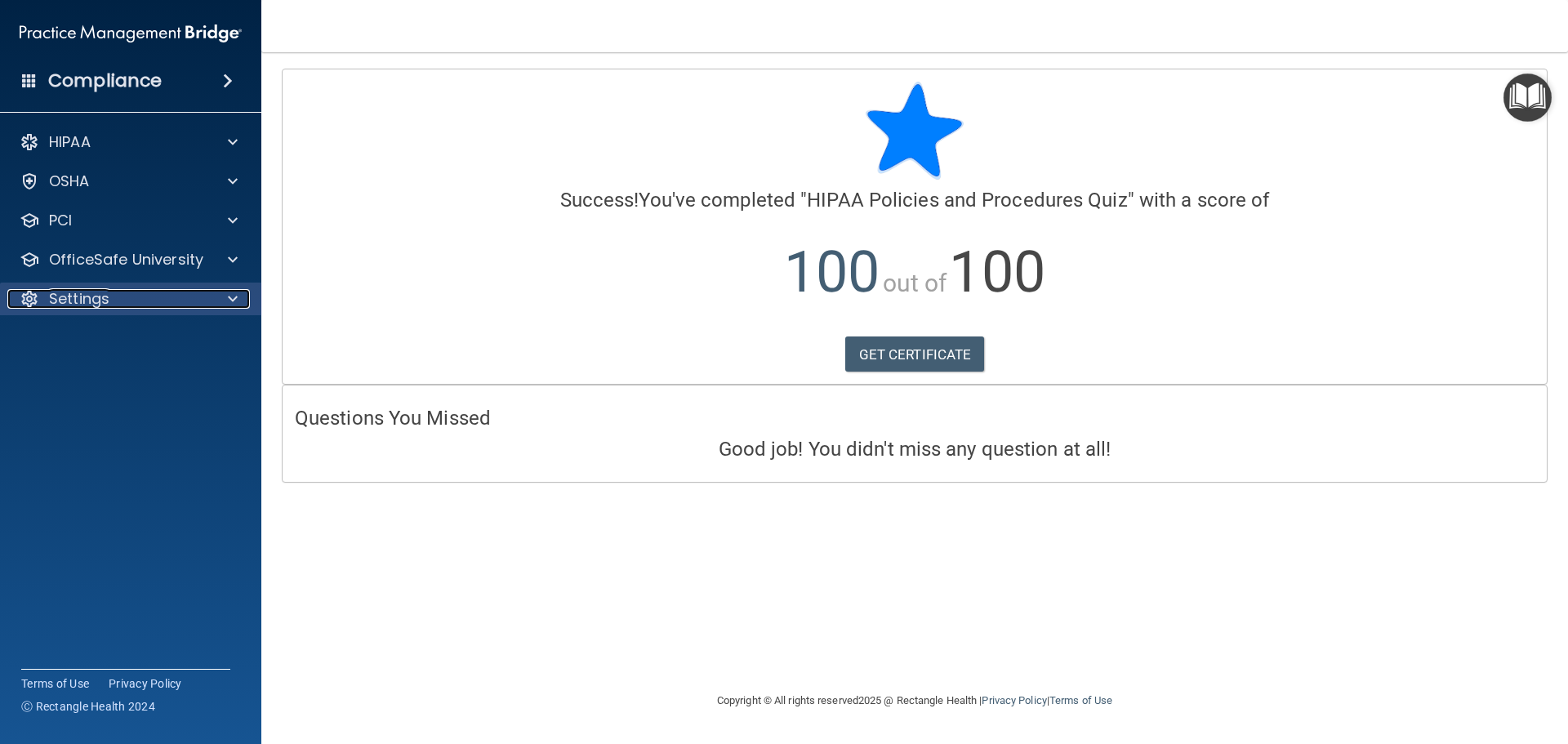
click at [237, 295] on span at bounding box center [233, 299] width 10 height 20
click at [113, 294] on div "Settings" at bounding box center [109, 299] width 203 height 20
click at [144, 243] on div "HIPAA Documents and Policies Report an Incident Business Associates Emergency P…" at bounding box center [131, 224] width 262 height 209
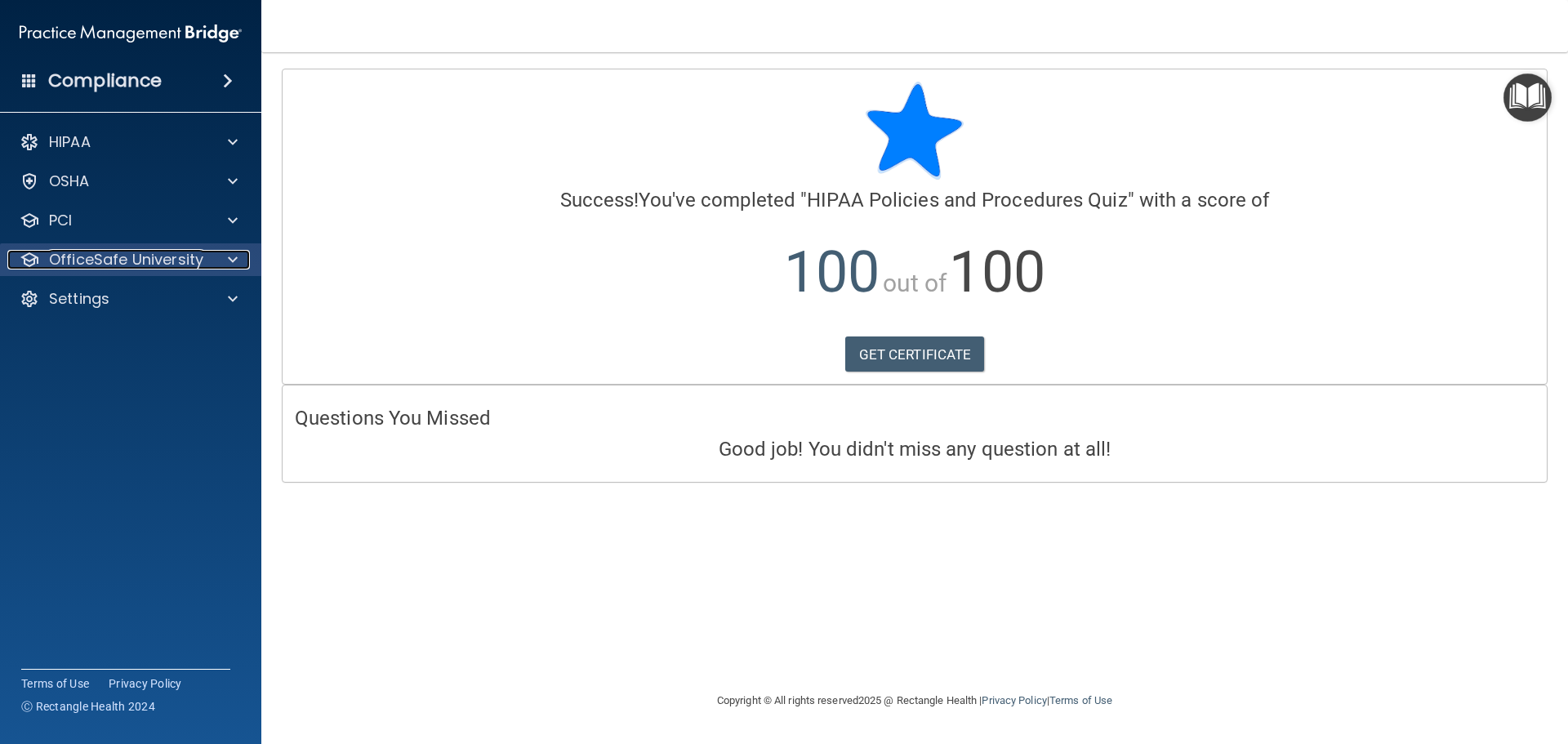
click at [221, 253] on div at bounding box center [230, 260] width 40 height 20
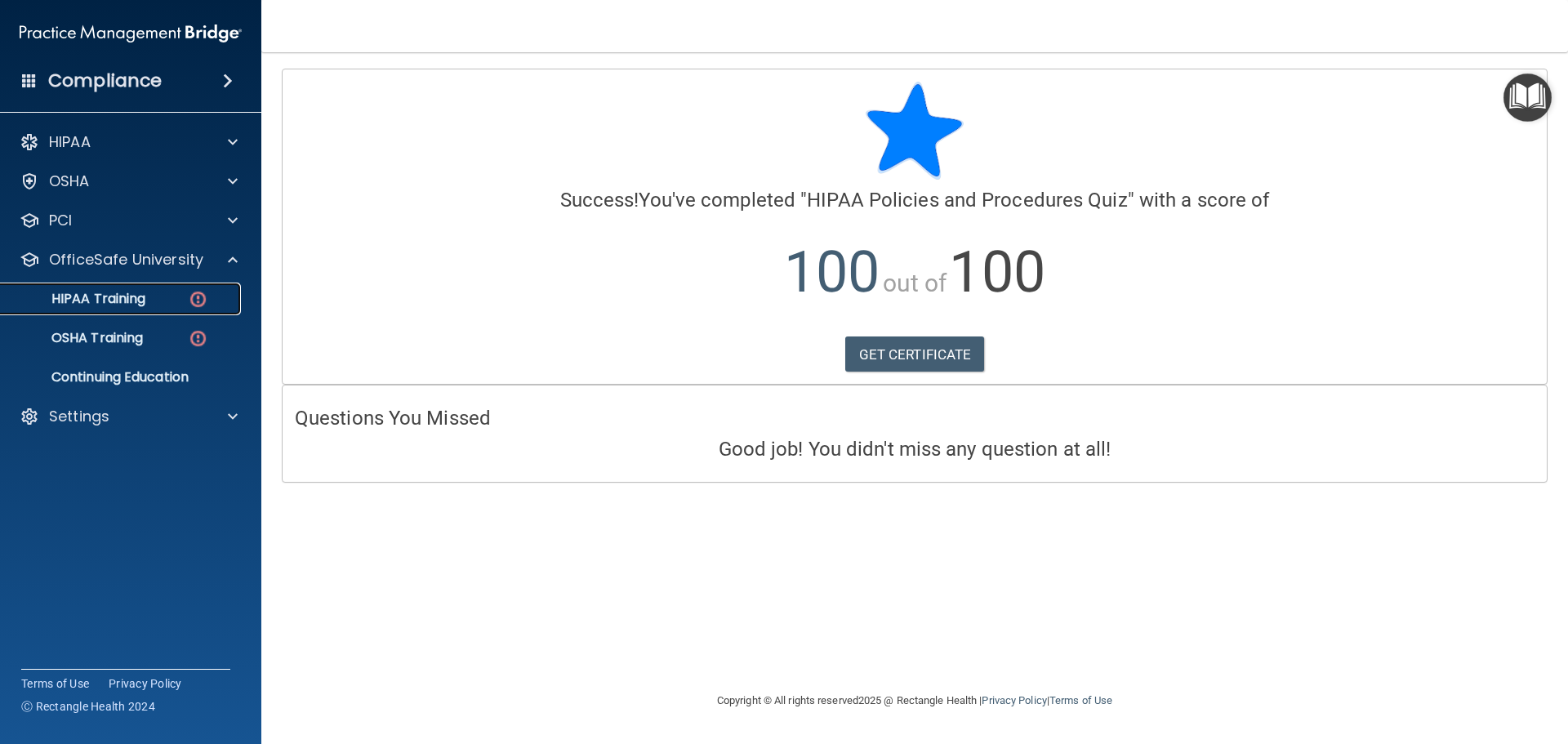
click at [162, 300] on div "HIPAA Training" at bounding box center [122, 299] width 223 height 16
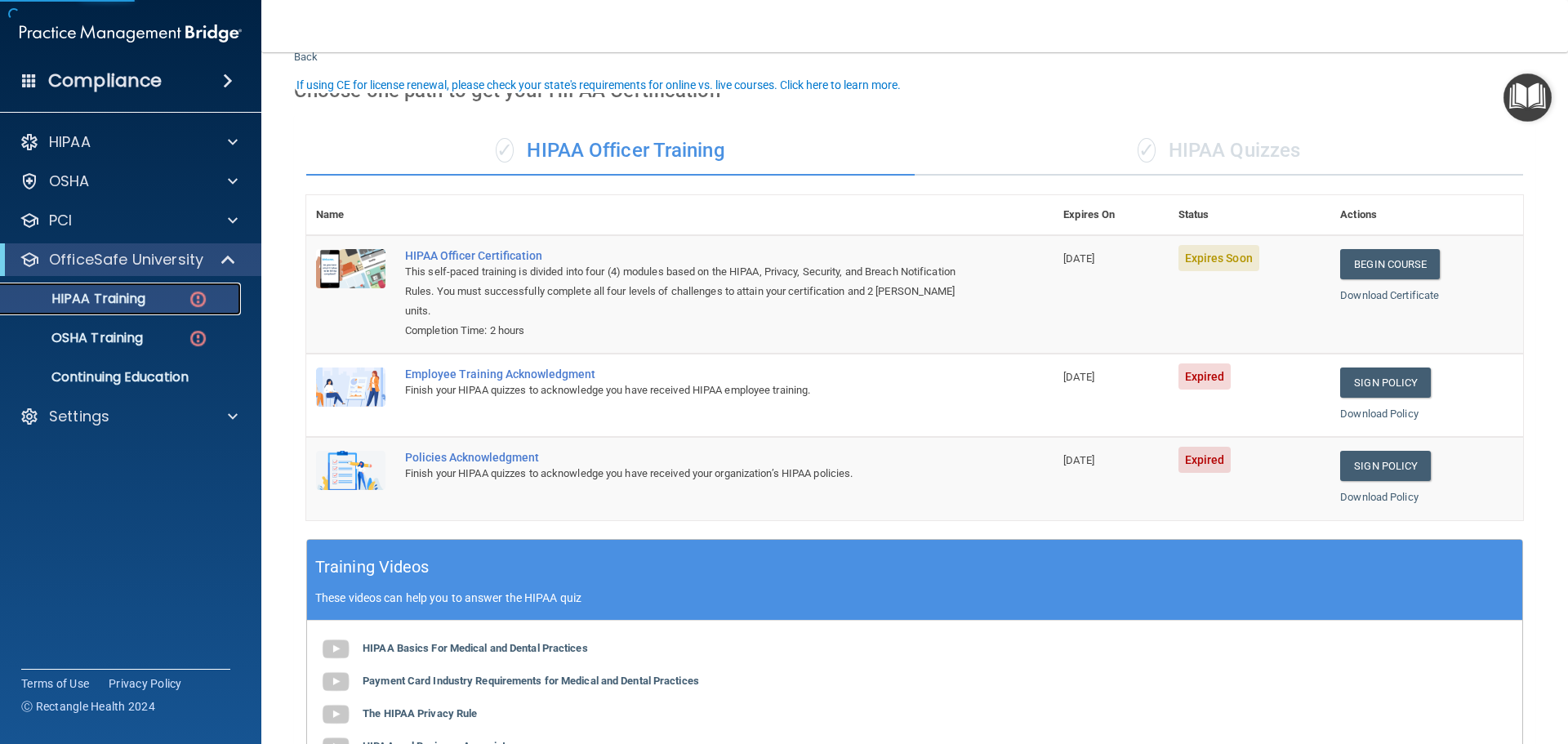
scroll to position [82, 0]
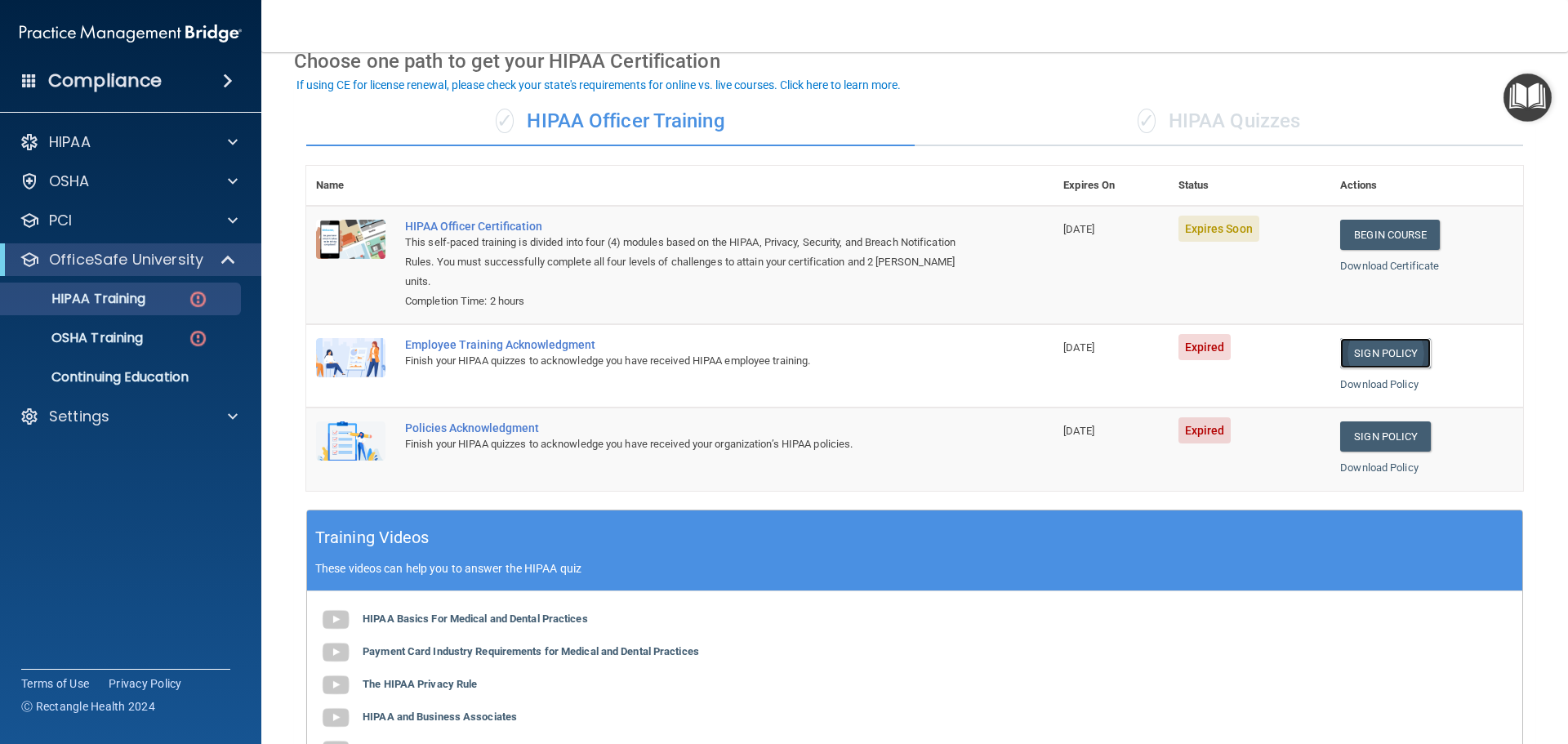
click at [1384, 356] on link "Sign Policy" at bounding box center [1385, 353] width 91 height 31
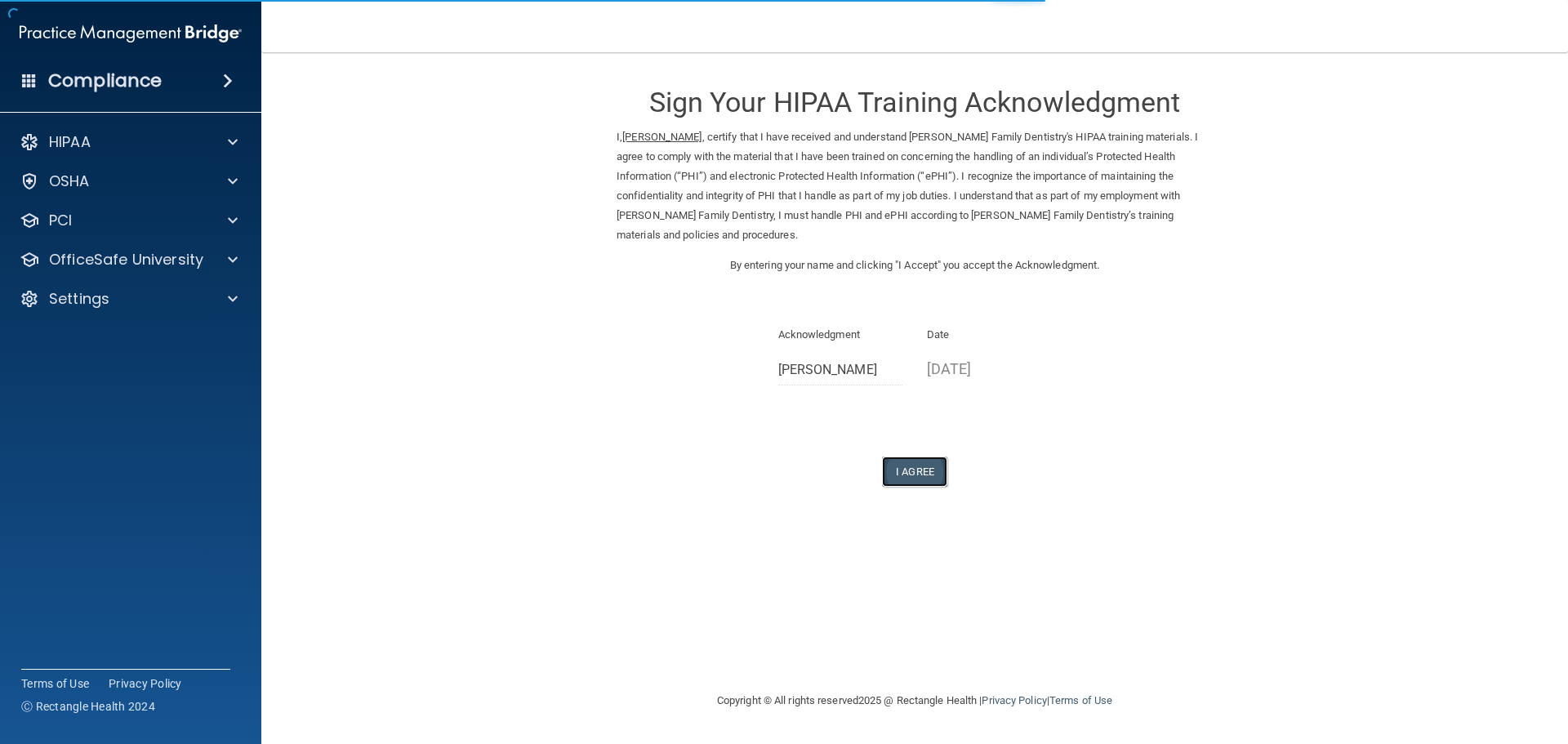
click at [920, 456] on button "I Agree" at bounding box center [914, 472] width 66 height 31
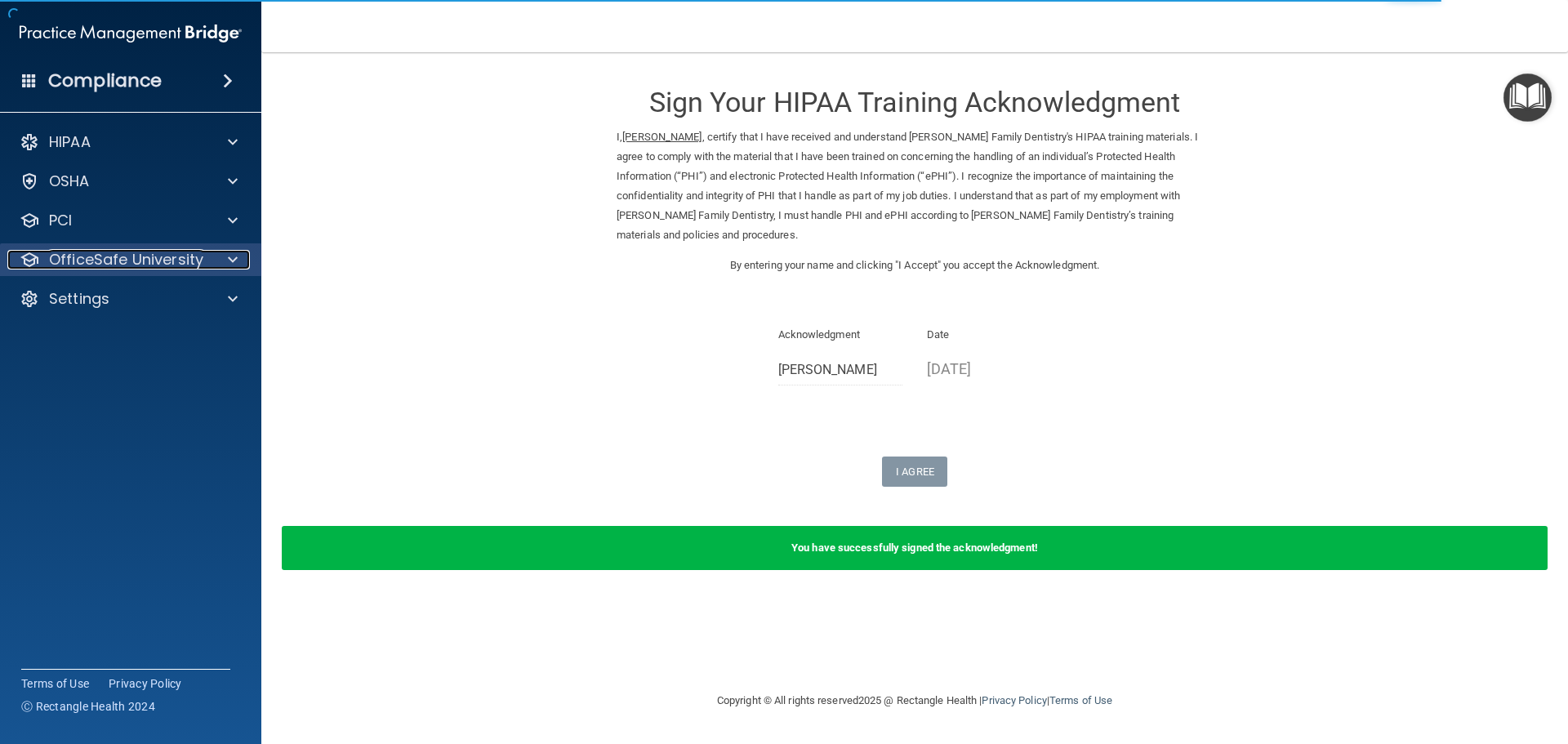
click at [113, 263] on p "OfficeSafe University" at bounding box center [127, 260] width 154 height 20
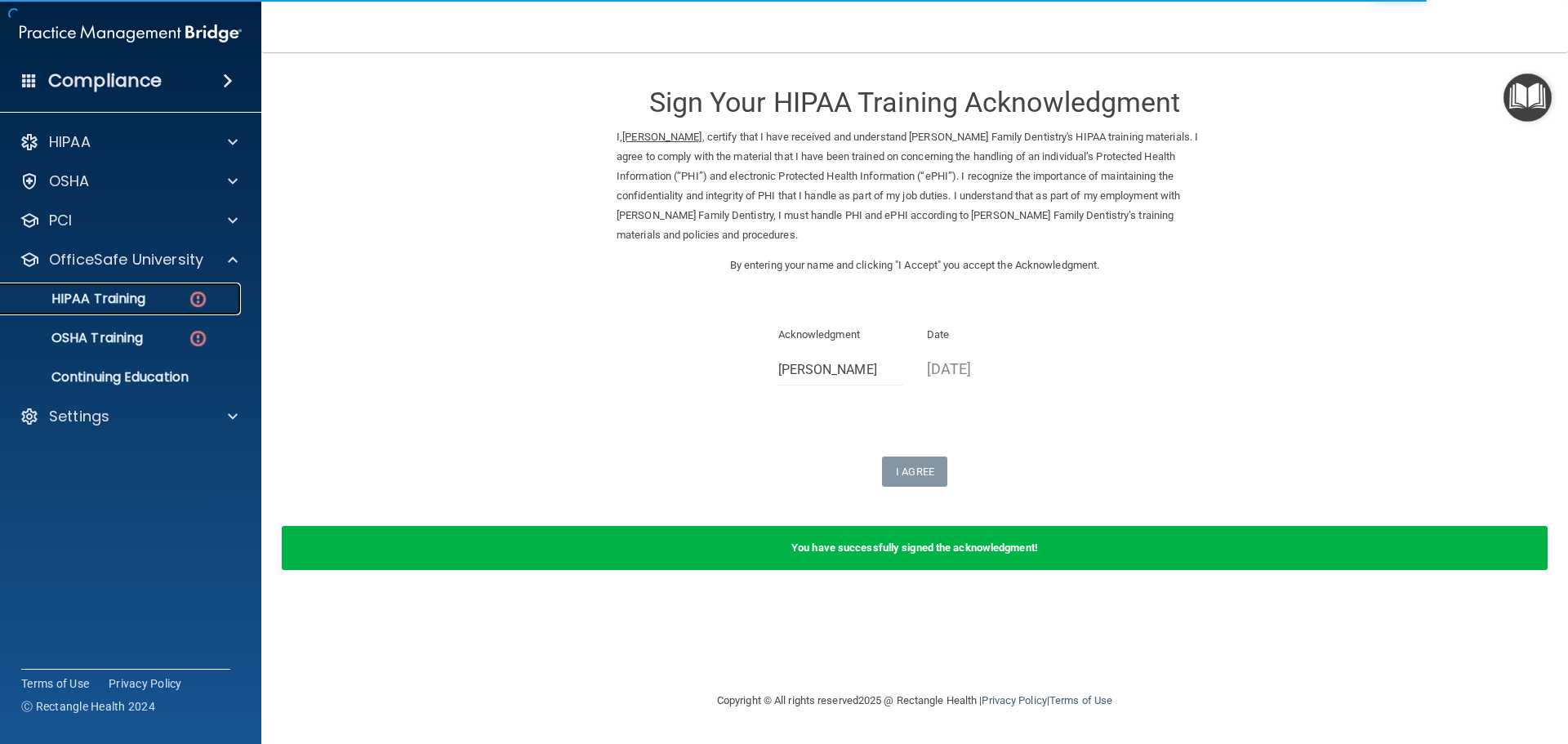
click at [112, 302] on p "HIPAA Training" at bounding box center [78, 299] width 135 height 16
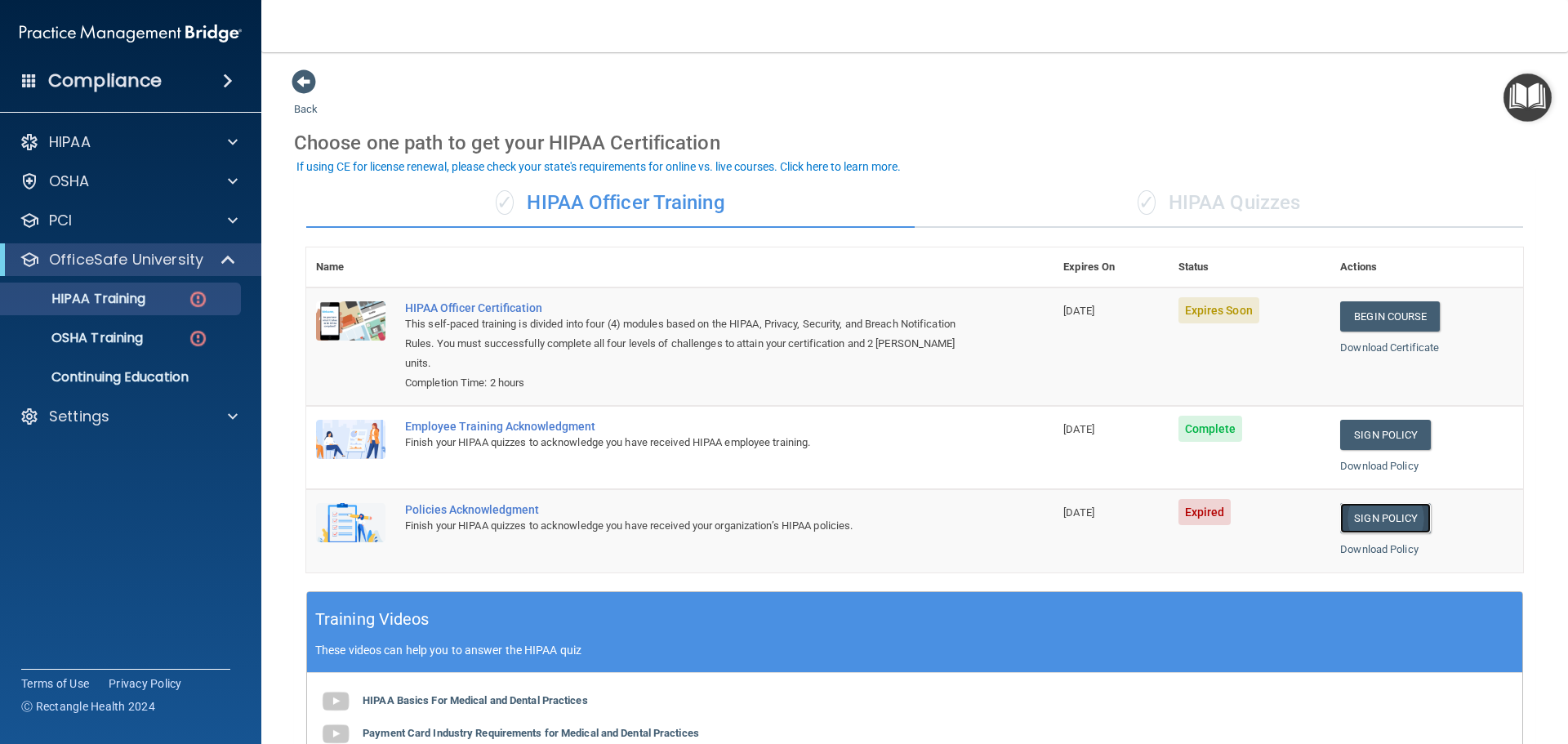
click at [1376, 520] on link "Sign Policy" at bounding box center [1385, 518] width 91 height 31
click at [75, 413] on p "Settings" at bounding box center [79, 417] width 60 height 20
click at [75, 495] on p "My Users" at bounding box center [122, 495] width 223 height 16
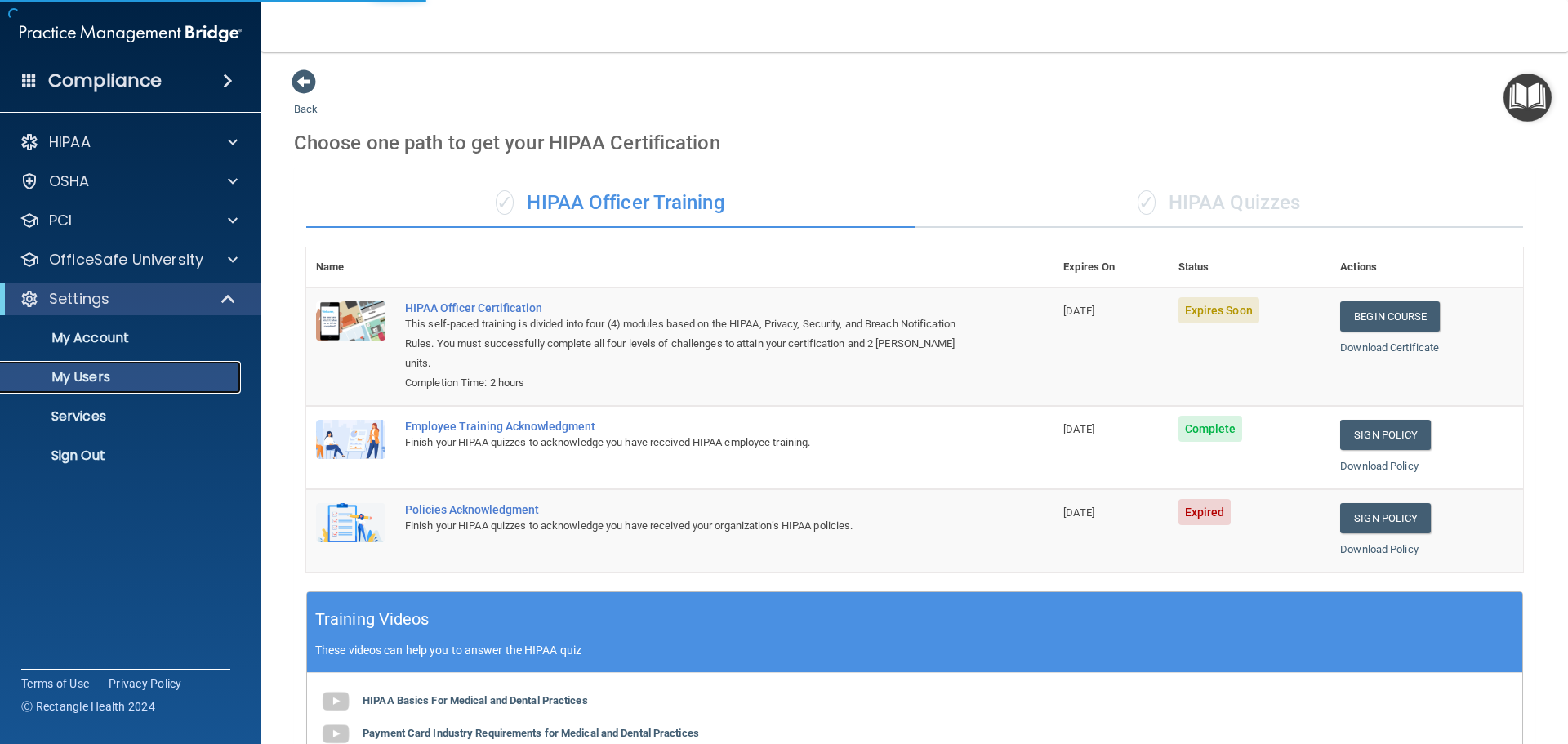
select select "20"
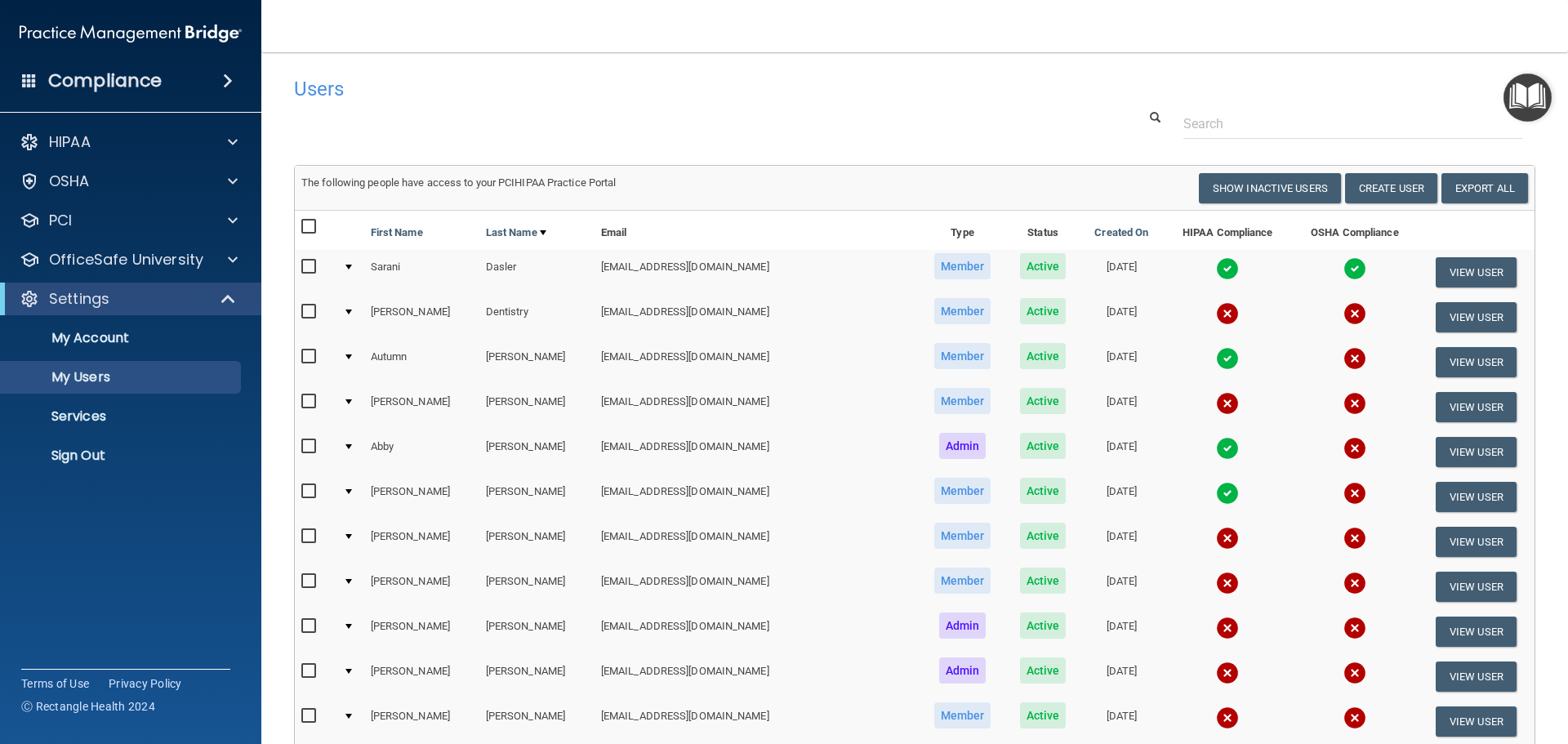
click at [1216, 451] on img at bounding box center [1227, 448] width 22 height 22
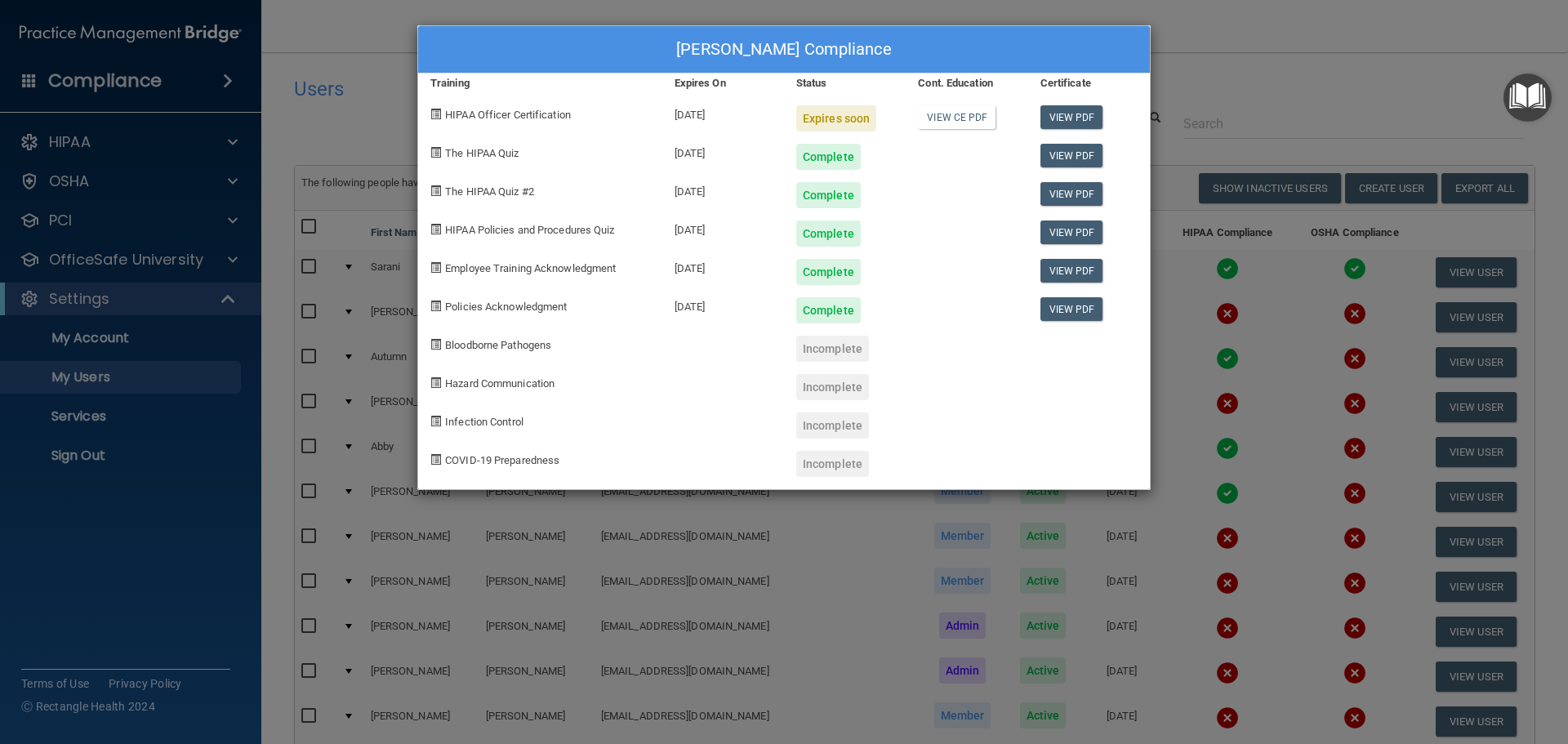
click at [1229, 31] on div "[PERSON_NAME] Compliance Training Expires On Status Cont. Education Certificate…" at bounding box center [784, 372] width 1568 height 744
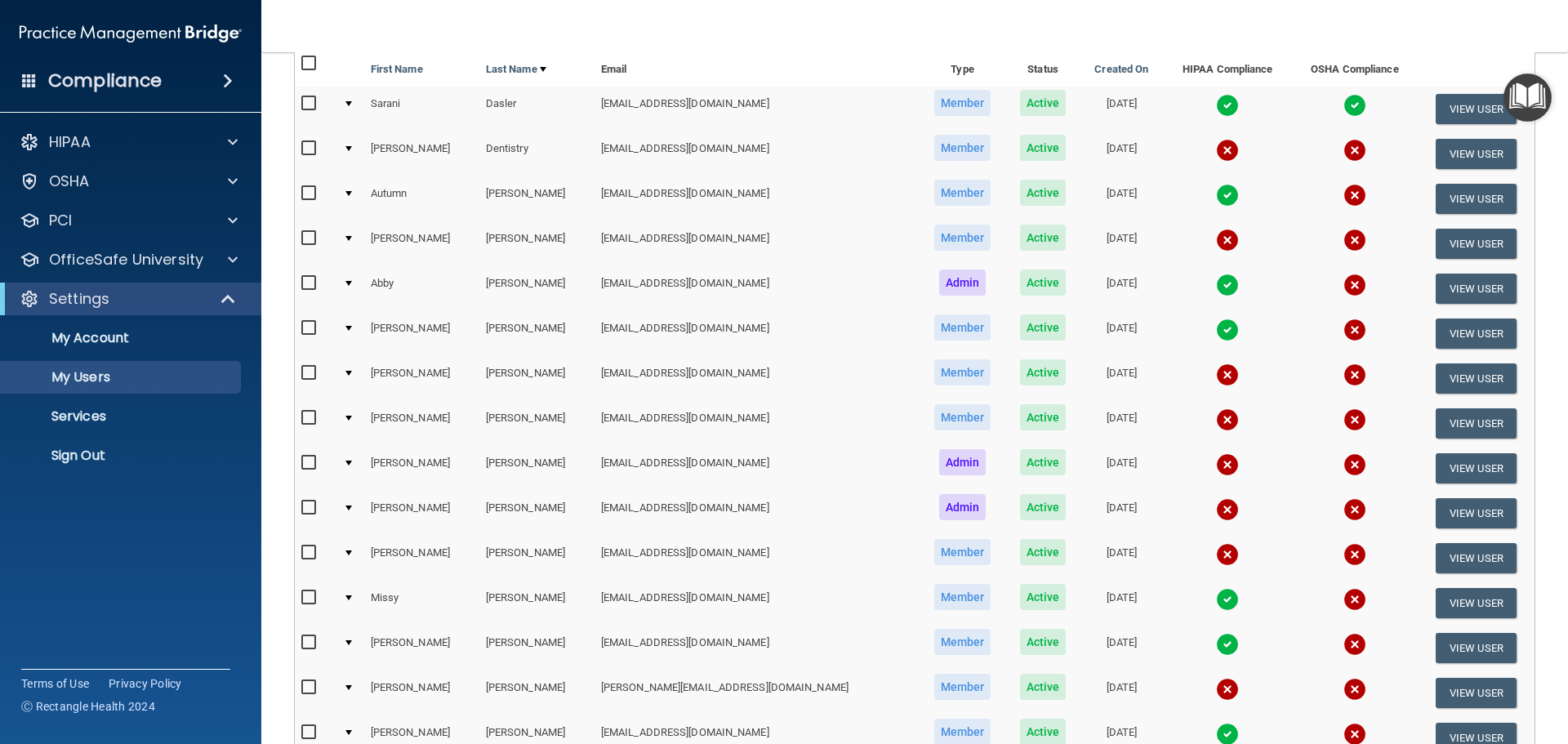
scroll to position [82, 0]
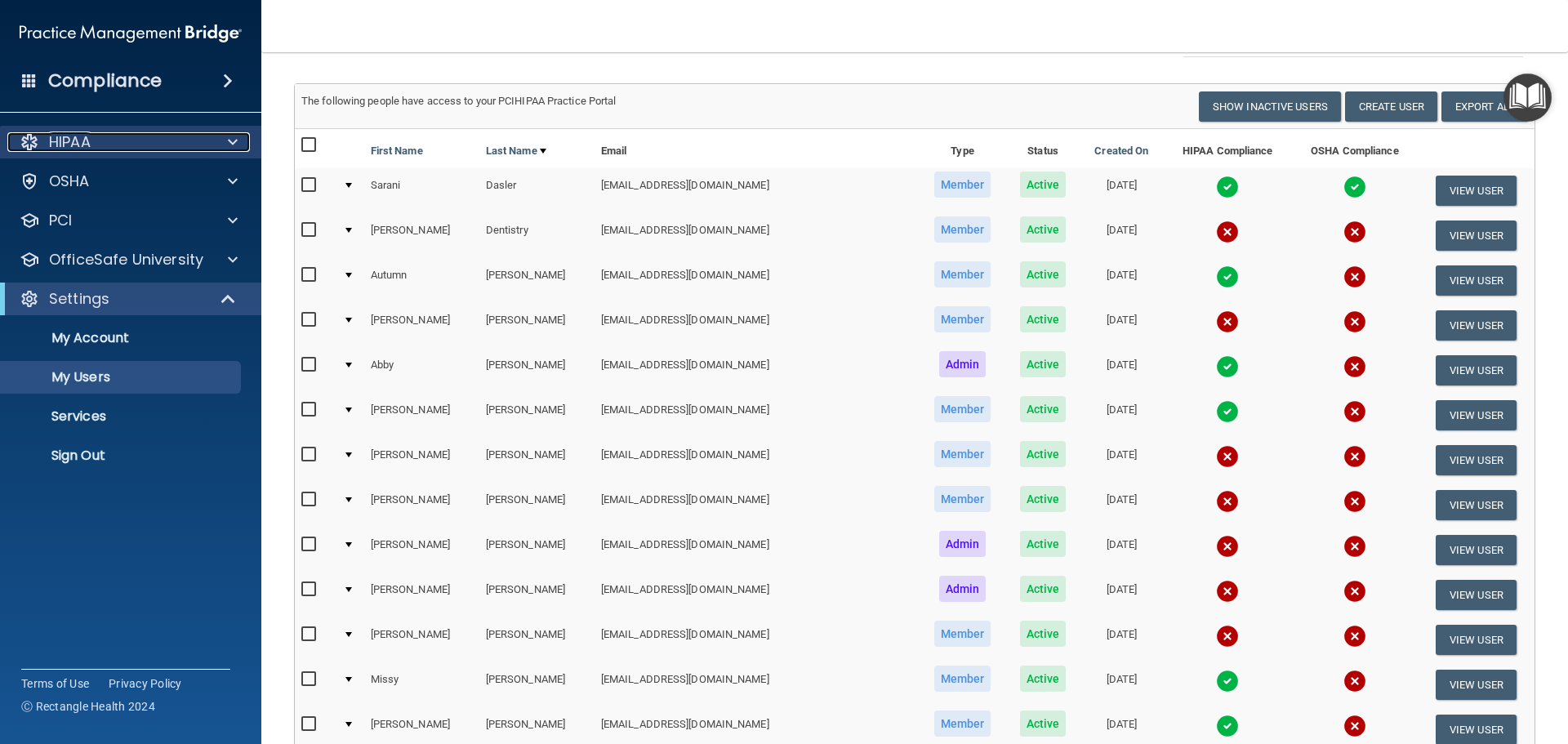
click at [80, 140] on p "HIPAA" at bounding box center [70, 142] width 41 height 20
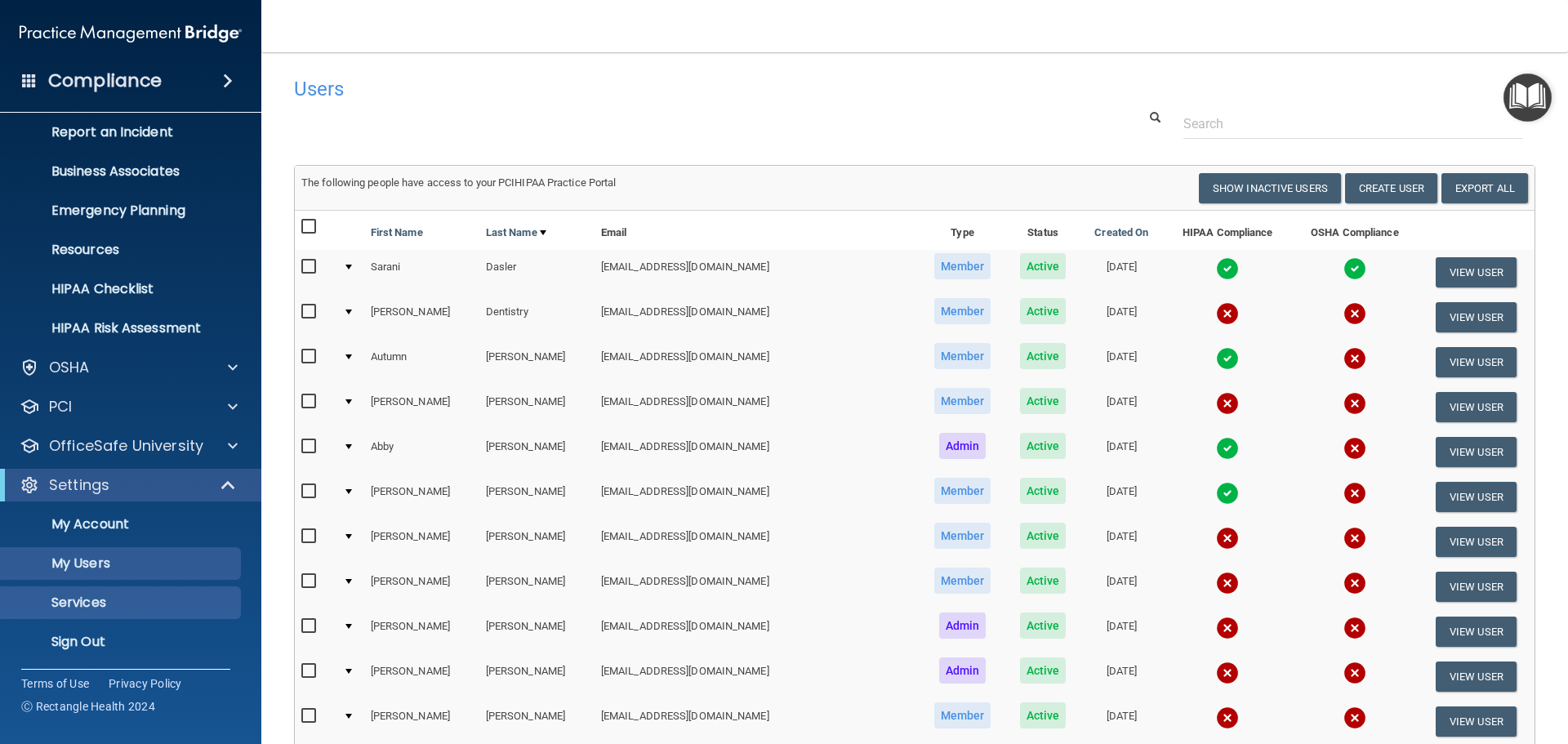
scroll to position [91, 0]
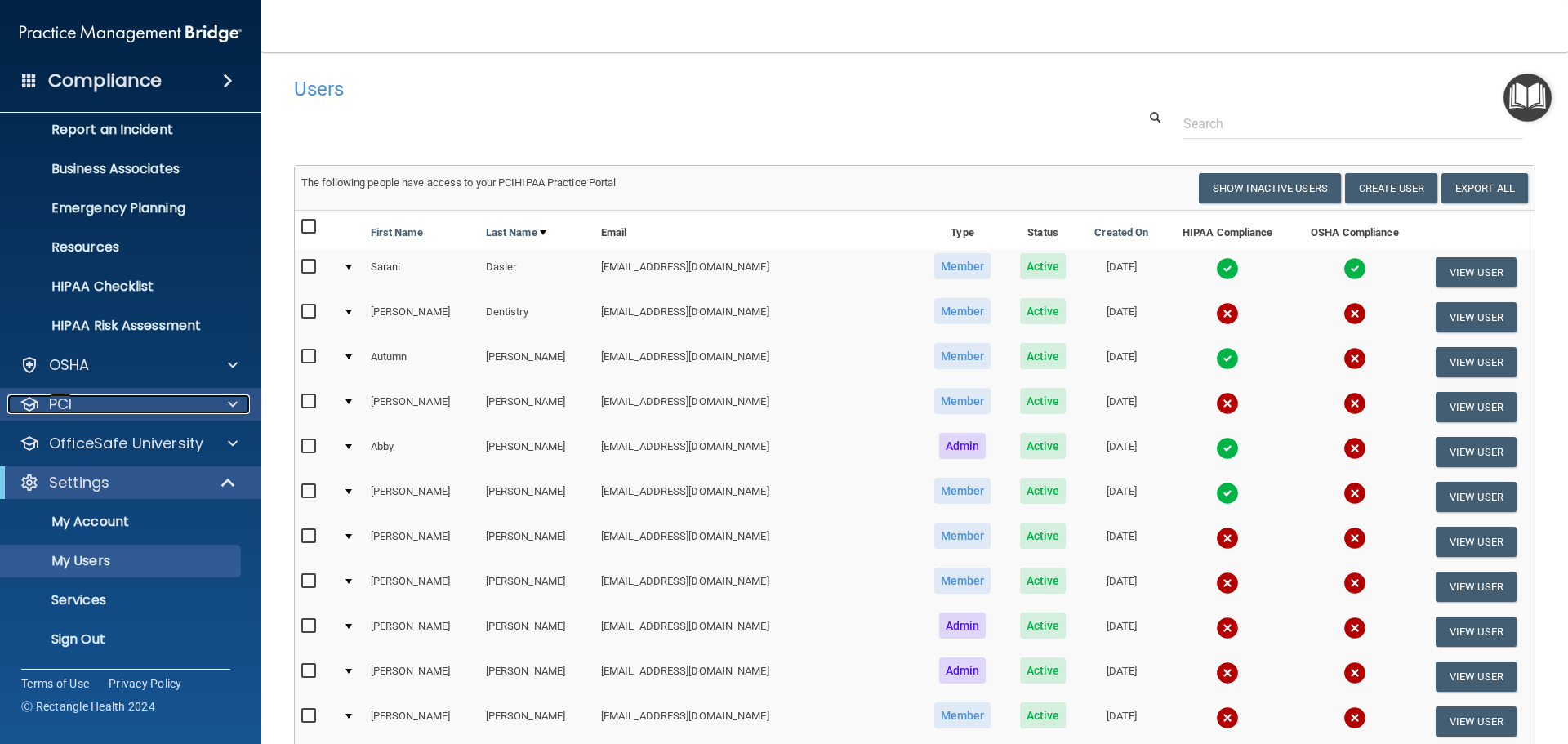
click at [231, 394] on span at bounding box center [233, 404] width 10 height 20
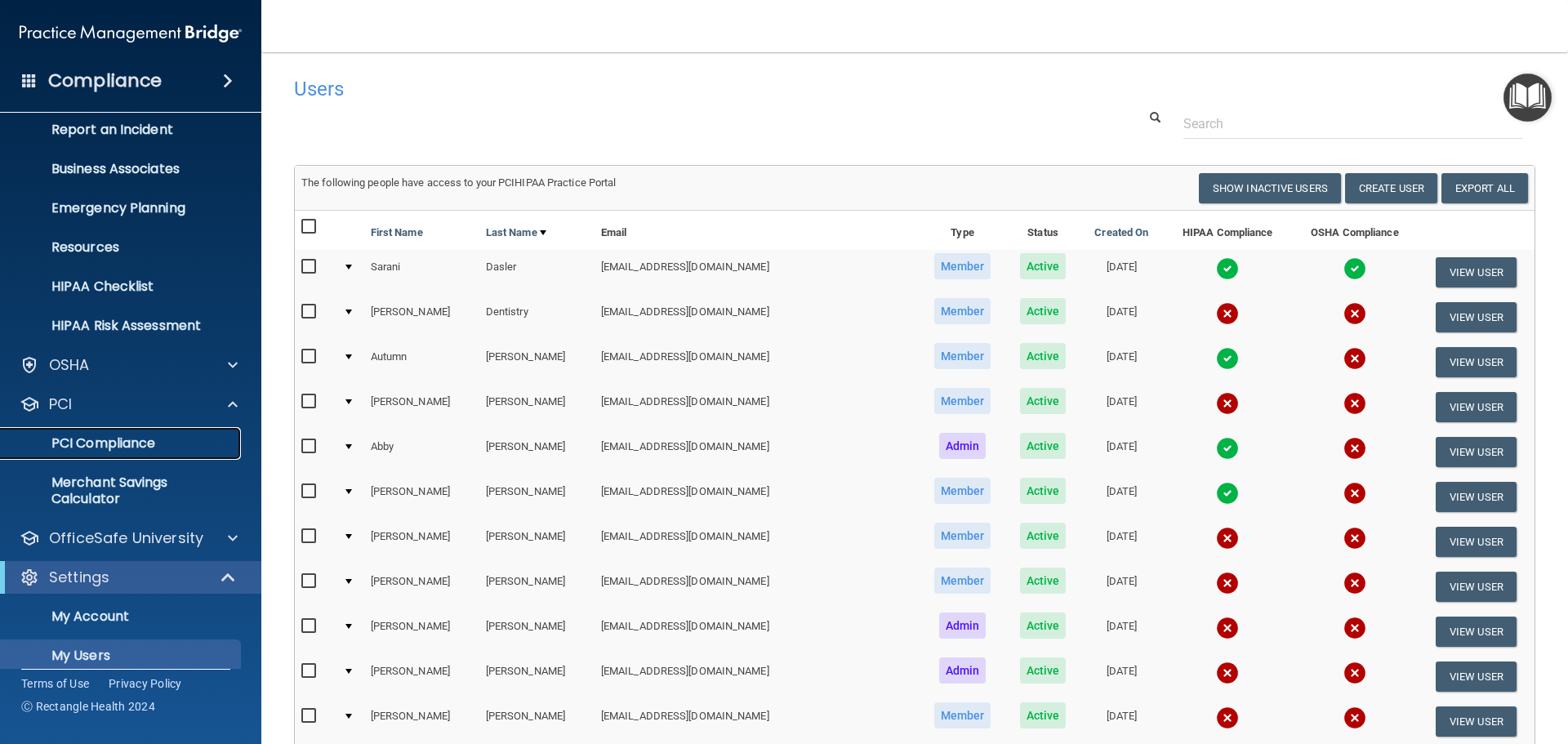
click at [139, 438] on p "PCI Compliance" at bounding box center [122, 444] width 223 height 16
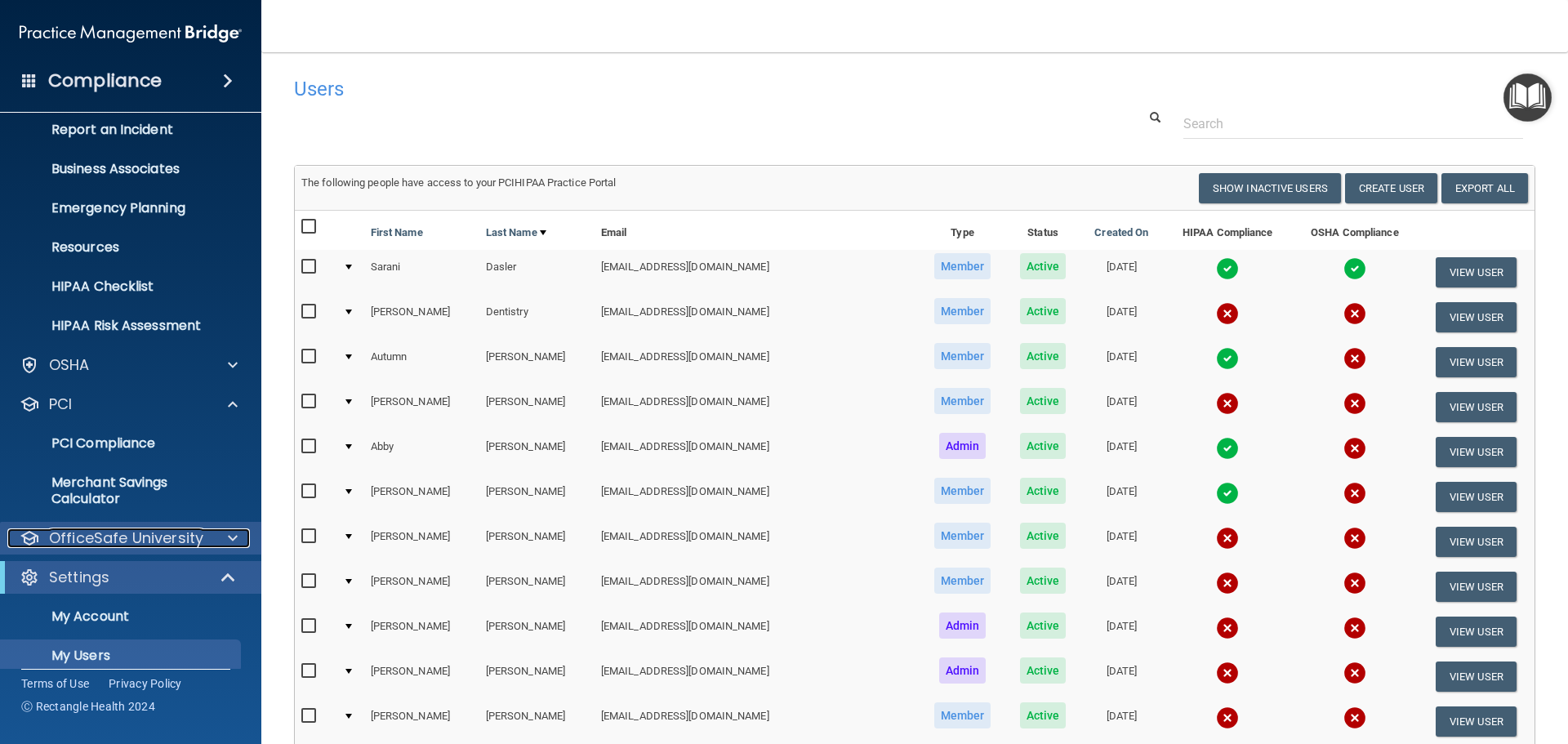
click at [153, 536] on p "OfficeSafe University" at bounding box center [127, 538] width 154 height 20
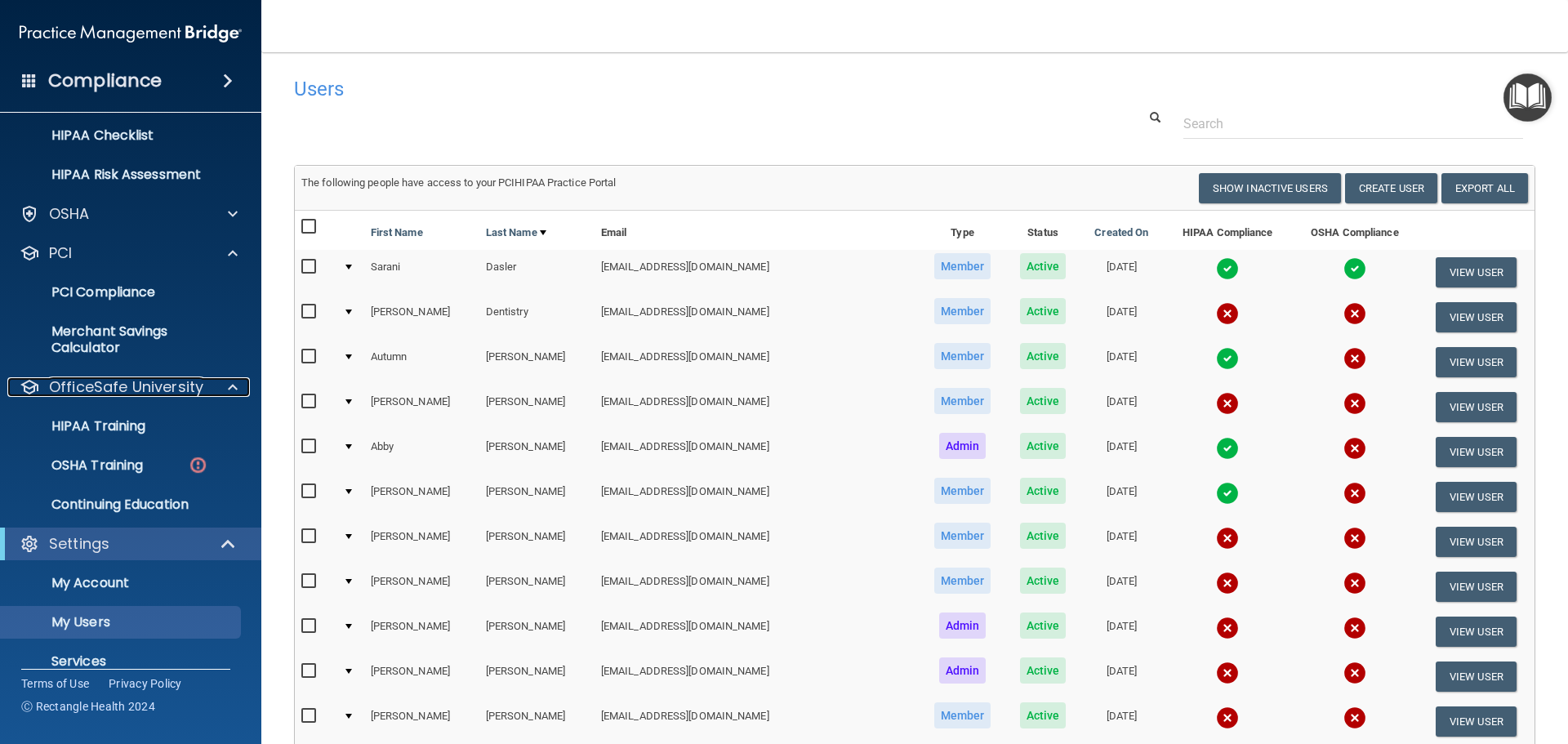
scroll to position [254, 0]
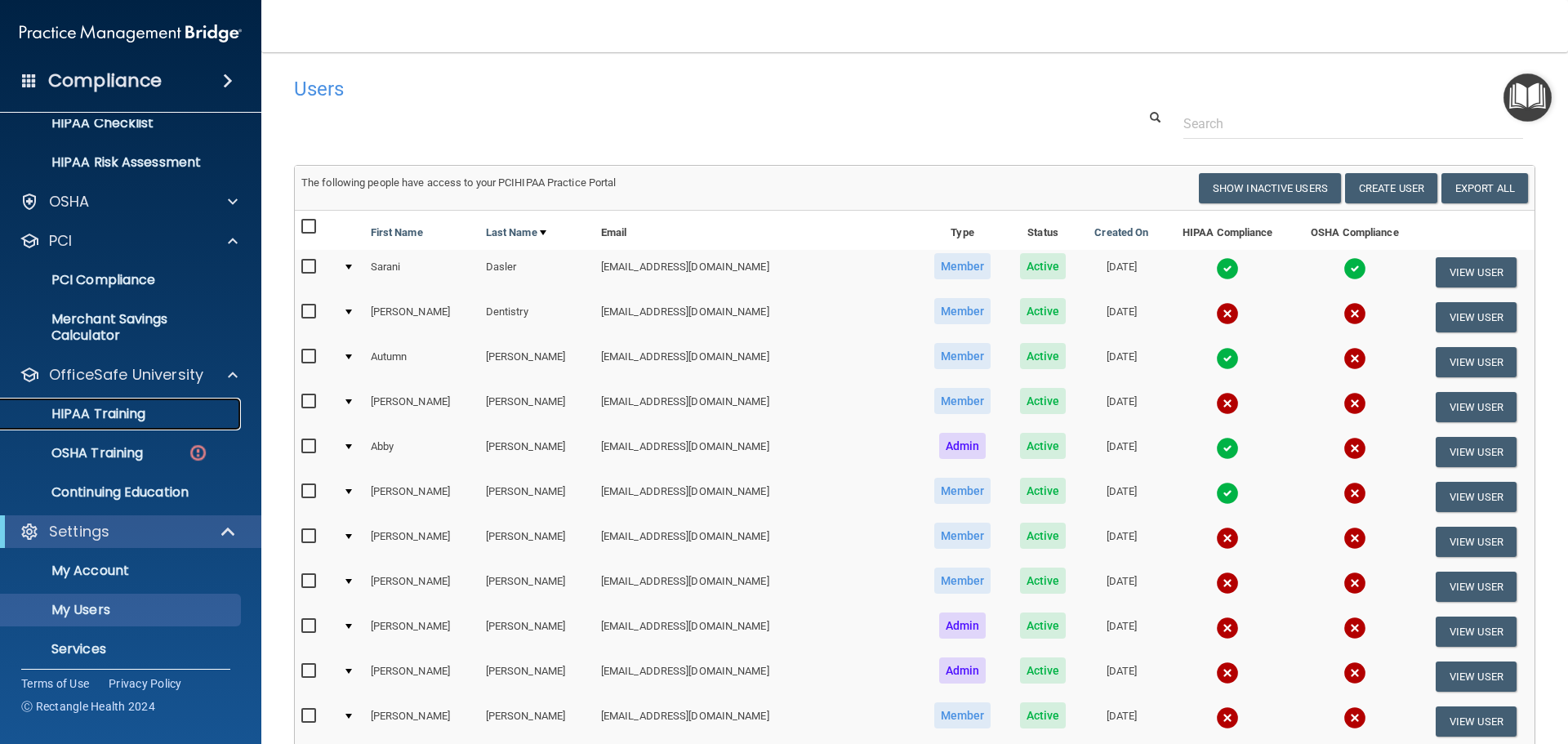
click at [147, 416] on div "HIPAA Training" at bounding box center [122, 414] width 223 height 16
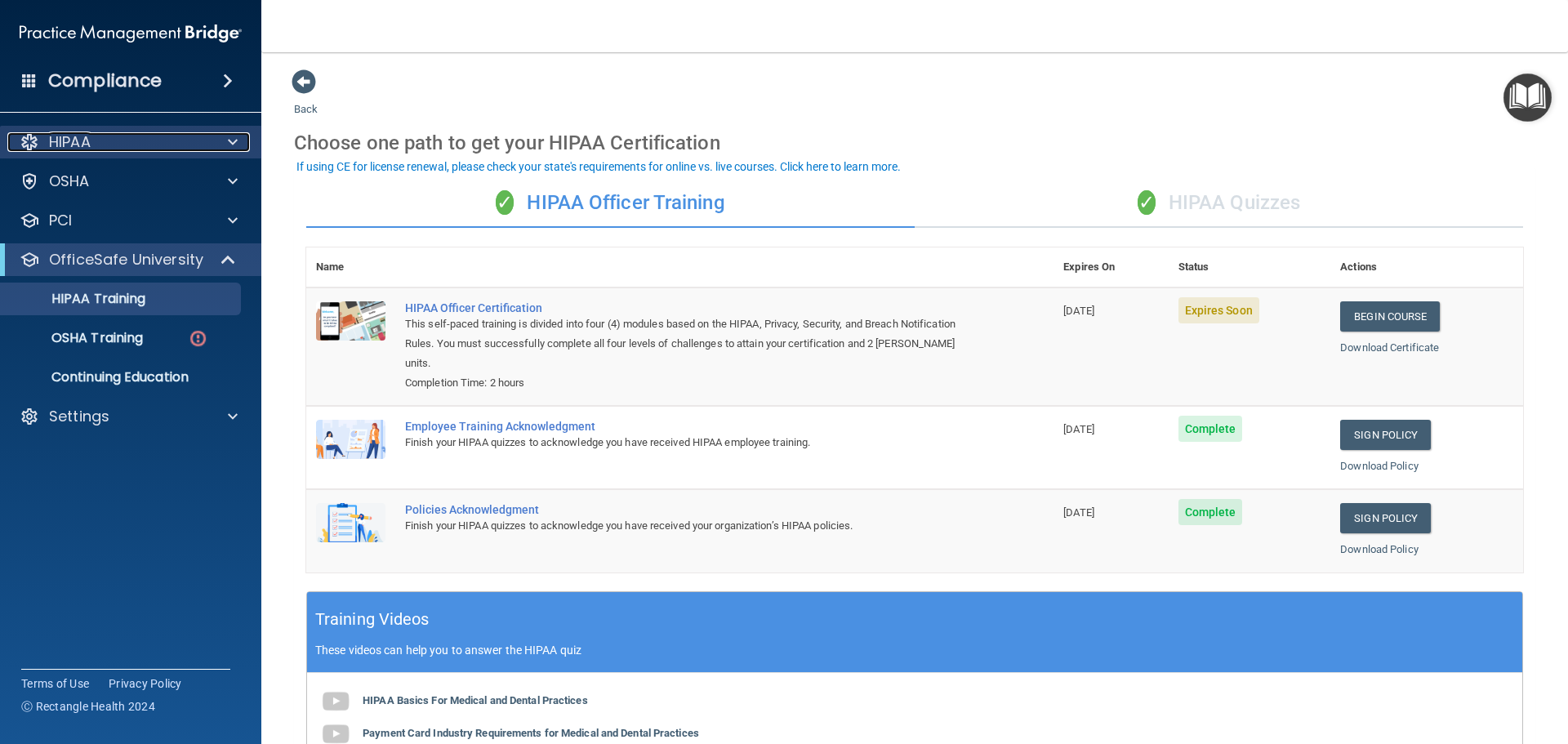
click at [239, 137] on div at bounding box center [230, 142] width 40 height 20
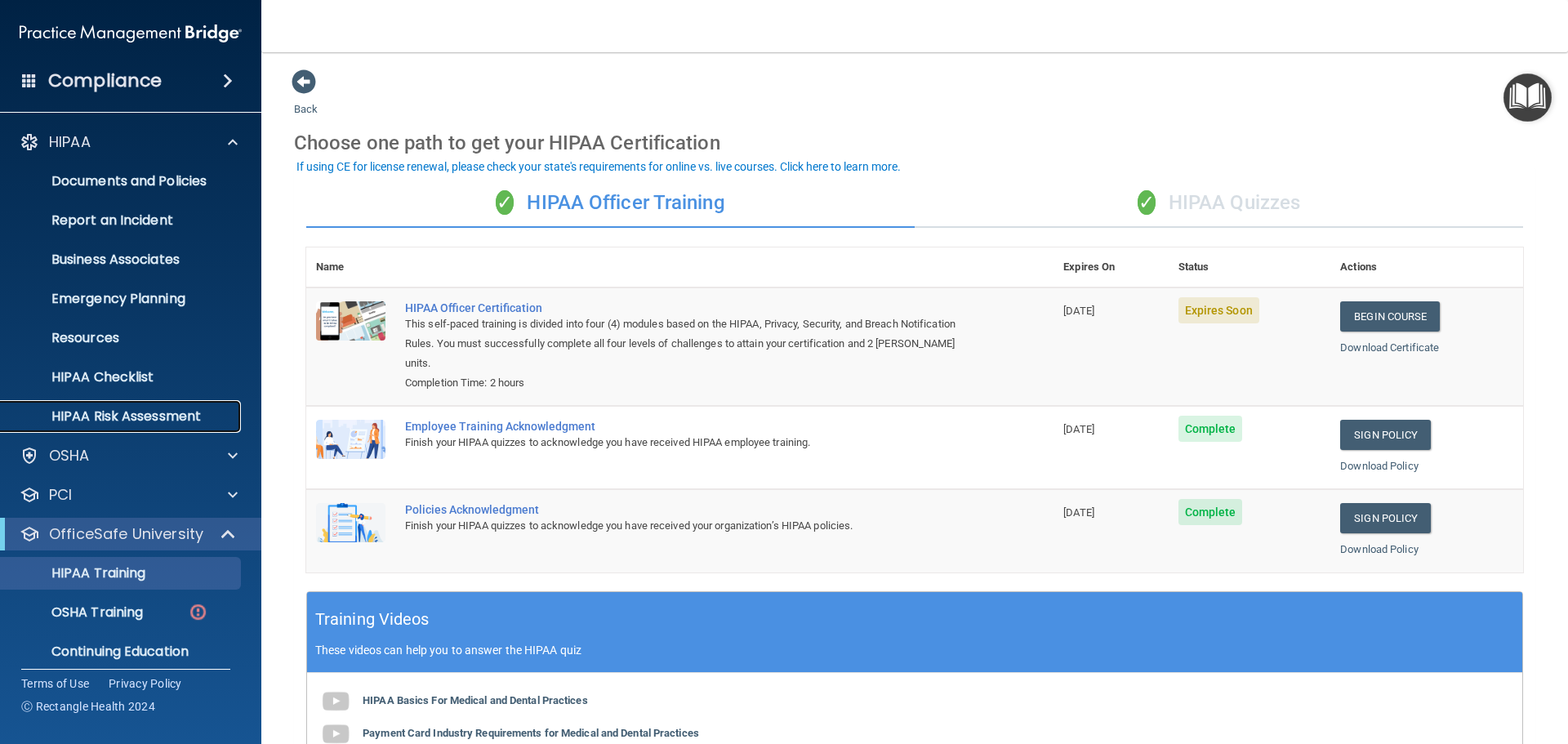
click at [149, 409] on p "HIPAA Risk Assessment" at bounding box center [122, 417] width 223 height 16
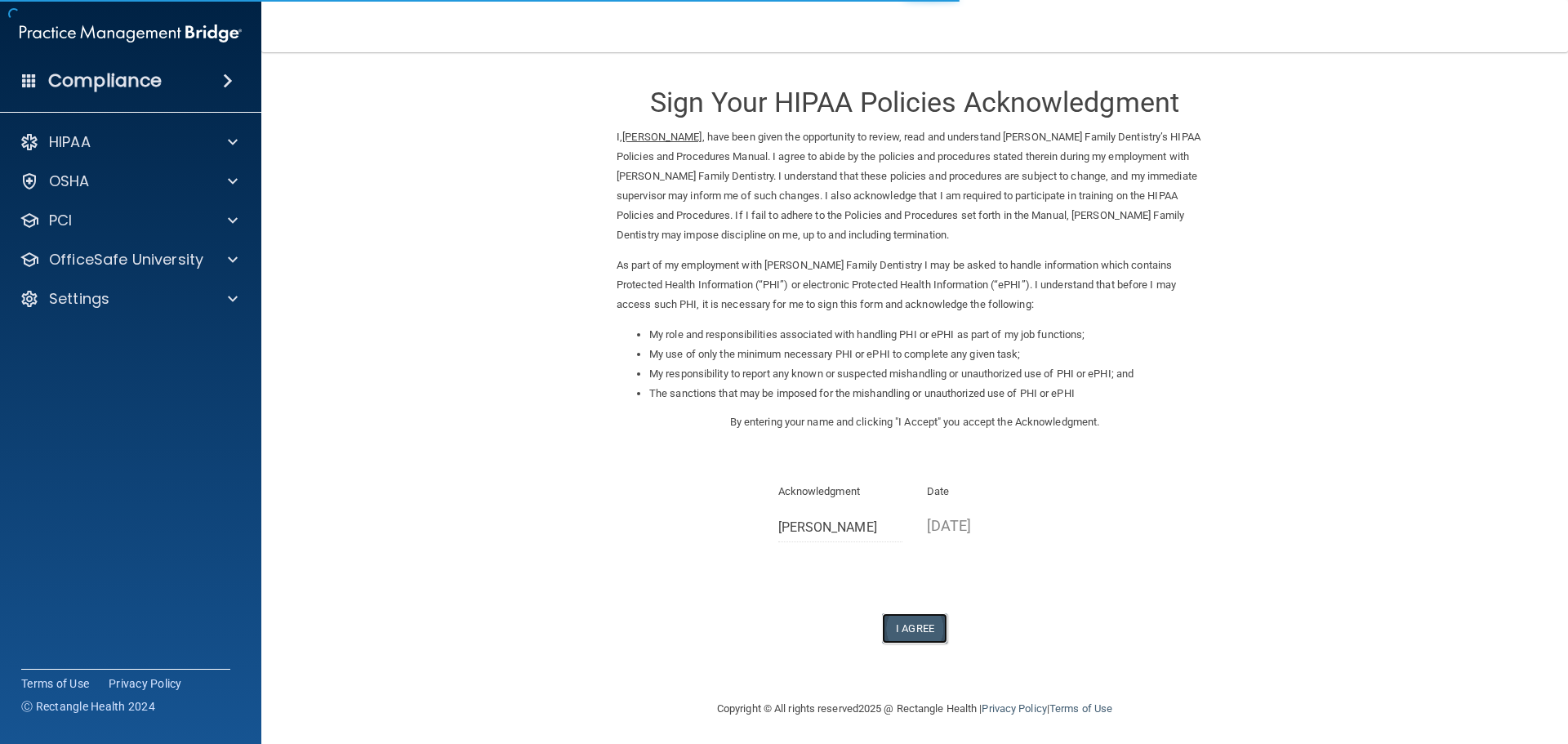
click at [895, 624] on button "I Agree" at bounding box center [914, 629] width 66 height 31
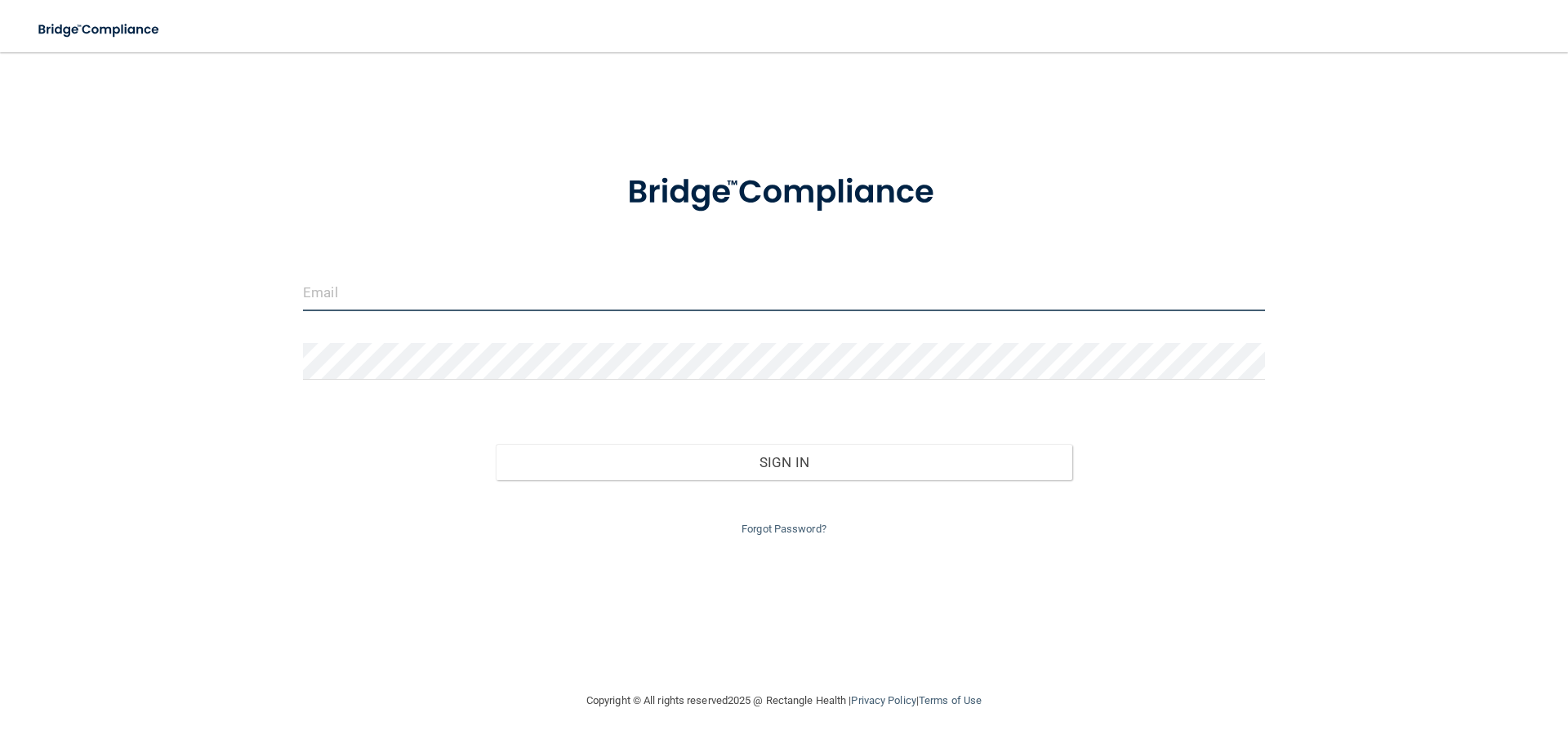
click at [337, 295] on input "email" at bounding box center [783, 293] width 962 height 37
type input "[EMAIL_ADDRESS][DOMAIN_NAME]"
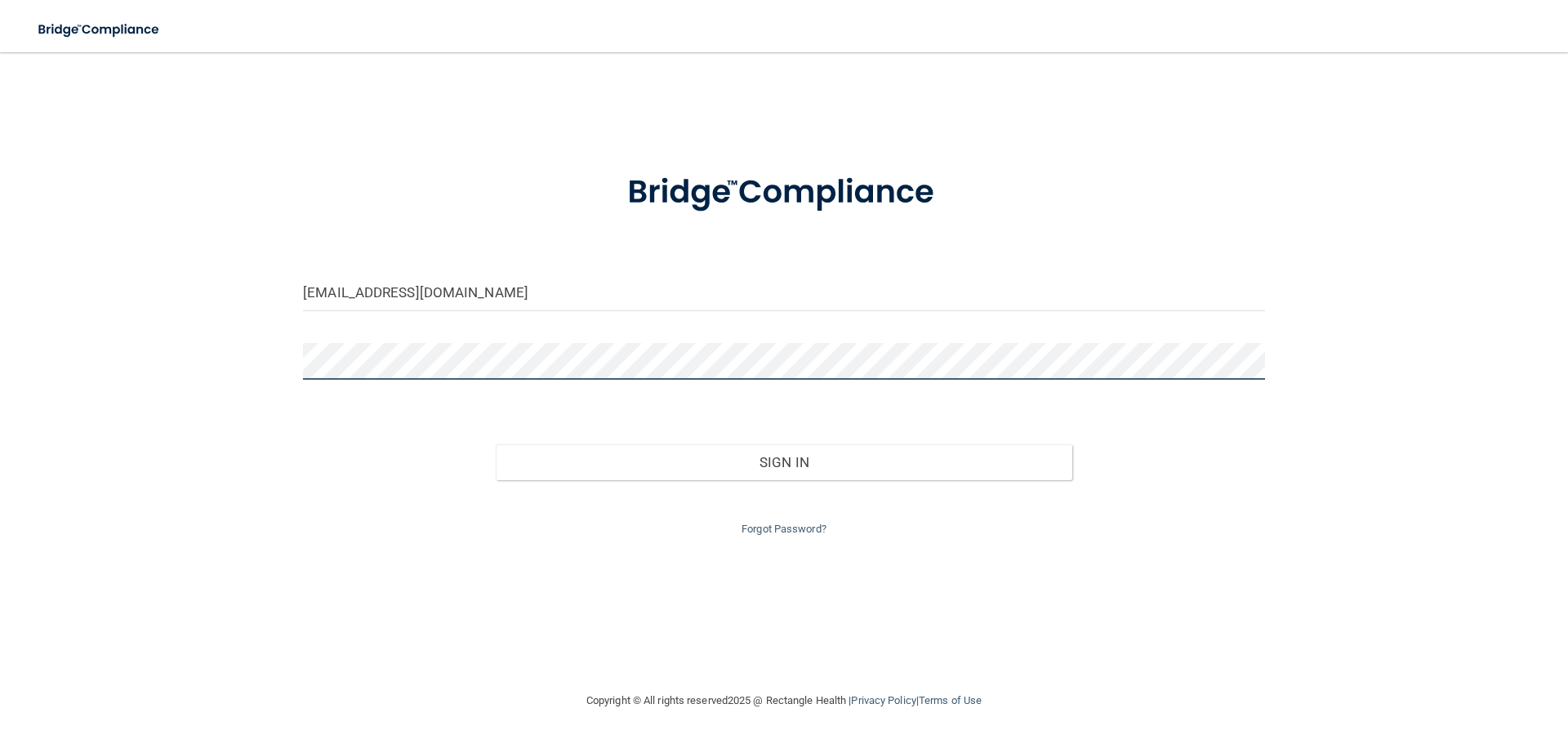
click at [496, 445] on button "Sign In" at bounding box center [784, 463] width 577 height 36
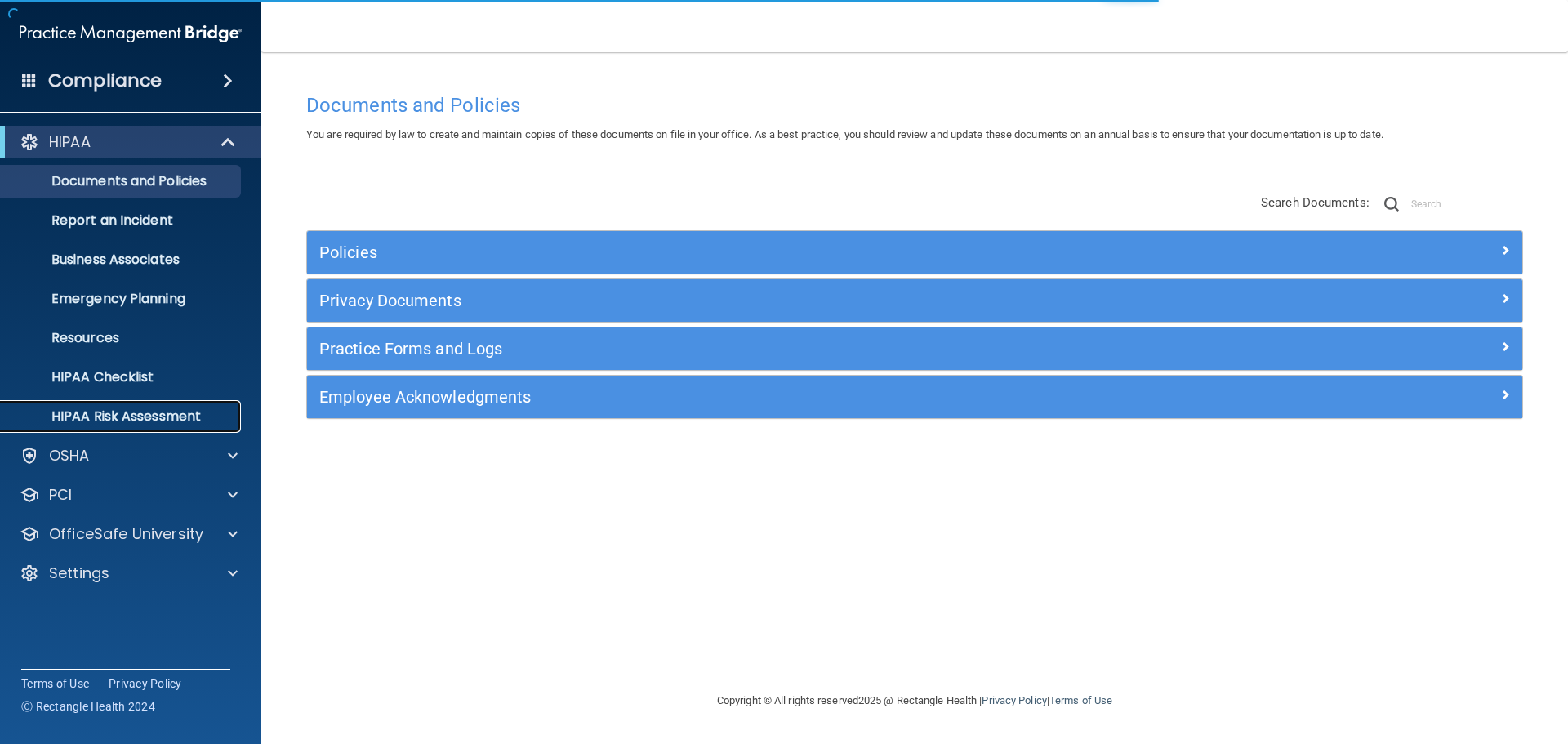
click at [181, 421] on p "HIPAA Risk Assessment" at bounding box center [122, 417] width 223 height 16
click at [183, 419] on p "HIPAA Risk Assessment" at bounding box center [122, 417] width 223 height 16
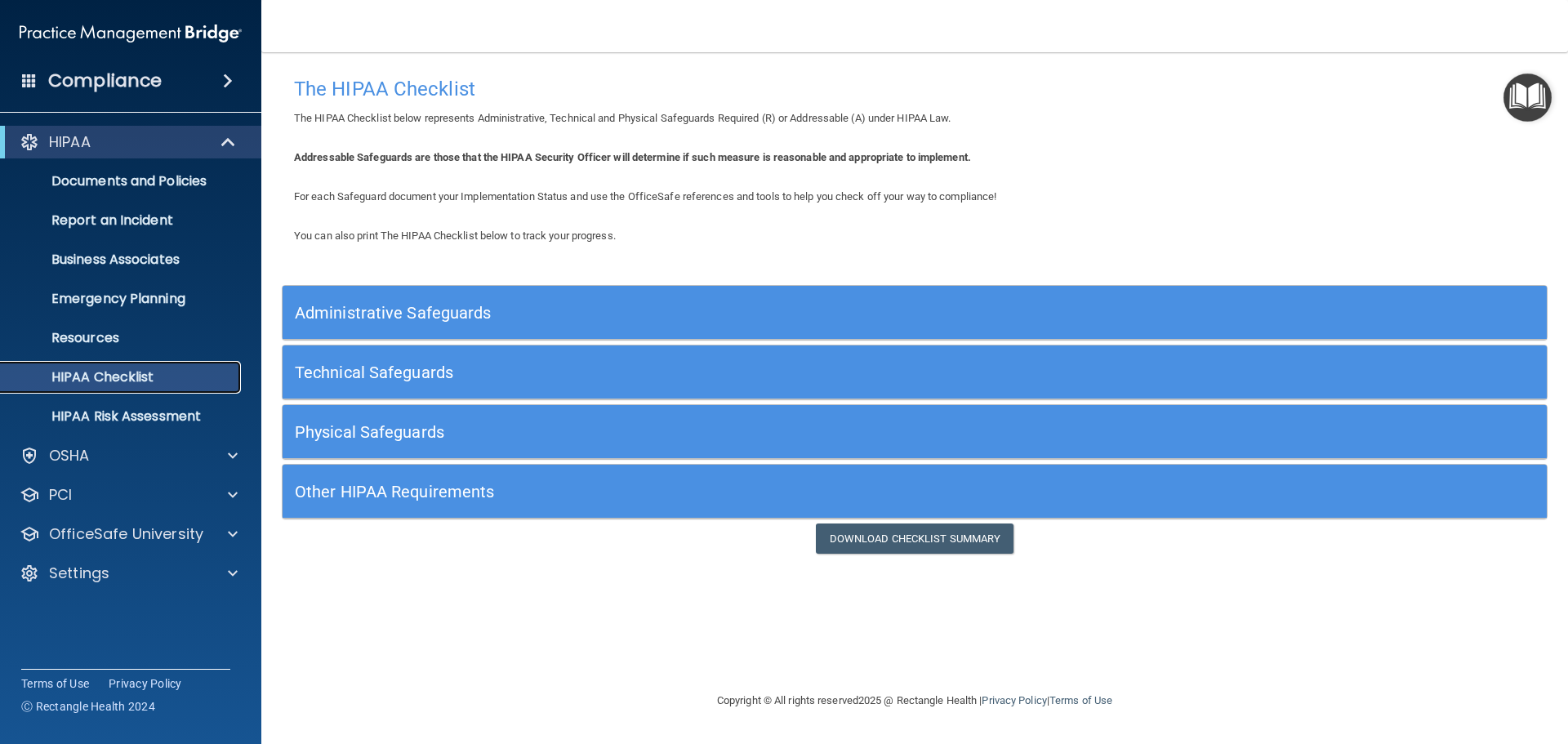
click at [160, 373] on p "HIPAA Checklist" at bounding box center [122, 377] width 223 height 16
click at [520, 315] on h5 "Administrative Safeguards" at bounding box center [756, 313] width 923 height 18
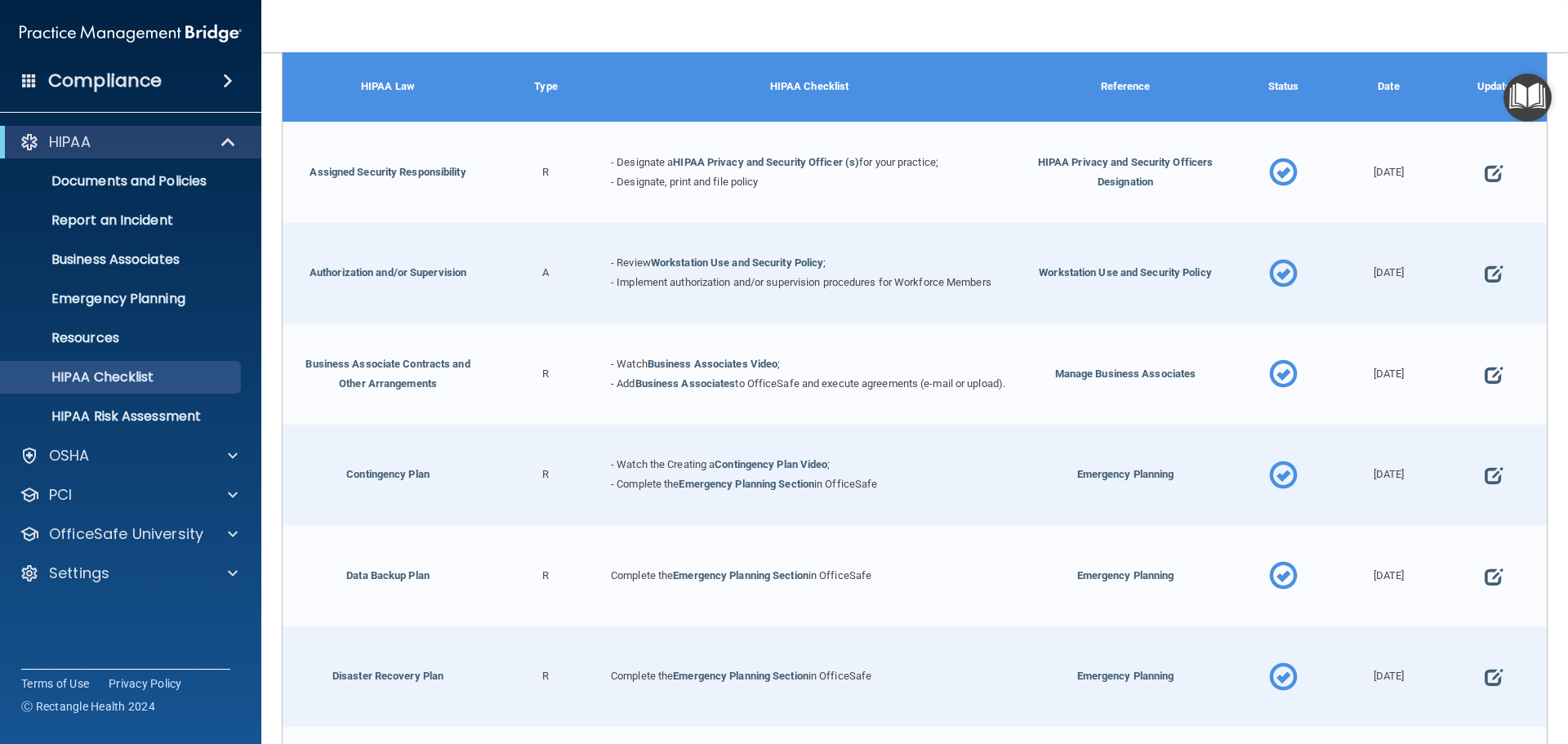
scroll to position [327, 0]
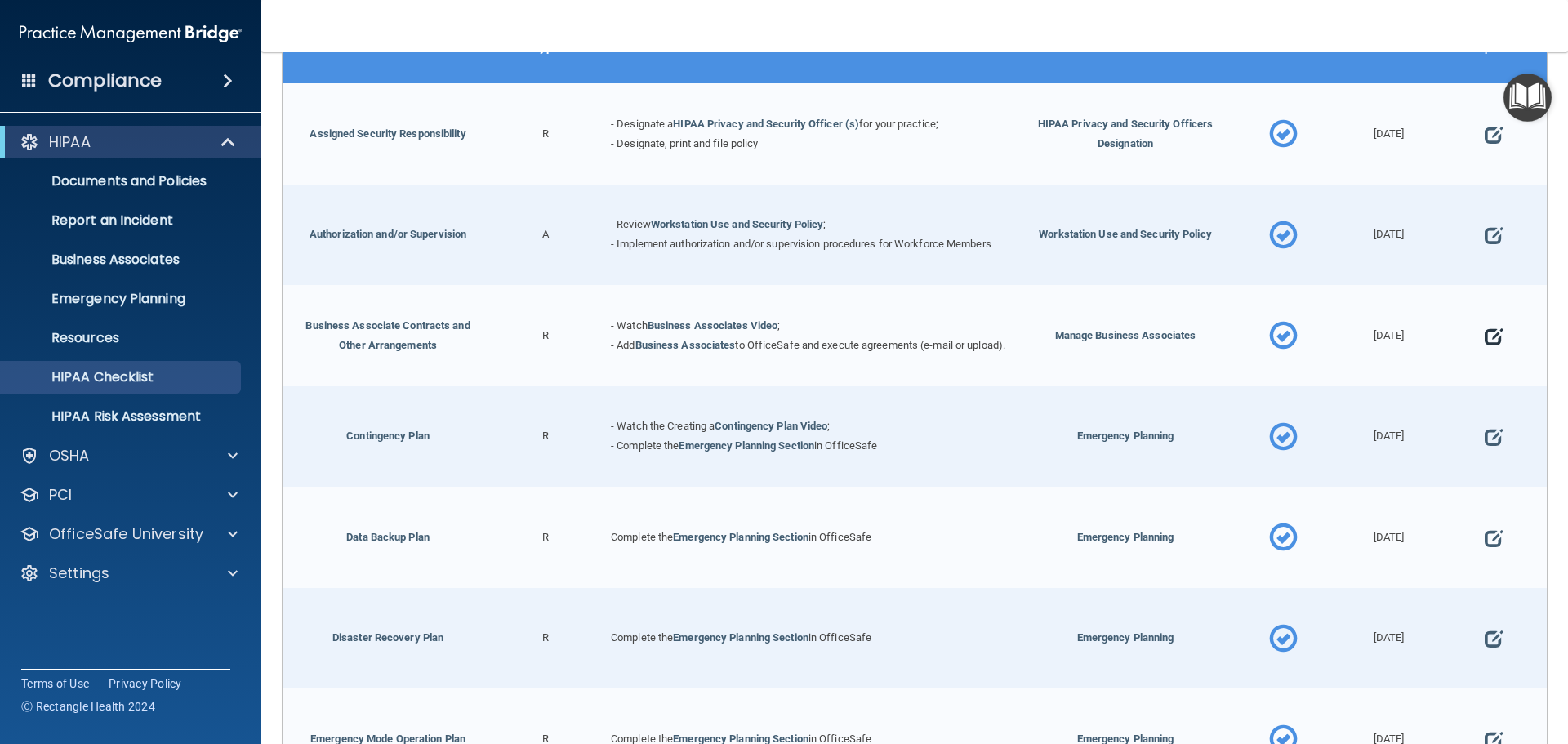
click at [1484, 335] on span at bounding box center [1493, 336] width 18 height 50
select select "completed"
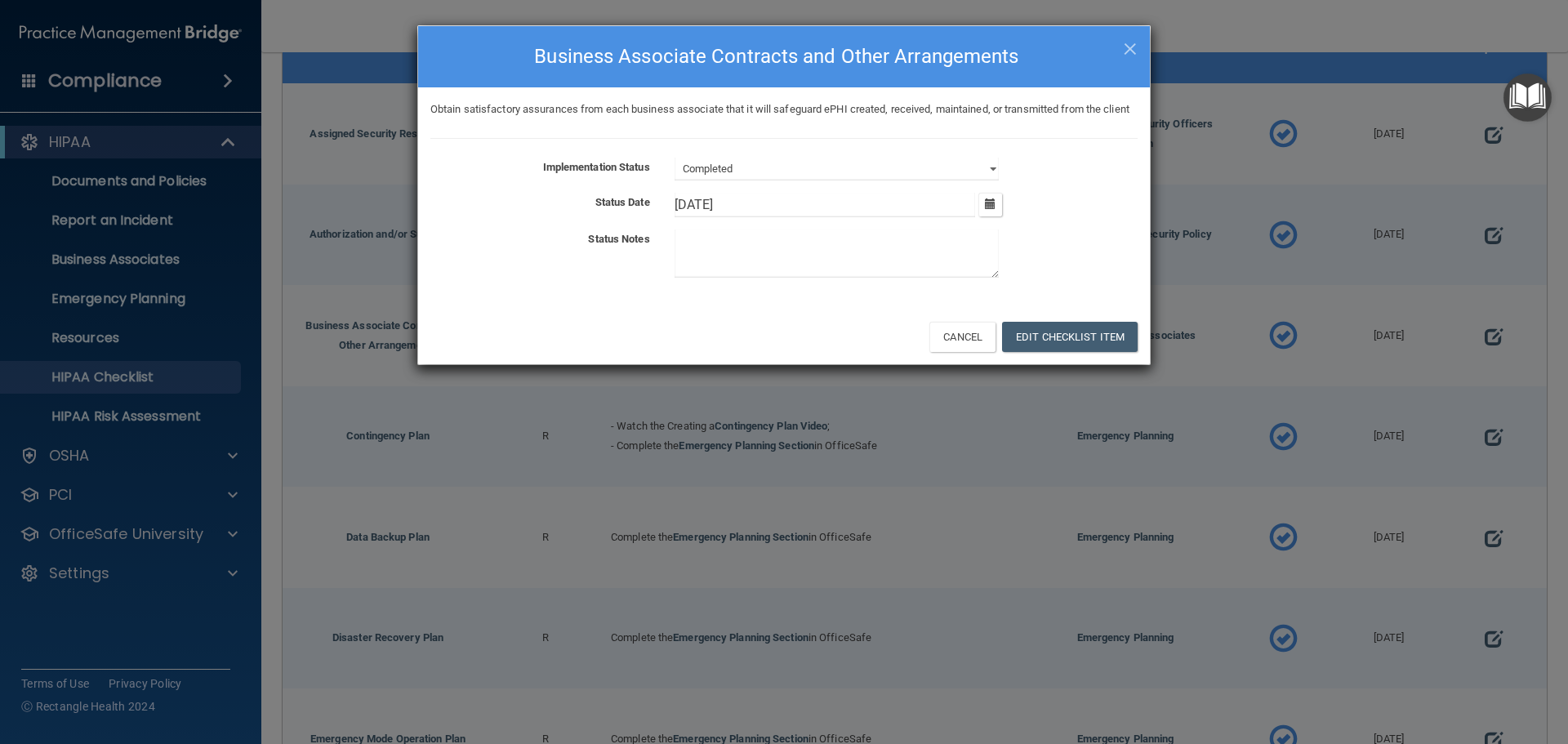
drag, startPoint x: 841, startPoint y: 225, endPoint x: 581, endPoint y: 223, distance: 260.0
click at [584, 217] on div "Status Date 2/26/25 February 2025 Mon Tue Wed Thu Fri Sat Sun 27 28 29 30 31 01…" at bounding box center [784, 205] width 732 height 24
click at [1059, 352] on button "Edit Checklist Item" at bounding box center [1070, 337] width 136 height 31
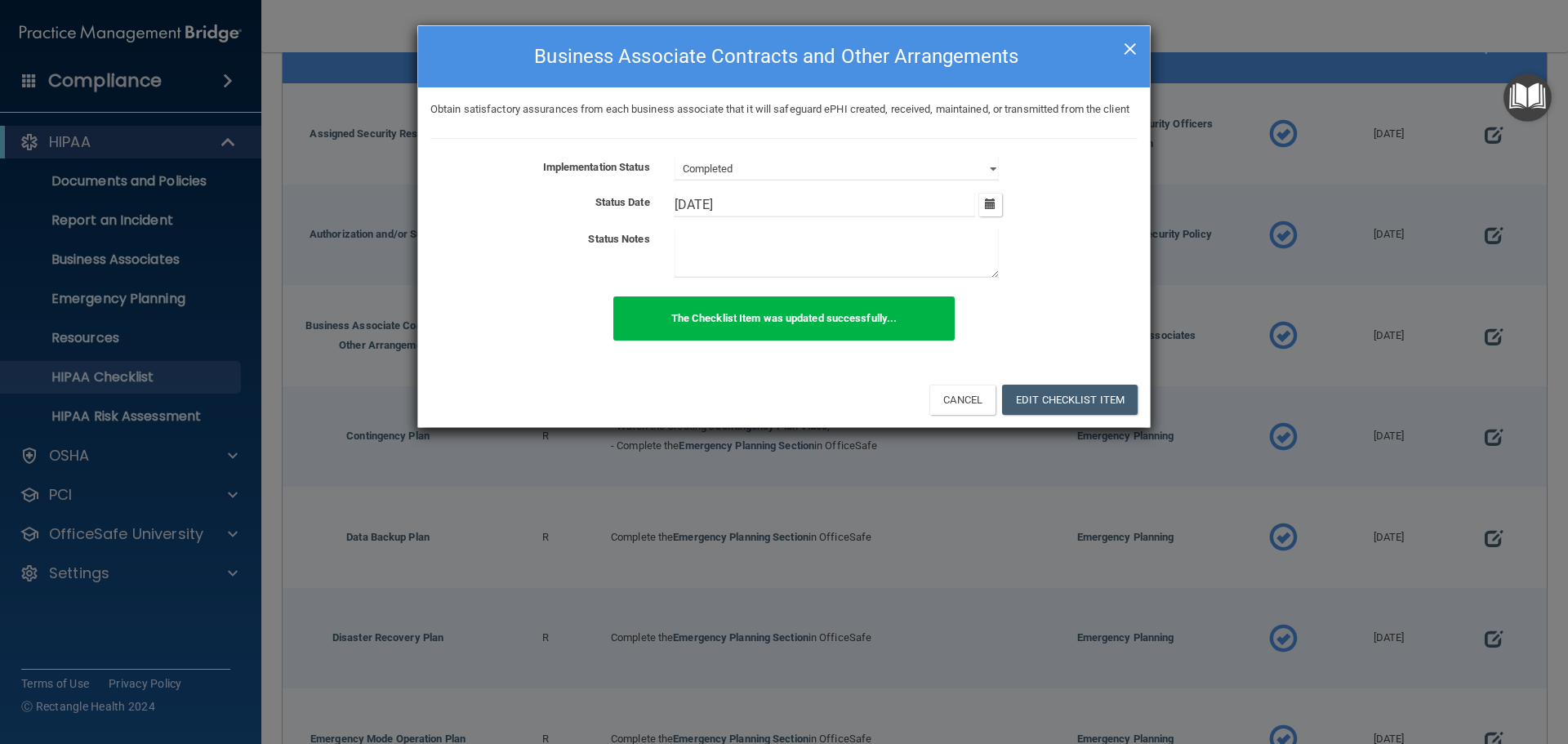
click at [1131, 49] on span "×" at bounding box center [1130, 47] width 14 height 32
type input "2/26/25"
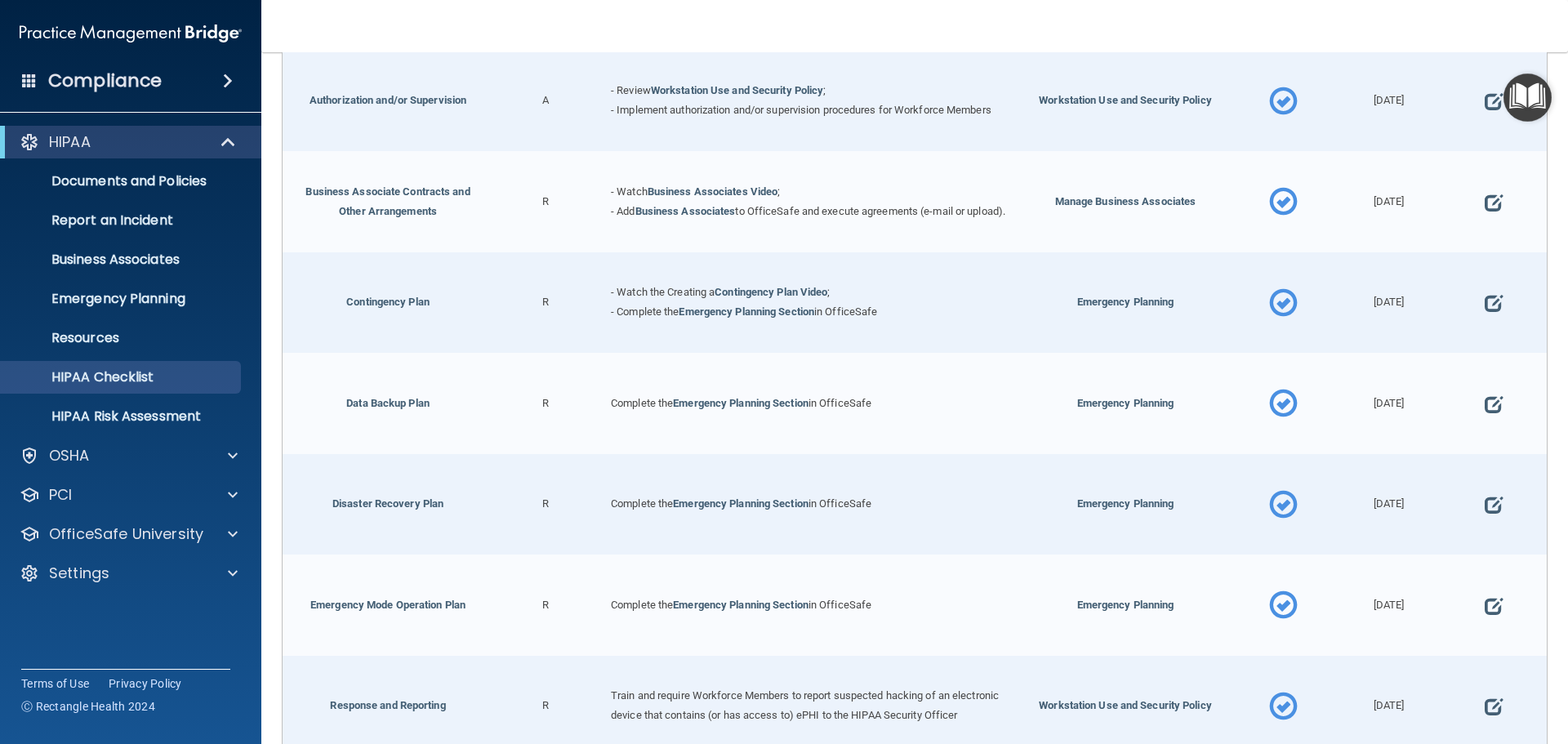
scroll to position [491, 0]
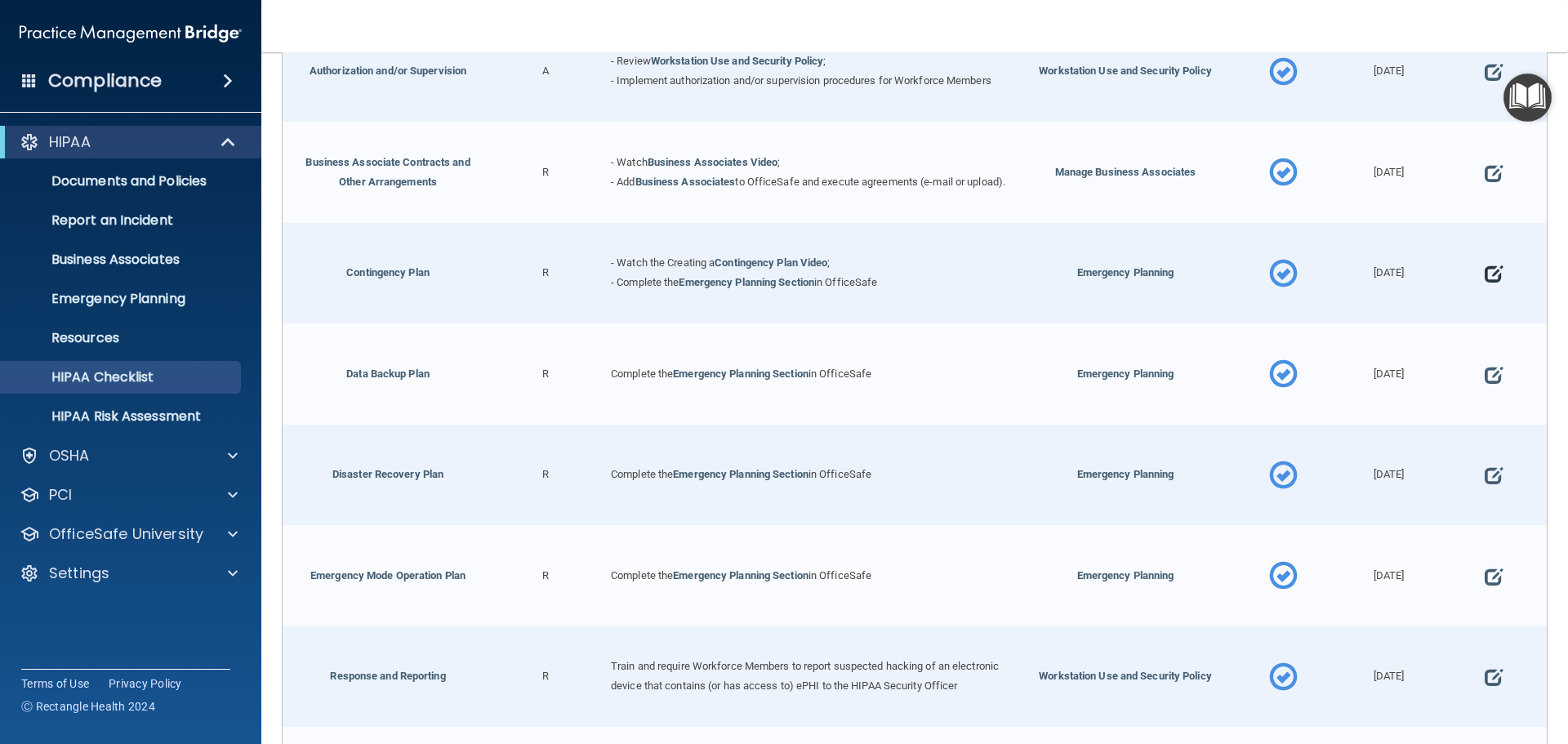
click at [1484, 276] on span at bounding box center [1493, 274] width 18 height 50
select select "completed"
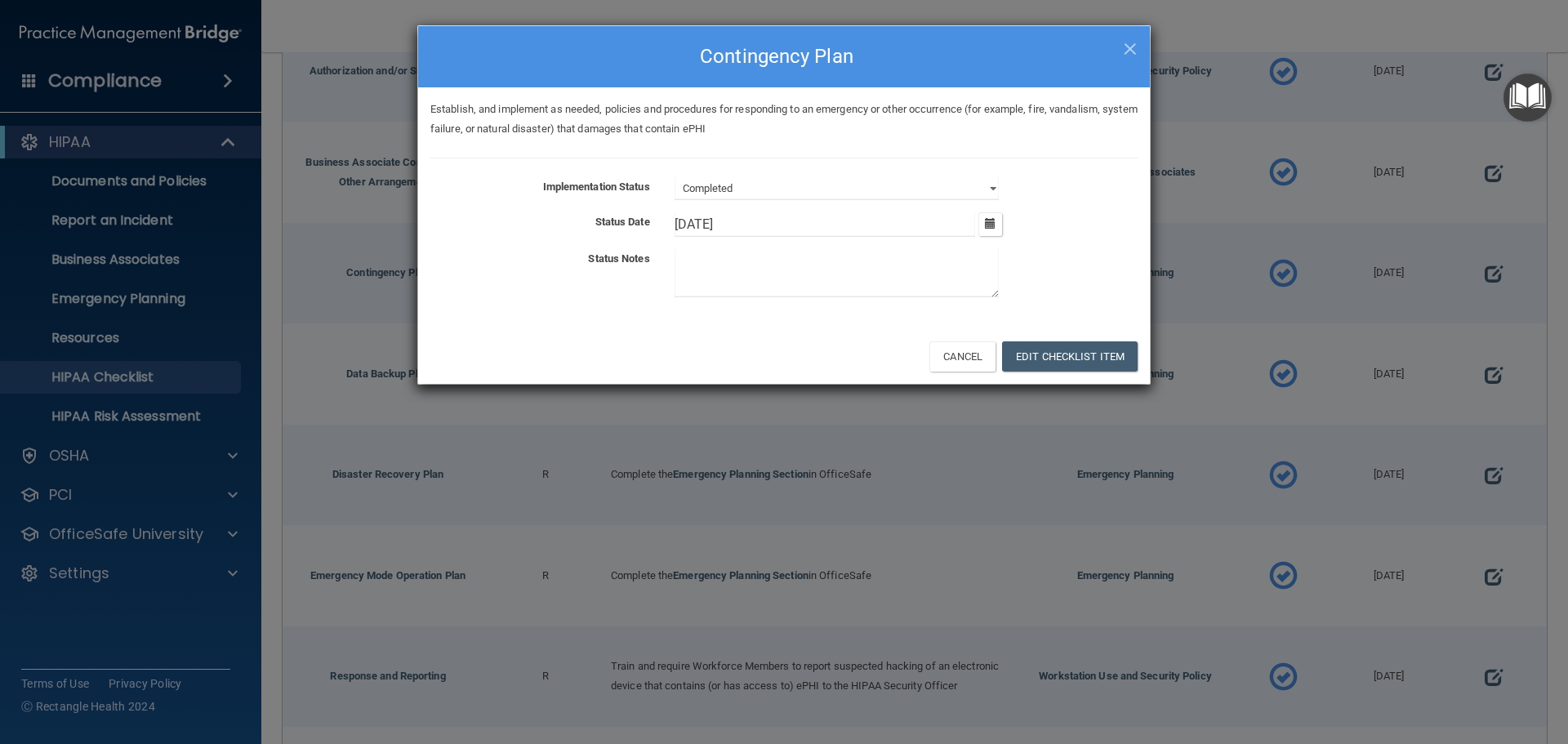
drag, startPoint x: 719, startPoint y: 230, endPoint x: 592, endPoint y: 207, distance: 129.1
click at [586, 226] on div "Status Date 2/26/25 February 2025 Mon Tue Wed Thu Fri Sat Sun 27 28 29 30 31 01…" at bounding box center [784, 224] width 732 height 24
click at [1083, 357] on button "Edit Checklist Item" at bounding box center [1070, 357] width 136 height 31
type input "8/30/25"
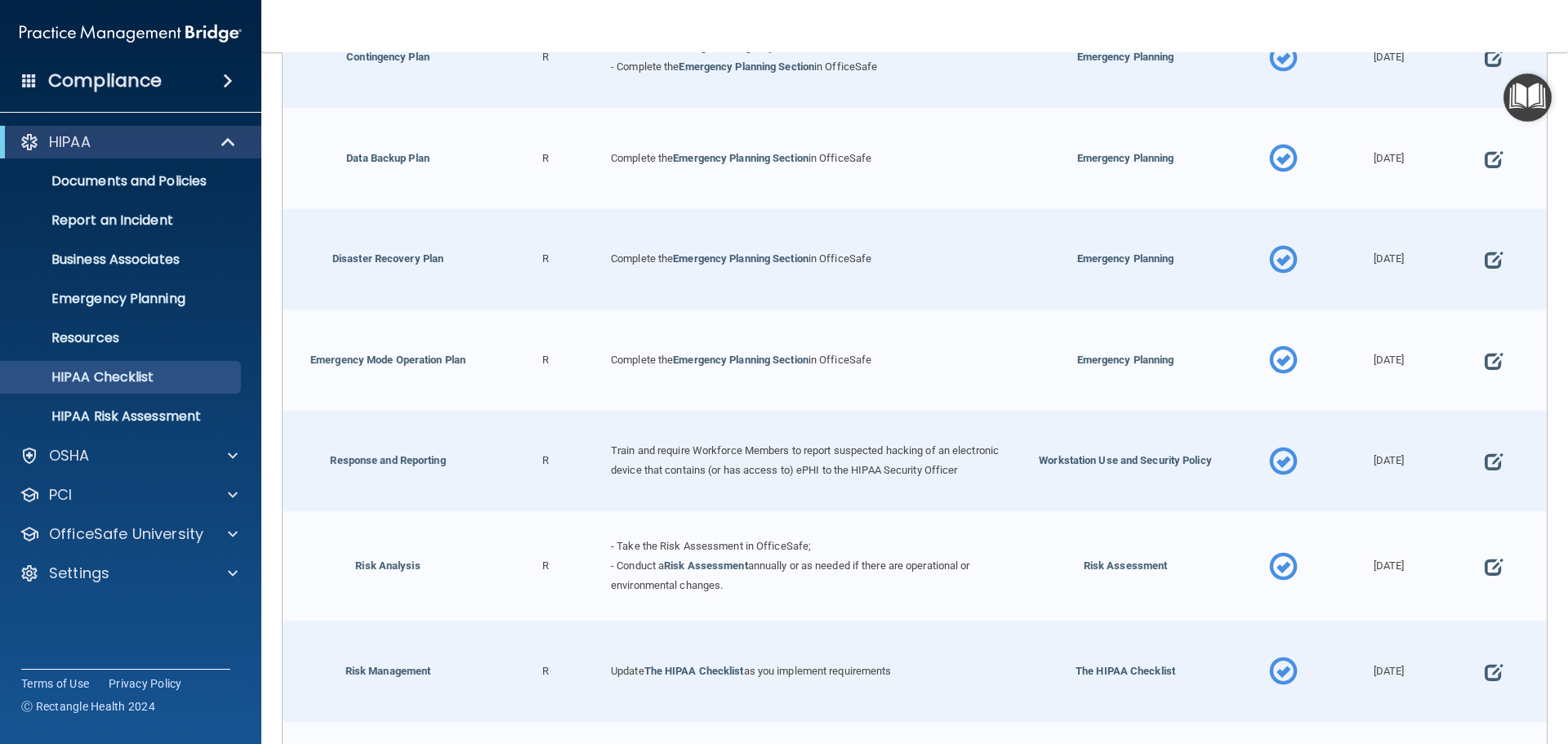
scroll to position [735, 0]
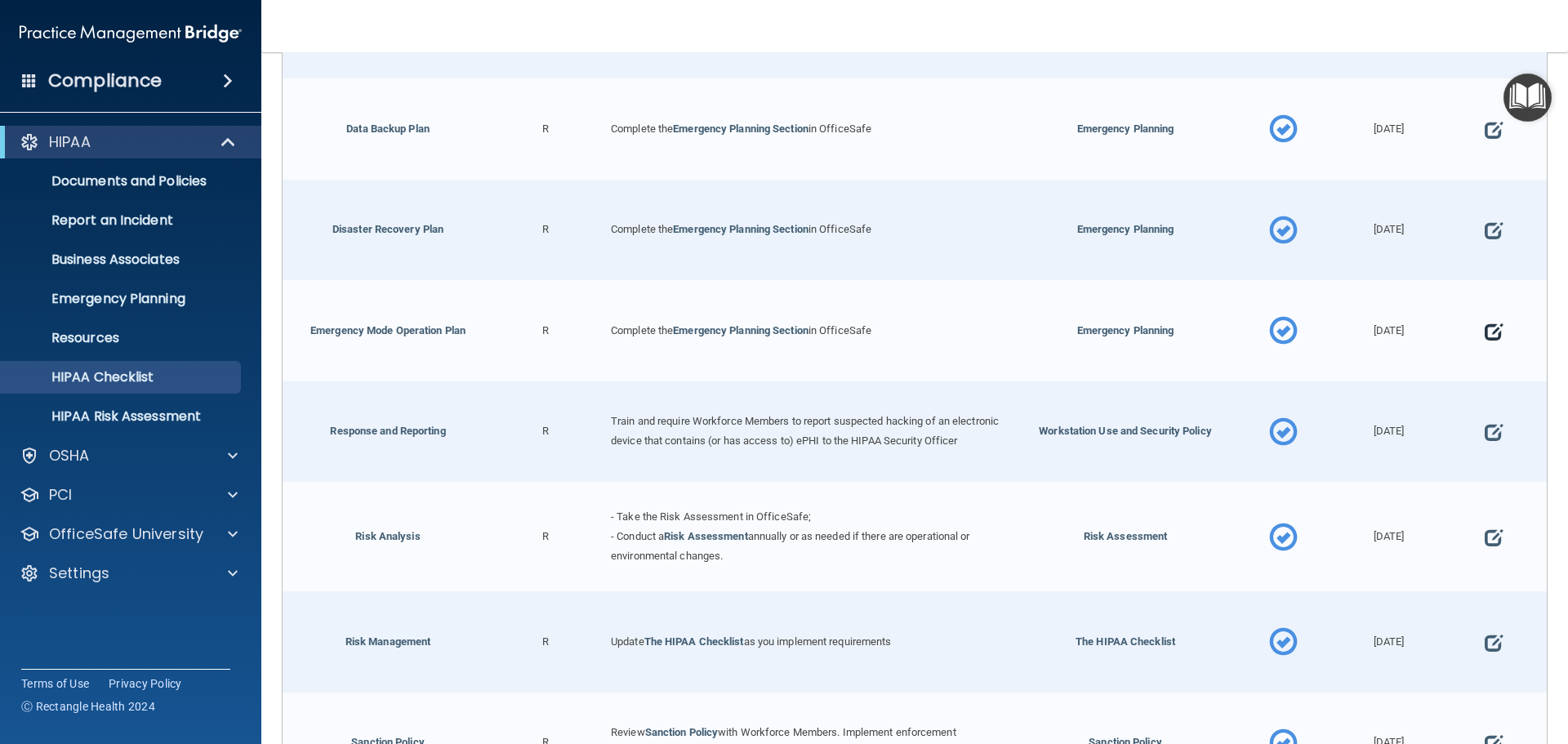
click at [1484, 334] on span at bounding box center [1493, 332] width 18 height 50
select select "completed"
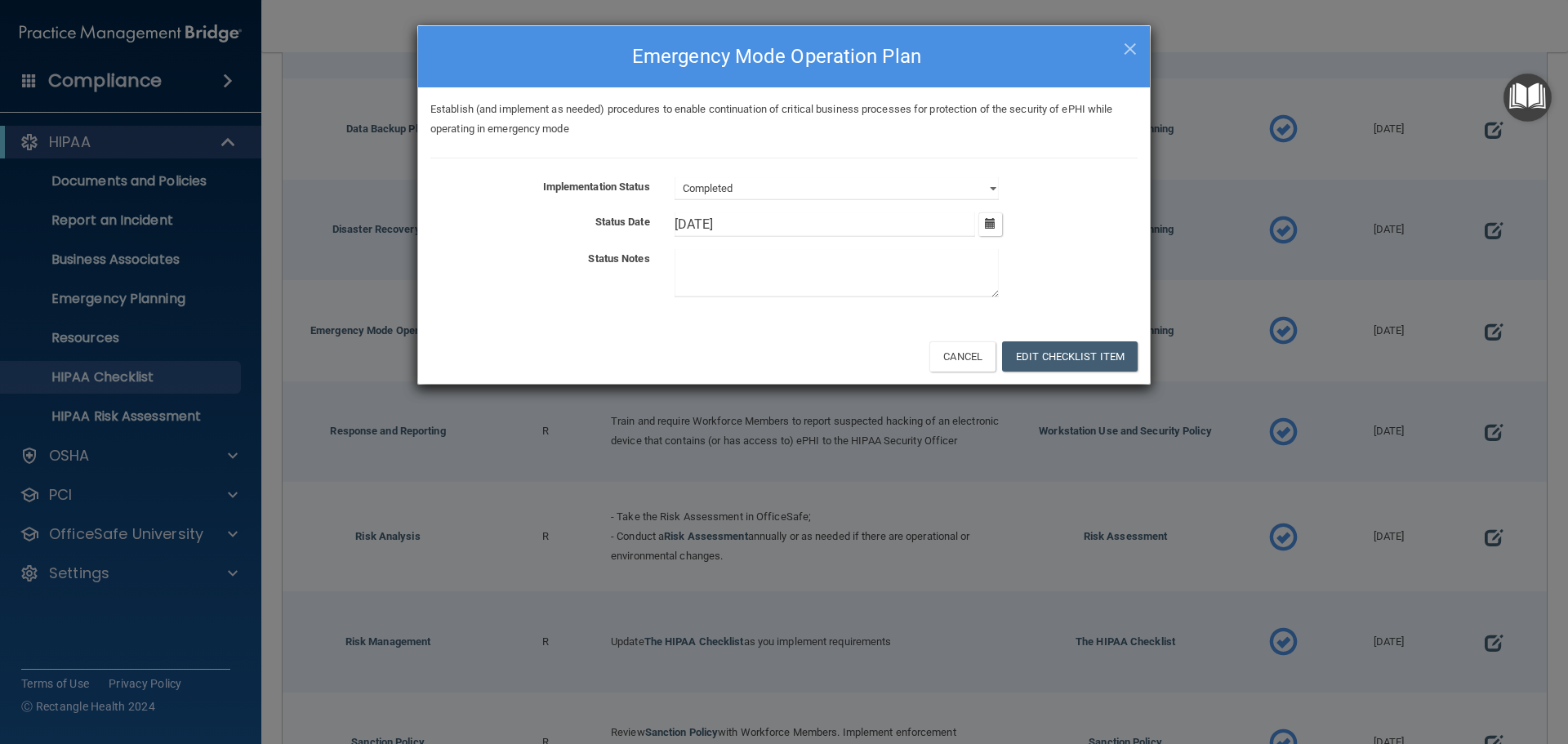
drag, startPoint x: 722, startPoint y: 229, endPoint x: 532, endPoint y: 230, distance: 190.0
click at [532, 230] on div "Status Date 2/26/25 February 2025 Mon Tue Wed Thu Fri Sat Sun 27 28 29 30 31 01…" at bounding box center [784, 224] width 732 height 24
click at [1040, 354] on button "Edit Checklist Item" at bounding box center [1070, 357] width 136 height 31
type input "8/30/25"
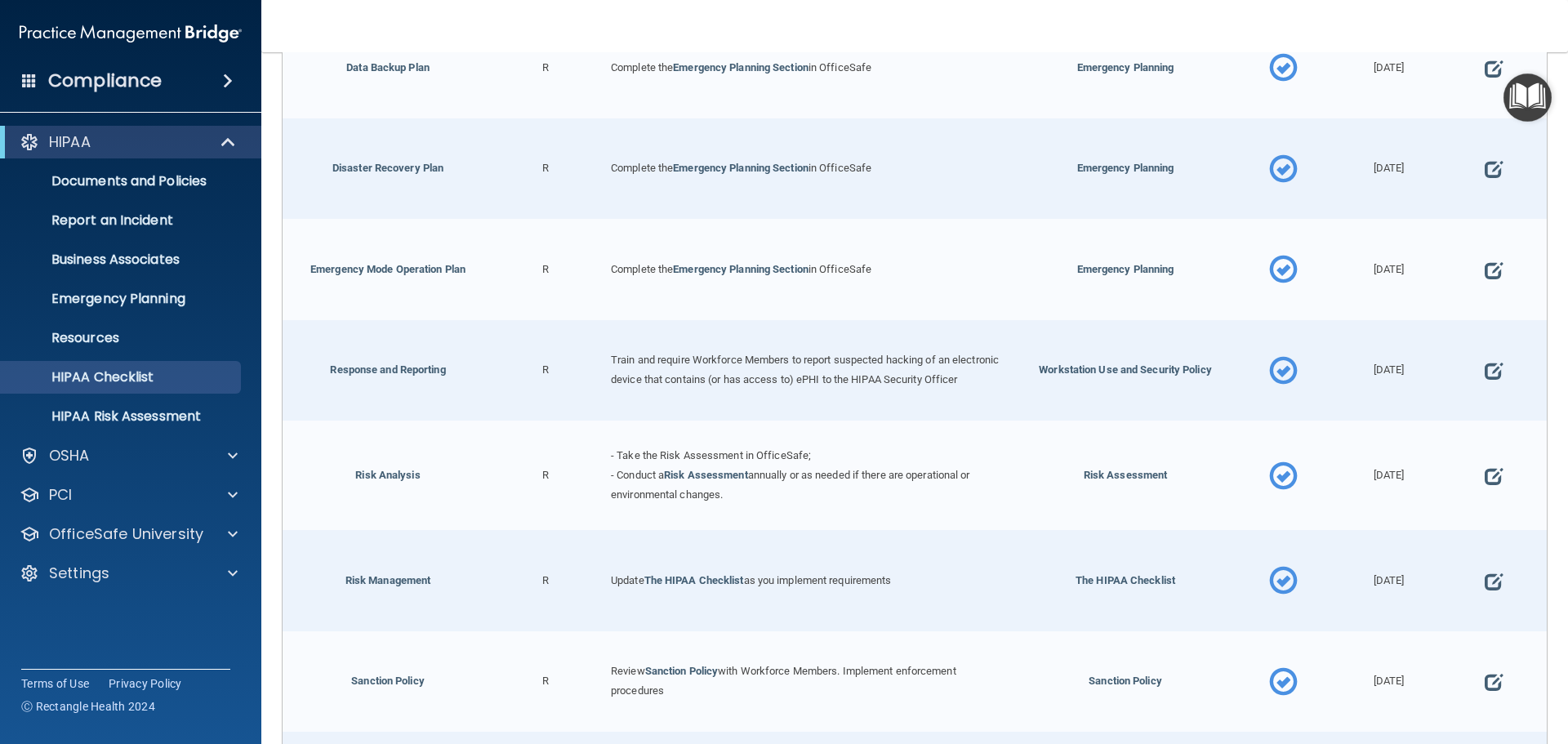
scroll to position [899, 0]
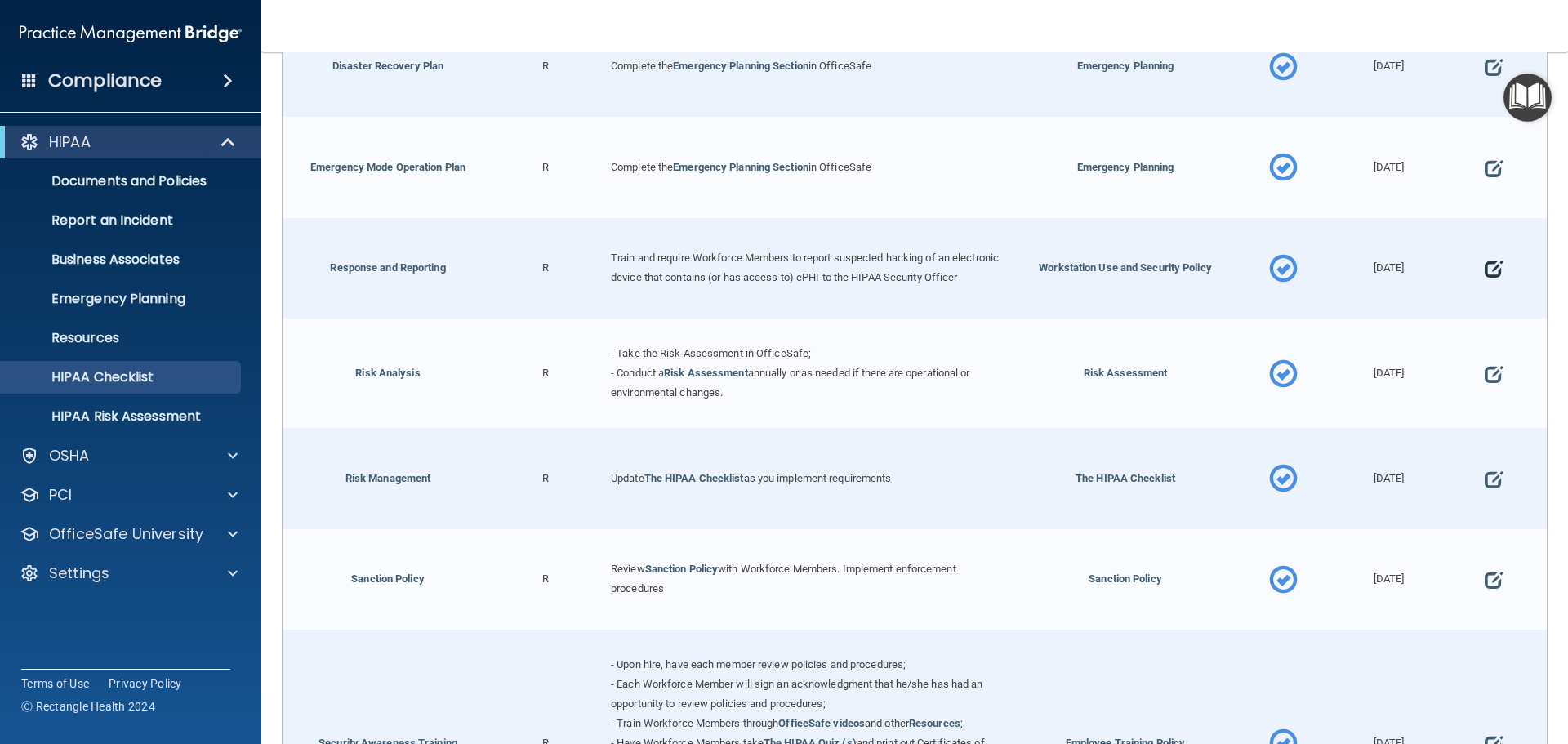
click at [1484, 272] on span at bounding box center [1493, 270] width 18 height 50
select select "completed"
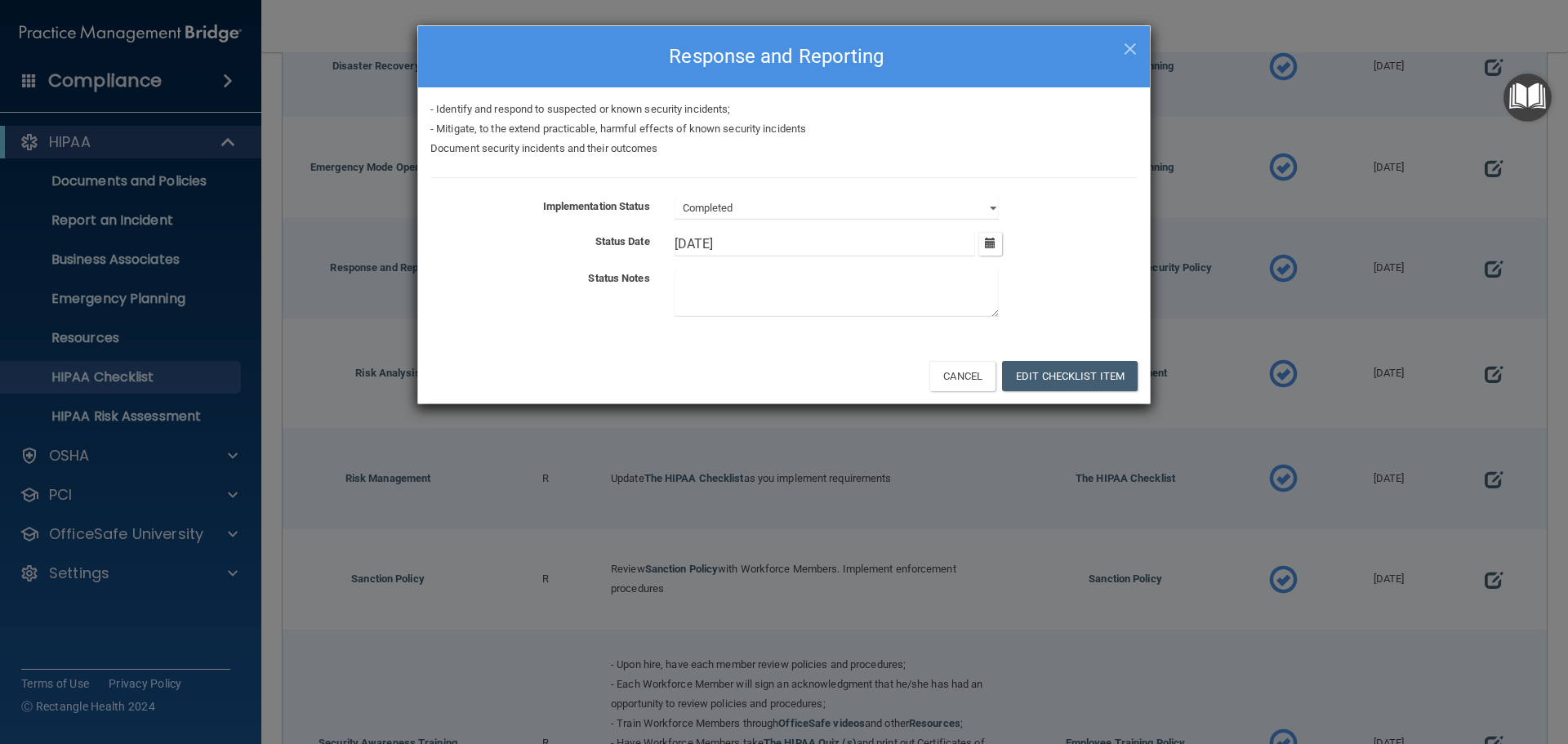
drag, startPoint x: 741, startPoint y: 247, endPoint x: 575, endPoint y: 253, distance: 166.1
click at [575, 253] on div "Status Date 2/26/25 February 2025 Mon Tue Wed Thu Fri Sat Sun 27 28 29 30 31 01…" at bounding box center [784, 244] width 732 height 24
click at [1068, 383] on button "Edit Checklist Item" at bounding box center [1070, 376] width 136 height 31
type input "8/30/25"
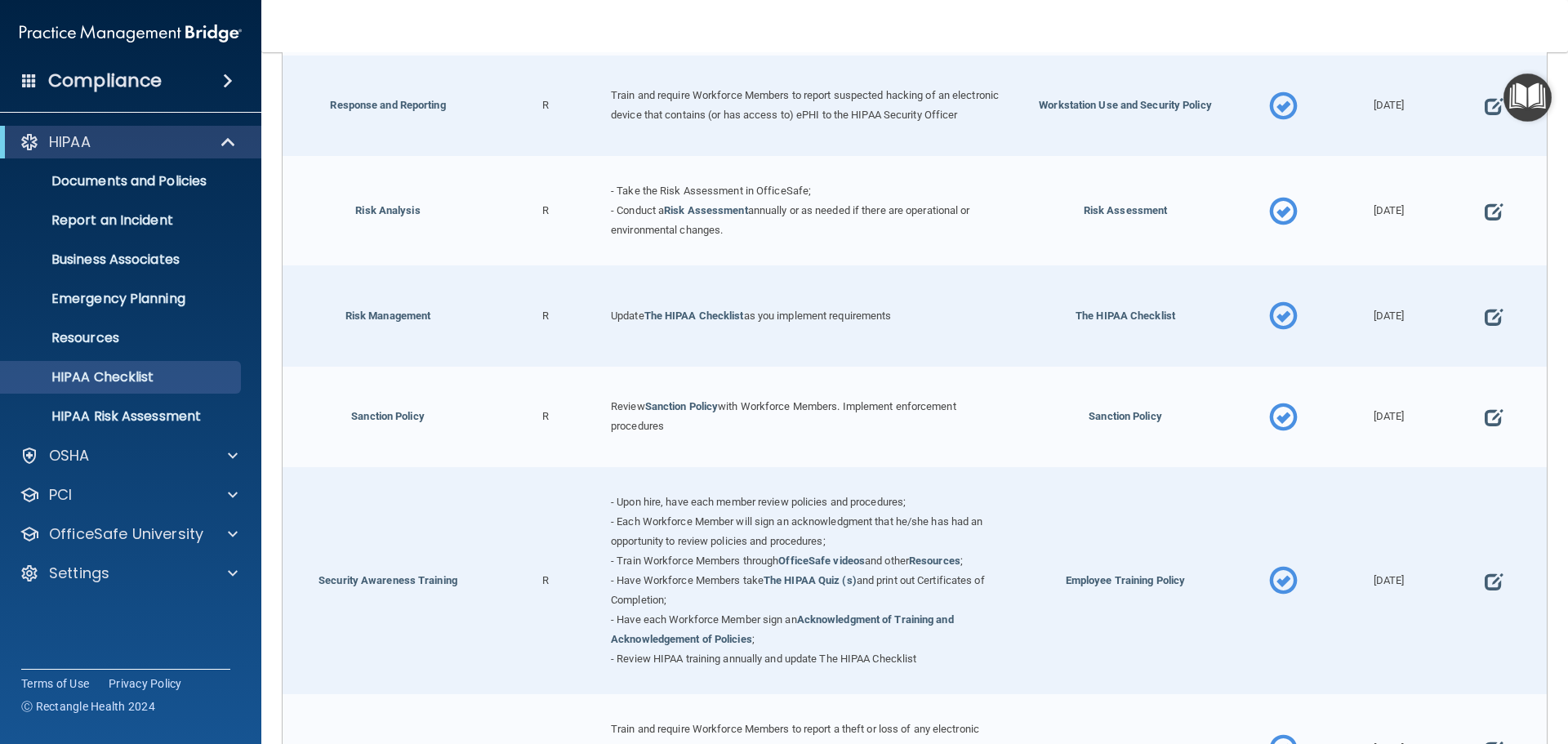
scroll to position [1062, 0]
click at [1484, 218] on span at bounding box center [1493, 210] width 18 height 50
select select "completed"
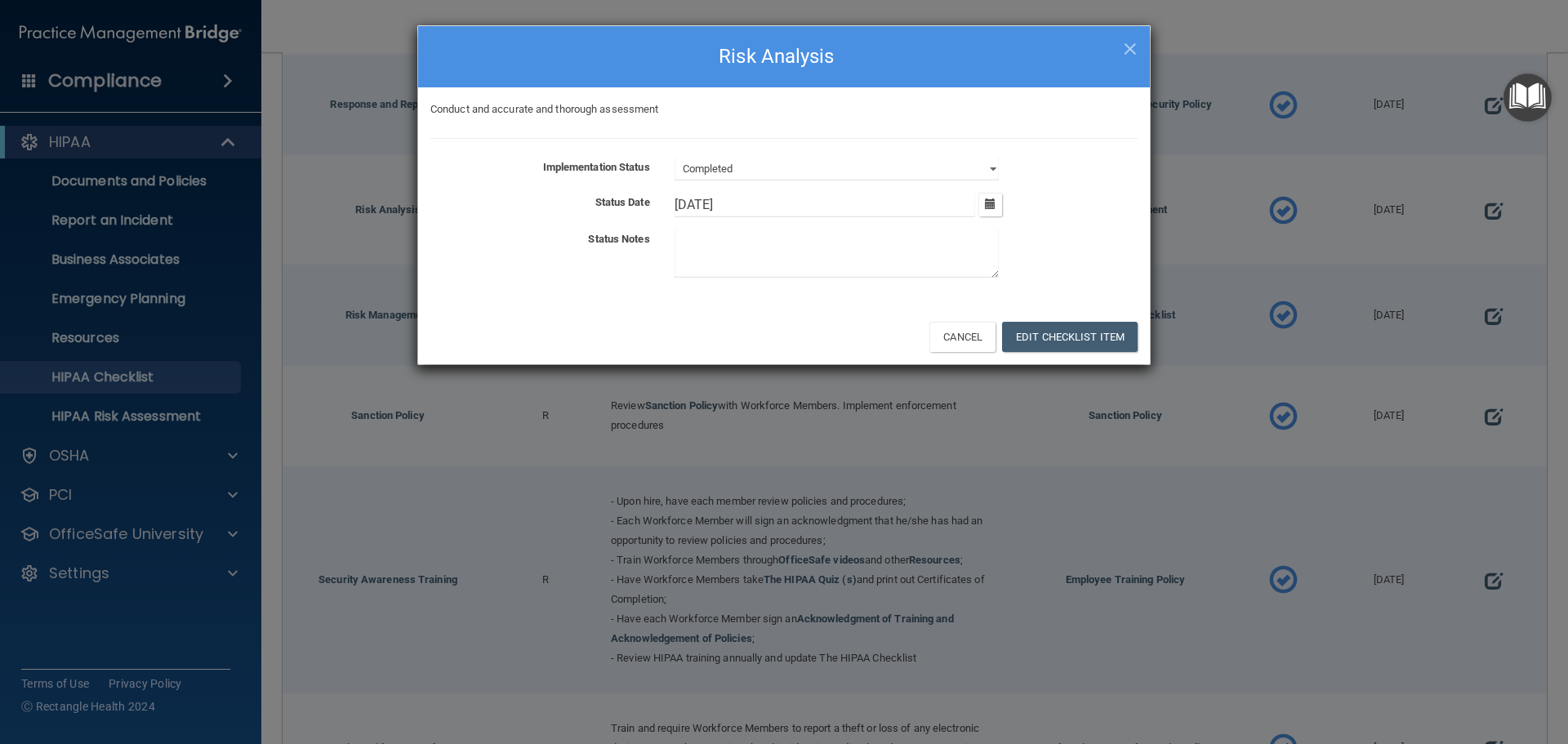
drag, startPoint x: 690, startPoint y: 210, endPoint x: 619, endPoint y: 211, distance: 71.0
click at [619, 211] on div "Status Date 2/26/25 February 2025 Mon Tue Wed Thu Fri Sat Sun 27 28 29 30 31 01…" at bounding box center [784, 205] width 732 height 24
click at [1091, 343] on button "Edit Checklist Item" at bounding box center [1070, 337] width 136 height 31
type input "8/30/25"
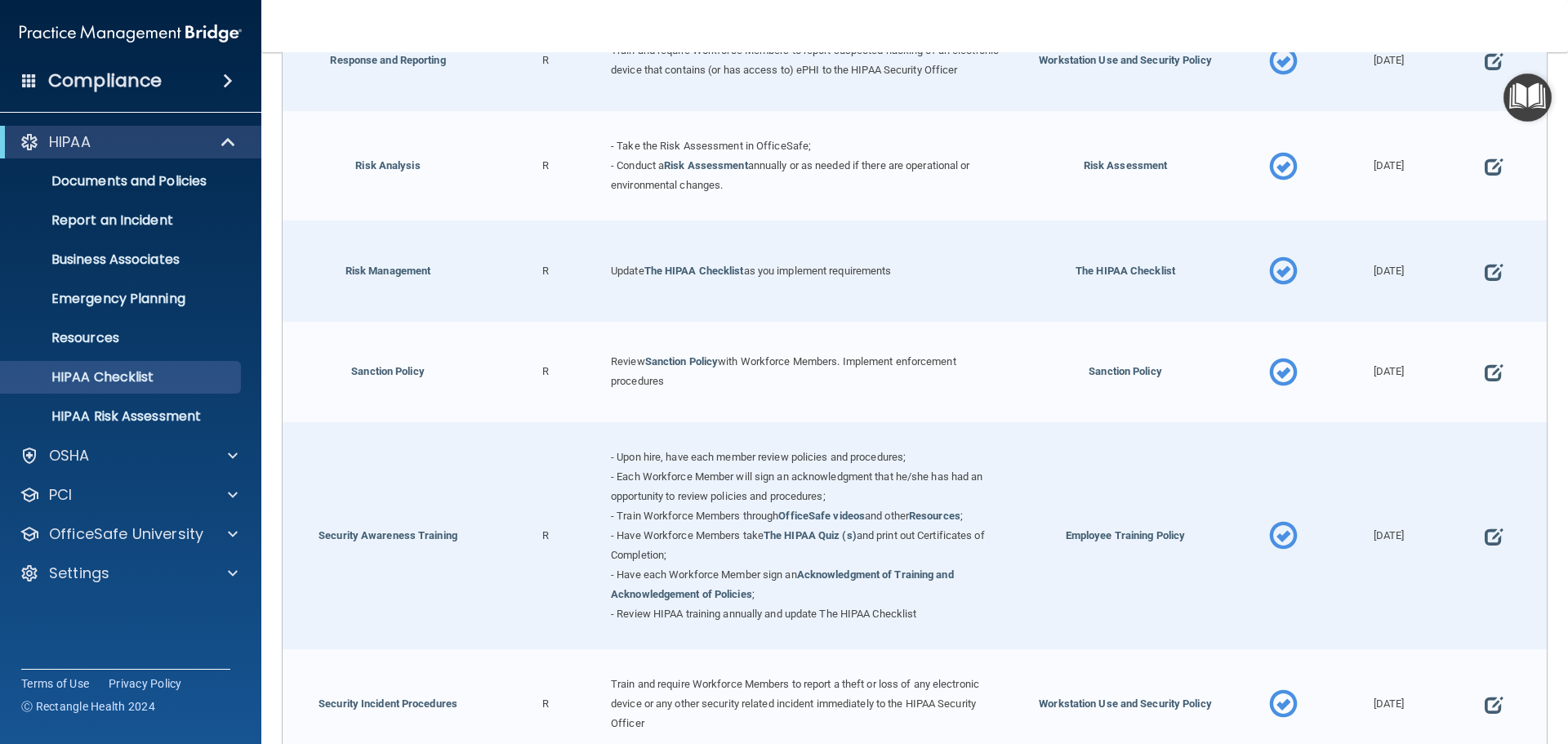
scroll to position [1144, 0]
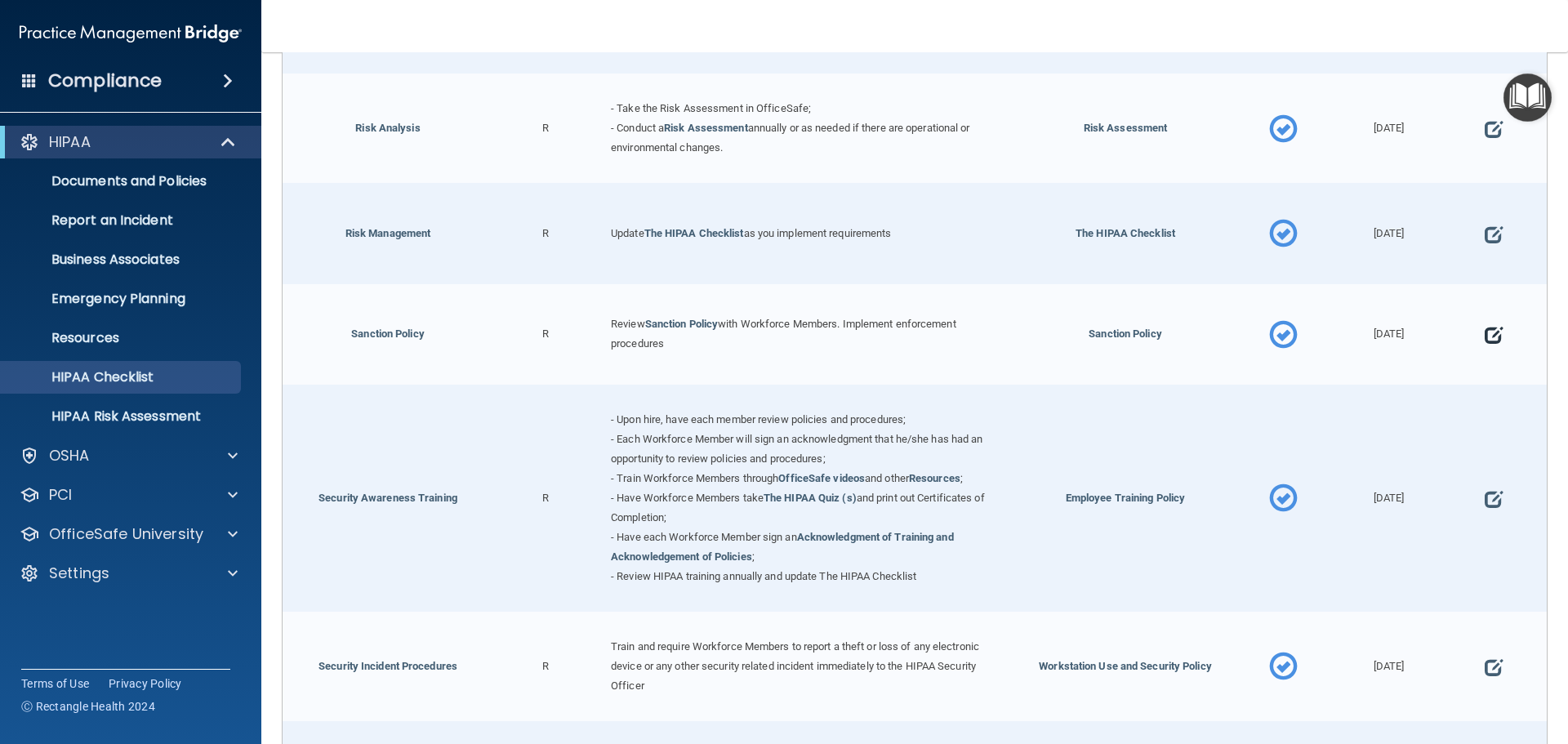
click at [1484, 344] on span at bounding box center [1493, 335] width 18 height 50
select select "completed"
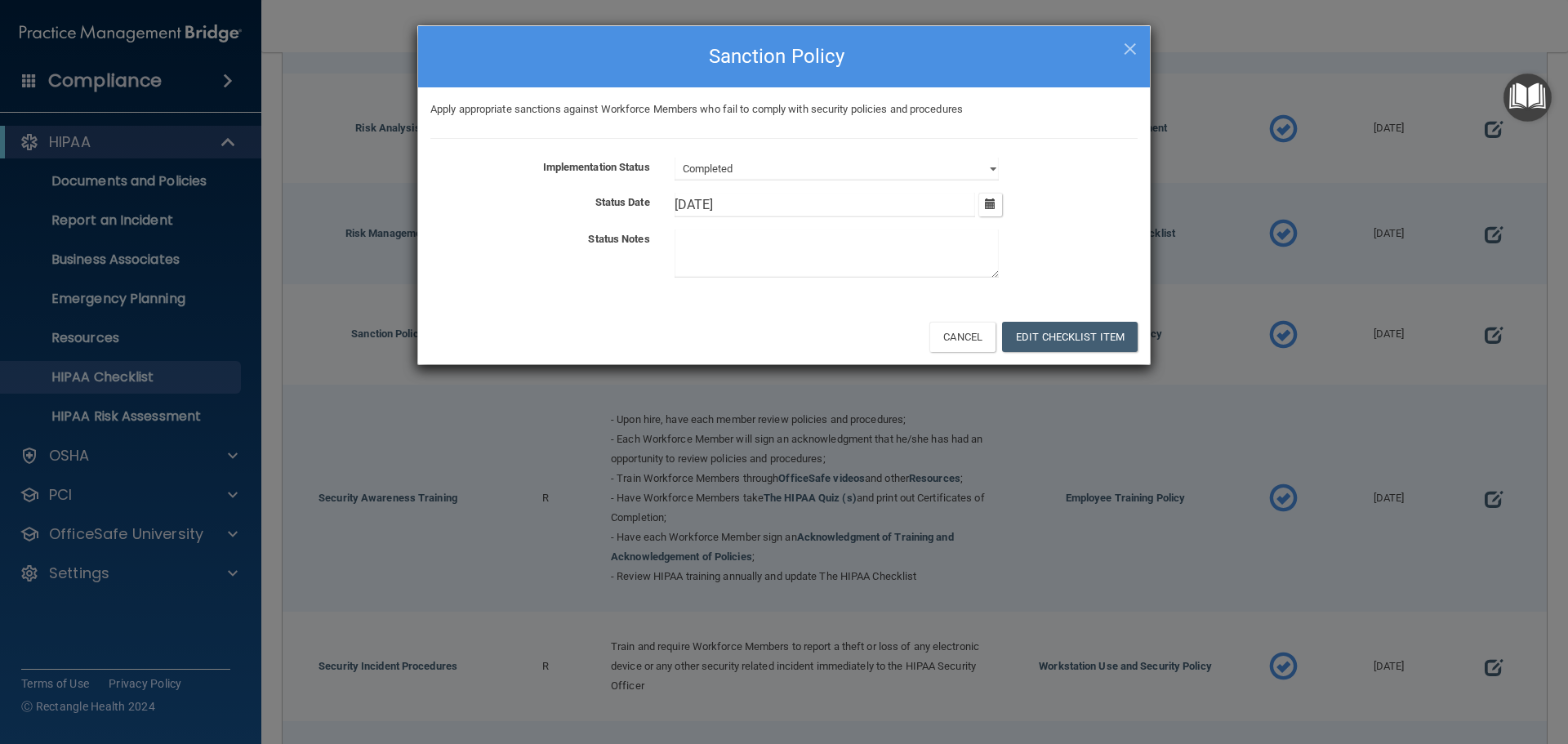
drag, startPoint x: 765, startPoint y: 195, endPoint x: 600, endPoint y: 207, distance: 165.4
click at [602, 208] on div "Status Date 2/26/25 February 2025 Mon Tue Wed Thu Fri Sat Sun 27 28 29 30 31 01…" at bounding box center [784, 205] width 732 height 24
click at [1050, 338] on button "Edit Checklist Item" at bounding box center [1070, 337] width 136 height 31
type input "8/30/25"
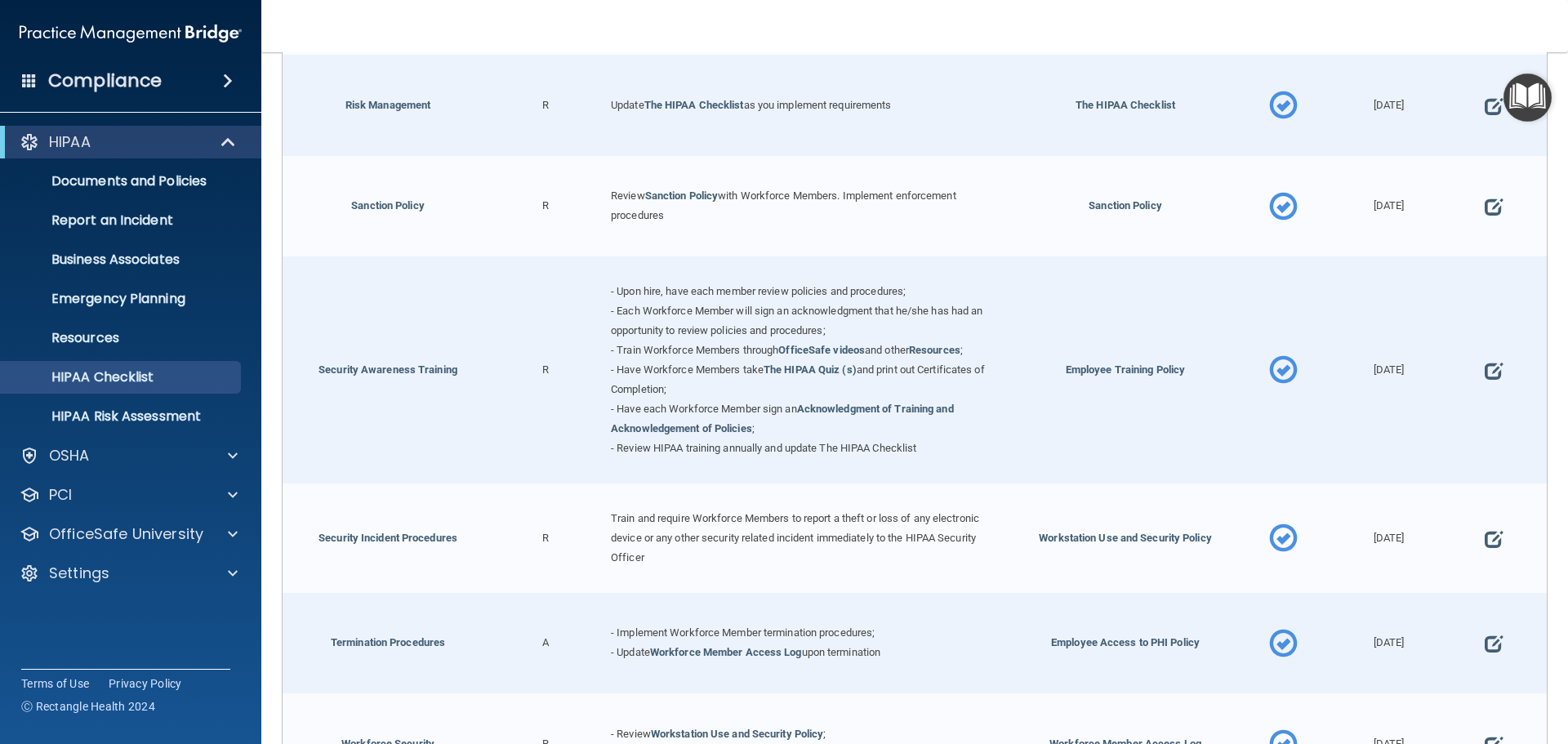
scroll to position [1307, 0]
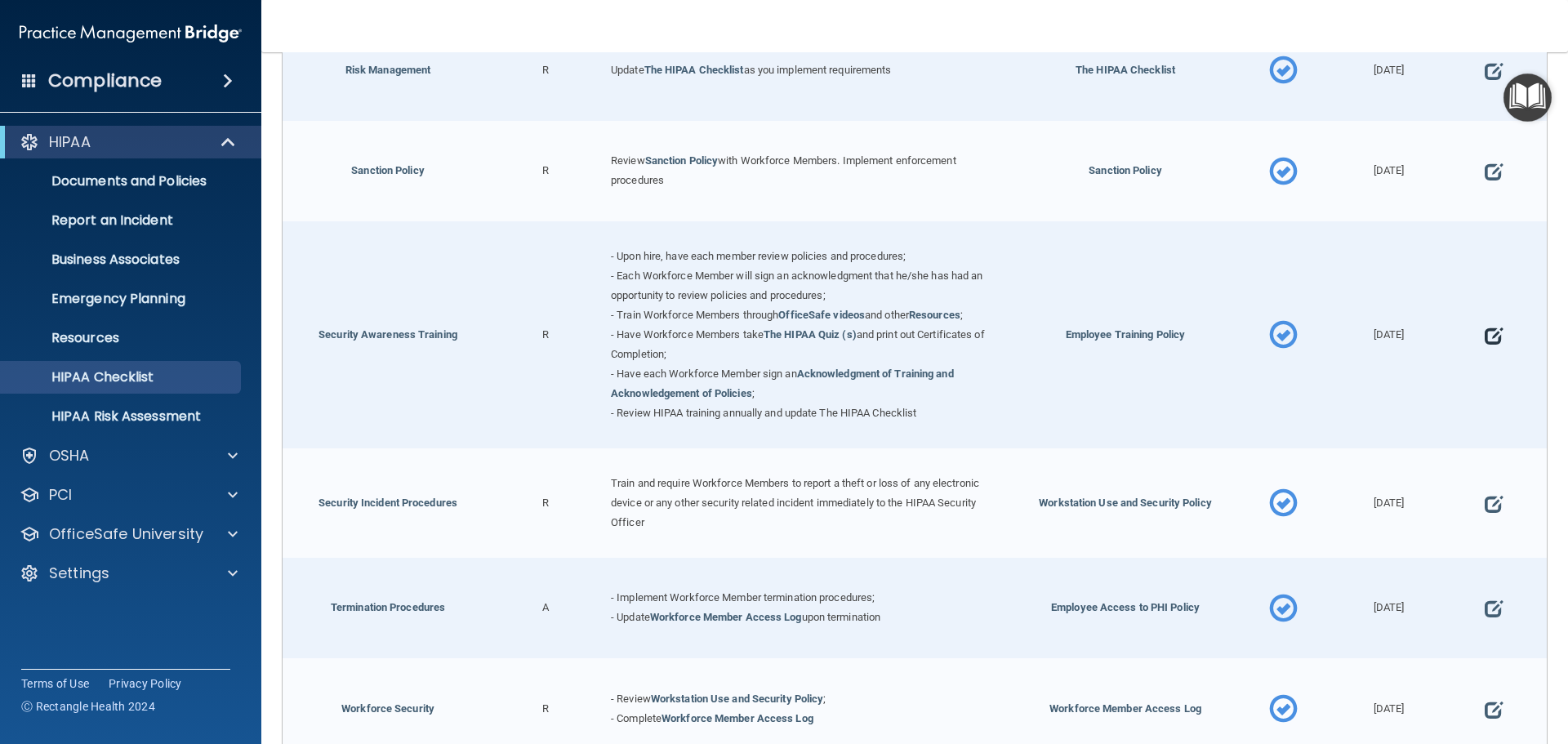
click at [1486, 339] on span at bounding box center [1493, 336] width 18 height 50
select select "completed"
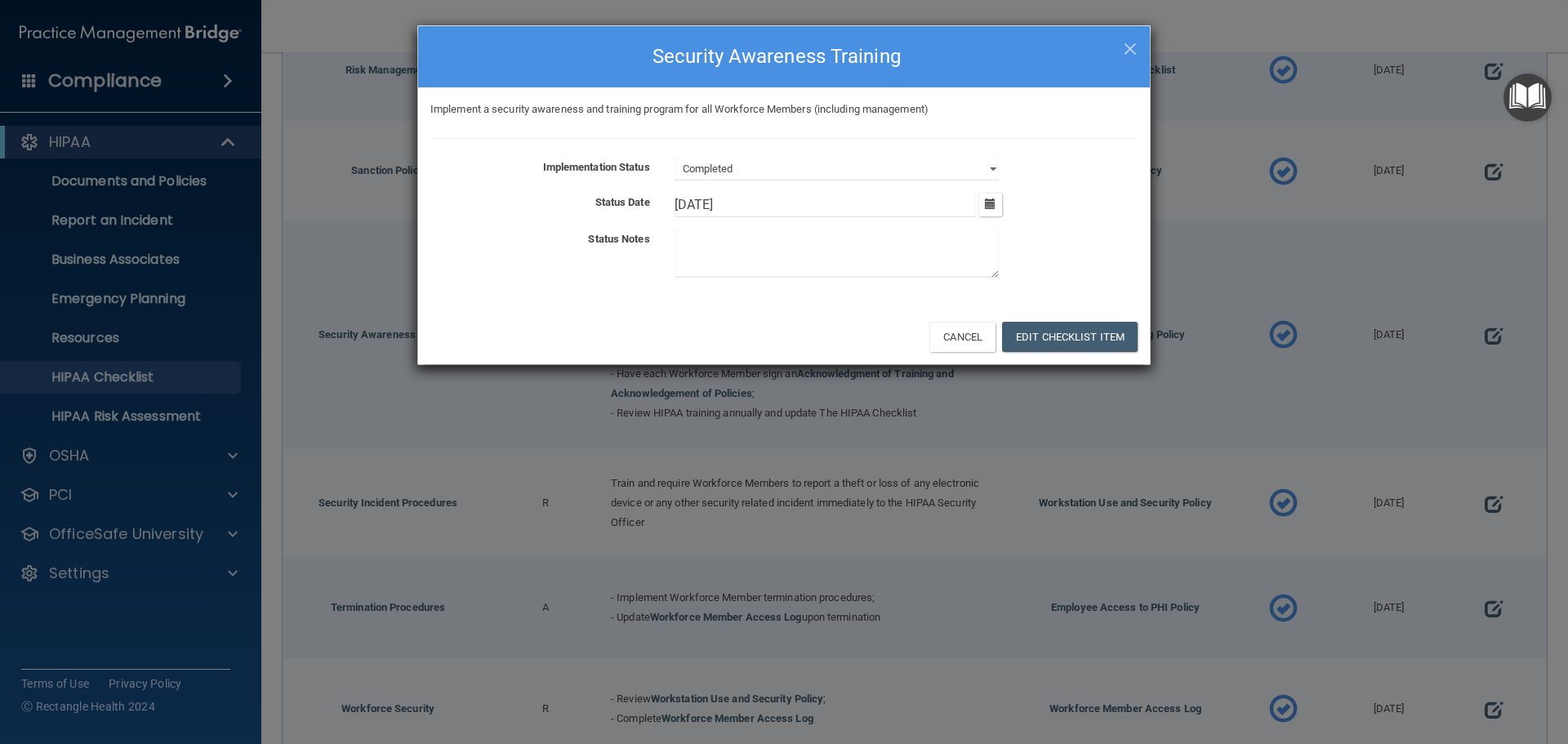
drag, startPoint x: 776, startPoint y: 209, endPoint x: 578, endPoint y: 204, distance: 198.1
click at [577, 206] on div "Status Date 2/26/25 February 2025 Mon Tue Wed Thu Fri Sat Sun 27 28 29 30 31 01…" at bounding box center [784, 205] width 732 height 24
click at [1050, 338] on button "Edit Checklist Item" at bounding box center [1070, 337] width 136 height 31
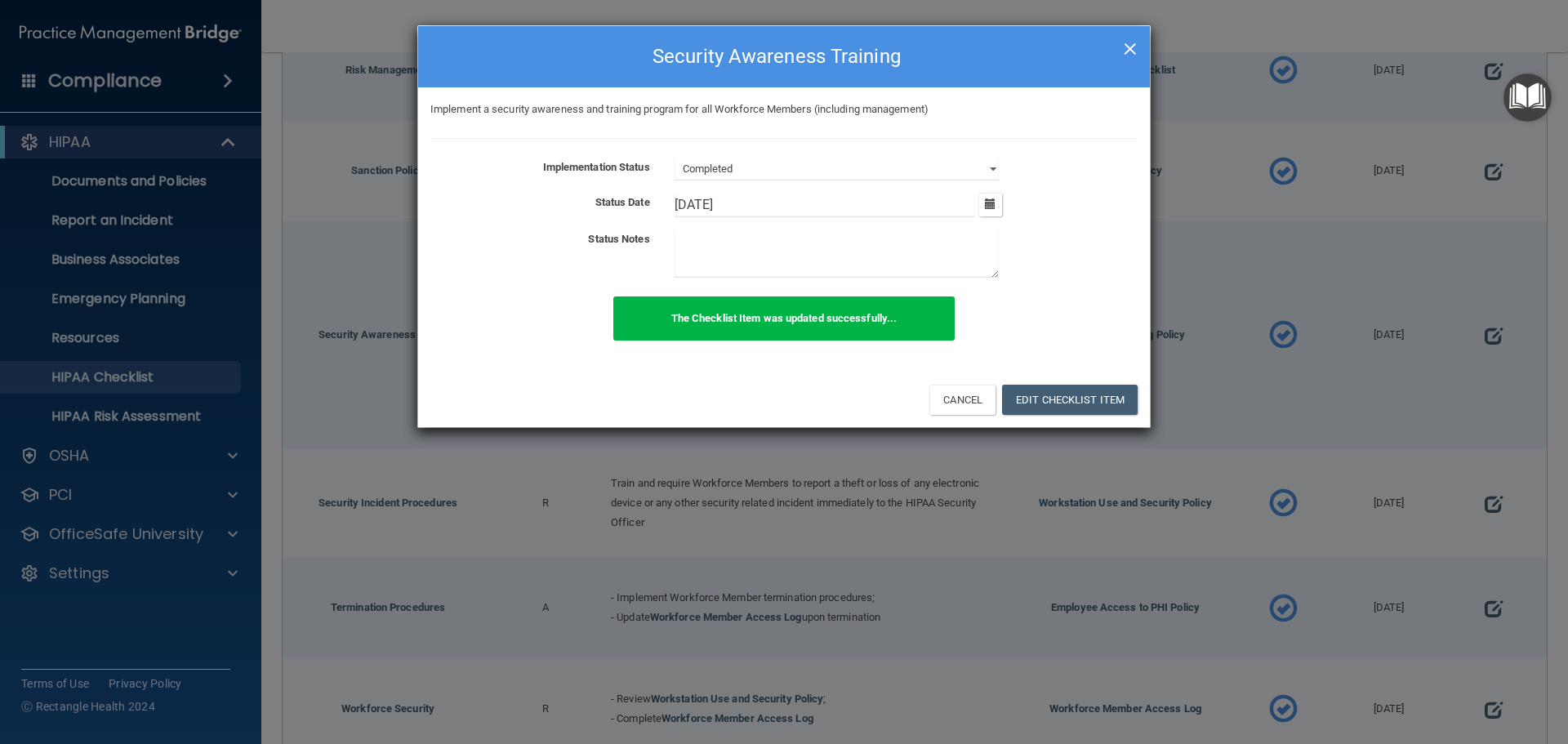
click at [1127, 48] on span "×" at bounding box center [1130, 47] width 14 height 32
type input "2/26/25"
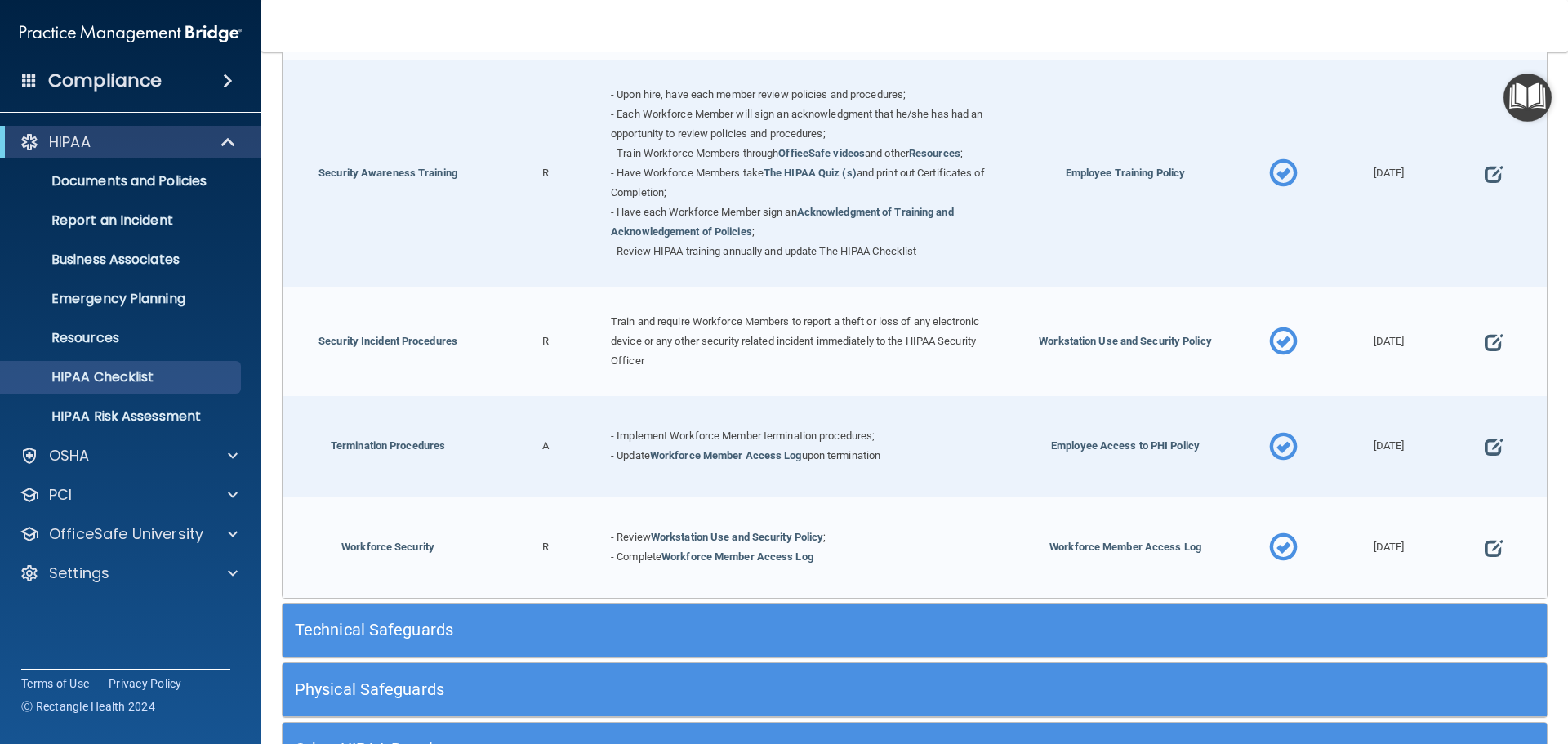
scroll to position [1471, 0]
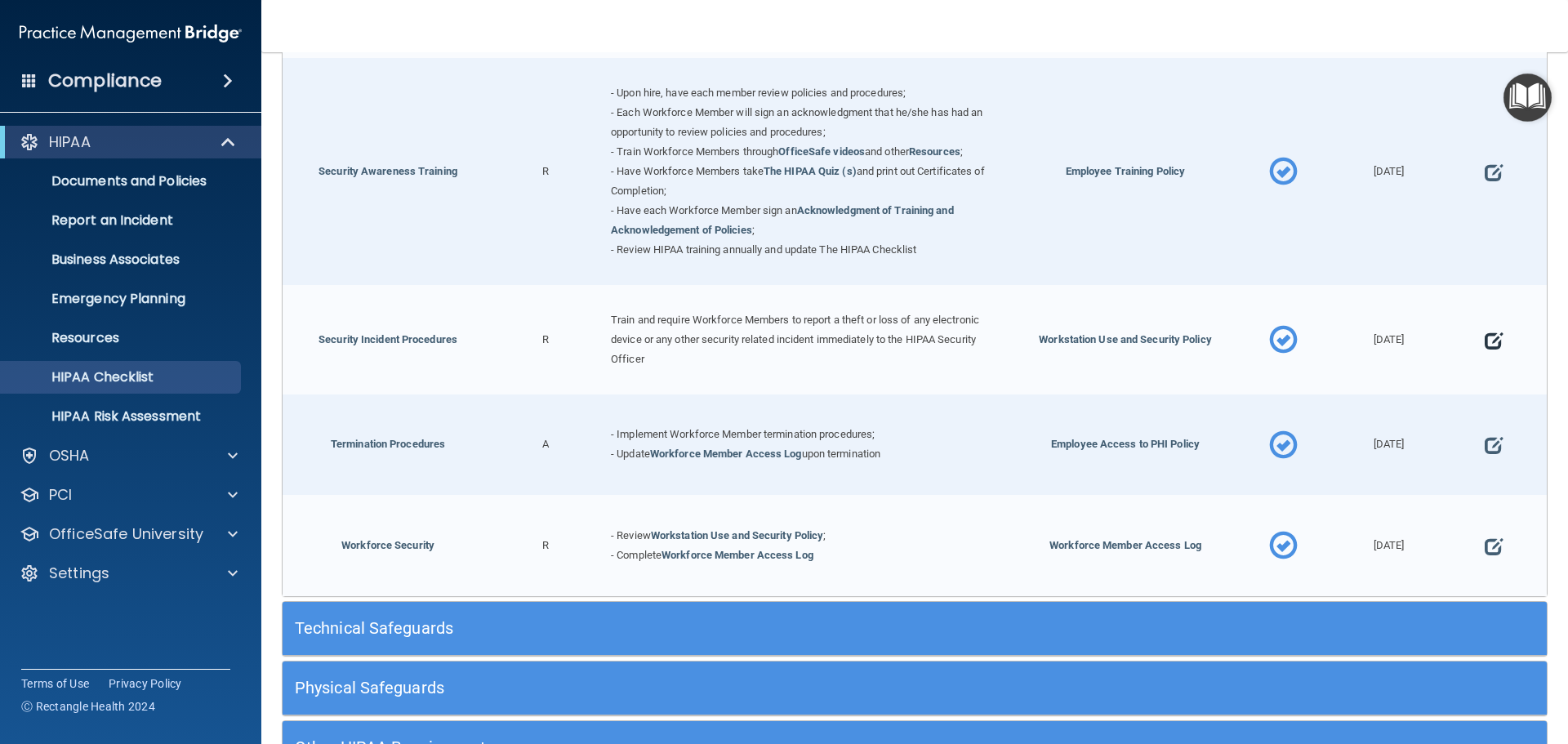
click at [1484, 348] on span at bounding box center [1493, 341] width 18 height 50
select select "completed"
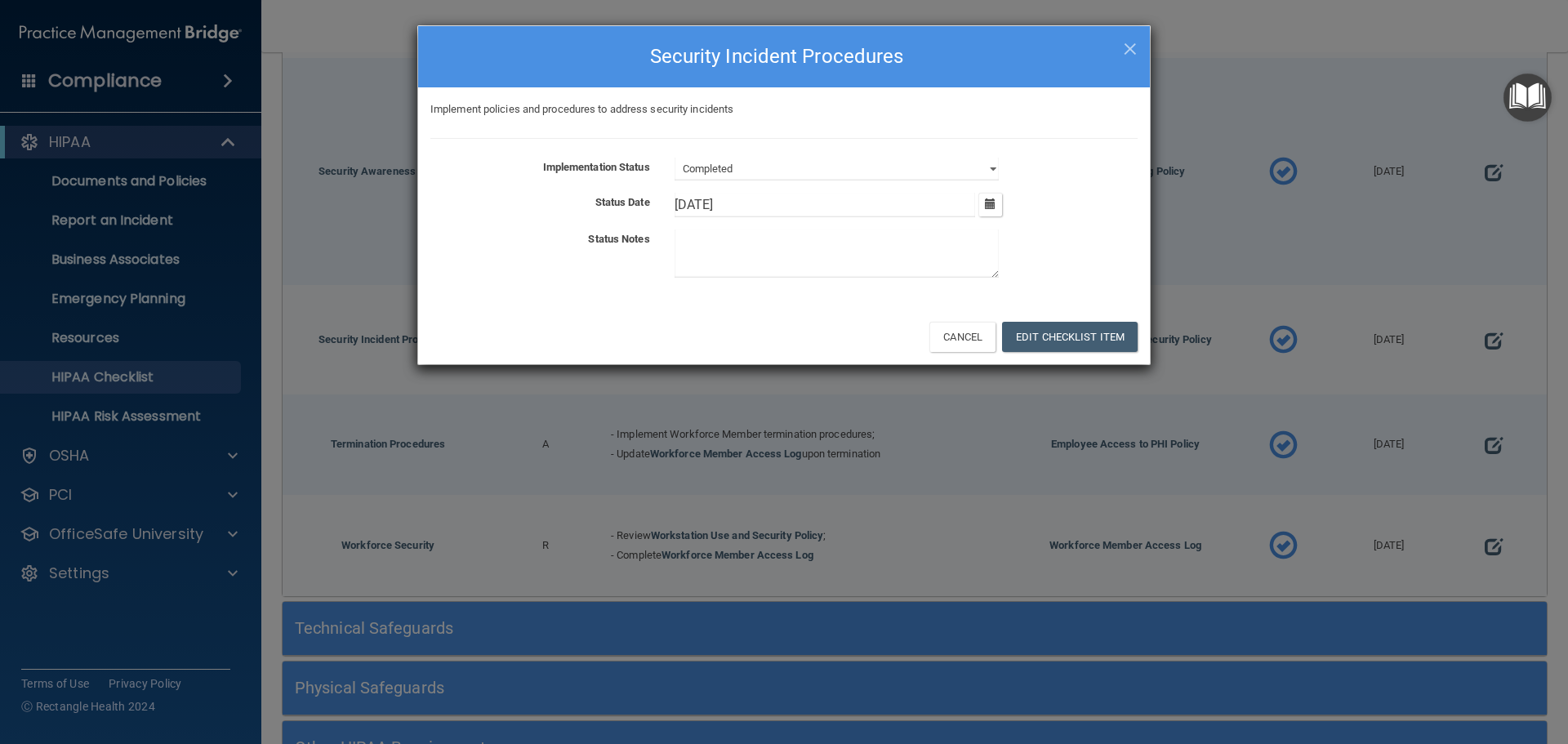
drag, startPoint x: 776, startPoint y: 204, endPoint x: 595, endPoint y: 213, distance: 181.2
click at [595, 213] on div "Status Date 2/26/25 February 2025 Mon Tue Wed Thu Fri Sat Sun 27 28 29 30 31 01…" at bounding box center [784, 205] width 732 height 24
click at [1051, 345] on button "Edit Checklist Item" at bounding box center [1070, 337] width 136 height 31
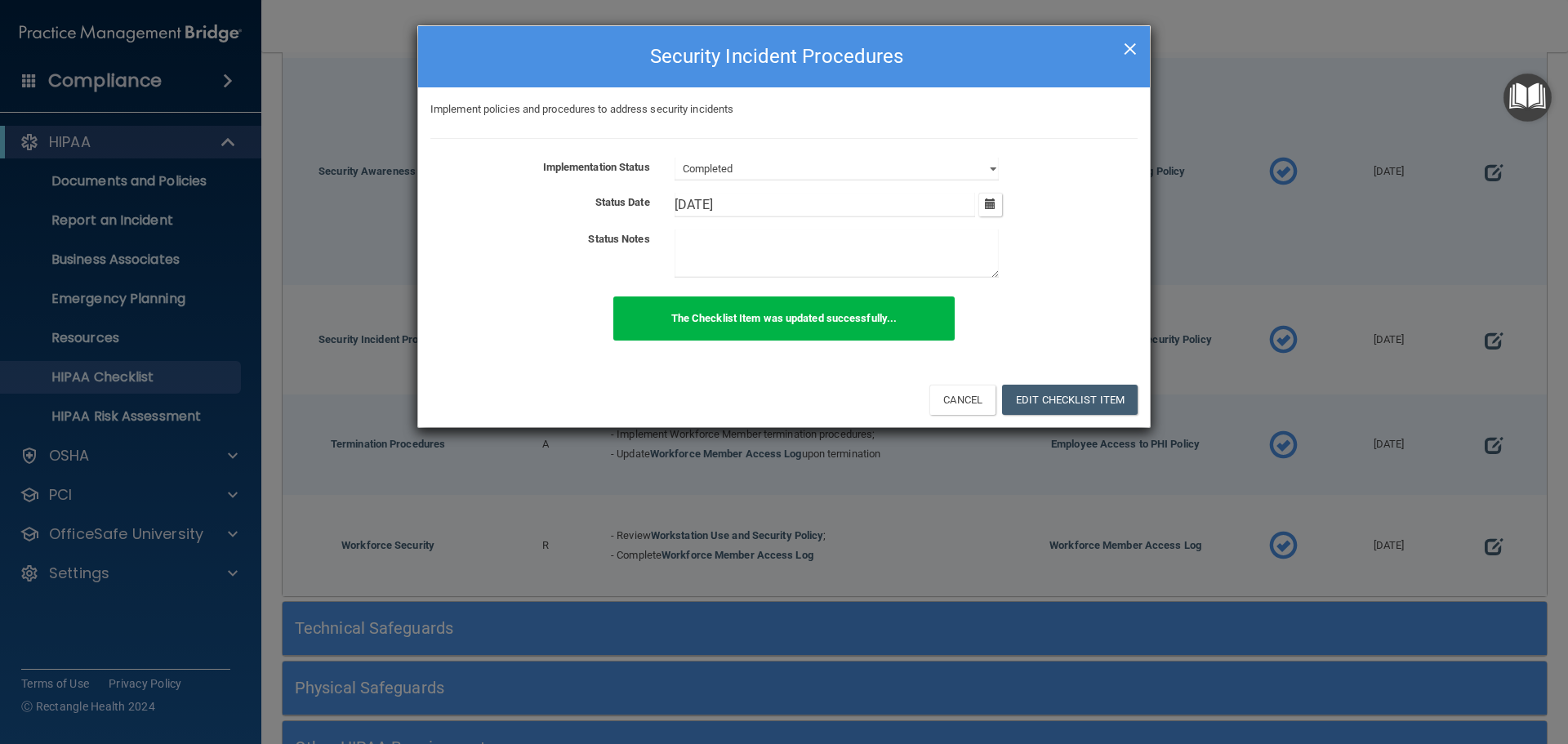
click at [1131, 45] on span "×" at bounding box center [1130, 47] width 14 height 32
type input "2/26/25"
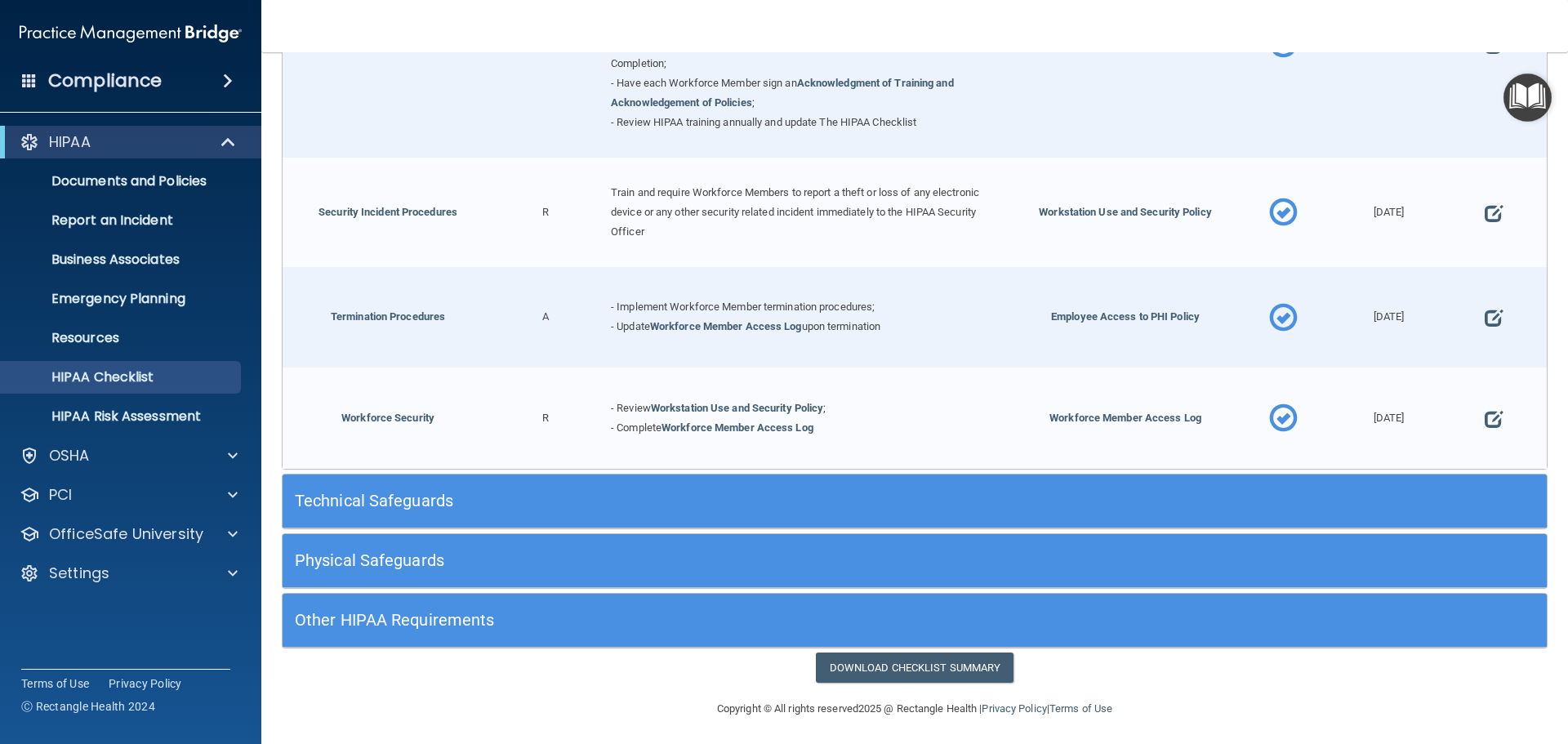
scroll to position [1608, 0]
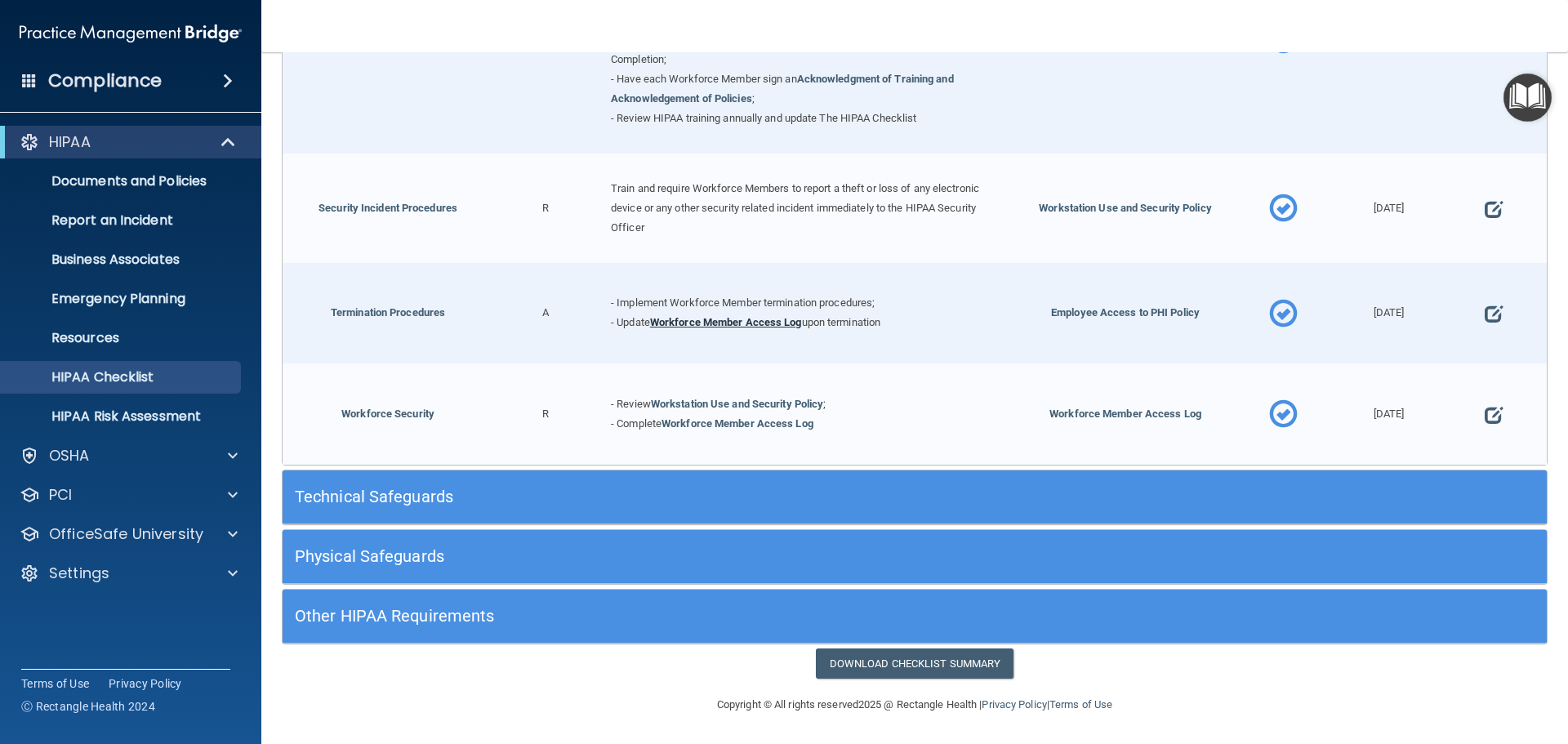
click at [771, 325] on link "Workforce Member Access Log" at bounding box center [726, 323] width 152 height 13
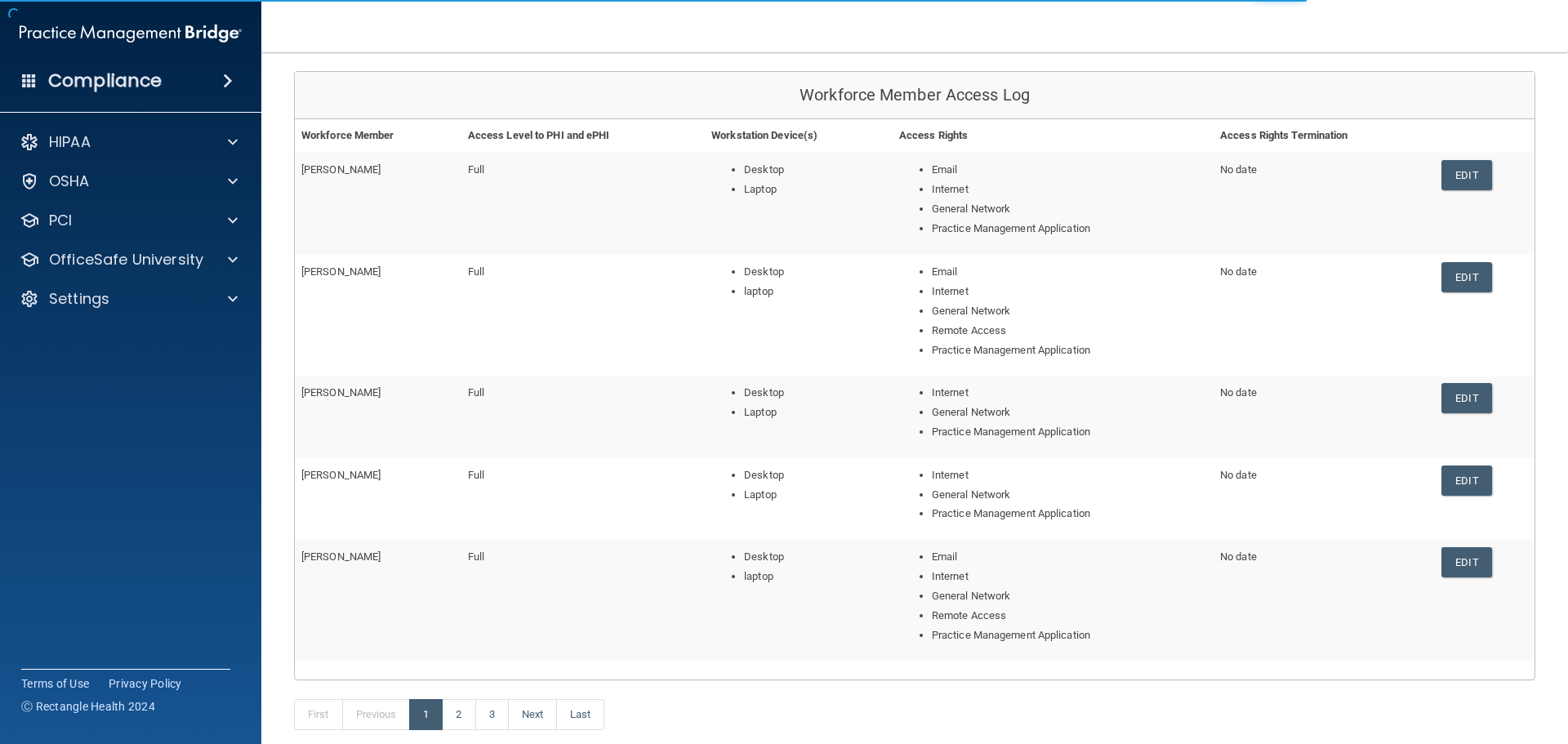
scroll to position [164, 0]
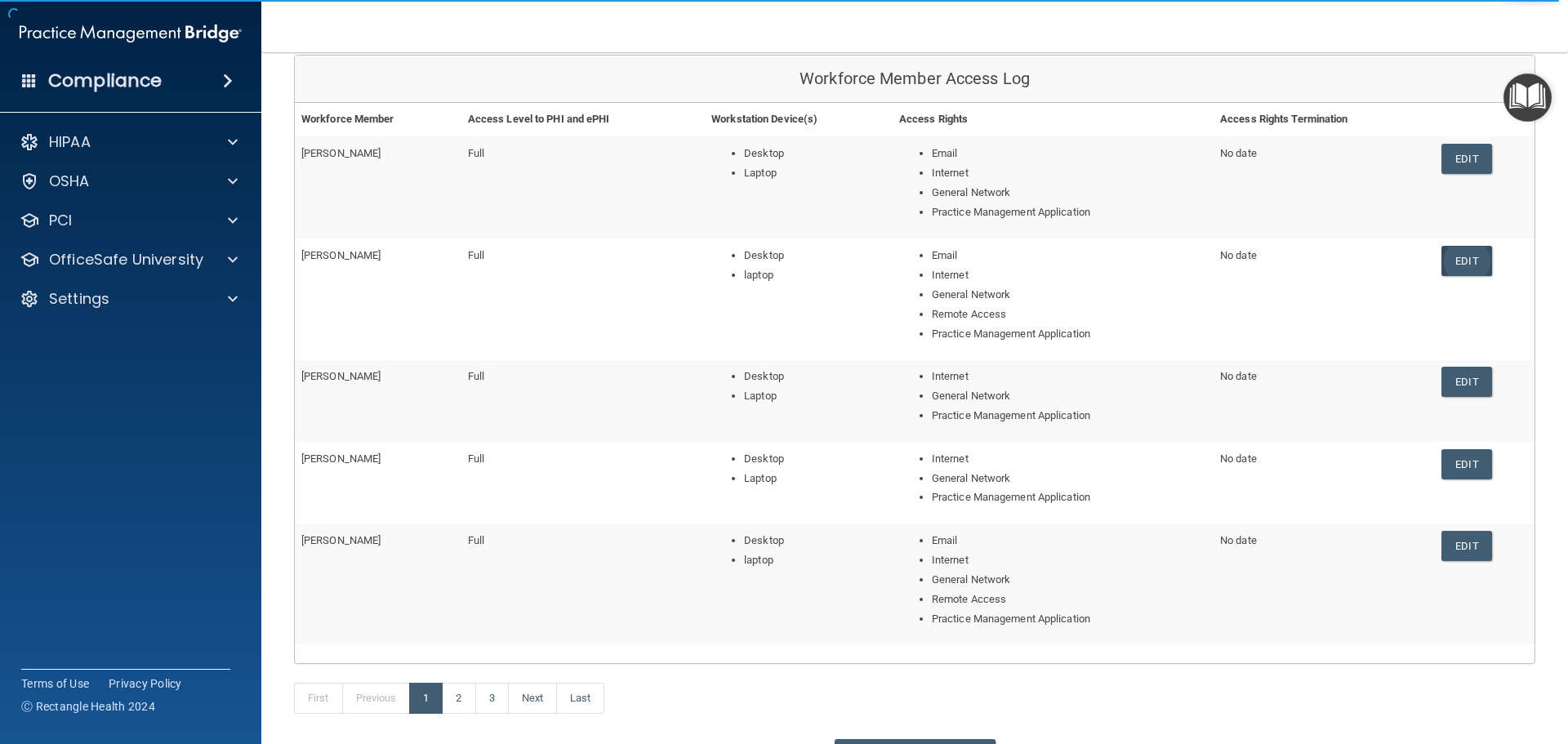
click at [1459, 261] on link "Edit" at bounding box center [1466, 261] width 49 height 31
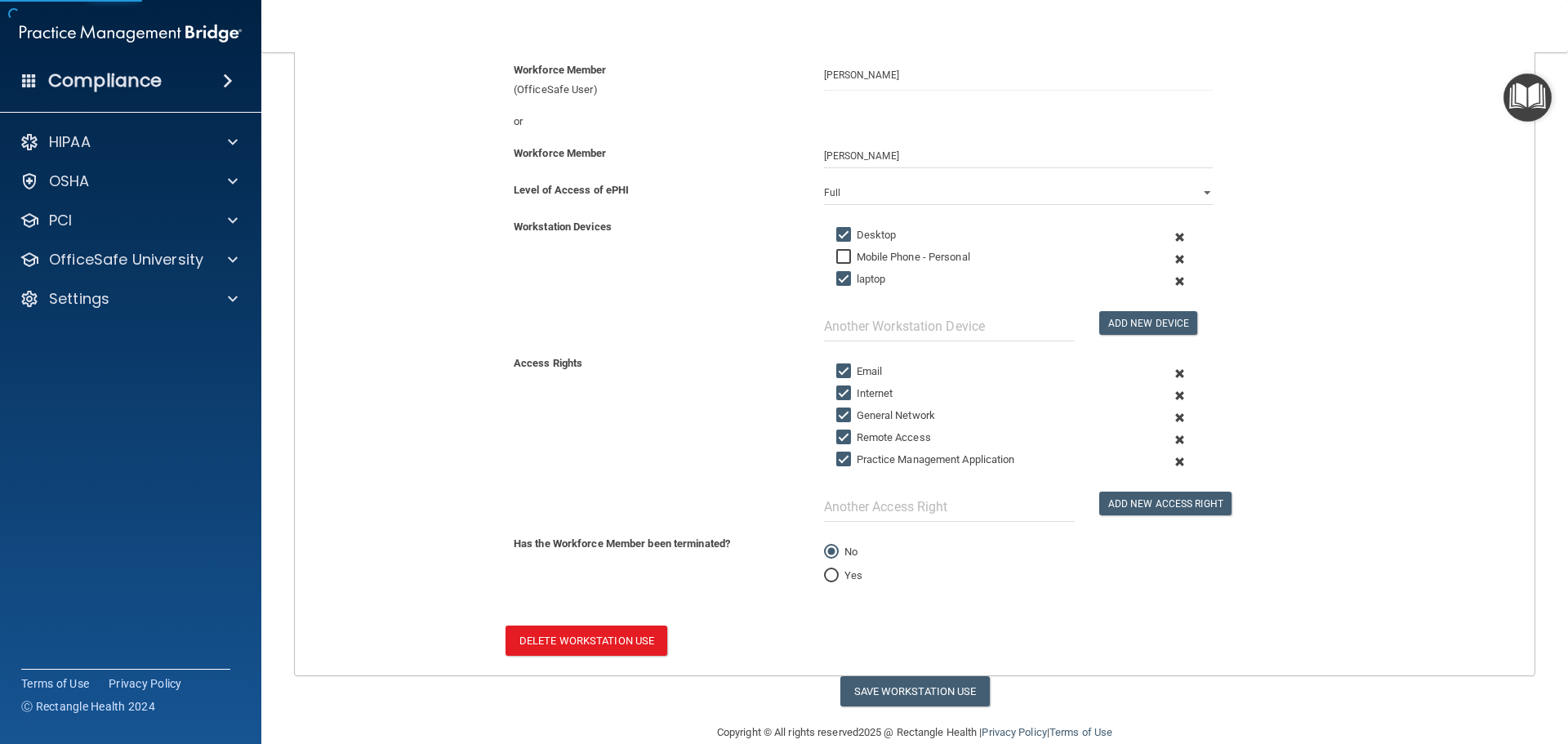
scroll to position [226, 0]
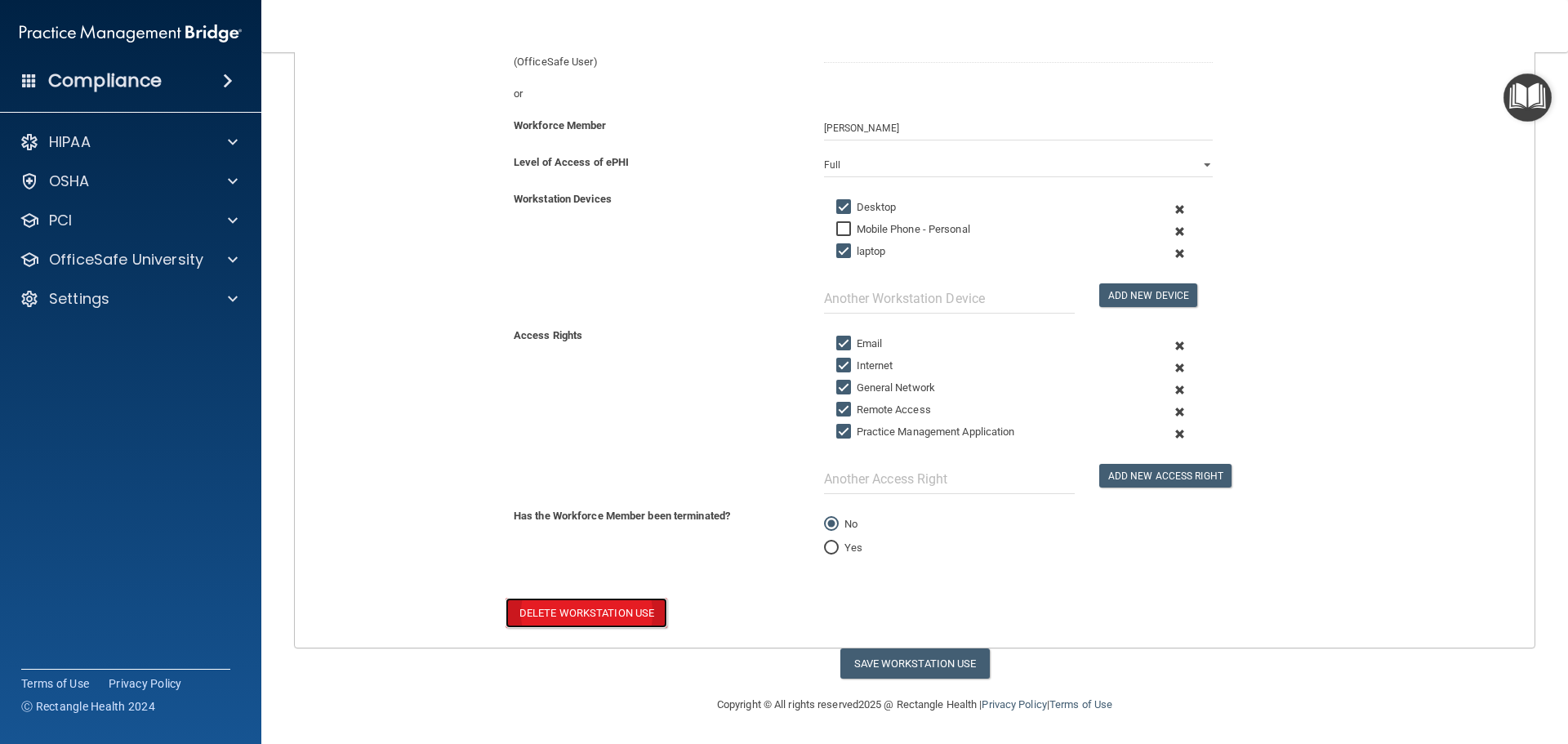
click at [612, 609] on button "Delete Workstation Use" at bounding box center [586, 614] width 162 height 31
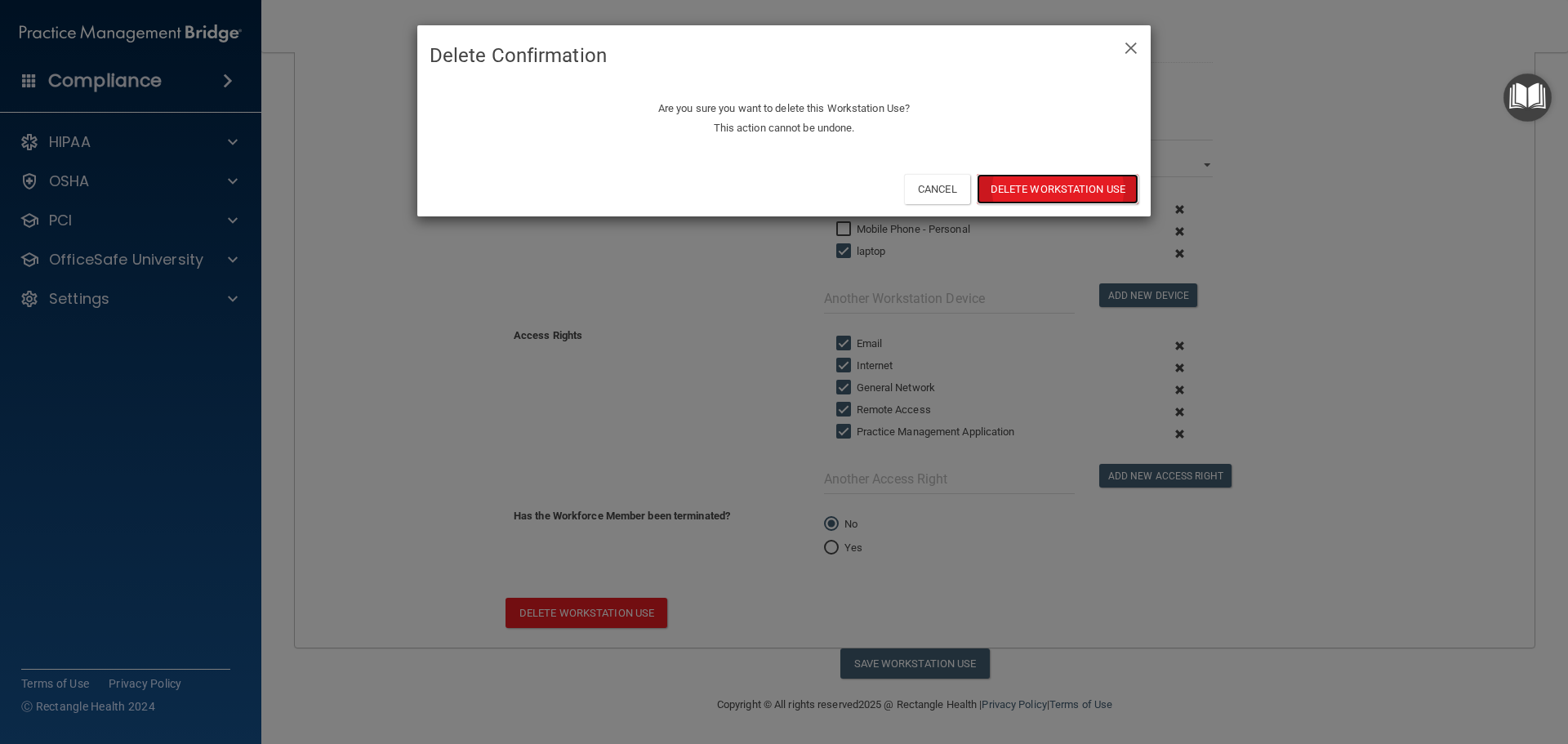
click at [1036, 185] on button "Delete Workstation Use" at bounding box center [1058, 190] width 162 height 31
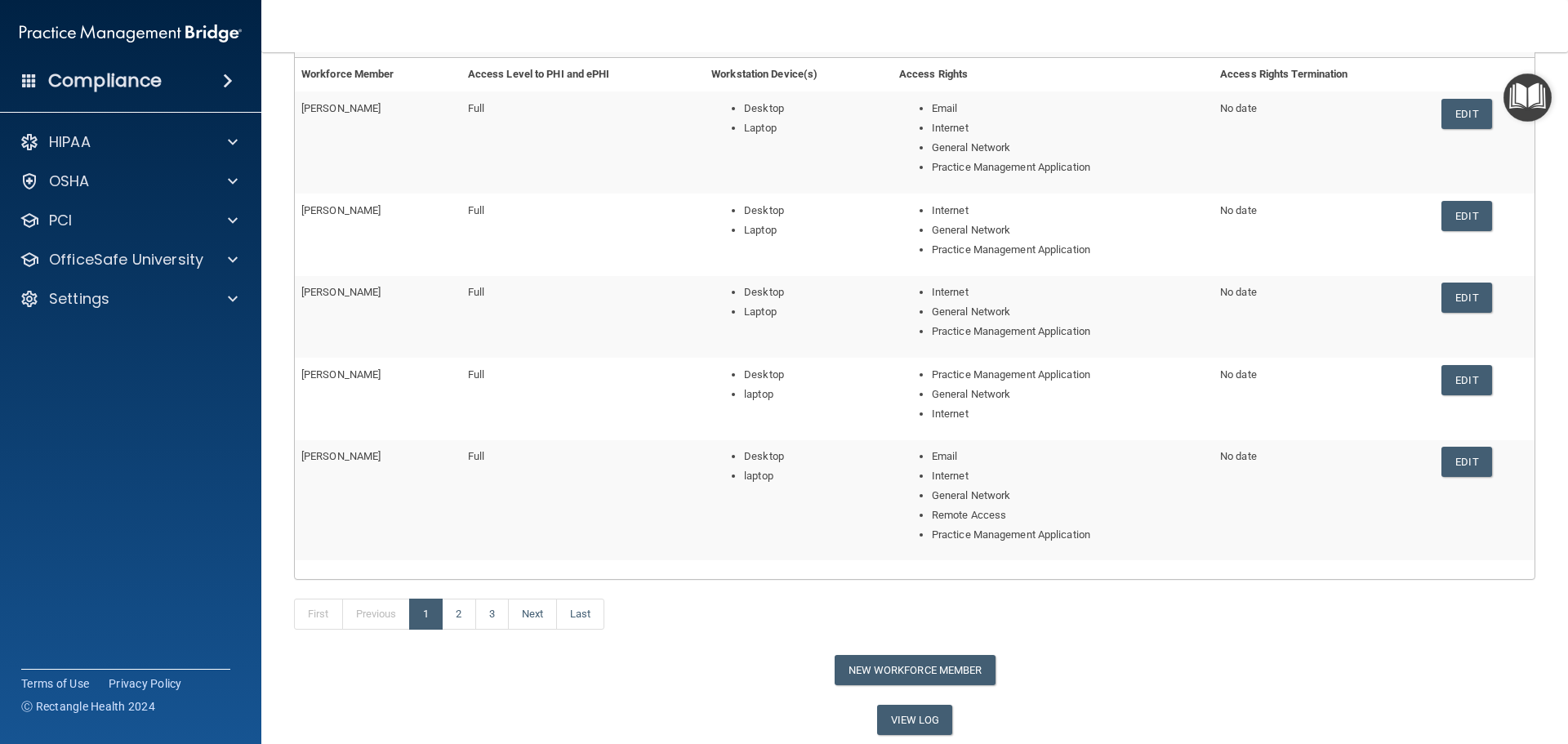
scroll to position [245, 0]
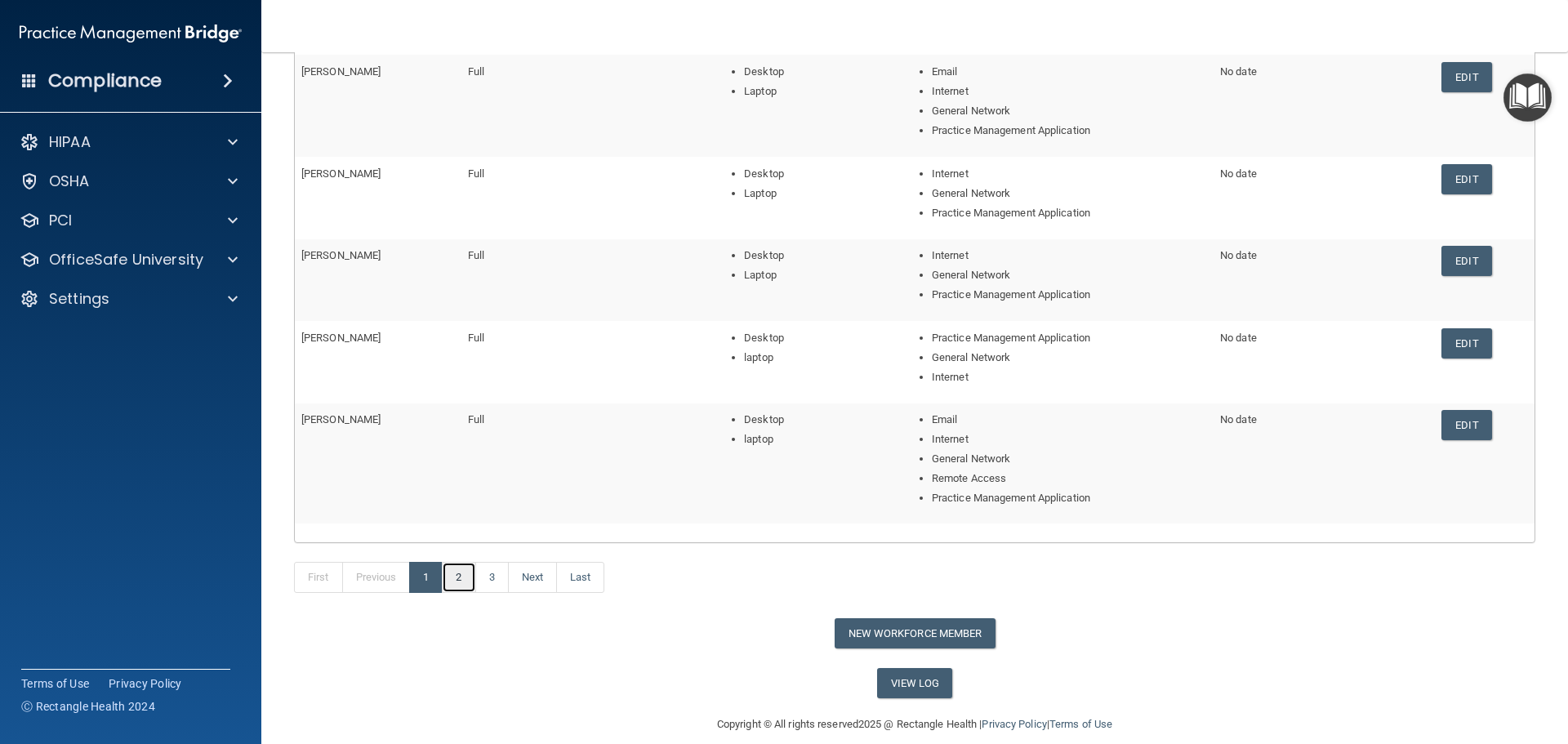
click at [457, 575] on link "2" at bounding box center [458, 578] width 33 height 31
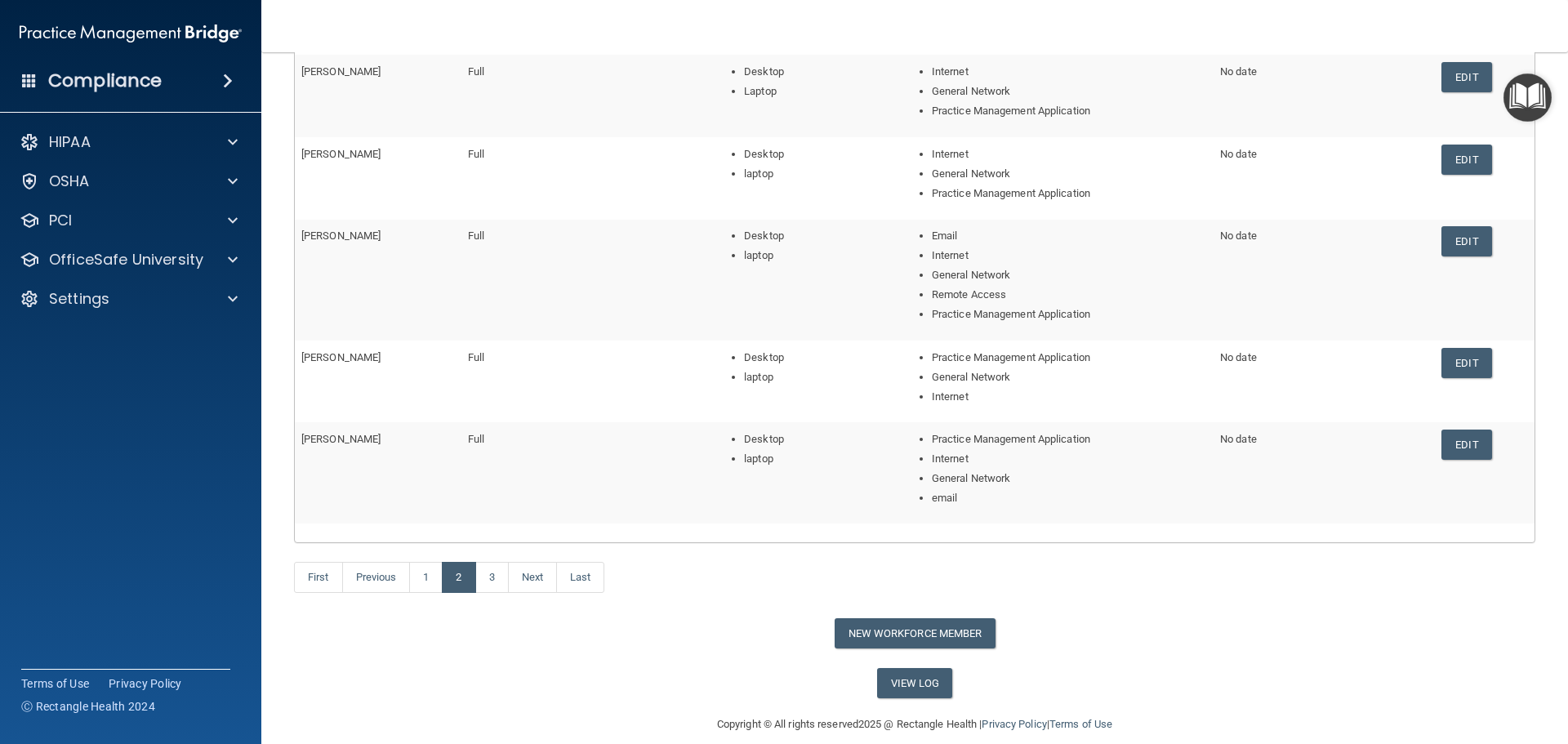
scroll to position [265, 0]
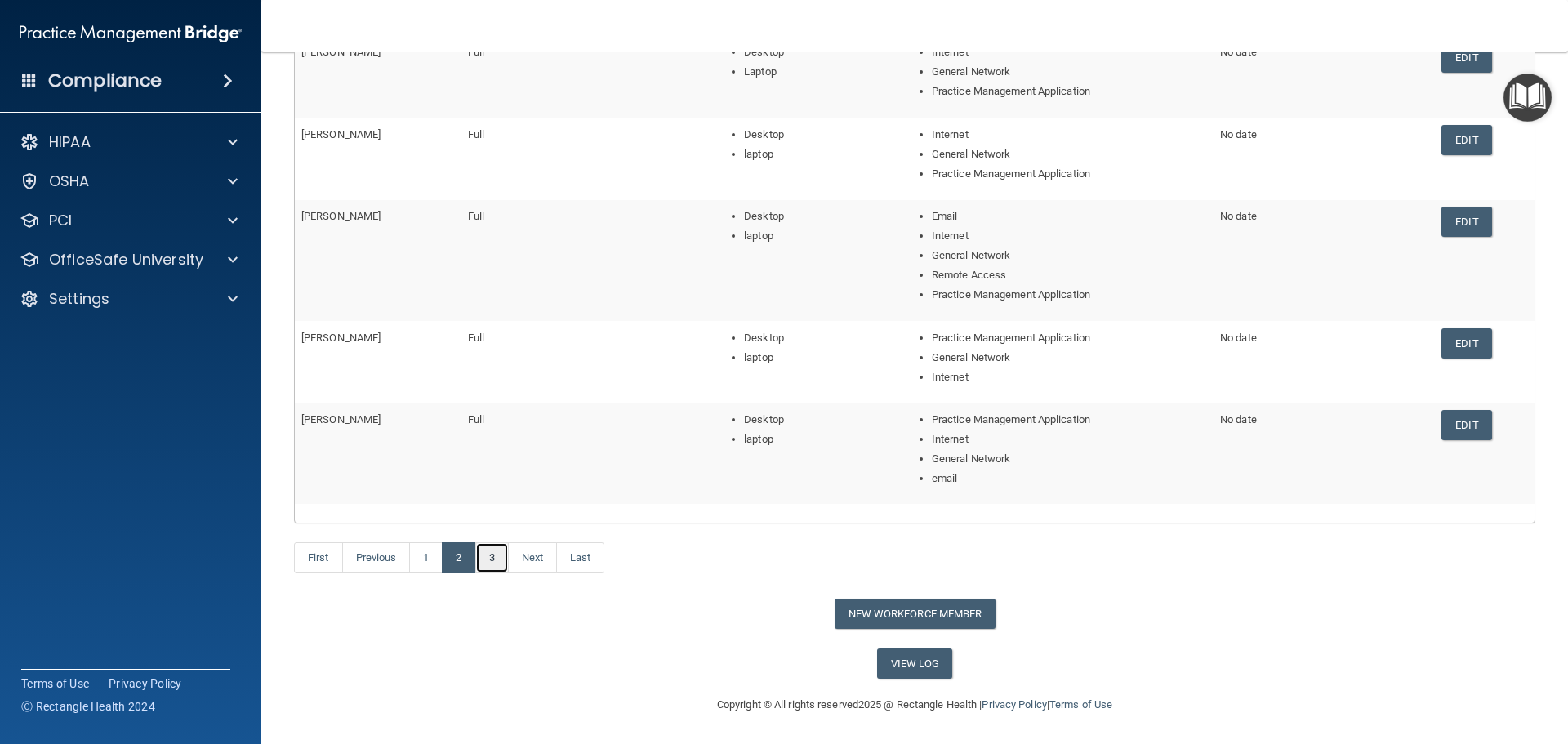
click at [493, 554] on link "3" at bounding box center [491, 558] width 33 height 31
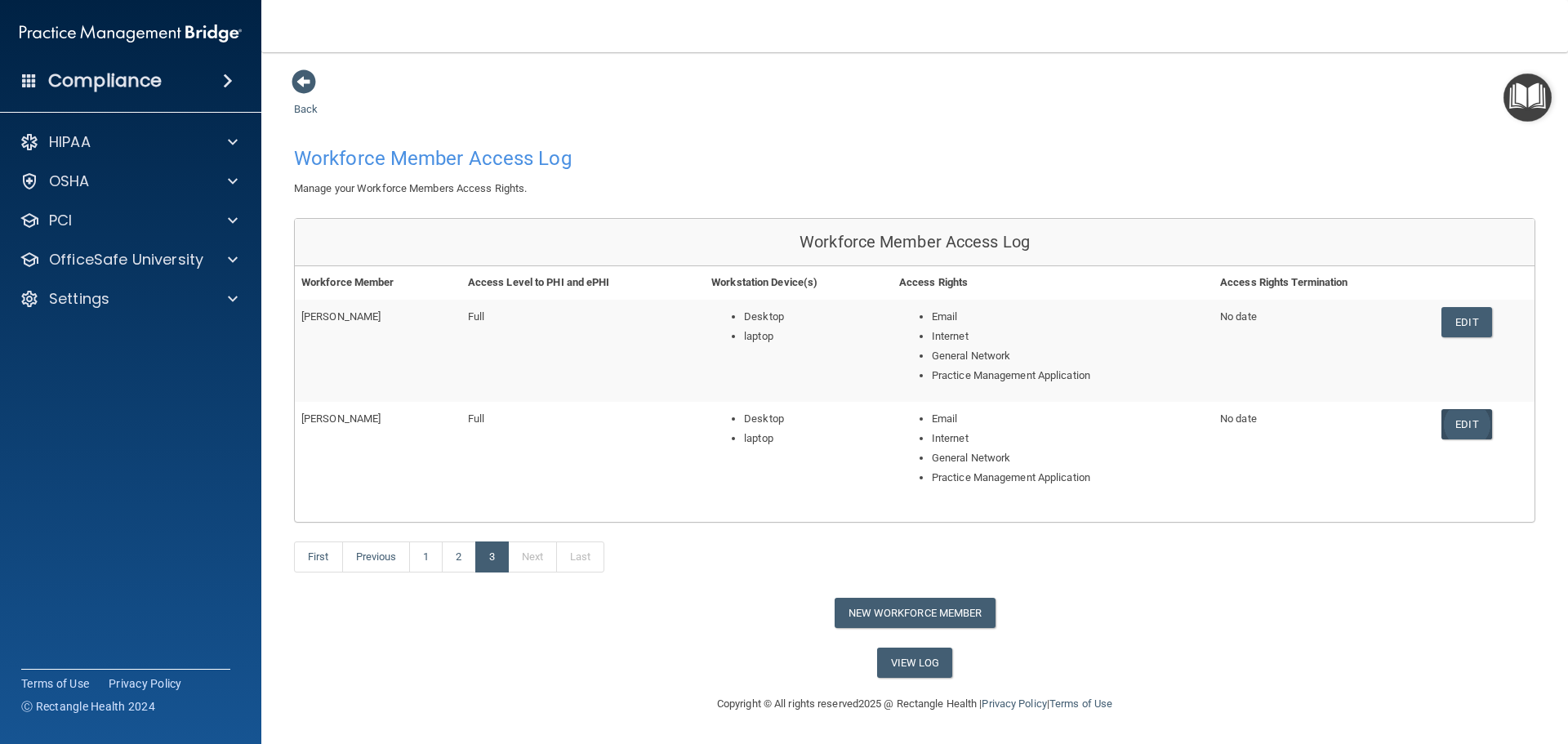
click at [1472, 425] on link "Edit" at bounding box center [1466, 425] width 49 height 31
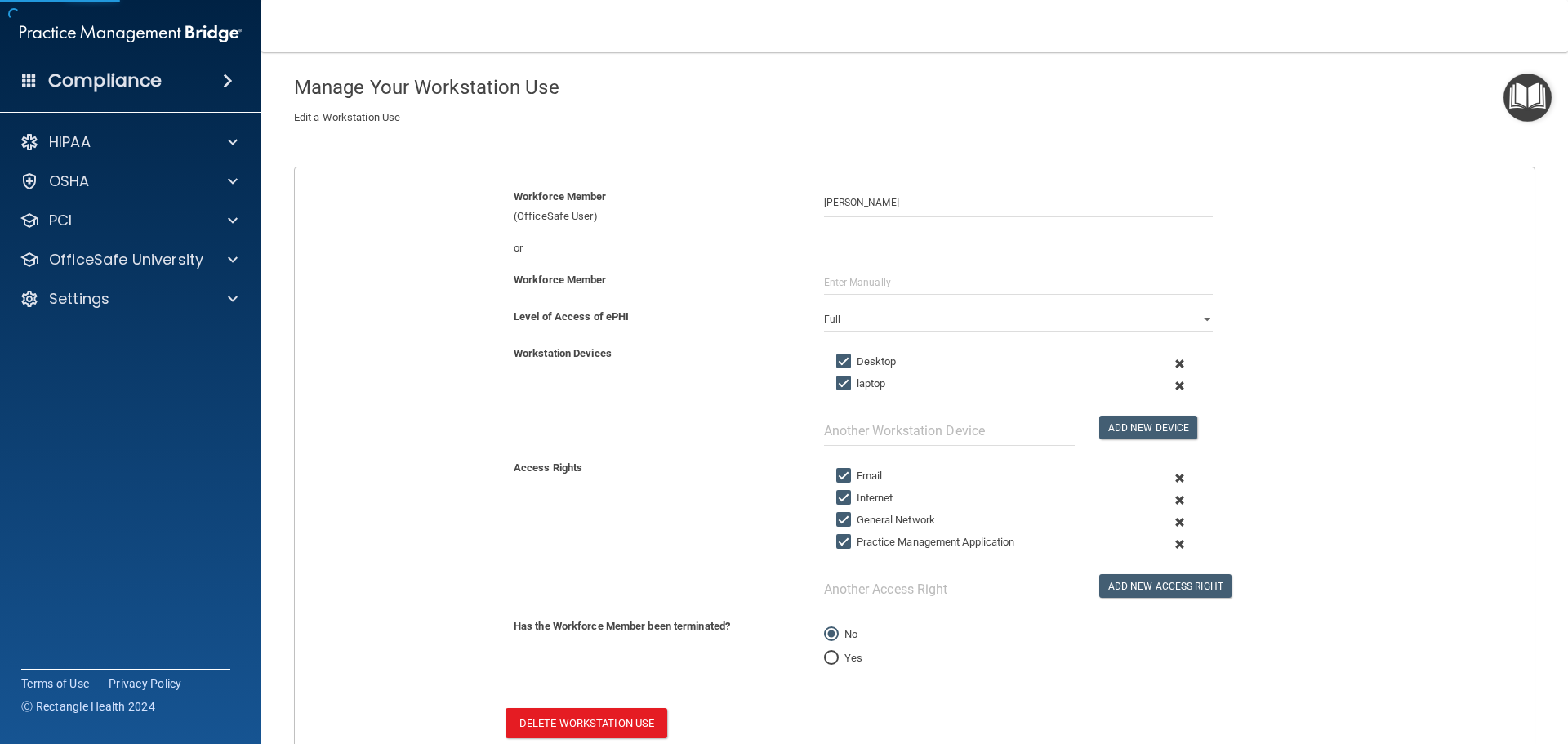
scroll to position [182, 0]
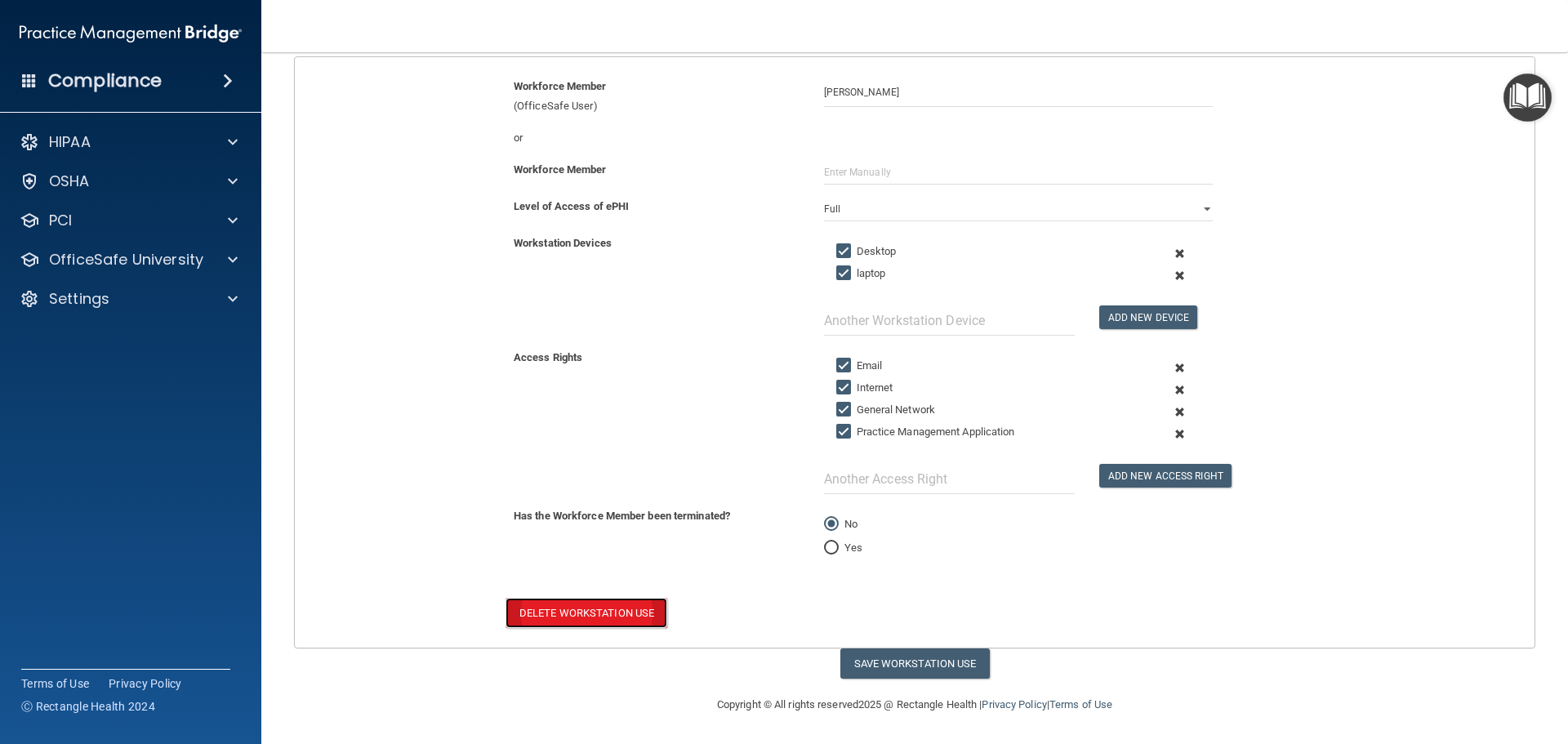
click at [580, 613] on button "Delete Workstation Use" at bounding box center [586, 614] width 162 height 31
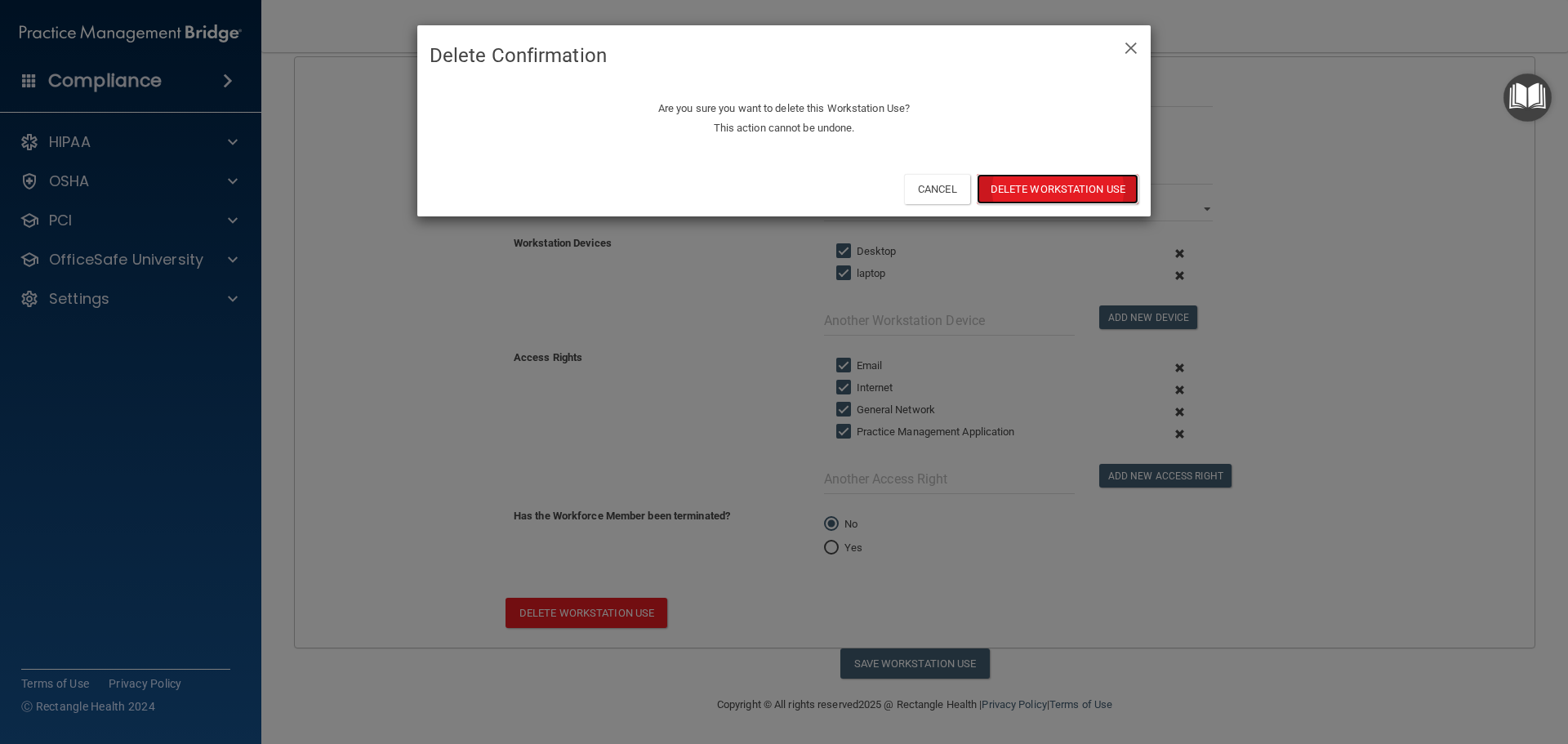
click at [1040, 187] on button "Delete Workstation Use" at bounding box center [1058, 190] width 162 height 31
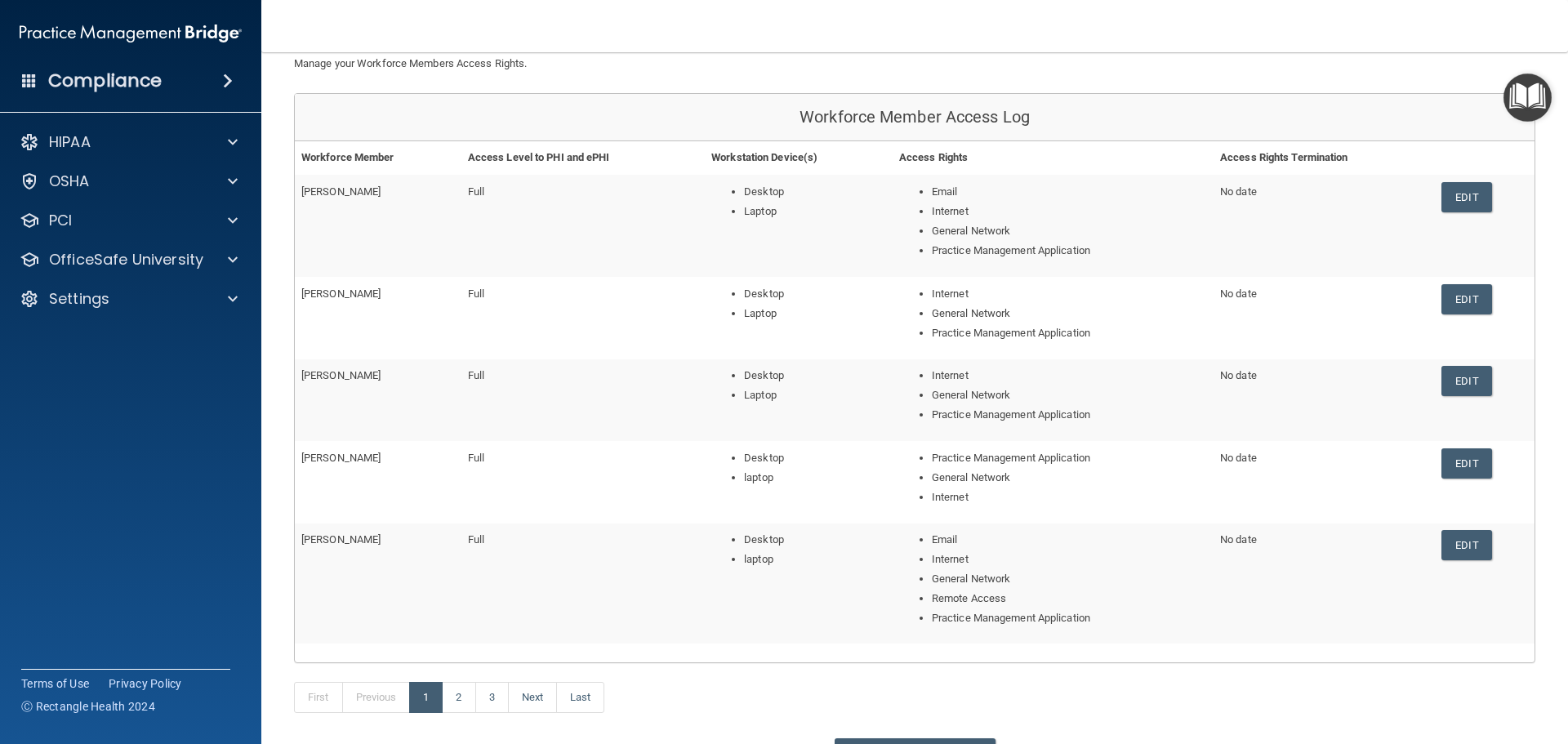
scroll to position [164, 0]
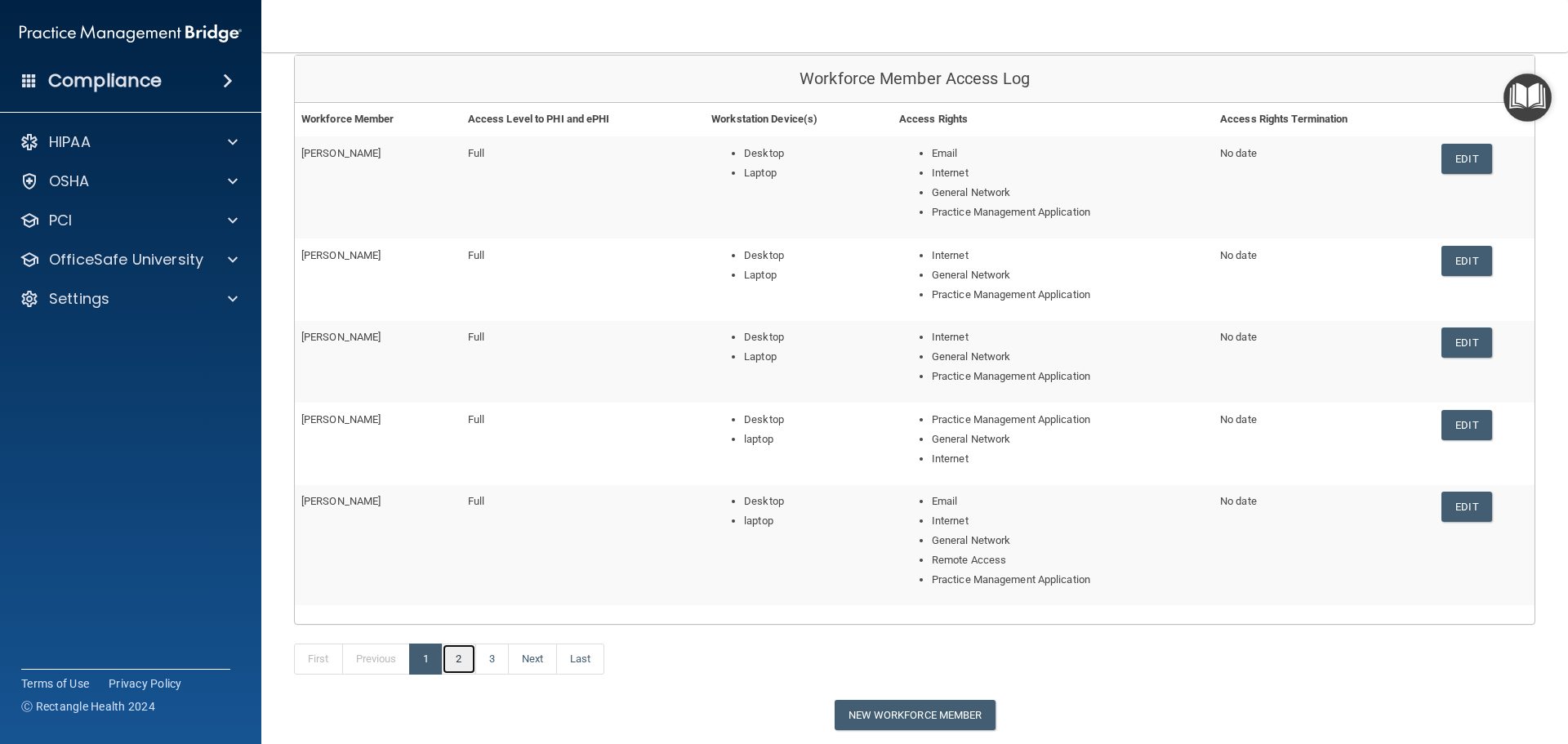
click at [457, 662] on link "2" at bounding box center [458, 660] width 33 height 31
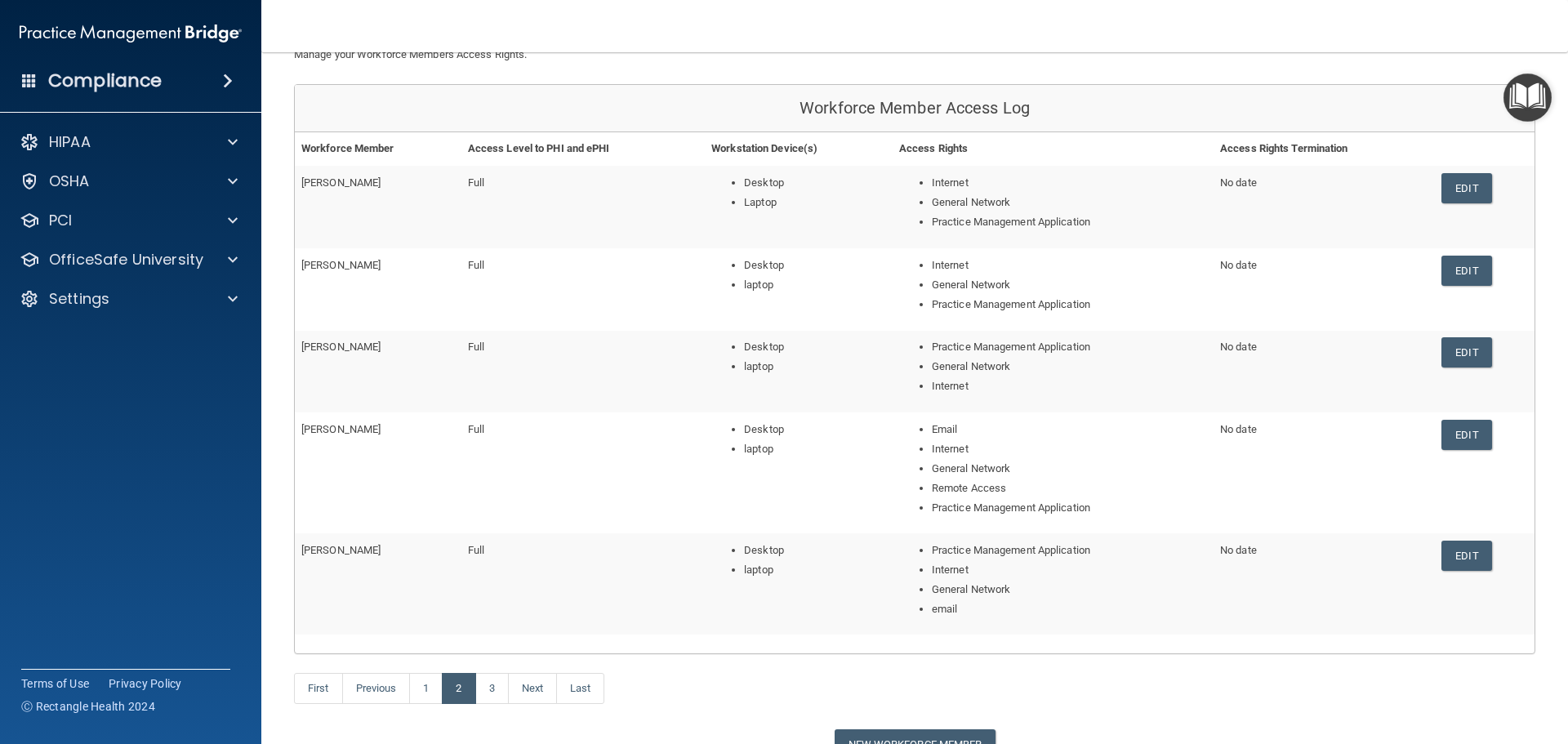
scroll to position [164, 0]
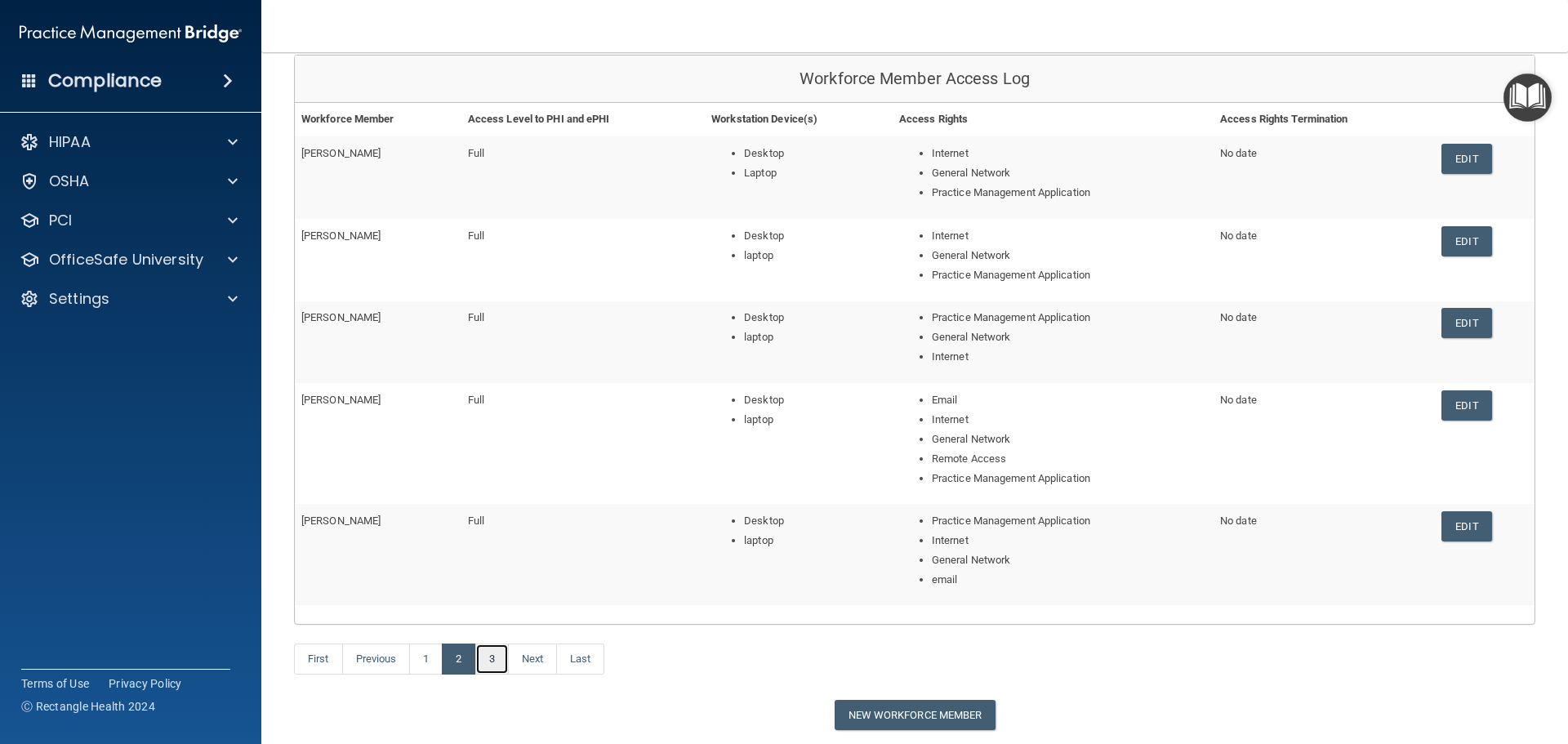
click at [498, 656] on link "3" at bounding box center [491, 660] width 33 height 31
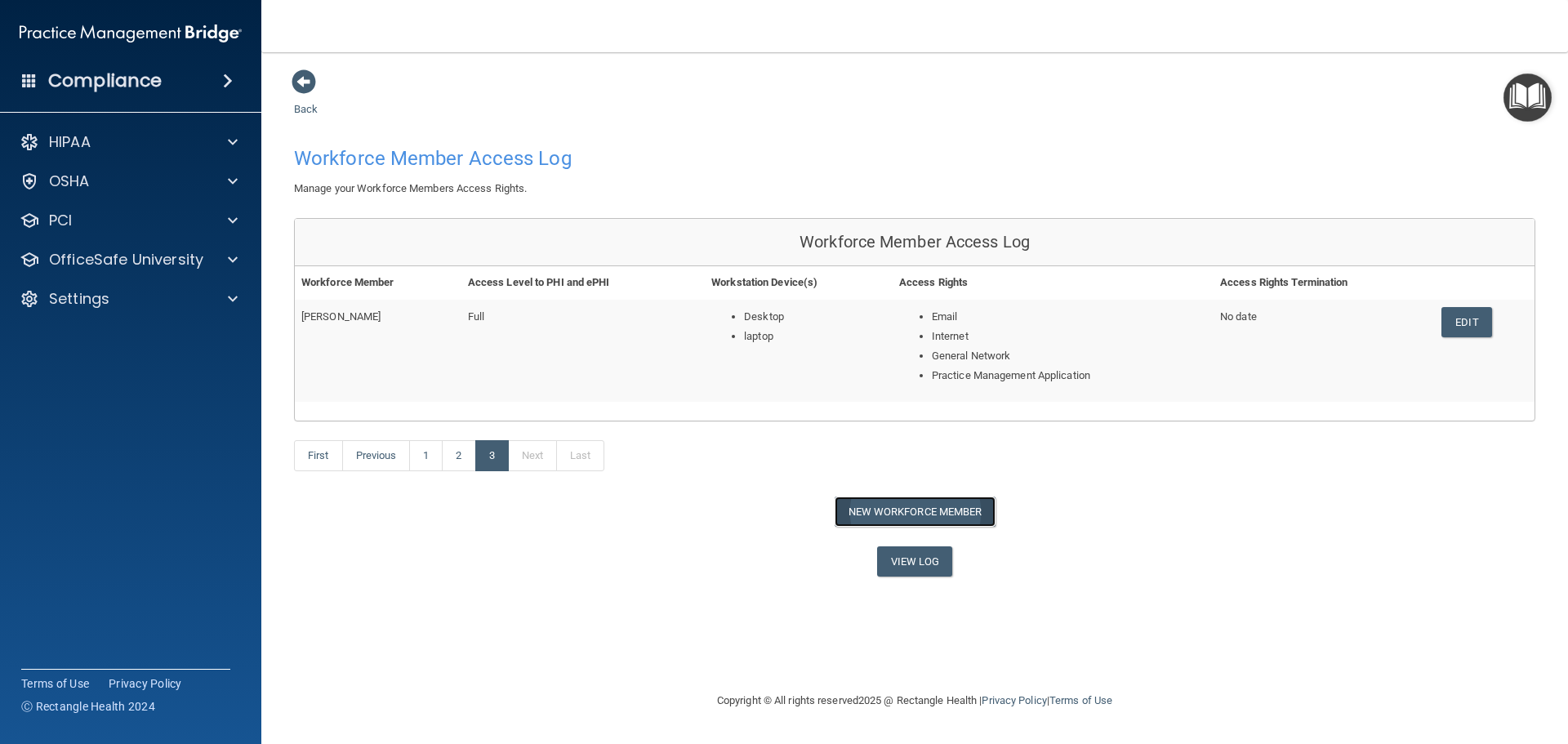
click at [951, 513] on button "New Workforce Member" at bounding box center [914, 512] width 161 height 31
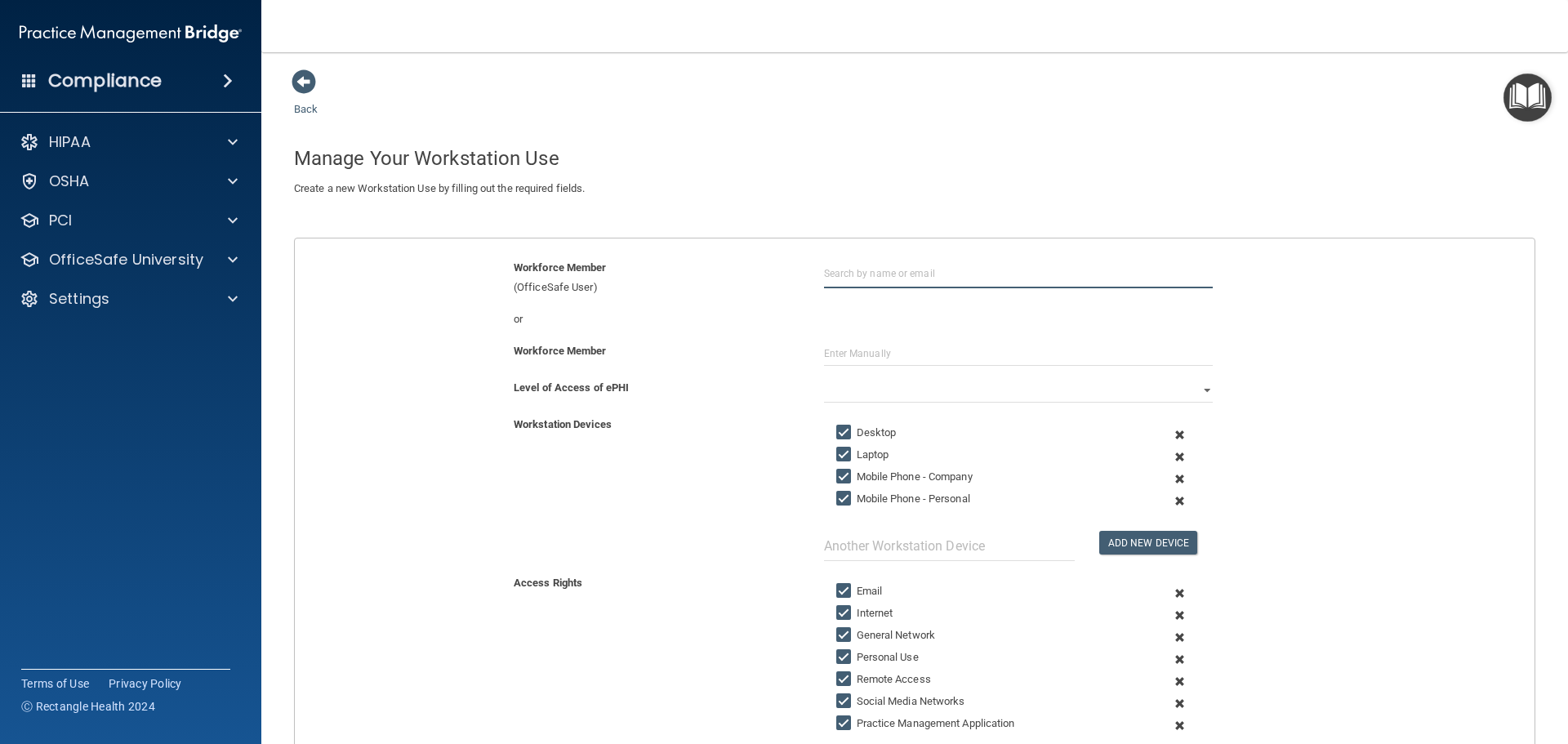
click at [928, 273] on input "text" at bounding box center [1018, 273] width 389 height 31
type input "a"
type input "[PERSON_NAME]"
click at [870, 348] on input "text" at bounding box center [1018, 353] width 389 height 24
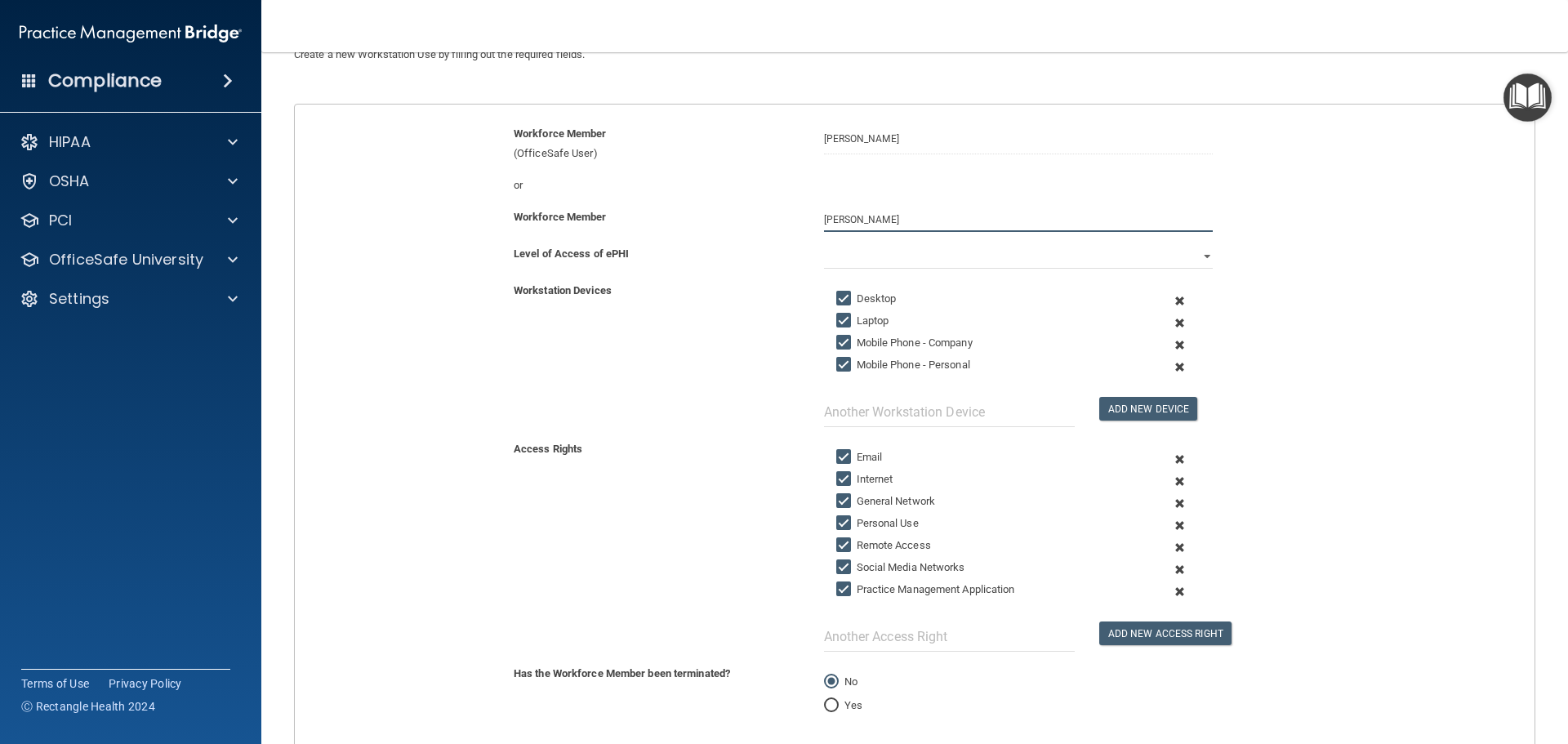
scroll to position [164, 0]
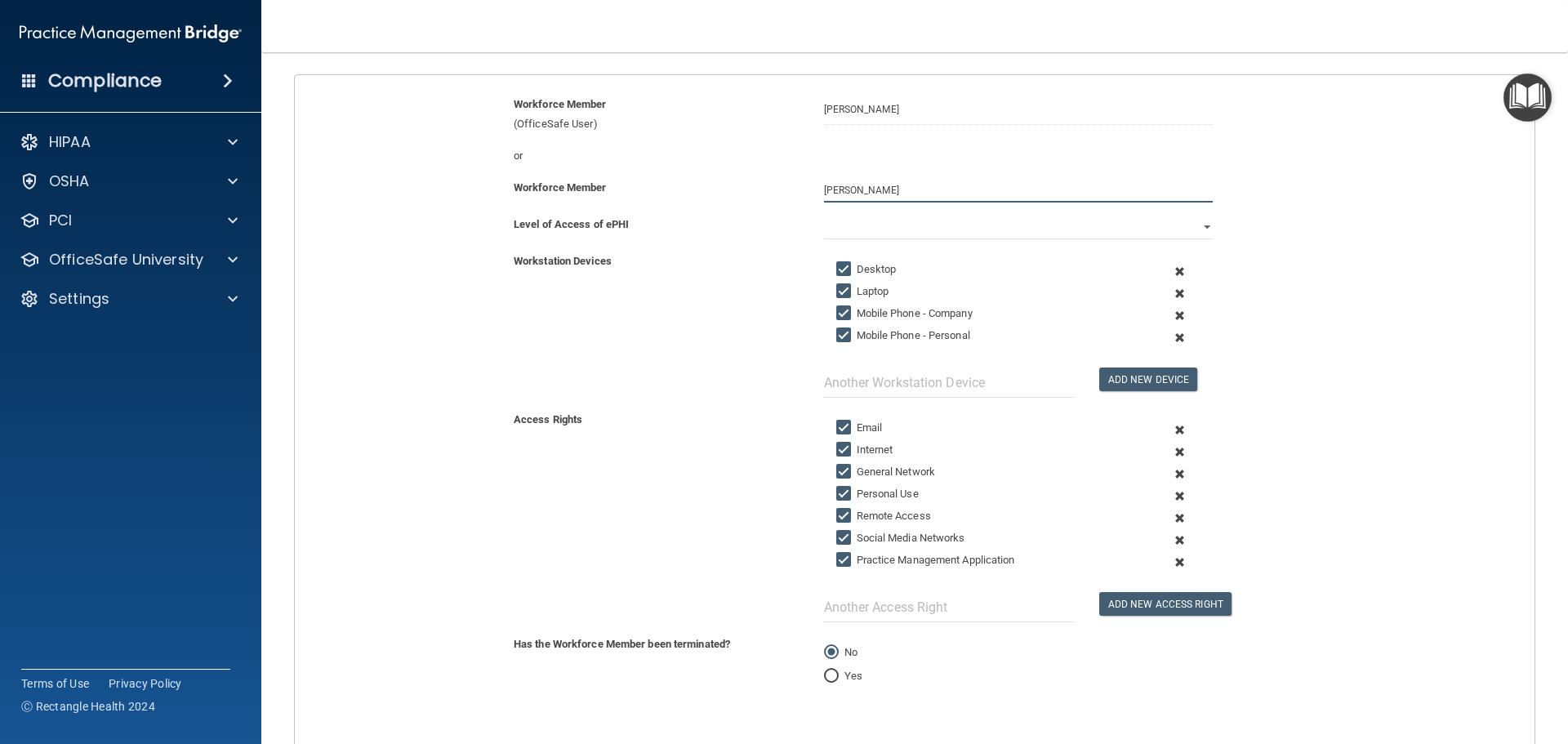
type input "[PERSON_NAME]"
click at [838, 288] on input "Laptop" at bounding box center [845, 291] width 19 height 13
checkbox input "false"
click at [838, 310] on input "Mobile Phone - Company" at bounding box center [845, 314] width 19 height 13
checkbox input "false"
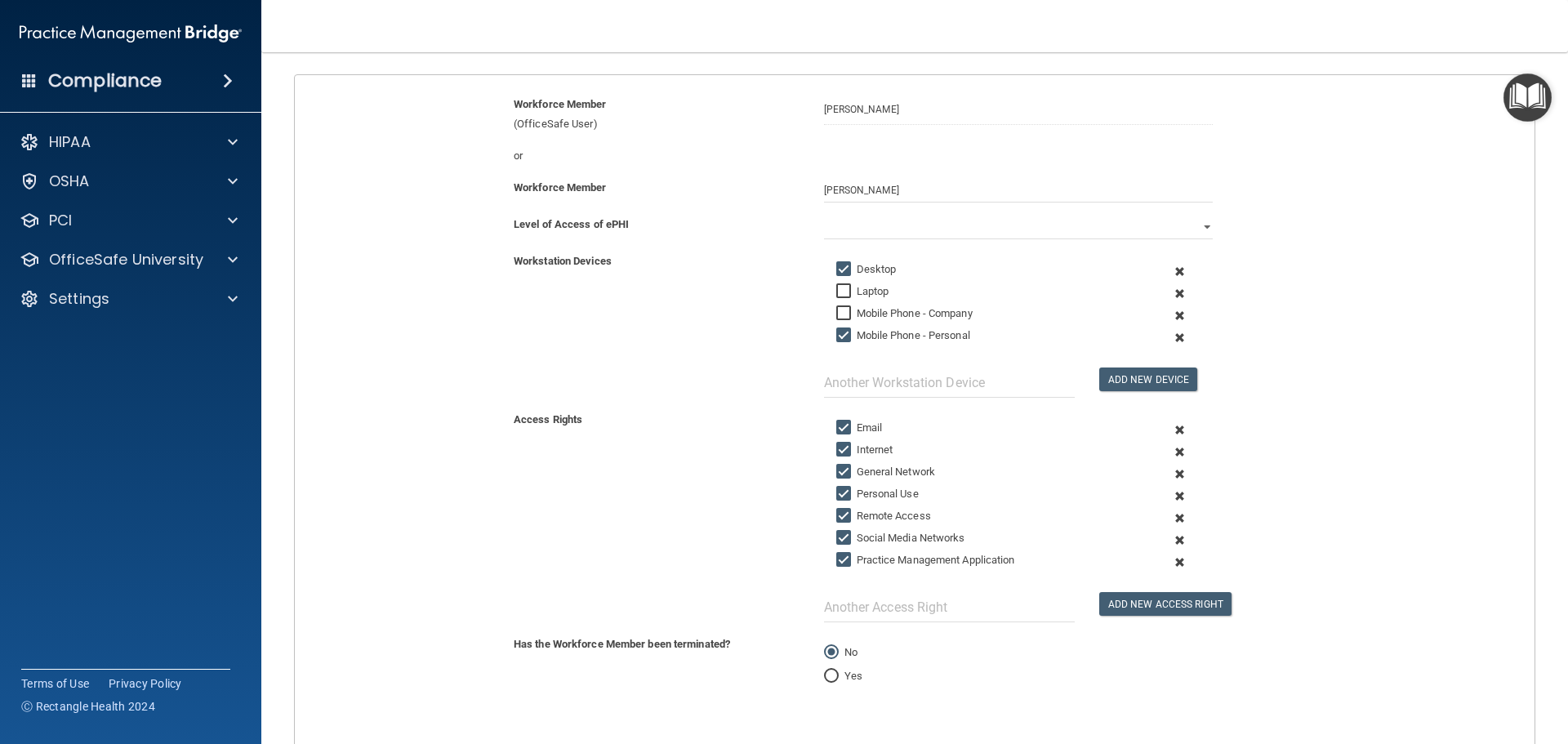
click at [1173, 293] on span at bounding box center [1179, 294] width 40 height 22
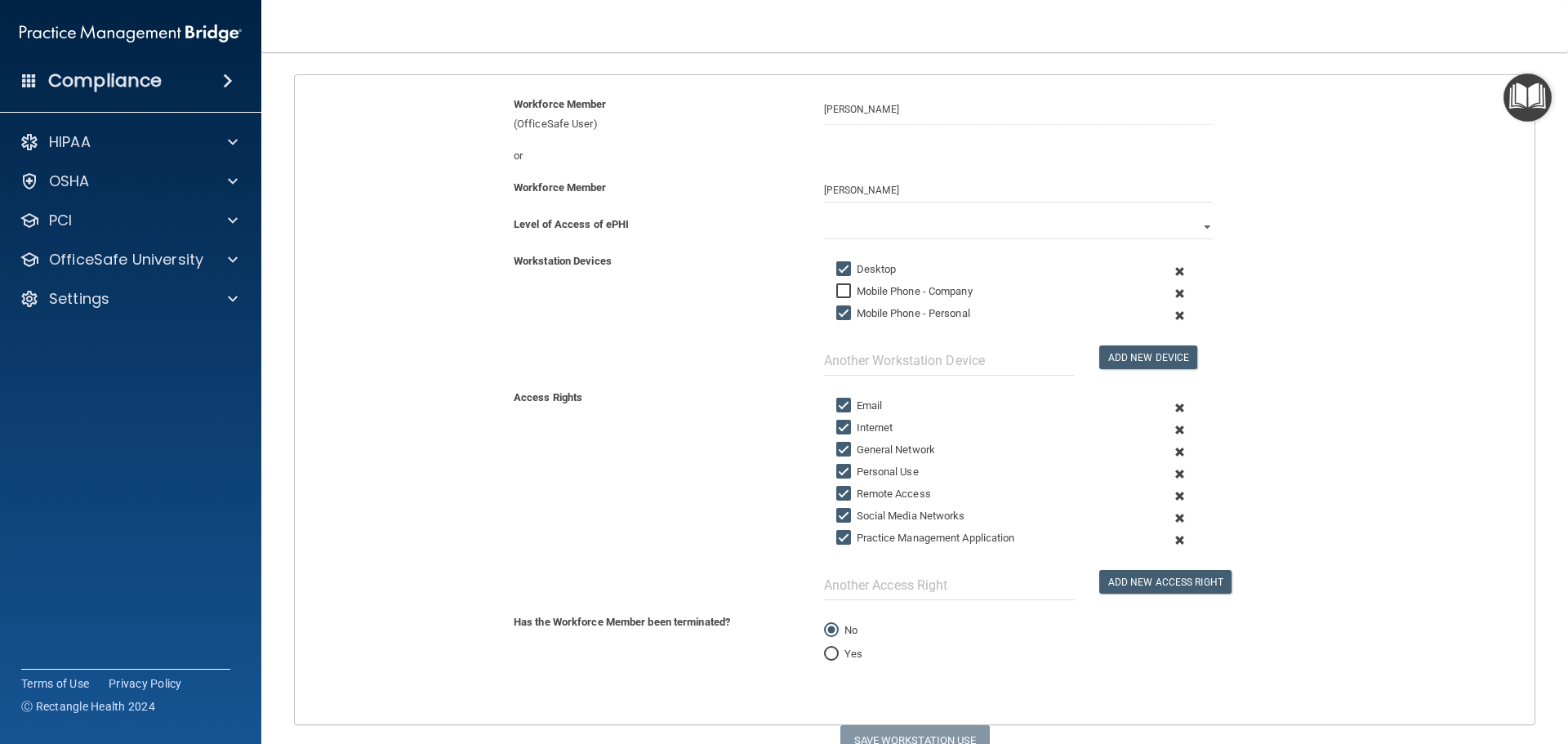
click at [1168, 295] on span at bounding box center [1179, 294] width 40 height 22
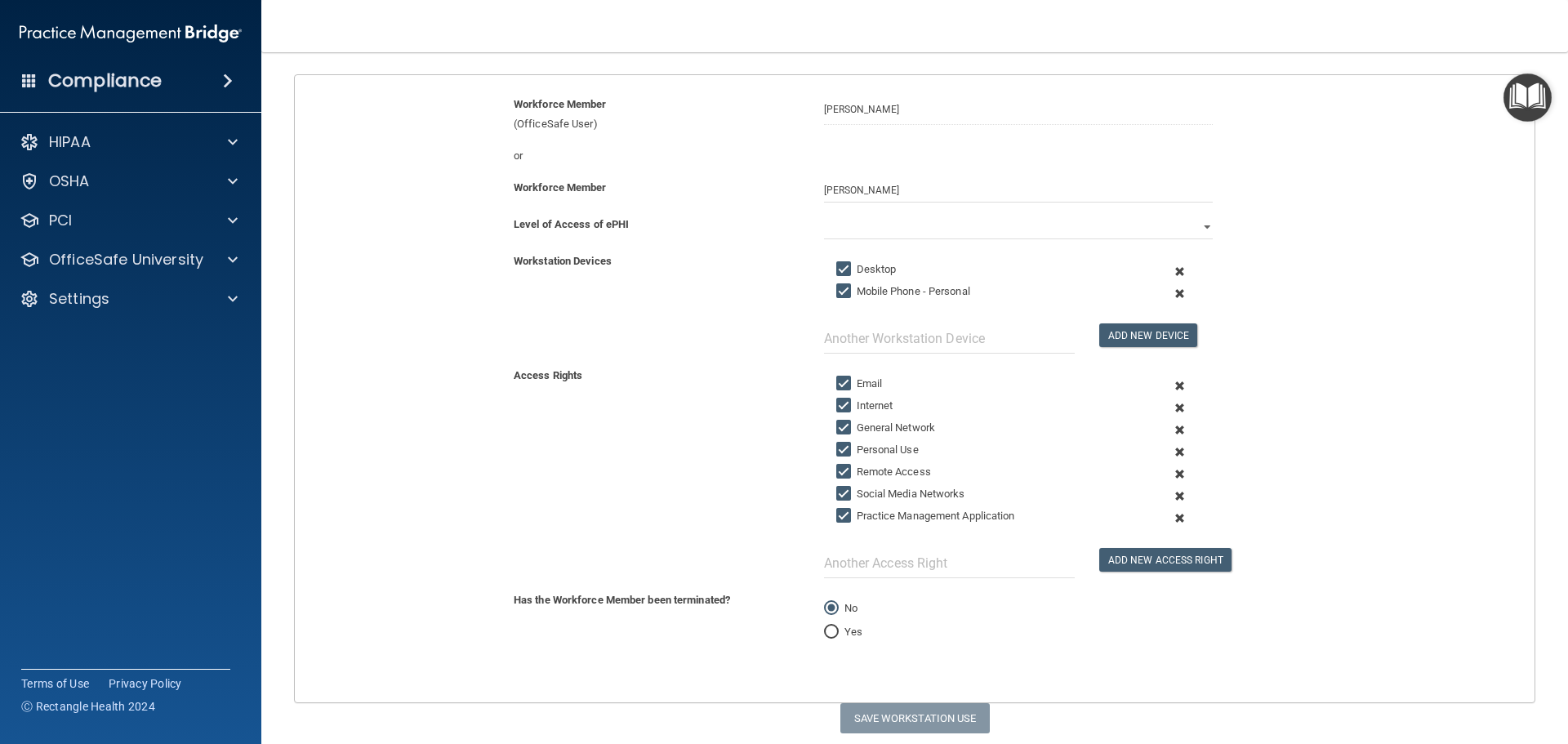
click at [1171, 290] on span at bounding box center [1179, 294] width 40 height 22
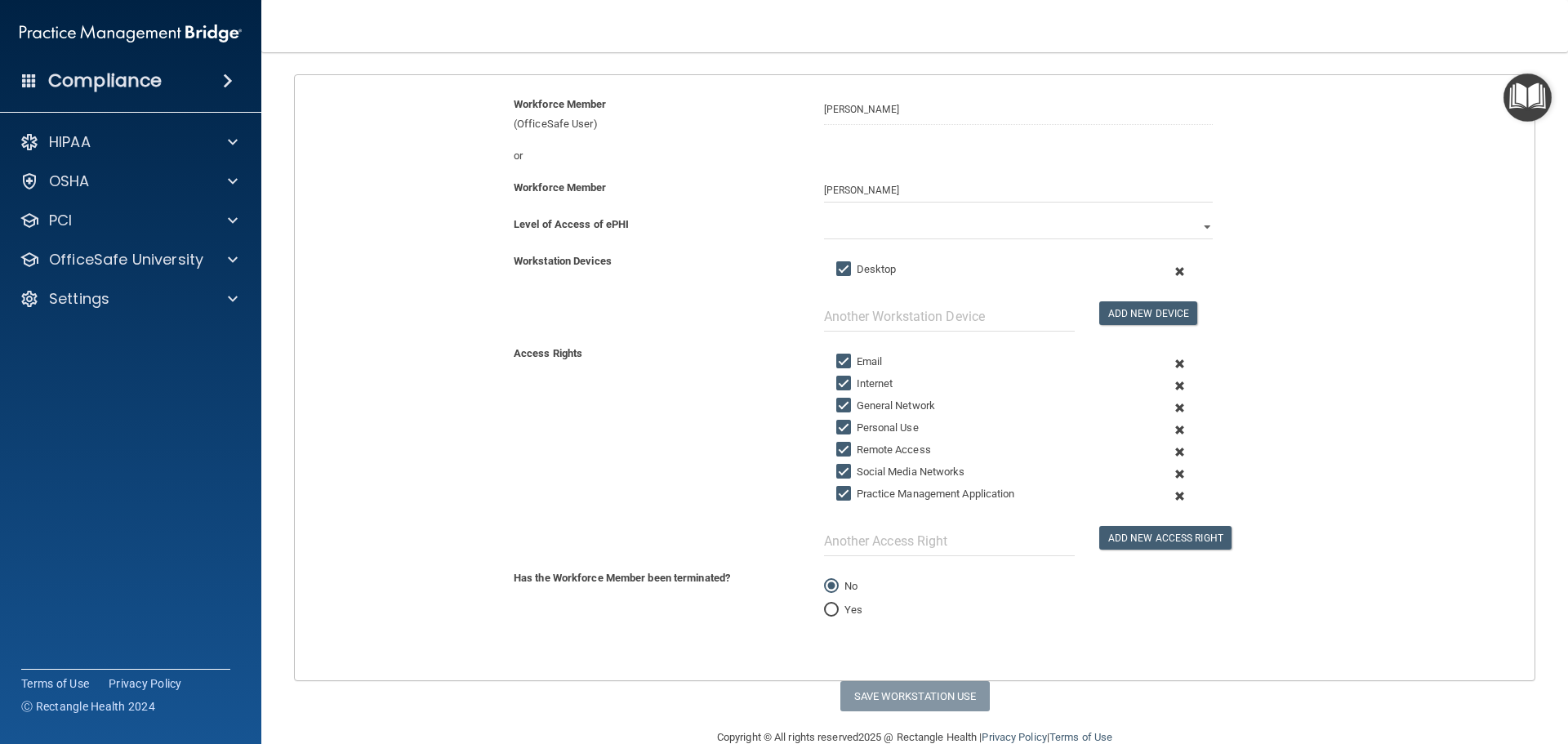
scroll to position [196, 0]
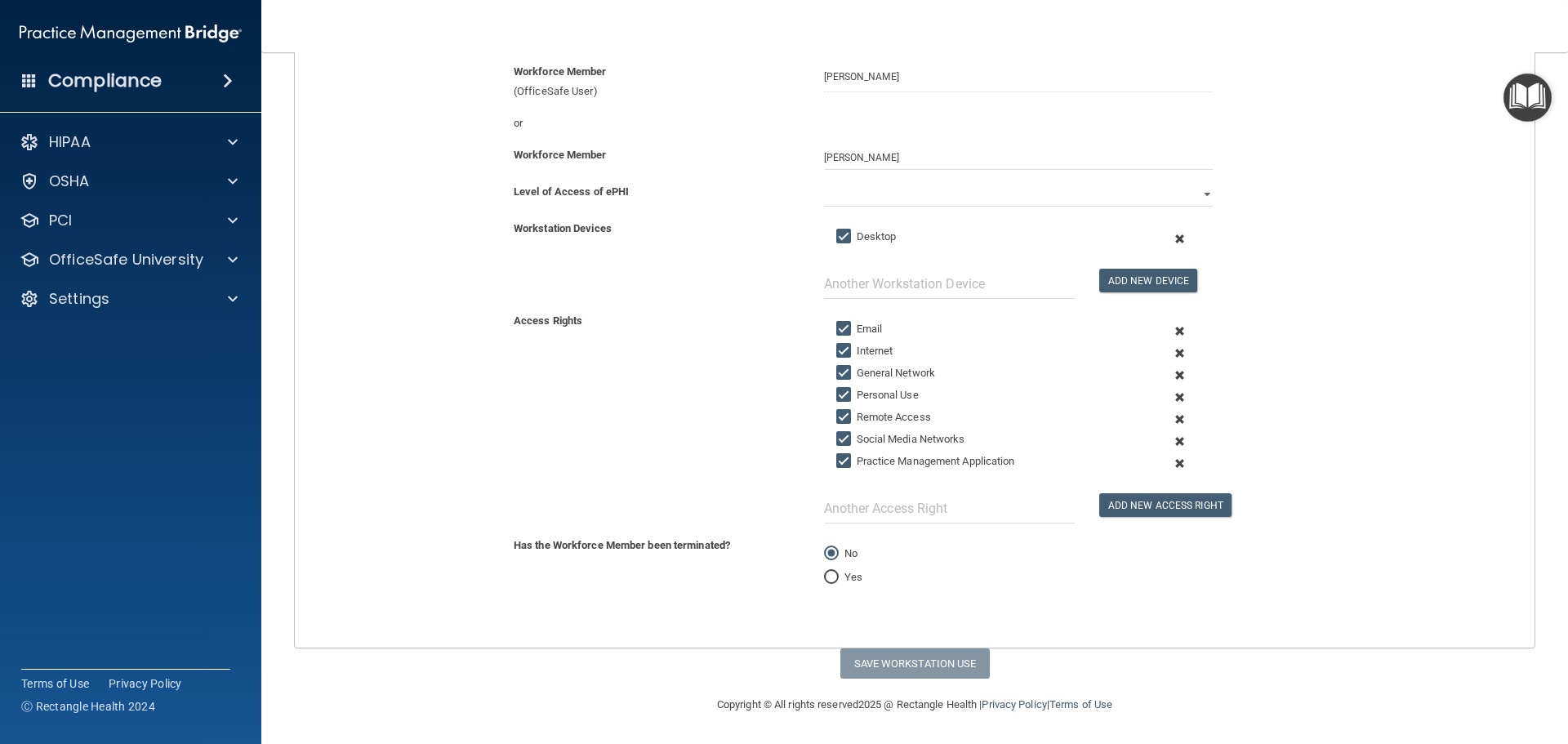
click at [1171, 418] on span at bounding box center [1179, 420] width 40 height 22
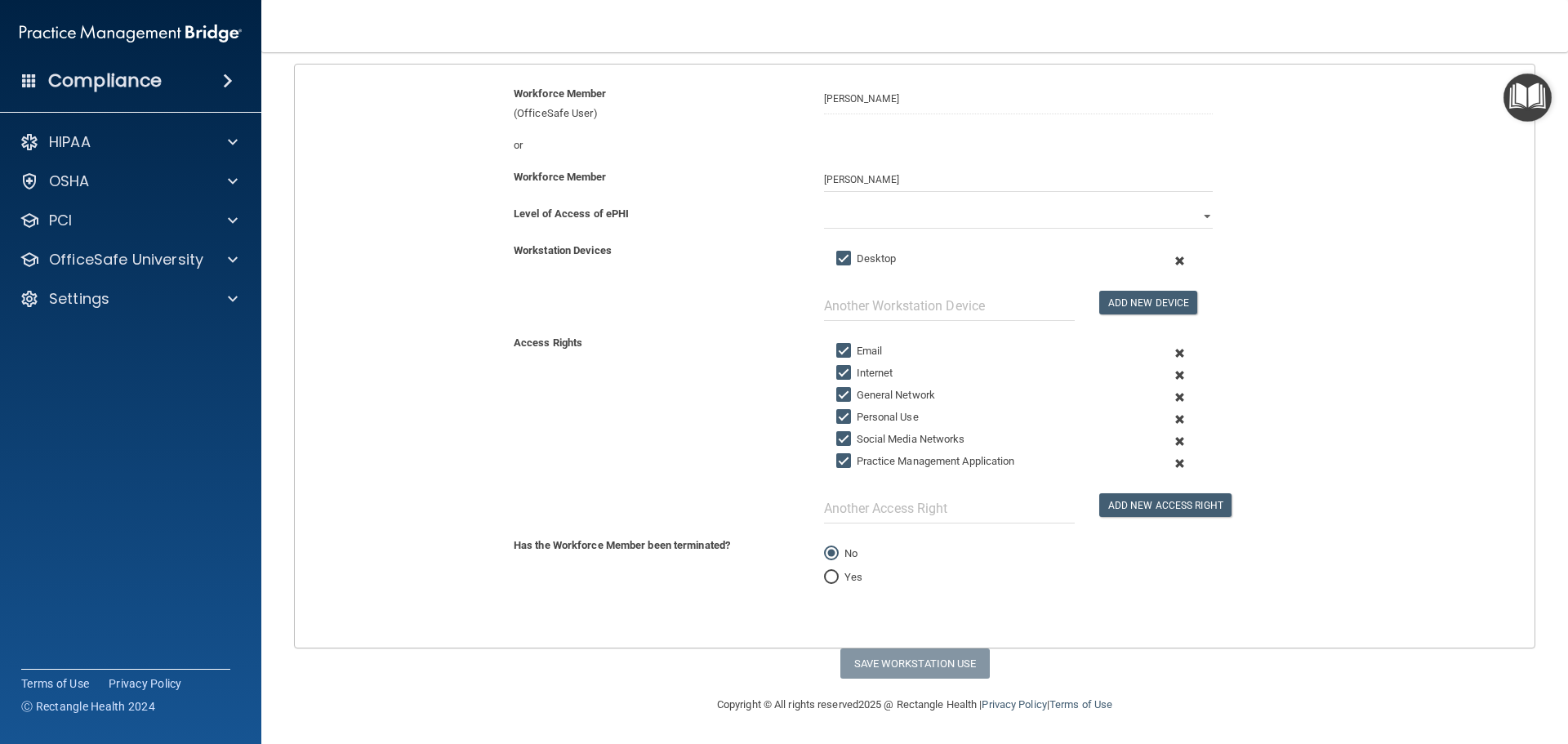
scroll to position [174, 0]
click at [1171, 418] on span at bounding box center [1179, 420] width 40 height 22
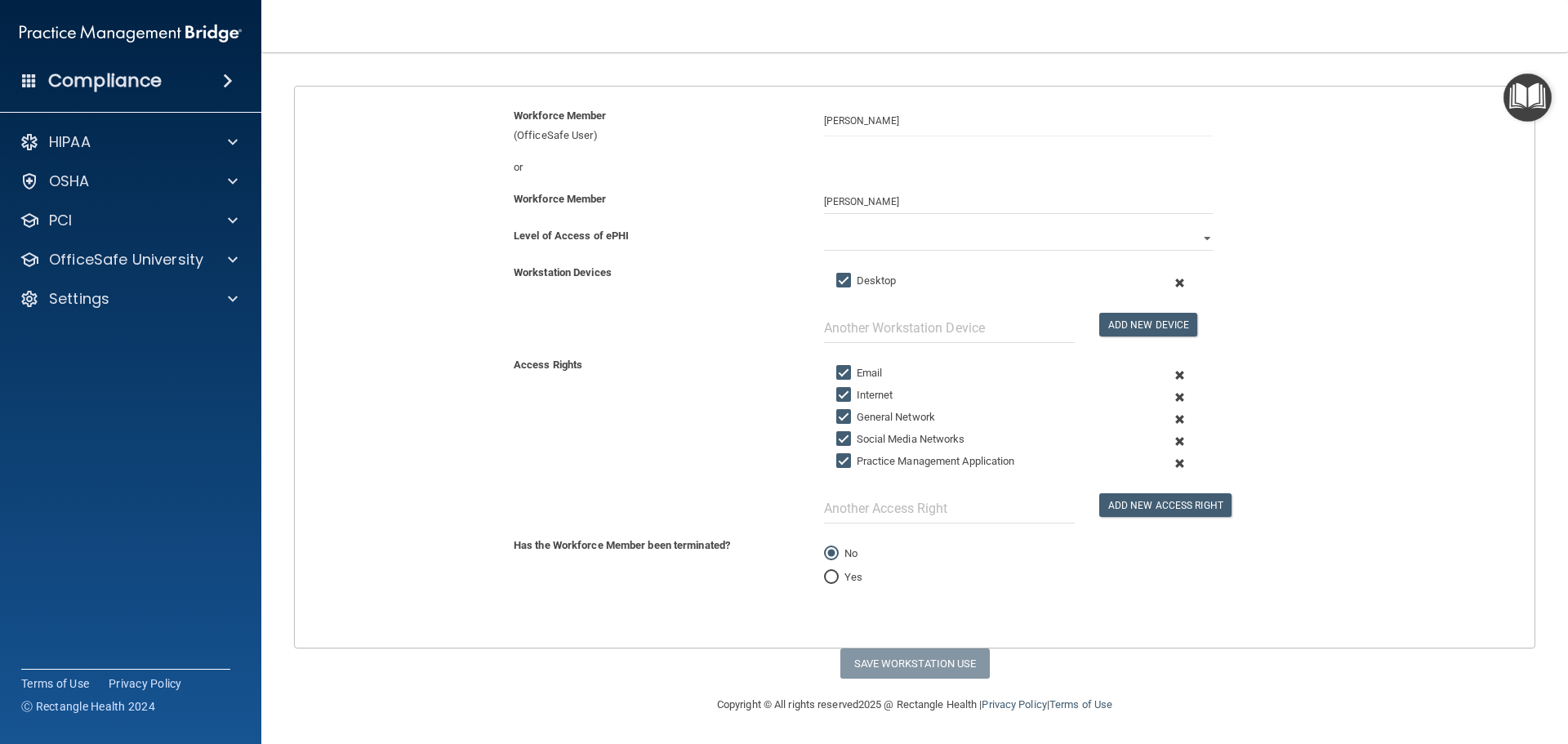
click at [1169, 442] on span at bounding box center [1179, 441] width 40 height 22
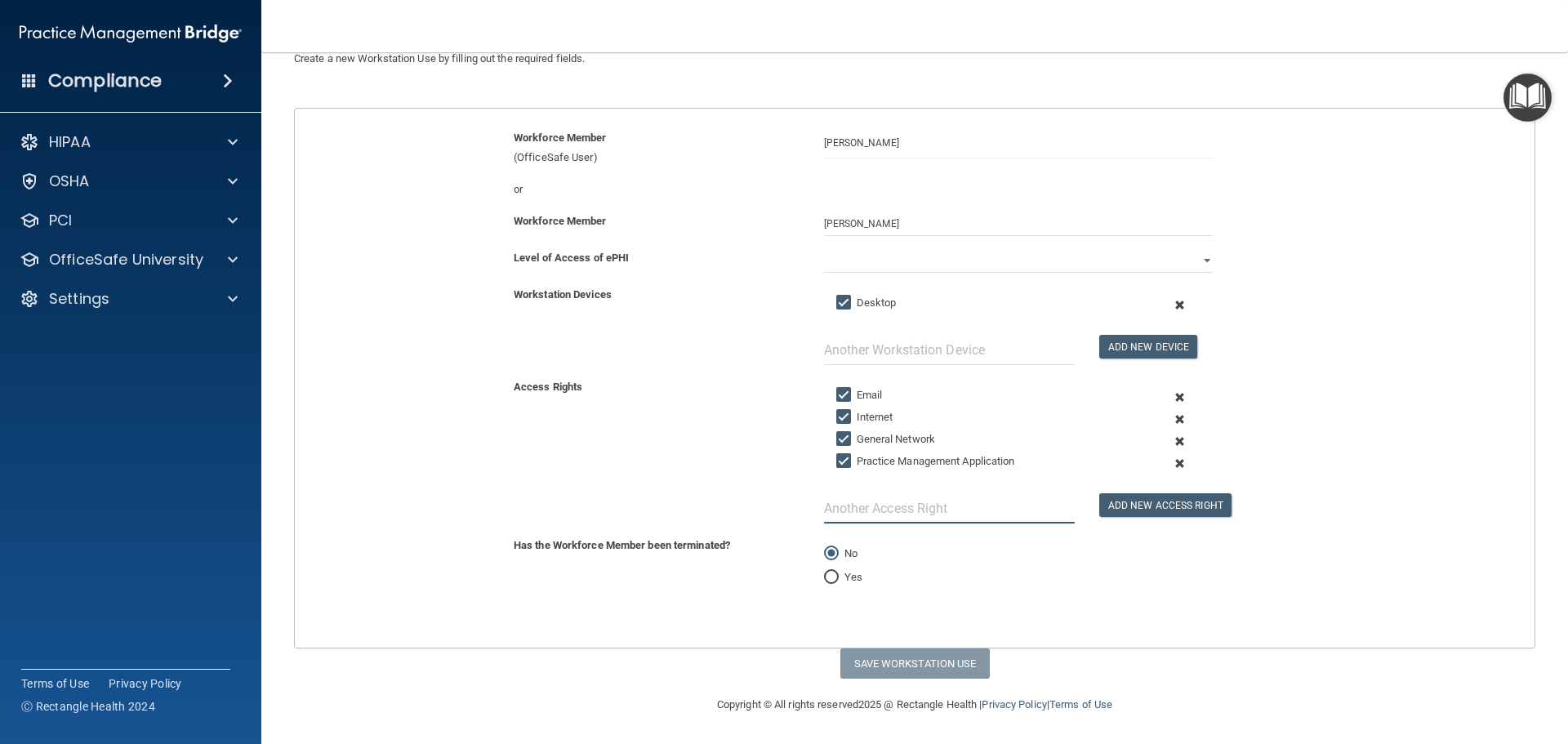
click at [885, 502] on input "text" at bounding box center [949, 509] width 251 height 31
type input "D"
click at [1196, 258] on select "Full Limited None" at bounding box center [1018, 260] width 389 height 24
click at [824, 248] on select "Full Limited None" at bounding box center [1018, 260] width 389 height 24
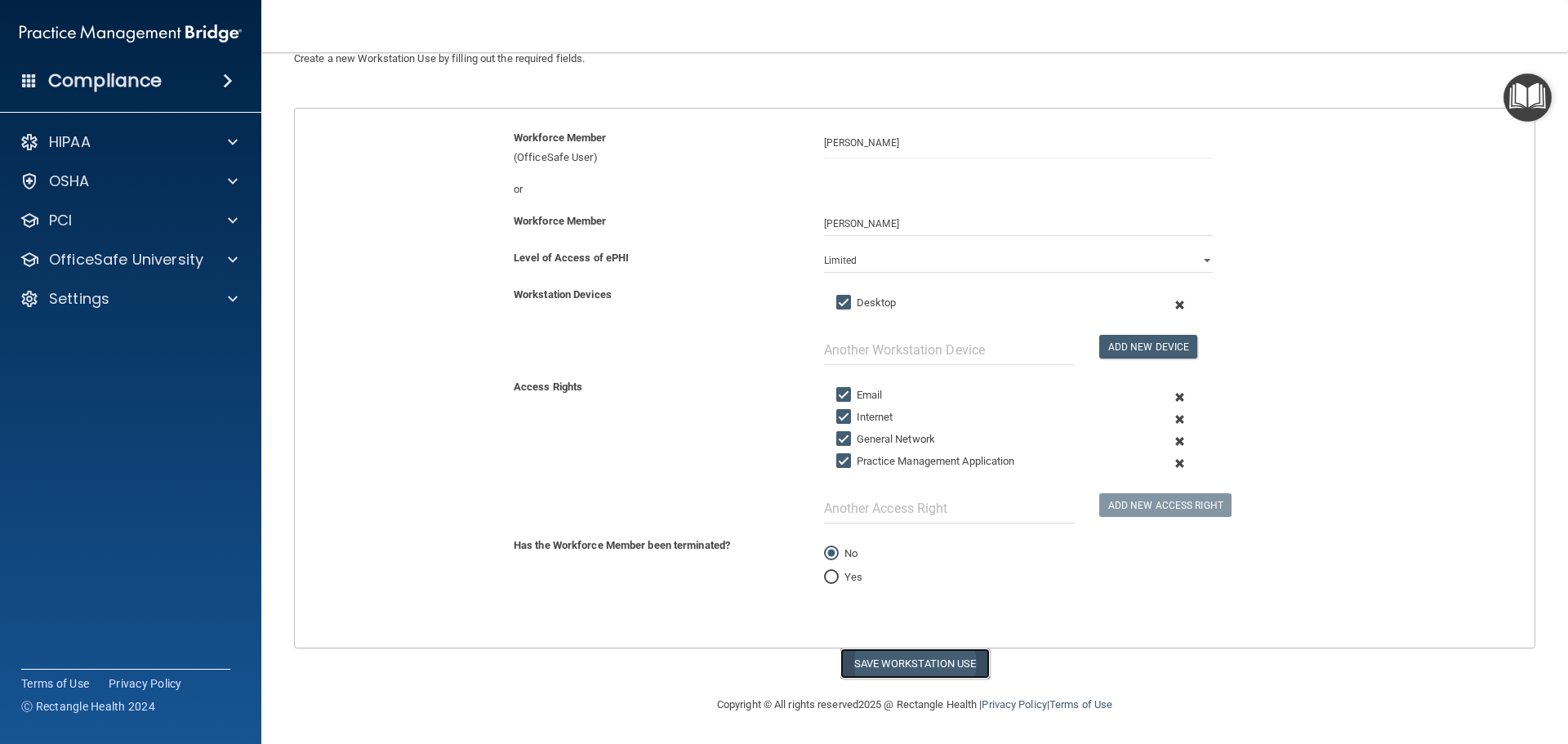
click at [908, 661] on button "Save Workstation Use" at bounding box center [915, 664] width 149 height 31
select select "? string:Full ?"
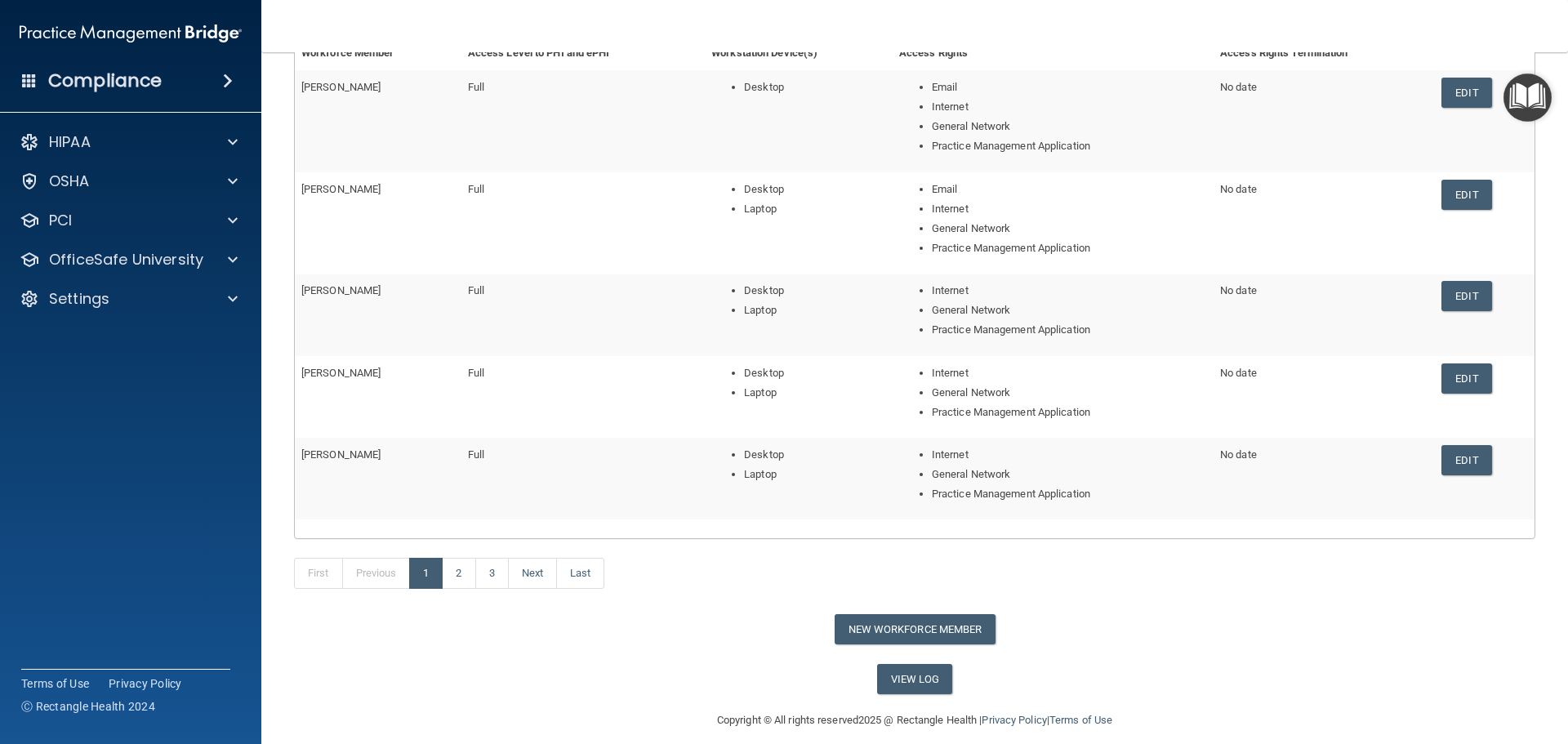
scroll to position [245, 0]
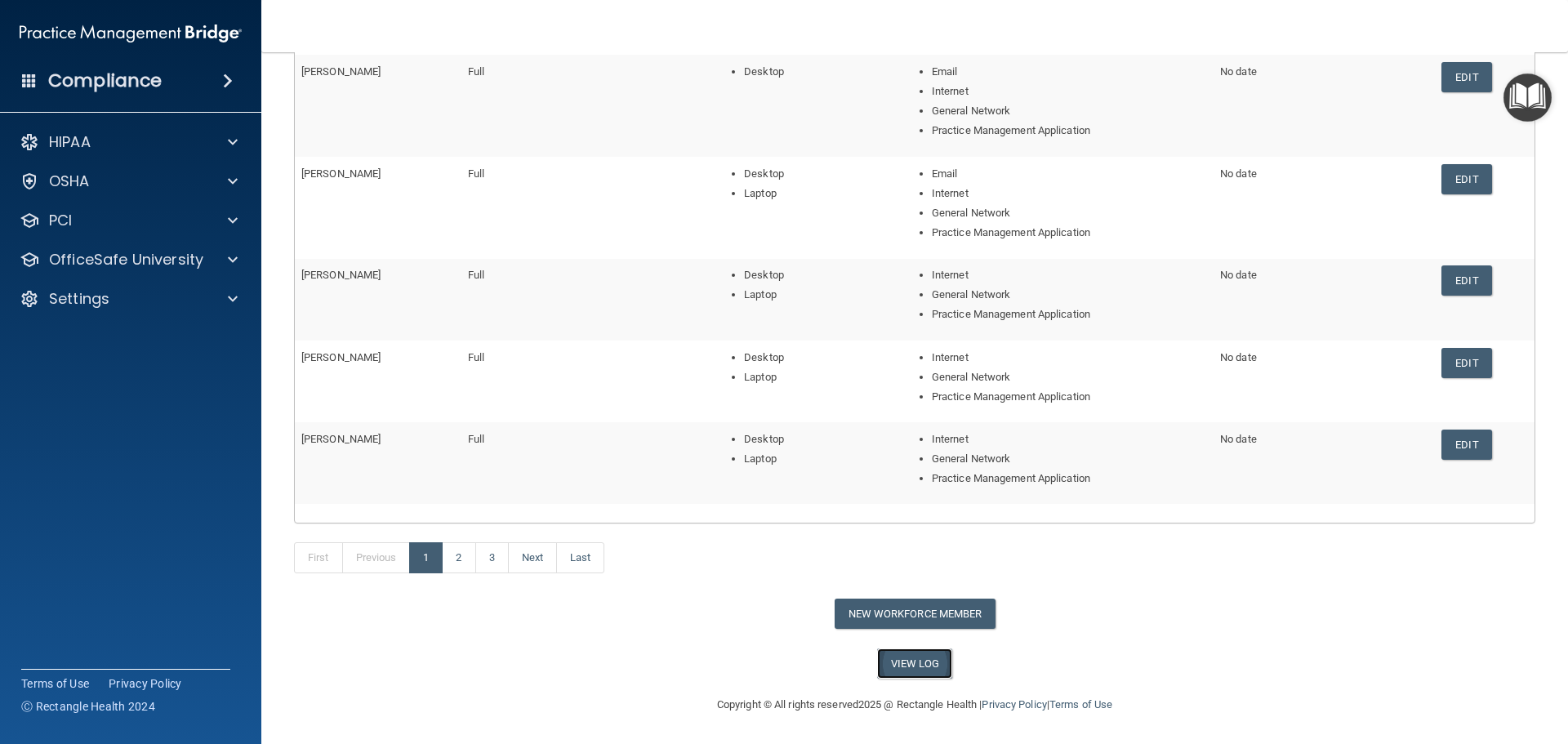
click at [926, 667] on link "View Log" at bounding box center [915, 664] width 76 height 31
drag, startPoint x: 912, startPoint y: 616, endPoint x: 711, endPoint y: 690, distance: 214.2
click at [713, 690] on main "Back Workforce Member Access Log Manage your Workforce Members Access Rights. W…" at bounding box center [914, 398] width 1307 height 692
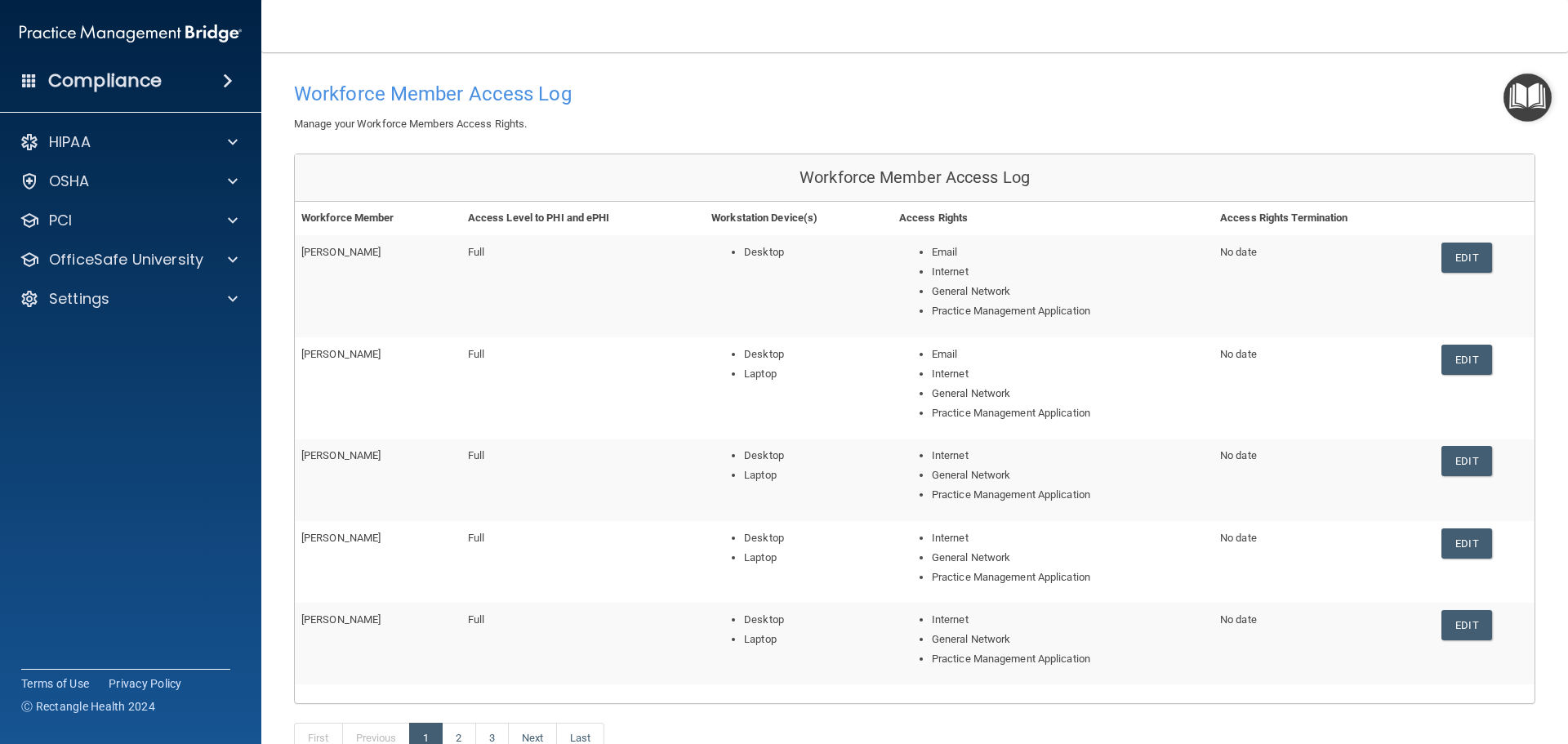
scroll to position [164, 0]
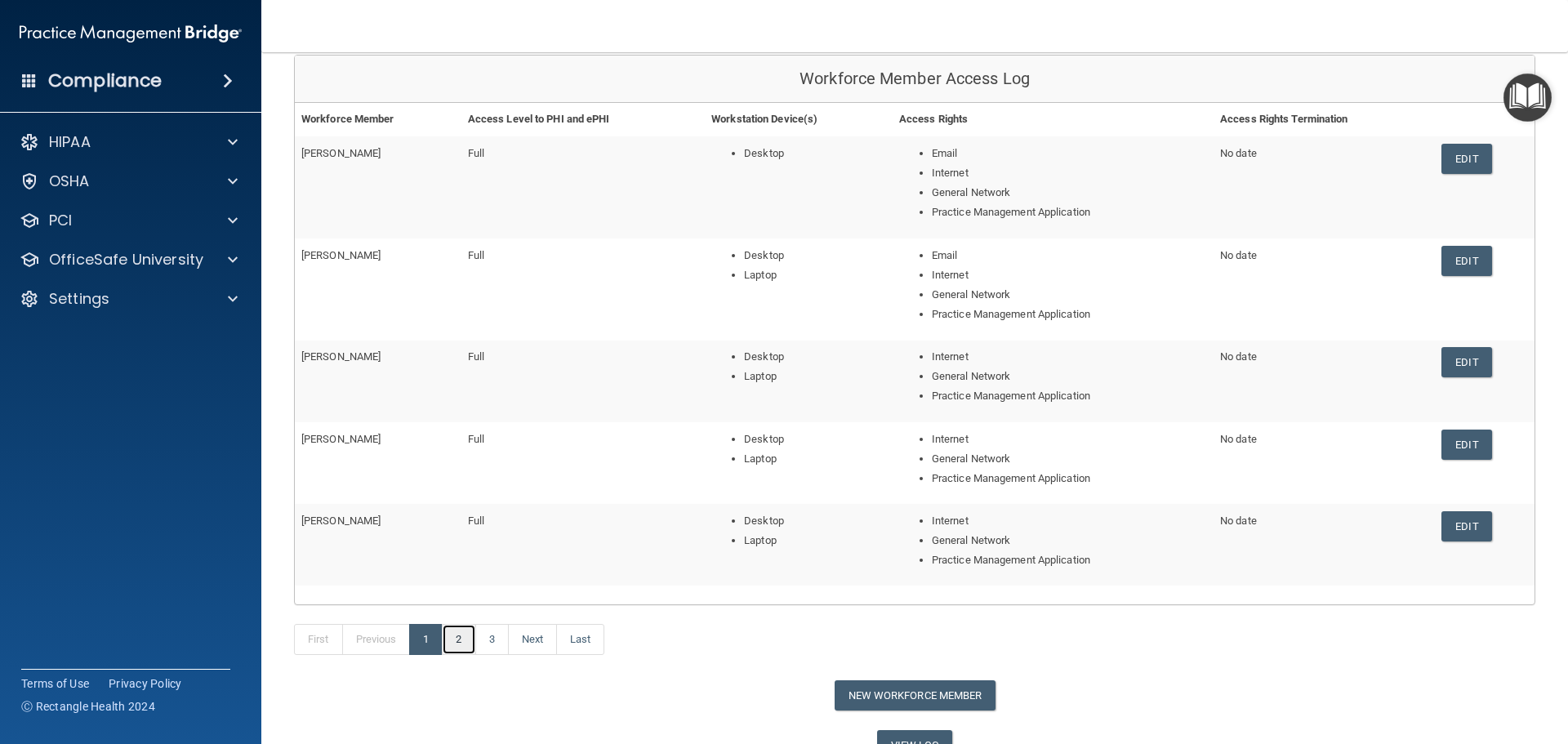
click at [461, 643] on link "2" at bounding box center [458, 640] width 33 height 31
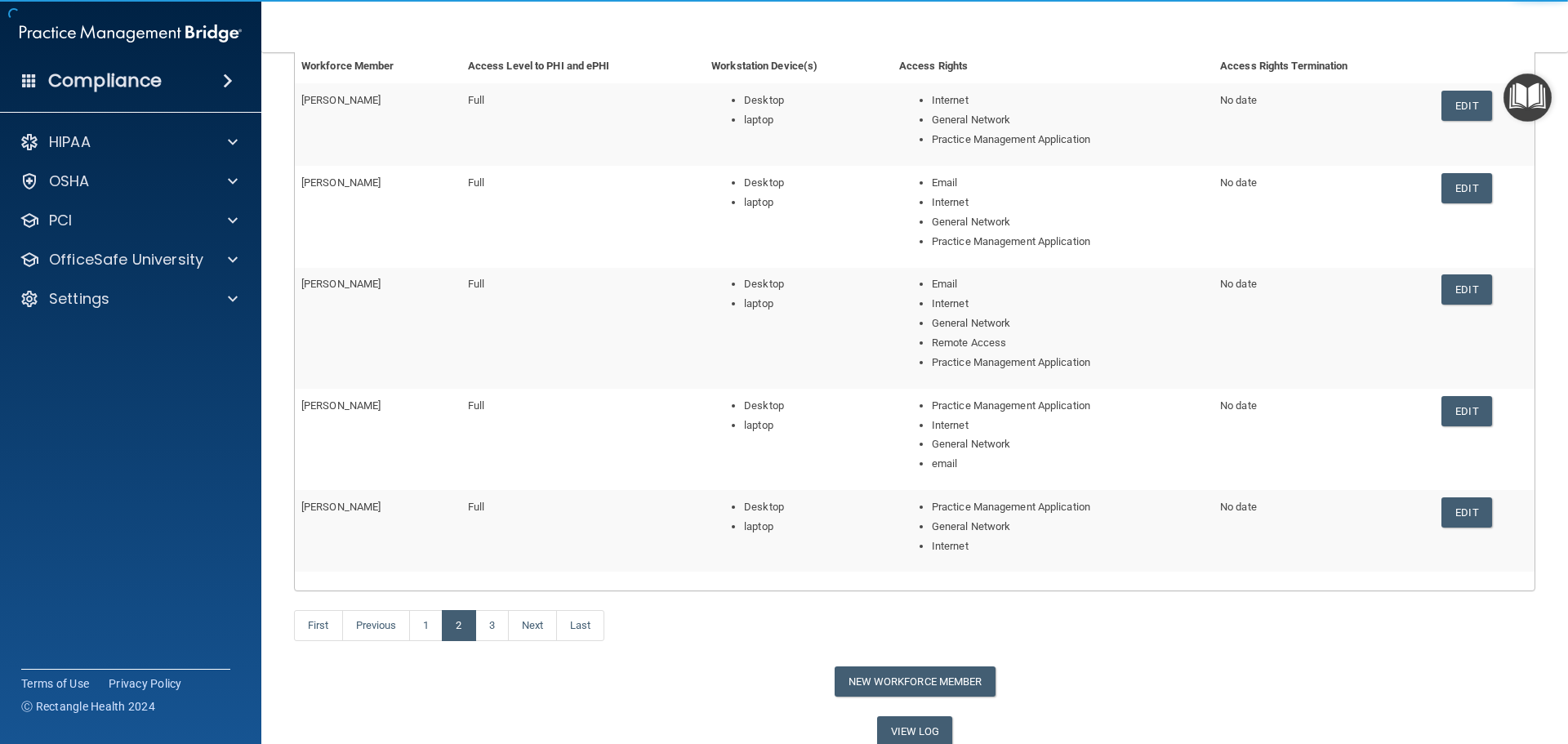
scroll to position [245, 0]
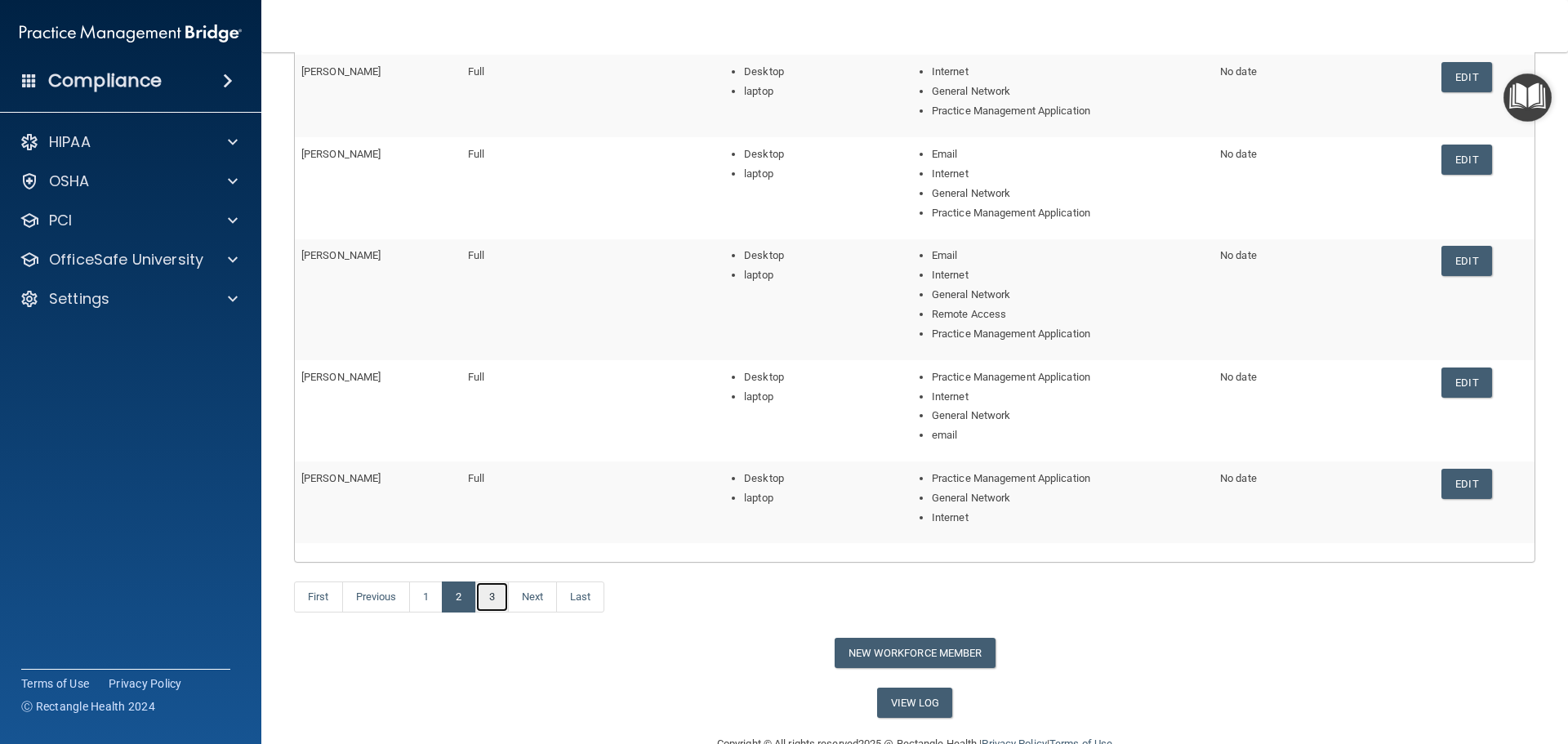
click at [496, 599] on link "3" at bounding box center [491, 597] width 33 height 31
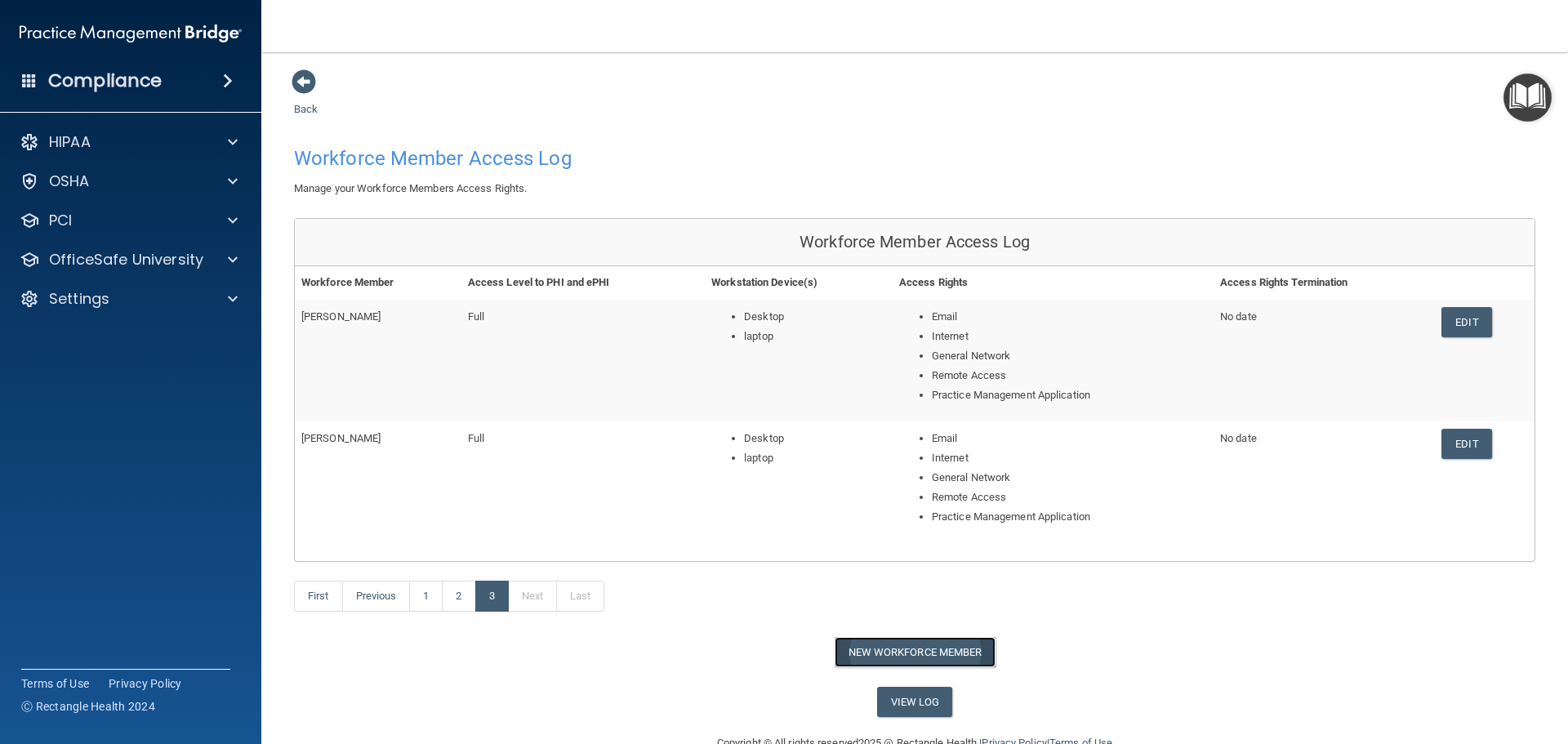
click at [924, 648] on button "New Workforce Member" at bounding box center [914, 652] width 161 height 31
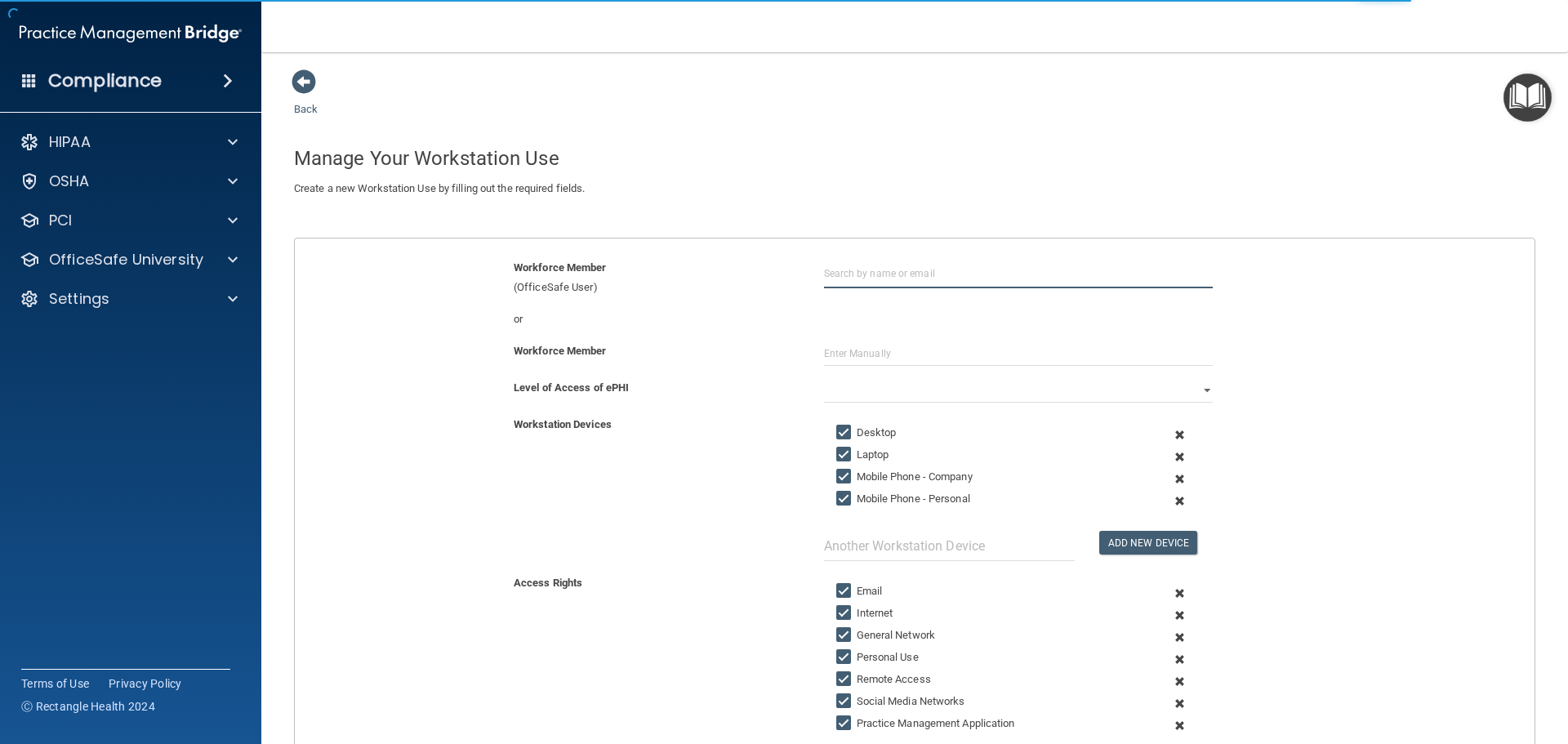
click at [837, 267] on input "text" at bounding box center [1018, 273] width 389 height 31
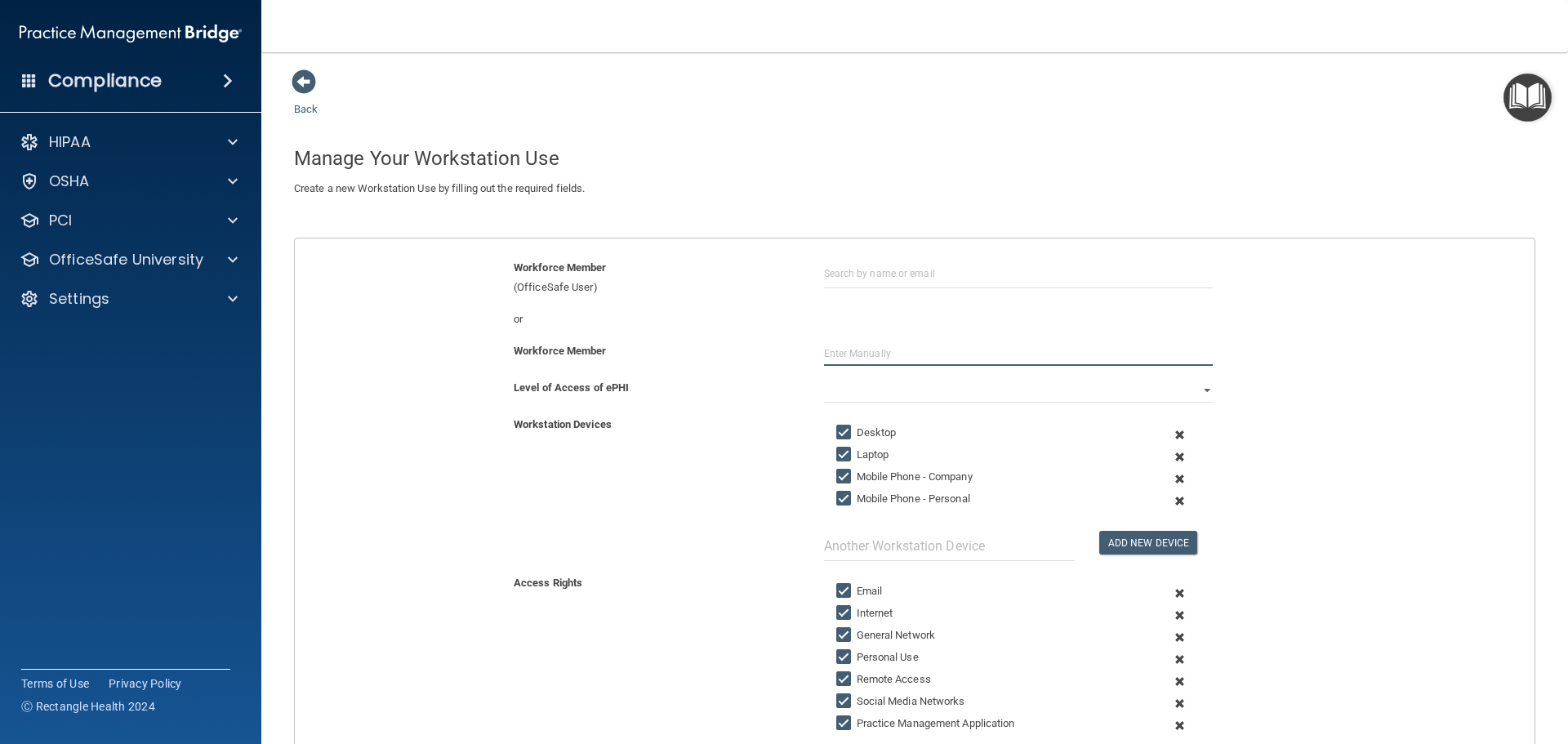
drag, startPoint x: 862, startPoint y: 356, endPoint x: 866, endPoint y: 347, distance: 9.8
click at [862, 356] on input "text" at bounding box center [1018, 353] width 389 height 24
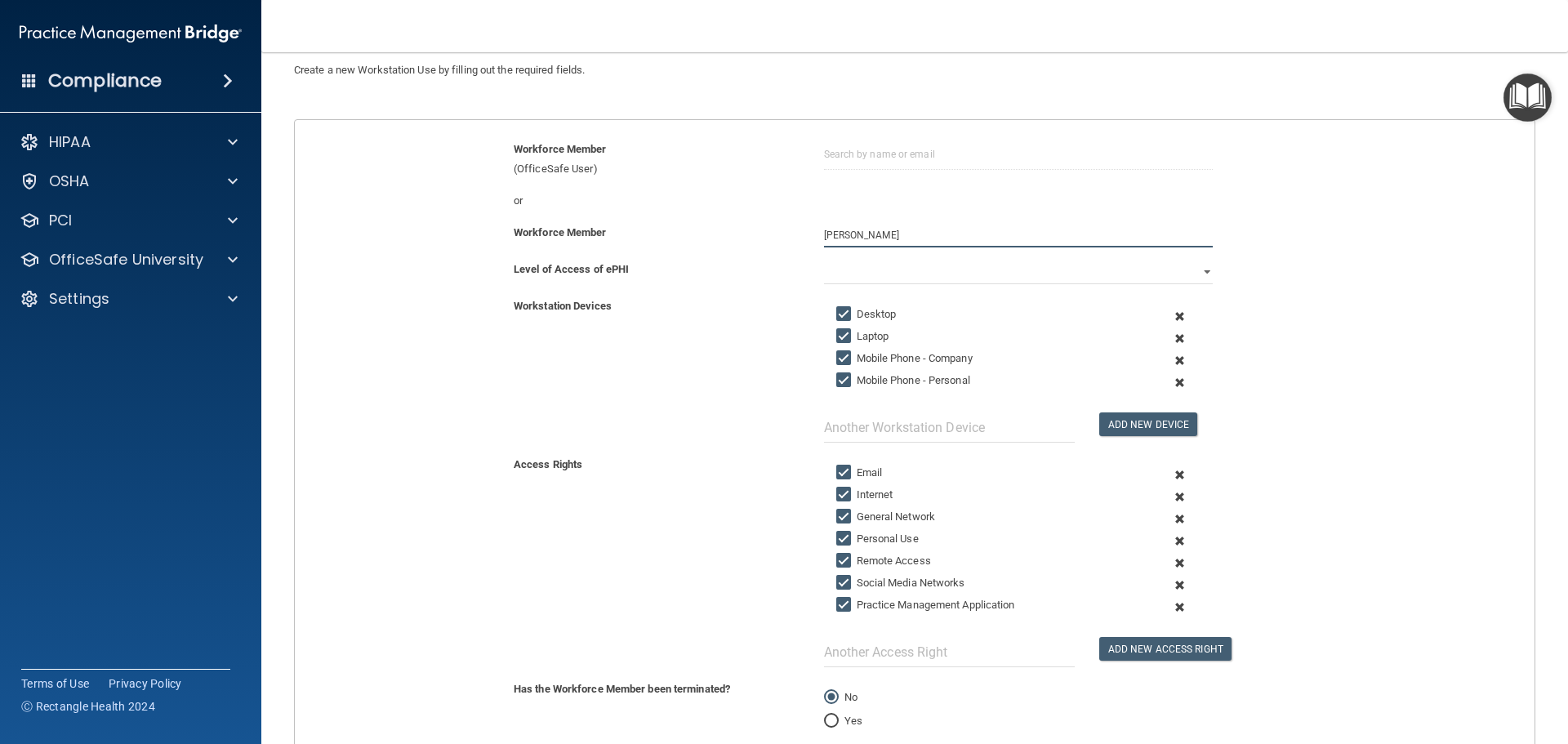
scroll to position [164, 0]
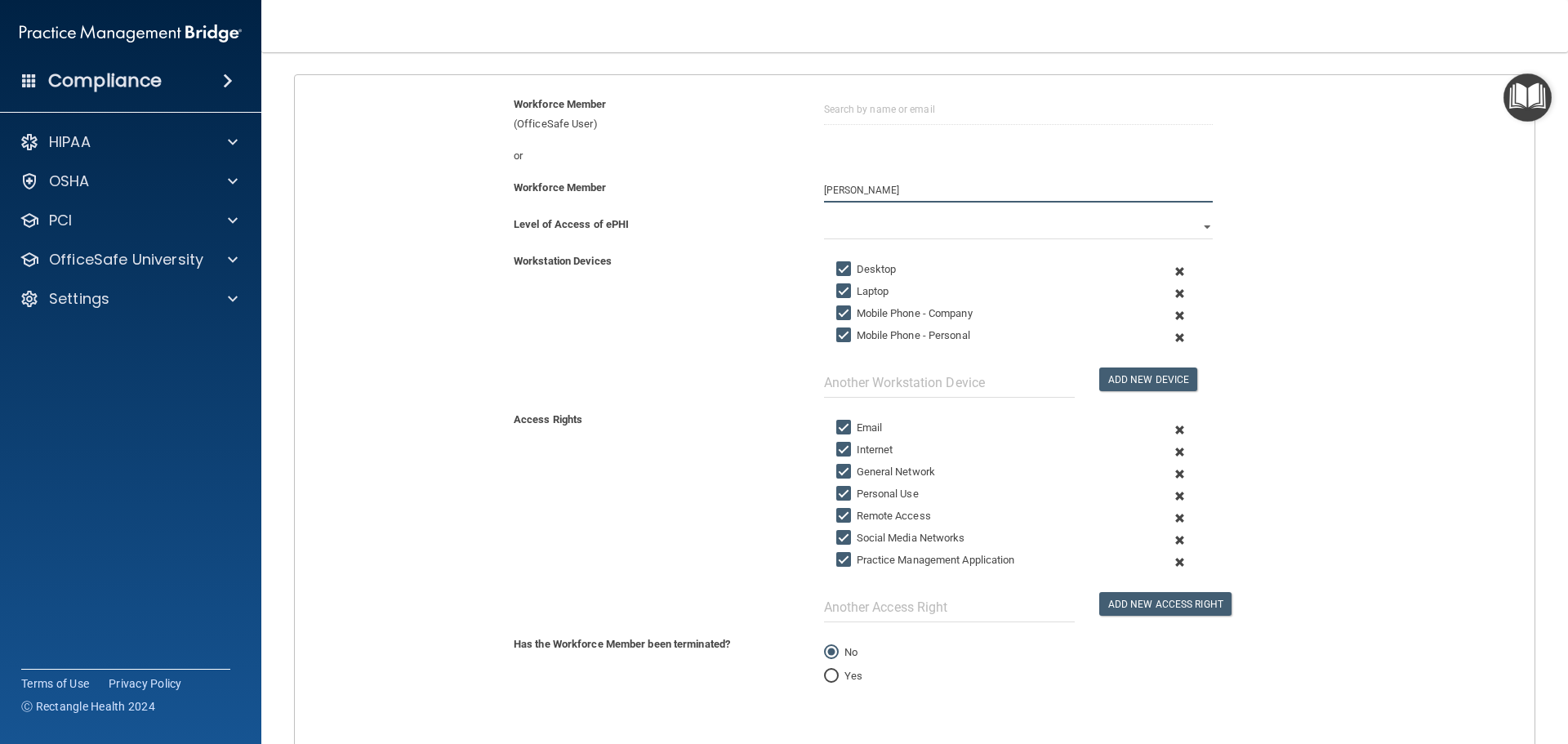
type input "[PERSON_NAME]"
click at [1202, 225] on select "Full Limited None" at bounding box center [1018, 226] width 389 height 24
click at [824, 215] on select "Full Limited None" at bounding box center [1018, 226] width 389 height 24
click at [1173, 287] on span at bounding box center [1179, 294] width 40 height 22
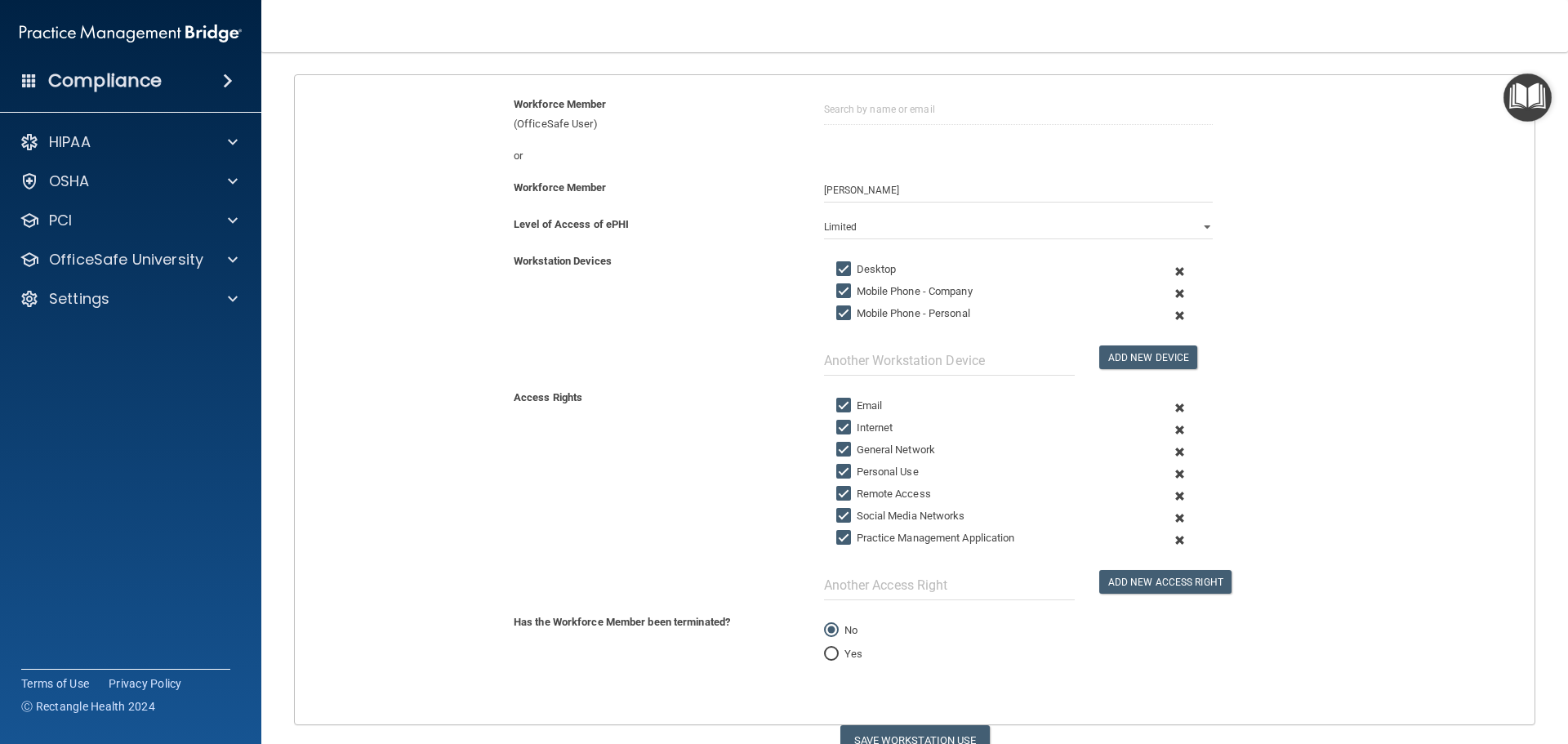
click at [1174, 293] on span at bounding box center [1179, 294] width 40 height 22
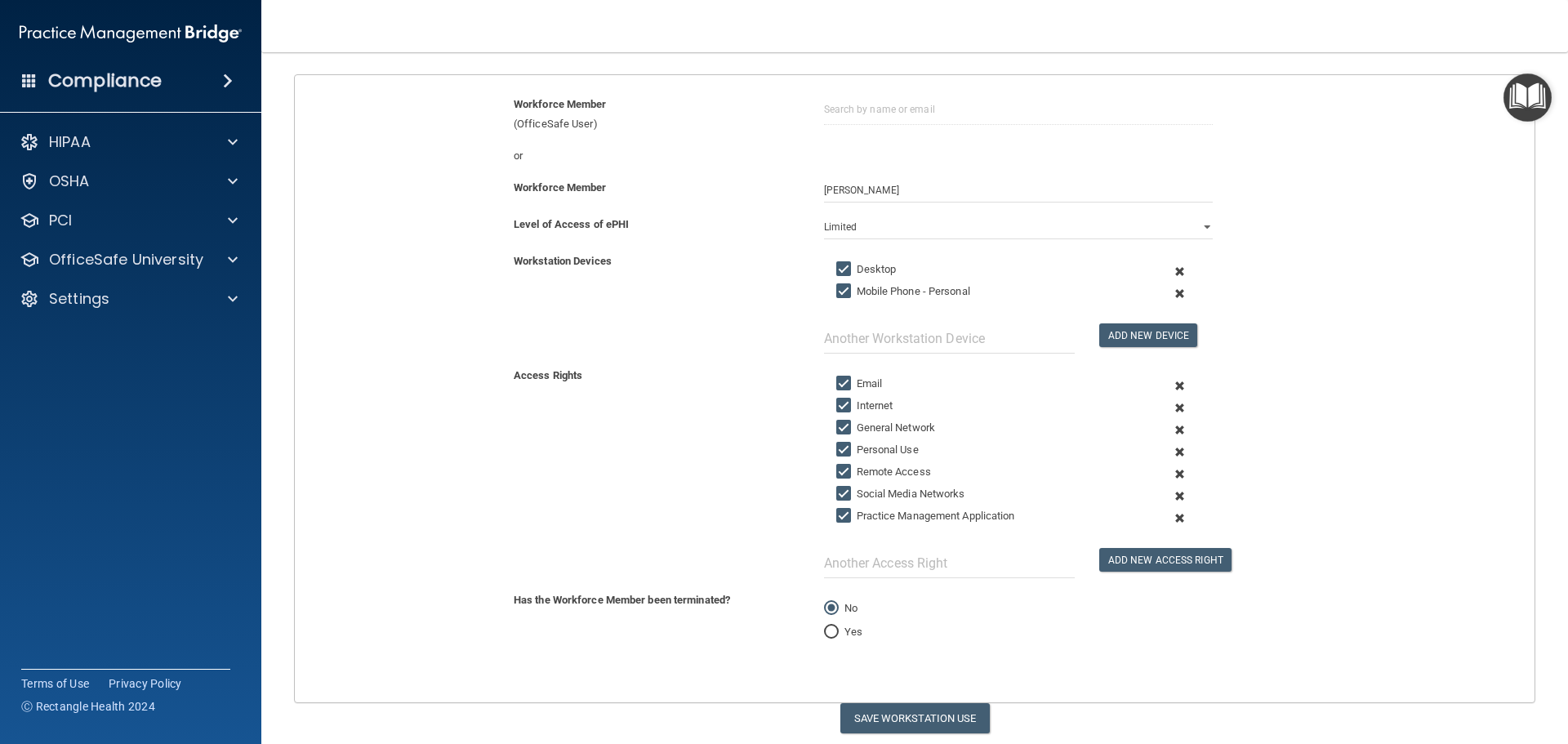
click at [1167, 293] on span at bounding box center [1179, 294] width 40 height 22
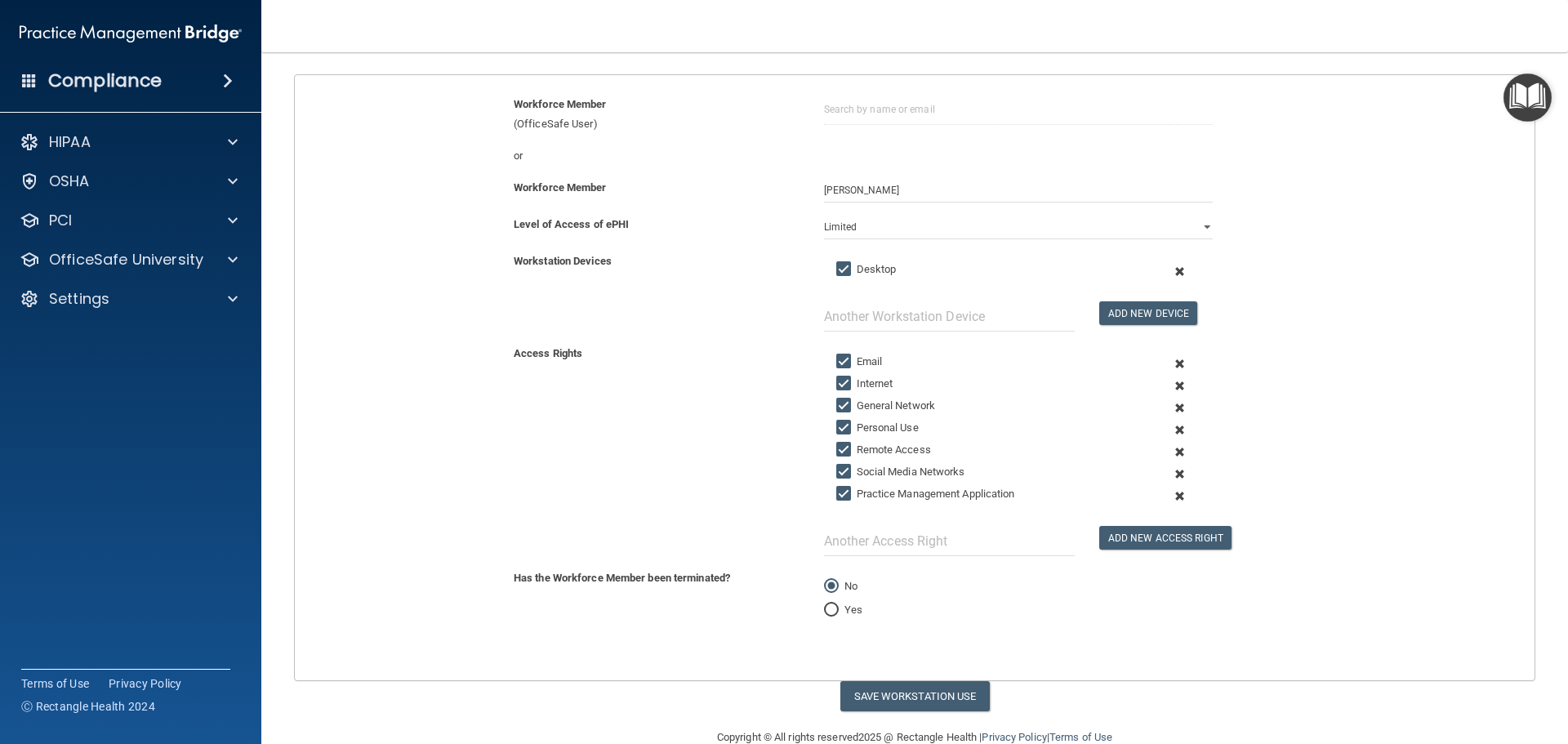
click at [1169, 428] on span at bounding box center [1179, 430] width 40 height 22
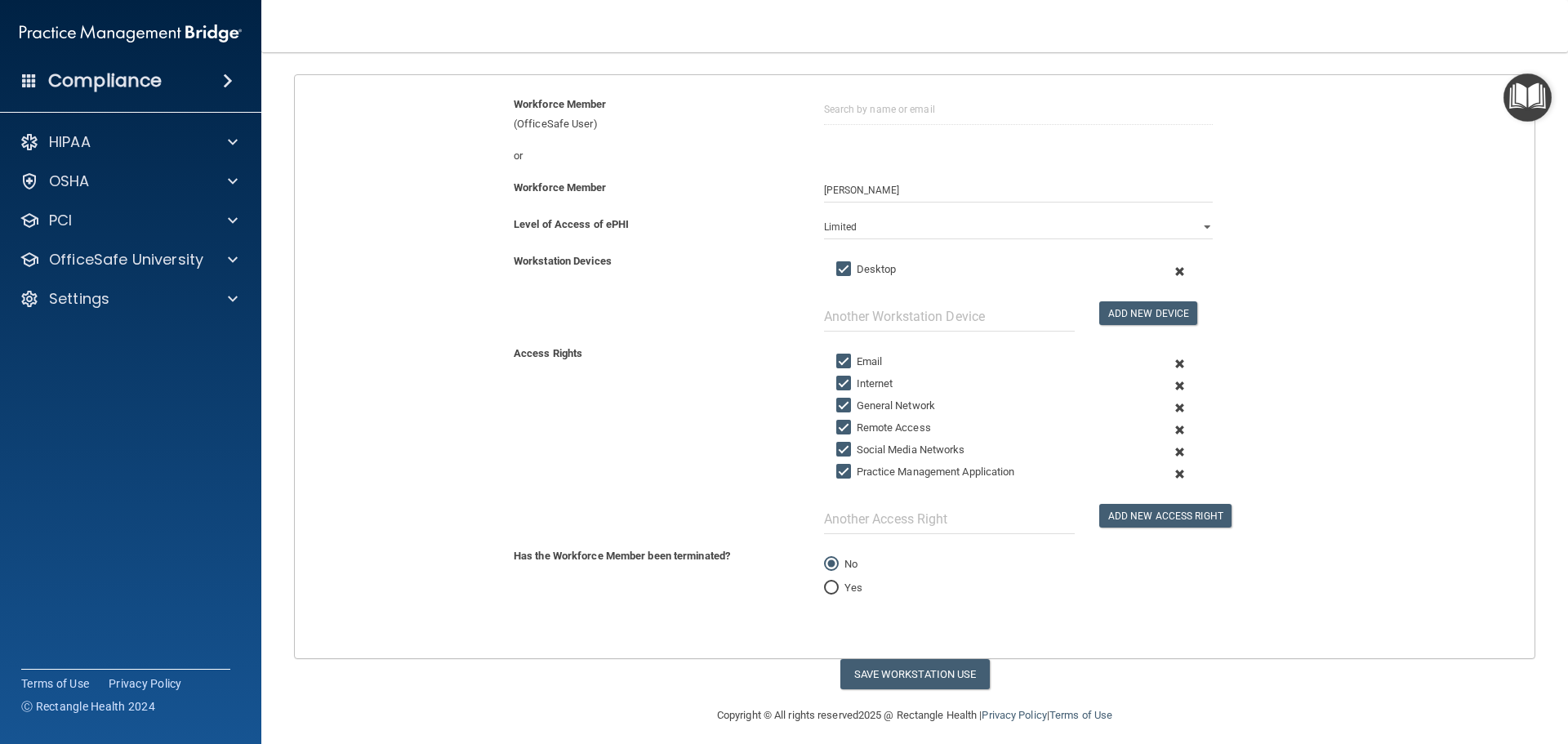
click at [1168, 427] on span at bounding box center [1179, 430] width 40 height 22
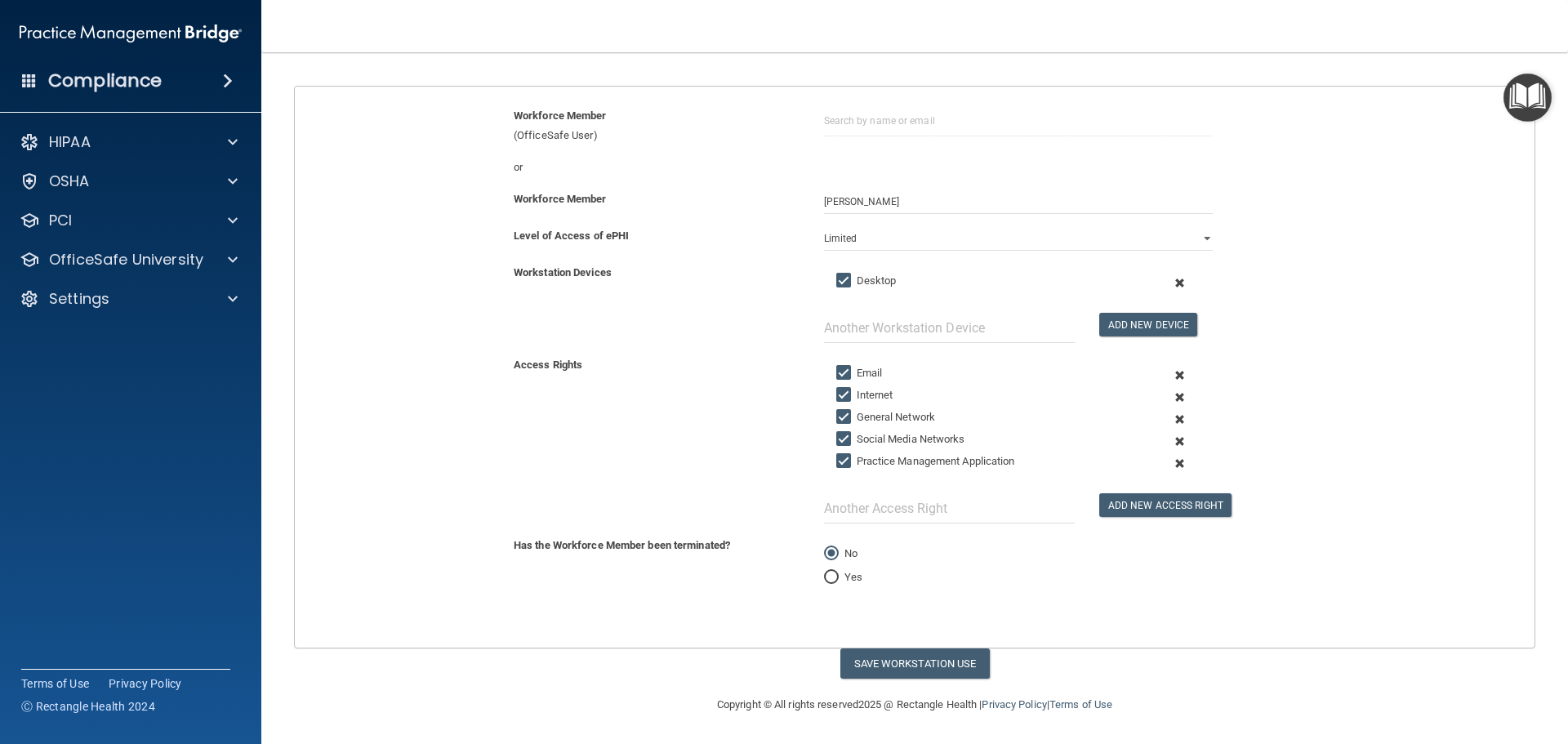
click at [1172, 438] on span at bounding box center [1179, 441] width 40 height 22
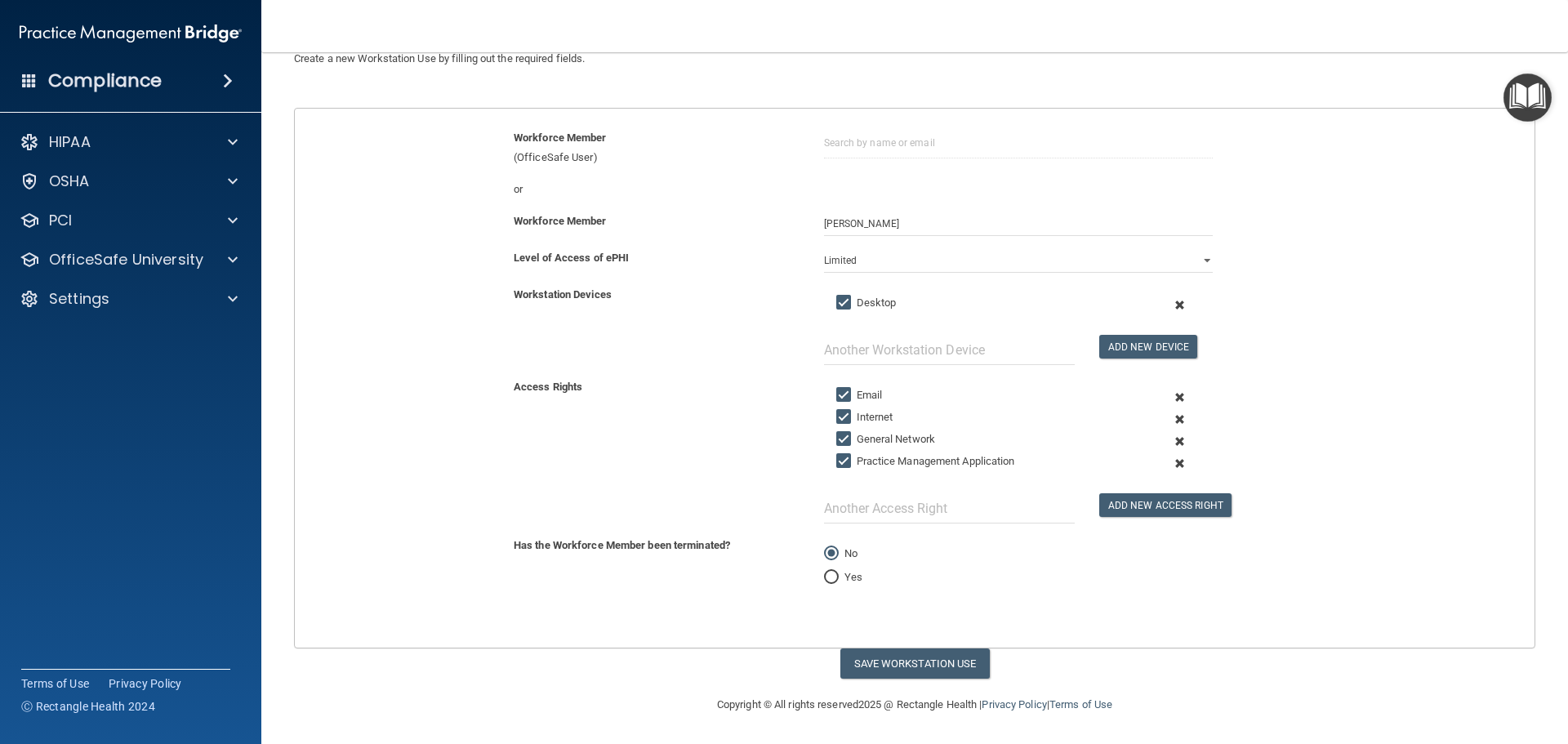
scroll to position [130, 0]
click at [914, 666] on button "Save Workstation Use" at bounding box center [915, 664] width 149 height 31
select select "? string:Full ?"
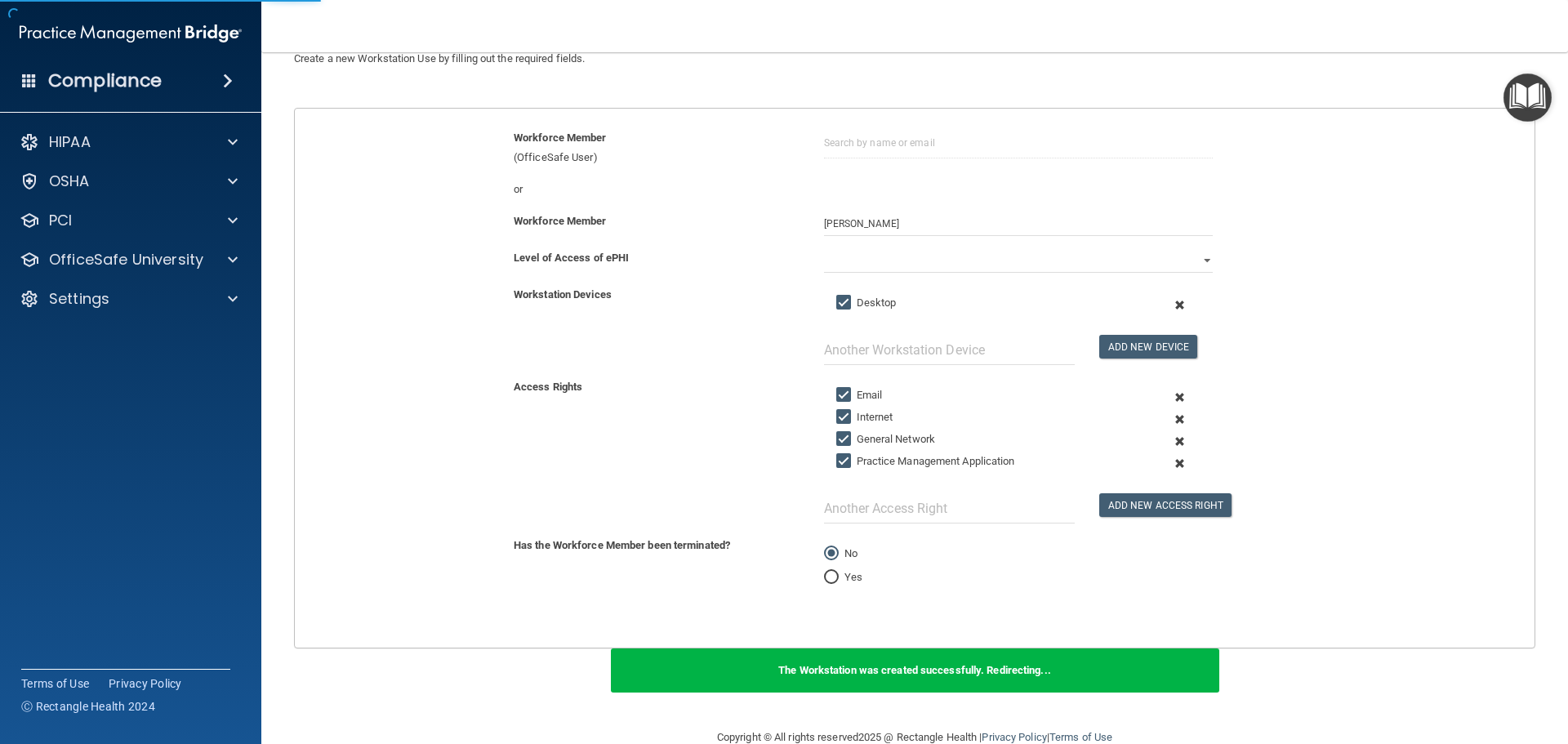
scroll to position [232, 0]
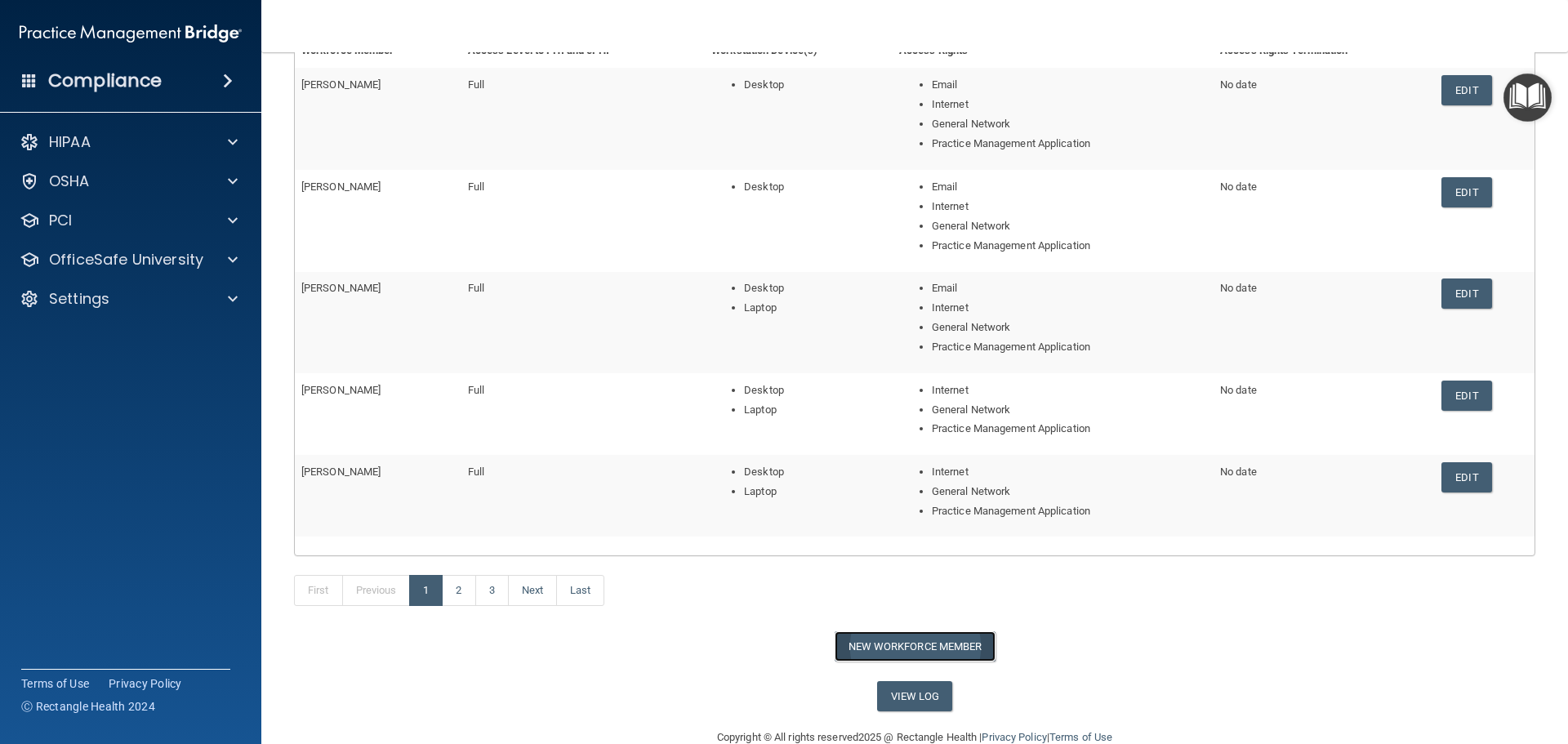
click at [932, 650] on button "New Workforce Member" at bounding box center [914, 647] width 161 height 31
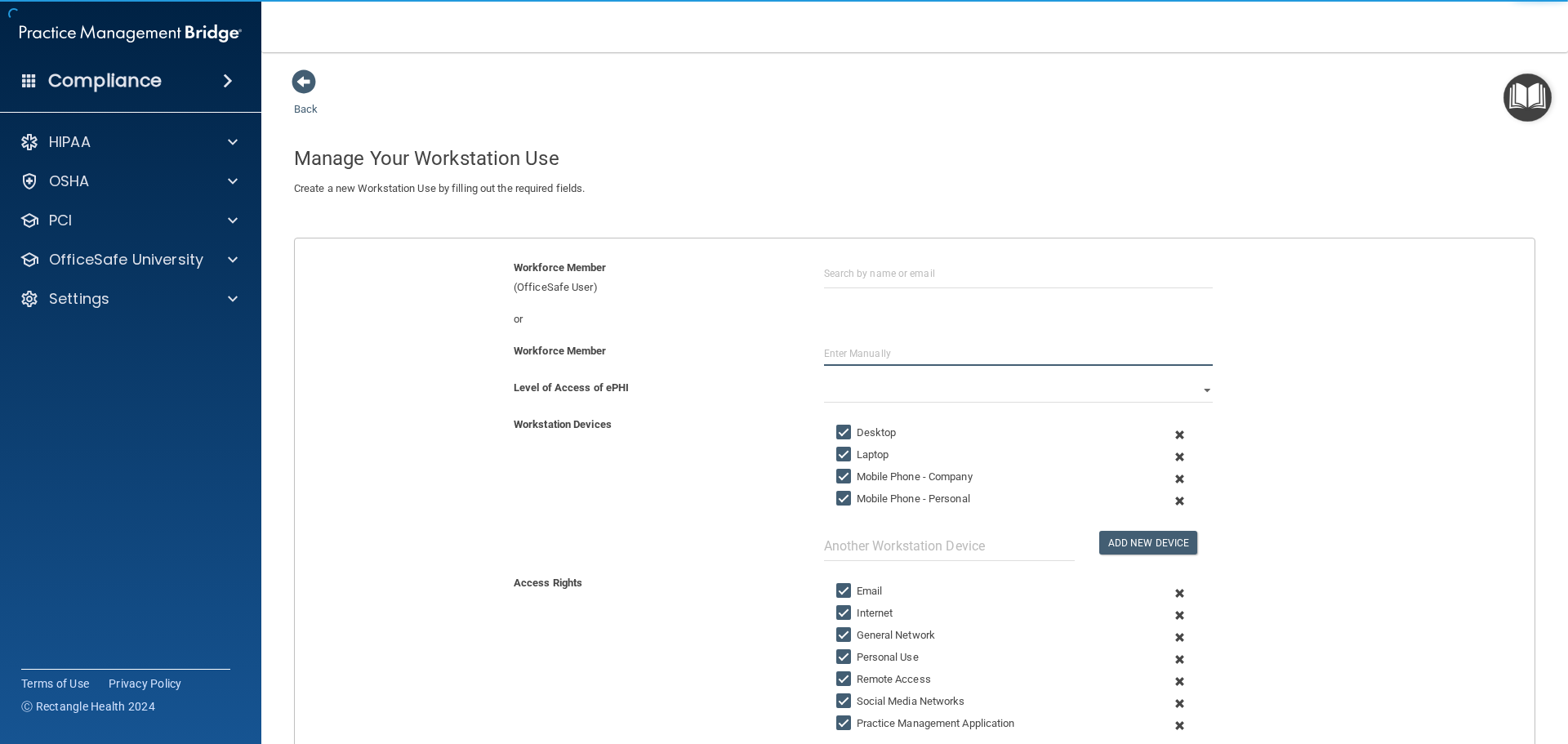
click at [892, 356] on input "text" at bounding box center [1018, 353] width 389 height 24
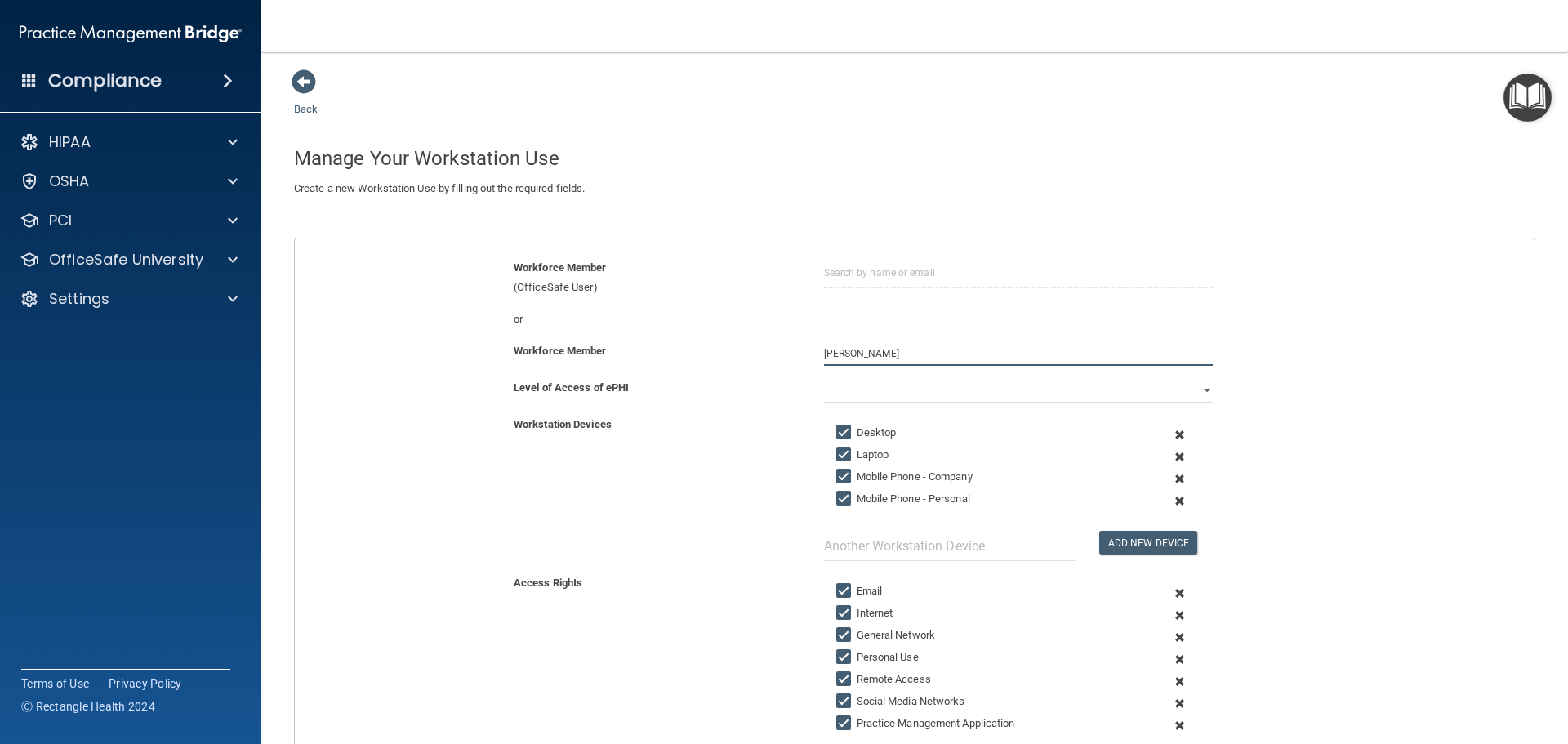
type input "[PERSON_NAME]"
click at [1172, 455] on span at bounding box center [1179, 457] width 40 height 22
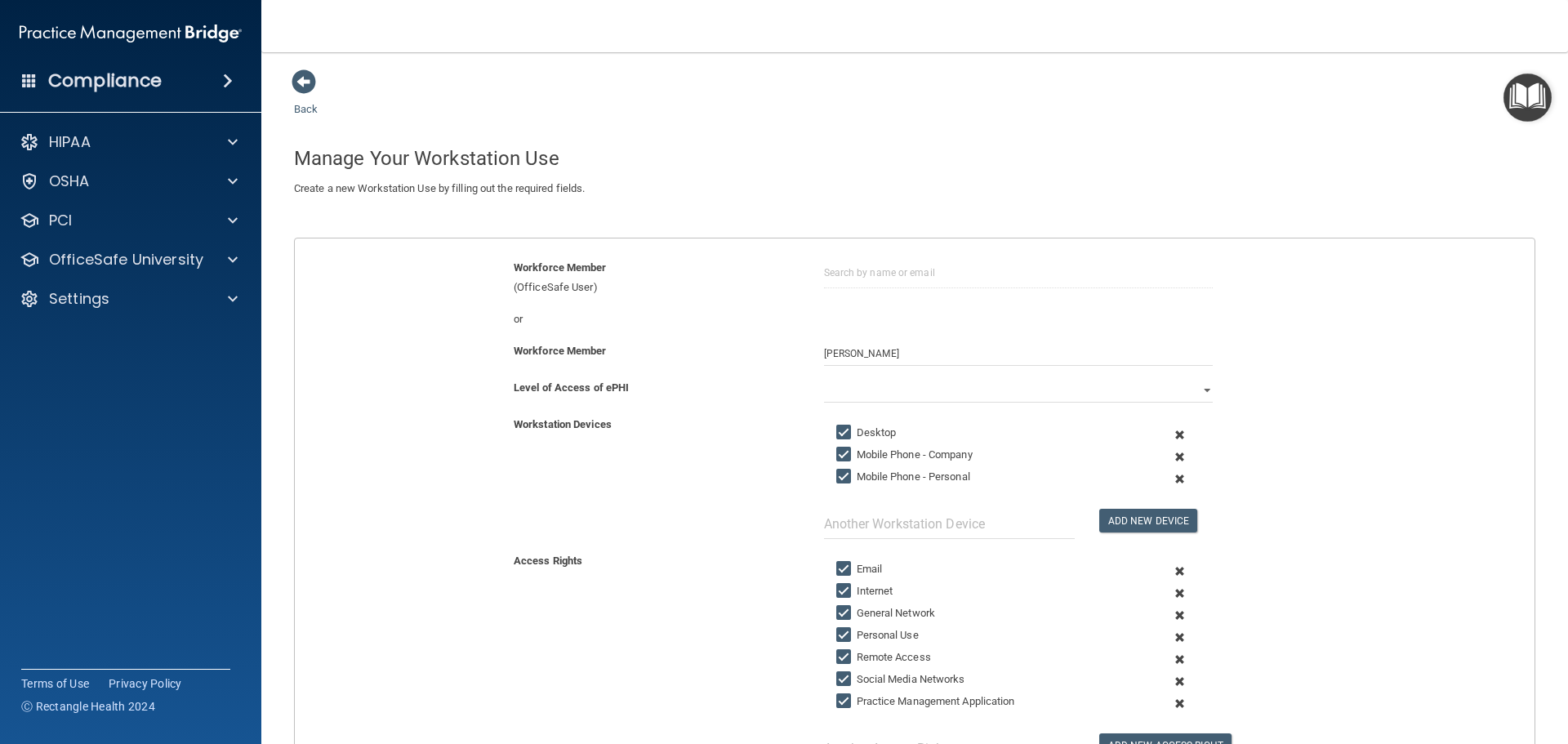
click at [1171, 456] on span at bounding box center [1179, 457] width 40 height 22
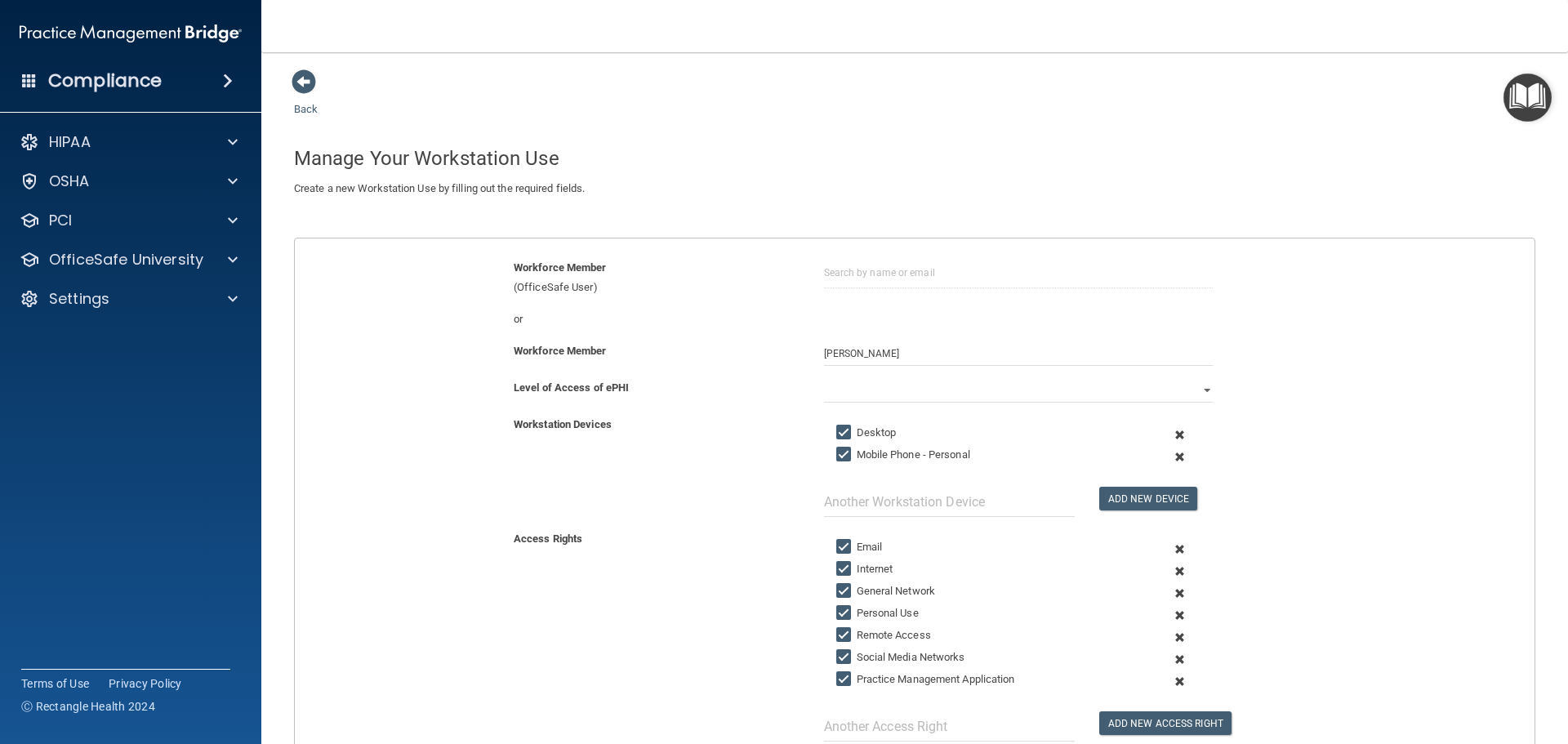
click at [1167, 457] on span at bounding box center [1179, 457] width 40 height 22
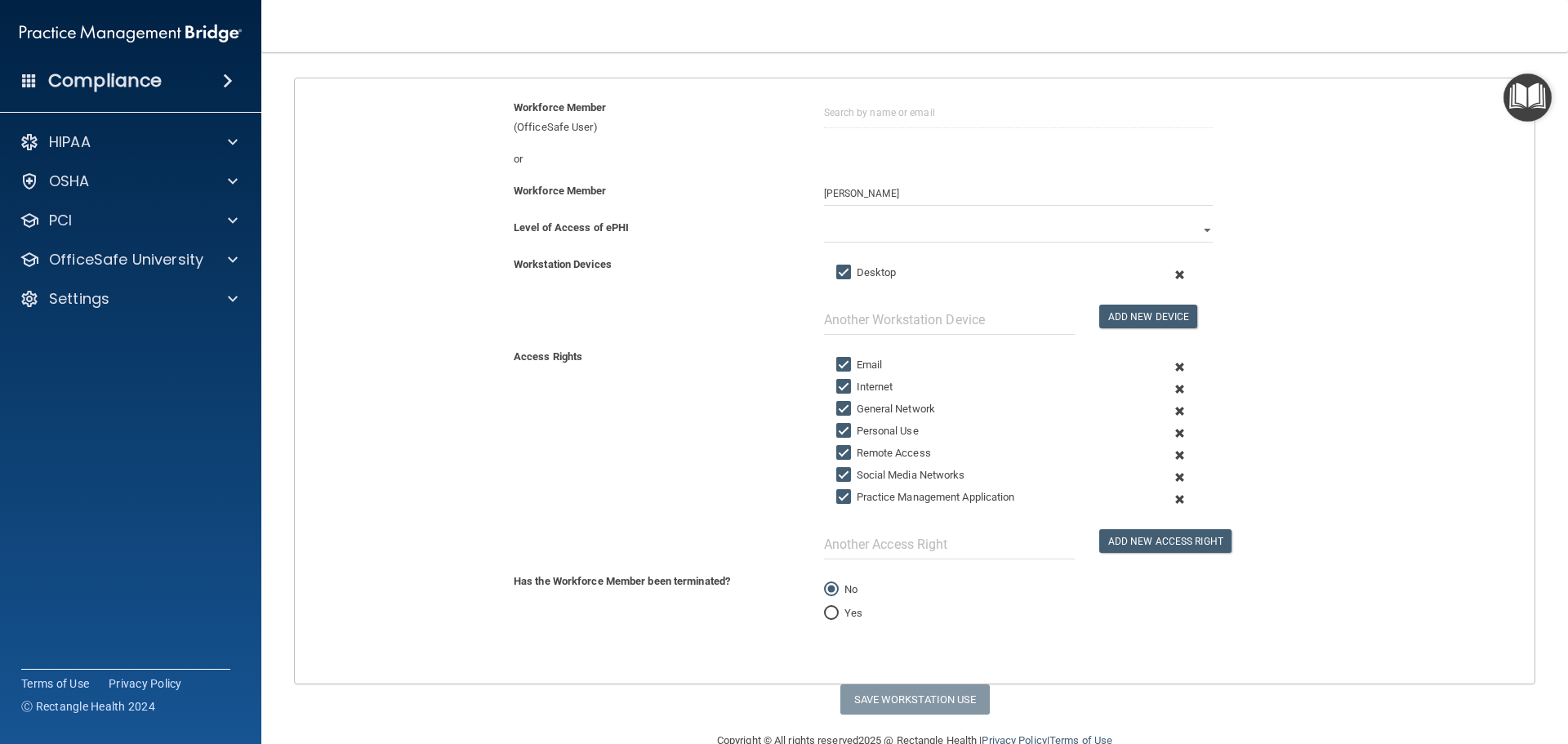
scroll to position [164, 0]
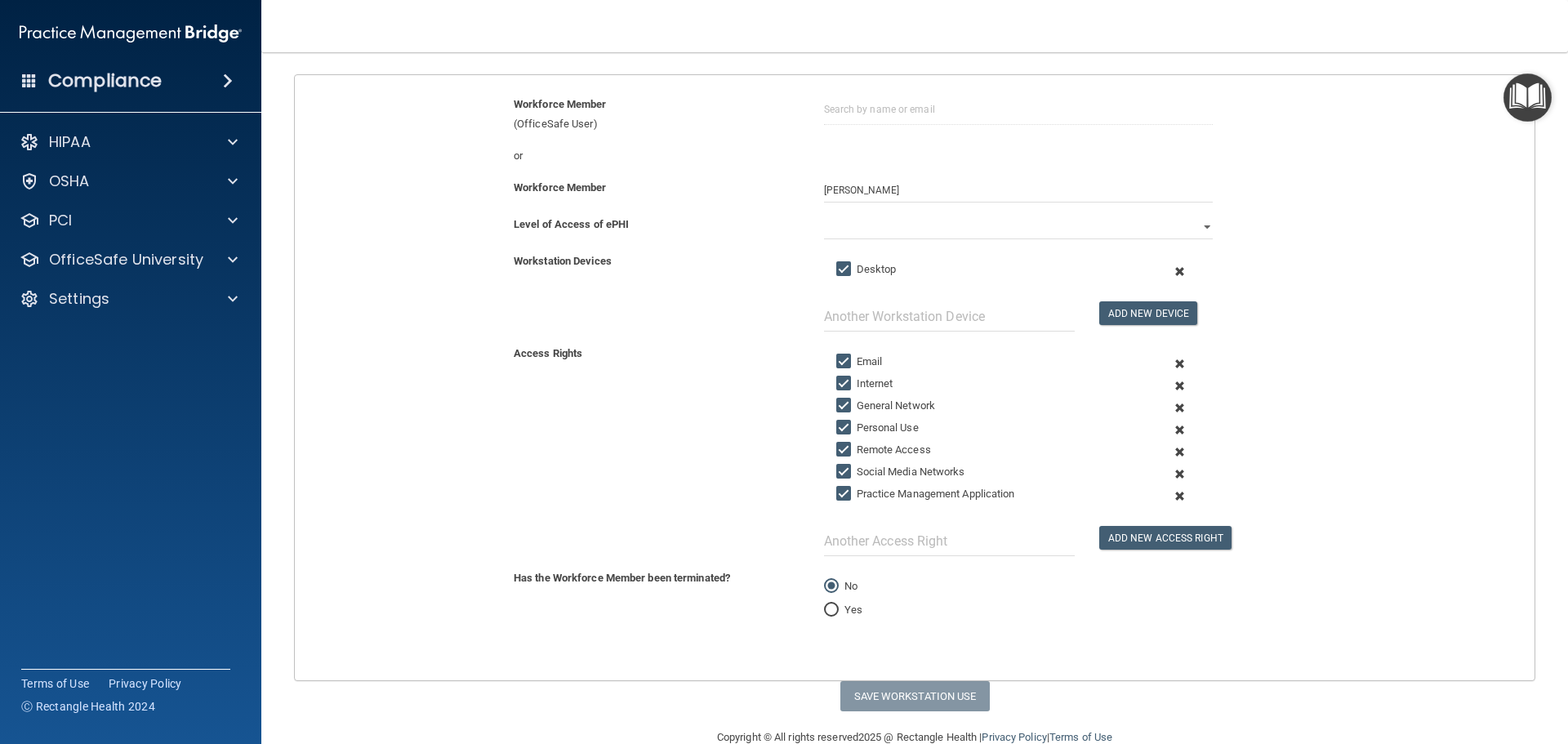
click at [1171, 429] on span at bounding box center [1179, 430] width 40 height 22
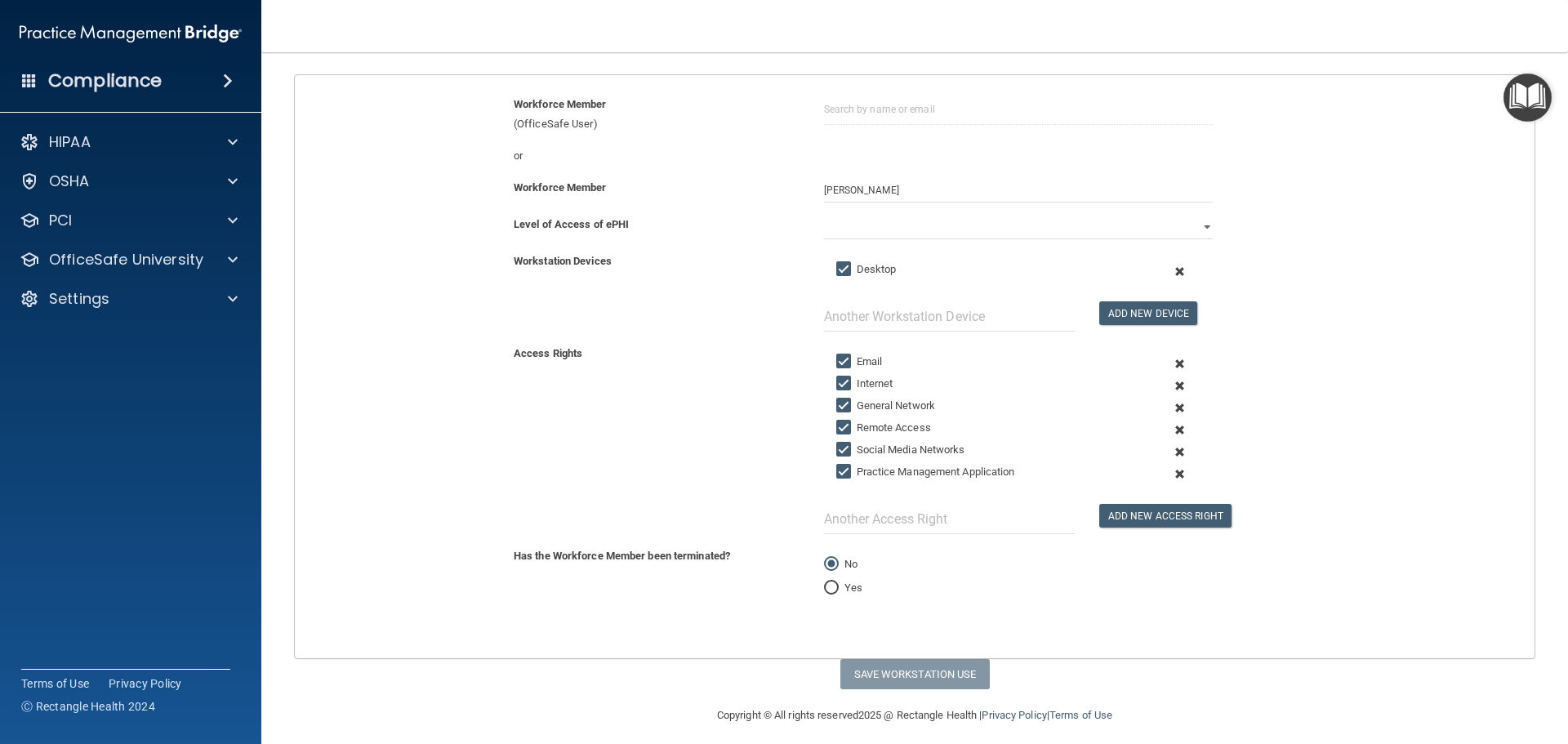
click at [1171, 430] on span at bounding box center [1179, 430] width 40 height 22
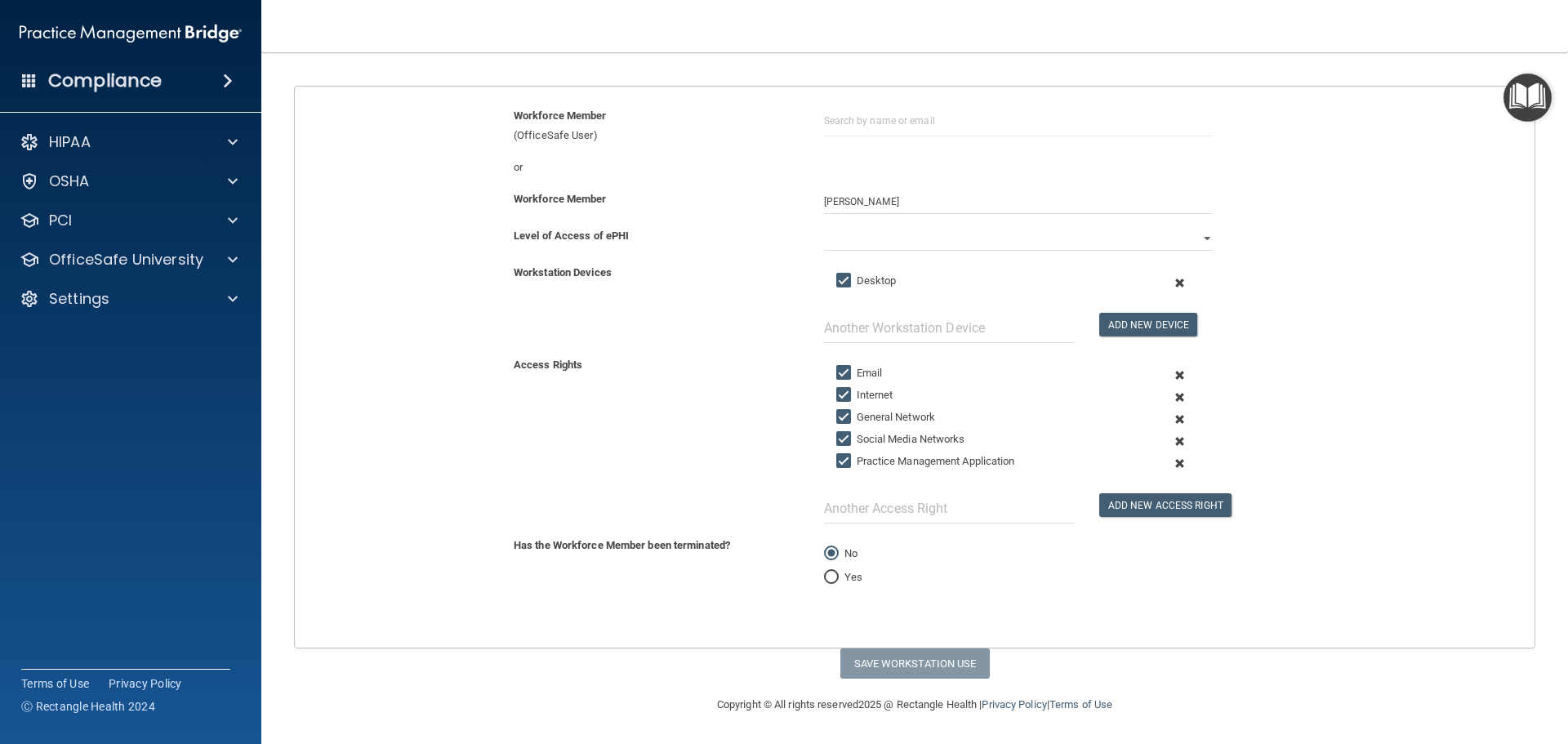
click at [1171, 441] on span at bounding box center [1179, 441] width 40 height 22
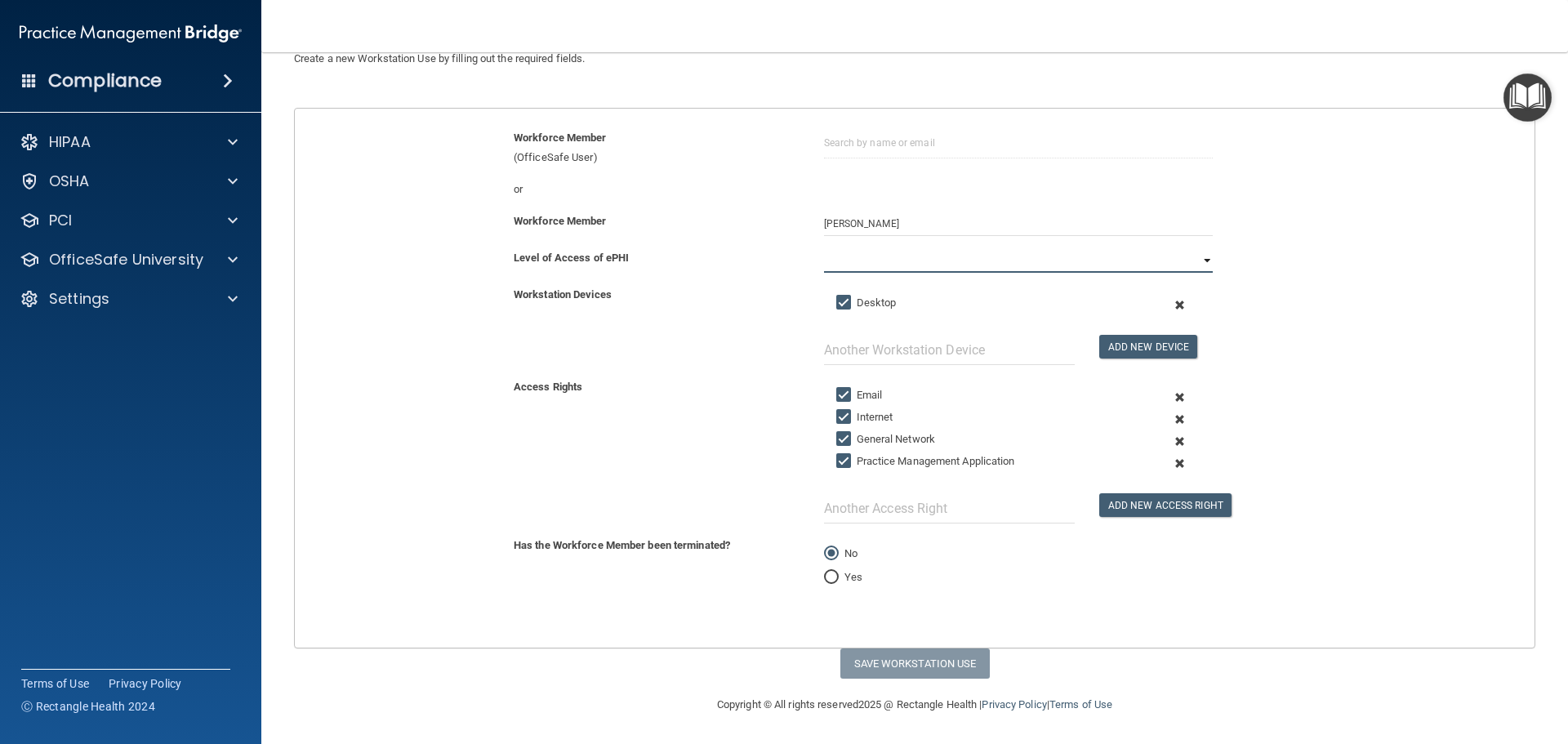
click at [1194, 257] on select "Full Limited None" at bounding box center [1018, 260] width 389 height 24
click at [824, 248] on select "Full Limited None" at bounding box center [1018, 260] width 389 height 24
click at [906, 661] on button "Save Workstation Use" at bounding box center [915, 664] width 149 height 31
select select "? string:Full ?"
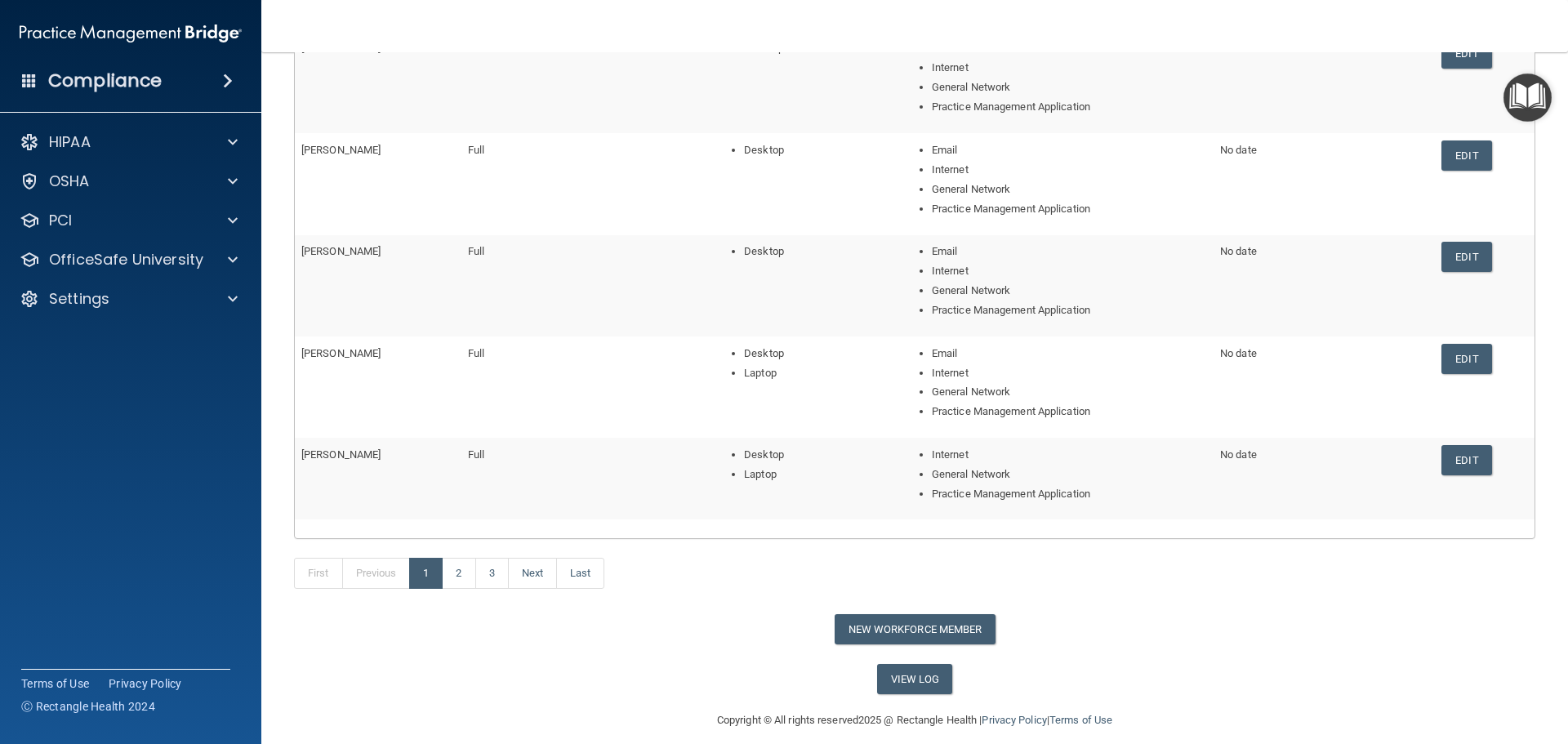
scroll to position [284, 0]
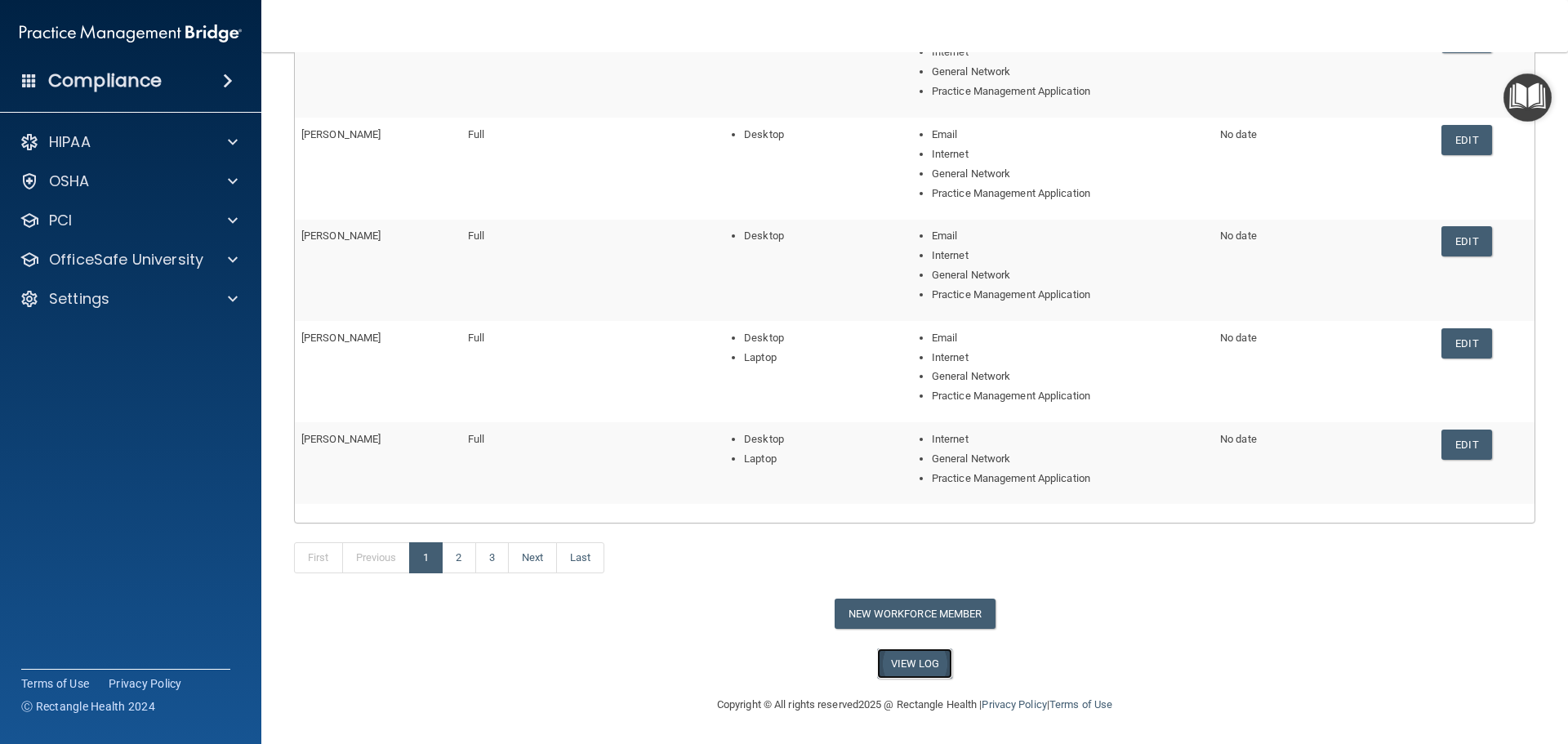
click at [912, 665] on link "View Log" at bounding box center [915, 664] width 76 height 31
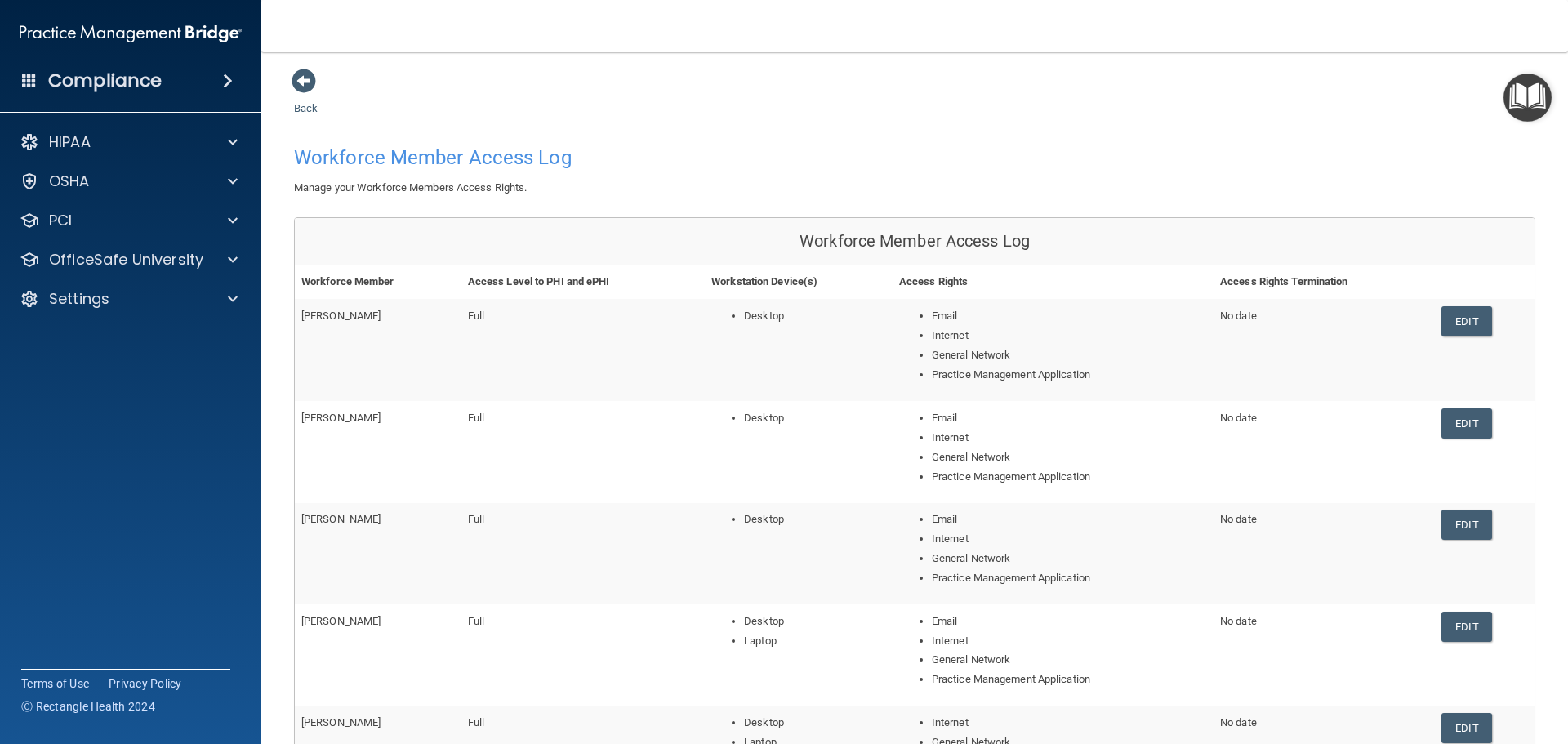
scroll to position [0, 0]
drag, startPoint x: 304, startPoint y: 80, endPoint x: 308, endPoint y: 88, distance: 8.9
click at [305, 80] on span at bounding box center [304, 81] width 24 height 24
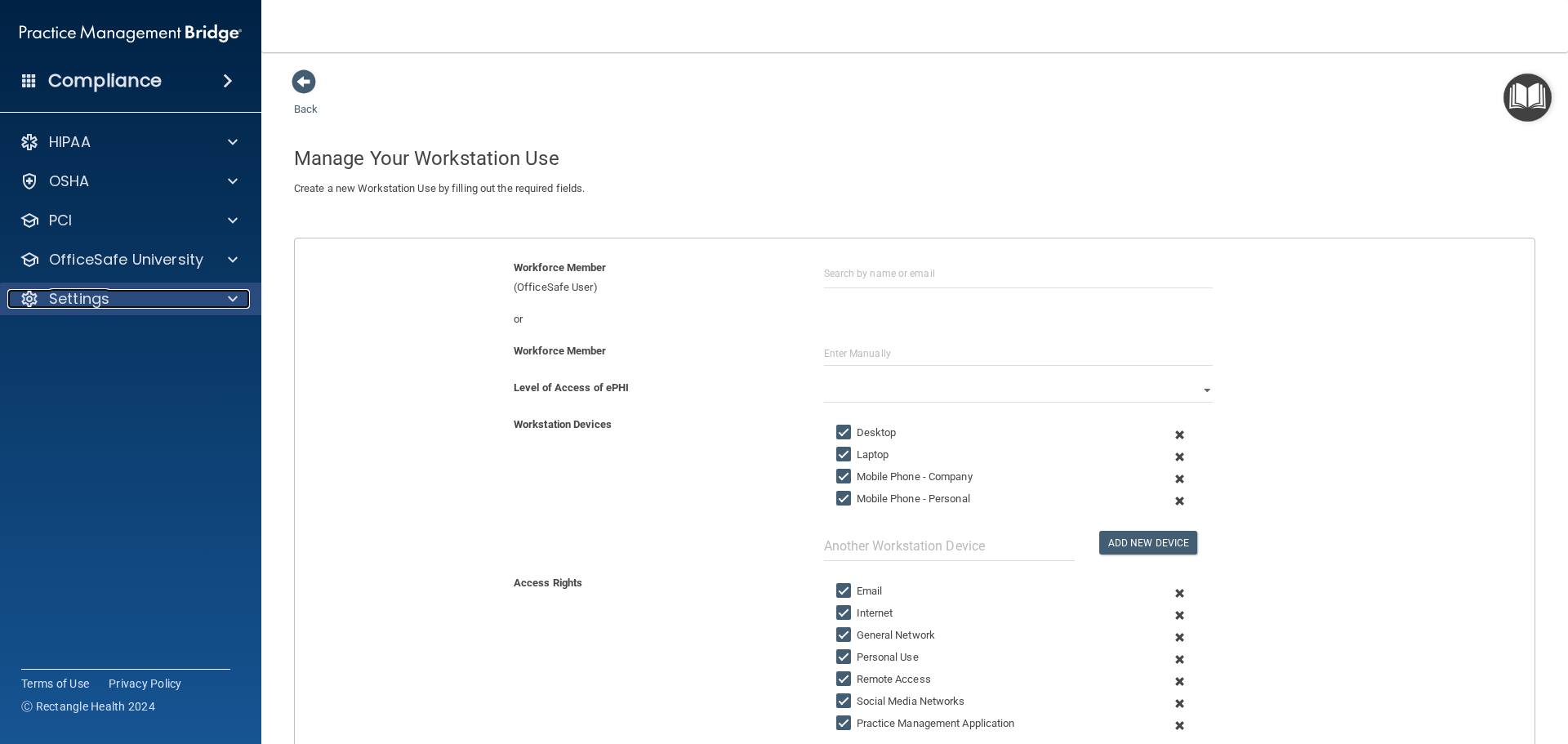
click at [233, 300] on span at bounding box center [233, 299] width 10 height 20
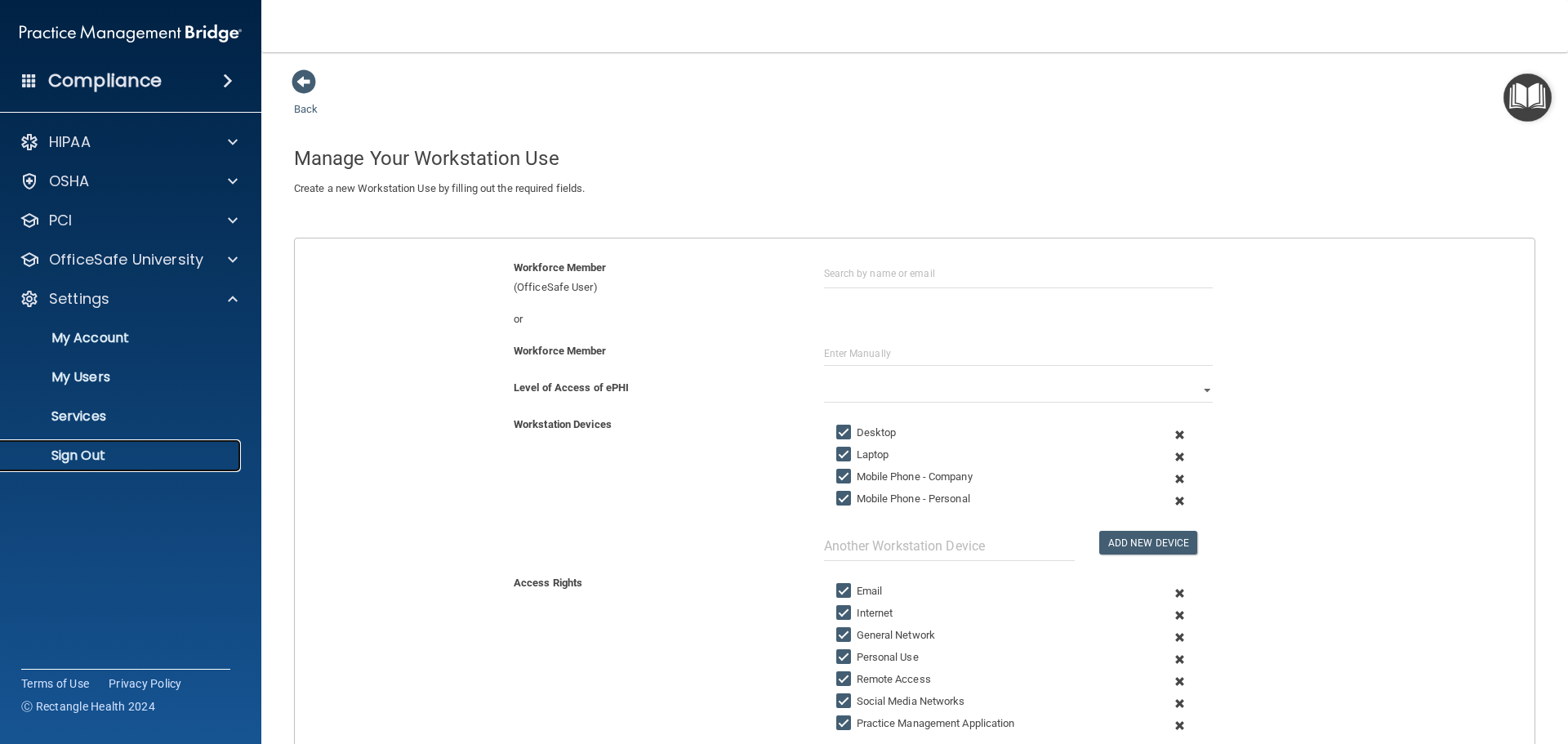
click at [93, 450] on p "Sign Out" at bounding box center [122, 456] width 223 height 16
